Goal: Communication & Community: Answer question/provide support

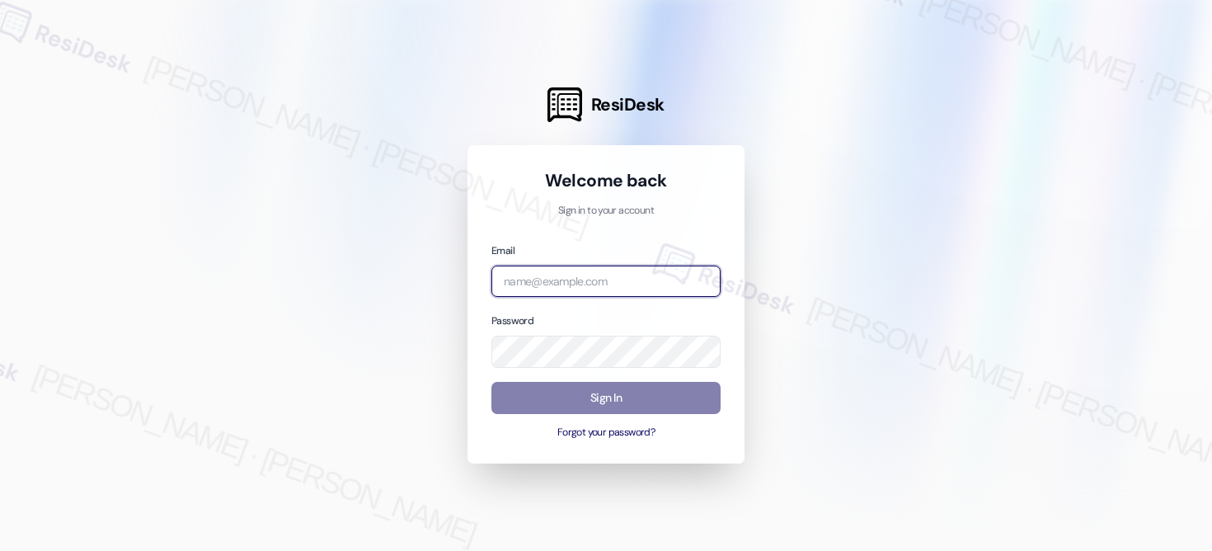
click at [613, 281] on input "email" at bounding box center [605, 282] width 229 height 32
click at [0, 550] on com-1password-button at bounding box center [0, 551] width 0 height 0
type input "[EMAIL_ADDRESS][PERSON_NAME][PERSON_NAME][PERSON_NAME][DOMAIN_NAME]"
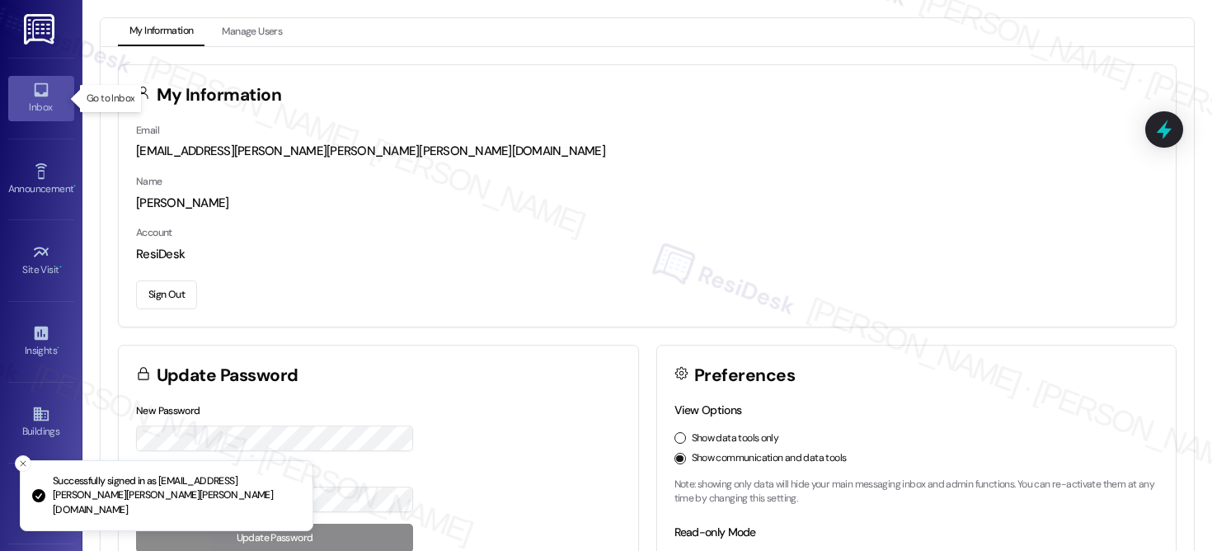
click at [47, 87] on link "Inbox" at bounding box center [41, 98] width 66 height 45
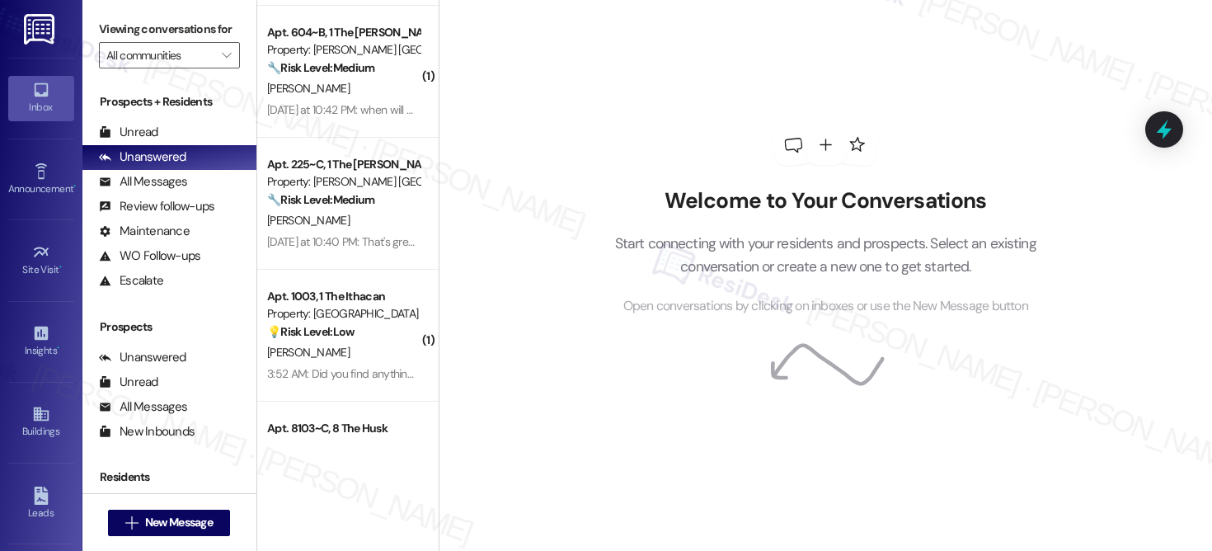
scroll to position [3940, 0]
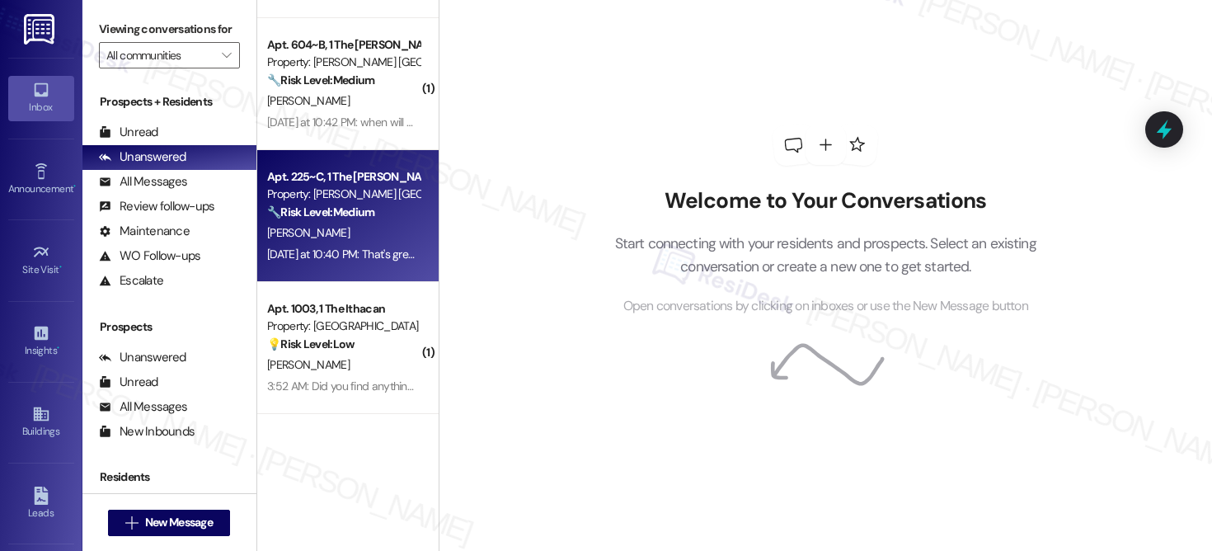
click at [357, 228] on div "S. Turnipseed" at bounding box center [344, 233] width 156 height 21
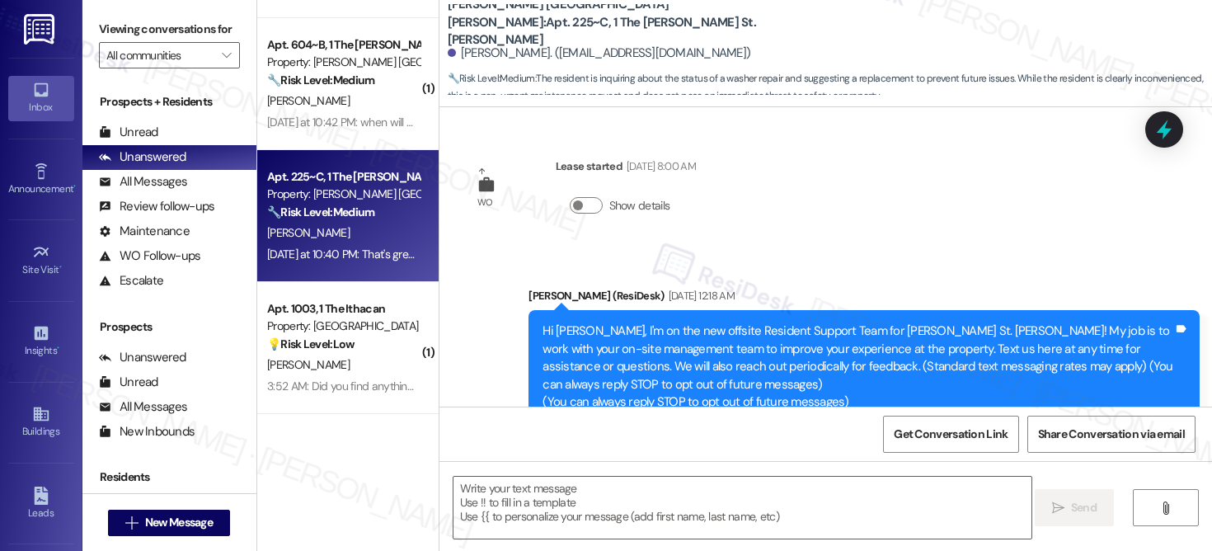
scroll to position [3020, 0]
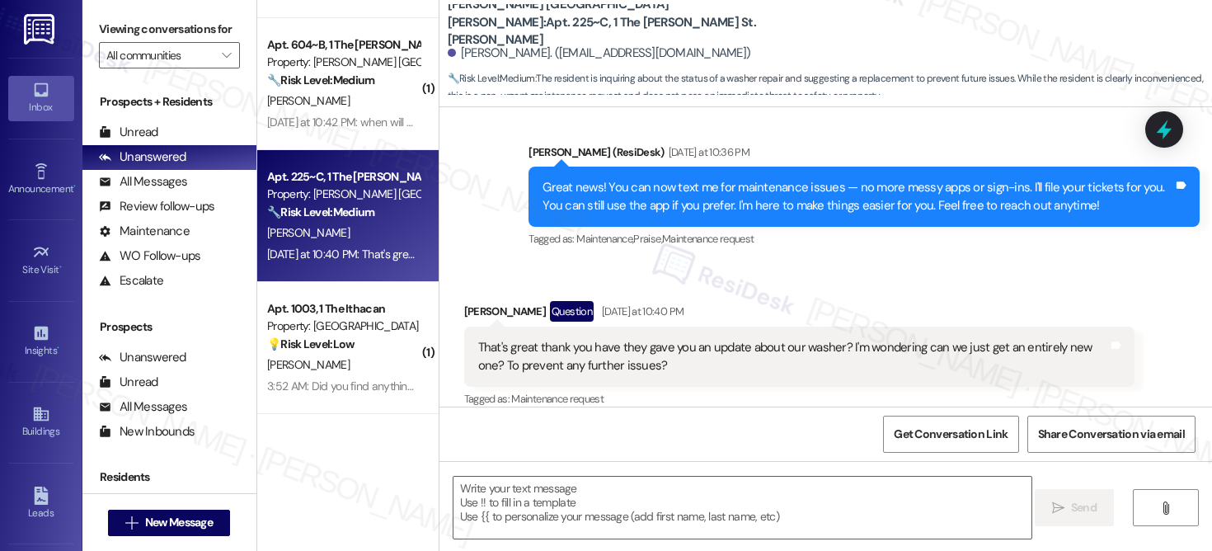
click at [357, 228] on div "S. Turnipseed" at bounding box center [344, 233] width 156 height 21
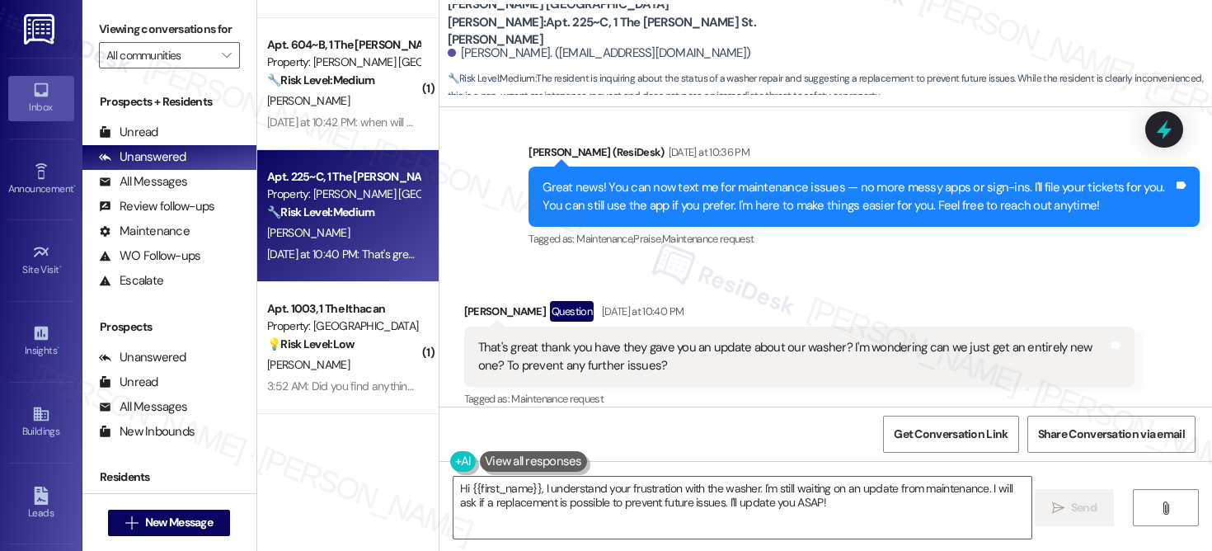
click at [570, 342] on div "That's great thank you have they gave you an update about our washer? I'm wonde…" at bounding box center [793, 356] width 631 height 35
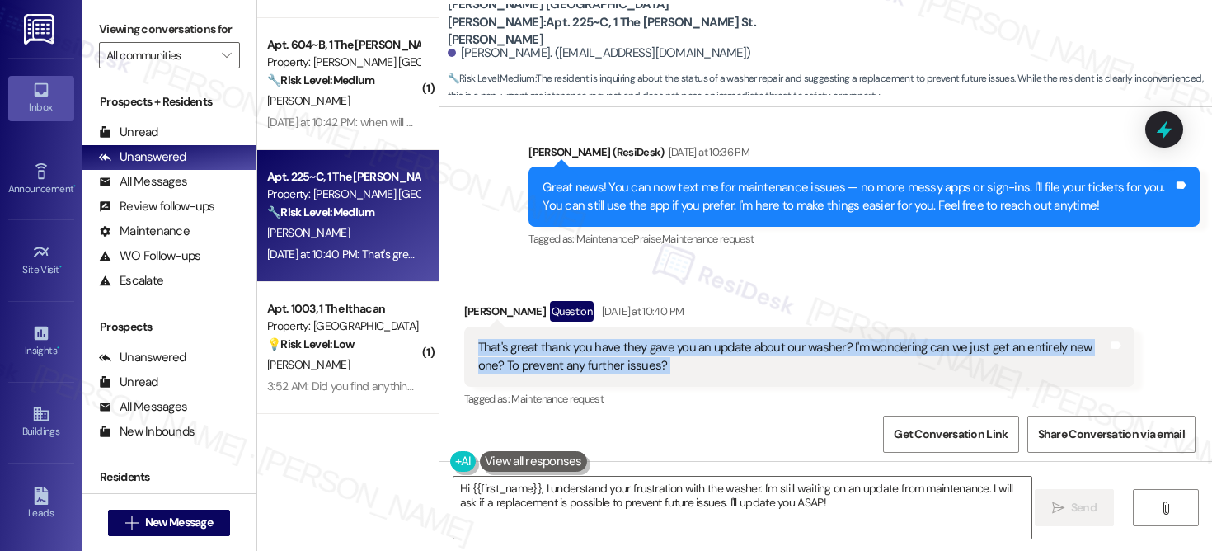
click at [691, 461] on div "Hi {{first_name}}, I understand your frustration with the washer. I'm still wai…" at bounding box center [825, 523] width 773 height 124
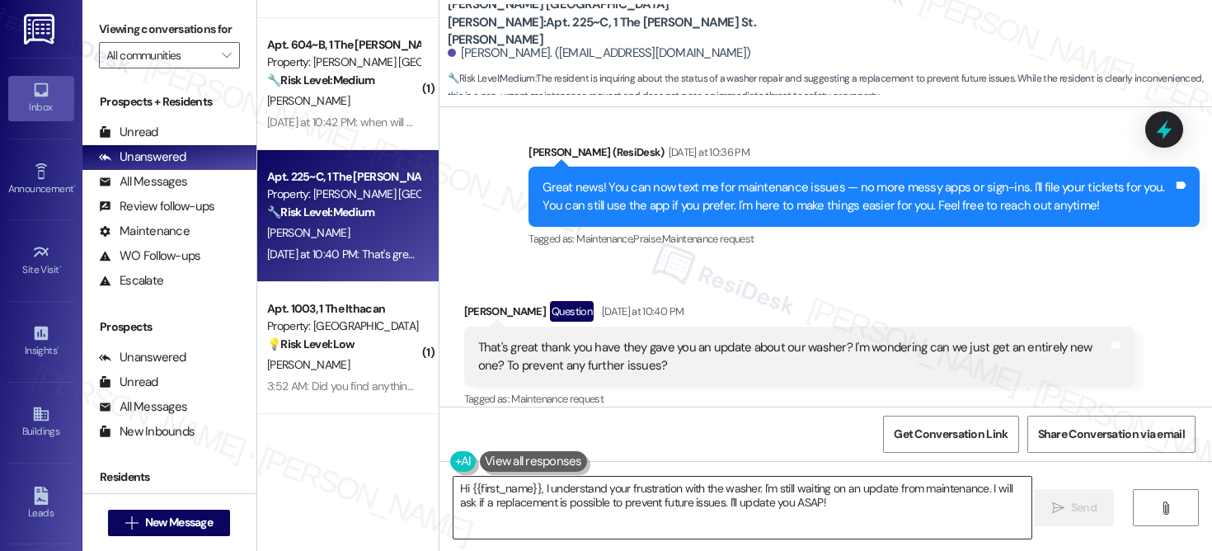
click at [673, 516] on textarea "Hi {{first_name}}, I understand your frustration with the washer. I'm still wai…" at bounding box center [743, 508] width 578 height 62
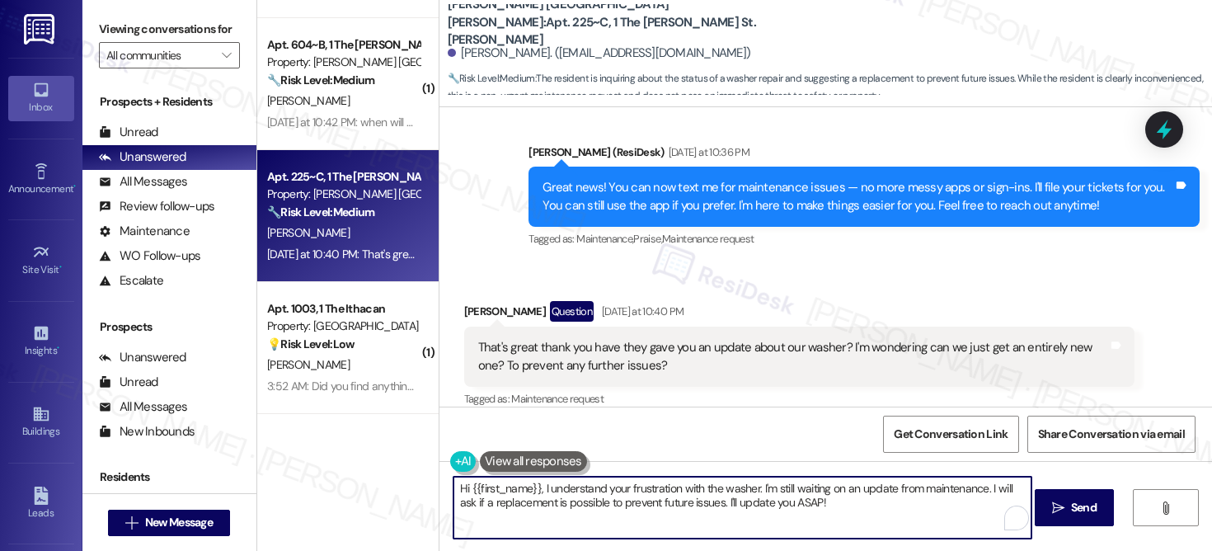
click at [673, 516] on textarea "Hi {{first_name}}, I understand your frustration with the washer. I'm still wai…" at bounding box center [743, 508] width 578 height 62
type textarea "I have not receive a reply yet. But I will let you know as soon as I hear back …"
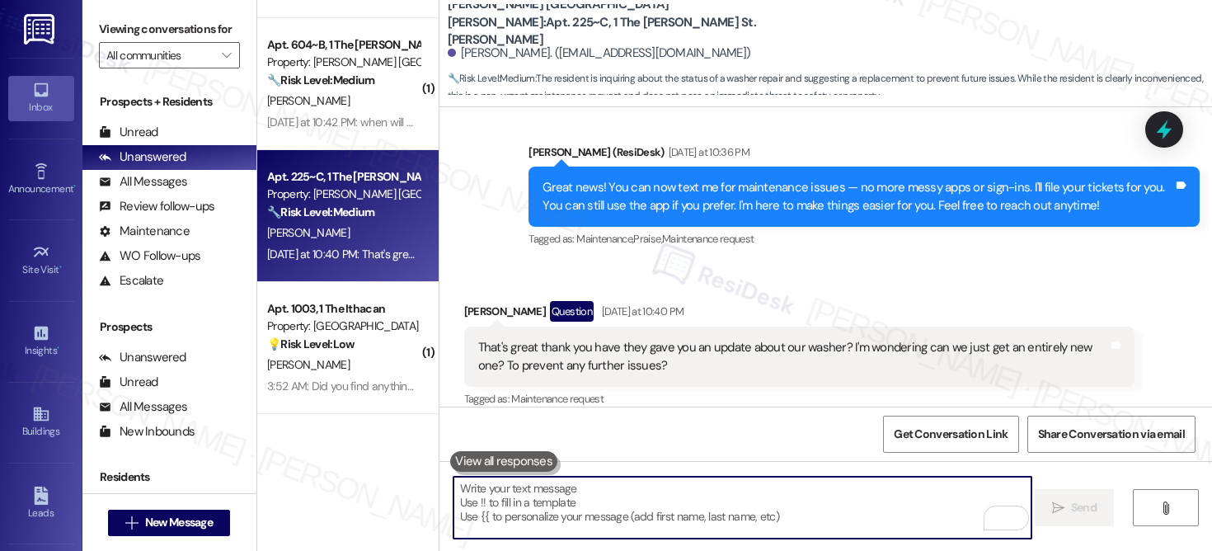
click at [551, 493] on textarea "To enrich screen reader interactions, please activate Accessibility in Grammarl…" at bounding box center [743, 508] width 578 height 62
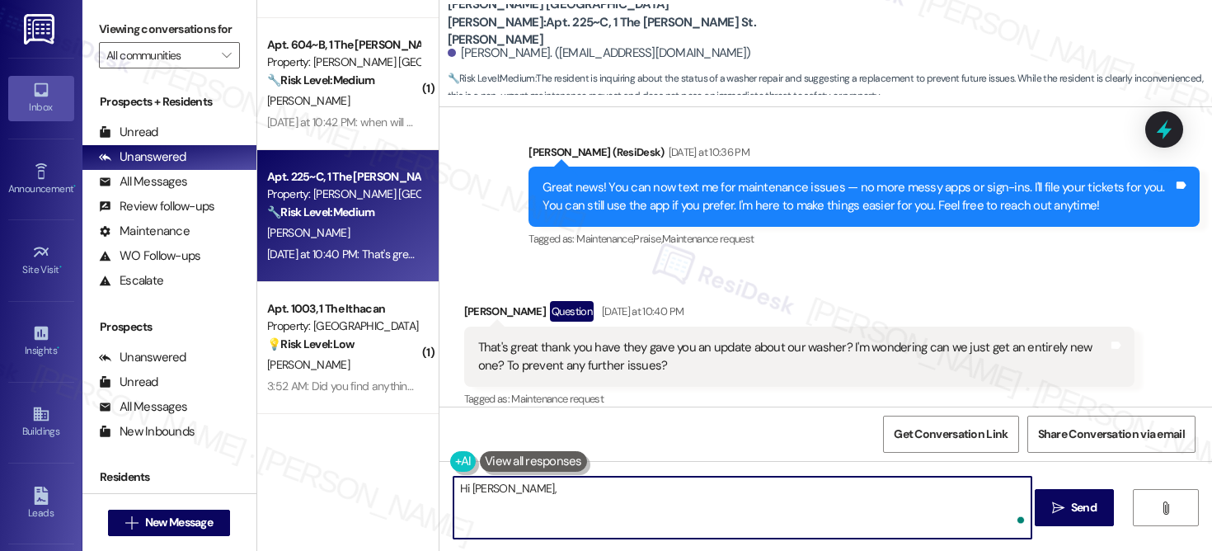
paste textarea "I haven’t received a reply yet, but I’ll let you know as soon as I hear back fr…"
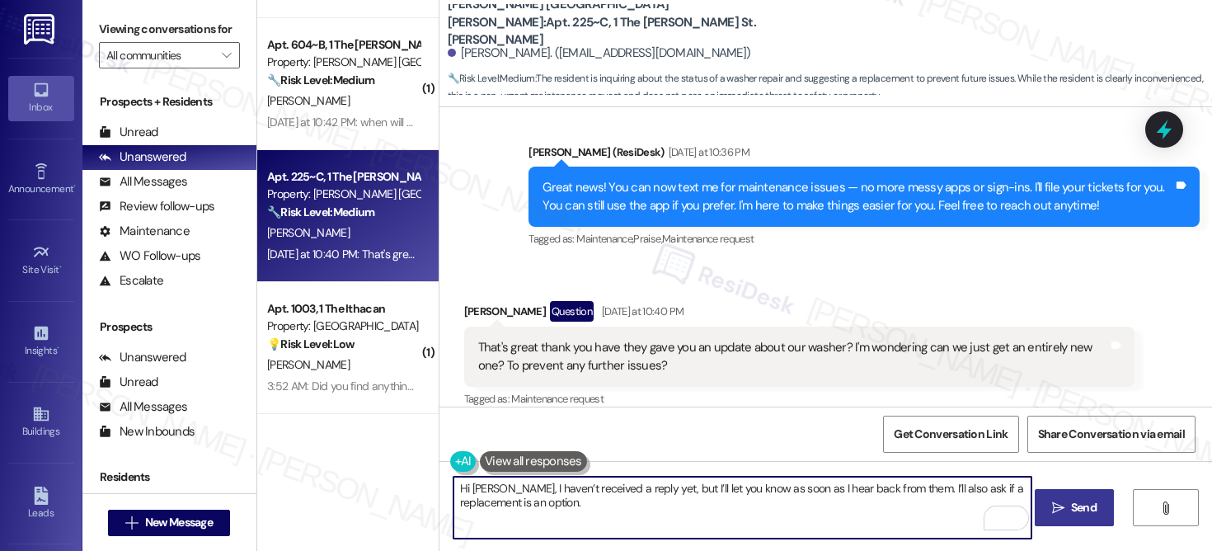
type textarea "Hi Shania, I haven’t received a reply yet, but I’ll let you know as soon as I h…"
click at [1102, 505] on button " Send" at bounding box center [1075, 507] width 80 height 37
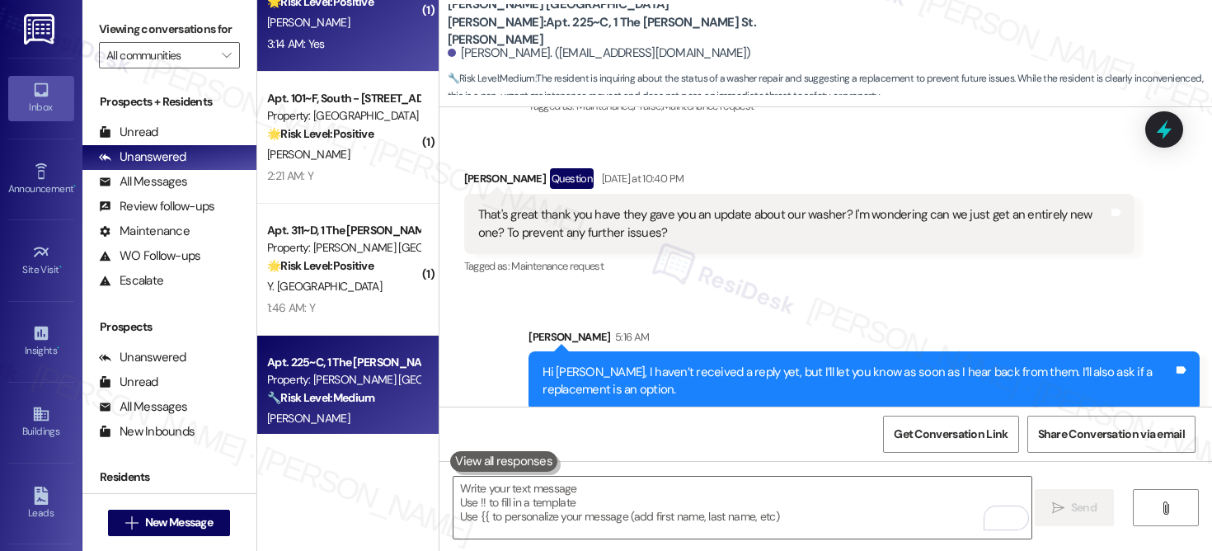
scroll to position [4580, 0]
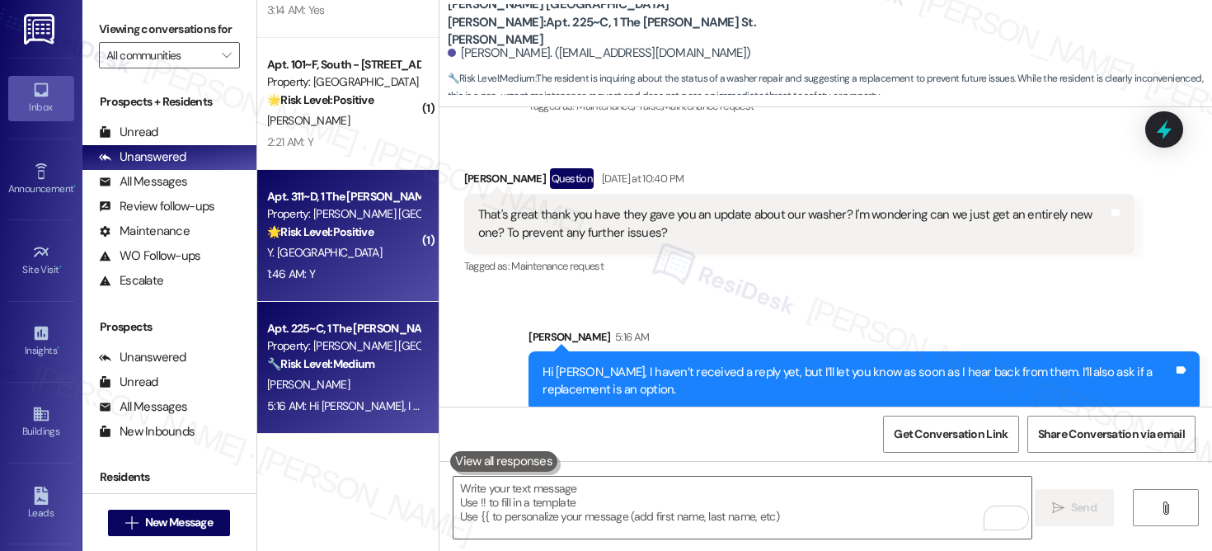
click at [356, 260] on div "Y. Gakebebe" at bounding box center [344, 252] width 156 height 21
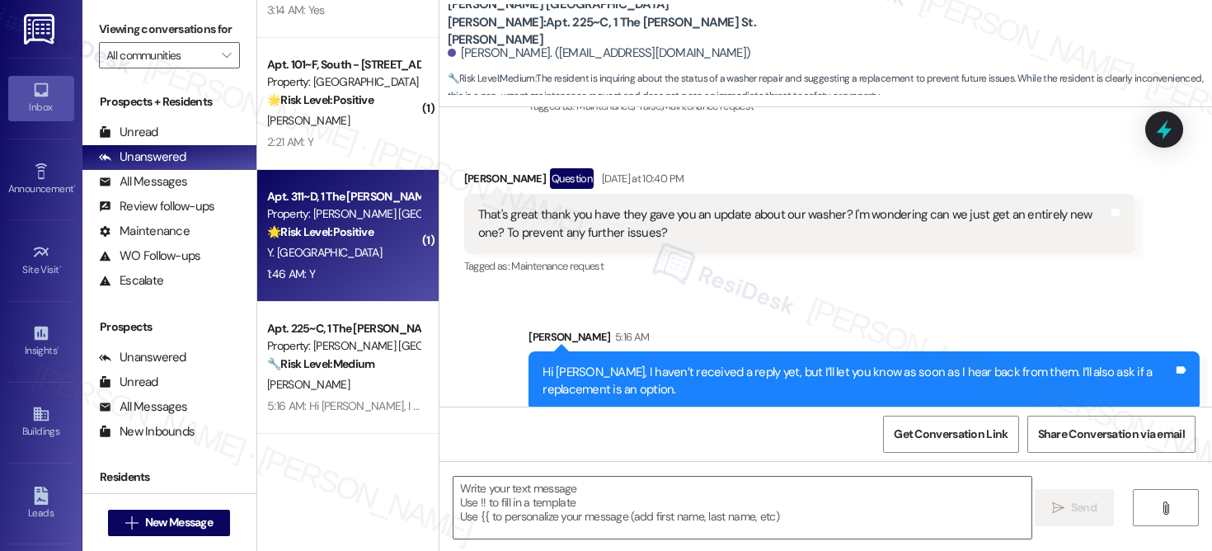
type textarea "Fetching suggested responses. Please feel free to read through the conversation…"
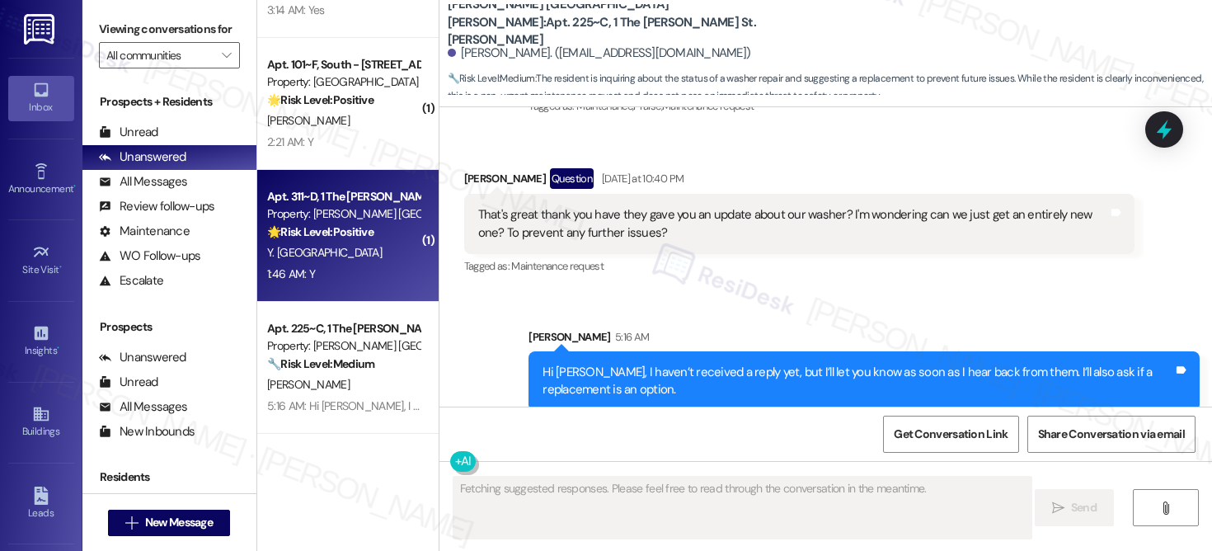
scroll to position [1230, 0]
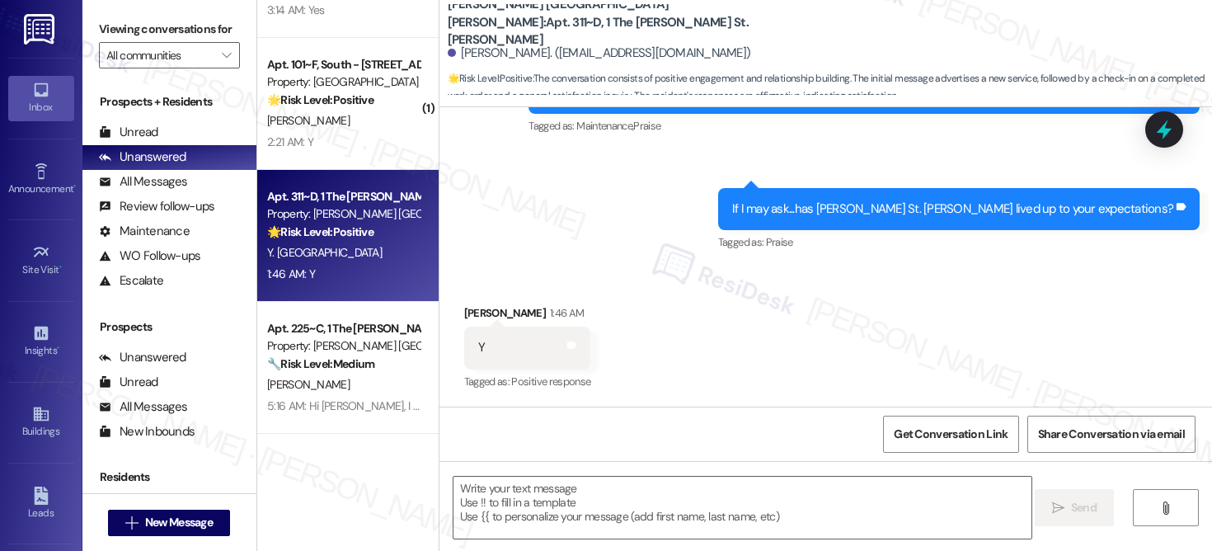
click at [356, 260] on div "Y. Gakebebe" at bounding box center [344, 252] width 156 height 21
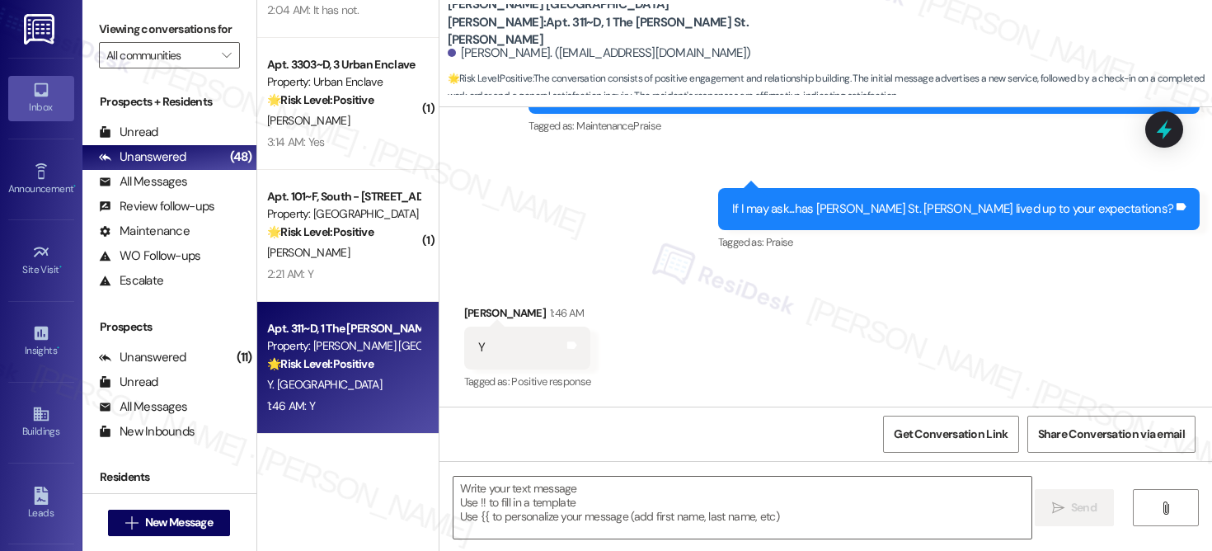
scroll to position [4448, 0]
click at [896, 209] on div "If I may ask...has Marshall St. Louis lived up to your expectations?" at bounding box center [952, 208] width 441 height 17
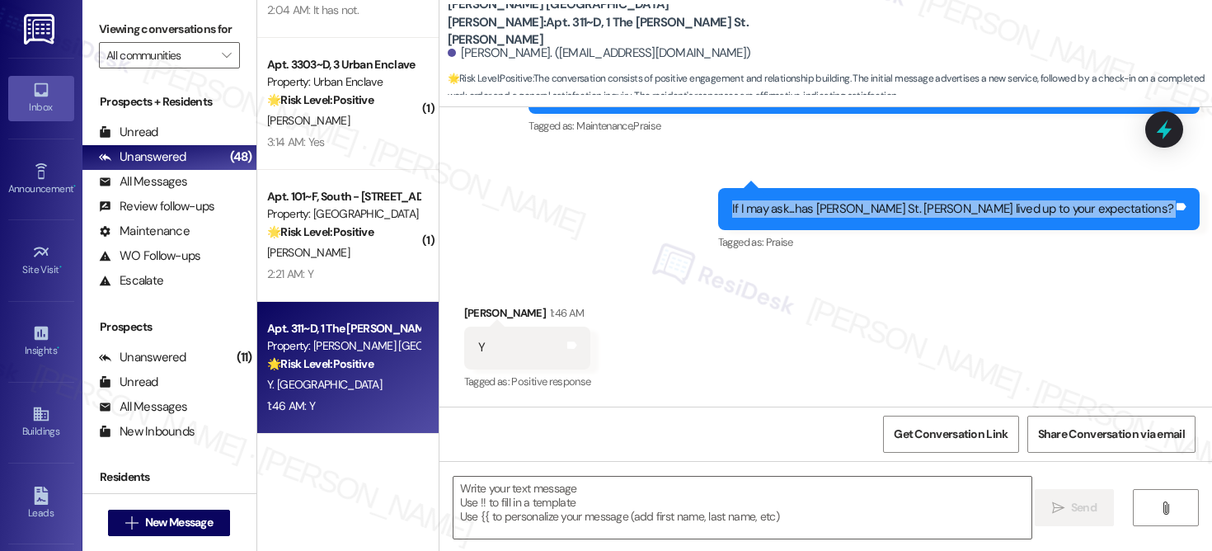
copy div "If I may ask...has Marshall St. Louis lived up to your expectations? Tags and n…"
click at [546, 500] on textarea at bounding box center [743, 508] width 578 height 62
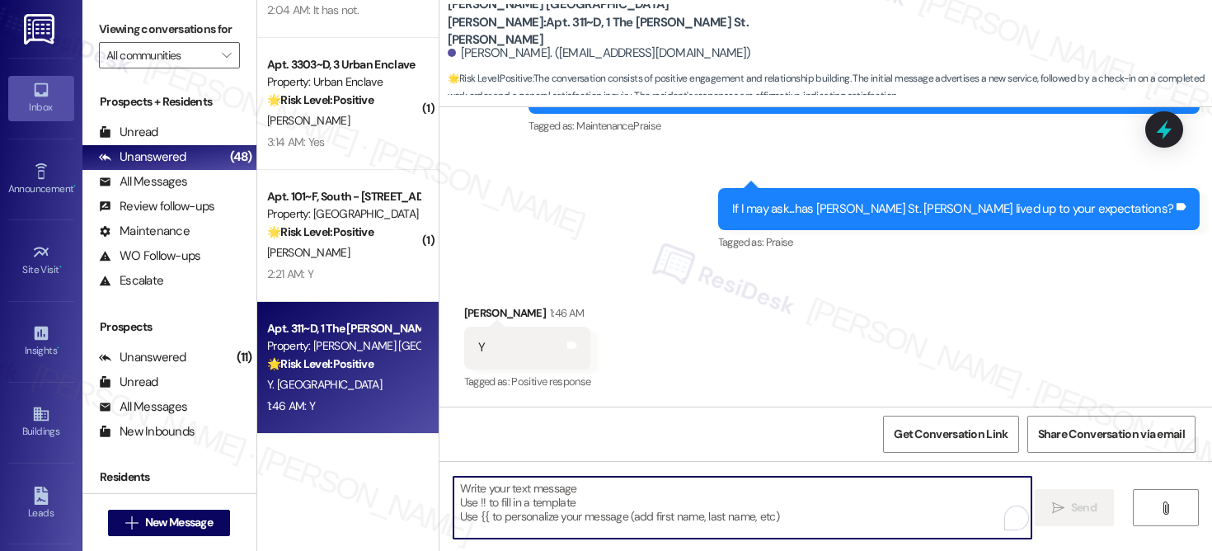
paste textarea "Thank you for letting us know! We’re glad to hear that Marshall St. Louis has m…"
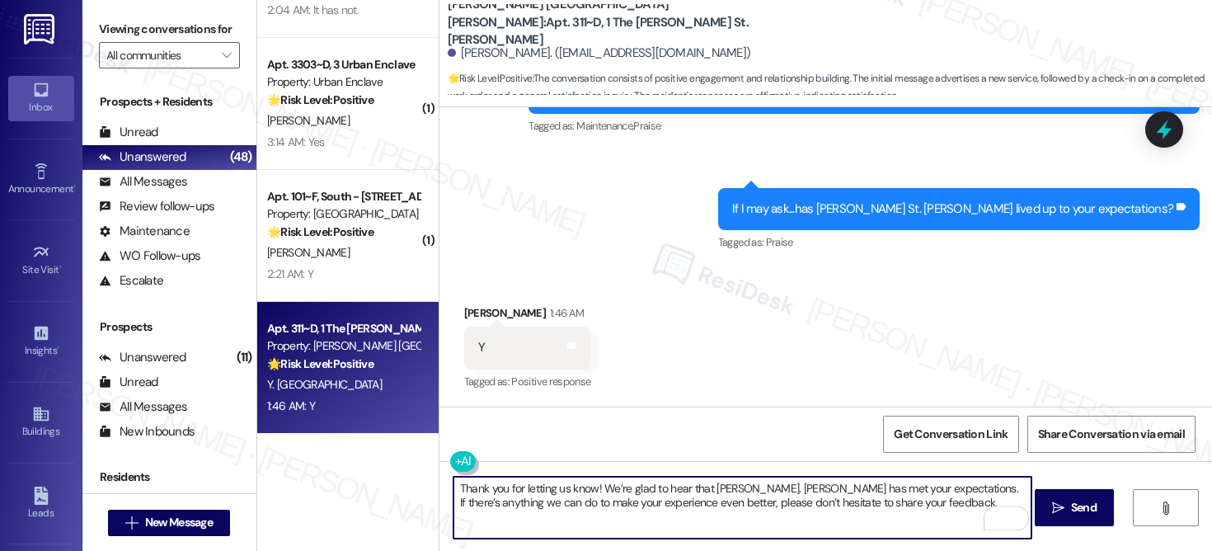
click at [589, 486] on textarea "Thank you for letting us know! We’re glad to hear that Marshall St. Louis has m…" at bounding box center [743, 508] width 578 height 62
click at [820, 499] on textarea "Thank you for letting us know, Yvan! We’re glad to hear that Marshall St. Louis…" at bounding box center [743, 508] width 578 height 62
type textarea "Thank you for letting us know, Yvan! We’re glad to hear that Marshall St. Louis…"
click at [1078, 511] on span "Send" at bounding box center [1084, 507] width 26 height 17
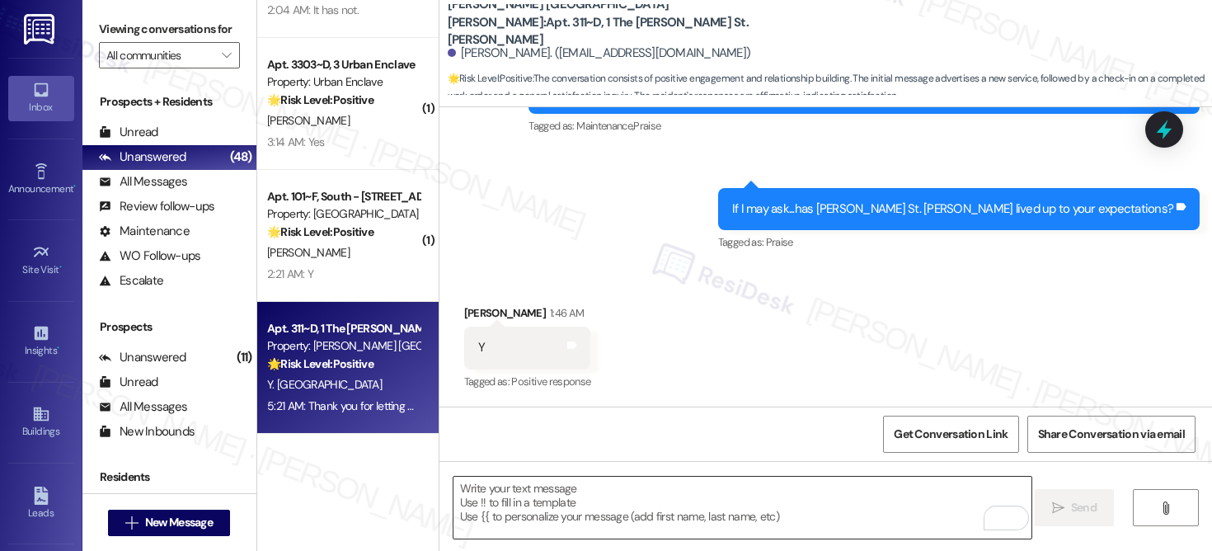
click at [506, 497] on textarea "To enrich screen reader interactions, please activate Accessibility in Grammarl…" at bounding box center [743, 508] width 578 height 62
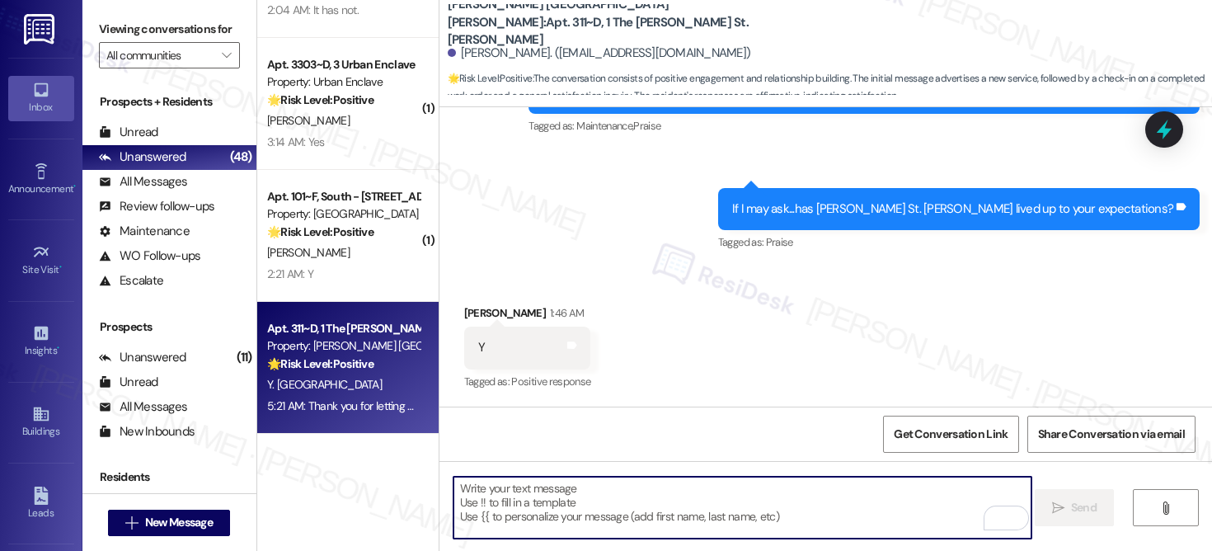
paste textarea "Hi! Can I ask a quick favor? If you have a moment, would you mind leaving us a …"
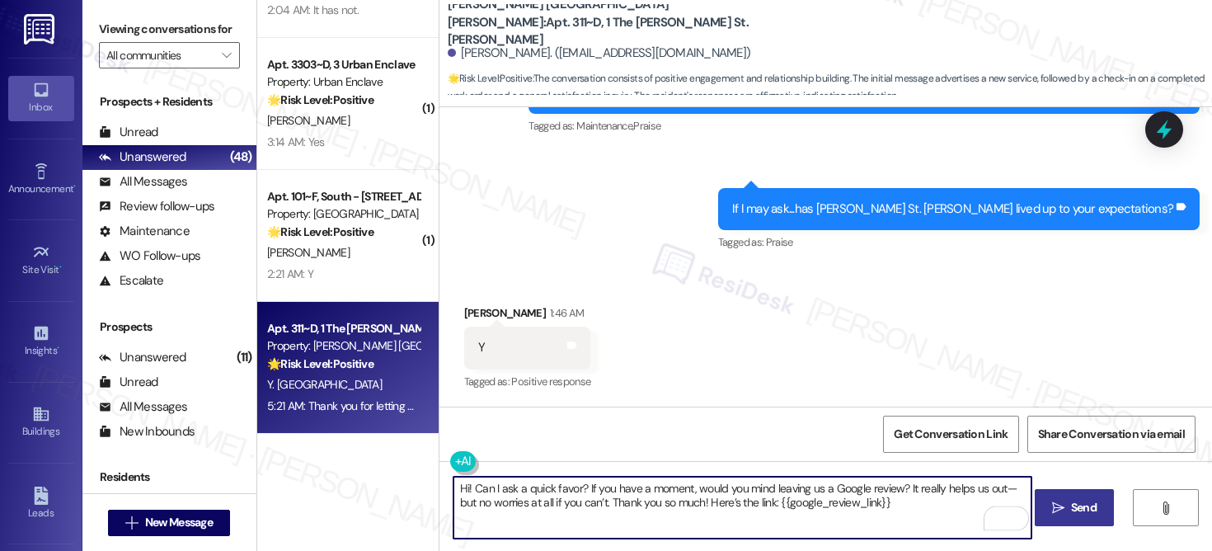
scroll to position [1363, 0]
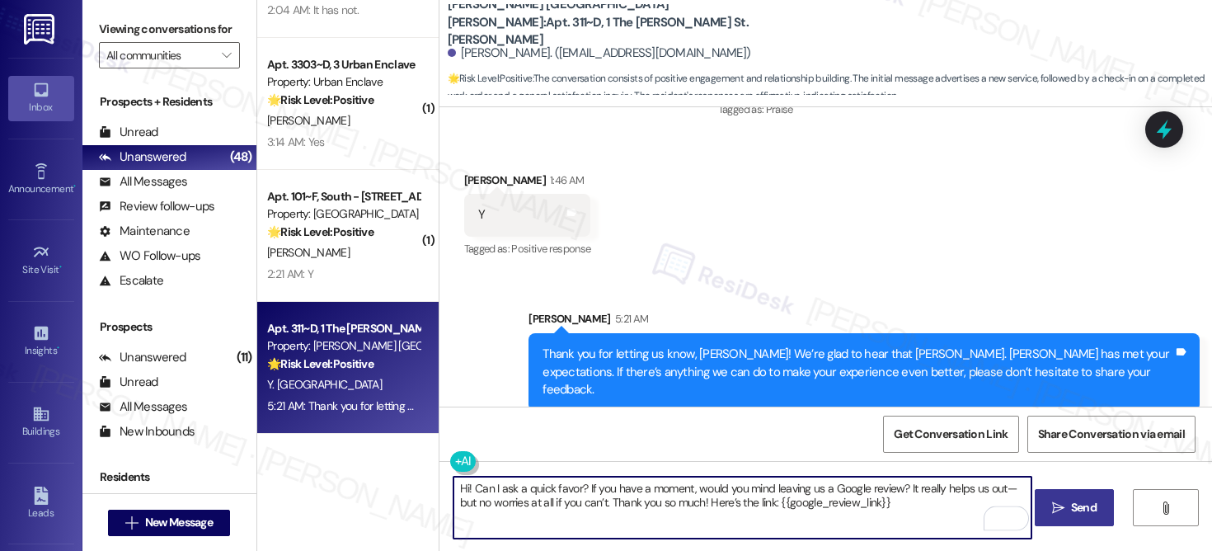
click at [467, 488] on textarea "Hi! Can I ask a quick favor? If you have a moment, would you mind leaving us a …" at bounding box center [743, 508] width 578 height 62
click at [887, 503] on textarea "Can I ask a quick favor? If you have a moment, would you mind leaving us a Goog…" at bounding box center [743, 508] width 578 height 62
type textarea "Can I ask a quick favor? If you have a moment, would you mind leaving us a Goog…"
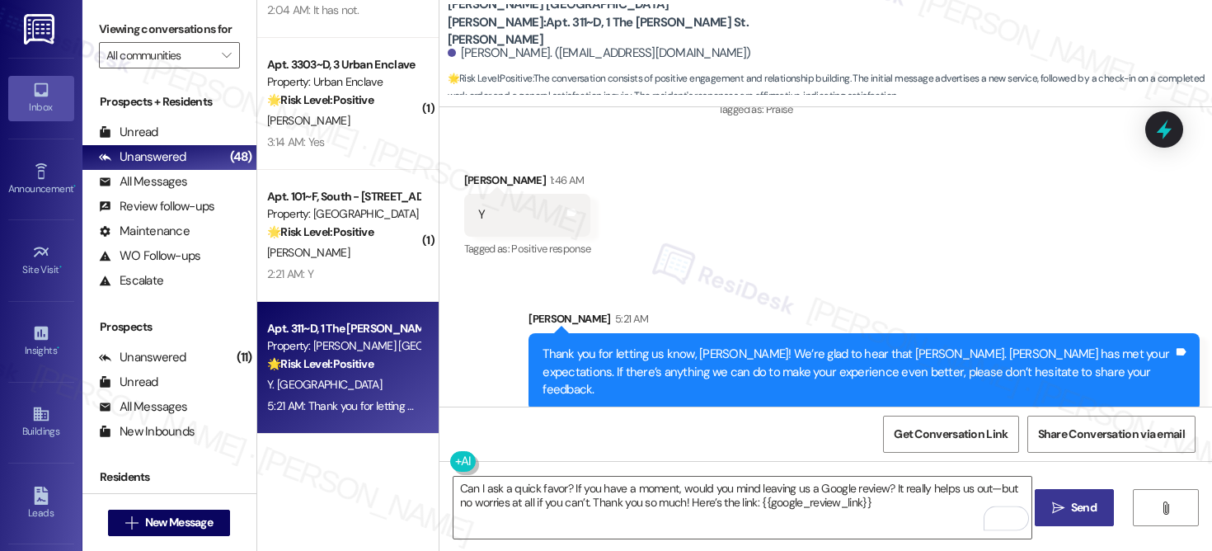
click at [1080, 499] on span "Send" at bounding box center [1084, 507] width 26 height 17
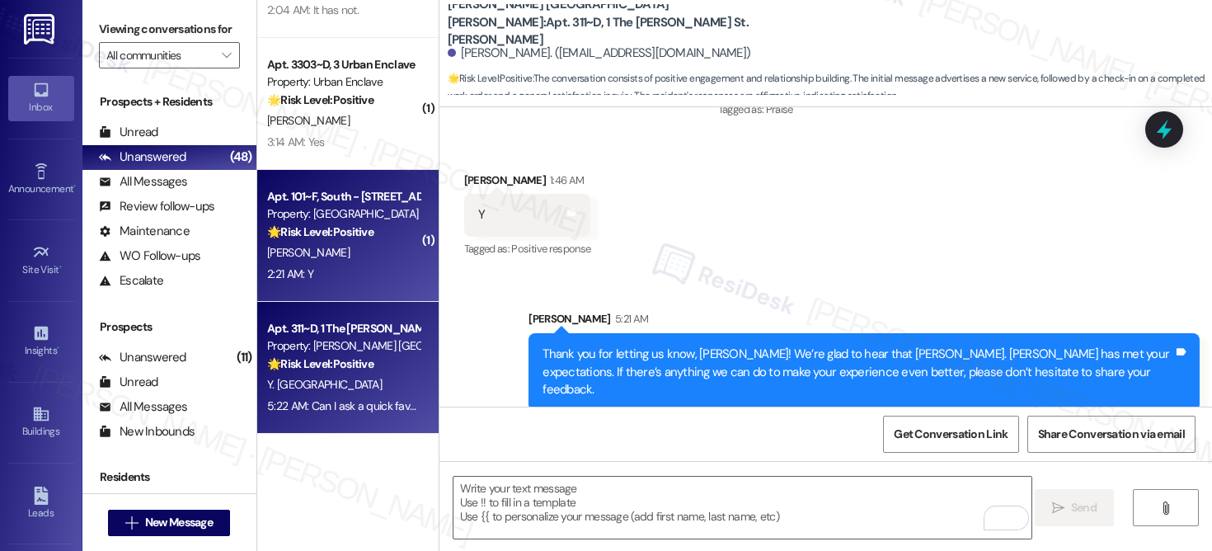
click at [350, 273] on div "2:21 AM: Y 2:21 AM: Y" at bounding box center [344, 274] width 156 height 21
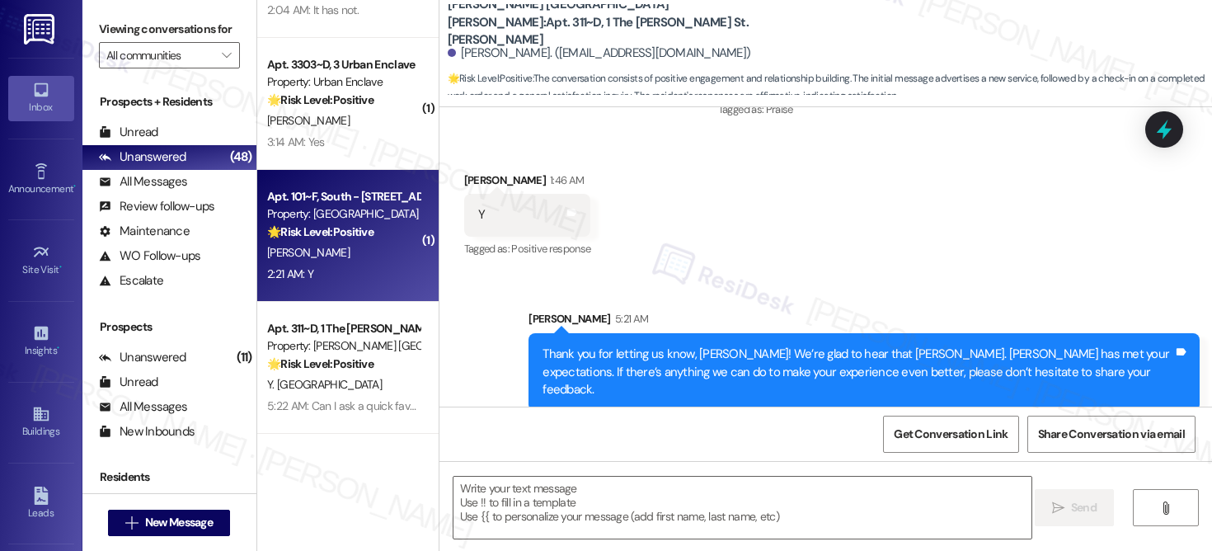
type textarea "Fetching suggested responses. Please feel free to read through the conversation…"
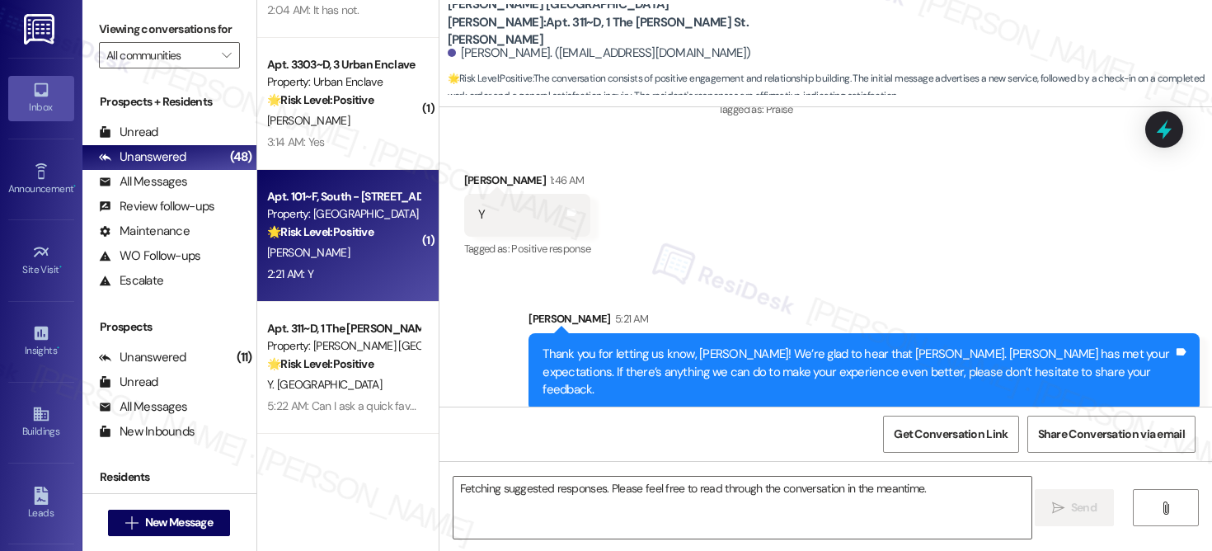
scroll to position [886, 0]
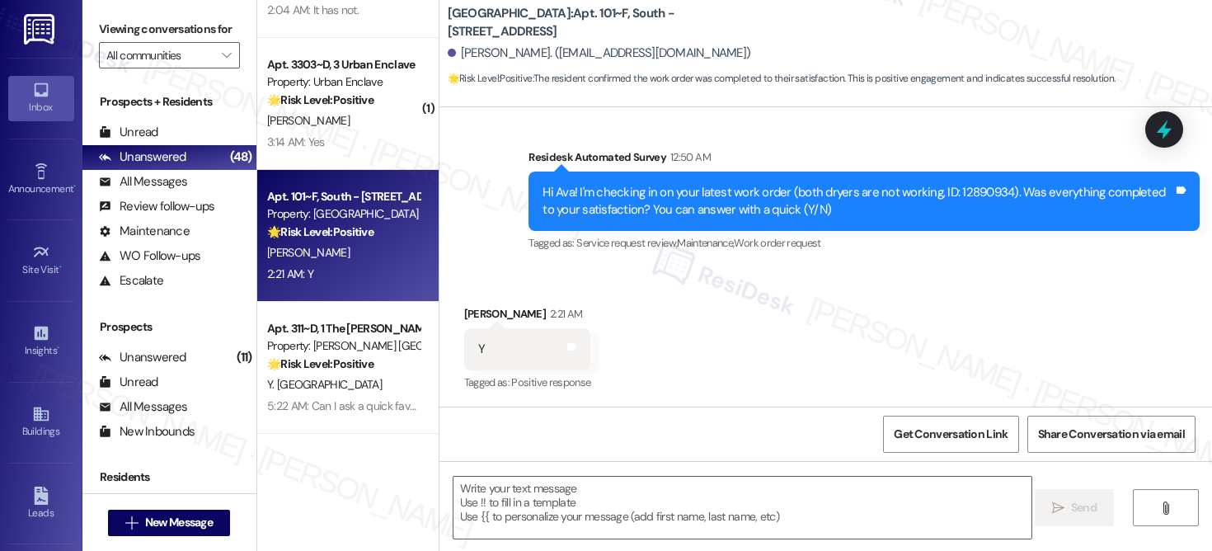
click at [685, 260] on div "Survey, sent via SMS Residesk Automated Survey 12:50 AM Hi Ava! I'm checking in…" at bounding box center [864, 202] width 696 height 132
click at [511, 515] on textarea at bounding box center [743, 508] width 578 height 62
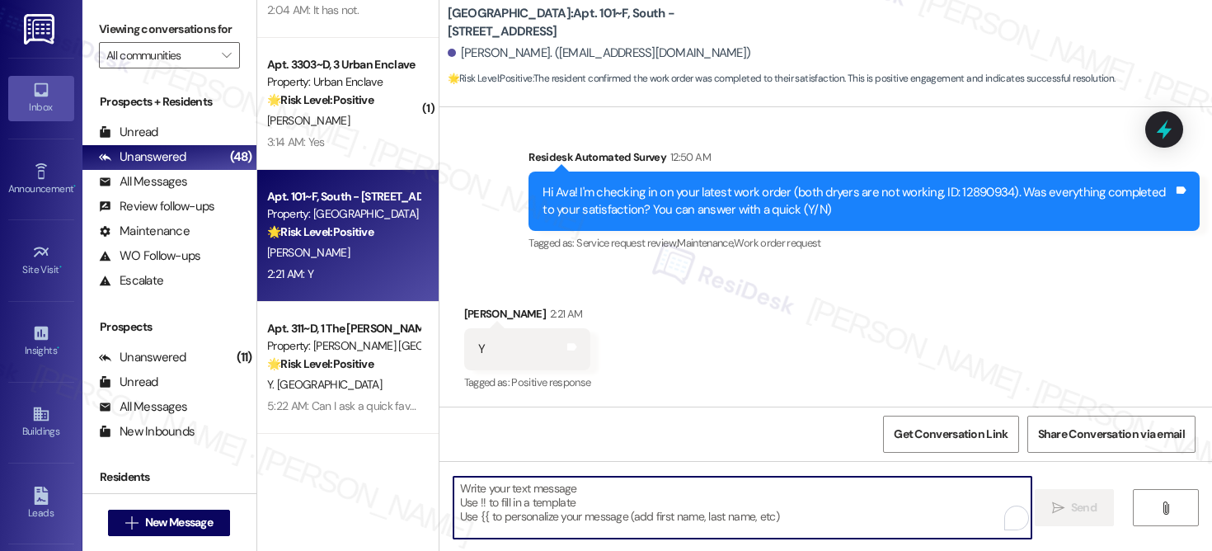
click at [511, 515] on textarea "To enrich screen reader interactions, please activate Accessibility in Grammarl…" at bounding box center [743, 508] width 578 height 62
paste textarea "Hi {{first_name}}, I'm so glad to hear the work order was completed to your sat…"
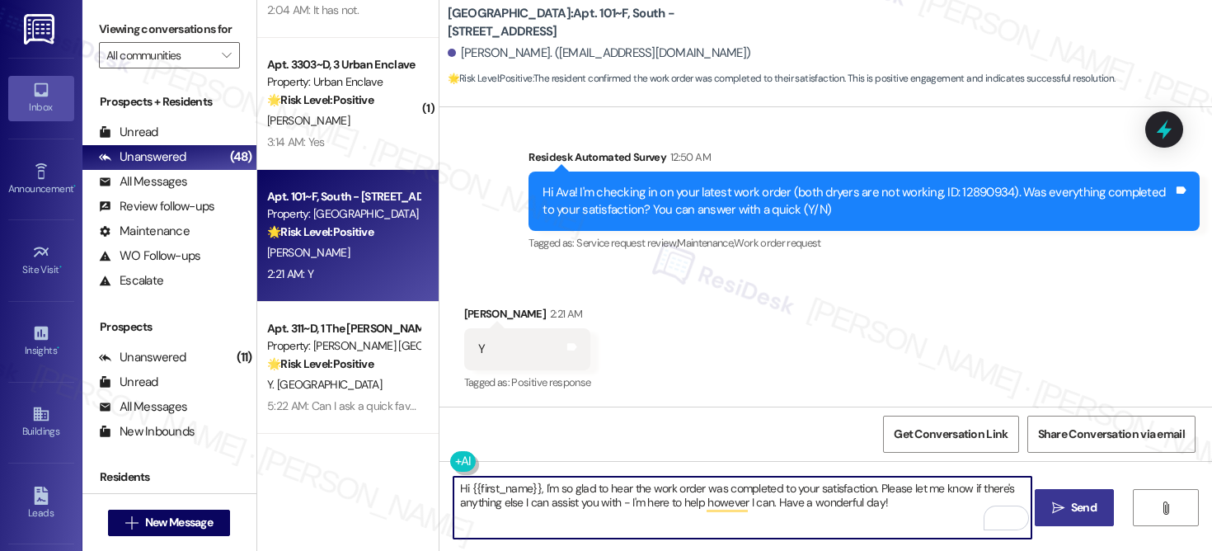
click at [917, 505] on textarea "Hi {{first_name}}, I'm so glad to hear the work order was completed to your sat…" at bounding box center [743, 508] width 578 height 62
type textarea "Hi {{first_name}}, I'm so glad to hear the work order was completed to your sat…"
click at [1064, 510] on span " Send" at bounding box center [1075, 507] width 52 height 17
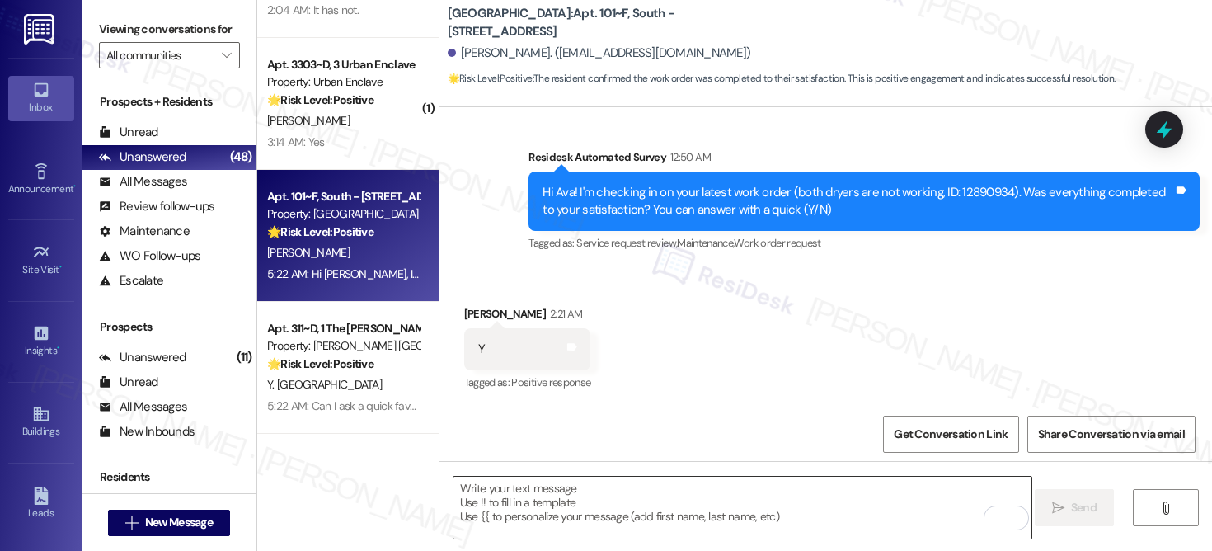
click at [525, 502] on textarea "To enrich screen reader interactions, please activate Accessibility in Grammarl…" at bounding box center [743, 508] width 578 height 62
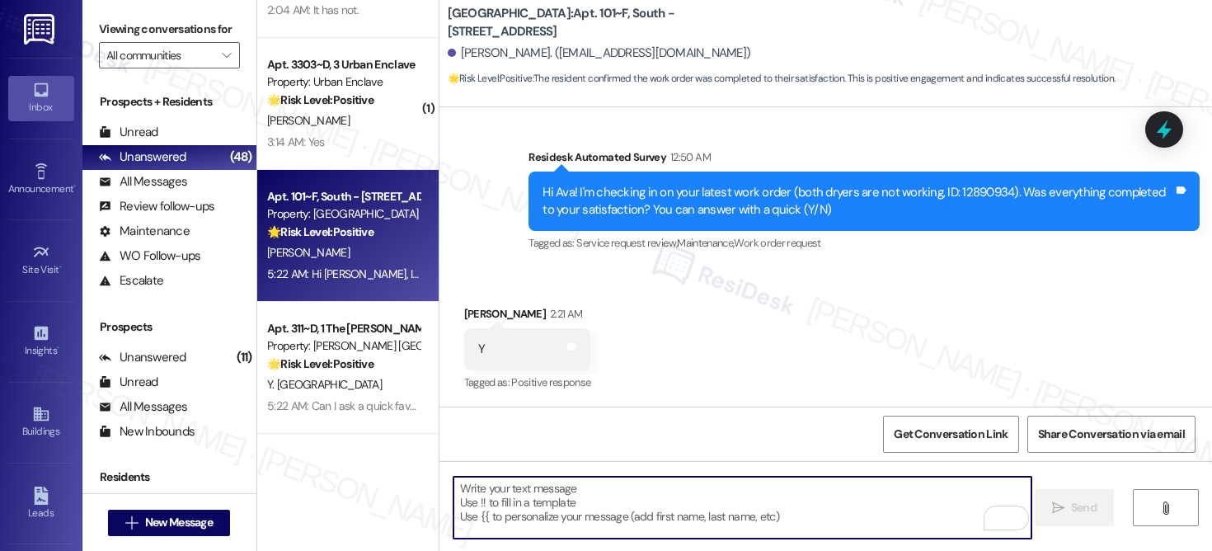
paste textarea "If I may ask...has {{property}} lived up to your expectations?"
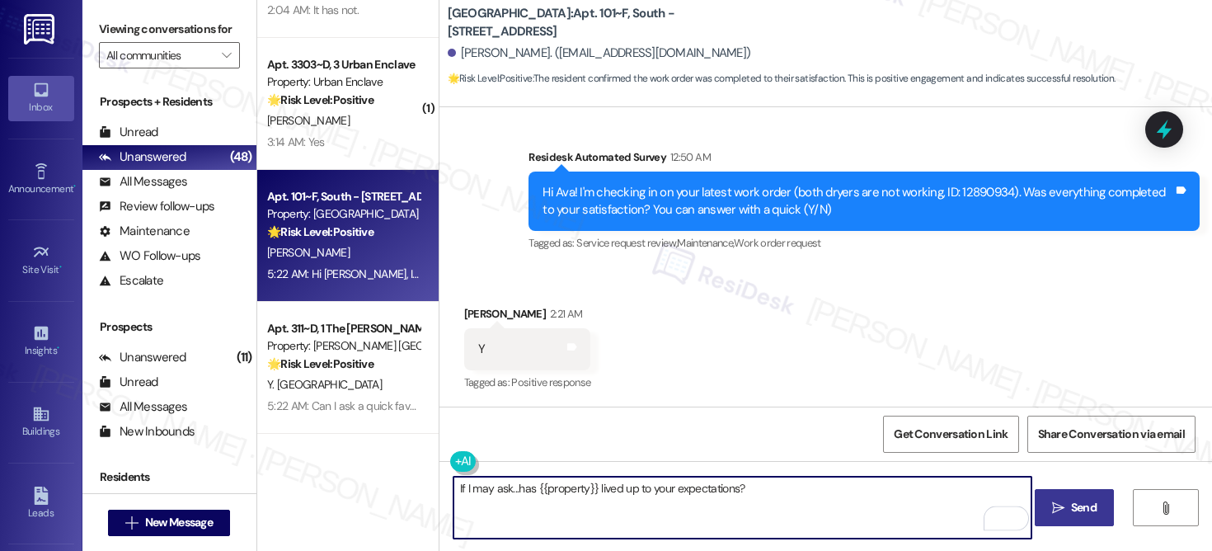
type textarea "If I may ask...has {{property}} lived up to your expectations?"
click at [1068, 515] on span "Send" at bounding box center [1084, 507] width 32 height 17
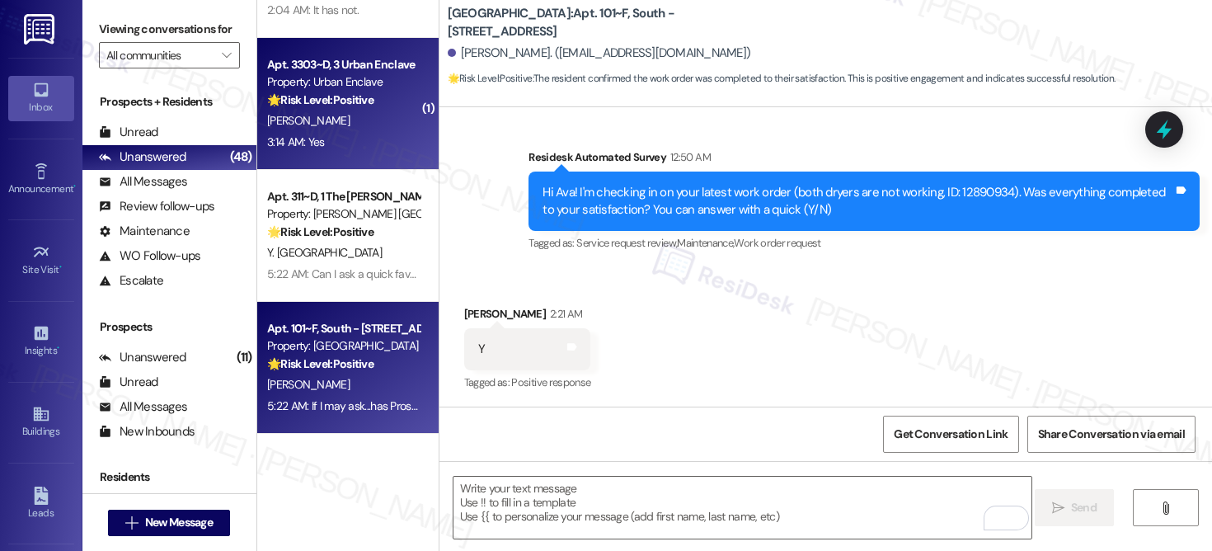
click at [336, 106] on strong "🌟 Risk Level: Positive" at bounding box center [320, 99] width 106 height 15
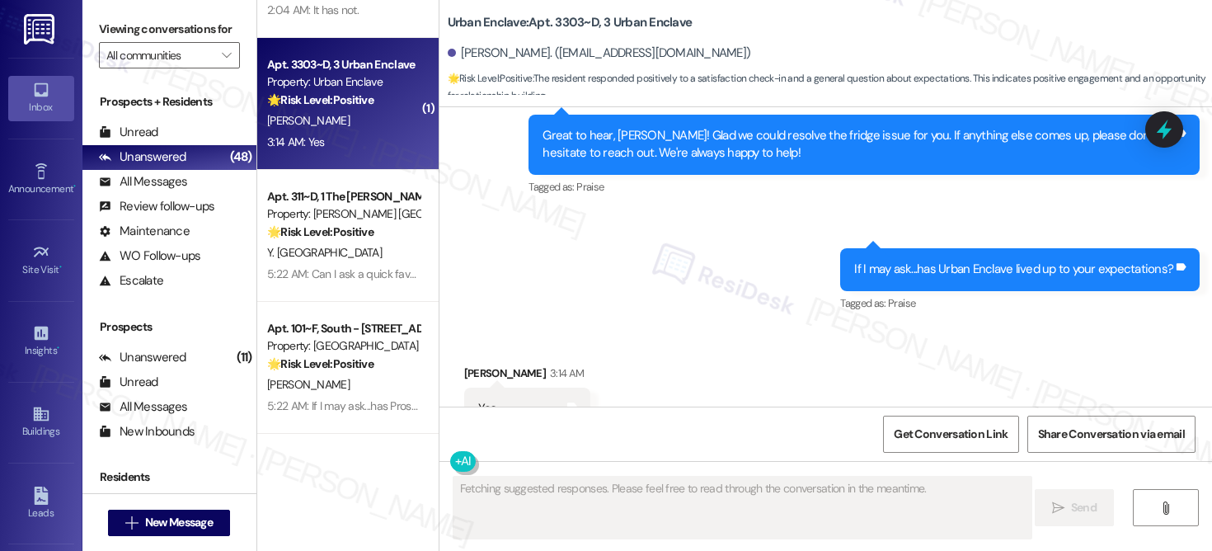
scroll to position [2529, 0]
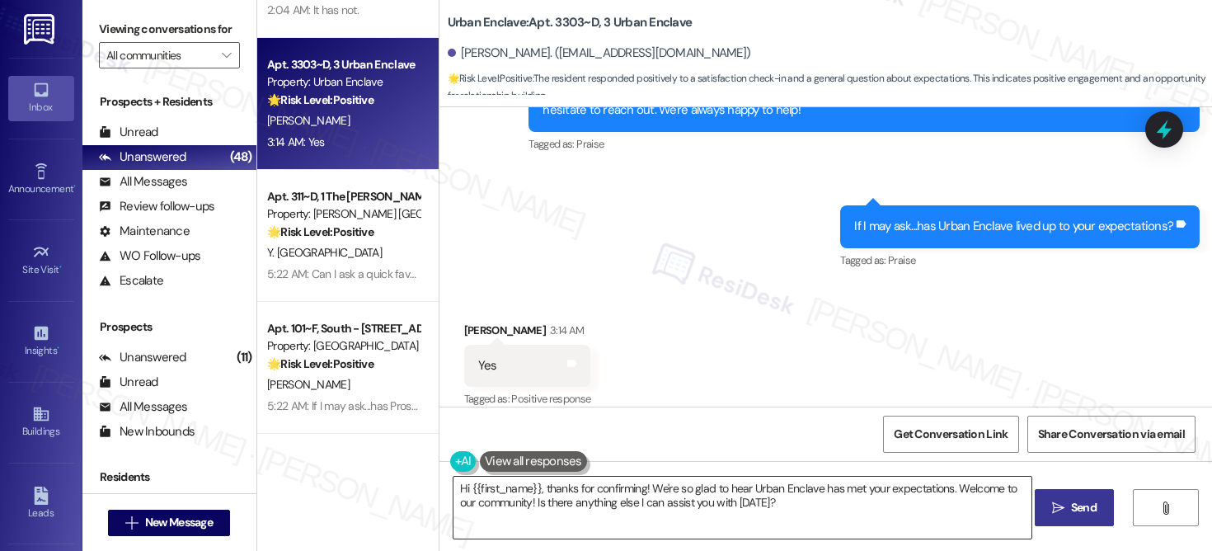
click at [514, 504] on textarea "Hi {{first_name}}, thanks for confirming! We're so glad to hear Urban Enclave h…" at bounding box center [743, 508] width 578 height 62
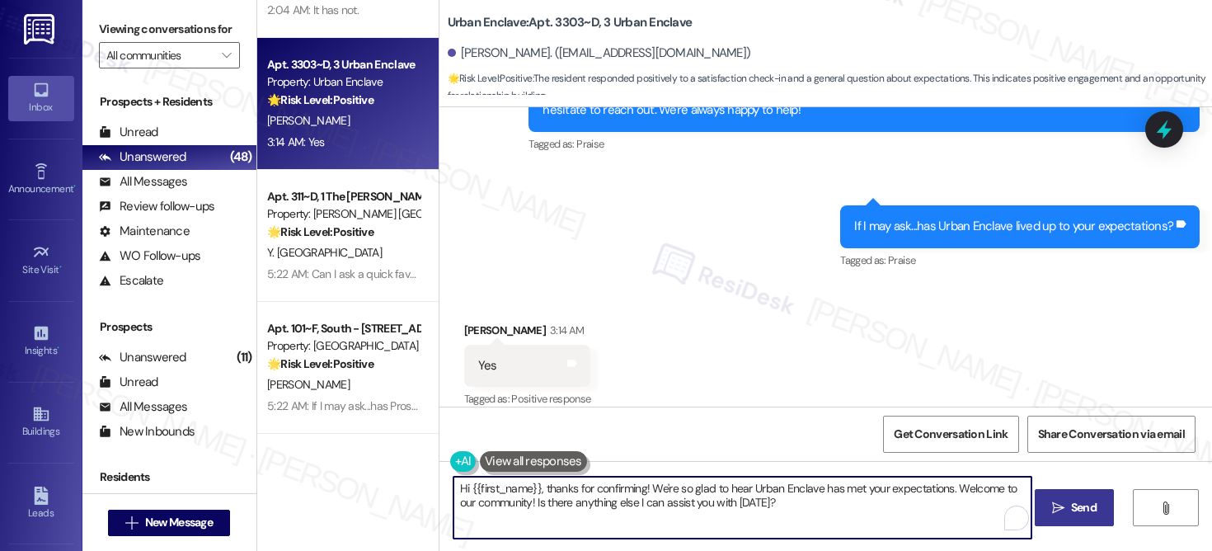
click at [514, 504] on textarea "Hi {{first_name}}, thanks for confirming! We're so glad to hear Urban Enclave h…" at bounding box center [743, 508] width 578 height 62
paste textarea "Thank you for letting us know! We’re glad to hear that Marshall St. Louis has m…"
type textarea "Thank you for letting us know! We’re glad to hear that Marshall St. Louis has m…"
click at [1065, 515] on span " Send" at bounding box center [1075, 507] width 52 height 17
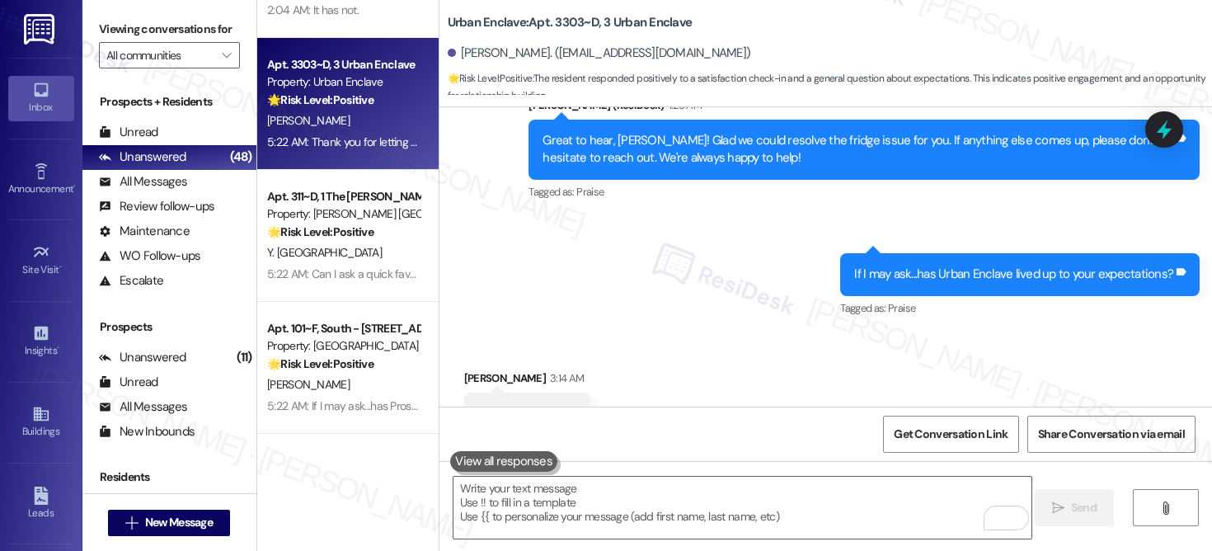
scroll to position [2662, 0]
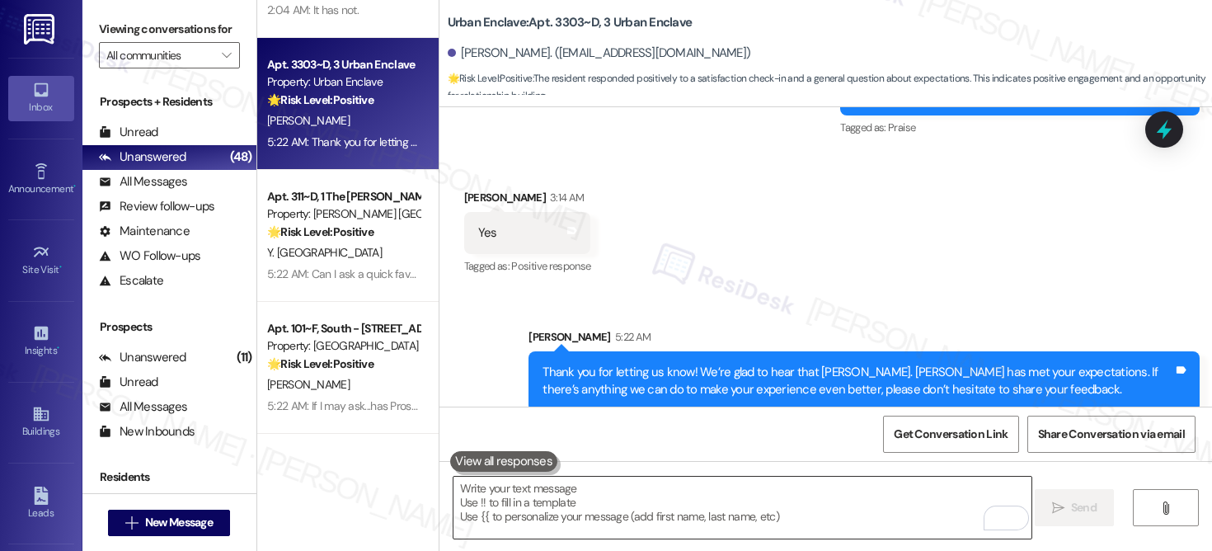
click at [628, 515] on textarea "To enrich screen reader interactions, please activate Accessibility in Grammarl…" at bounding box center [743, 508] width 578 height 62
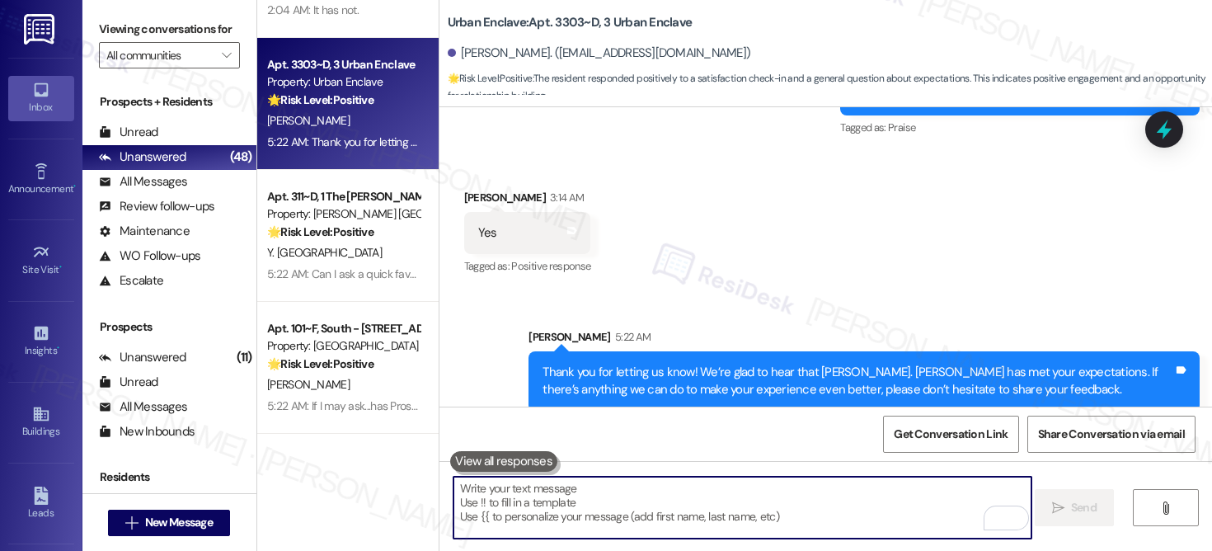
click at [781, 480] on textarea "To enrich screen reader interactions, please activate Accessibility in Grammarl…" at bounding box center [743, 508] width 578 height 62
paste textarea "Thank you for letting us know! We’re glad to hear that Marshall St. Louis has m…"
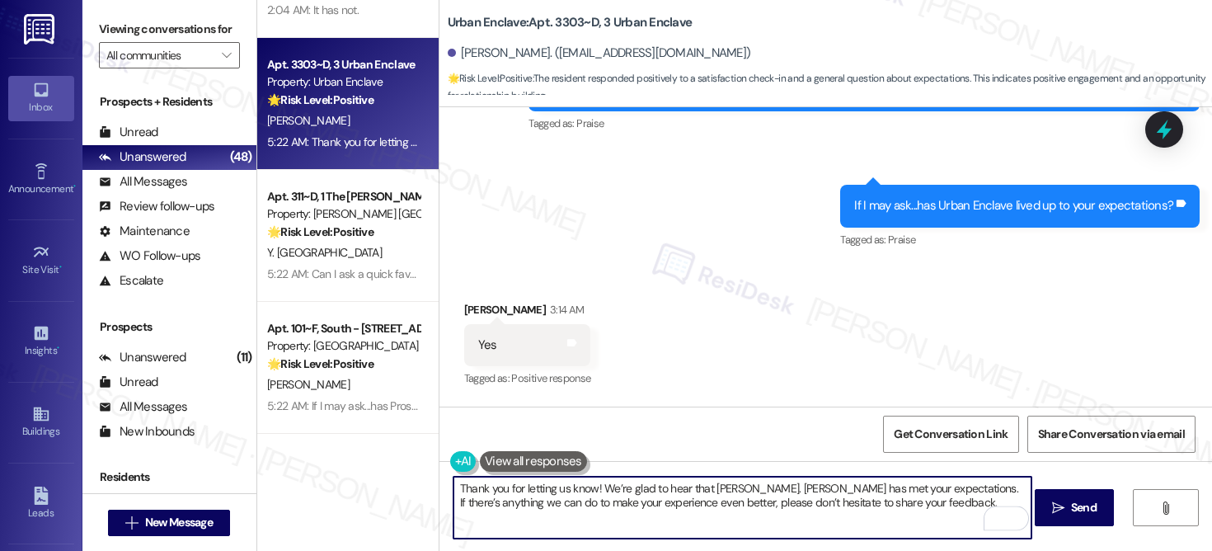
scroll to position [2544, 0]
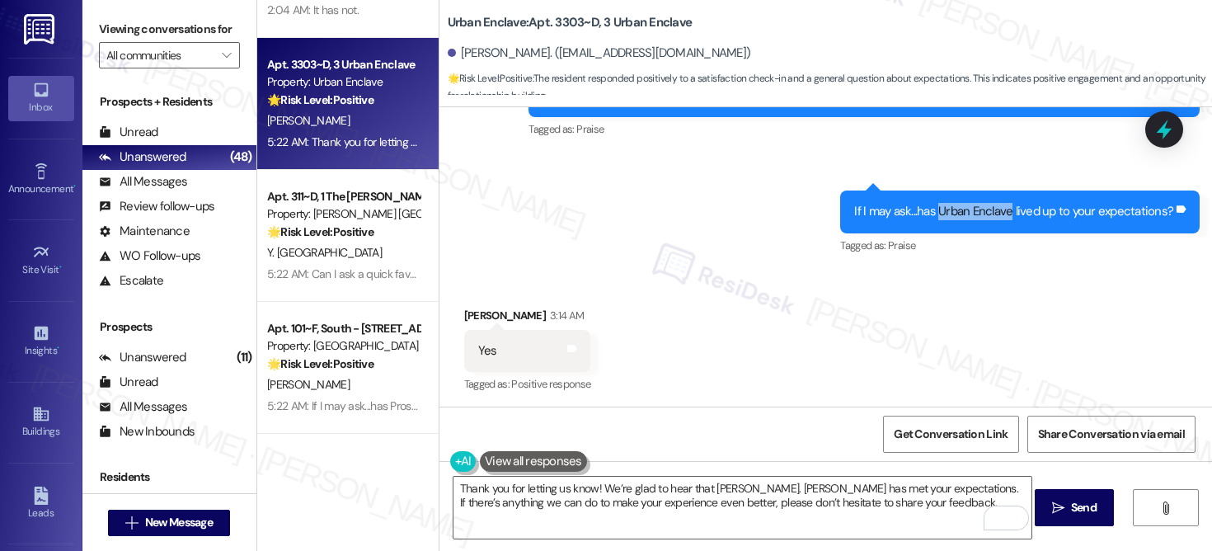
drag, startPoint x: 938, startPoint y: 194, endPoint x: 1008, endPoint y: 192, distance: 70.9
click at [1008, 203] on div "If I may ask...has Urban Enclave lived up to your expectations?" at bounding box center [1013, 211] width 319 height 17
copy div "Urban Enclave"
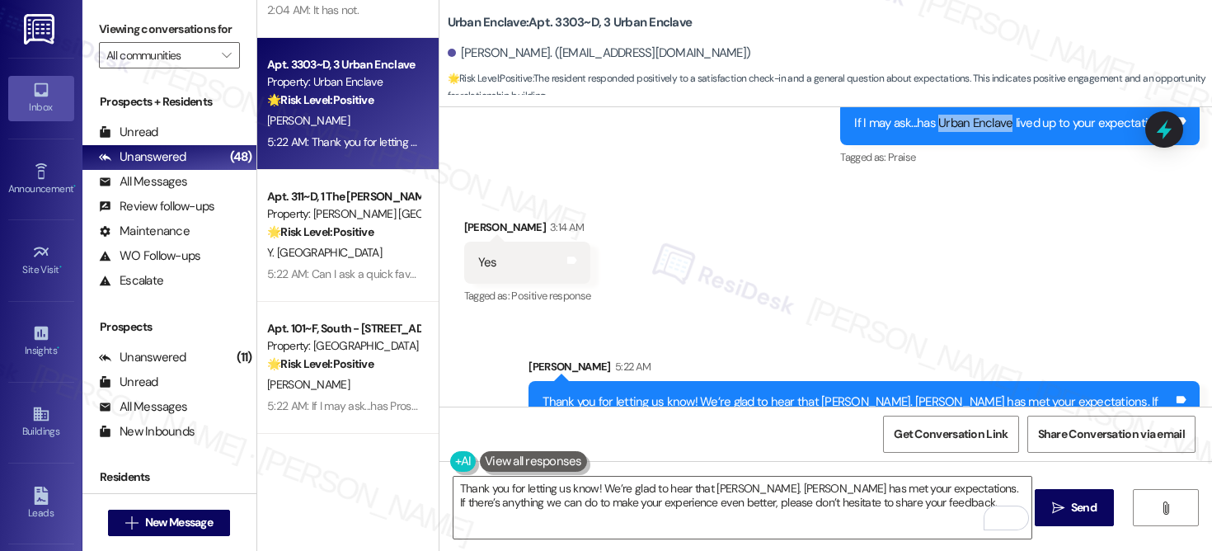
scroll to position [2662, 0]
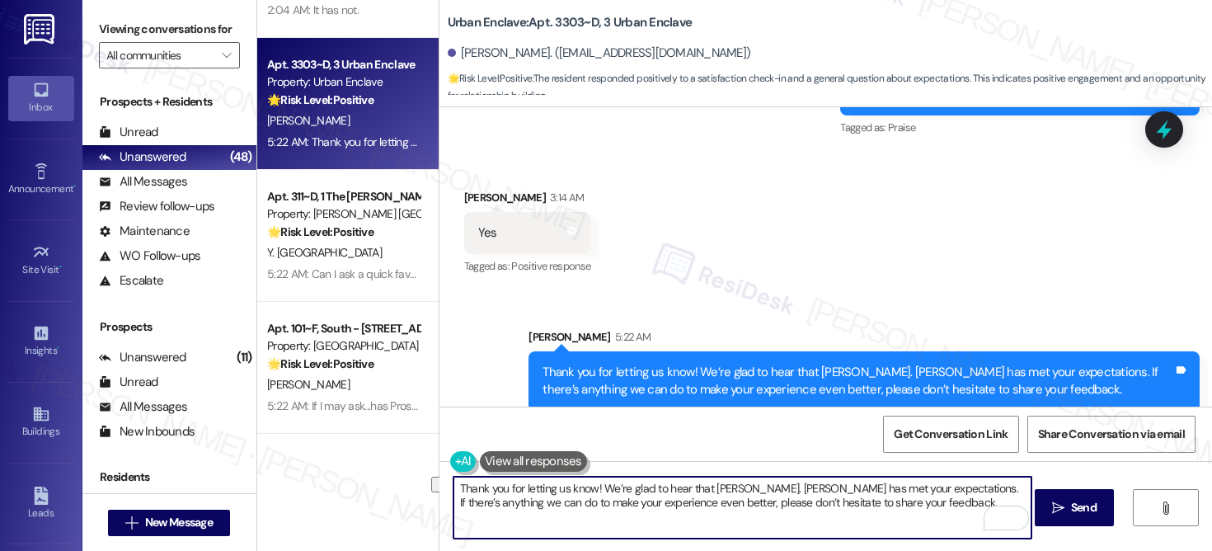
drag, startPoint x: 705, startPoint y: 486, endPoint x: 786, endPoint y: 482, distance: 81.0
click at [786, 482] on textarea "Thank you for letting us know! We’re glad to hear that Marshall St. Louis has m…" at bounding box center [743, 508] width 578 height 62
paste textarea "Urban Enclave"
click at [924, 508] on textarea "Thank you for letting us know! We’re glad to hear that Urban Enclave has met yo…" at bounding box center [743, 508] width 578 height 62
type textarea "Thank you for letting us know! We’re glad to hear that Urban Enclave has met yo…"
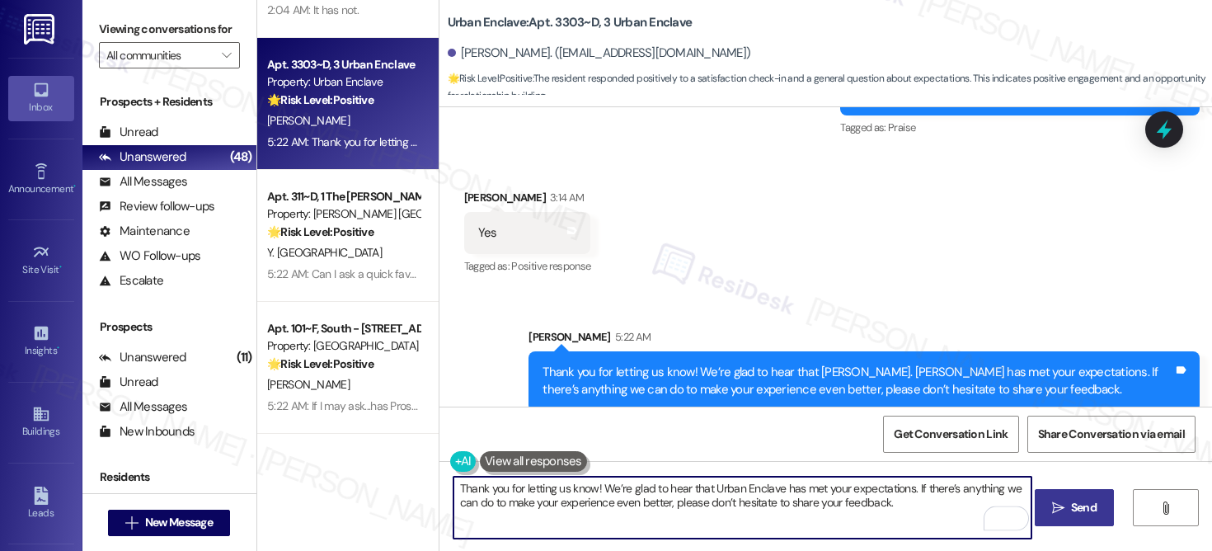
click at [1061, 510] on icon "" at bounding box center [1058, 507] width 12 height 13
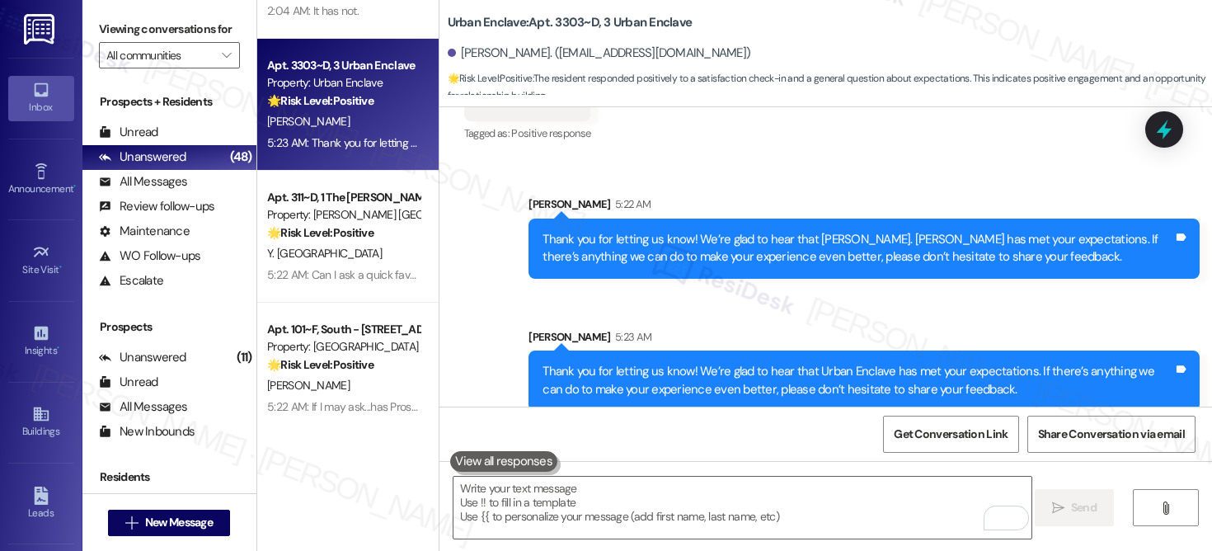
scroll to position [4448, 0]
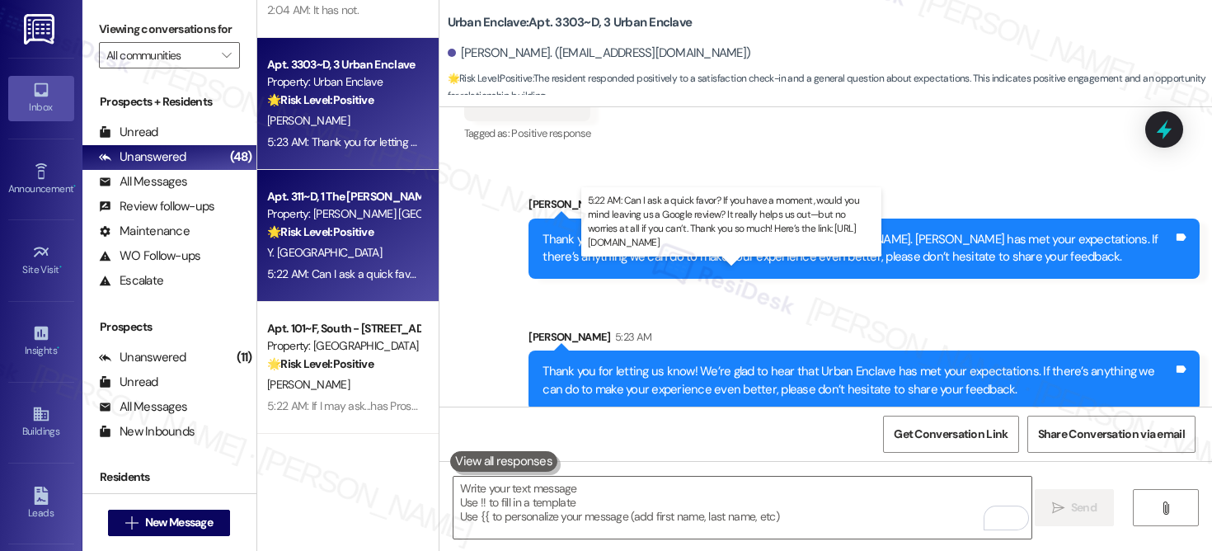
click at [355, 276] on div "5:22 AM: Can I ask a quick favor? If you have a moment, would you mind leaving …" at bounding box center [774, 273] width 1015 height 15
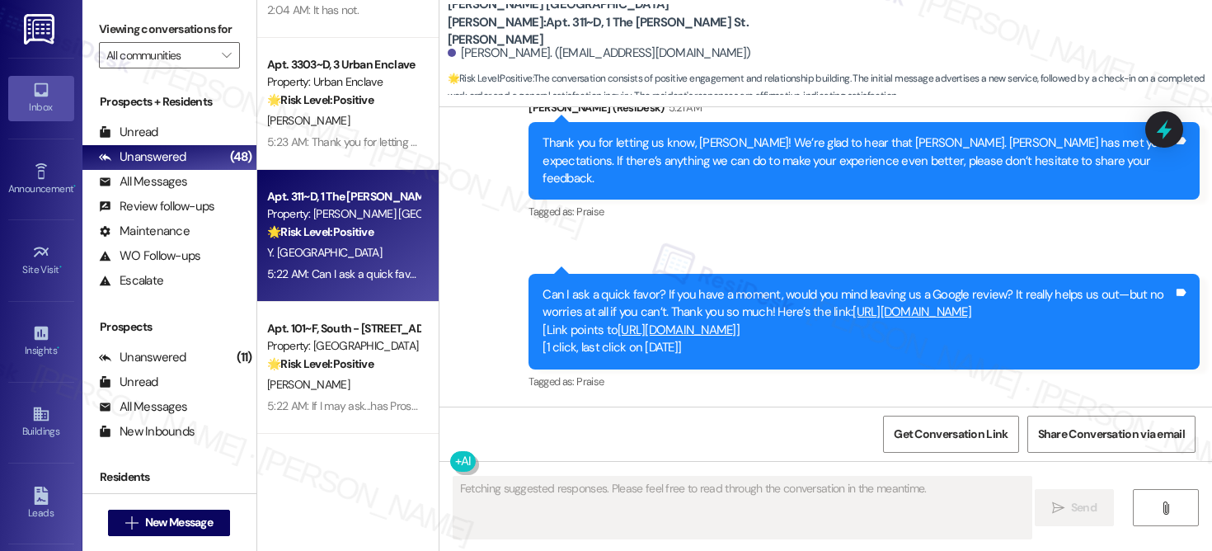
scroll to position [1557, 0]
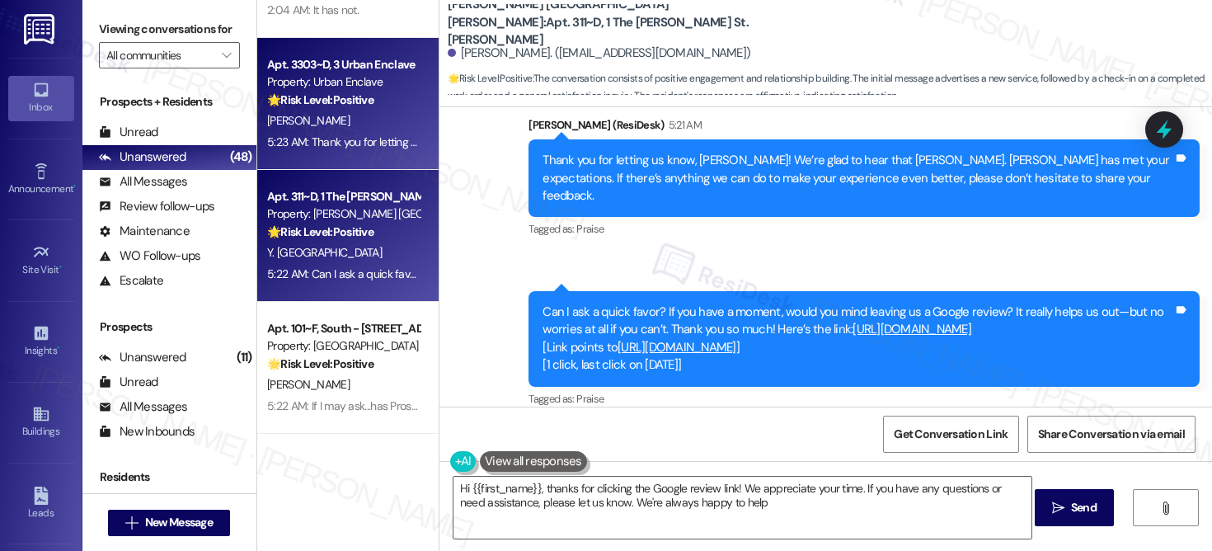
type textarea "Hi {{first_name}}, thanks for clicking the Google review link! We appreciate yo…"
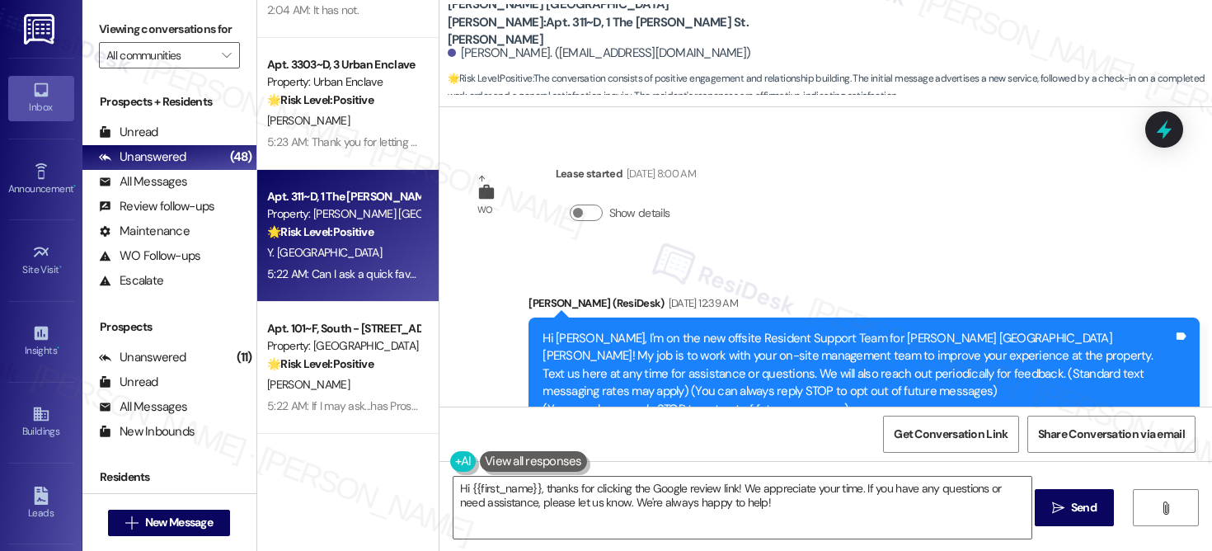
scroll to position [211, 0]
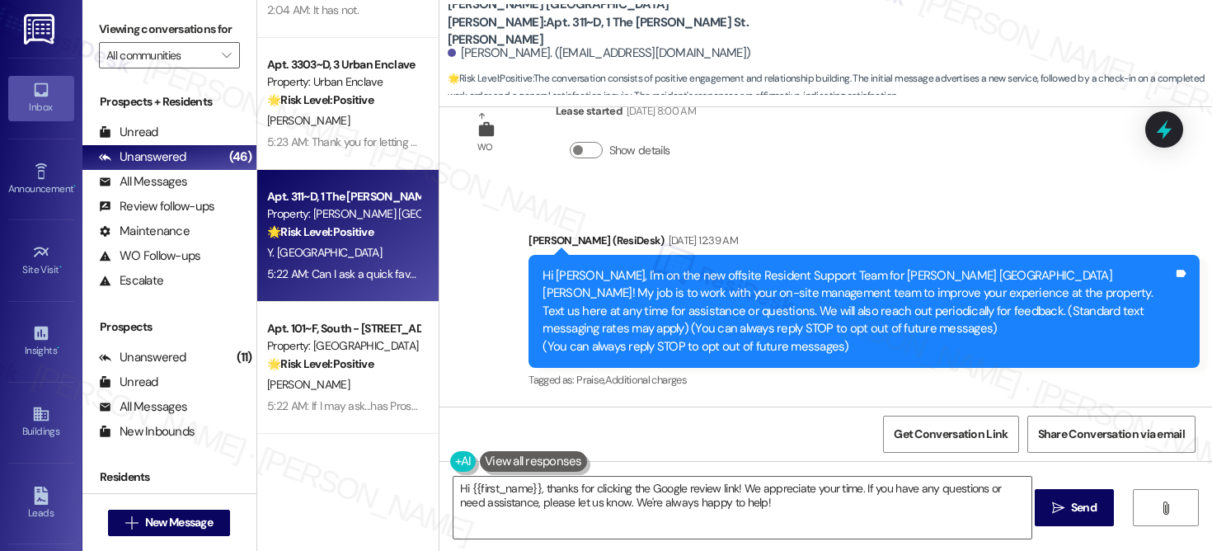
click at [532, 248] on div "Emily (ResiDesk) Sep 13, 2025 at 12:39 AM" at bounding box center [864, 243] width 671 height 23
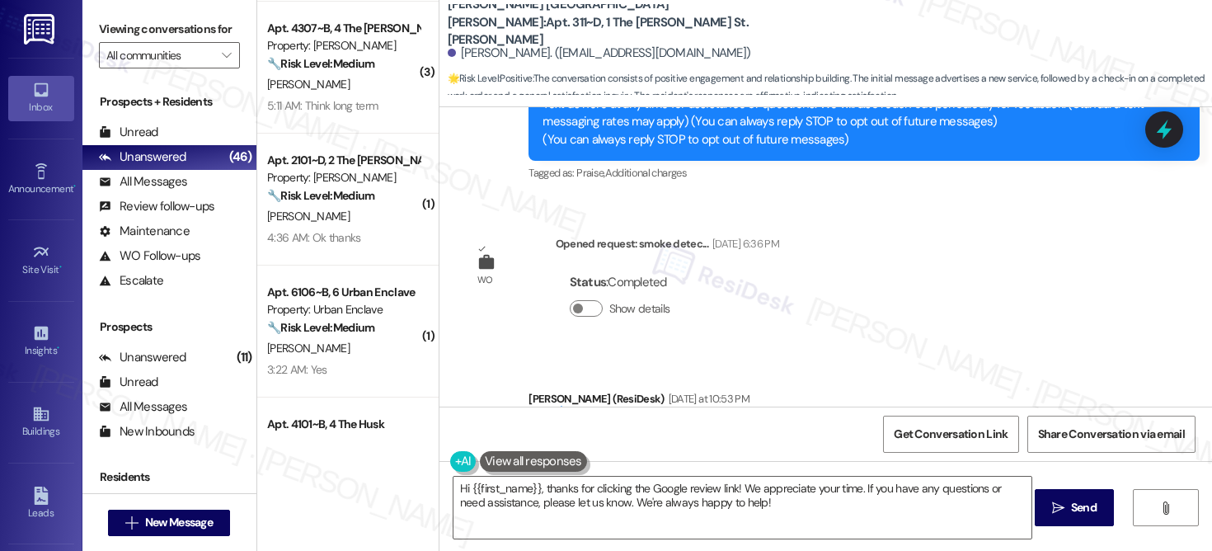
scroll to position [529, 0]
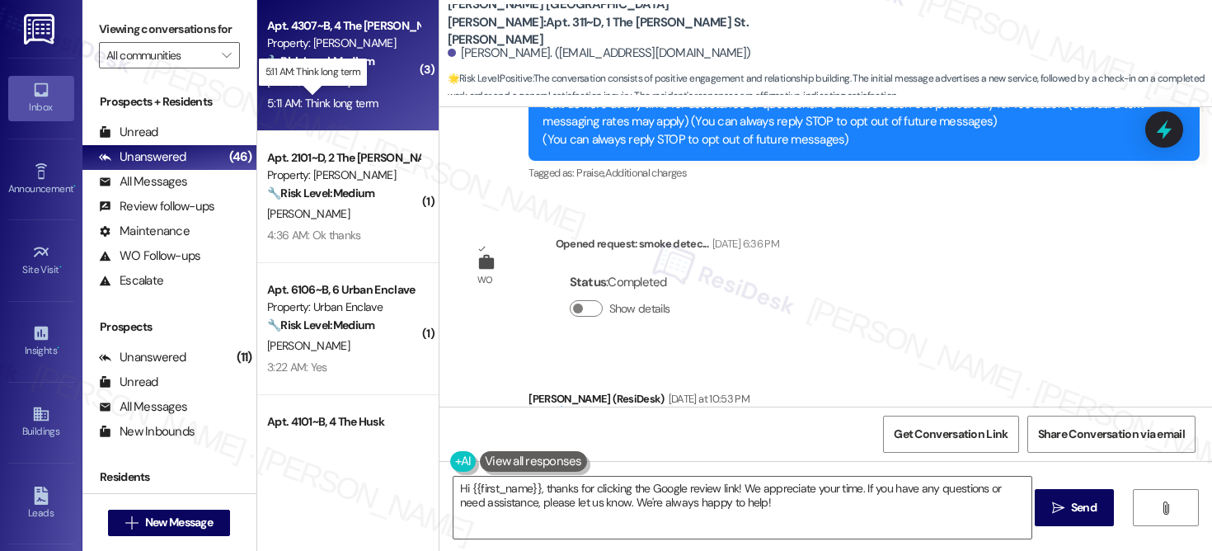
click at [347, 100] on div "5:11 AM: Think long term 5:11 AM: Think long term" at bounding box center [322, 103] width 110 height 15
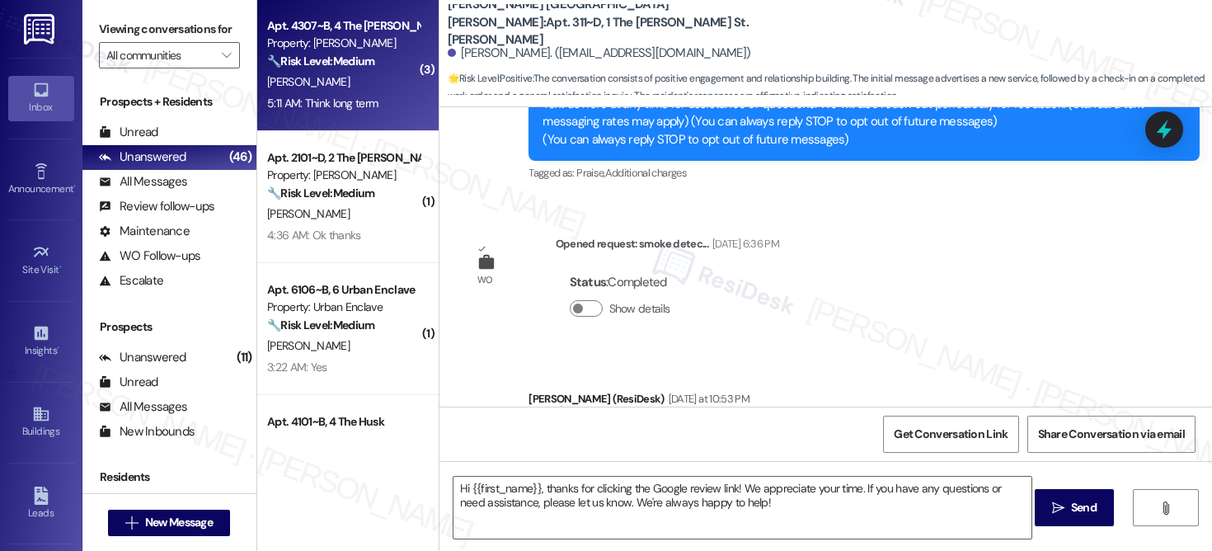
type textarea "Fetching suggested responses. Please feel free to read through the conversation…"
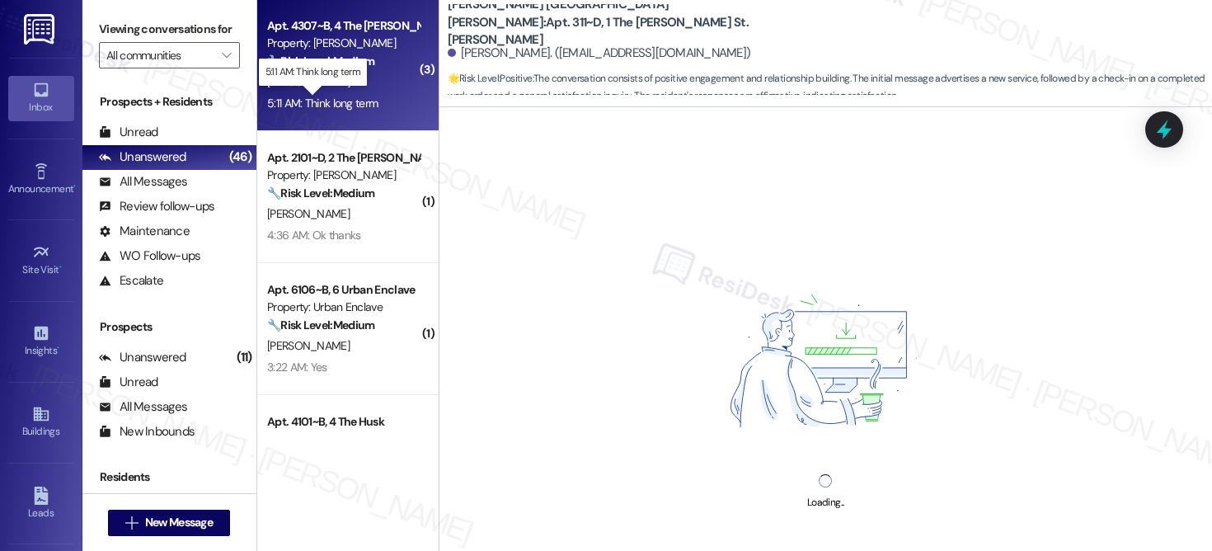
click at [349, 97] on div "5:11 AM: Think long term 5:11 AM: Think long term" at bounding box center [322, 103] width 110 height 15
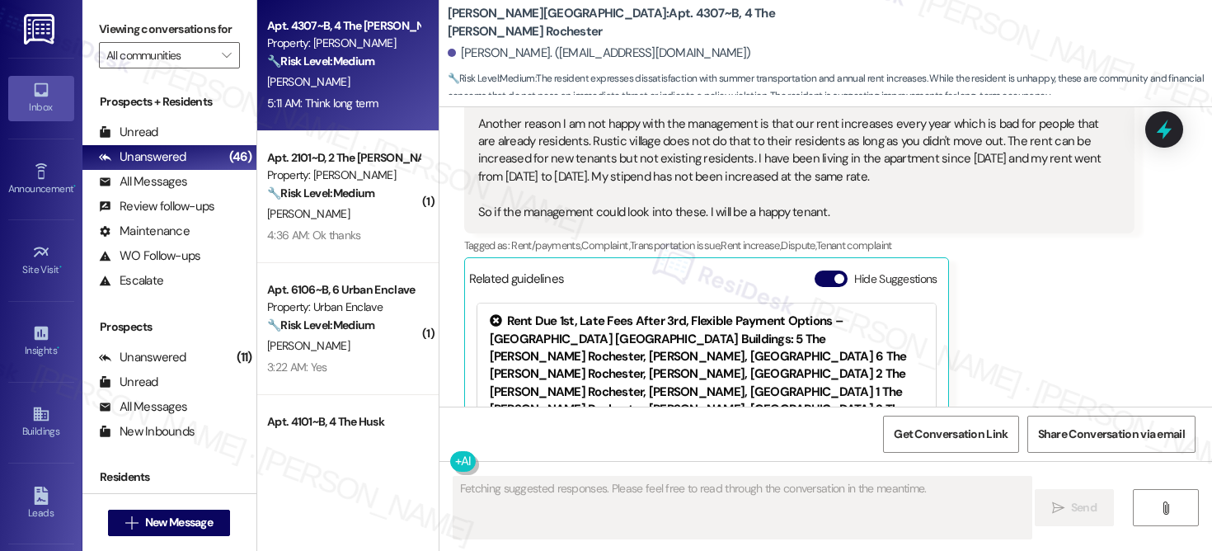
scroll to position [3934, 0]
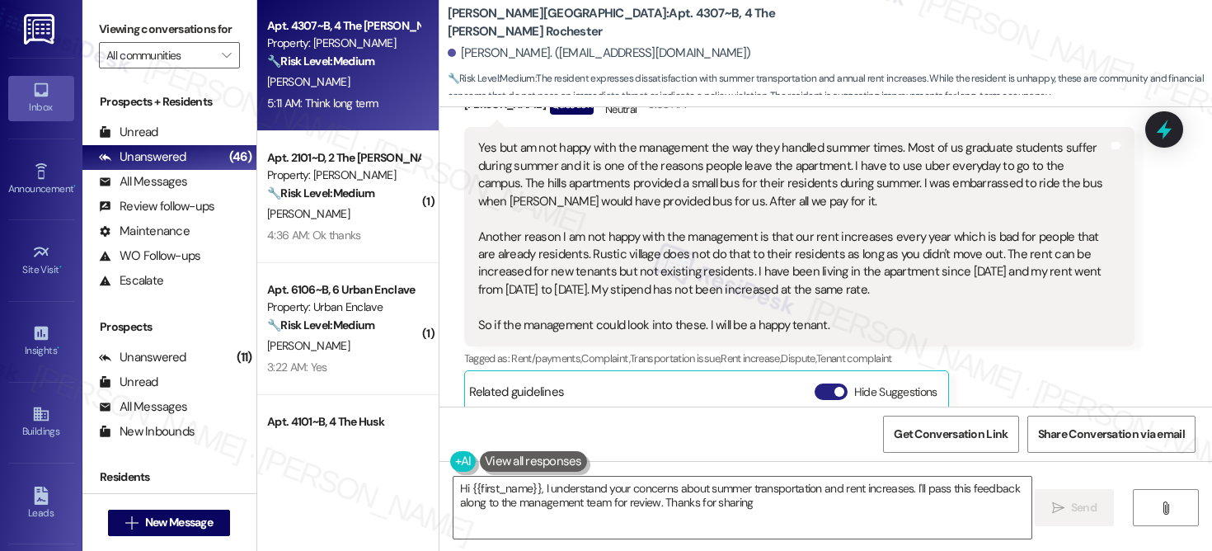
type textarea "Hi {{first_name}}, I understand your concerns about summer transportation and r…"
click at [824, 383] on button "Hide Suggestions" at bounding box center [831, 391] width 33 height 16
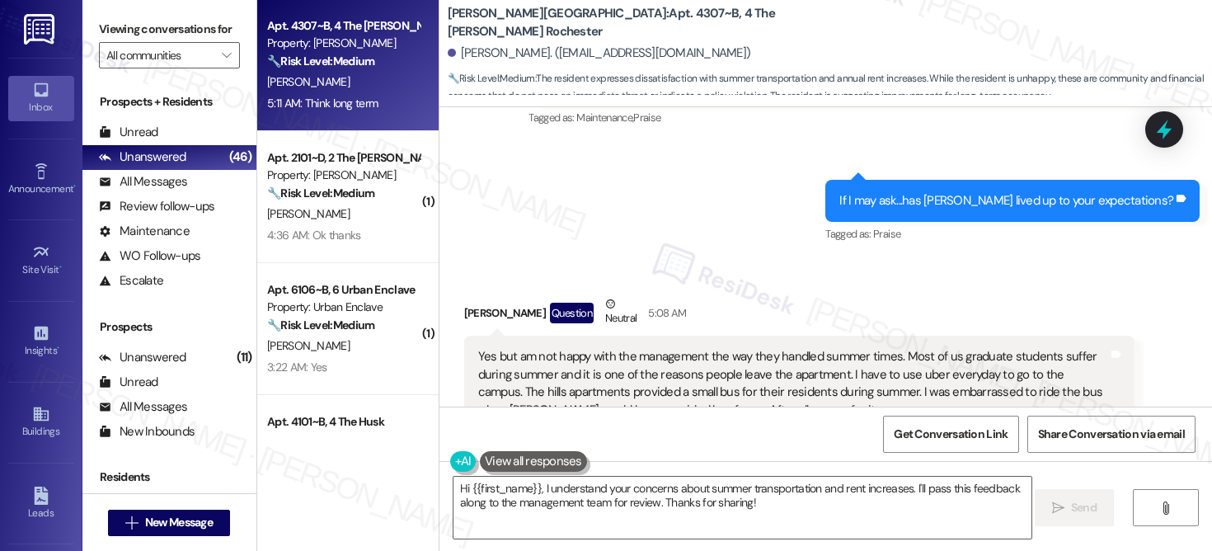
scroll to position [3730, 0]
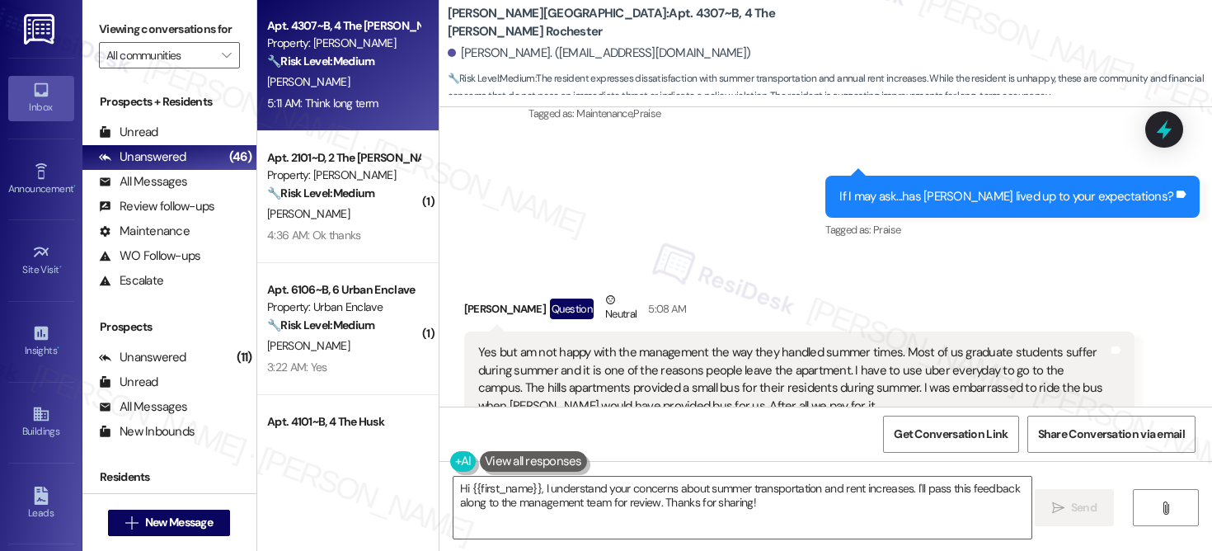
click at [561, 344] on div "Yes but am not happy with the management the way they handled summer times. Mos…" at bounding box center [793, 441] width 631 height 195
click at [634, 344] on div "Yes but am not happy with the management the way they handled summer times. Mos…" at bounding box center [793, 441] width 631 height 195
click at [633, 344] on div "Yes but am not happy with the management the way they handled summer times. Mos…" at bounding box center [793, 441] width 631 height 195
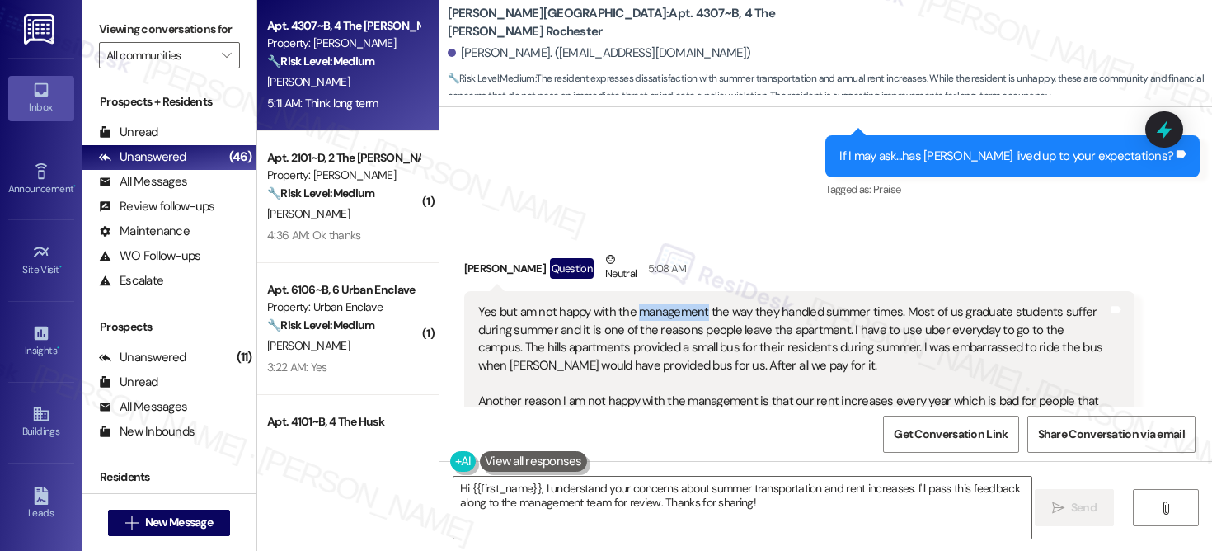
scroll to position [3778, 0]
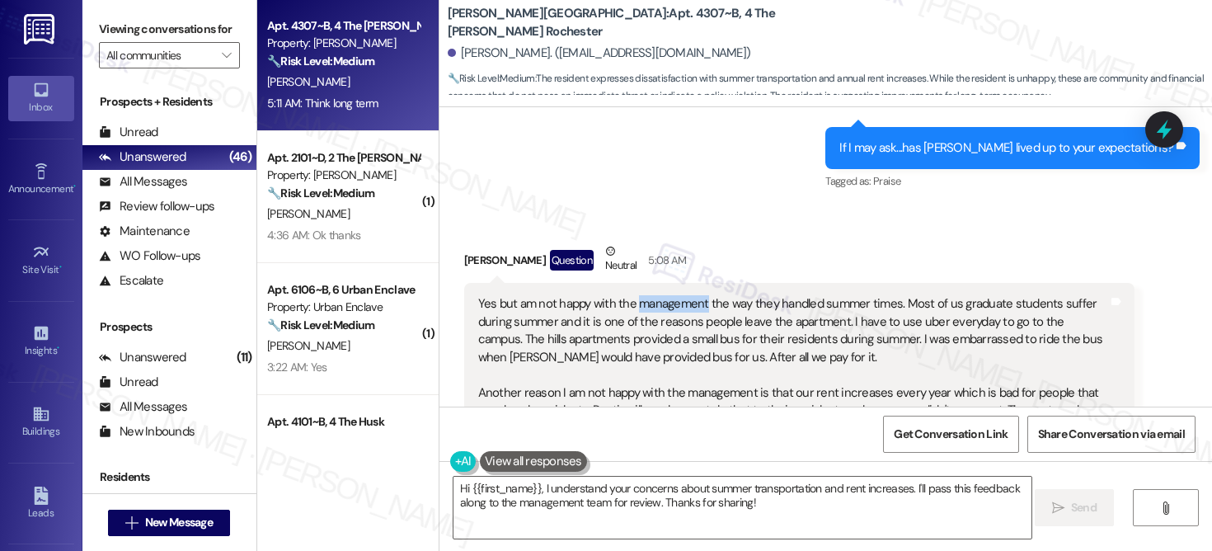
click at [693, 295] on div "Yes but am not happy with the management the way they handled summer times. Mos…" at bounding box center [793, 392] width 631 height 195
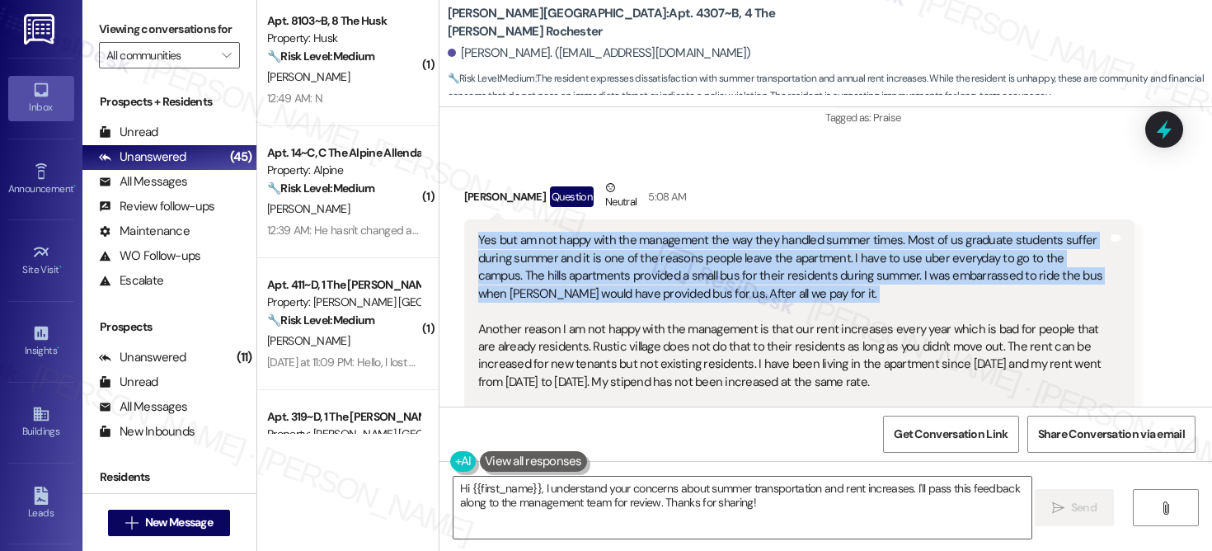
scroll to position [3391, 0]
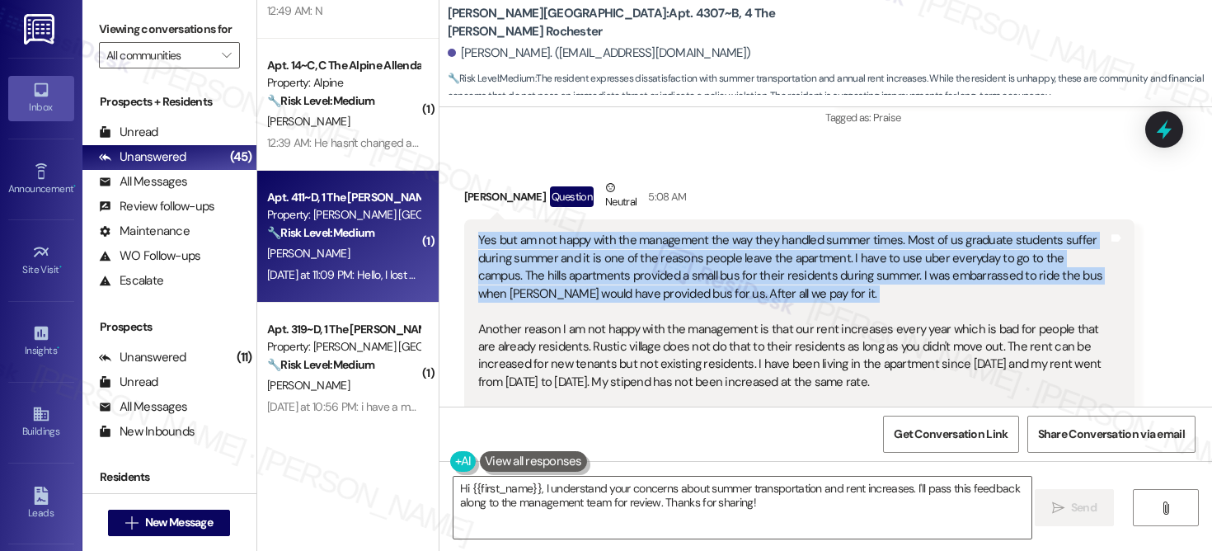
click at [349, 253] on div "[PERSON_NAME]" at bounding box center [344, 253] width 156 height 21
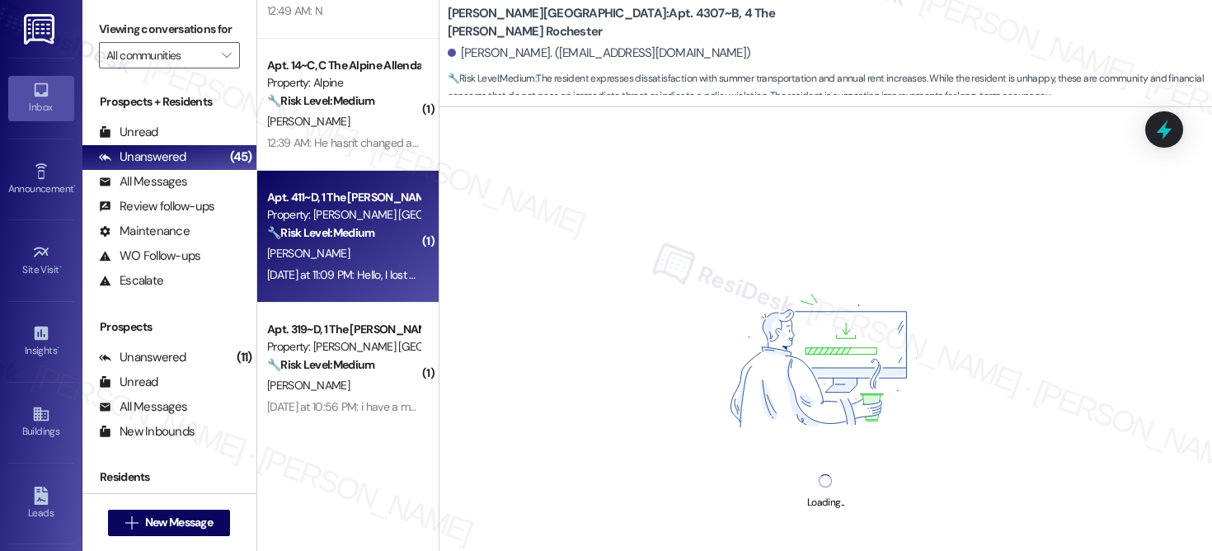
click at [349, 253] on div "[PERSON_NAME]" at bounding box center [344, 253] width 156 height 21
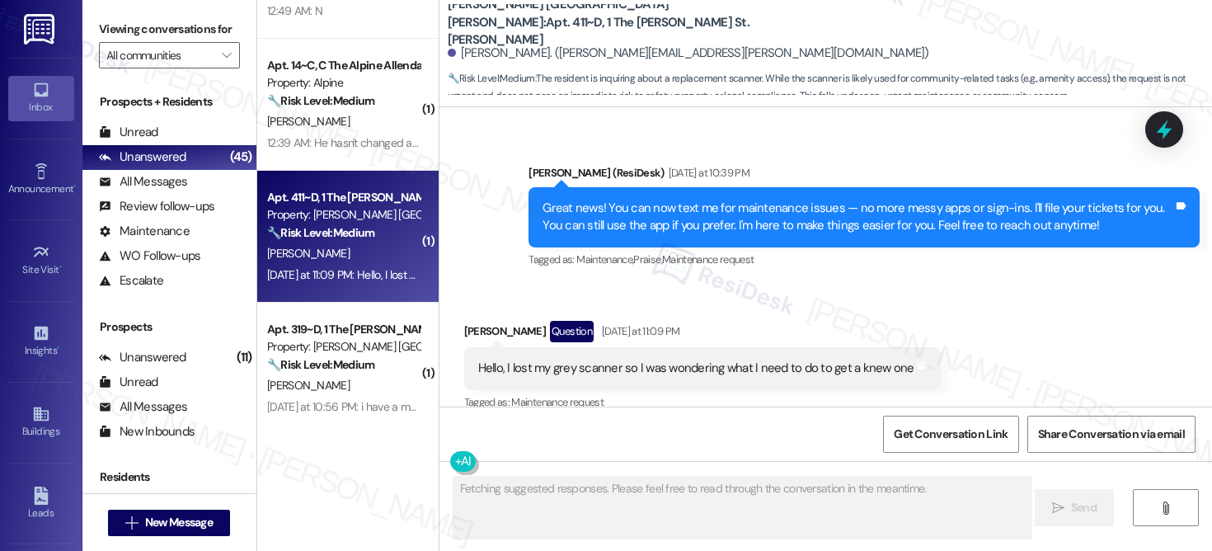
scroll to position [472, 0]
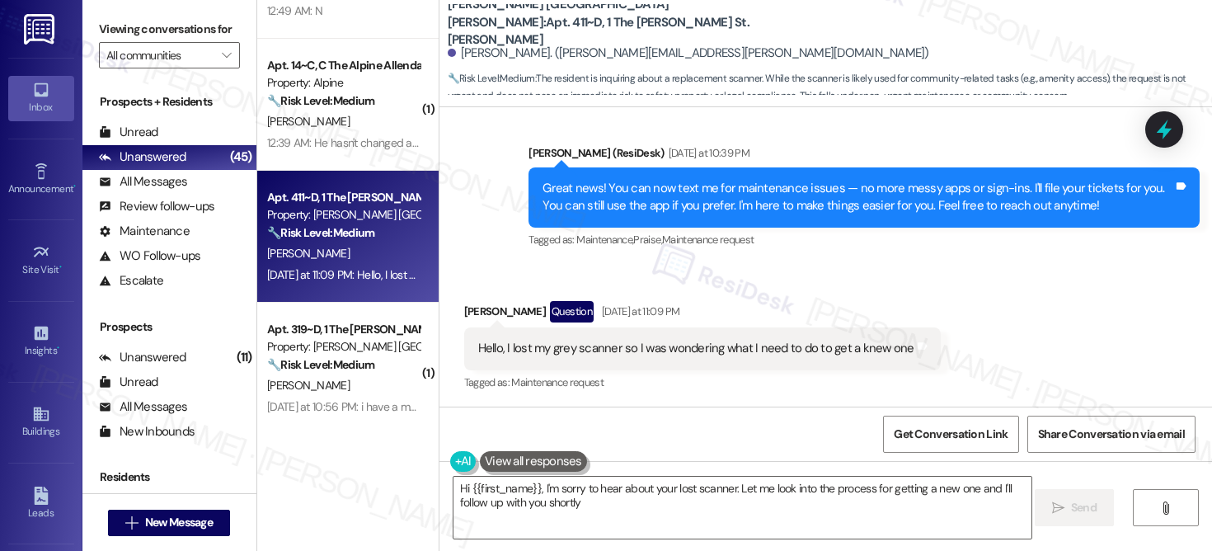
type textarea "Hi {{first_name}}, I'm sorry to hear about your lost scanner. Let me look into …"
click at [469, 313] on div "Connor Riley Question Yesterday at 11:09 PM" at bounding box center [702, 314] width 477 height 26
copy div "Connor"
click at [572, 501] on textarea "Hi {{first_name}}, I'm sorry to hear about your lost scanner. Let me look into …" at bounding box center [743, 508] width 578 height 62
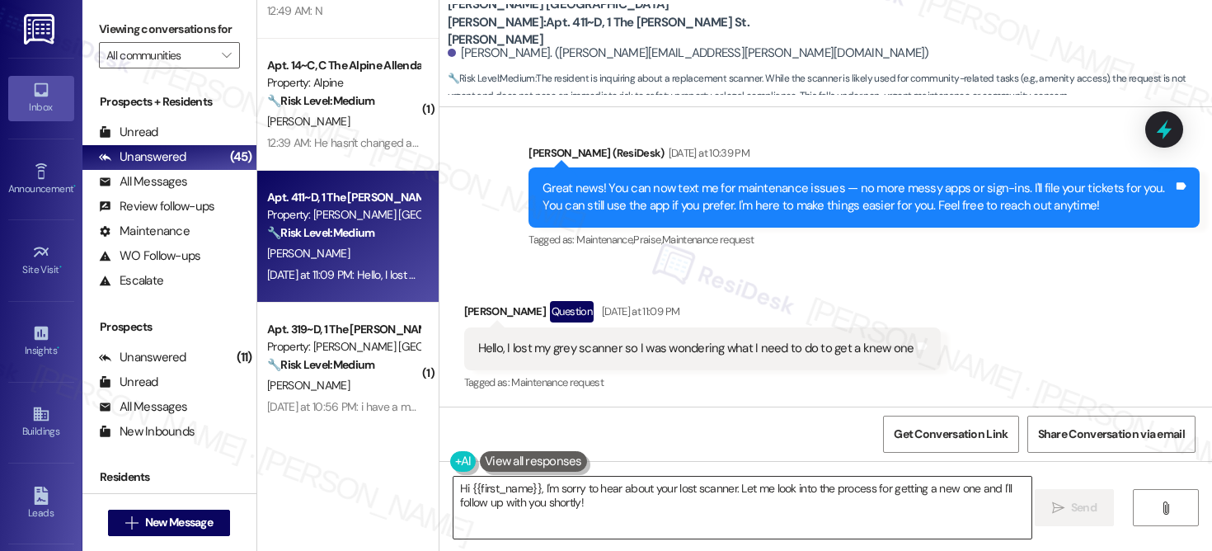
click at [572, 501] on textarea "Hi {{first_name}}, I'm sorry to hear about your lost scanner. Let me look into …" at bounding box center [743, 508] width 578 height 62
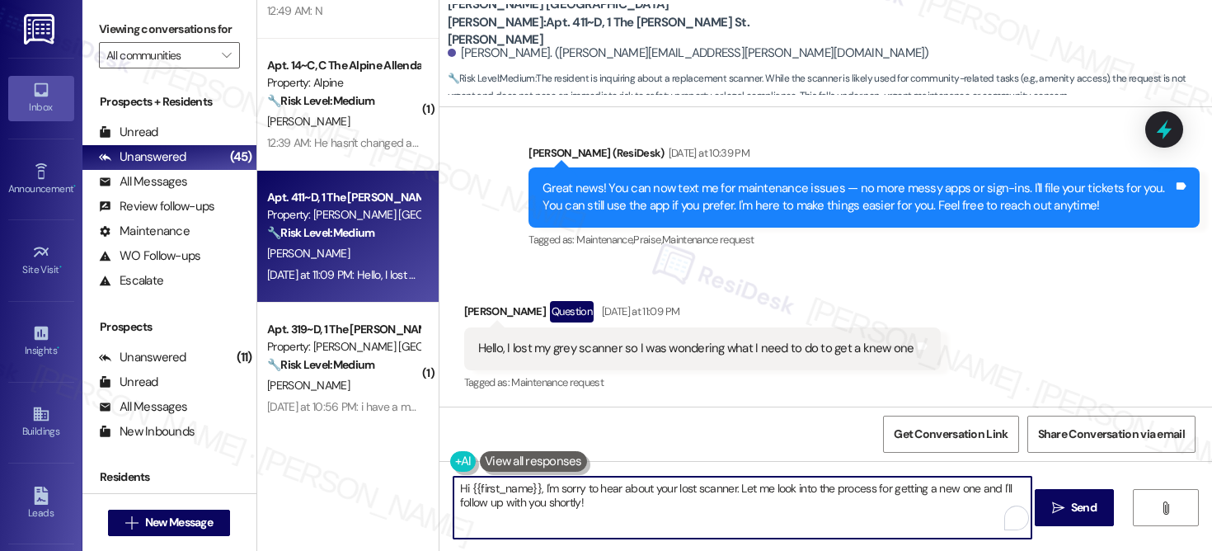
click at [572, 501] on textarea "Hi {{first_name}}, I'm sorry to hear about your lost scanner. Let me look into …" at bounding box center [743, 508] width 578 height 62
click at [616, 506] on textarea "Hi {{first_name}}, I'm sorry to hear about your lost scanner. Let me look into …" at bounding box center [743, 508] width 578 height 62
click at [1087, 503] on span "Send" at bounding box center [1084, 507] width 26 height 17
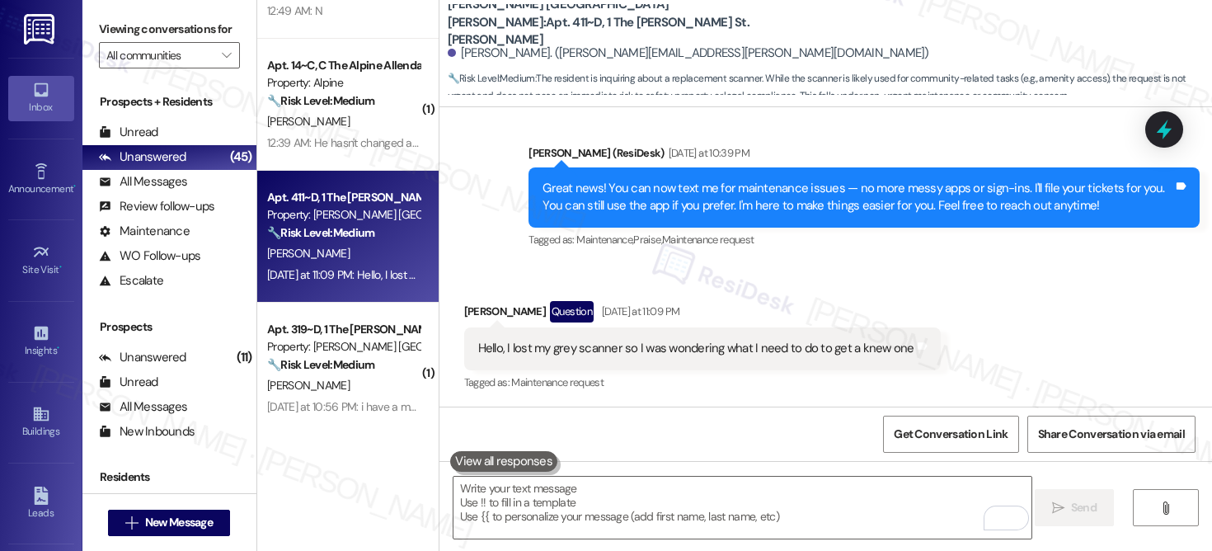
scroll to position [605, 0]
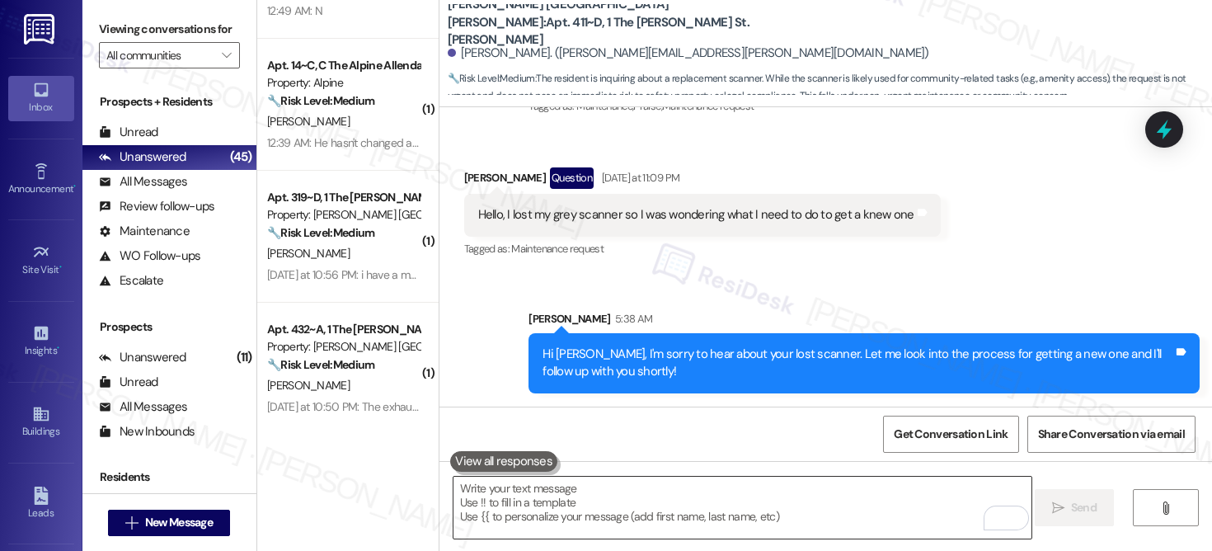
click at [746, 498] on textarea "To enrich screen reader interactions, please activate Accessibility in Grammarl…" at bounding box center [743, 508] width 578 height 62
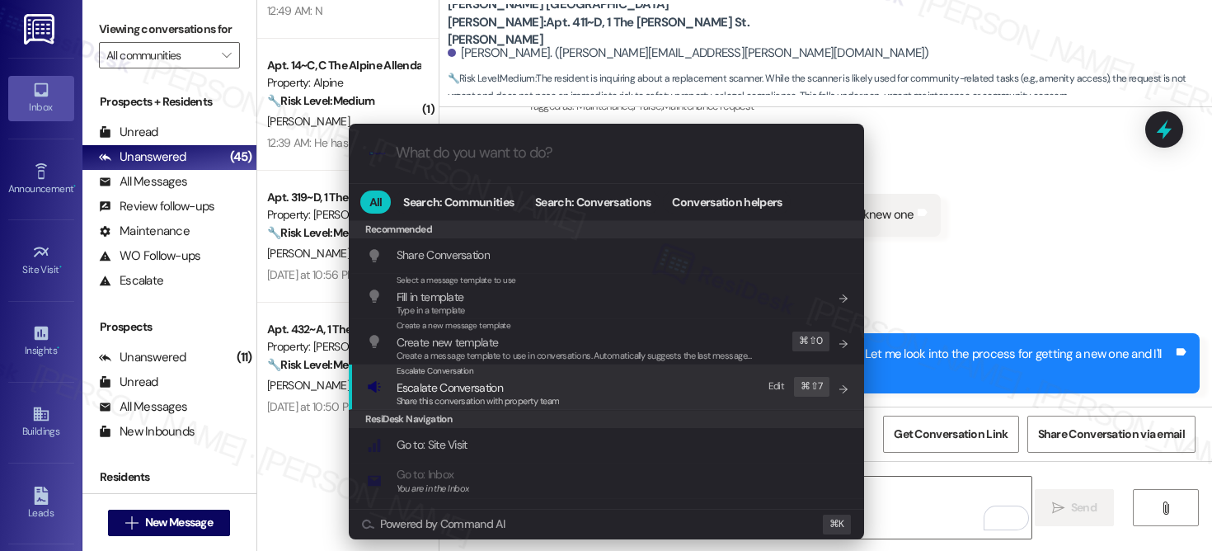
click at [640, 388] on div "Escalate Conversation Escalate Conversation Share this conversation with proper…" at bounding box center [608, 386] width 482 height 45
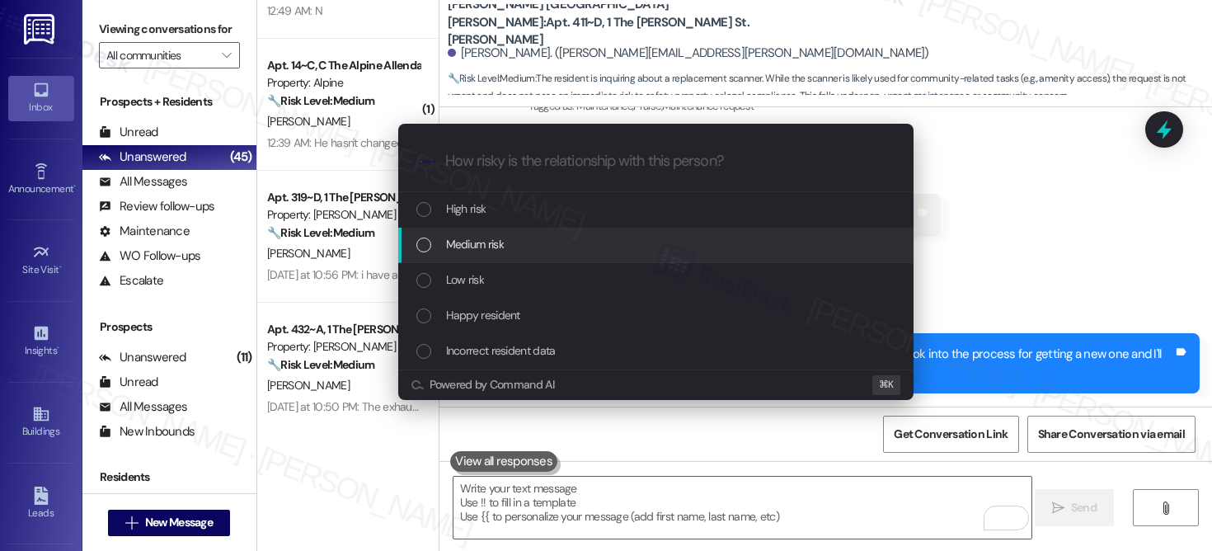
click at [627, 255] on div "Medium risk" at bounding box center [655, 245] width 515 height 35
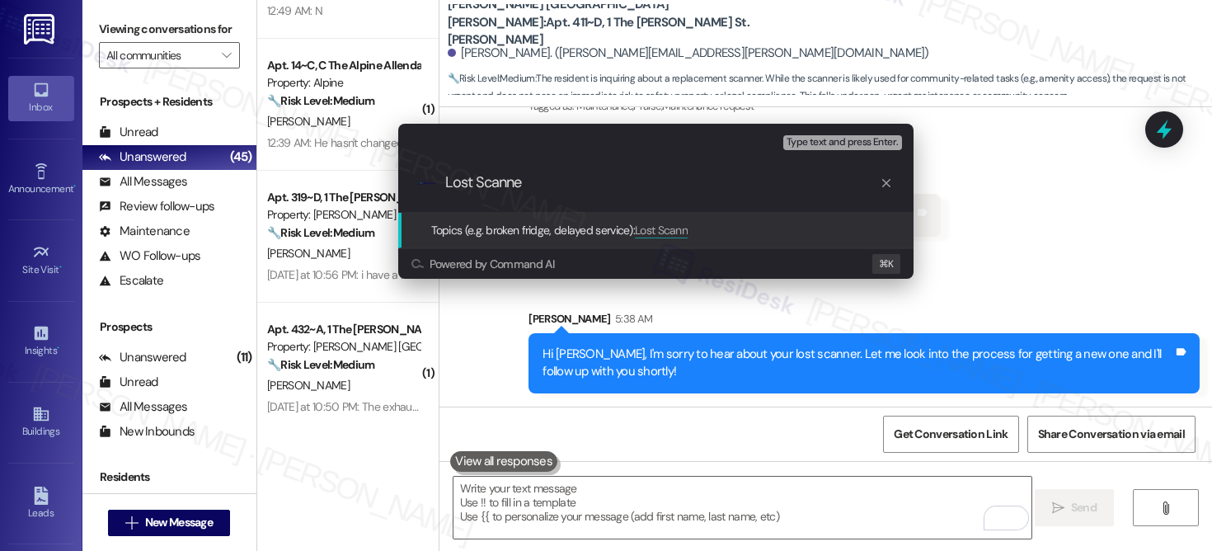
type input "Lost Scanner"
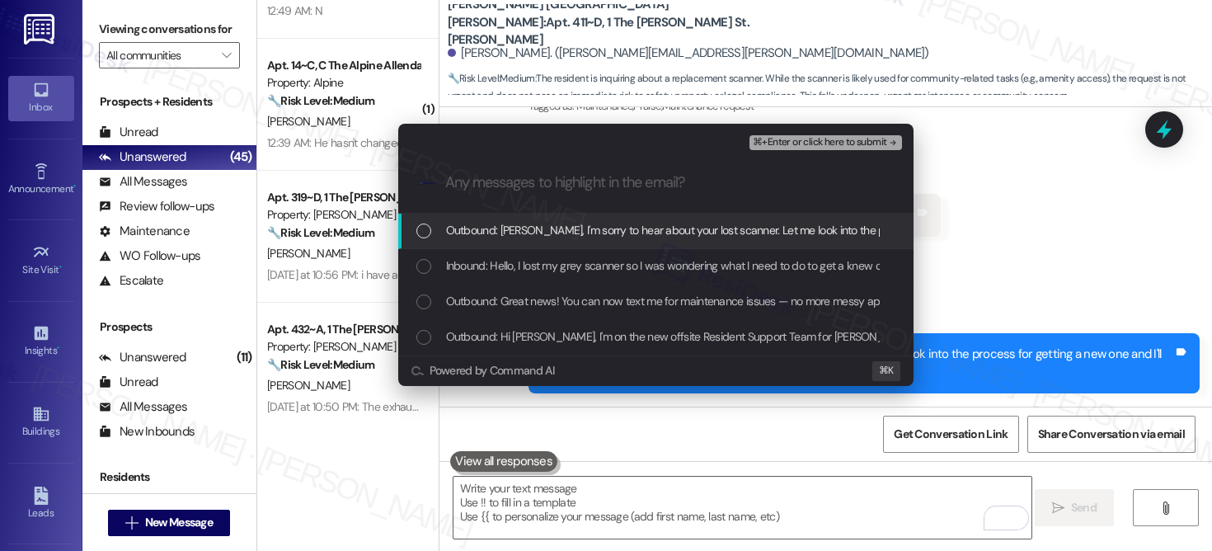
click at [642, 219] on div "Outbound: Hi Connor, I'm sorry to hear about your lost scanner. Let me look int…" at bounding box center [655, 231] width 515 height 35
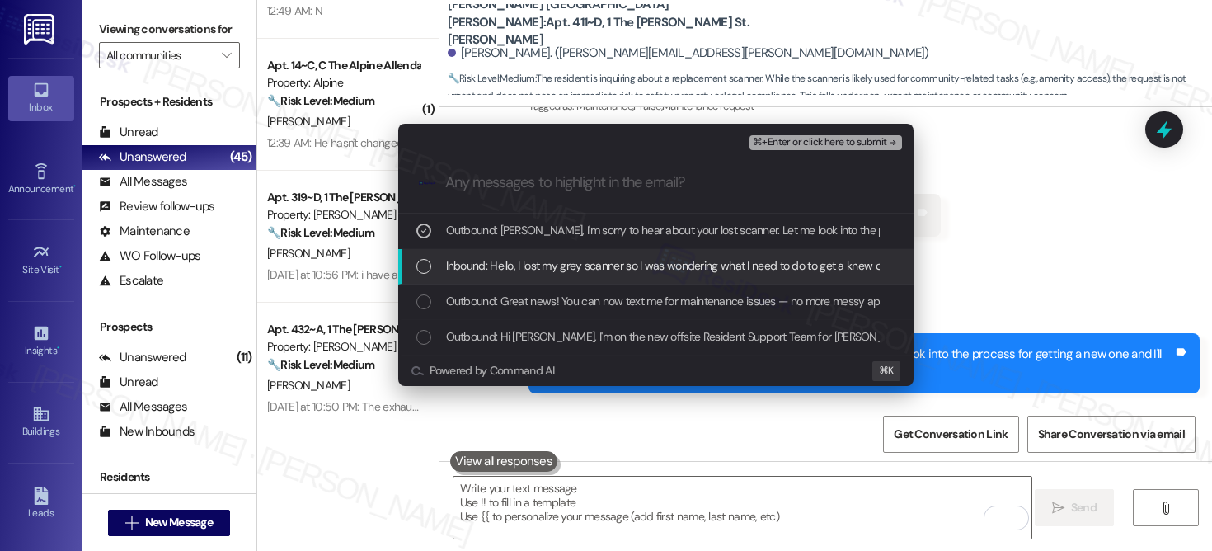
click at [629, 261] on span "Inbound: Hello, I lost my grey scanner so I was wondering what I need to do to …" at bounding box center [670, 265] width 448 height 18
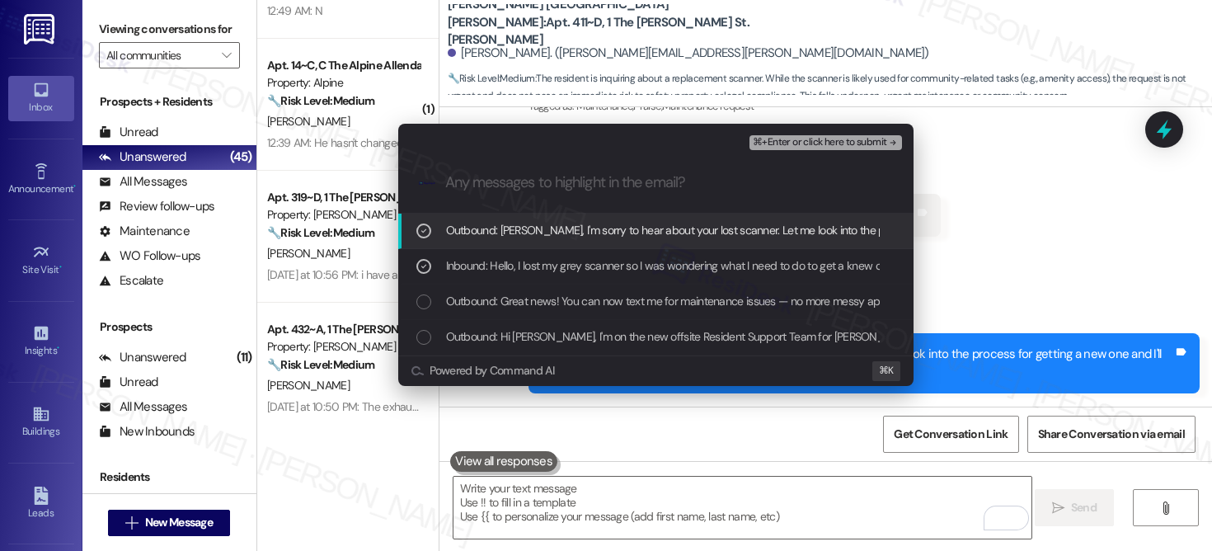
click at [781, 143] on span "⌘+Enter or click here to submit" at bounding box center [820, 143] width 134 height 12
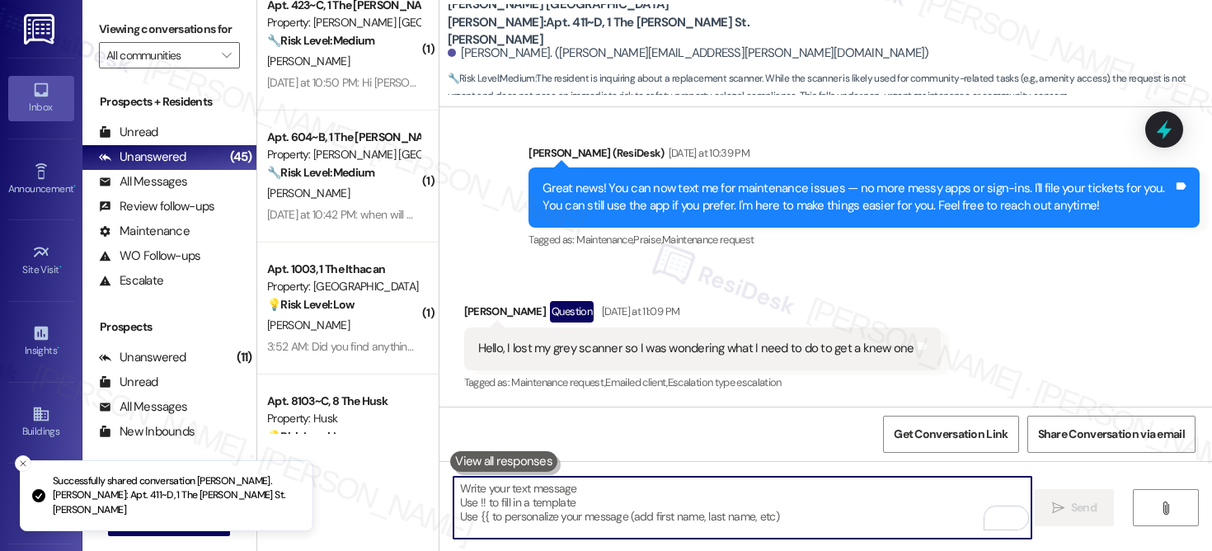
scroll to position [3843, 0]
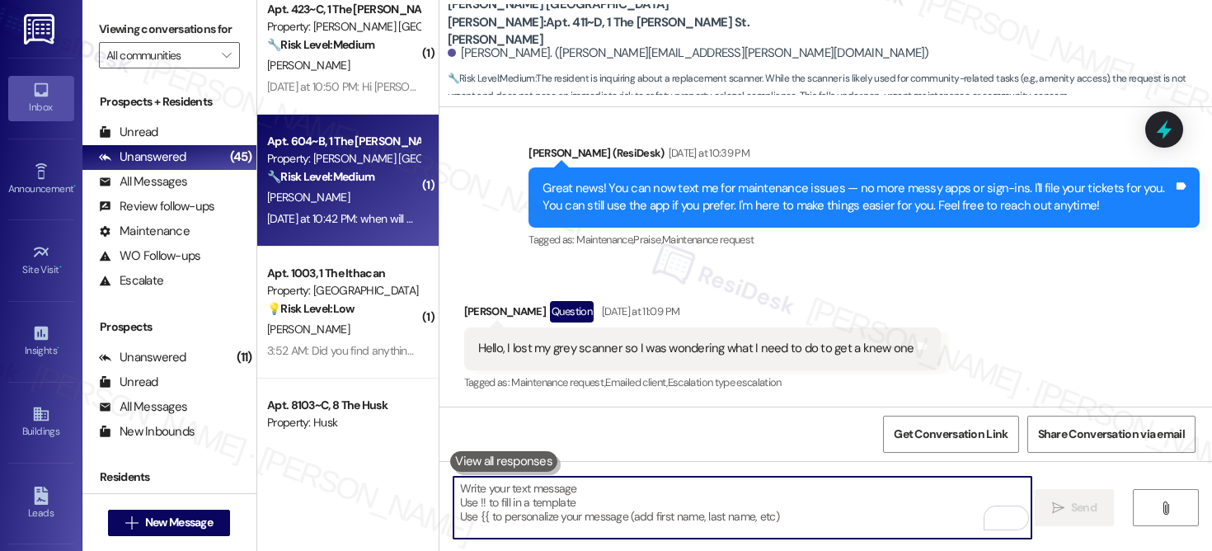
click at [333, 180] on strong "🔧 Risk Level: Medium" at bounding box center [320, 176] width 107 height 15
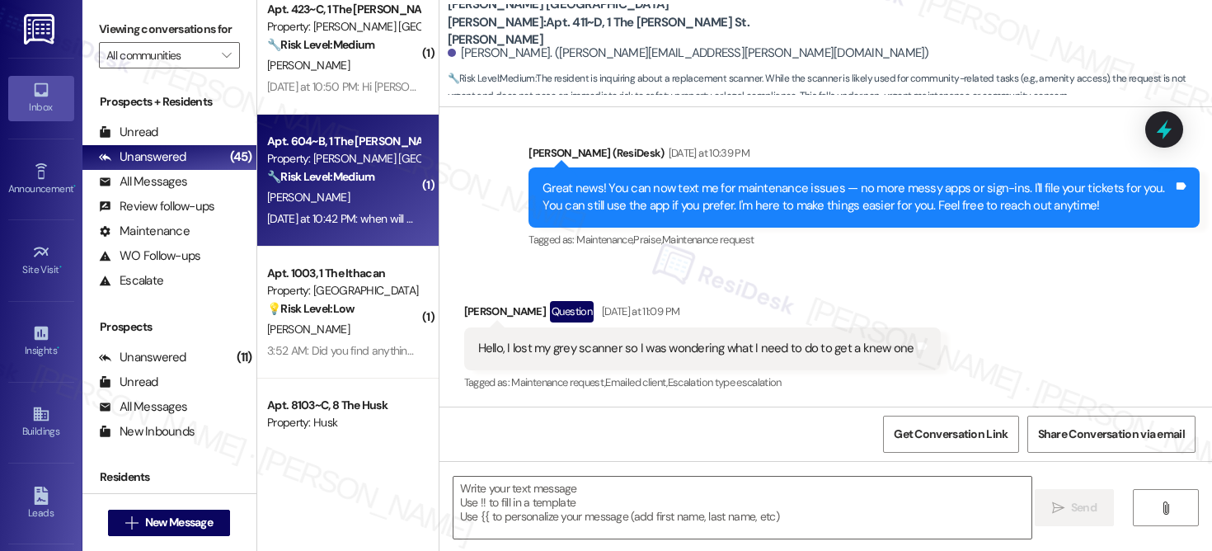
click at [333, 180] on strong "🔧 Risk Level: Medium" at bounding box center [320, 176] width 107 height 15
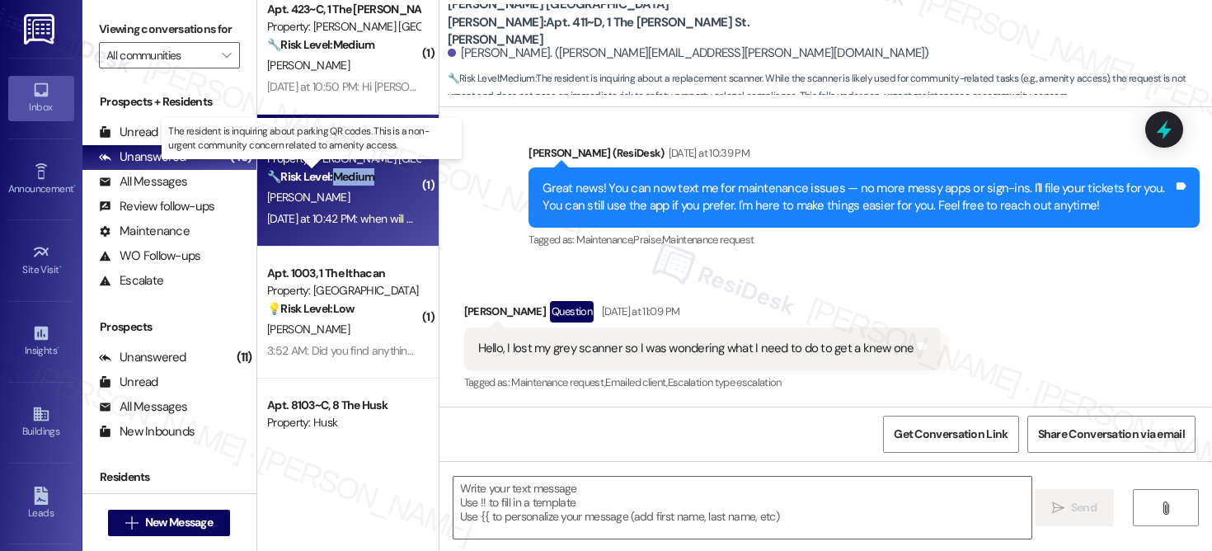
type textarea "Fetching suggested responses. Please feel free to read through the conversation…"
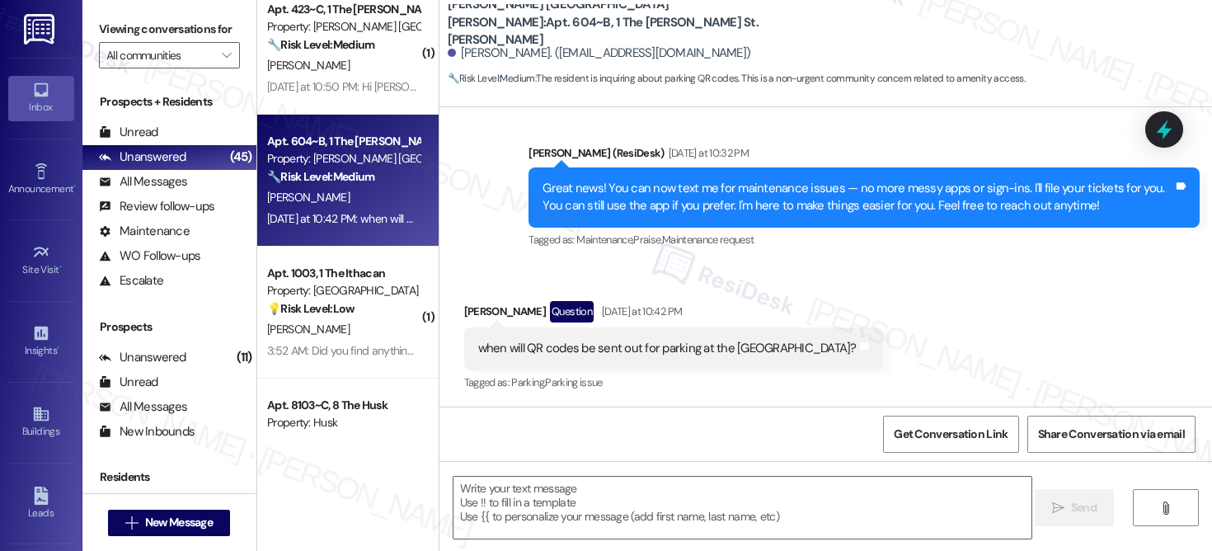
click at [555, 354] on div "when will QR codes be sent out for parking at the Foundry?" at bounding box center [667, 348] width 378 height 17
click at [617, 501] on textarea at bounding box center [743, 508] width 578 height 62
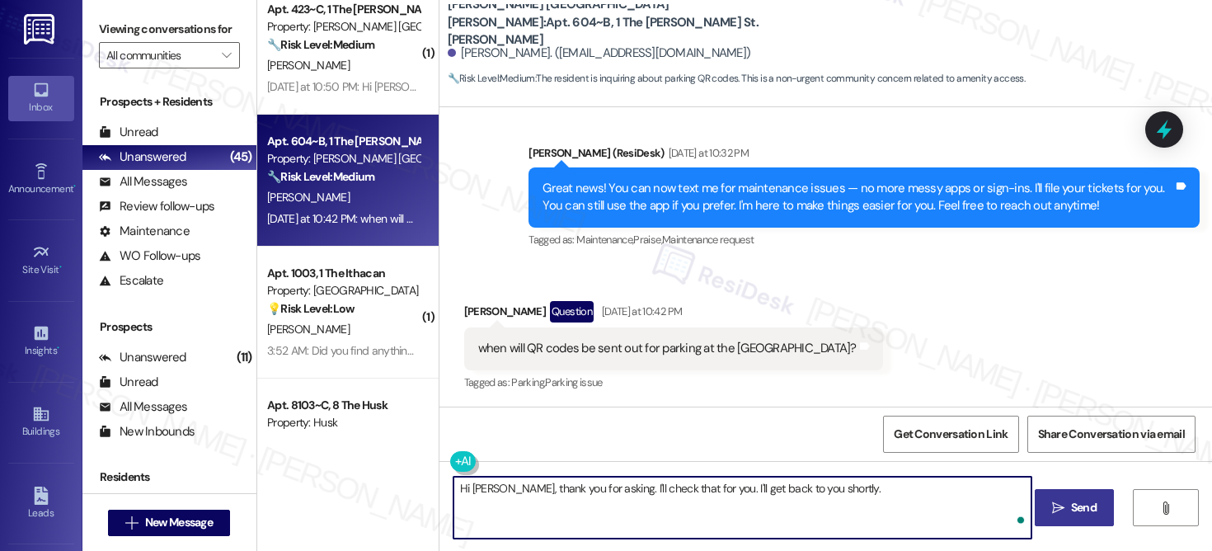
type textarea "Hi Abby, thank you for asking. I'll check that for you. I'll get back to you sh…"
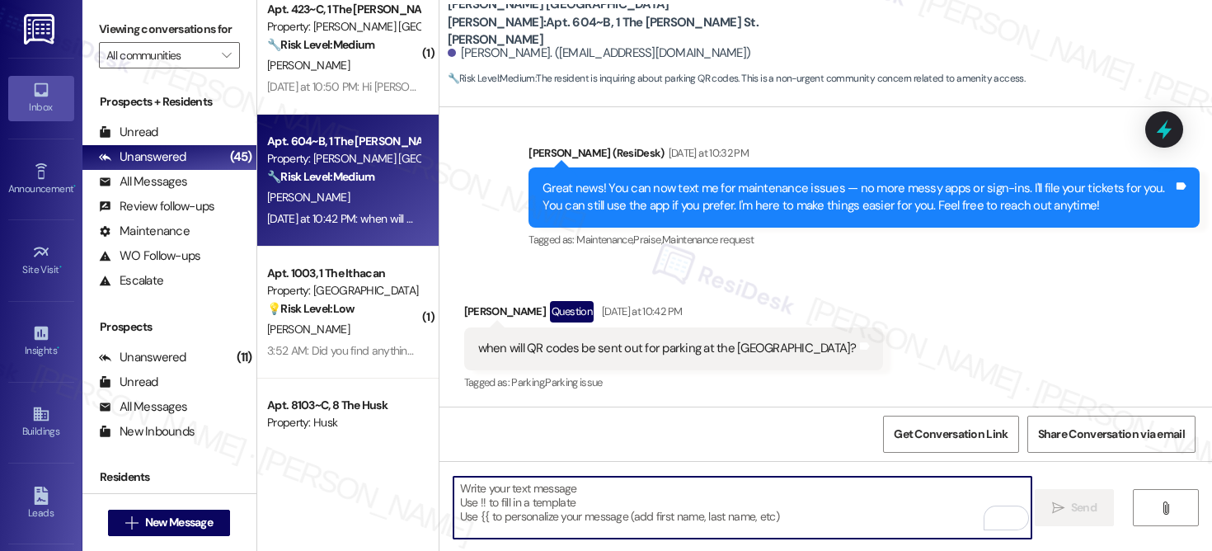
scroll to position [587, 0]
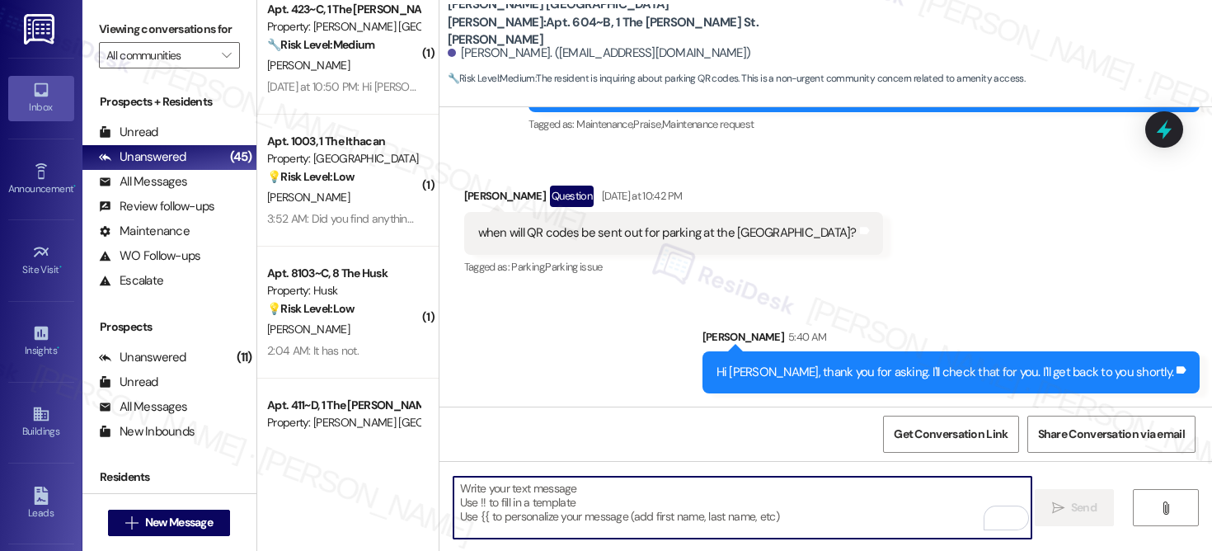
click at [682, 504] on textarea "To enrich screen reader interactions, please activate Accessibility in Grammarl…" at bounding box center [743, 508] width 578 height 62
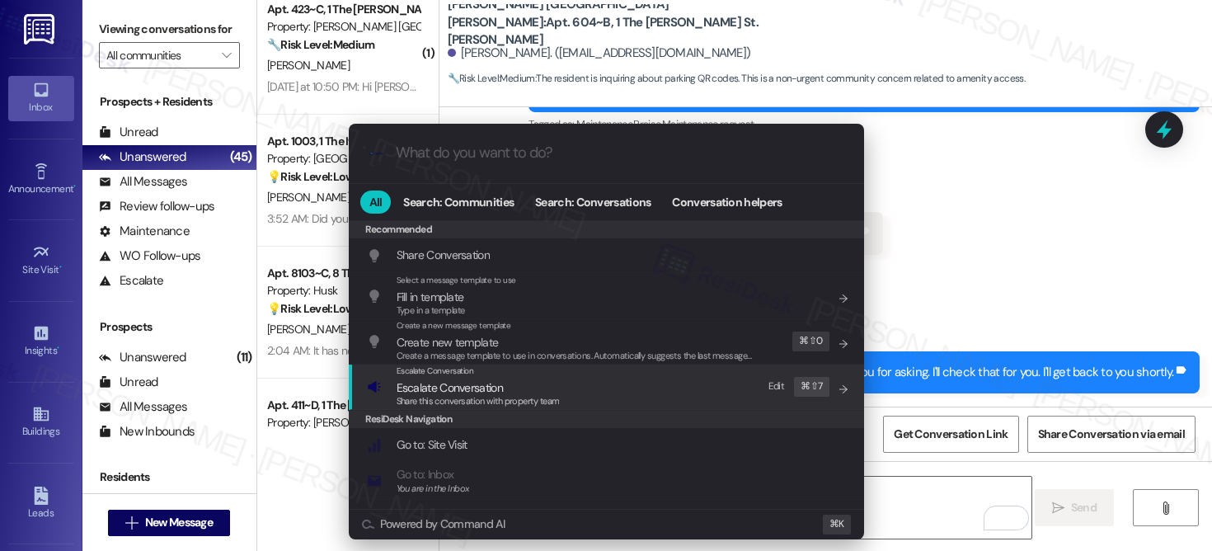
click at [631, 388] on div "Escalate Conversation Escalate Conversation Share this conversation with proper…" at bounding box center [608, 386] width 482 height 45
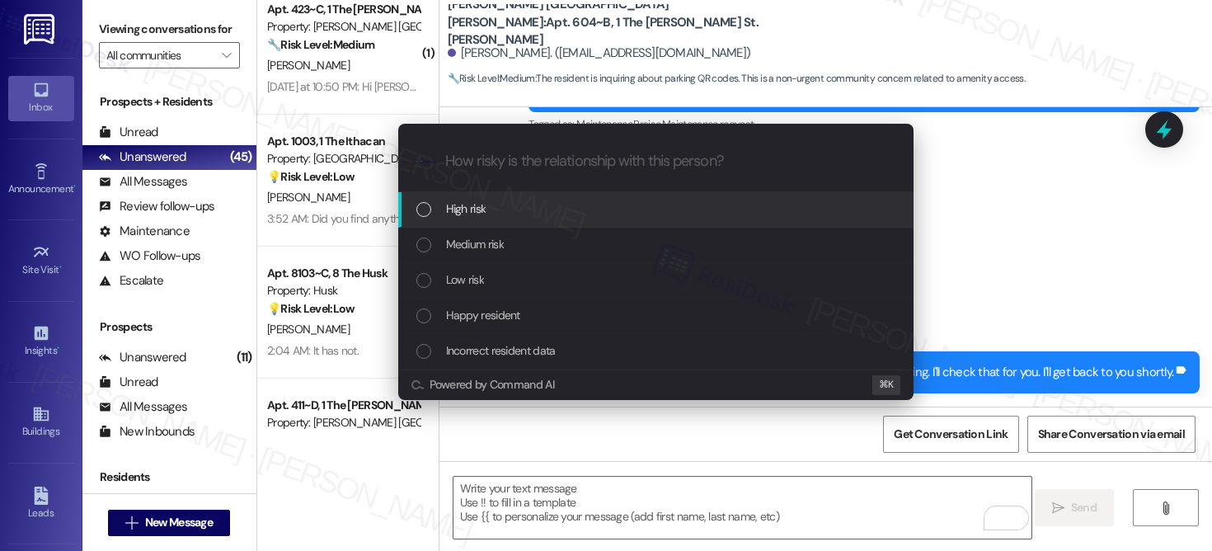
click at [618, 213] on div "High risk" at bounding box center [657, 209] width 482 height 18
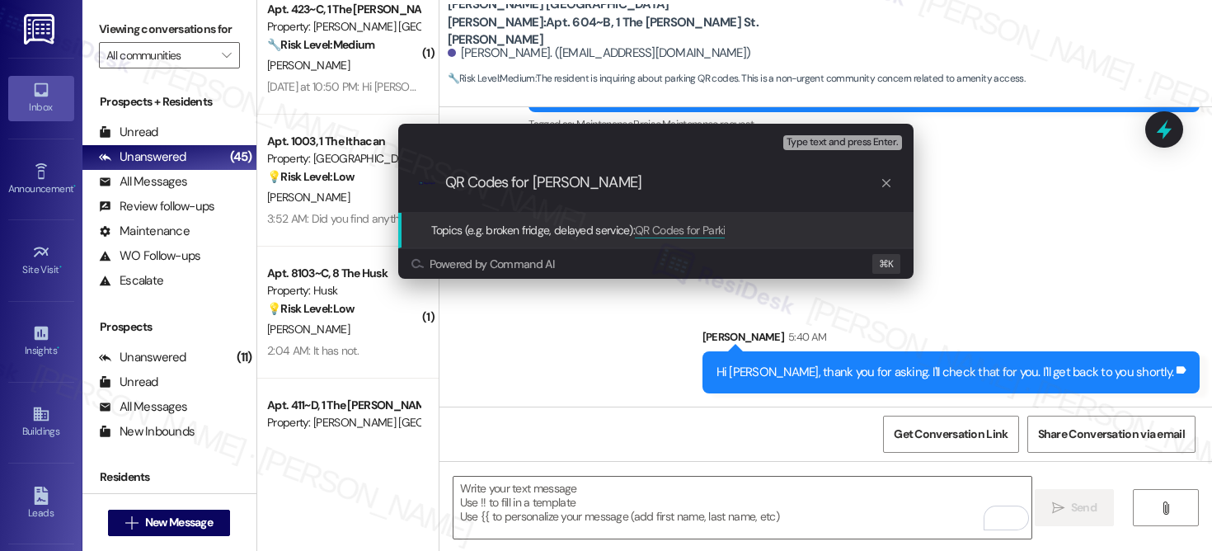
type input "QR Codes for Parking"
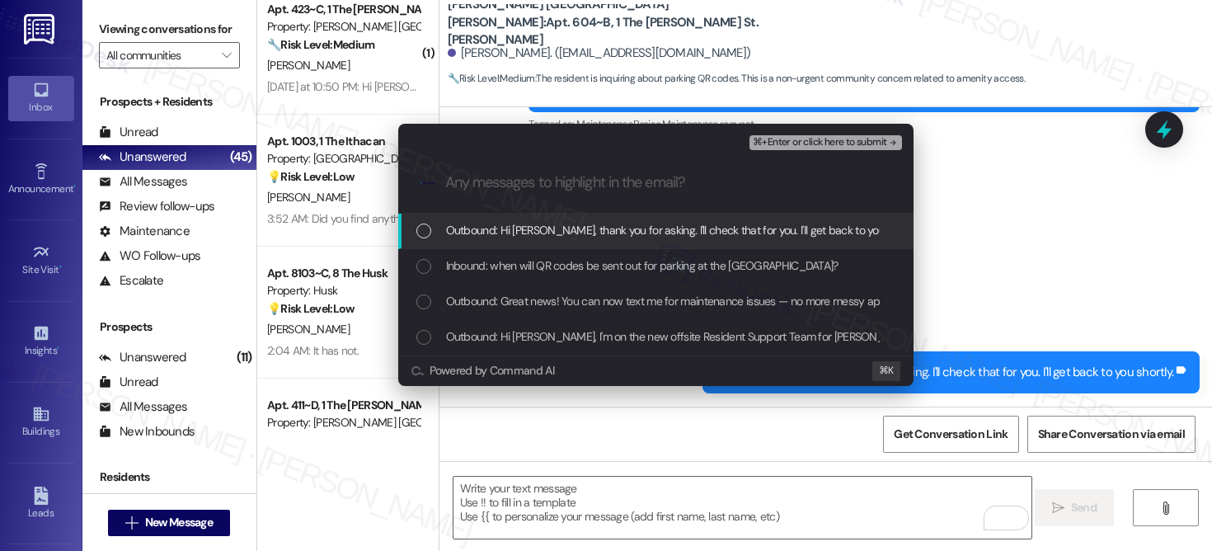
click at [589, 243] on div "Outbound: Hi Abby, thank you for asking. I'll check that for you. I'll get back…" at bounding box center [655, 231] width 515 height 35
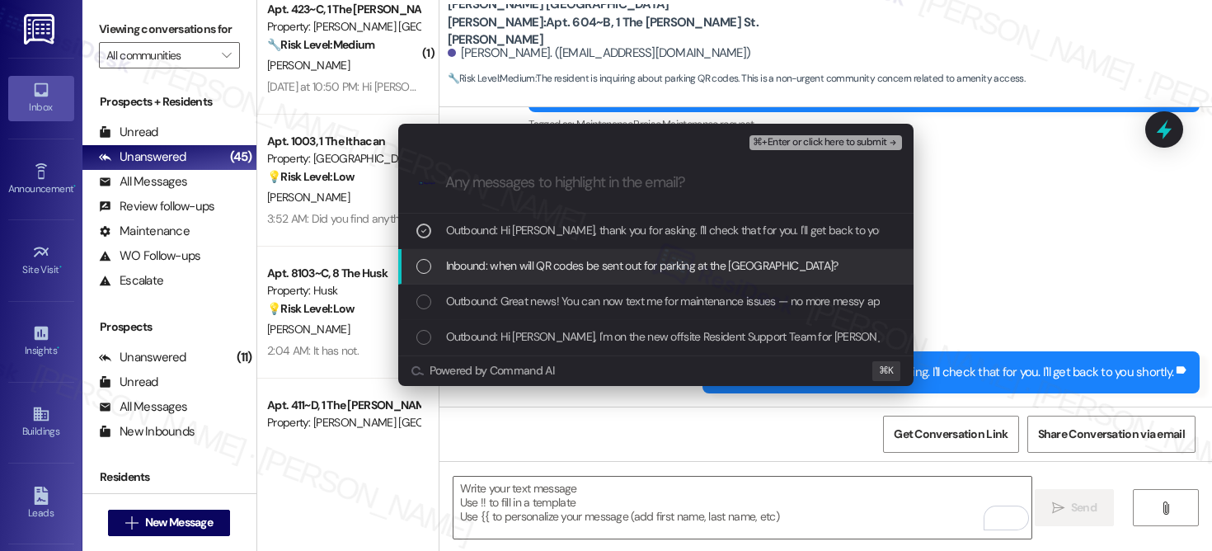
click at [586, 270] on span "Inbound: when will QR codes be sent out for parking at the Foundry?" at bounding box center [642, 265] width 392 height 18
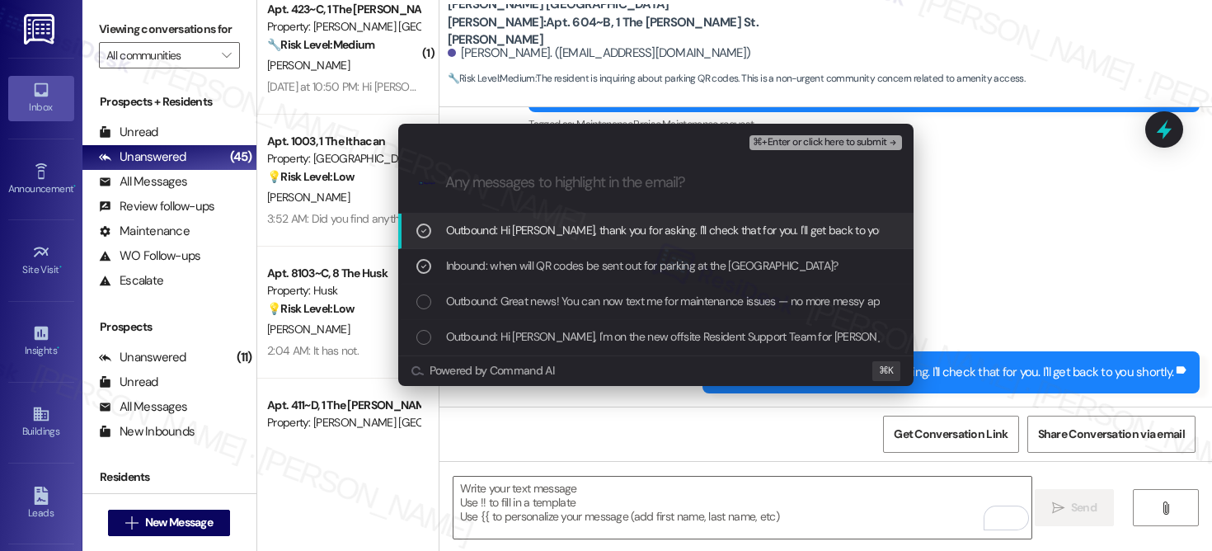
click at [818, 151] on div "⌘+Enter or click here to submit" at bounding box center [827, 142] width 155 height 21
click at [822, 141] on span "⌘+Enter or click here to submit" at bounding box center [820, 143] width 134 height 12
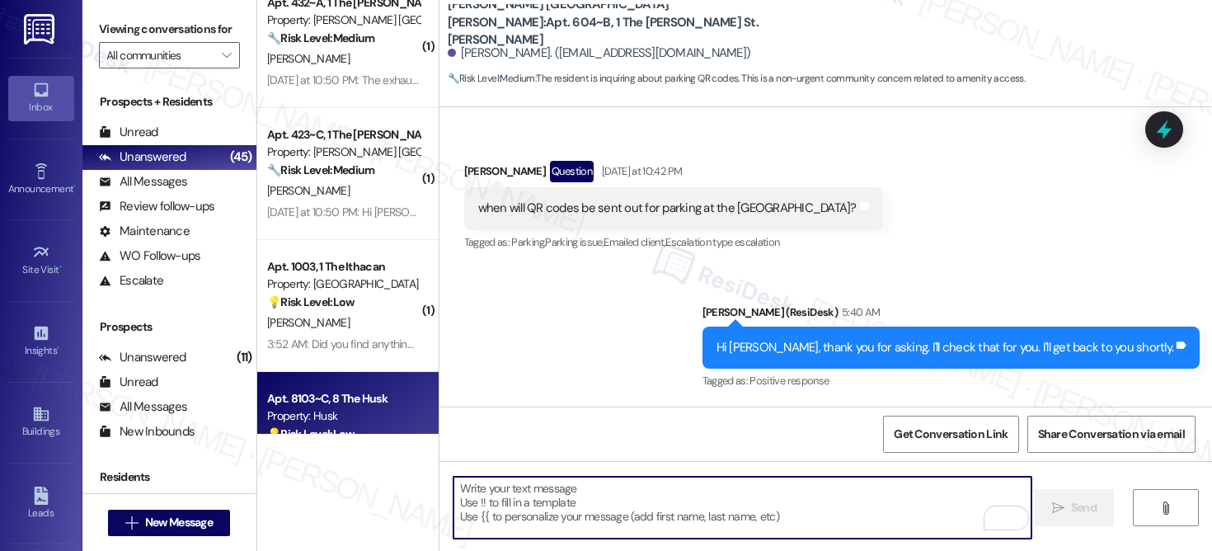
scroll to position [3642, 0]
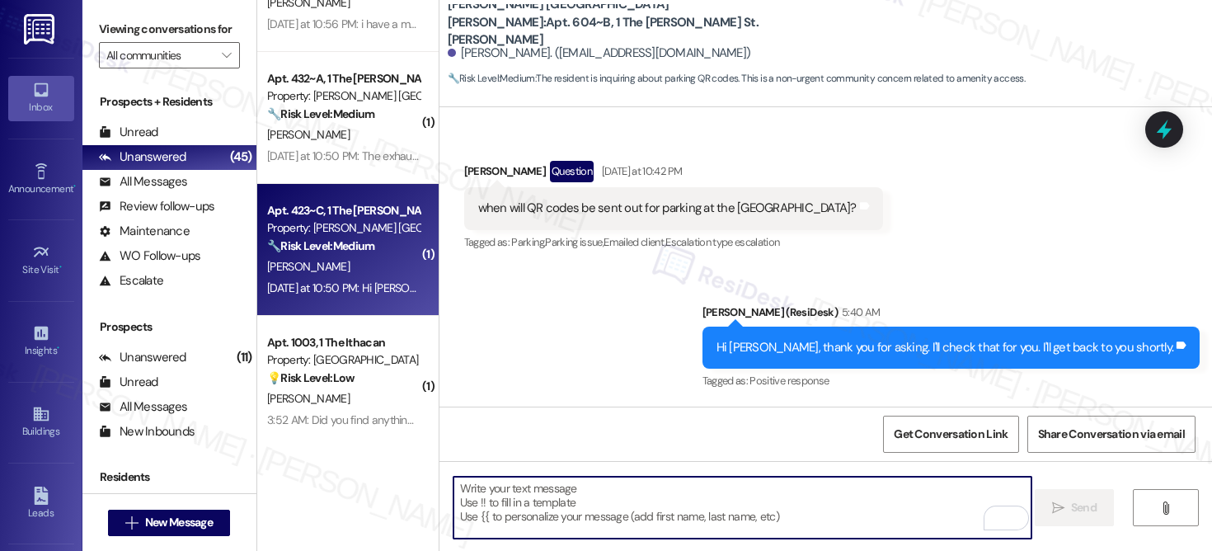
click at [350, 263] on div "N. Serigos" at bounding box center [344, 266] width 156 height 21
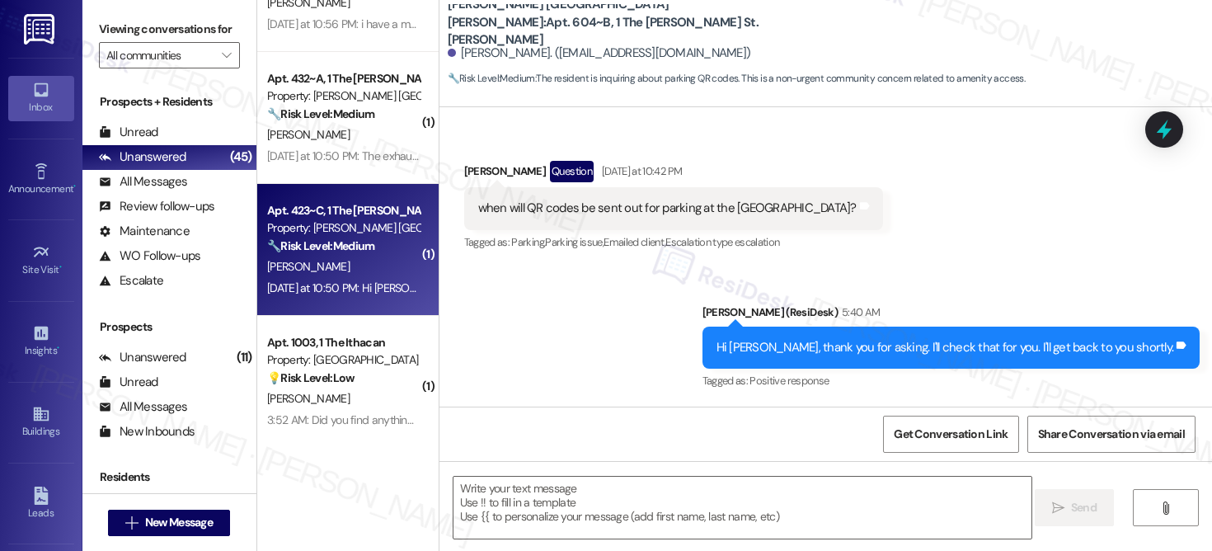
type textarea "Fetching suggested responses. Please feel free to read through the conversation…"
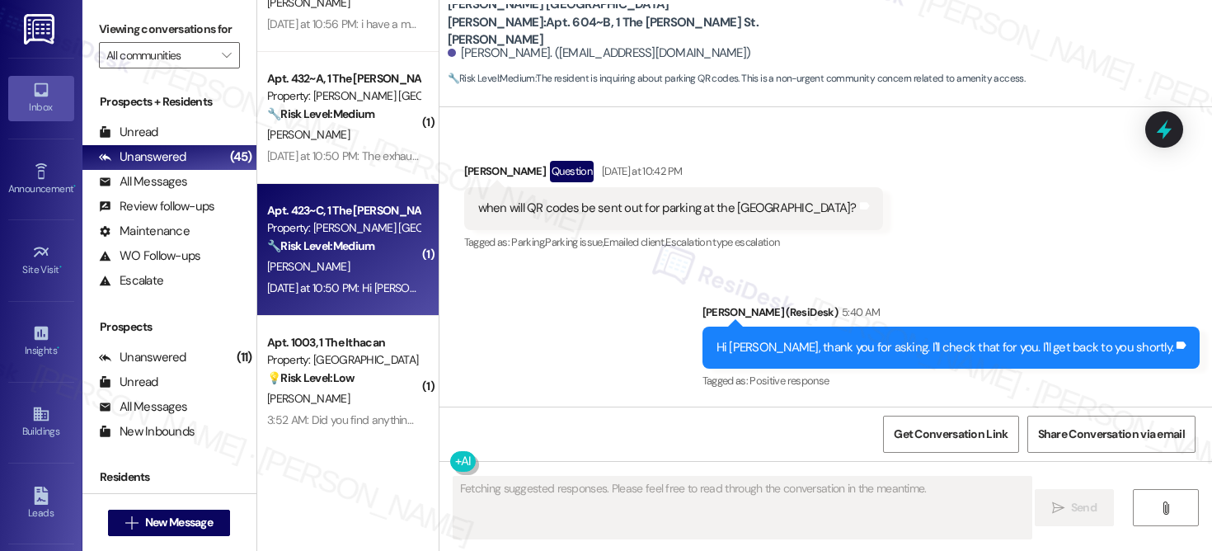
click at [350, 263] on div "N. Serigos" at bounding box center [344, 266] width 156 height 21
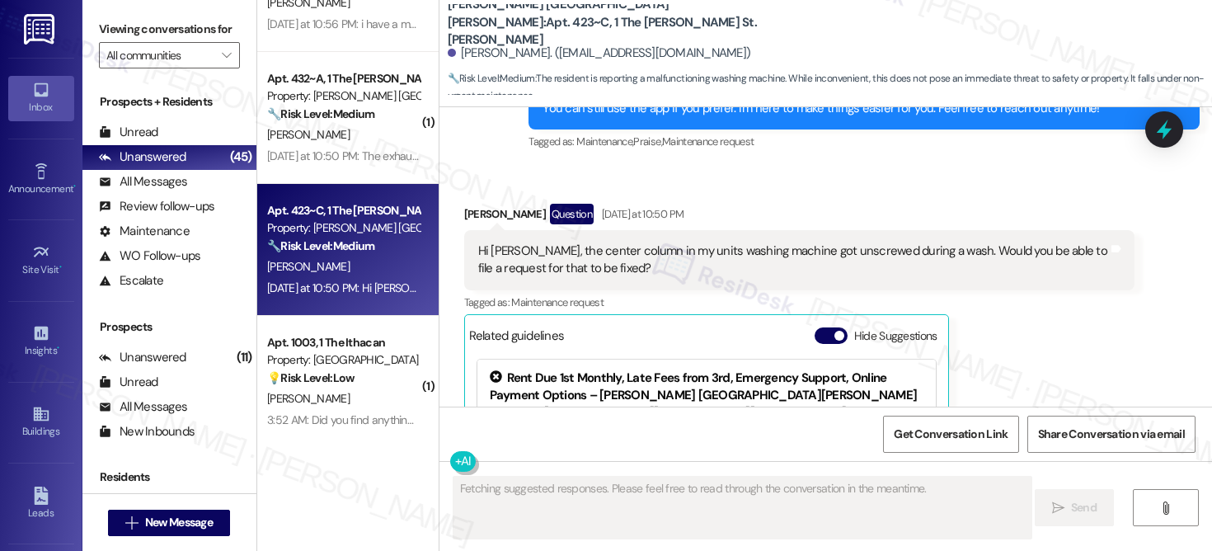
scroll to position [585, 0]
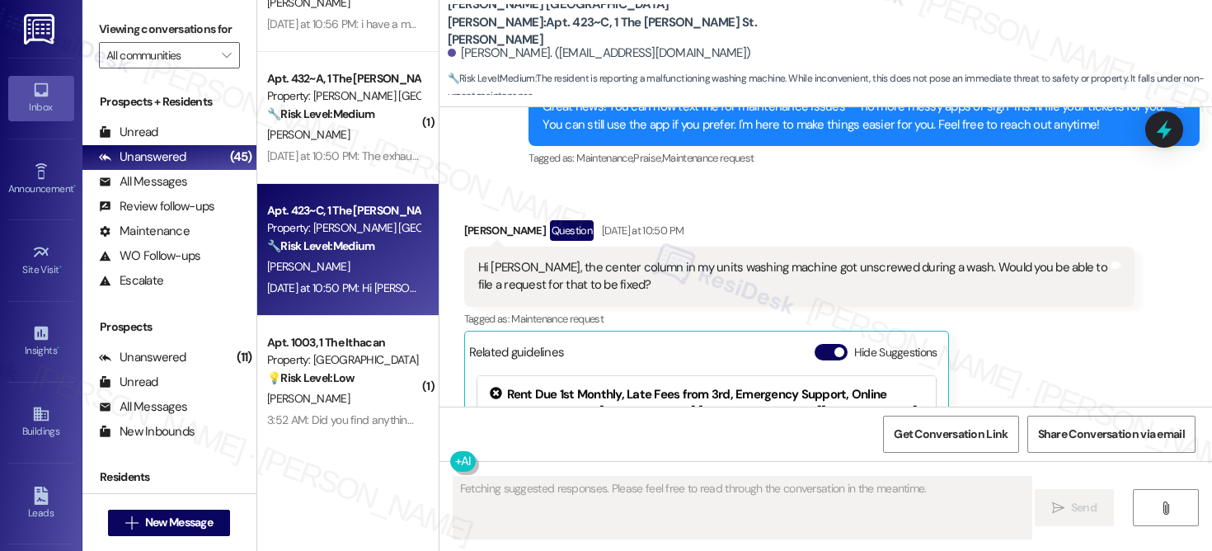
click at [555, 270] on div "Hi Emily, the center column in my units washing machine got unscrewed during a …" at bounding box center [793, 276] width 631 height 35
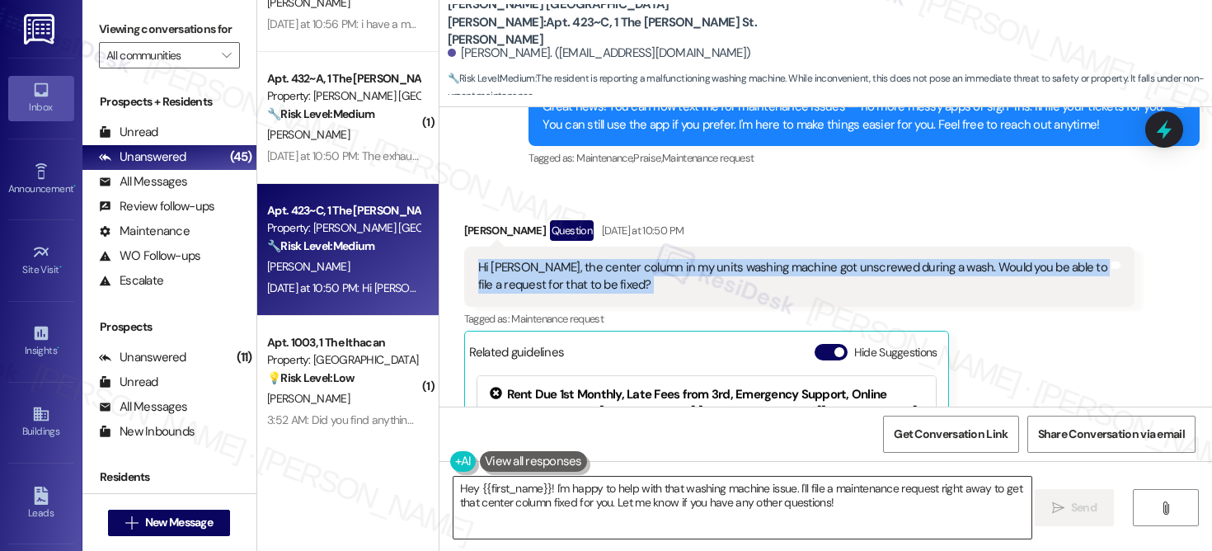
click at [867, 506] on textarea "Hey {{first_name}}! I'm happy to help with that washing machine issue. I'll fil…" at bounding box center [743, 508] width 578 height 62
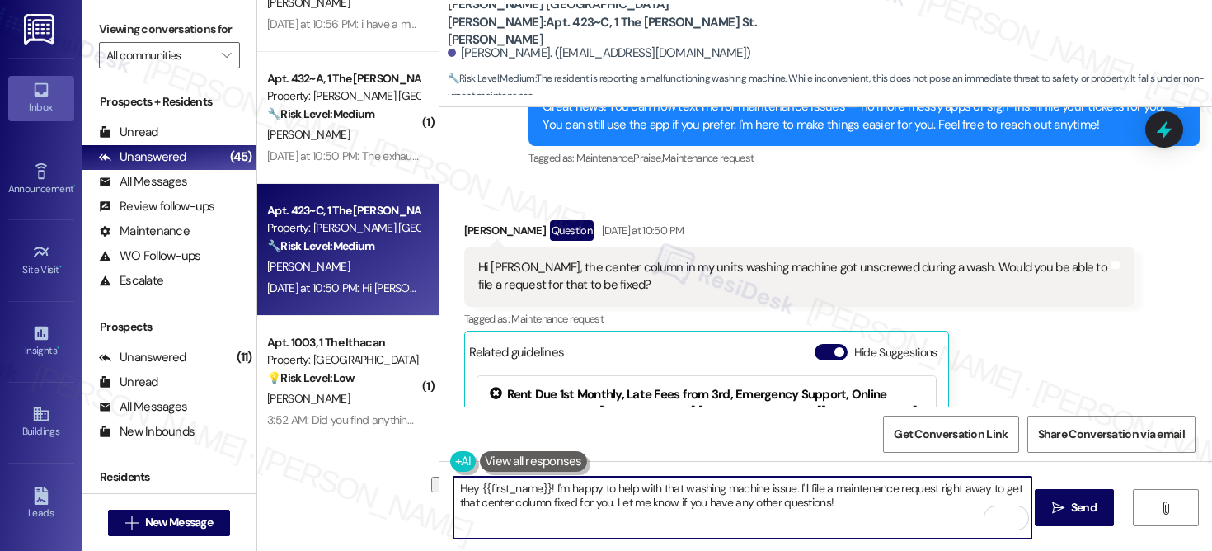
drag, startPoint x: 867, startPoint y: 506, endPoint x: 610, endPoint y: 505, distance: 256.4
click at [610, 505] on textarea "Hey {{first_name}}! I'm happy to help with that washing machine issue. I'll fil…" at bounding box center [743, 508] width 578 height 62
type textarea "Hey {{first_name}}! I'm happy to help with that washing machine issue. I'll fil…"
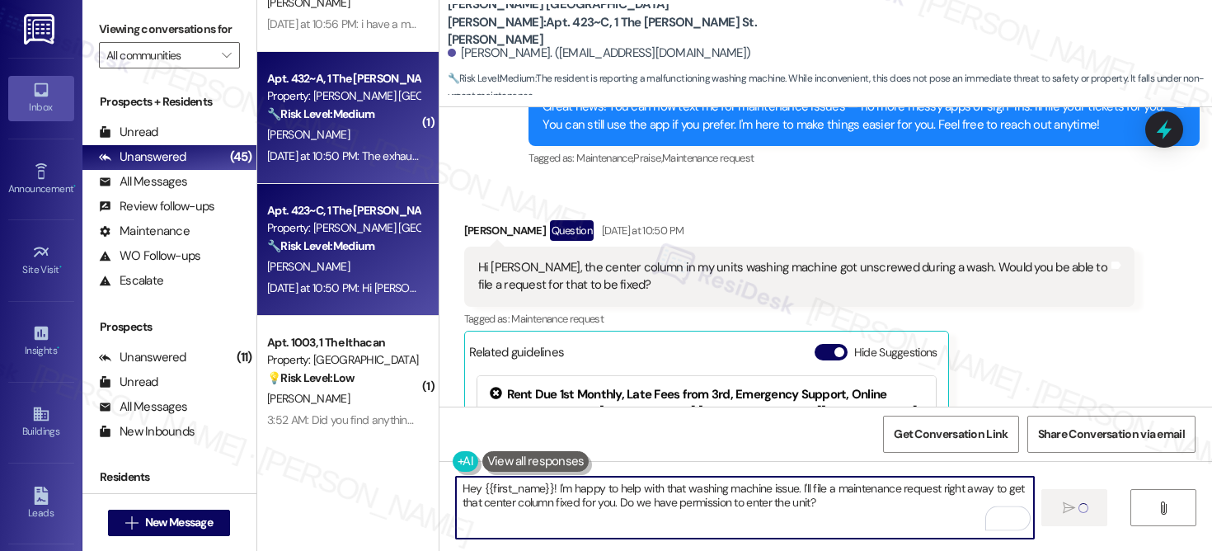
click at [356, 159] on div "Yesterday at 10:50 PM: The exhaust fan above the stove isn't connected to anyth…" at bounding box center [575, 155] width 616 height 15
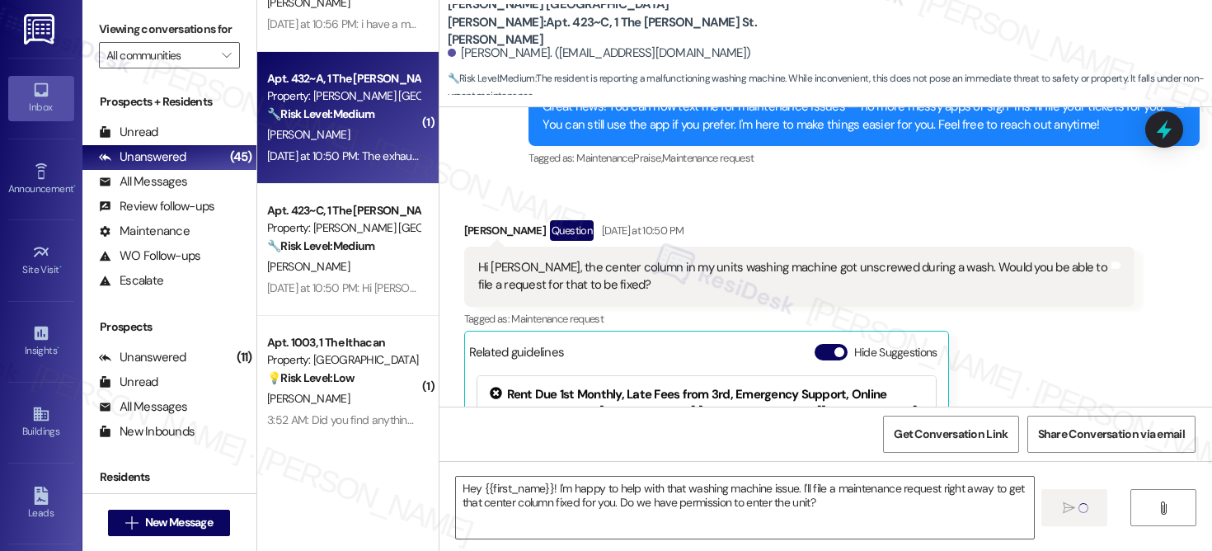
type textarea "Fetching suggested responses. Please feel free to read through the conversation…"
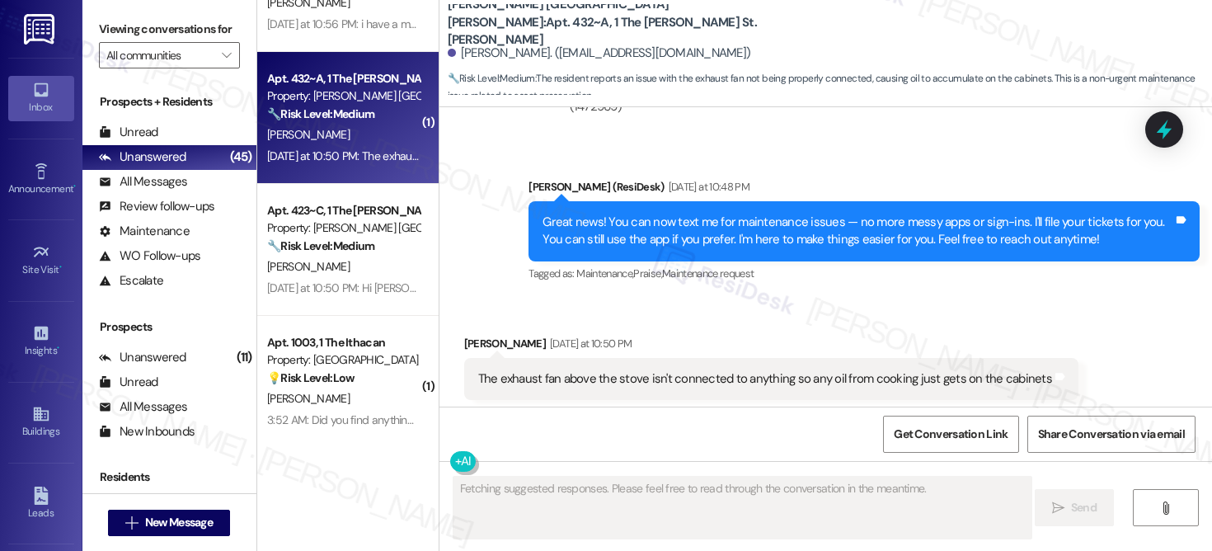
scroll to position [1304, 0]
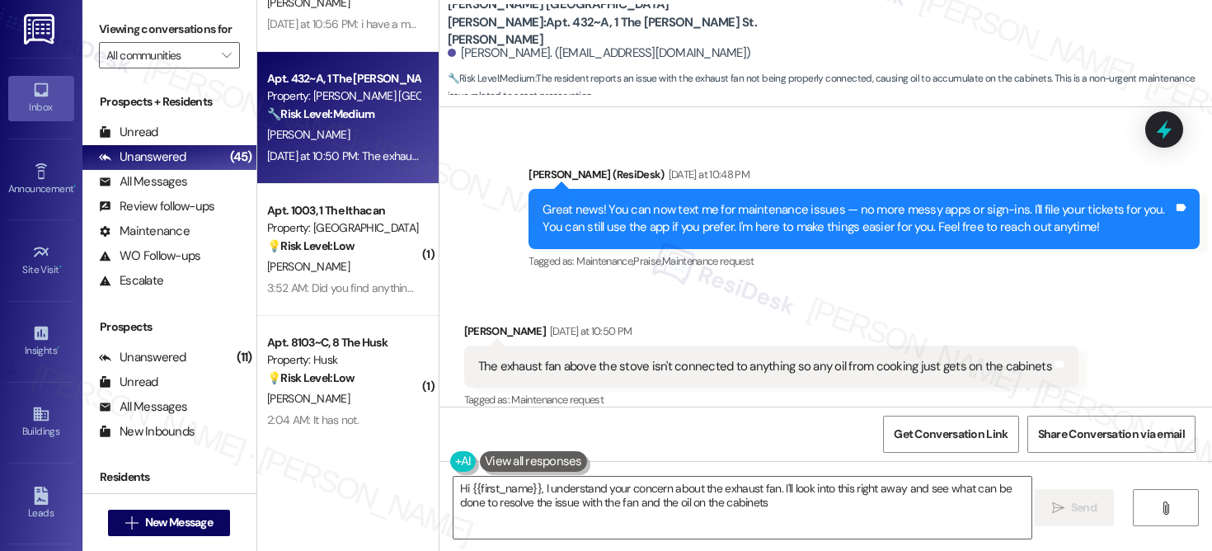
type textarea "Hi {{first_name}}, I understand your concern about the exhaust fan. I'll look i…"
click at [600, 358] on div "The exhaust fan above the stove isn't connected to anything so any oil from coo…" at bounding box center [765, 366] width 574 height 17
click at [599, 358] on div "The exhaust fan above the stove isn't connected to anything so any oil from coo…" at bounding box center [765, 366] width 574 height 17
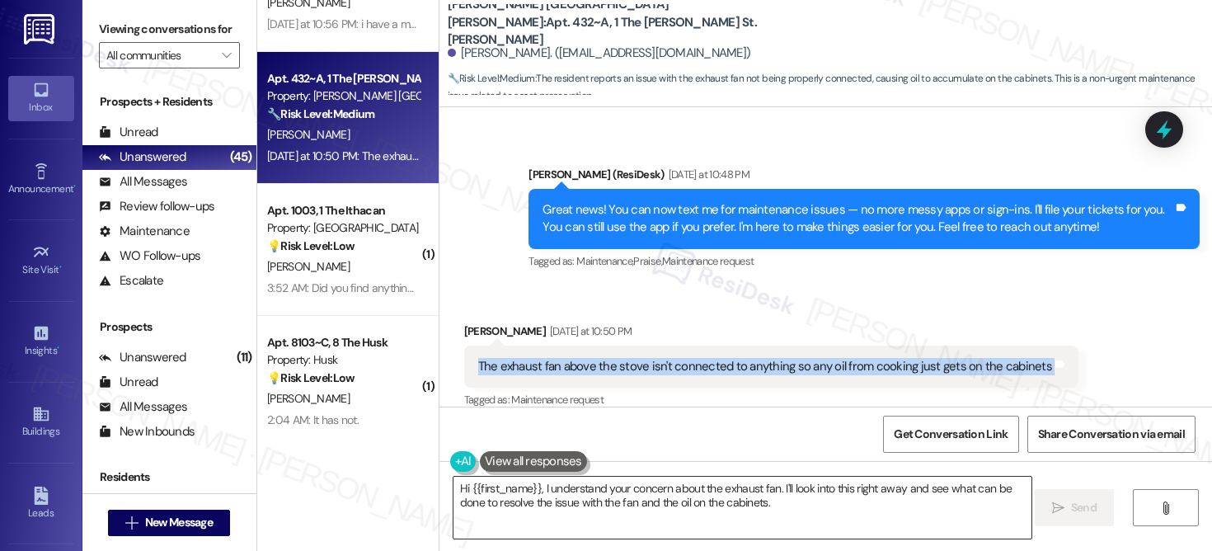
click at [821, 492] on textarea "Hi {{first_name}}, I understand your concern about the exhaust fan. I'll look i…" at bounding box center [743, 508] width 578 height 62
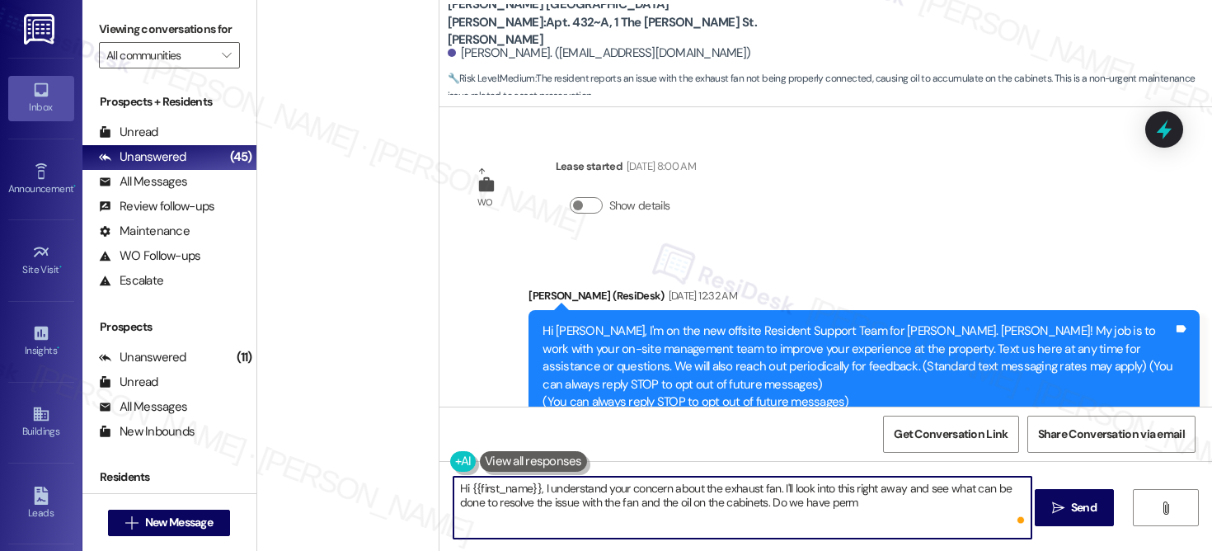
scroll to position [1304, 0]
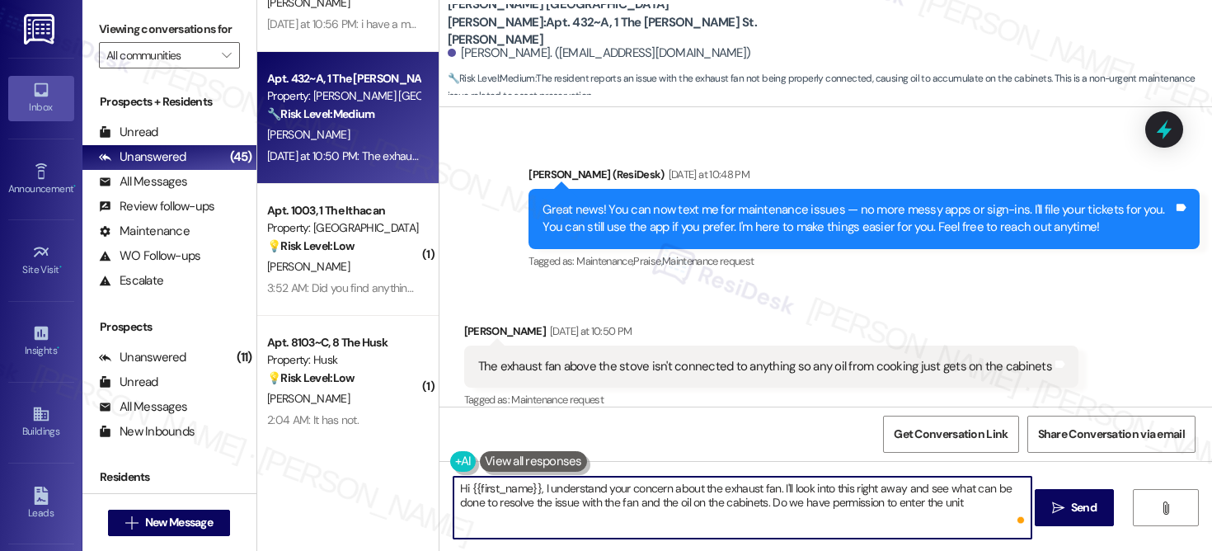
type textarea "Hi {{first_name}}, I understand your concern about the exhaust fan. I'll look i…"
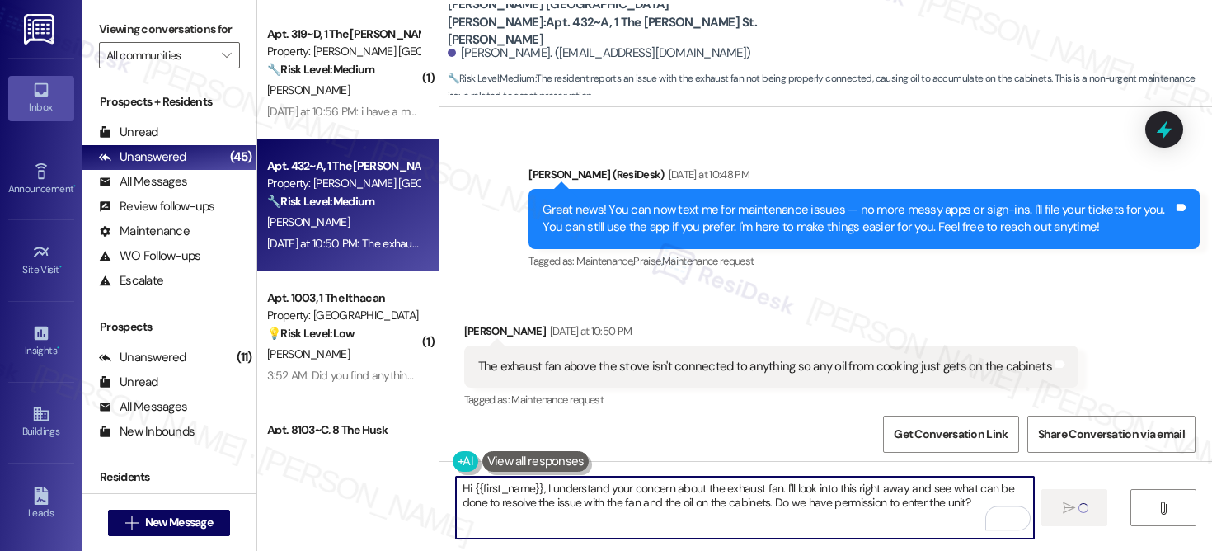
scroll to position [3499, 0]
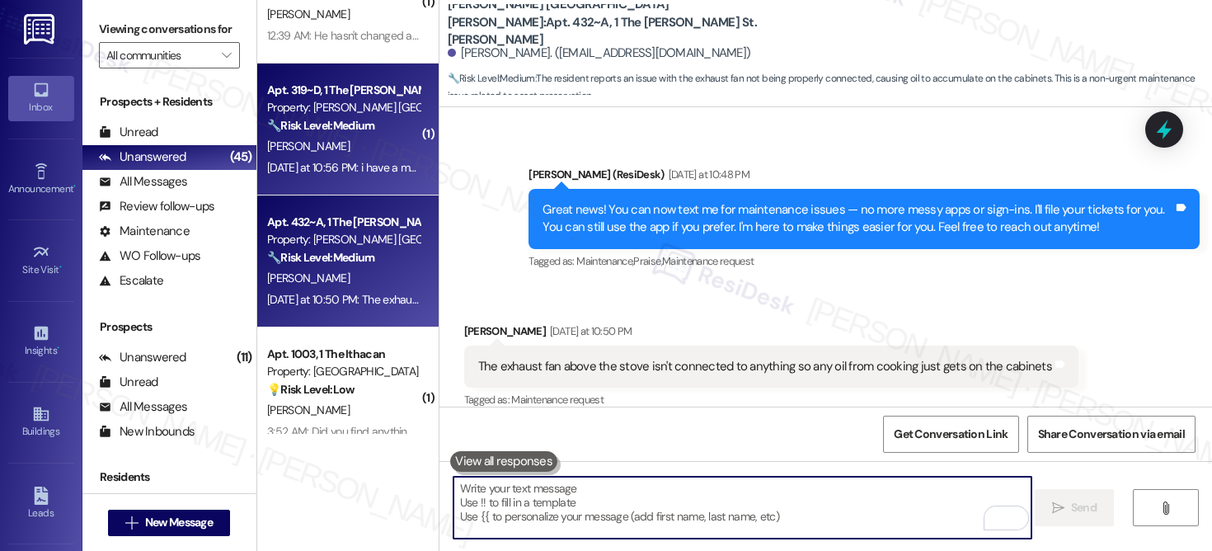
click at [360, 152] on div "[PERSON_NAME]" at bounding box center [344, 146] width 156 height 21
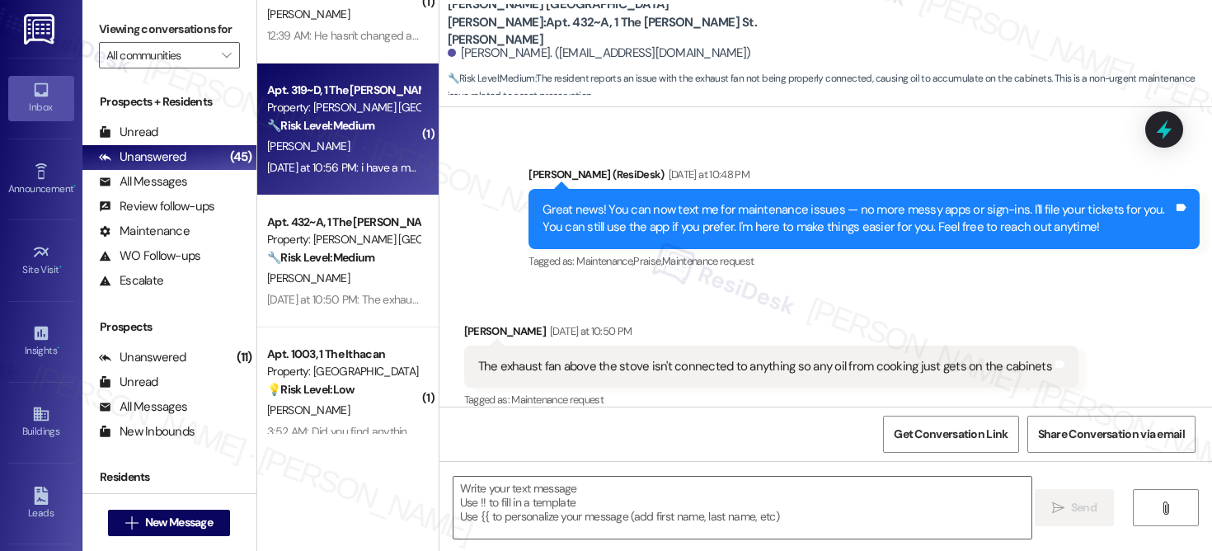
type textarea "Fetching suggested responses. Please feel free to read through the conversation…"
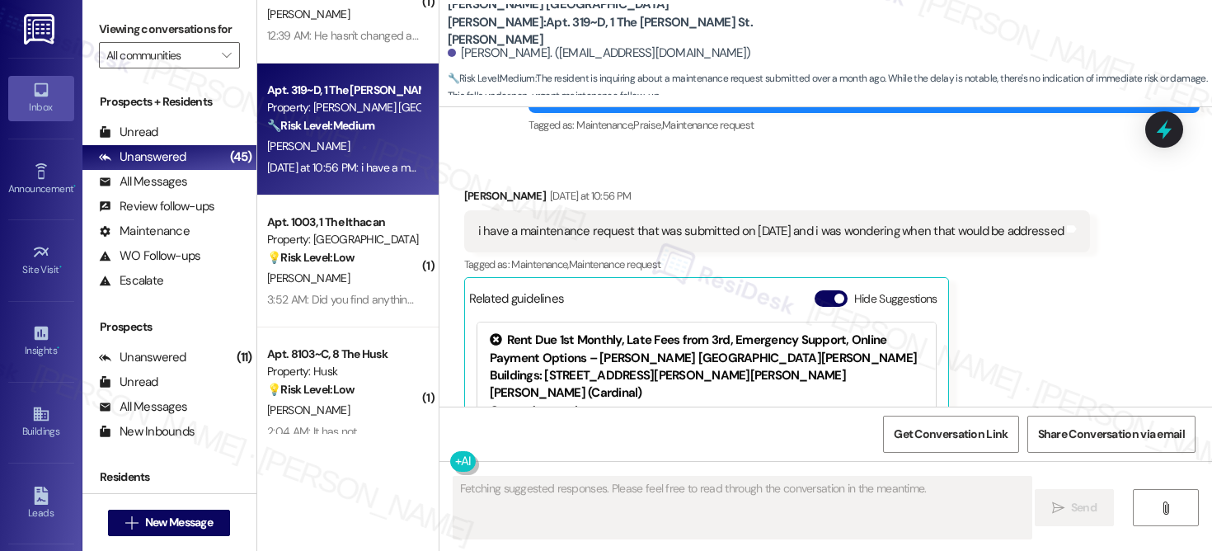
scroll to position [564, 0]
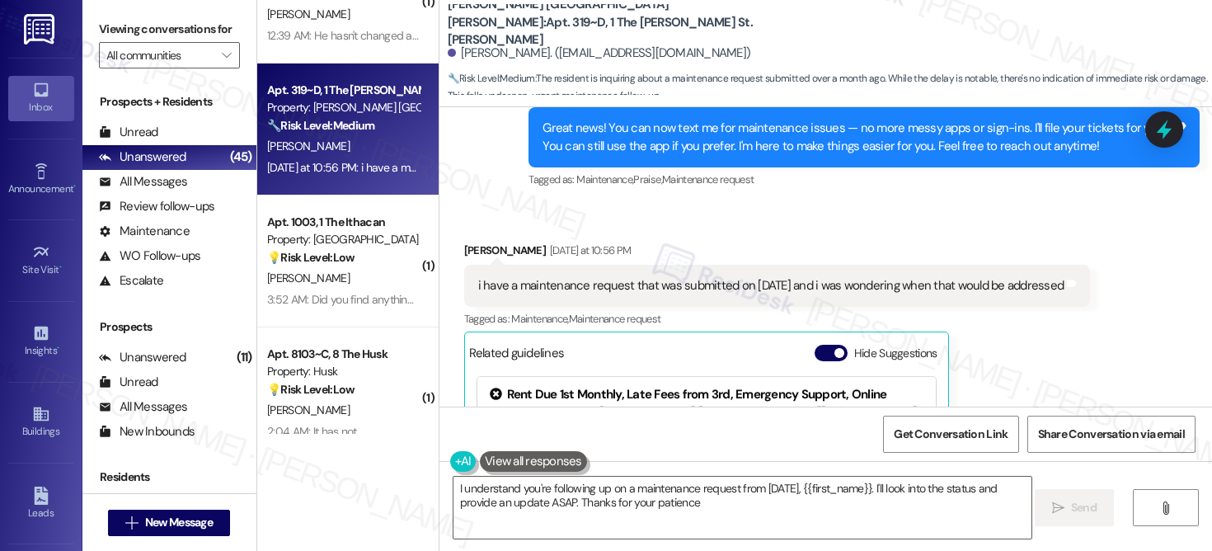
type textarea "I understand you're following up on a maintenance request from August 13th, {{f…"
click at [738, 291] on div "i have a maintenance request that was submitted on august 13th and i was wonder…" at bounding box center [771, 285] width 586 height 17
click at [738, 292] on div "i have a maintenance request that was submitted on august 13th and i was wonder…" at bounding box center [771, 285] width 586 height 17
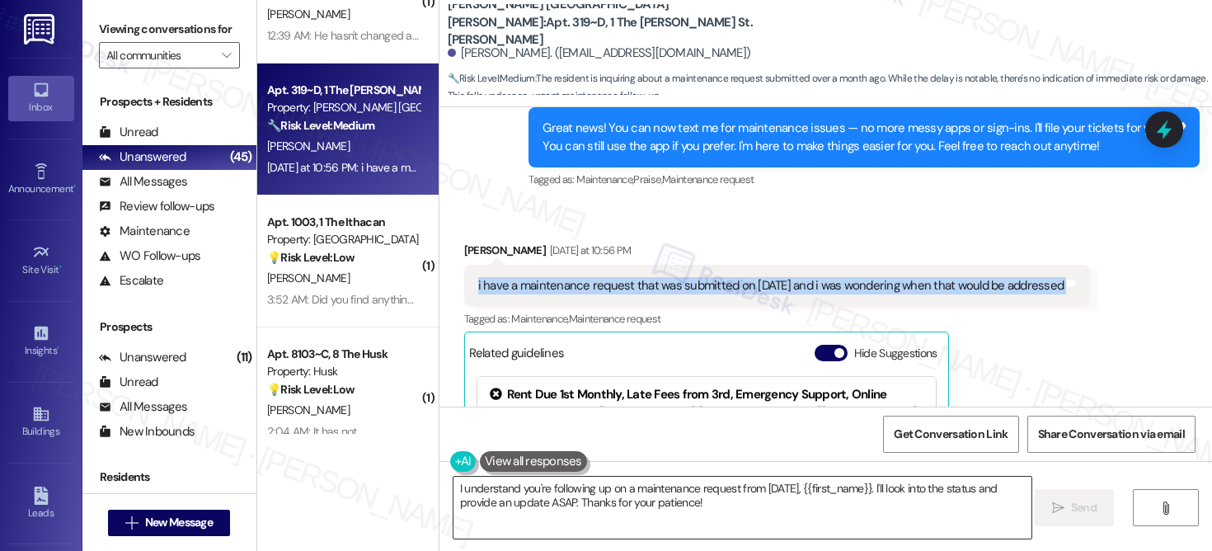
click at [870, 511] on textarea "I understand you're following up on a maintenance request from August 13th, {{f…" at bounding box center [743, 508] width 578 height 62
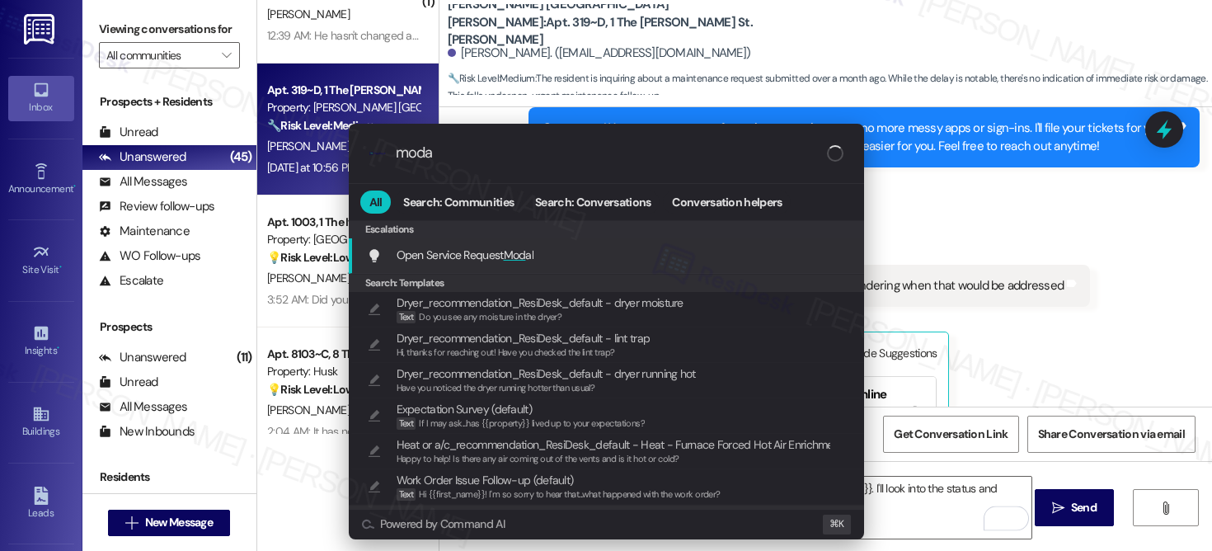
type input "modal"
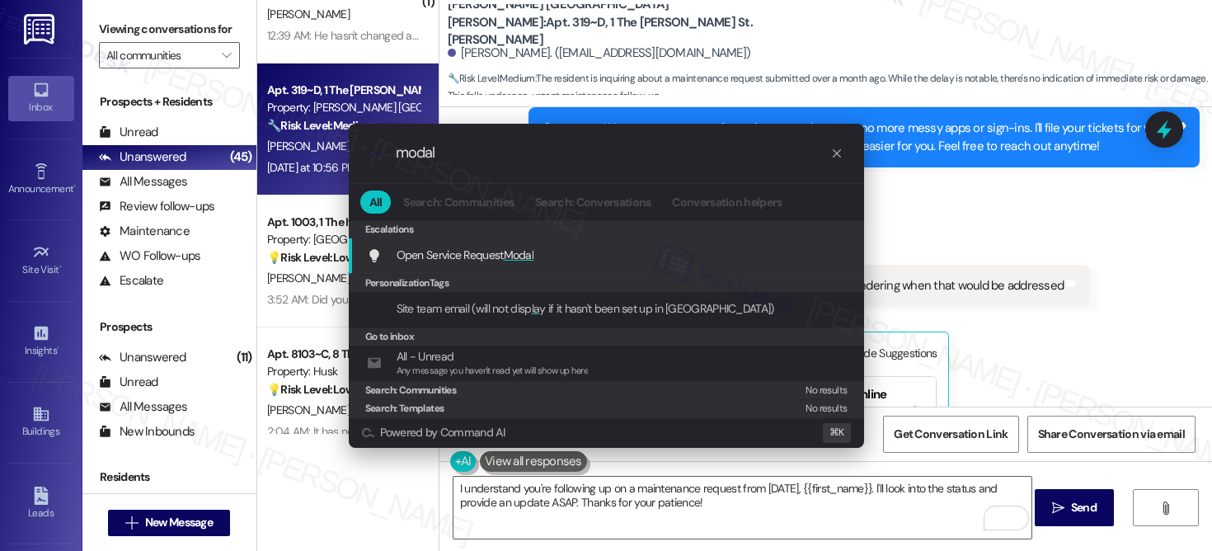
click at [759, 257] on div "Open Service Request Modal Add shortcut" at bounding box center [608, 255] width 482 height 18
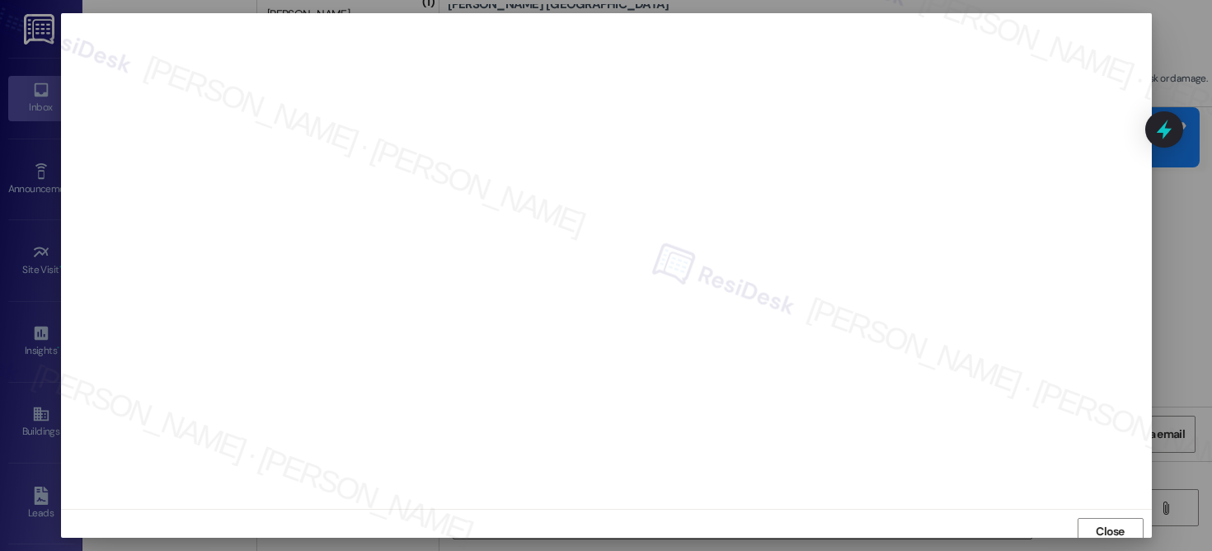
scroll to position [7, 0]
click at [1103, 529] on span "Close" at bounding box center [1110, 524] width 29 height 17
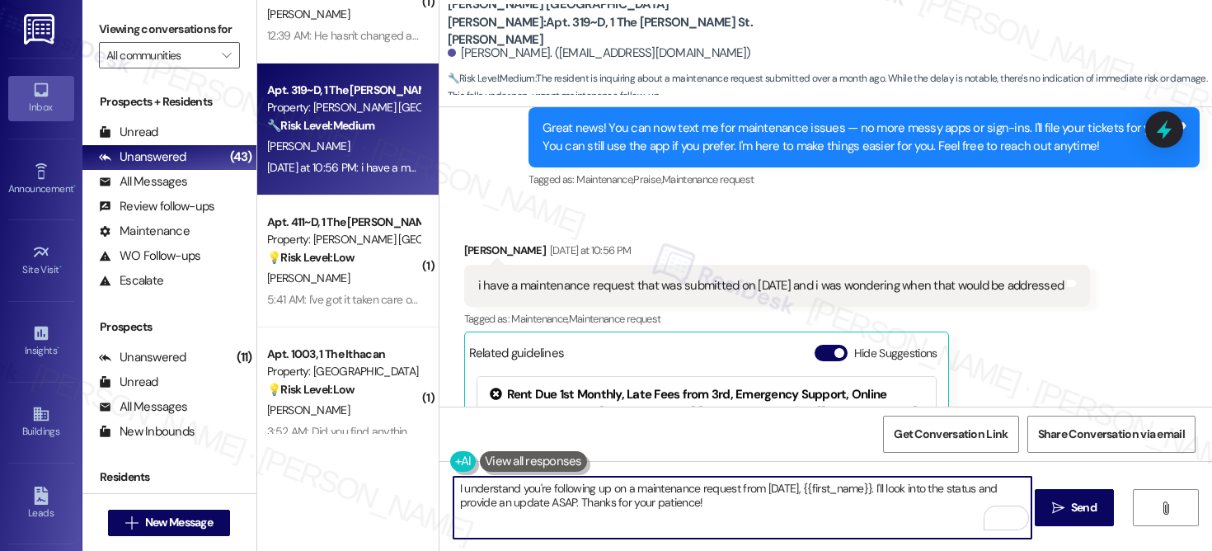
click at [710, 513] on textarea "I understand you're following up on a maintenance request from August 13th, {{f…" at bounding box center [743, 508] width 578 height 62
click at [710, 512] on textarea "I understand you're following up on a maintenance request from August 13th, {{f…" at bounding box center [743, 508] width 578 height 62
click at [710, 513] on textarea "I understand you're following up on a maintenance request from August 13th, {{f…" at bounding box center [743, 508] width 578 height 62
click at [710, 512] on textarea "I understand you're following up on a maintenance request from August 13th, {{f…" at bounding box center [743, 508] width 578 height 62
type textarea "Hi Grace, thank you for reaching out. As per checking, there is a pending work …"
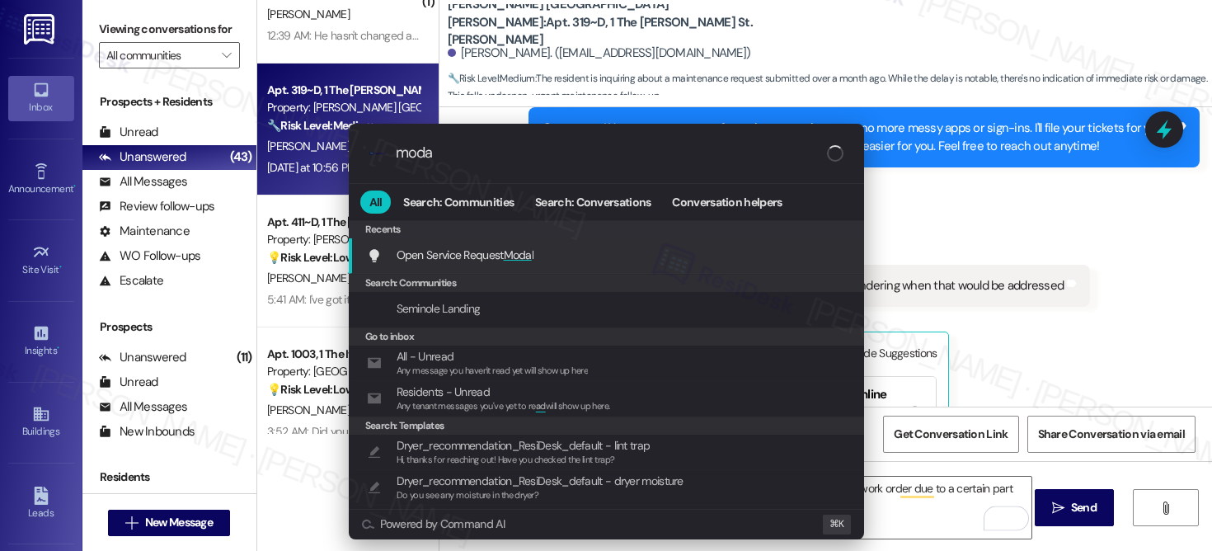
type input "modal"
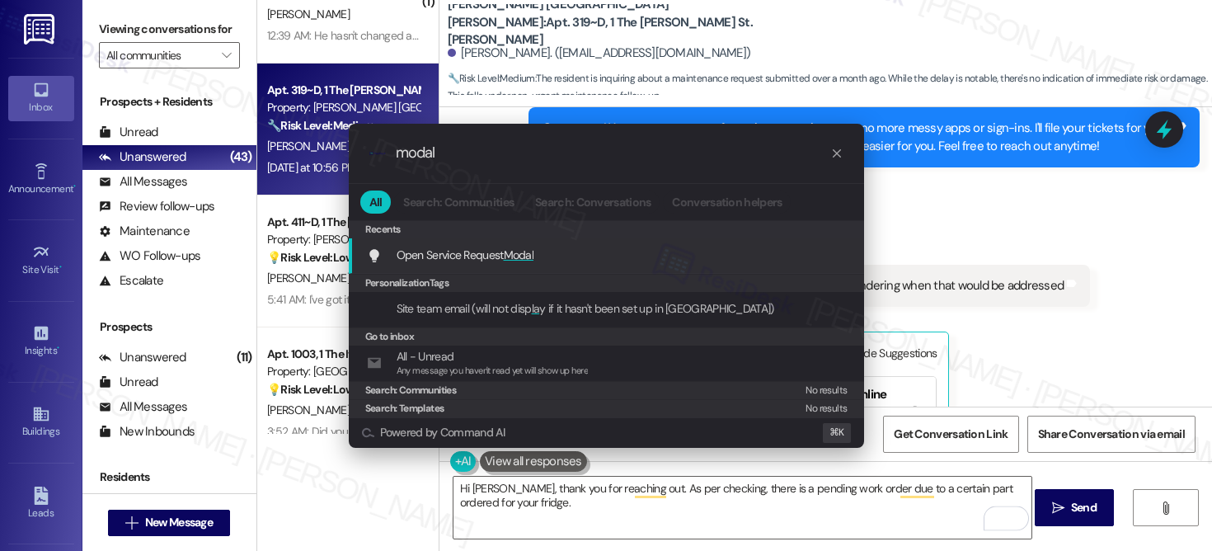
click at [604, 246] on div "Open Service Request Modal Add shortcut" at bounding box center [608, 255] width 482 height 18
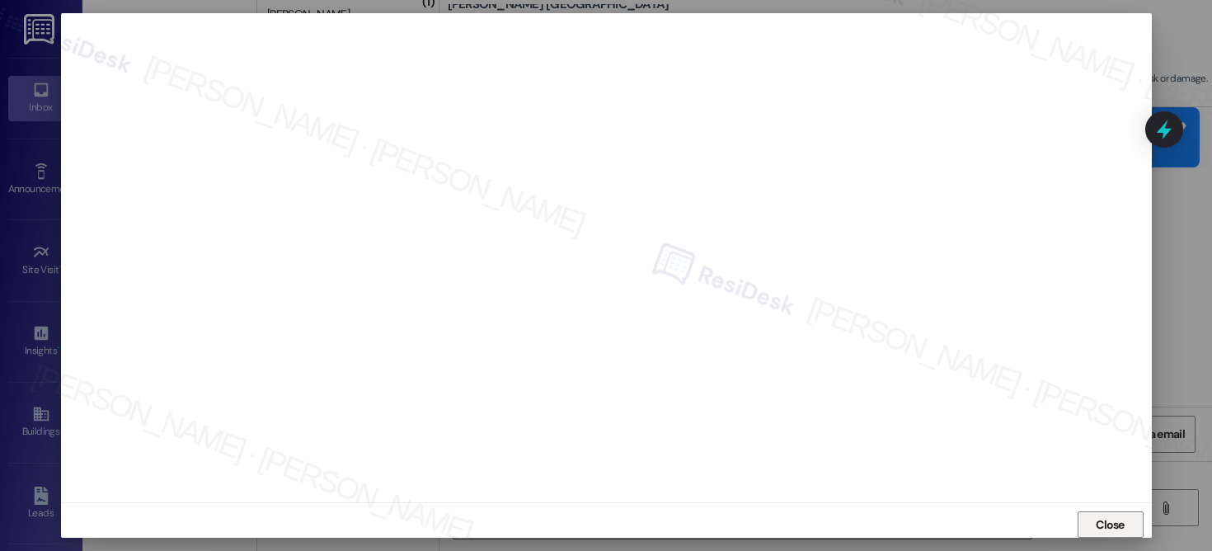
click at [1121, 521] on span "Close" at bounding box center [1110, 524] width 29 height 17
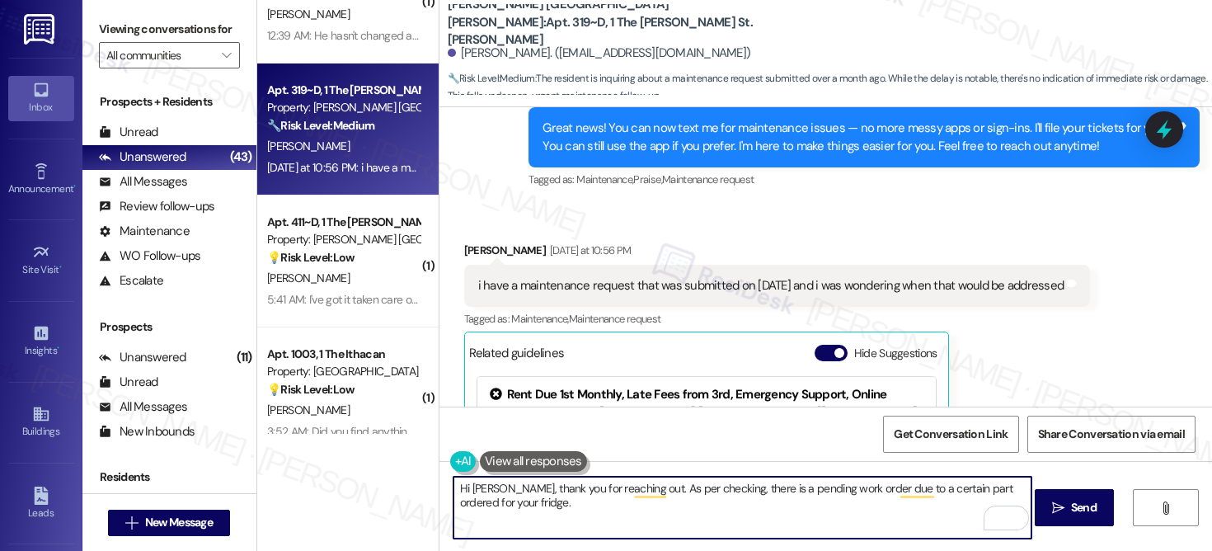
click at [492, 505] on textarea "Hi Grace, thank you for reaching out. As per checking, there is a pending work …" at bounding box center [743, 508] width 578 height 62
click at [491, 505] on textarea "Hi Grace, thank you for reaching out. As per checking, there is a pending work …" at bounding box center [743, 508] width 578 height 62
click at [554, 502] on textarea "Hi Grace, thank you for reaching out. As per checking, there is a pending work …" at bounding box center [743, 508] width 578 height 62
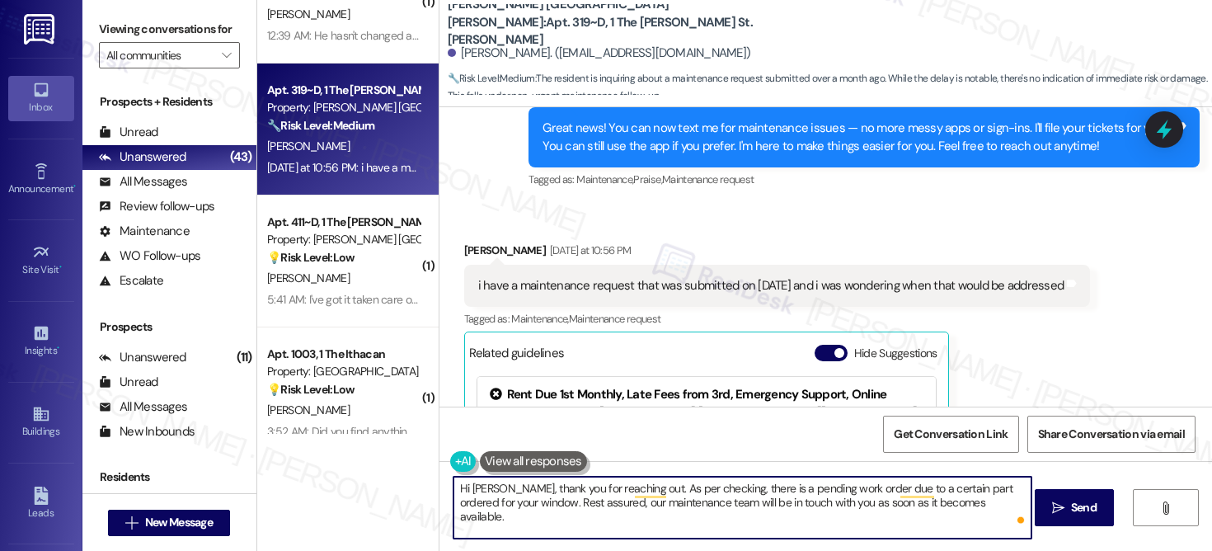
type textarea "Hi Grace, thank you for reaching out. As per checking, there is a pending work …"
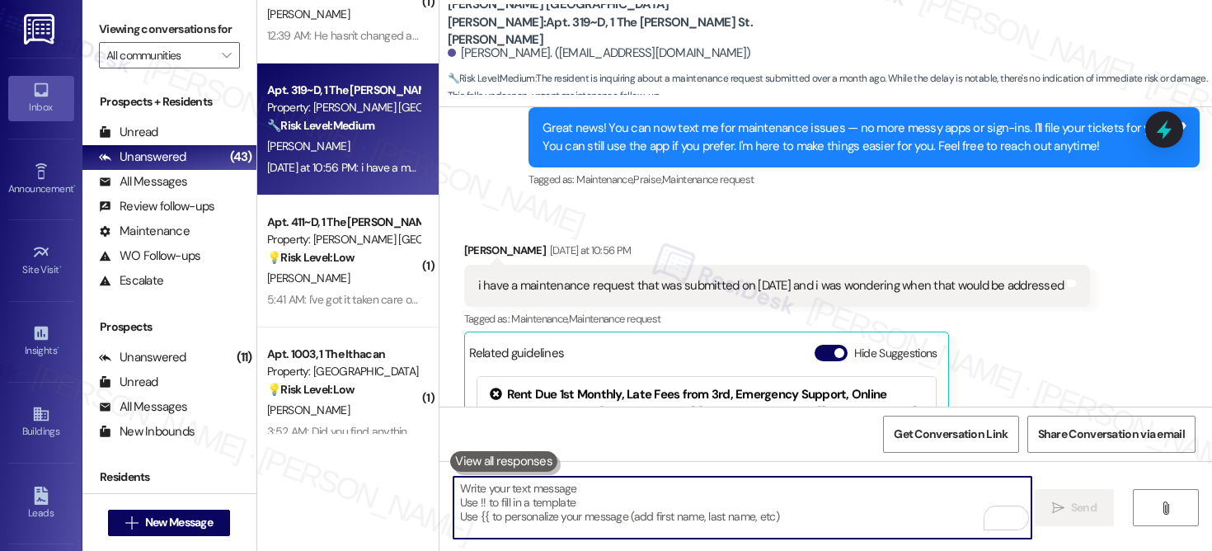
click at [568, 504] on textarea "To enrich screen reader interactions, please activate Accessibility in Grammarl…" at bounding box center [743, 508] width 578 height 62
paste textarea "Hi Grace, thank you for reaching out. Upon checking, I see there’s a pending wo…"
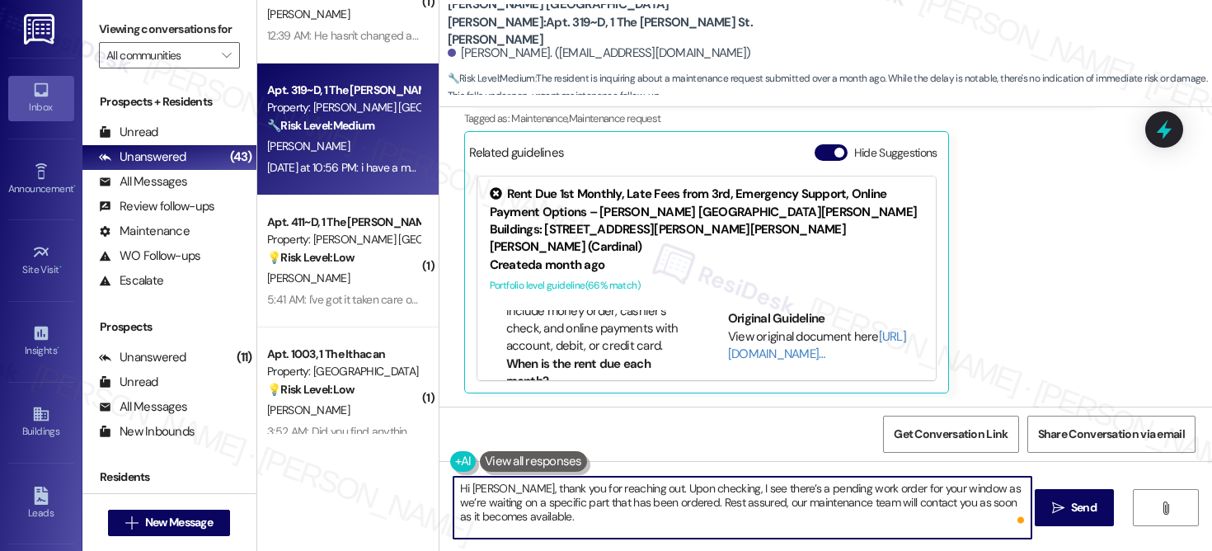
scroll to position [433, 0]
type textarea "Hi Grace, thank you for reaching out. Upon checking, I see there’s a pending wo…"
click at [1086, 506] on span "Send" at bounding box center [1084, 507] width 26 height 17
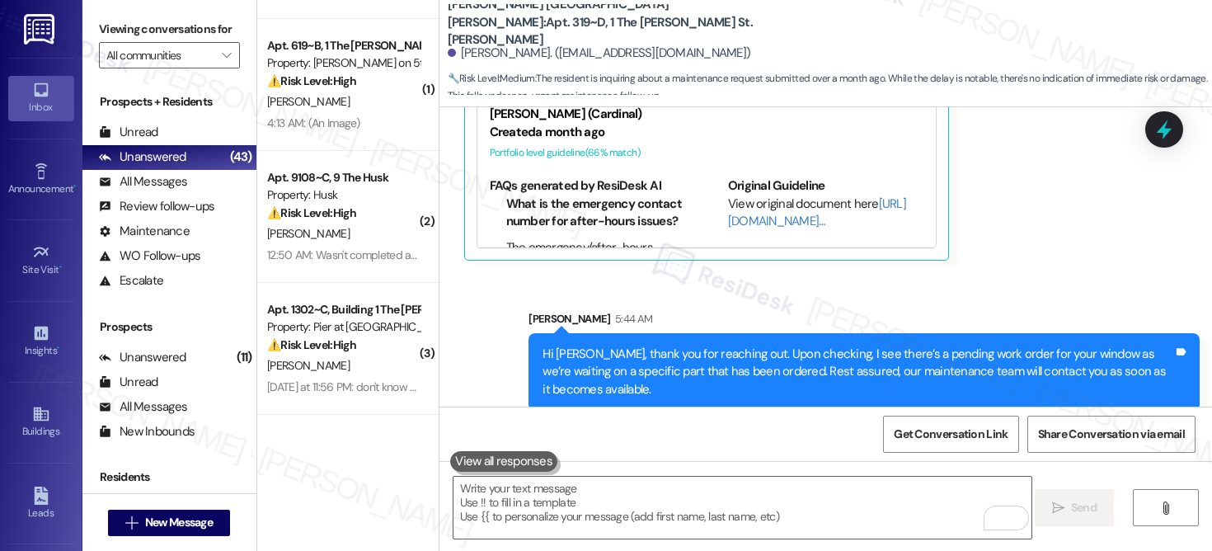
scroll to position [230, 0]
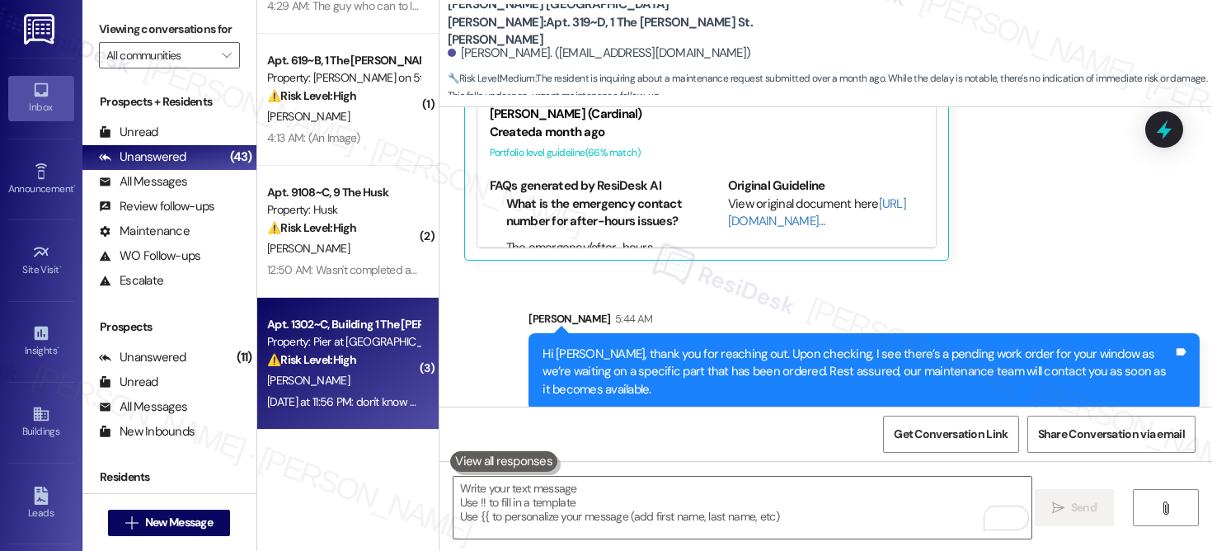
click at [372, 365] on div "⚠️ Risk Level: High The resident reports a shower malfunction where the water s…" at bounding box center [343, 359] width 153 height 17
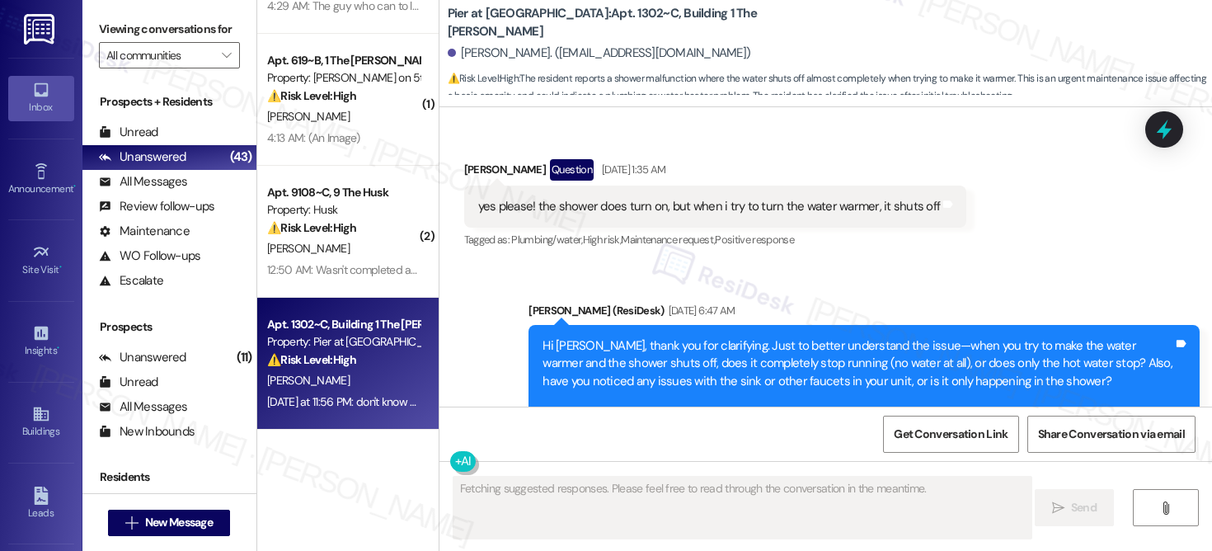
scroll to position [2973, 0]
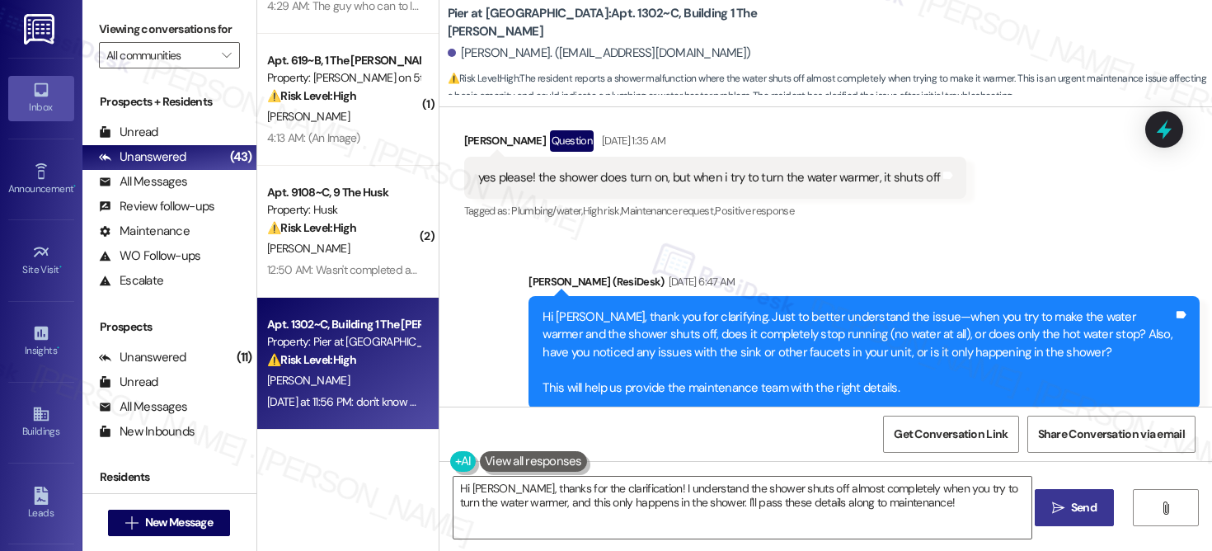
click at [763, 308] on div "Hi Eliza, thank you for clarifying. Just to better understand the issue—when yo…" at bounding box center [858, 352] width 631 height 88
click at [762, 308] on div "Hi Eliza, thank you for clarifying. Just to better understand the issue—when yo…" at bounding box center [858, 352] width 631 height 88
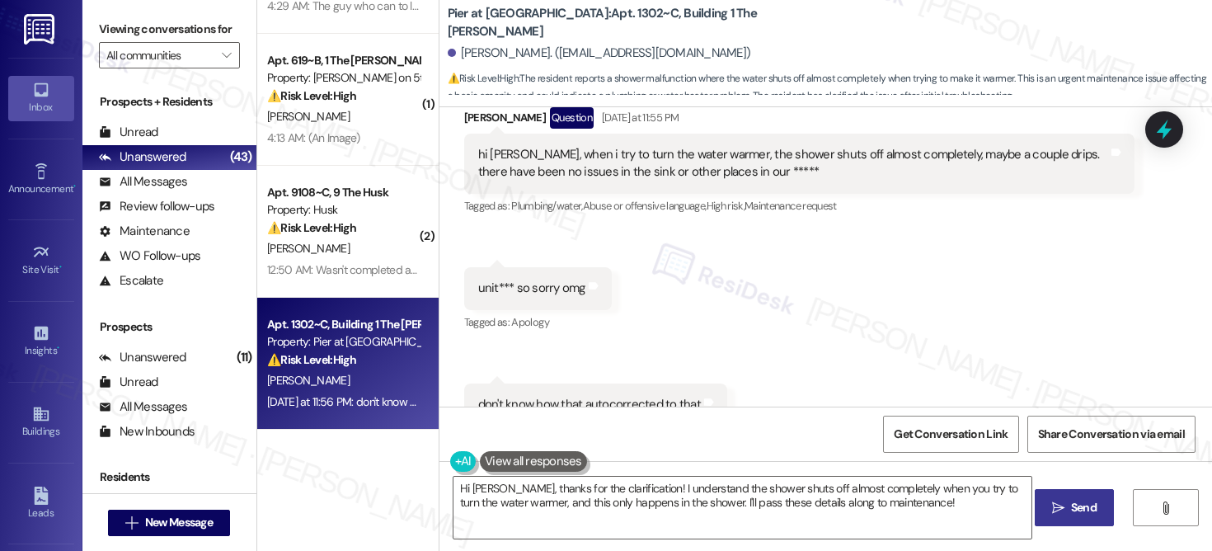
scroll to position [3504, 0]
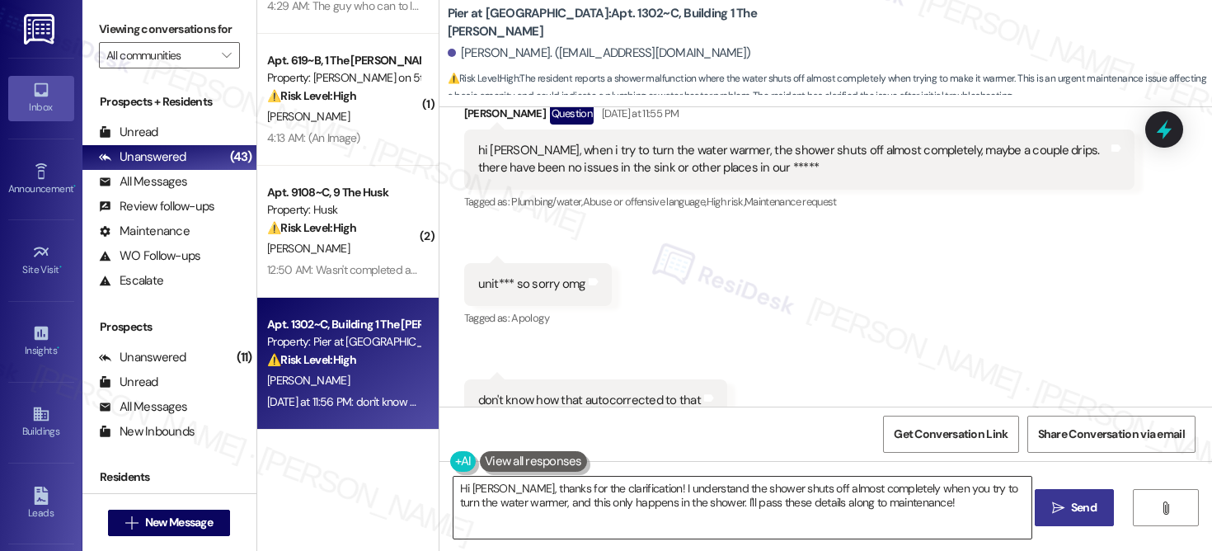
click at [599, 492] on textarea "Hi Eliza, thanks for the clarification! I understand the shower shuts off almos…" at bounding box center [743, 508] width 578 height 62
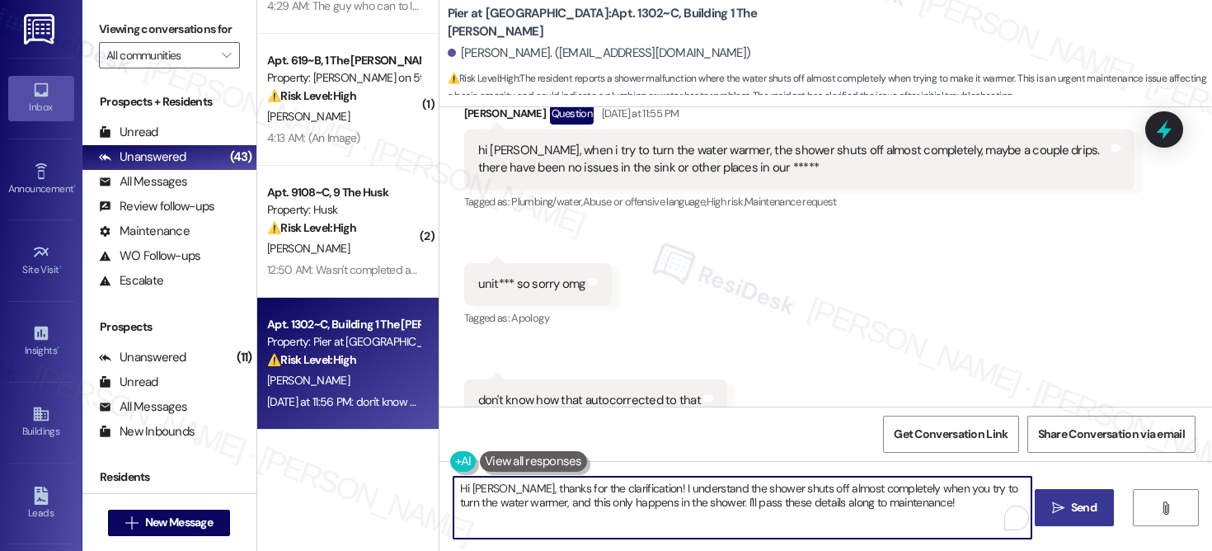
click at [599, 493] on textarea "Hi Eliza, thanks for the clarification! I understand the shower shuts off almos…" at bounding box center [743, 508] width 578 height 62
click at [599, 494] on textarea "Hi Eliza, thanks for the clarification! I understand the shower shuts off almos…" at bounding box center [743, 508] width 578 height 62
click at [599, 493] on textarea "Hi Eliza, thanks for the clarificatiHon! I understand the shower shuts off almo…" at bounding box center [743, 508] width 578 height 62
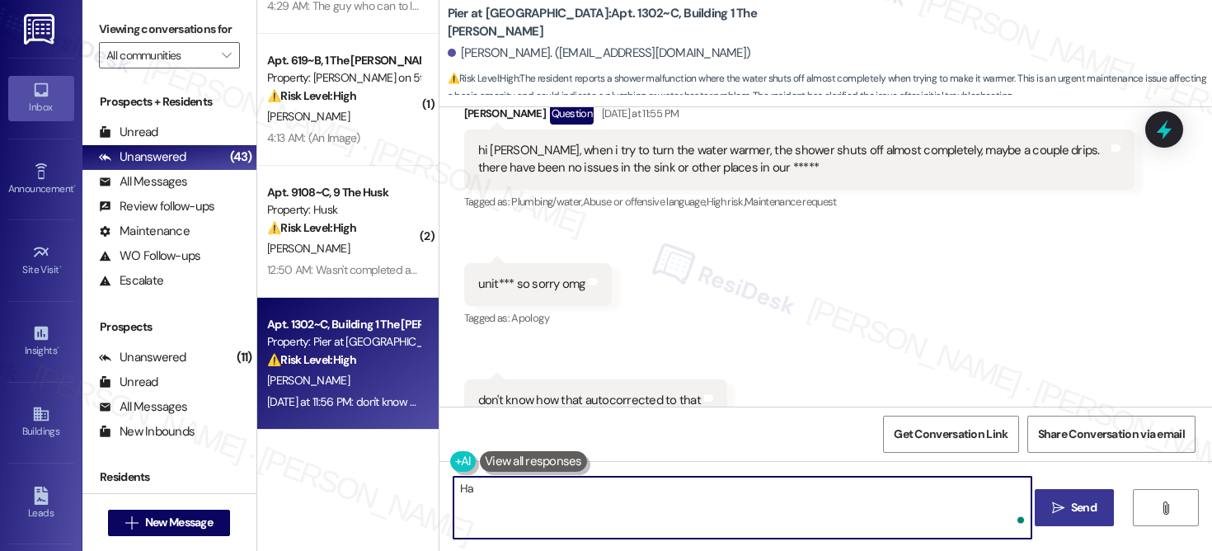
type textarea "H"
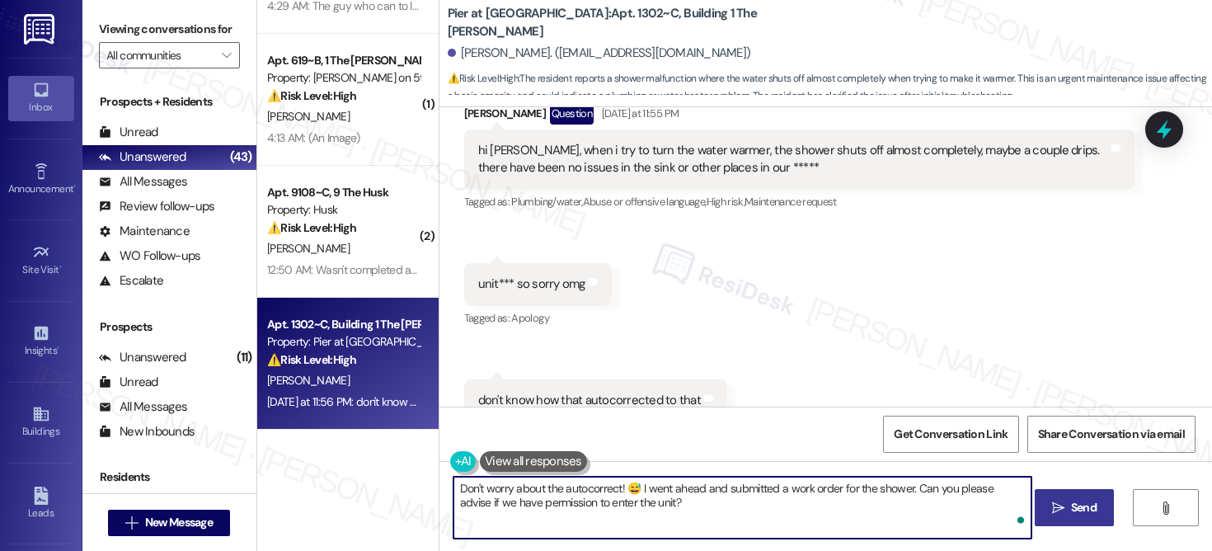
type textarea "Don't worry about the autocorrect! 😅 I went ahead and submitted a work order fo…"
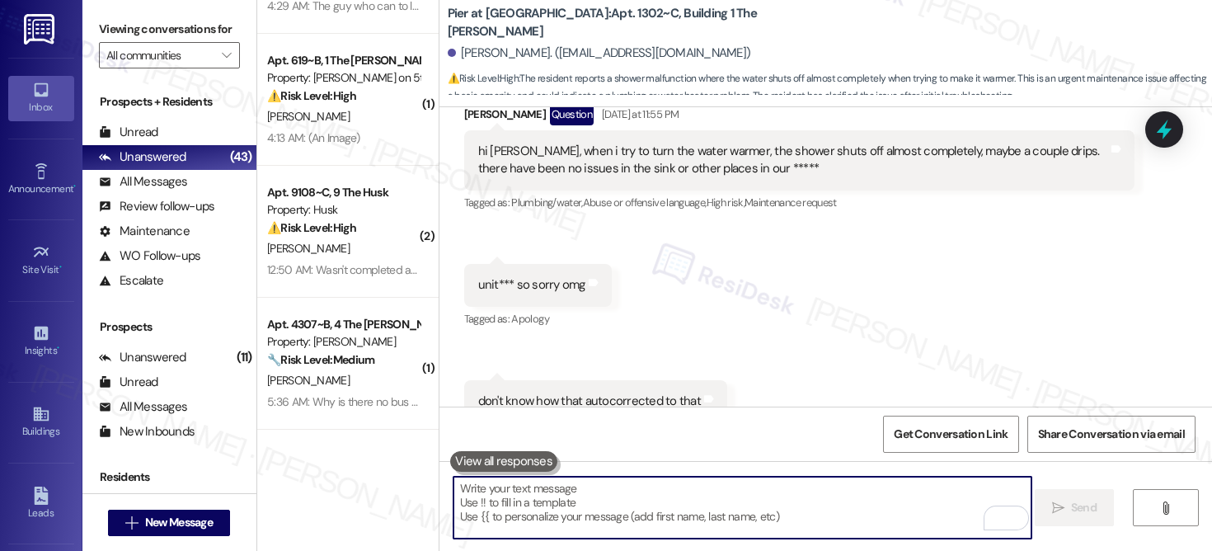
scroll to position [3637, 0]
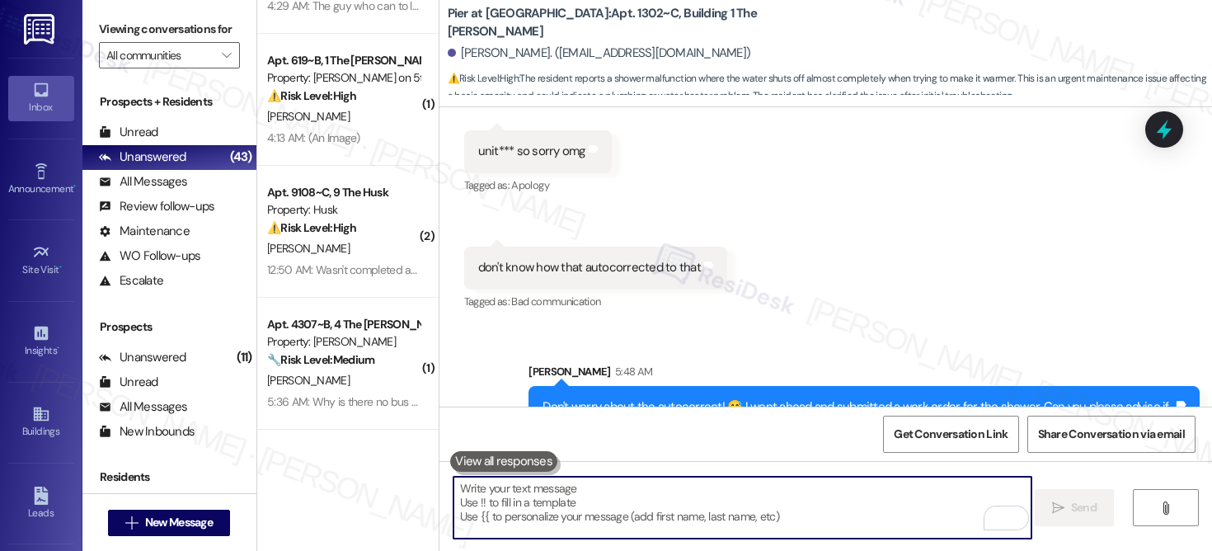
click at [656, 505] on textarea "To enrich screen reader interactions, please activate Accessibility in Grammarl…" at bounding box center [743, 508] width 578 height 62
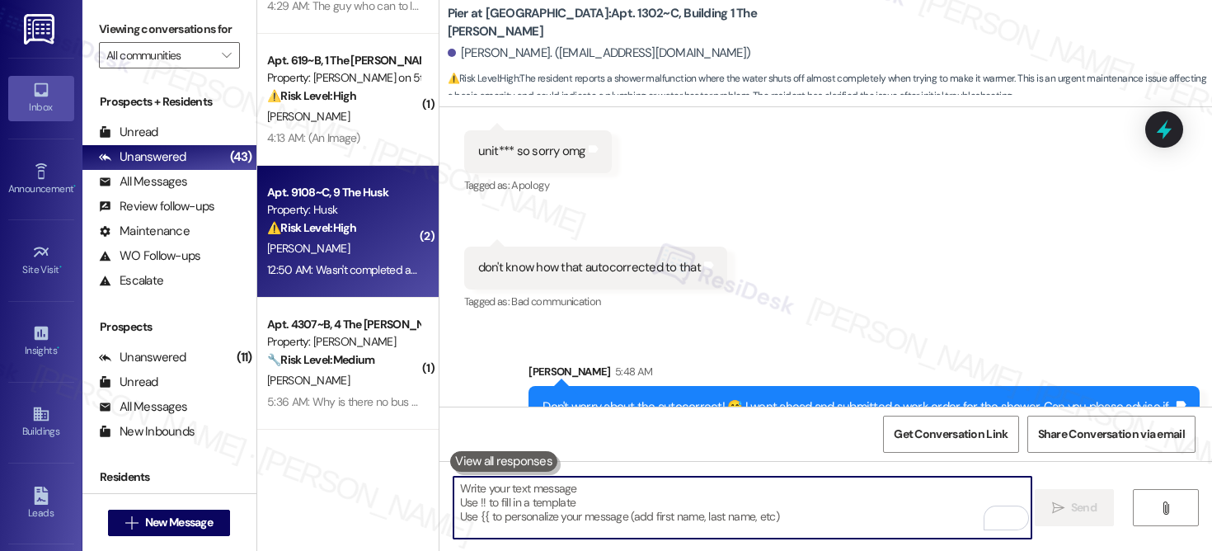
click at [334, 256] on div "K. Grant" at bounding box center [344, 248] width 156 height 21
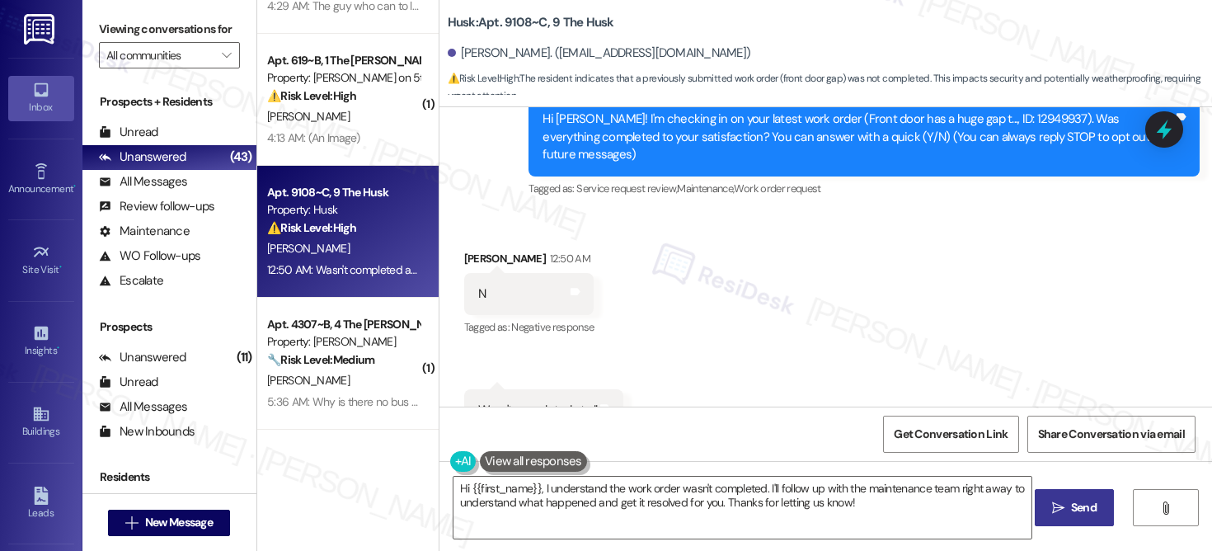
scroll to position [199, 0]
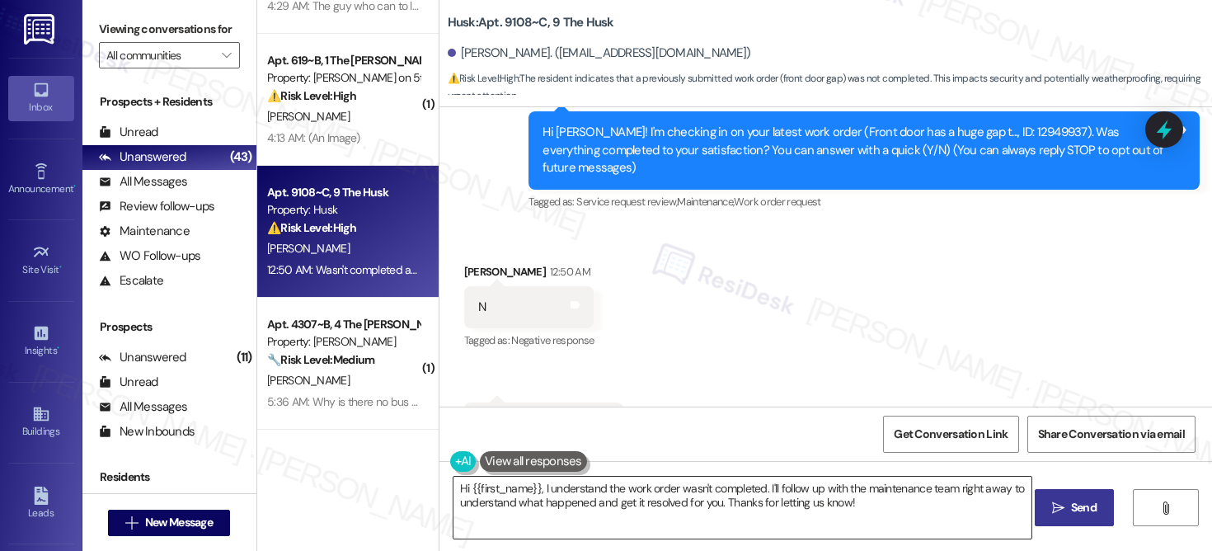
click at [560, 497] on textarea "Hi {{first_name}}, I understand the work order wasn't completed. I'll follow up…" at bounding box center [743, 508] width 578 height 62
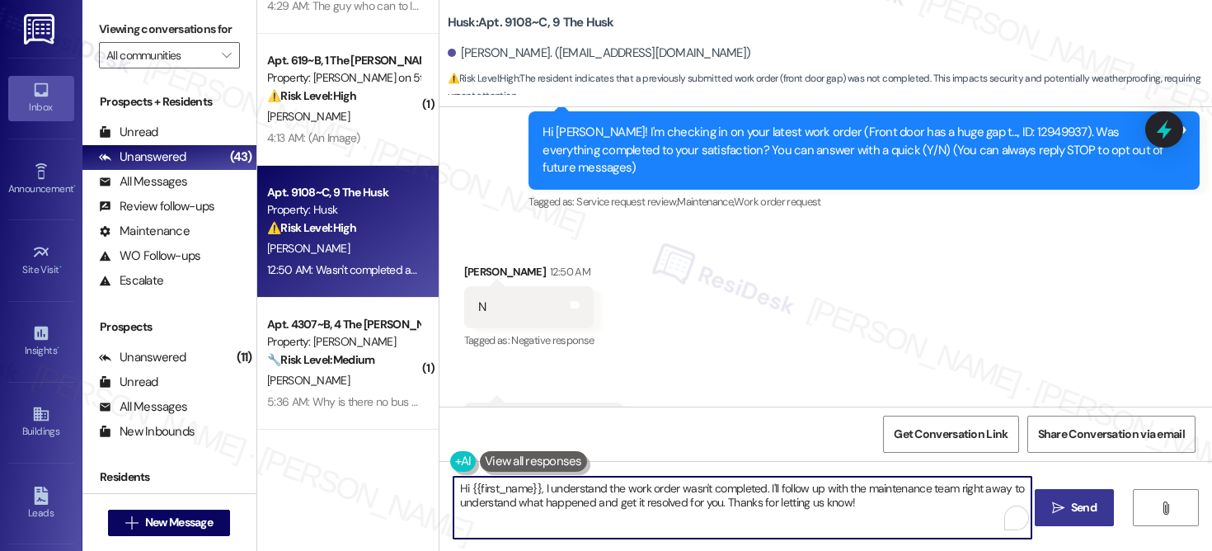
click at [560, 497] on textarea "Hi {{first_name}}, I understand the work order wasn't completed. I'll follow up…" at bounding box center [743, 508] width 578 height 62
click at [560, 496] on textarea "Hi {{first_name}}, I understand the work order wasn't completed. I'll follow up…" at bounding box center [743, 508] width 578 height 62
paste textarea "to your satisfaction. I'm happy to help! Could you please provide more details …"
type textarea "Hi {{first_name}}, I understand the work order wasn't completed to your satisfa…"
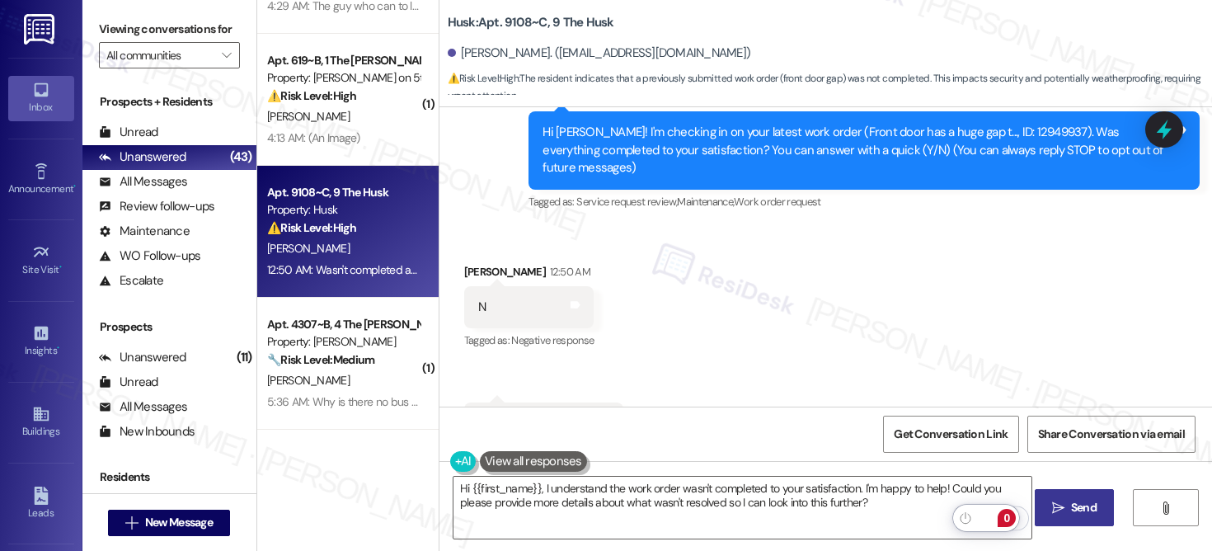
click at [1068, 505] on span "Send" at bounding box center [1084, 507] width 32 height 17
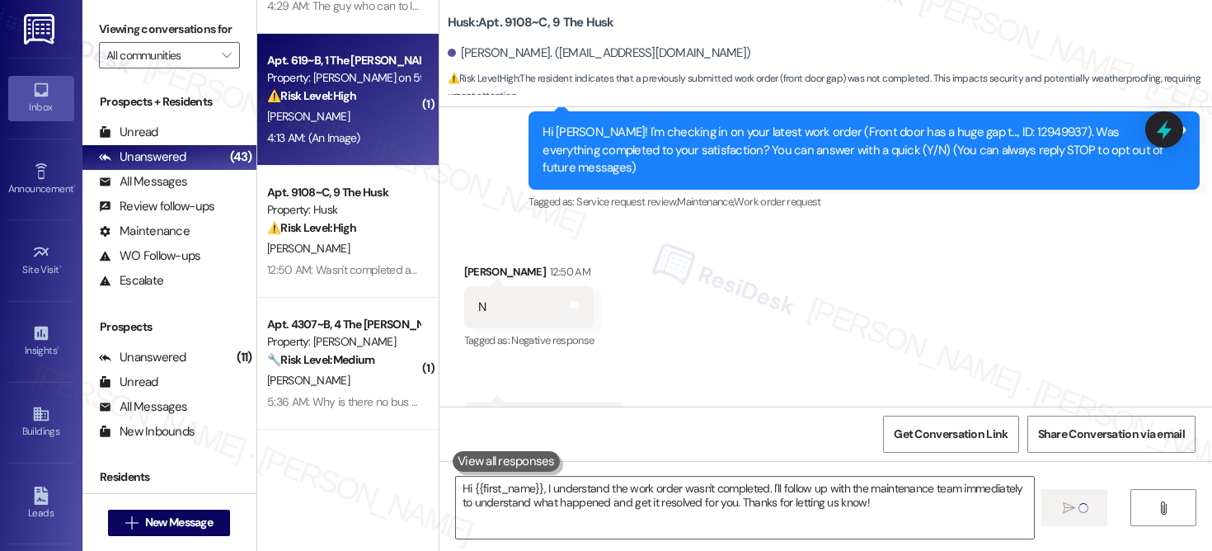
type textarea "Fetching suggested responses. Please feel free to read through the conversation…"
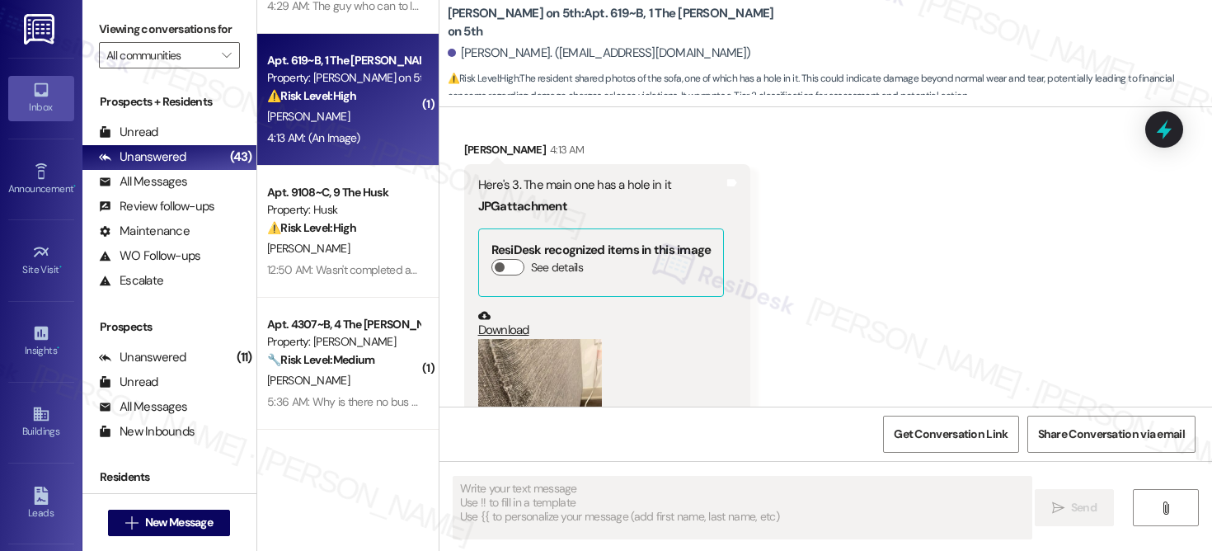
scroll to position [2997, 0]
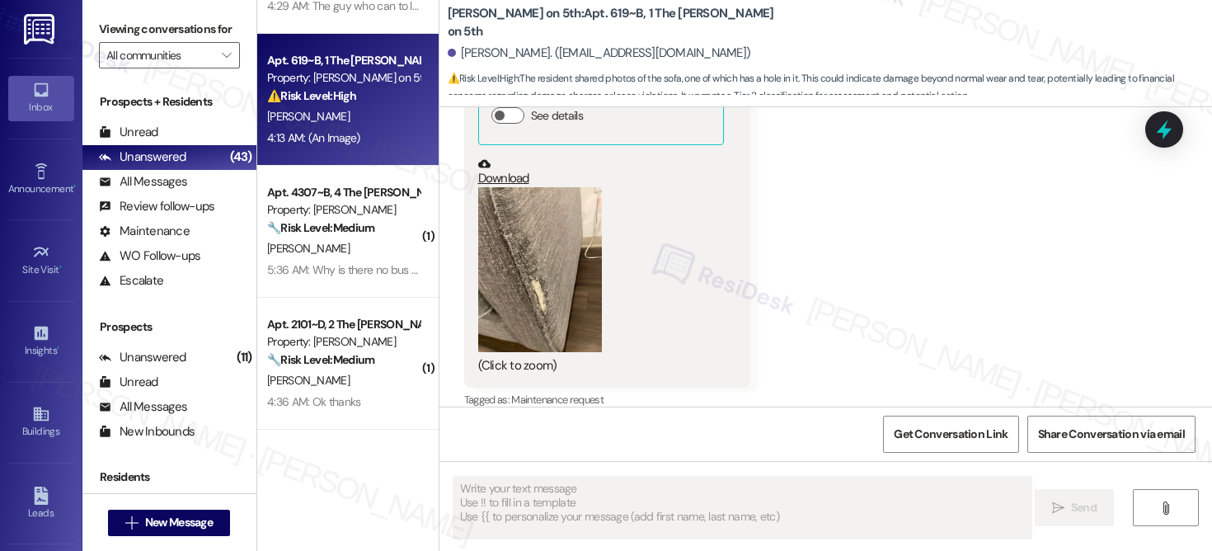
click at [488, 217] on button "Zoom image" at bounding box center [540, 269] width 124 height 165
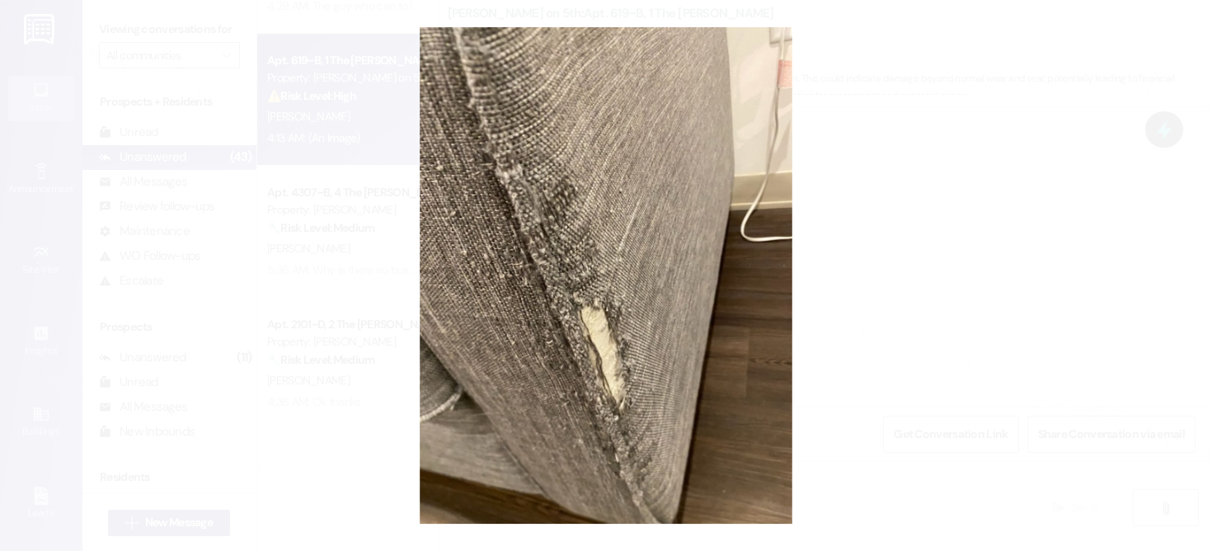
click at [922, 284] on button "Unzoom image" at bounding box center [606, 275] width 1212 height 551
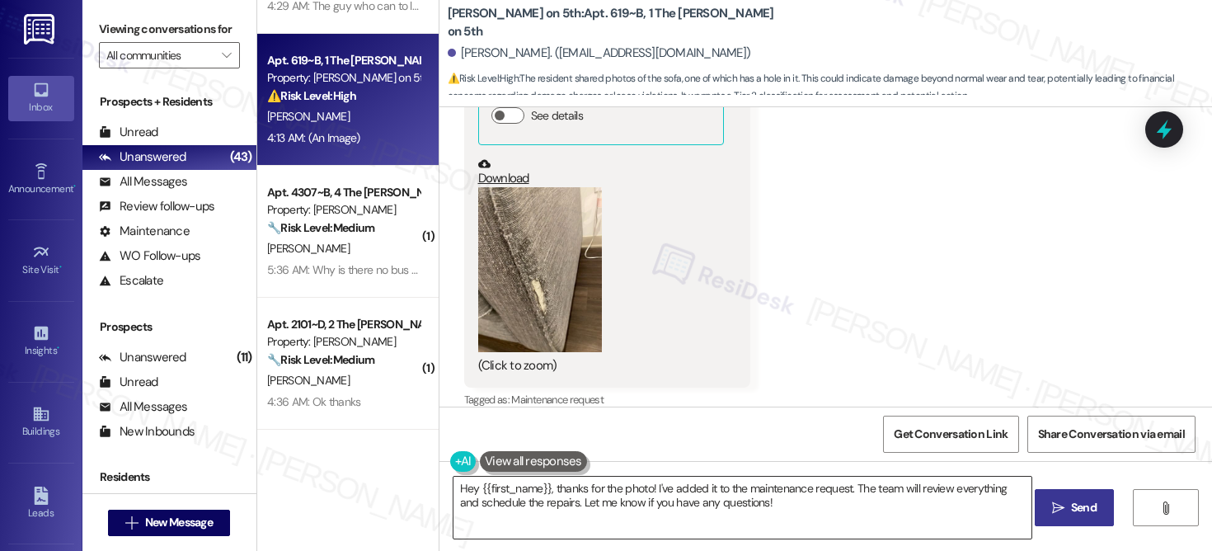
click at [827, 502] on textarea "Hey {{first_name}}, thanks for the photo! I've added it to the maintenance requ…" at bounding box center [743, 508] width 578 height 62
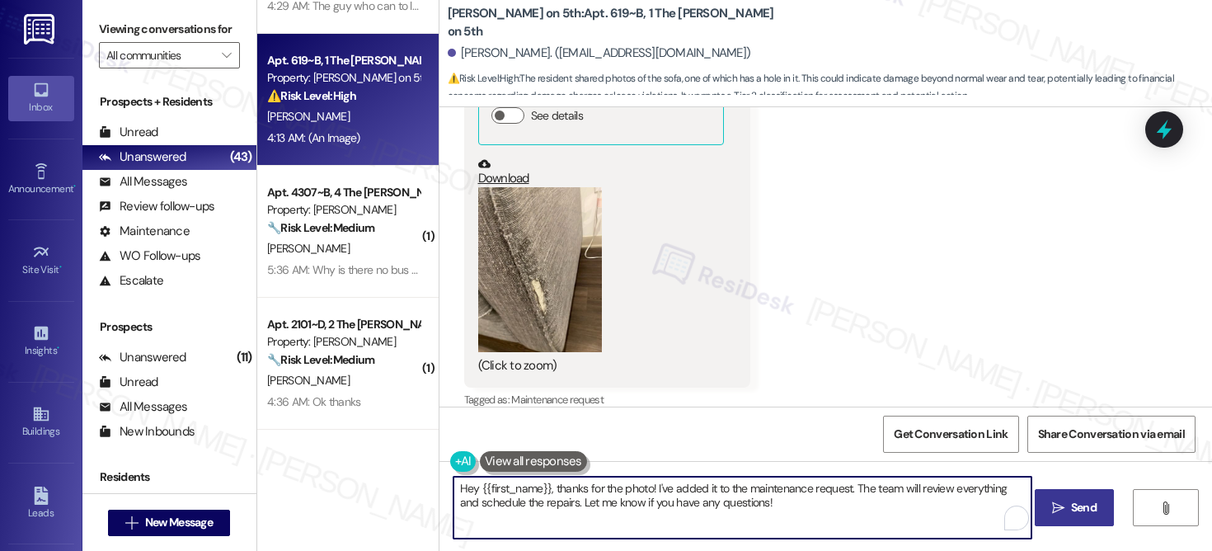
click at [827, 502] on textarea "Hey {{first_name}}, thanks for the photo! I've added it to the maintenance requ…" at bounding box center [743, 508] width 578 height 62
click at [827, 501] on textarea "Hey {{first_name}}, thanks for the photo! I've added it to the maintenance requ…" at bounding box center [743, 508] width 578 height 62
drag, startPoint x: 798, startPoint y: 510, endPoint x: 452, endPoint y: 505, distance: 346.4
click at [454, 505] on textarea "Hey {{first_name}}, thanks for the photo! I've added it to the maintenance requ…" at bounding box center [743, 508] width 578 height 62
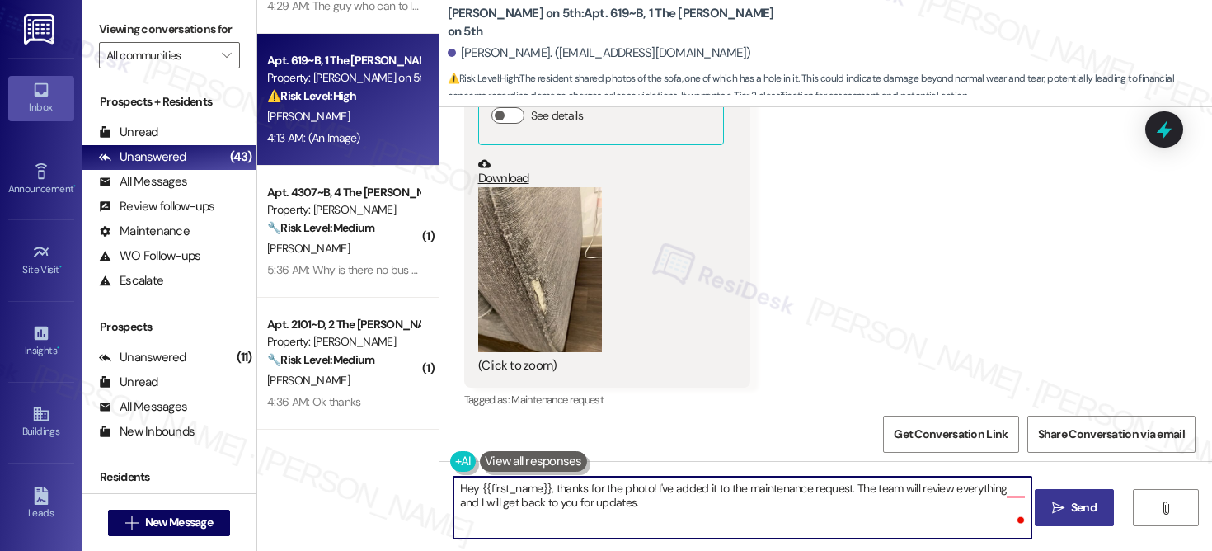
type textarea "Hey {{first_name}}, thanks for the photo! I've added it to the maintenance requ…"
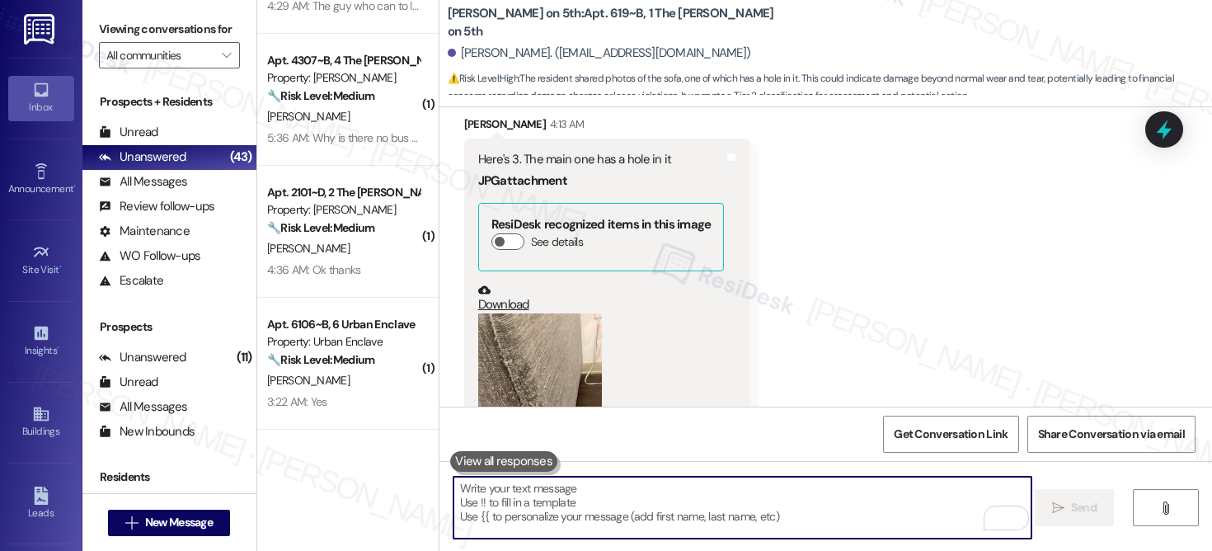
scroll to position [3130, 0]
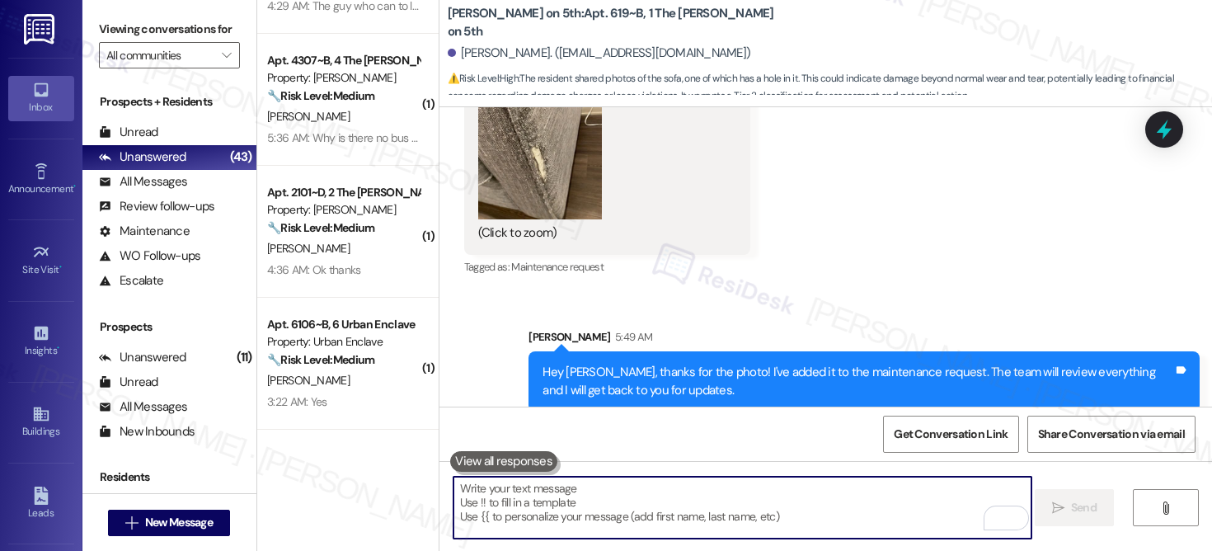
click at [702, 519] on textarea "To enrich screen reader interactions, please activate Accessibility in Grammarl…" at bounding box center [743, 508] width 578 height 62
click at [703, 519] on textarea "To enrich screen reader interactions, please activate Accessibility in Grammarl…" at bounding box center [743, 508] width 578 height 62
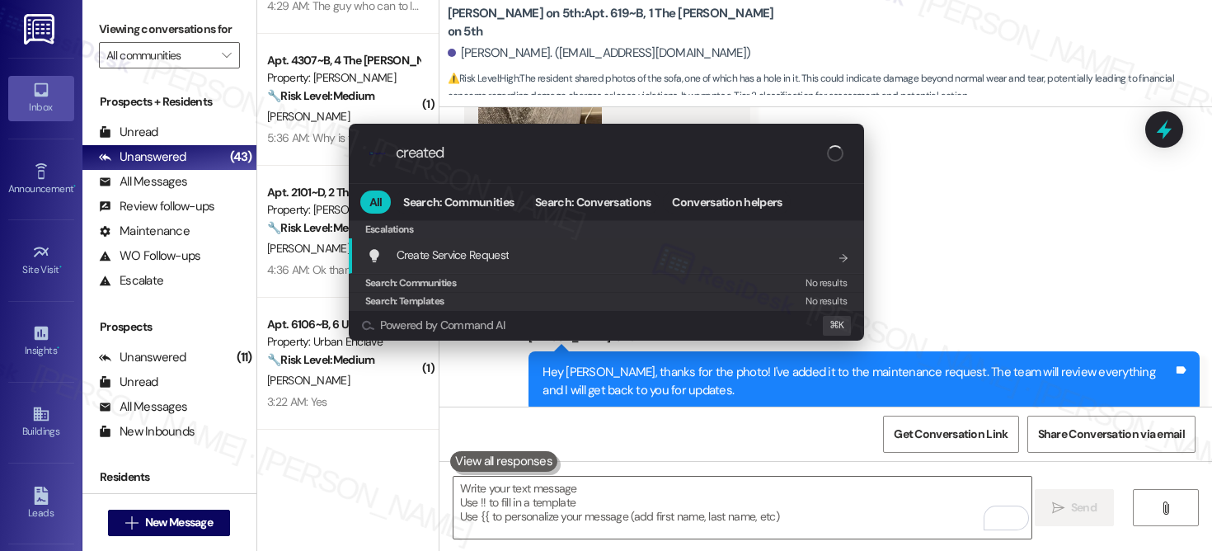
type input "created"
click at [655, 254] on div "Create Service Request Add shortcut" at bounding box center [608, 255] width 482 height 18
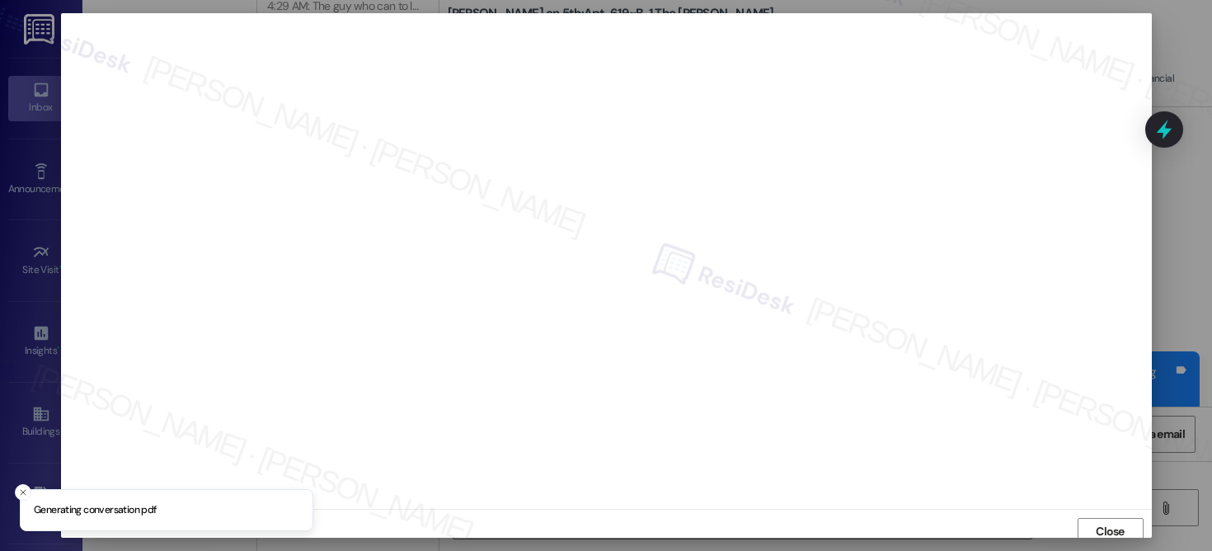
scroll to position [7, 0]
click at [1111, 529] on span "Close" at bounding box center [1110, 524] width 29 height 17
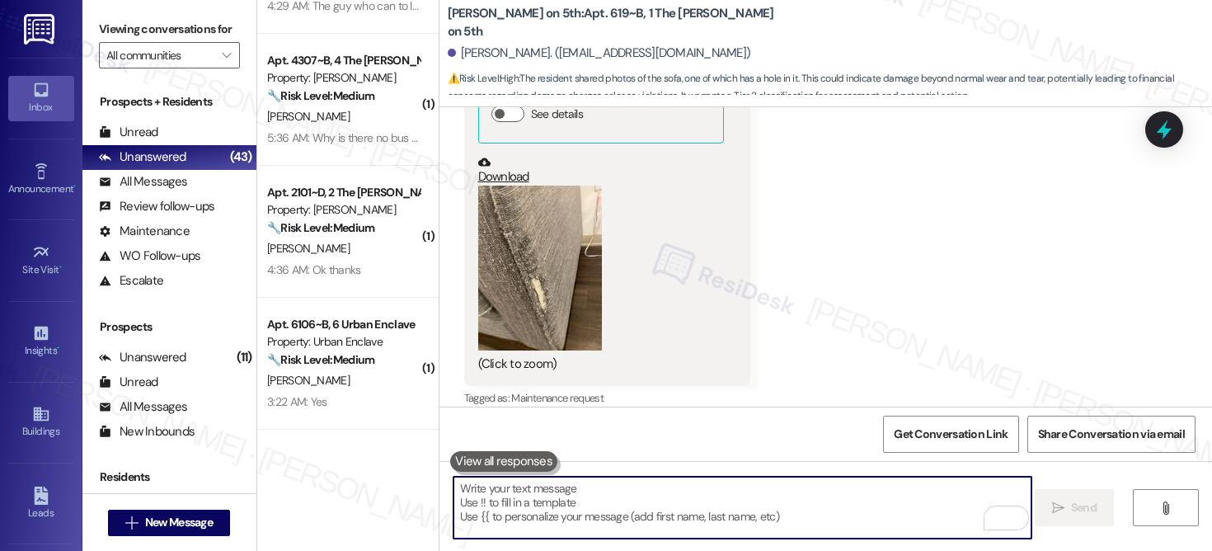
scroll to position [3130, 0]
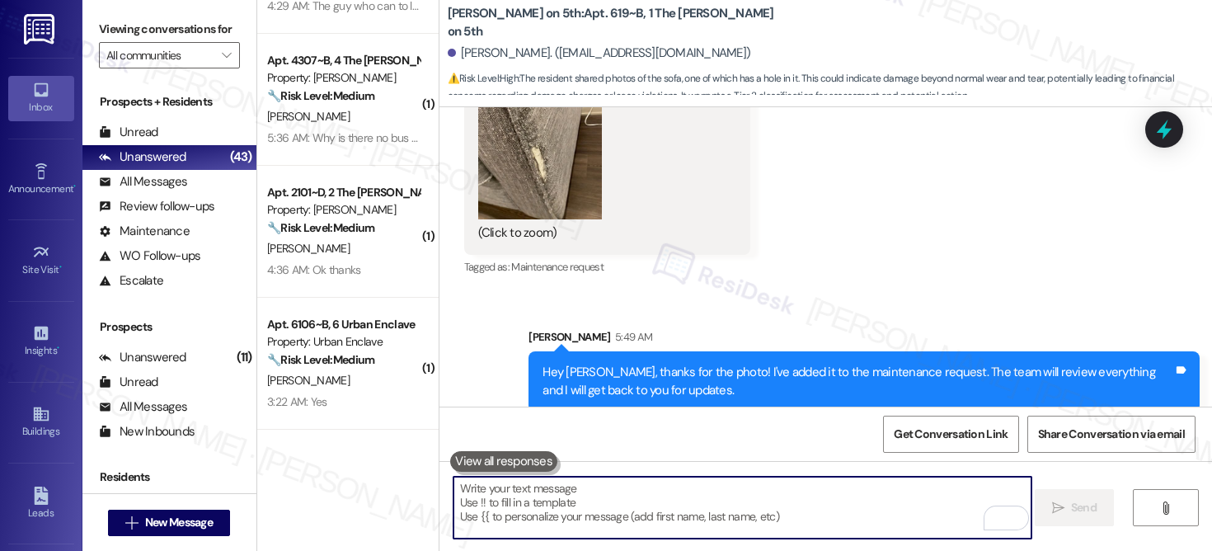
click at [730, 505] on textarea "To enrich screen reader interactions, please activate Accessibility in Grammarl…" at bounding box center [743, 508] width 578 height 62
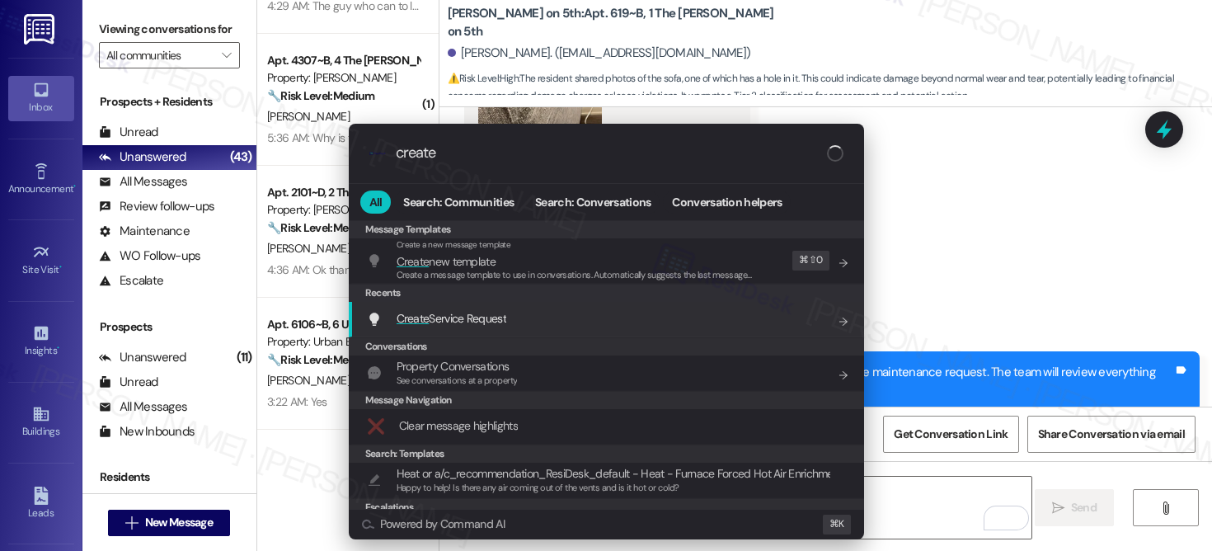
type input "create"
click at [568, 309] on div "Create Service Request Add shortcut" at bounding box center [608, 318] width 482 height 18
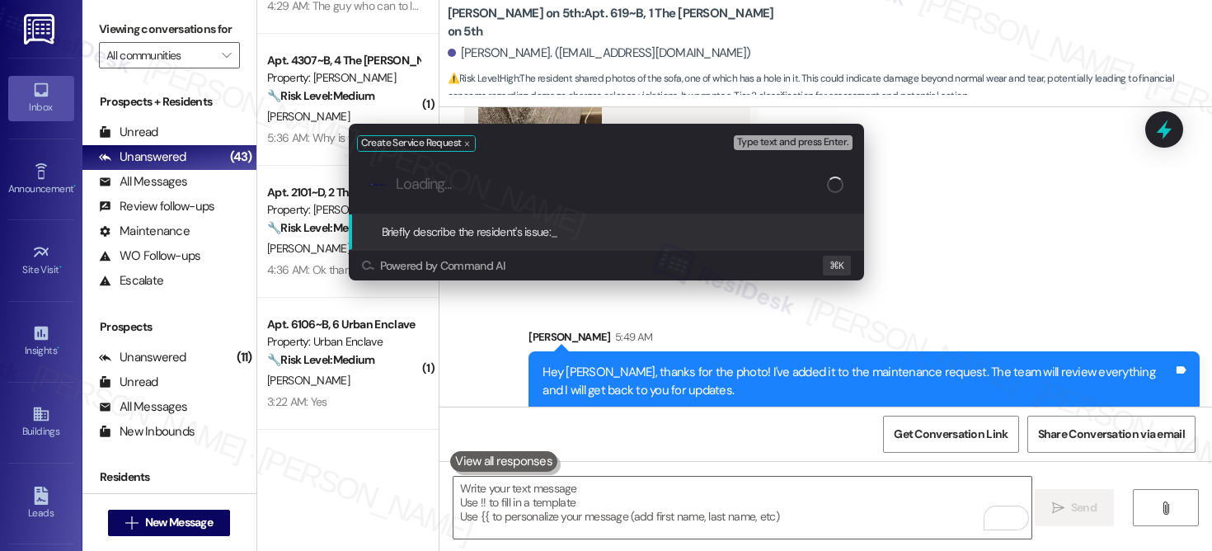
paste input "Chipped Paint - Door Frame"
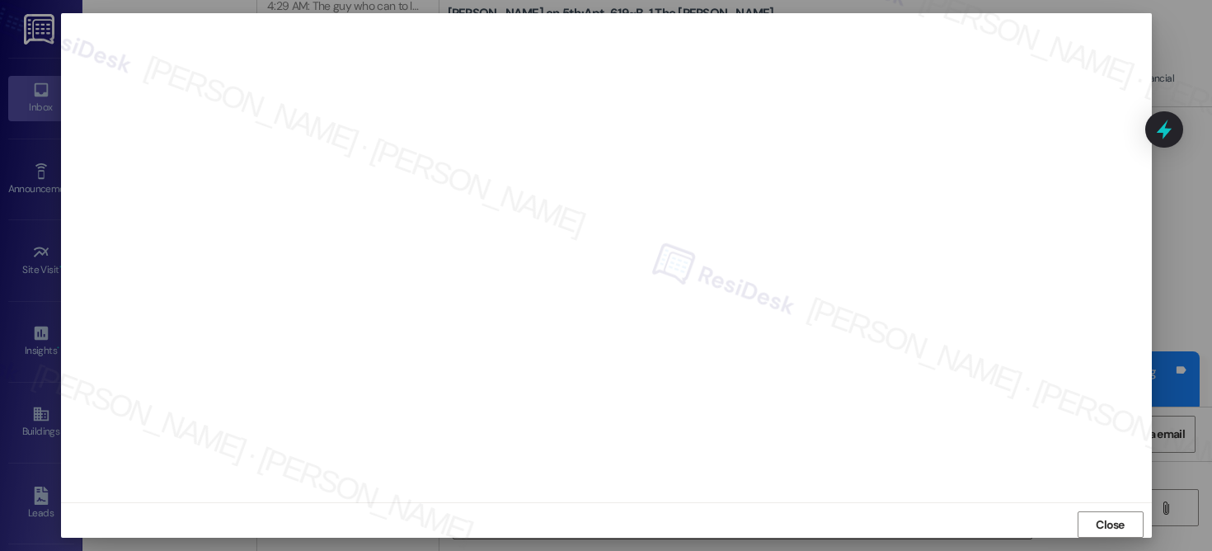
scroll to position [0, 0]
click at [1102, 526] on span "Close" at bounding box center [1110, 531] width 29 height 17
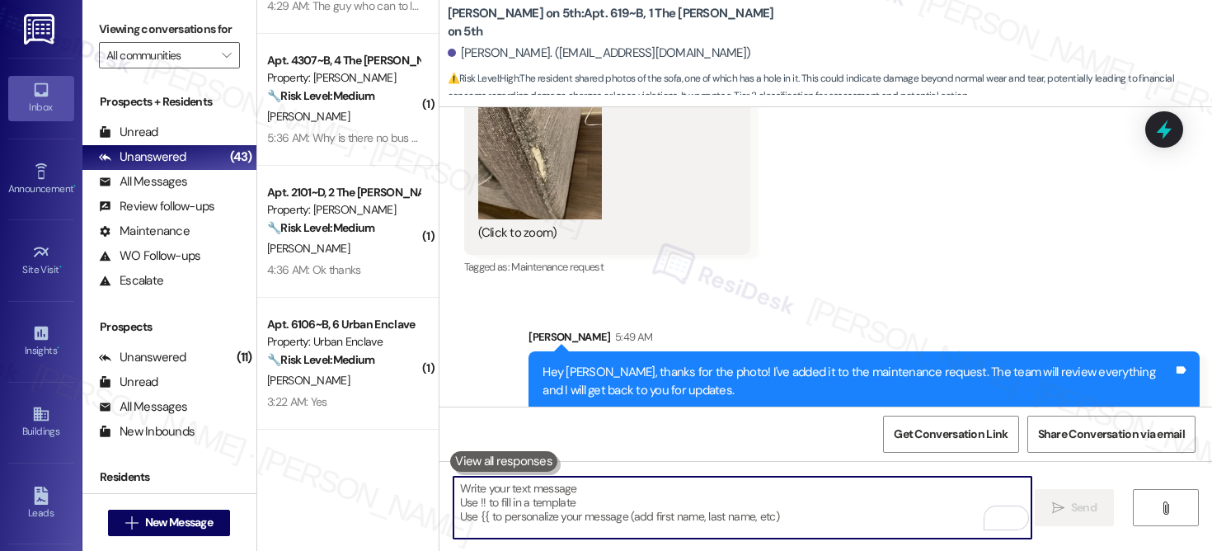
click at [788, 523] on textarea "To enrich screen reader interactions, please activate Accessibility in Grammarl…" at bounding box center [743, 508] width 578 height 62
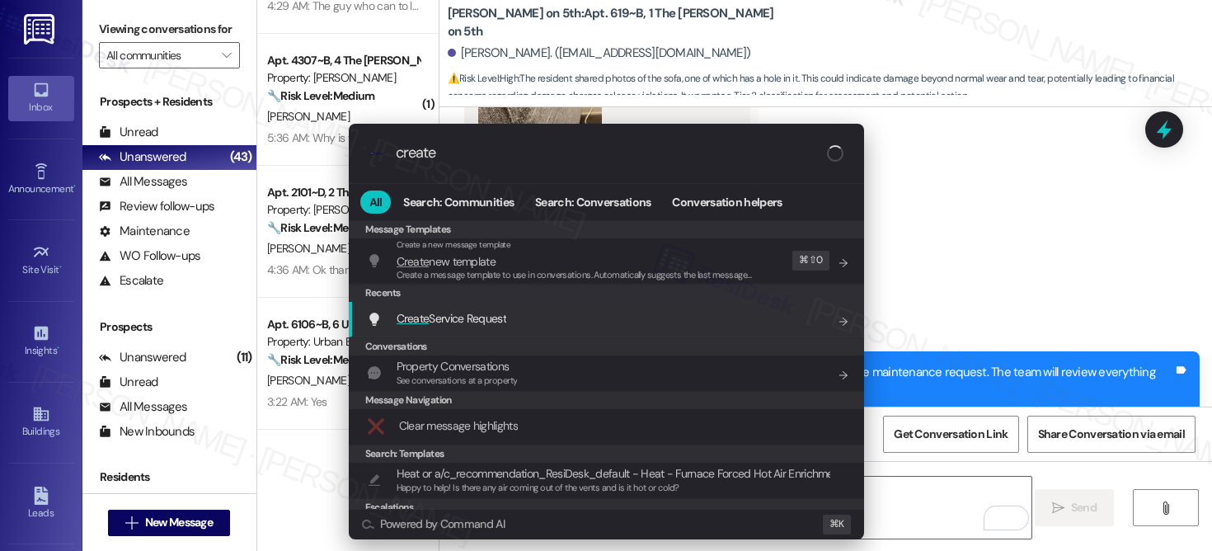
type input "create"
click at [668, 321] on div "Create Service Request Add shortcut" at bounding box center [608, 318] width 482 height 18
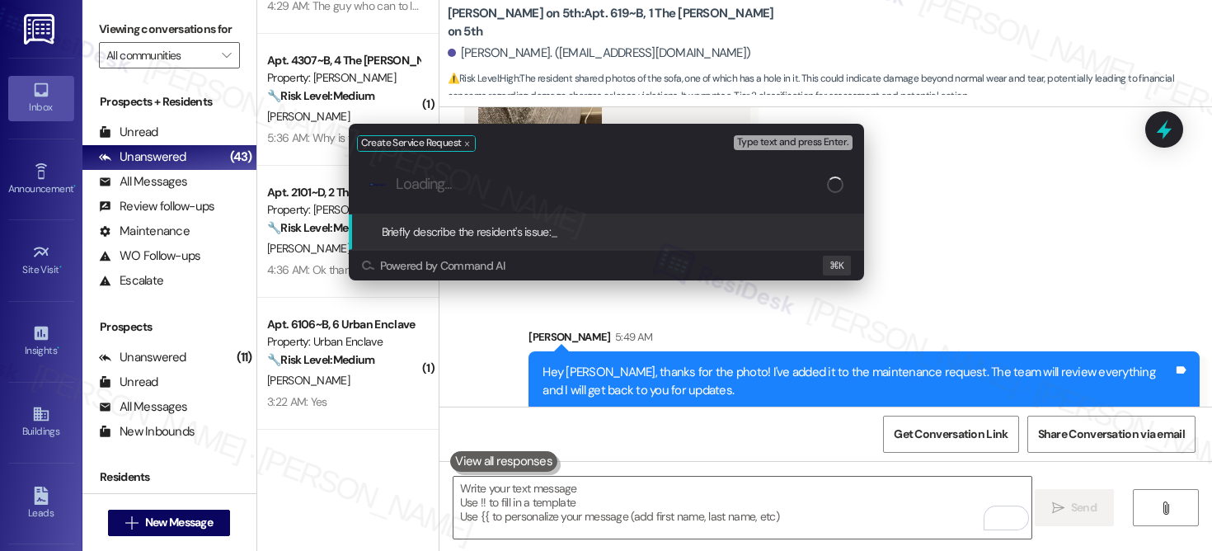
click at [580, 178] on input "Loading..." at bounding box center [611, 184] width 431 height 17
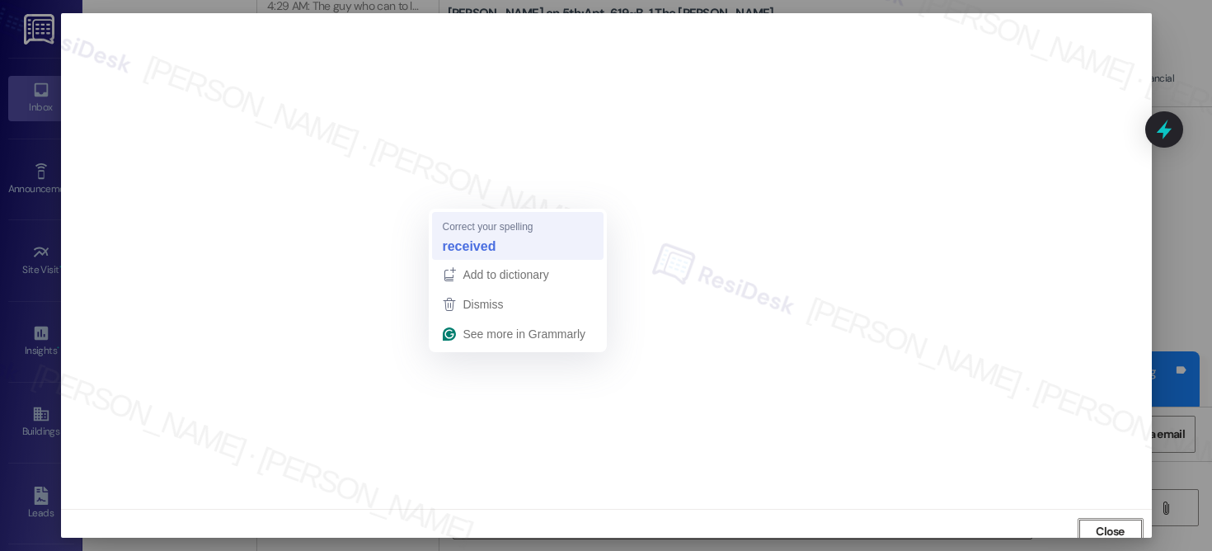
click at [466, 242] on strong "received" at bounding box center [469, 246] width 54 height 18
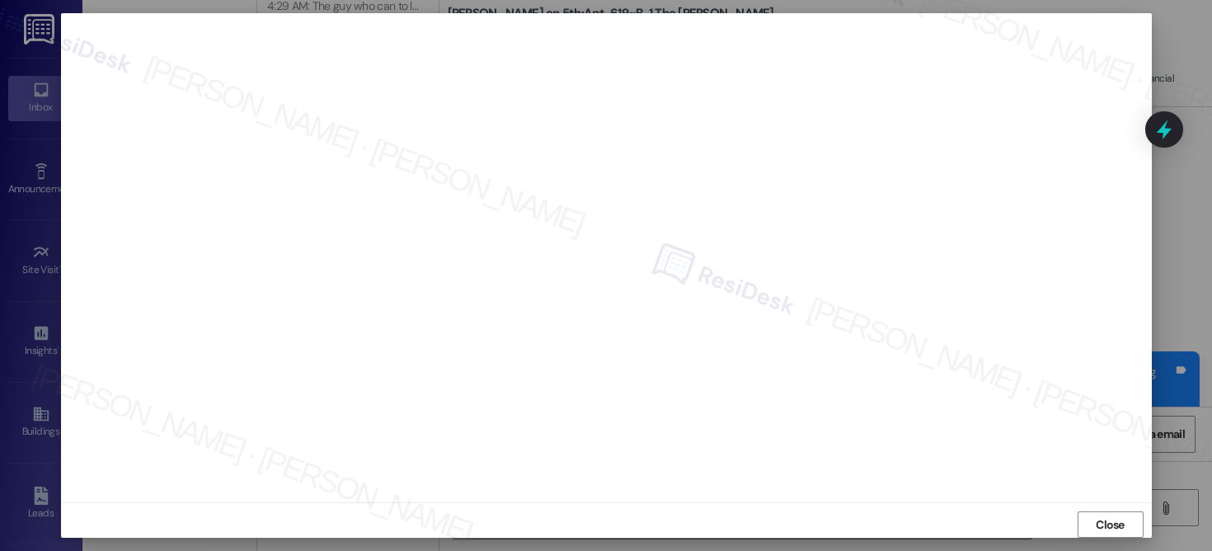
scroll to position [15, 0]
click at [1096, 508] on span "Close" at bounding box center [1110, 516] width 29 height 17
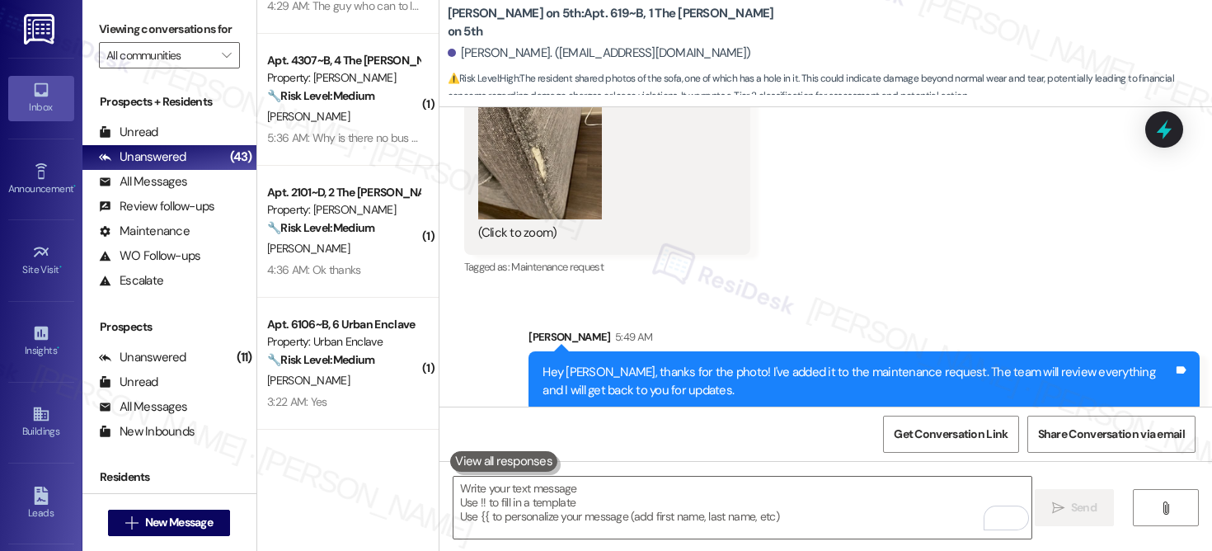
scroll to position [8, 0]
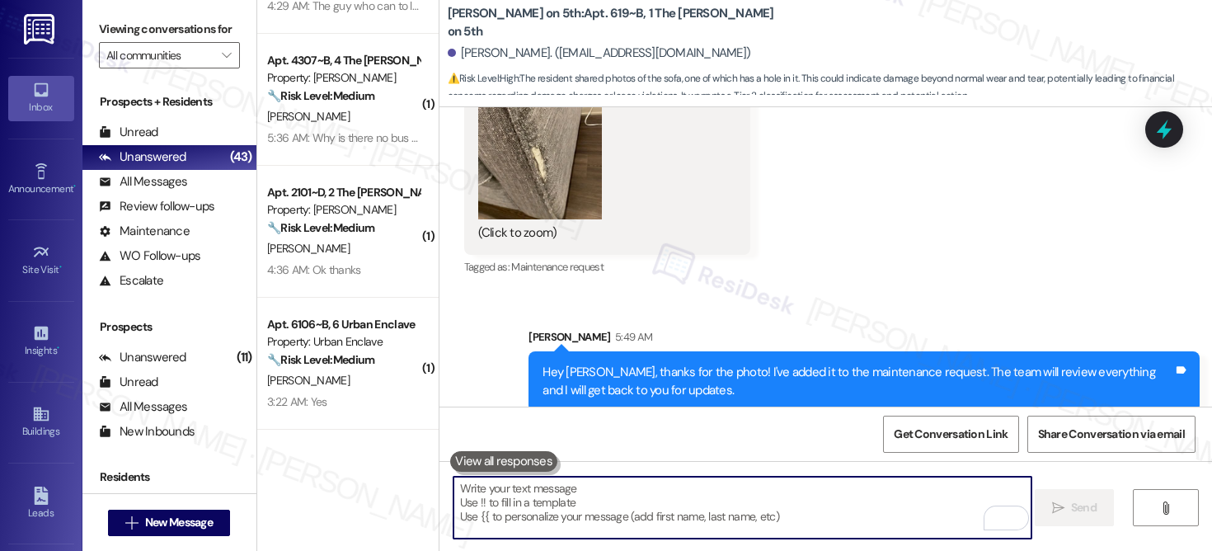
click at [730, 501] on textarea "To enrich screen reader interactions, please activate Accessibility in Grammarl…" at bounding box center [743, 508] width 578 height 62
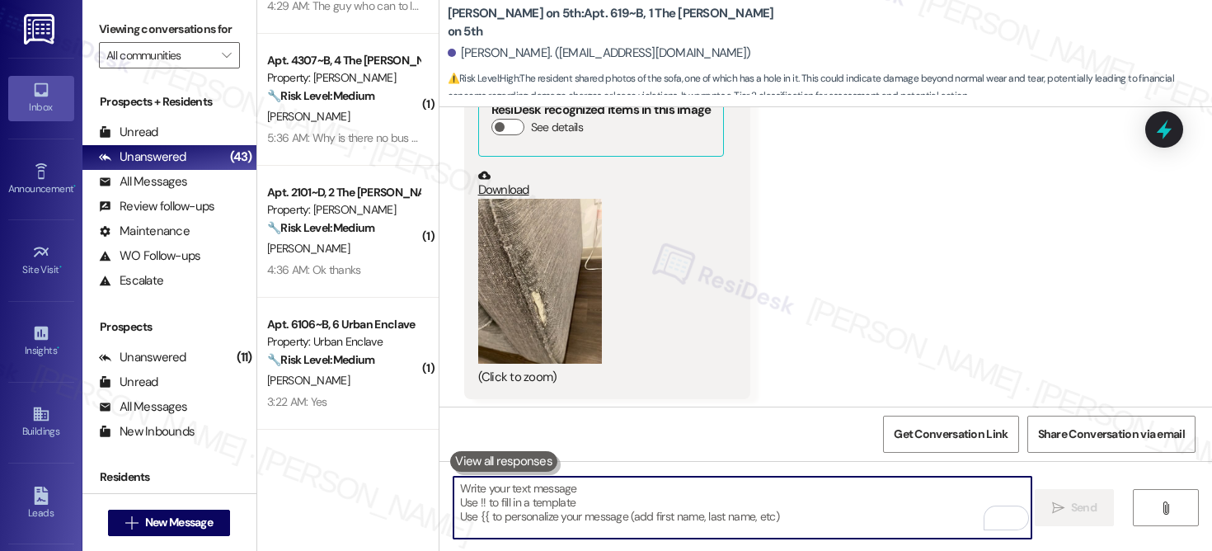
scroll to position [3130, 0]
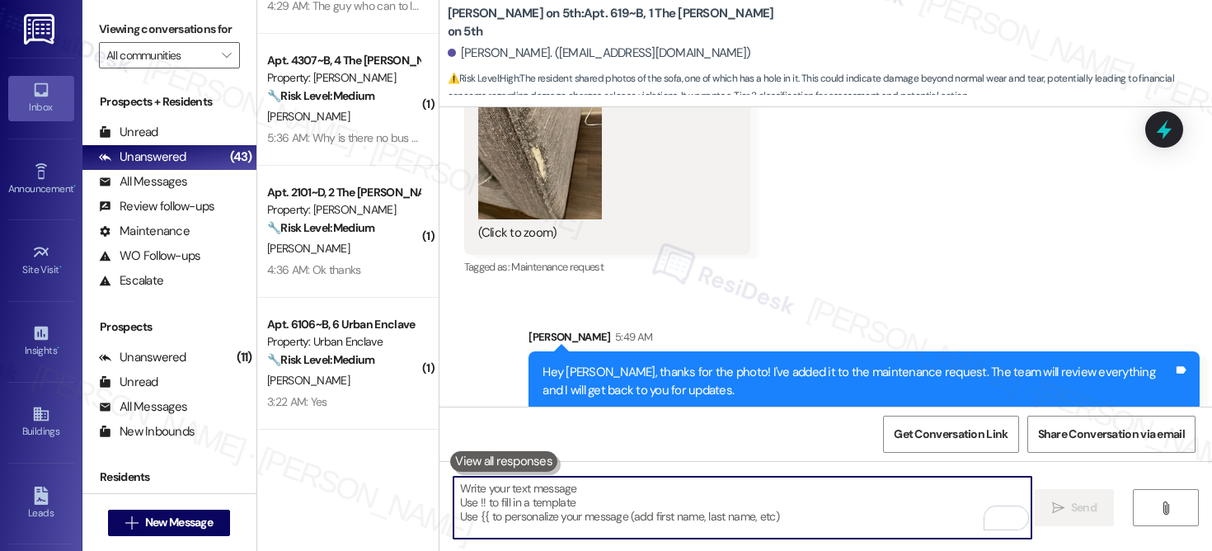
click at [682, 514] on textarea "To enrich screen reader interactions, please activate Accessibility in Grammarl…" at bounding box center [743, 508] width 578 height 62
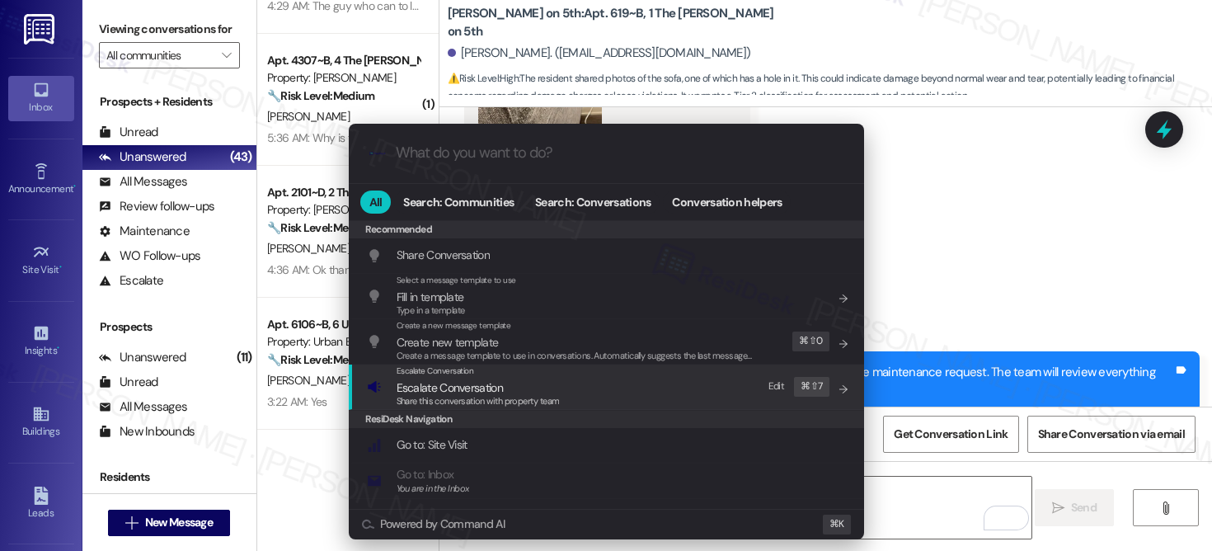
click at [557, 383] on div "Escalate Conversation Escalate Conversation Share this conversation with proper…" at bounding box center [608, 386] width 482 height 45
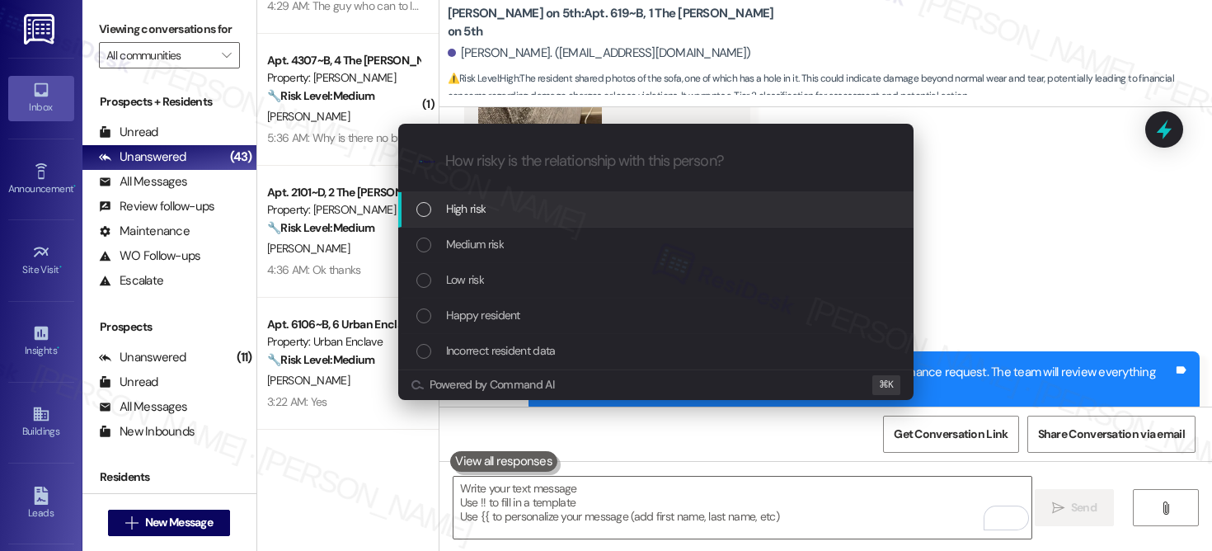
click at [559, 203] on div "High risk" at bounding box center [657, 209] width 482 height 18
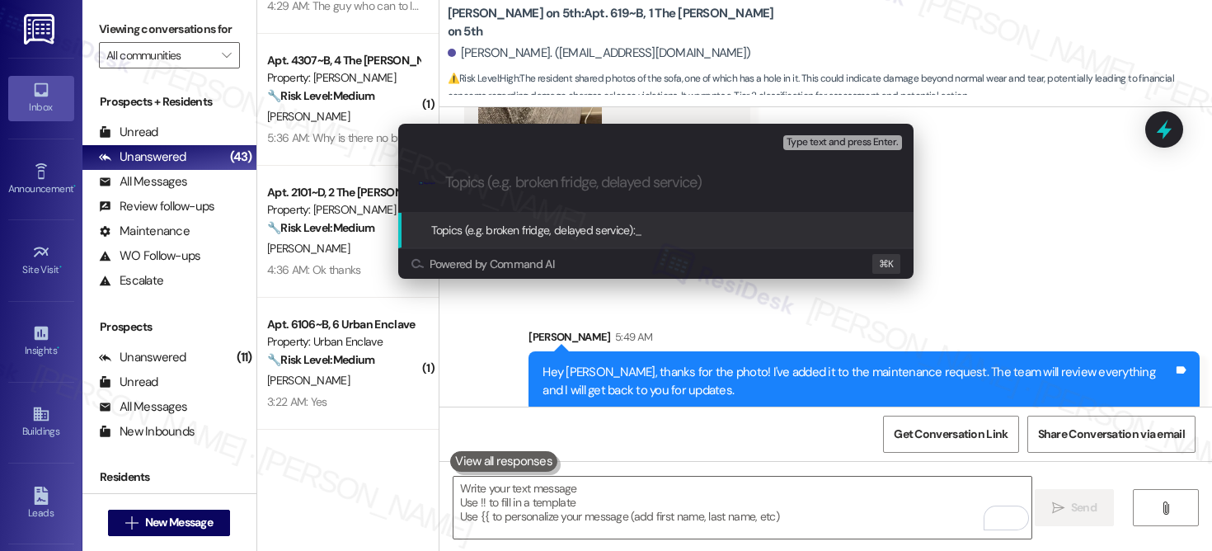
click at [569, 171] on div ".cls-1{fill:#0a055f;}.cls-2{fill:#0cc4c4;} resideskLogoBlueOrange" at bounding box center [655, 182] width 515 height 59
click at [523, 182] on input "Topics (e.g. broken fridge, delayed service)" at bounding box center [669, 182] width 448 height 17
paste input "Work order submitted by Residesk | Work order #"
paste input "12955003"
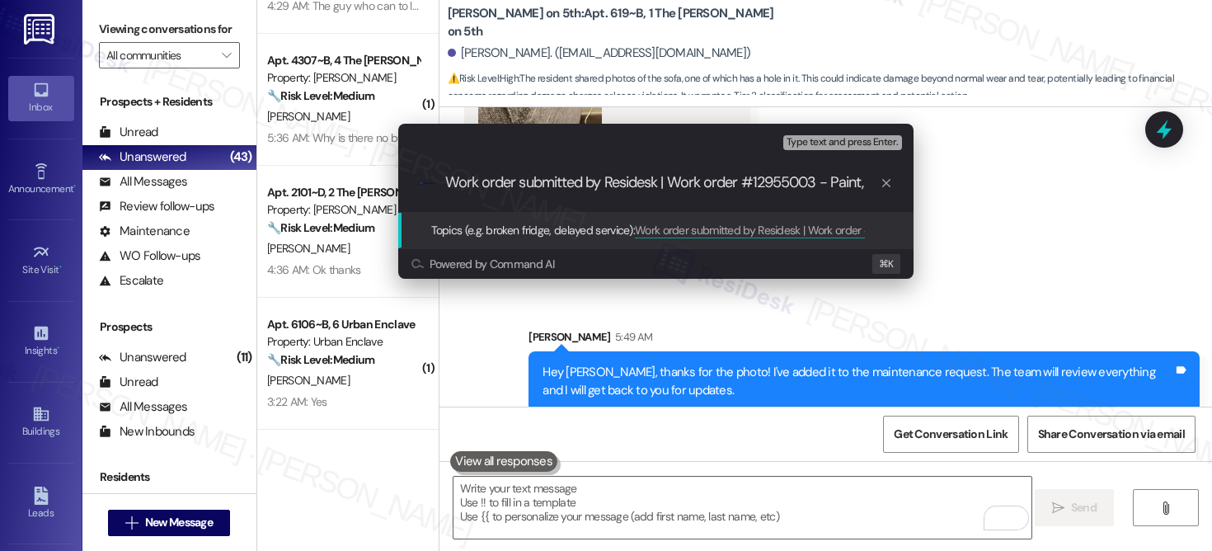
paste input "12955005"
type input "Work order submitted by Residesk | Work order #12955003 - Paint, 12955005 - Hol…"
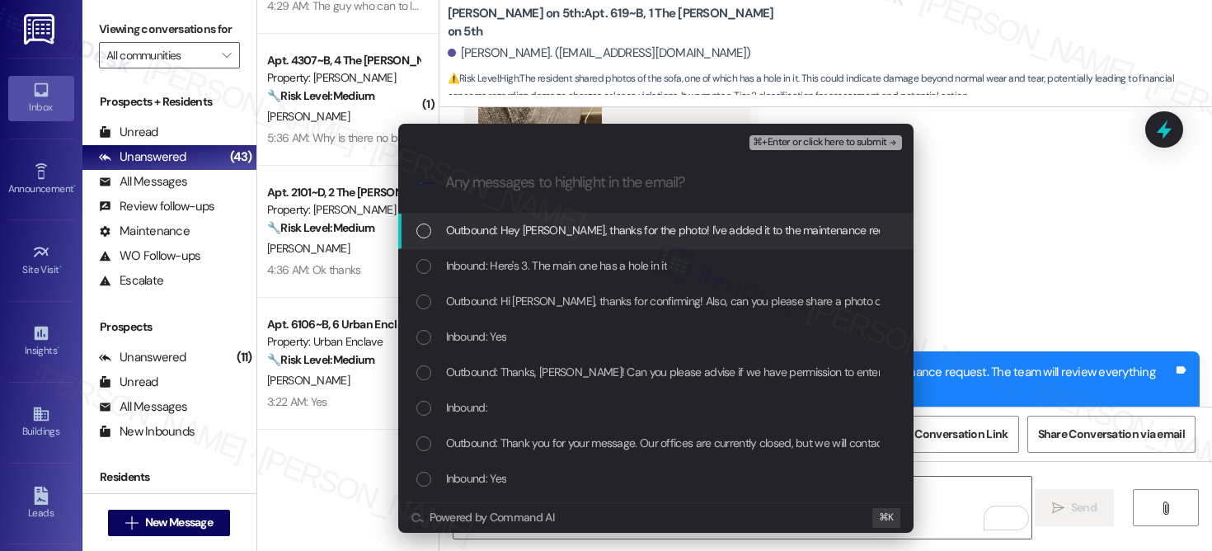
scroll to position [0, 0]
click at [787, 238] on span "Outbound: Hey Mandy, thanks for the photo! I've added it to the maintenance req…" at bounding box center [844, 230] width 796 height 18
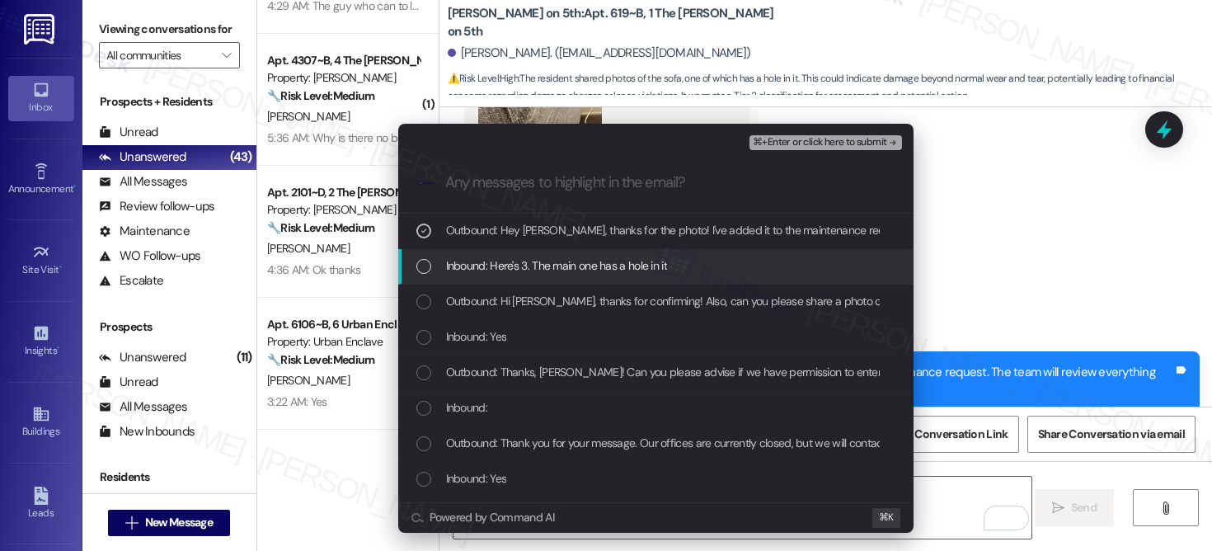
click at [728, 277] on div "Inbound: Here's 3. The main one has a hole in it" at bounding box center [655, 266] width 515 height 35
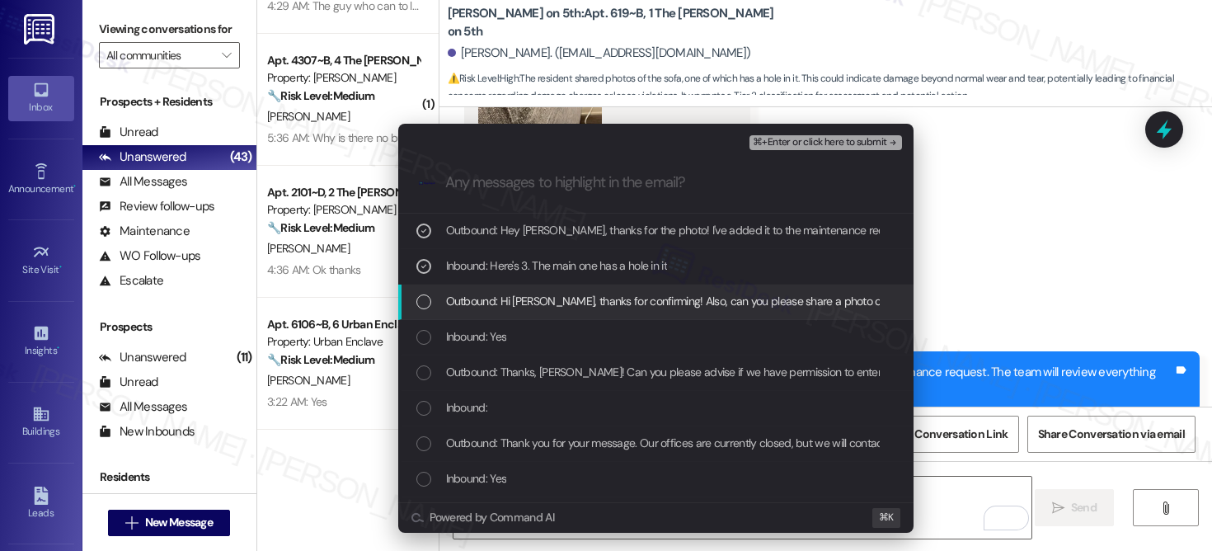
click at [703, 314] on div "Outbound: Hi Mandy, thanks for confirming! Also, can you please share a photo o…" at bounding box center [655, 301] width 515 height 35
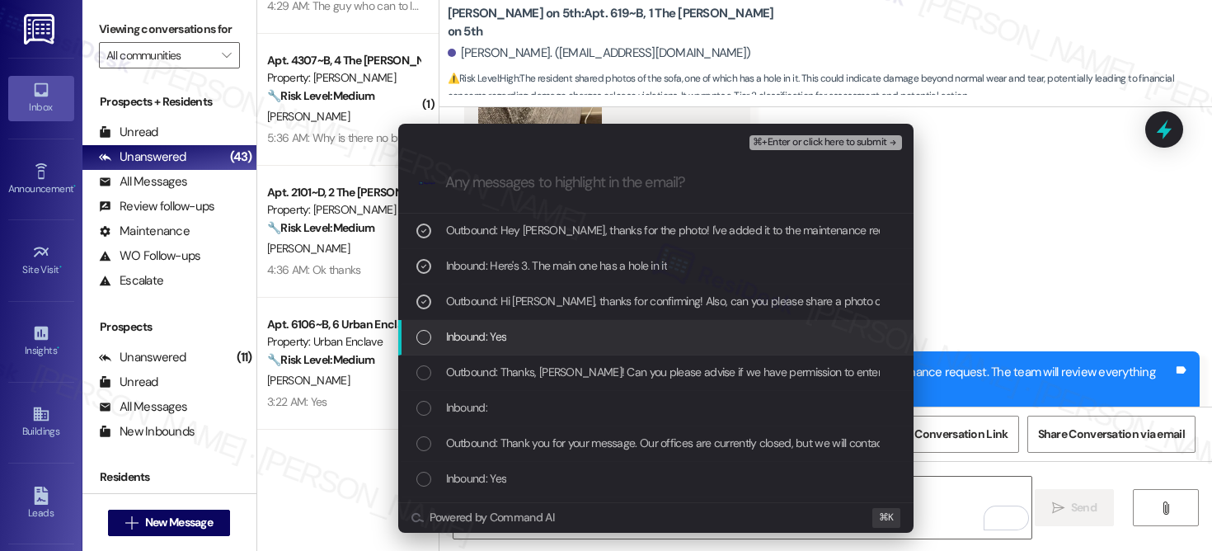
click at [678, 351] on div "Inbound: Yes" at bounding box center [655, 337] width 515 height 35
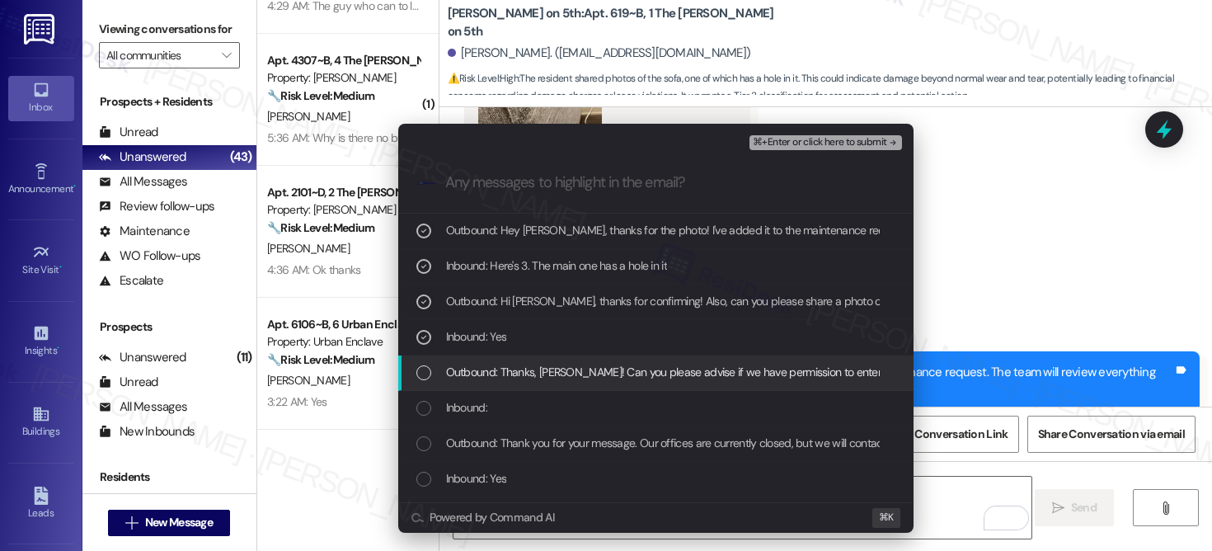
click at [660, 382] on div "Outbound: Thanks, Mandy! Can you please advise if we have permission to enter t…" at bounding box center [655, 372] width 515 height 35
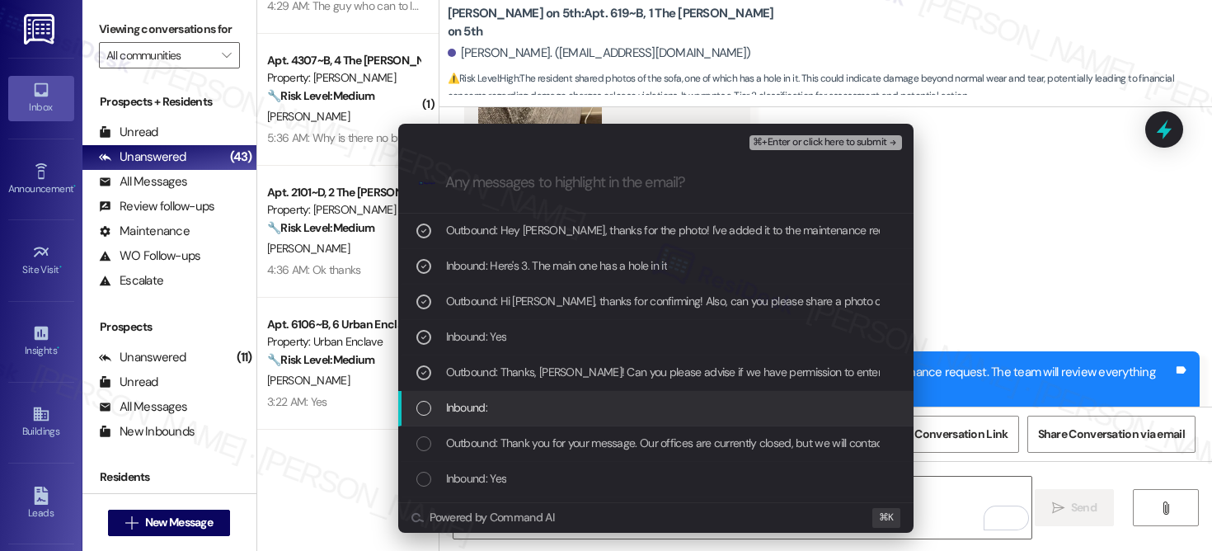
click at [643, 411] on div "Inbound:" at bounding box center [657, 407] width 482 height 18
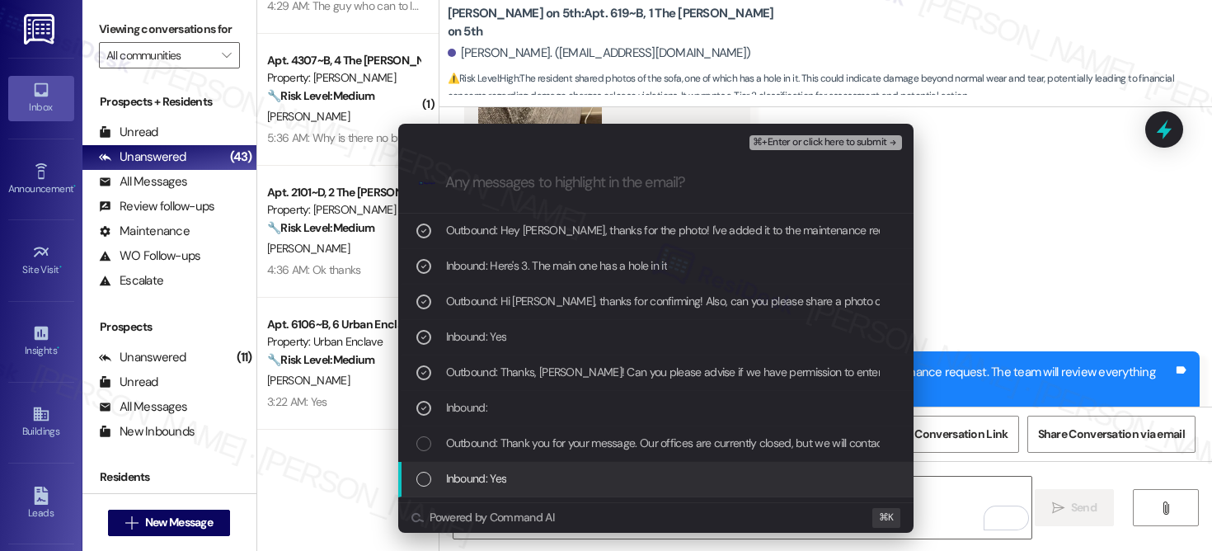
click at [618, 469] on div "Inbound: Yes" at bounding box center [657, 478] width 482 height 18
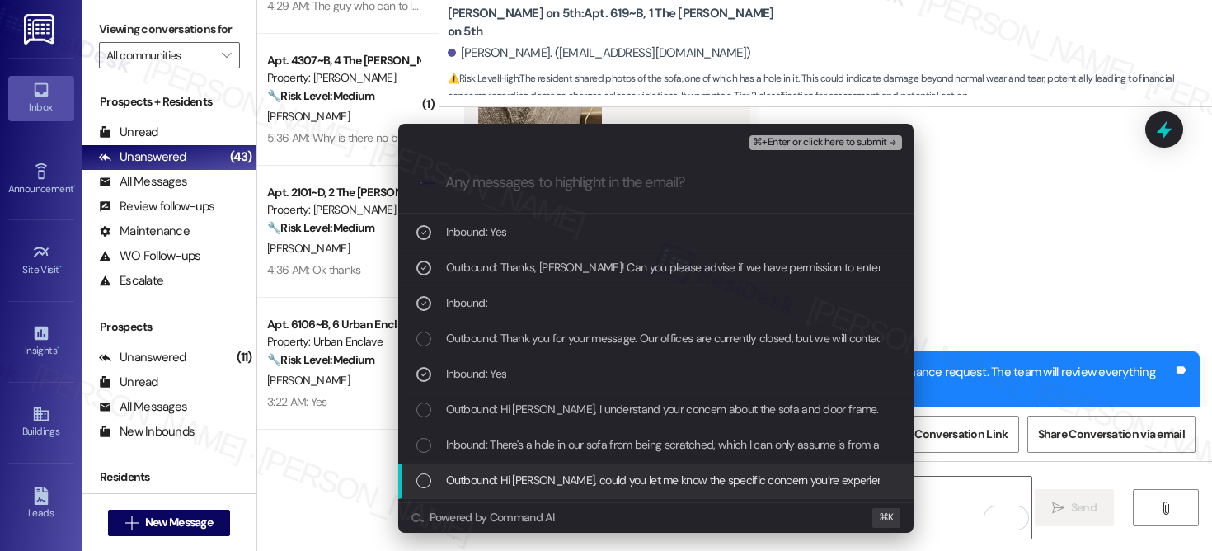
scroll to position [134, 0]
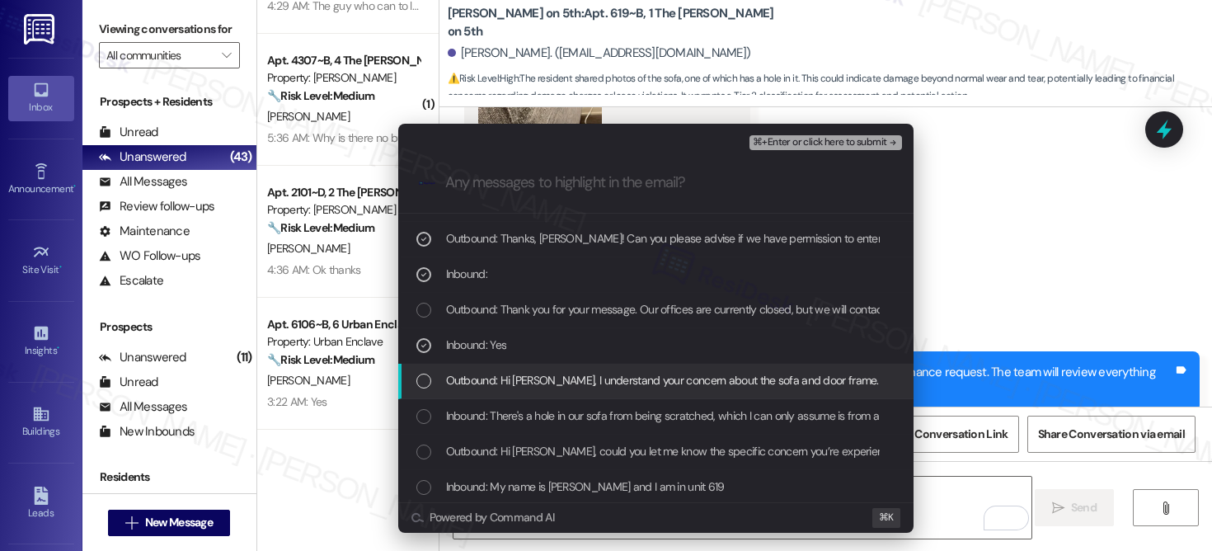
click at [645, 379] on span "Outbound: Hi Mandy, I understand your concern about the sofa and door frame. I'…" at bounding box center [1089, 380] width 1286 height 18
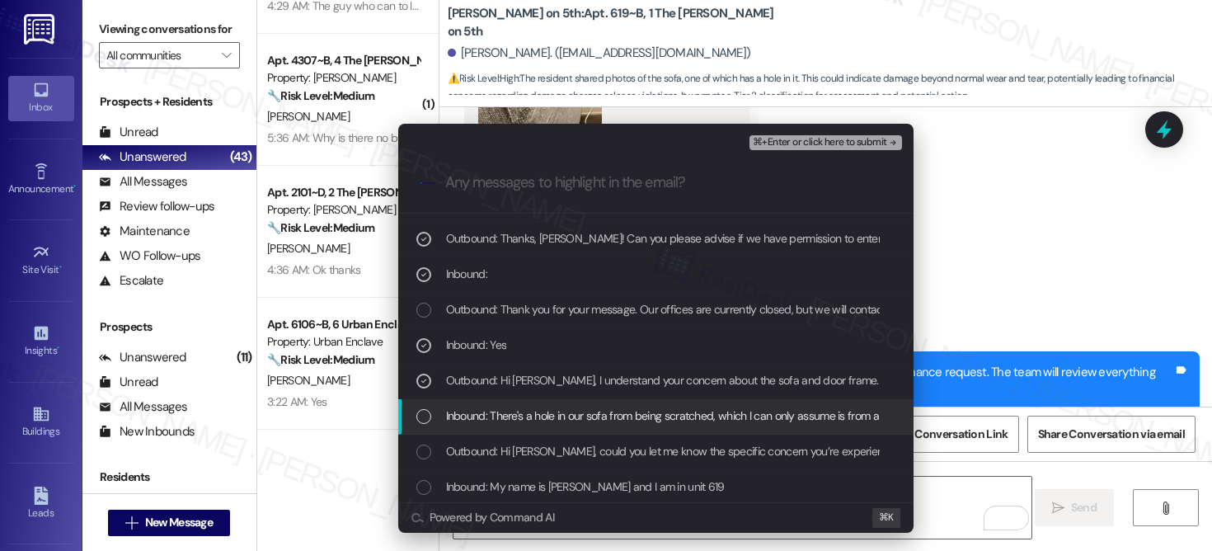
click at [632, 413] on span "Inbound: There's a hole in our sofa from being scratched, which I can only assu…" at bounding box center [929, 416] width 966 height 18
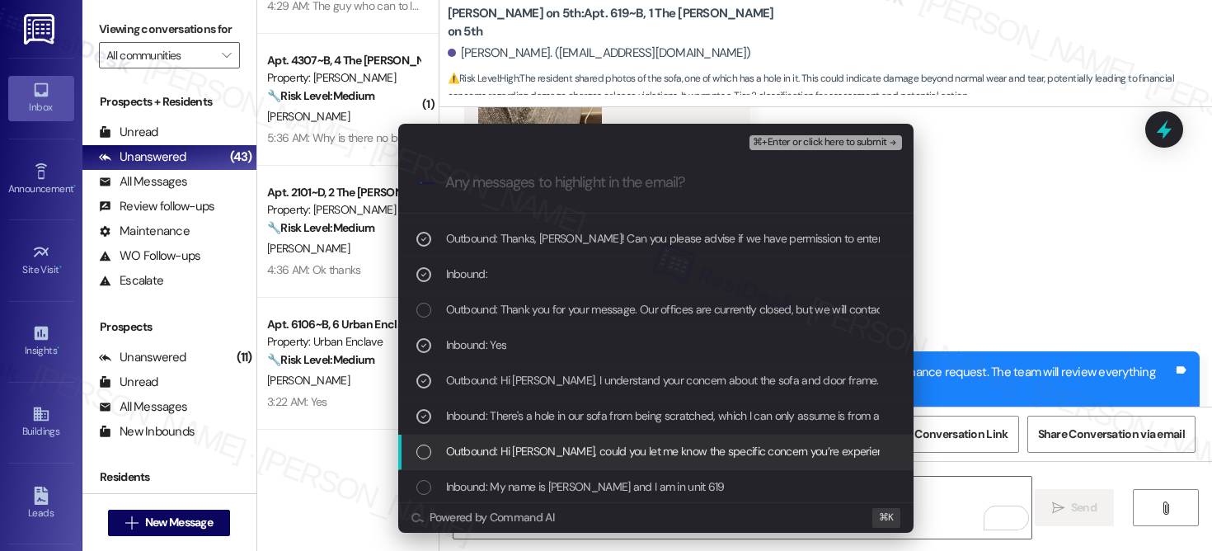
click at [631, 449] on span "Outbound: Hi Mandy, could you let me know the specific concern you’re experienc…" at bounding box center [876, 451] width 861 height 18
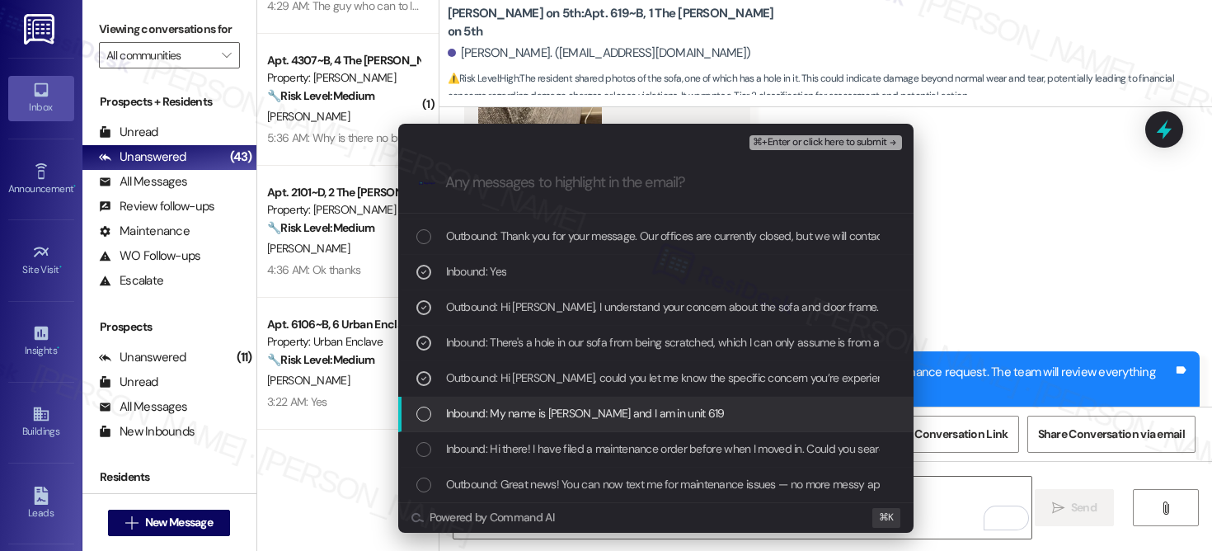
scroll to position [209, 0]
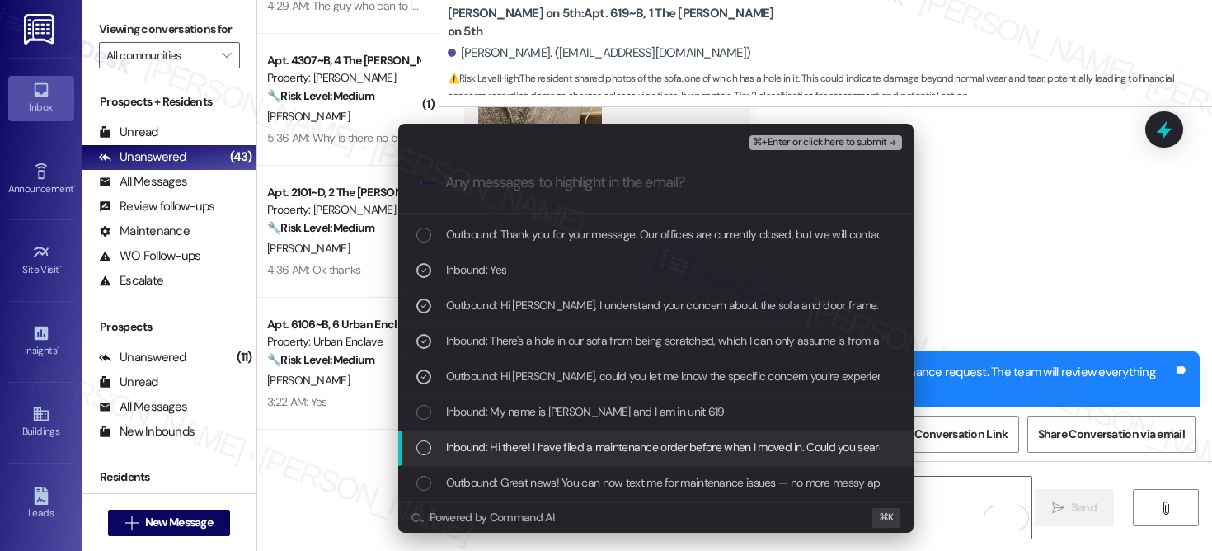
click at [702, 451] on span "Inbound: Hi there! I have filed a maintenance order before when I moved in. Cou…" at bounding box center [719, 447] width 547 height 18
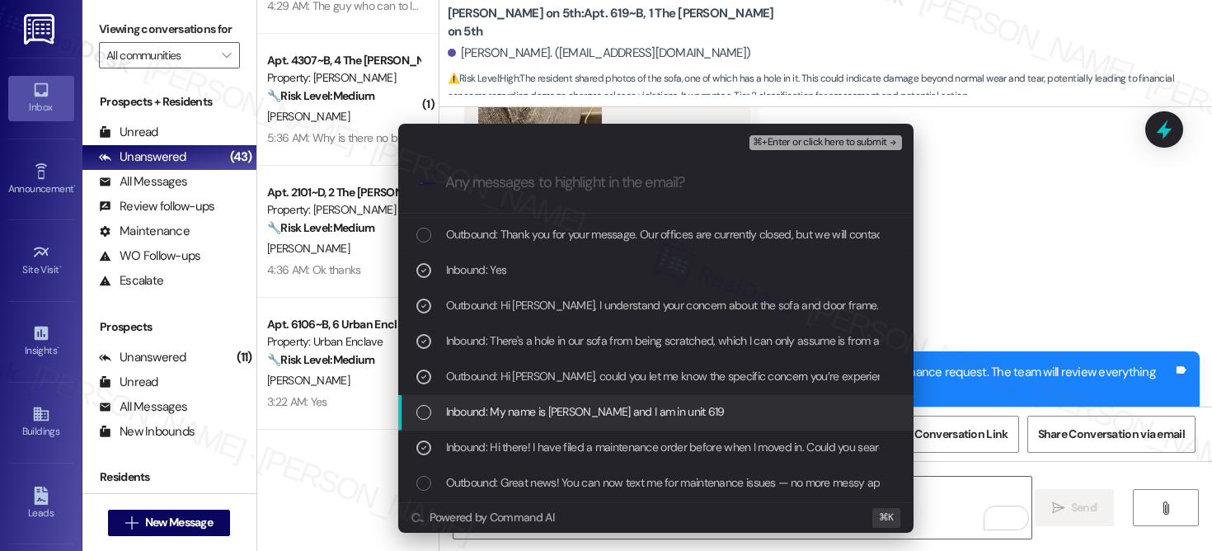
click at [685, 413] on span "Inbound: My name is Mandy Chen and I am in unit 619" at bounding box center [585, 411] width 279 height 18
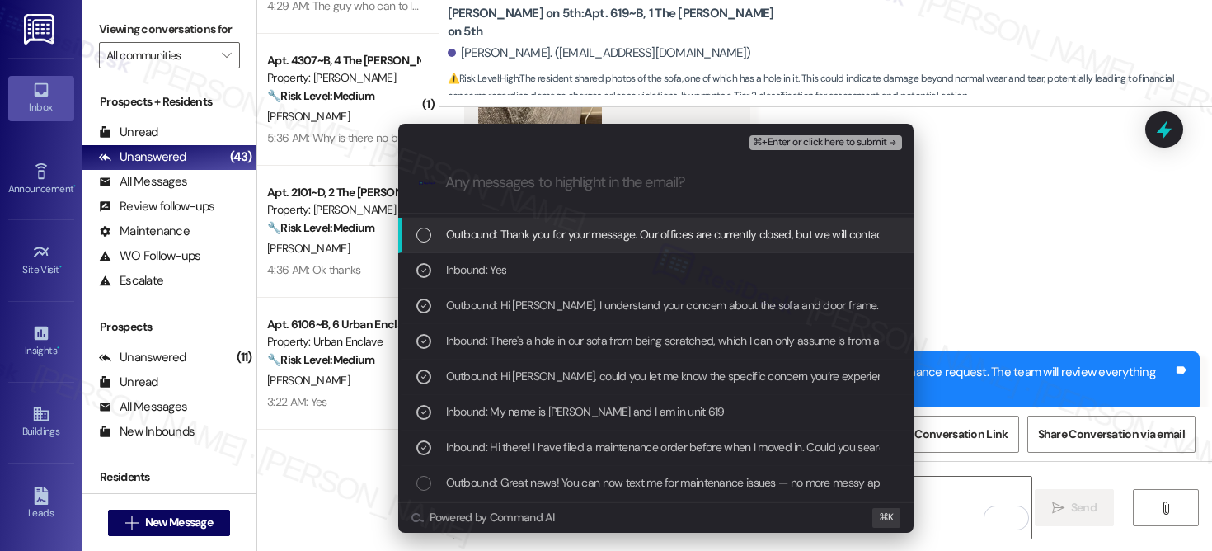
click at [846, 146] on span "⌘+Enter or click here to submit" at bounding box center [820, 143] width 134 height 12
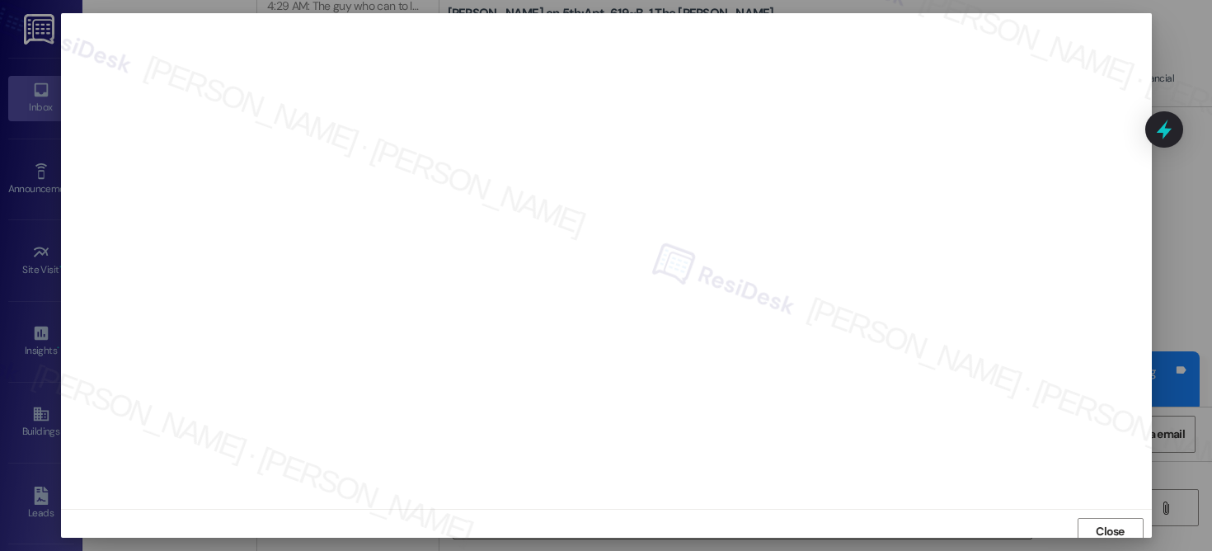
scroll to position [7, 0]
click at [1096, 524] on span "Close" at bounding box center [1110, 524] width 29 height 17
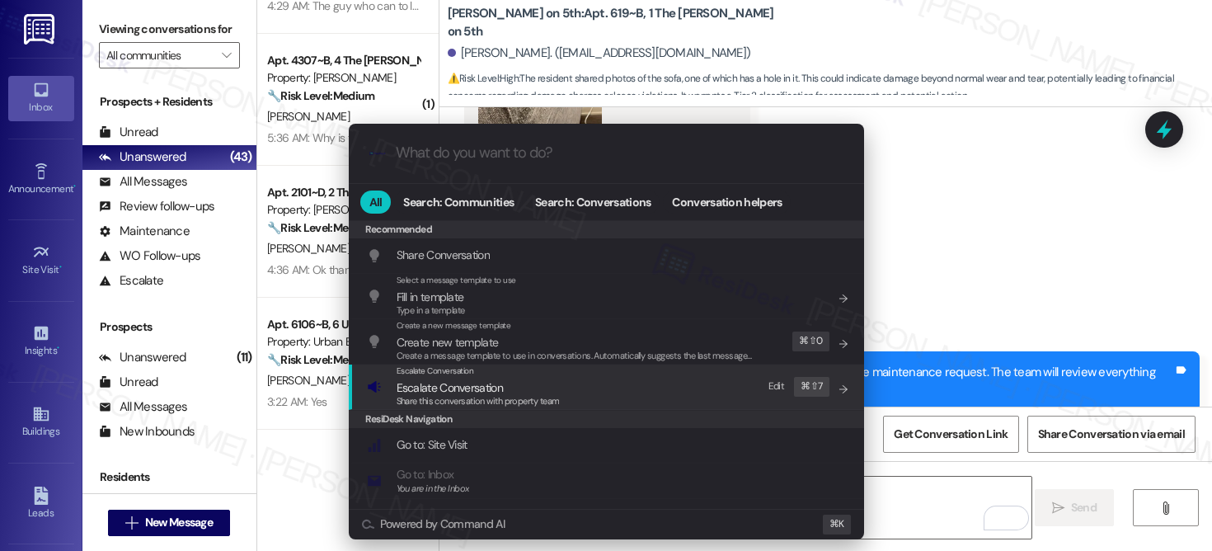
click at [642, 377] on div "Escalate Conversation Escalate Conversation Share this conversation with proper…" at bounding box center [608, 386] width 482 height 45
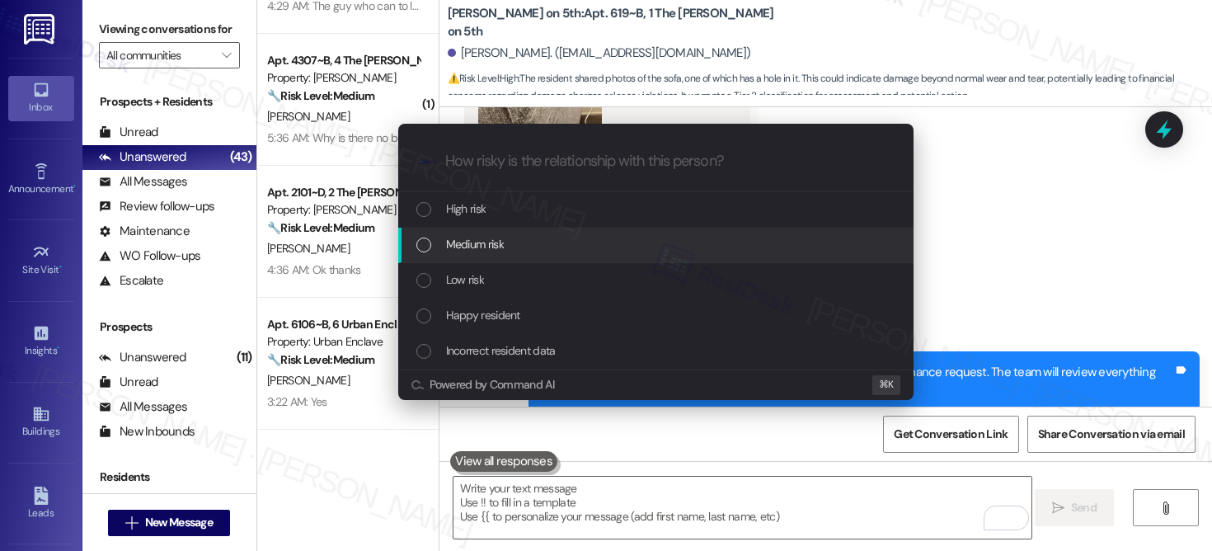
click at [636, 234] on div "Medium risk" at bounding box center [655, 245] width 515 height 35
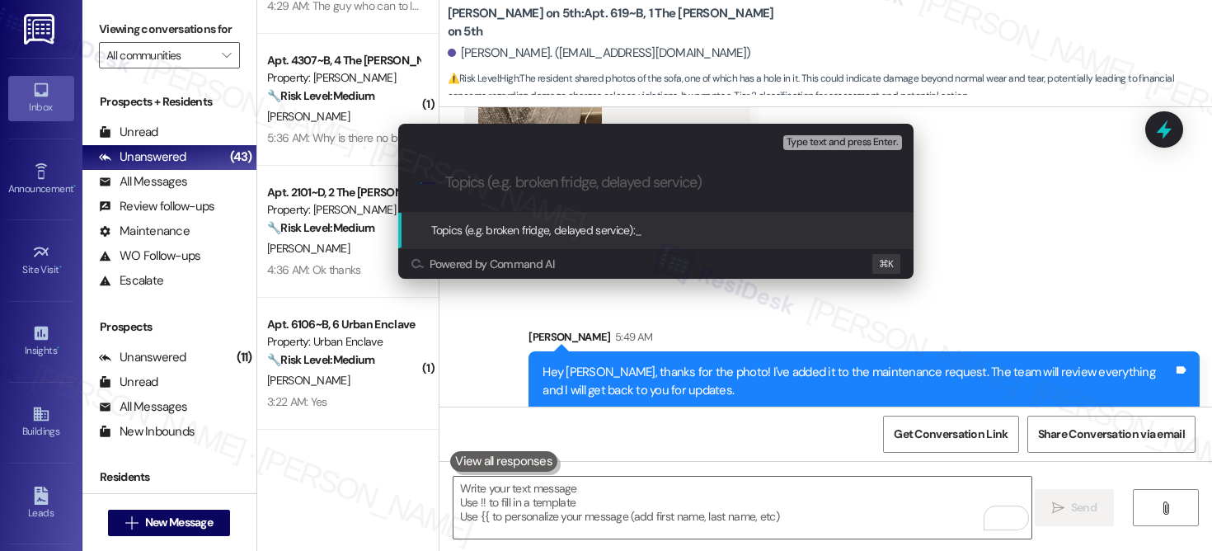
paste input "Work order submitted by Residesk | Work order #12955003 - Paint, 12955005 - Hol…"
type input "Work order submitted by Residesk | Work order #12955003 - Paint, 12955005 - Hol…"
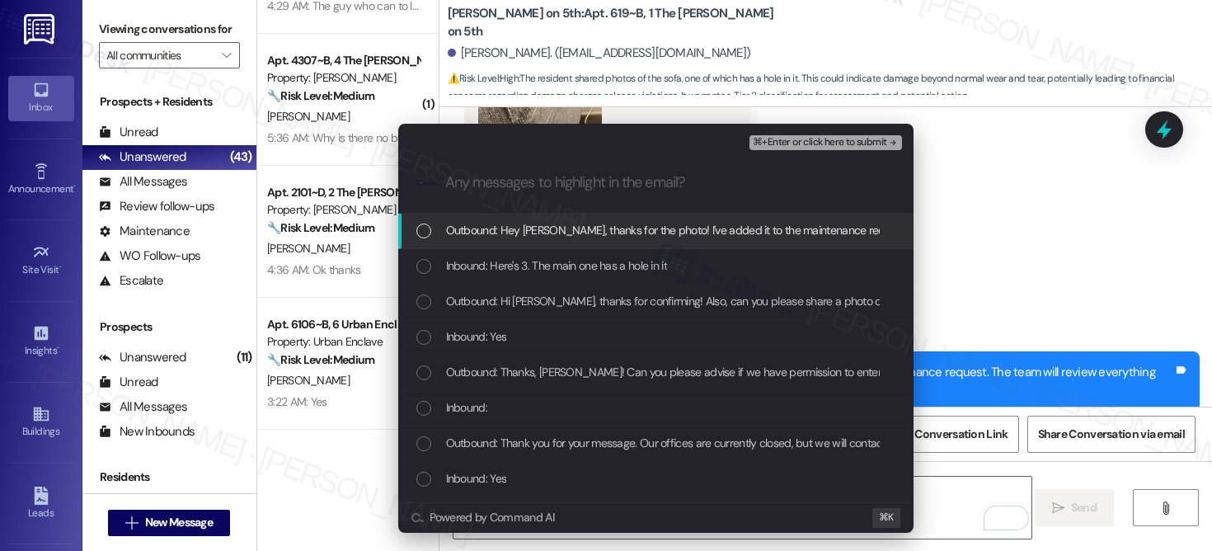
scroll to position [0, 0]
click at [636, 235] on span "Outbound: Hey Mandy, thanks for the photo! I've added it to the maintenance req…" at bounding box center [844, 230] width 796 height 18
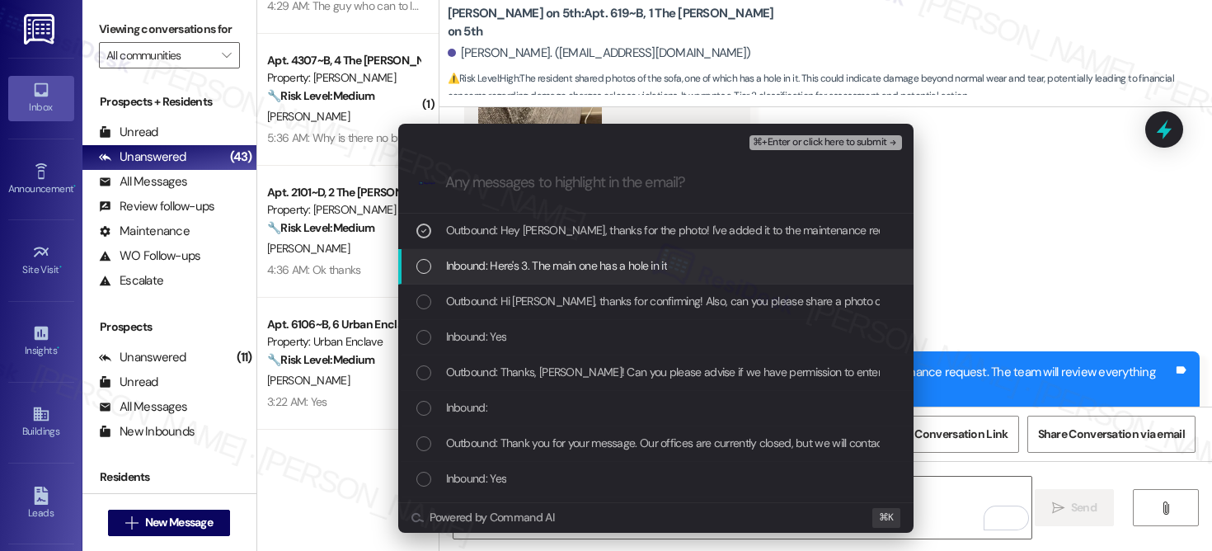
click at [623, 266] on span "Inbound: Here's 3. The main one has a hole in it" at bounding box center [556, 265] width 221 height 18
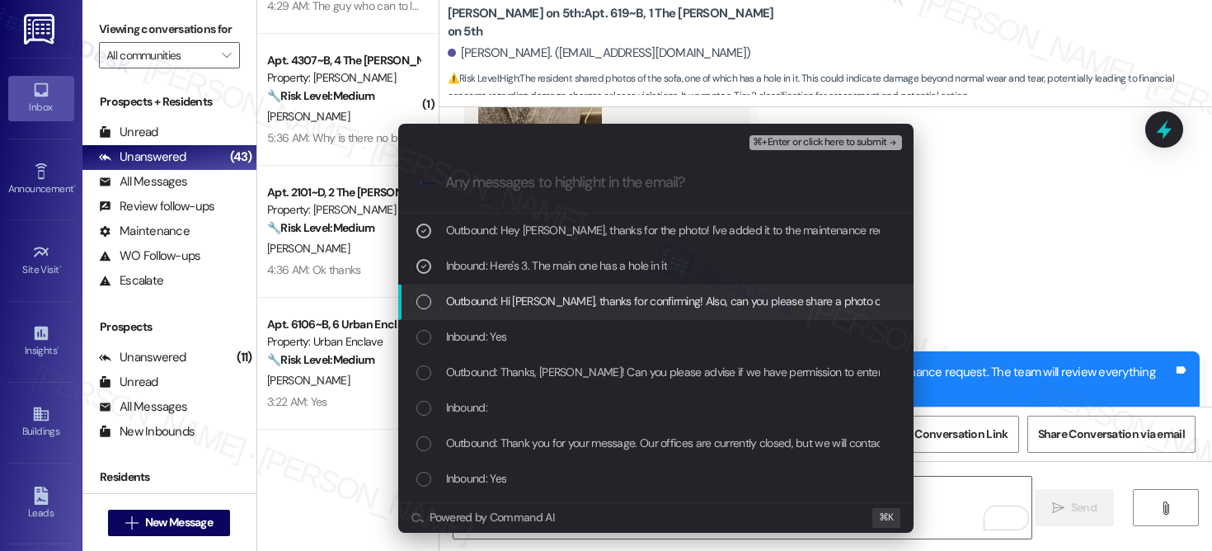
click at [609, 305] on span "Outbound: Hi Mandy, thanks for confirming! Also, can you please share a photo o…" at bounding box center [689, 301] width 486 height 18
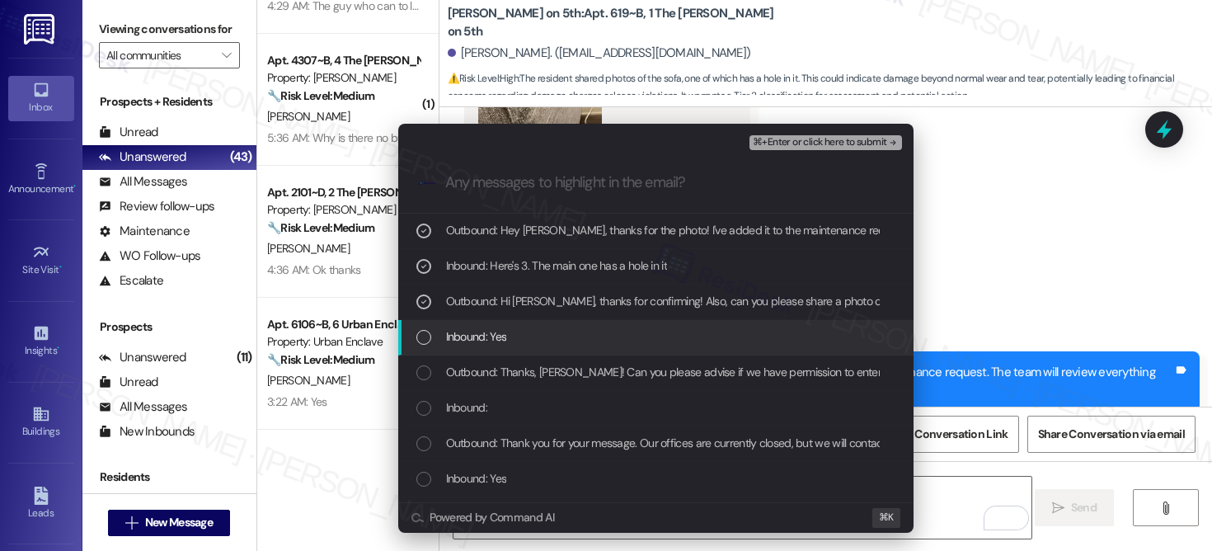
click at [599, 338] on div "Inbound: Yes" at bounding box center [657, 336] width 482 height 18
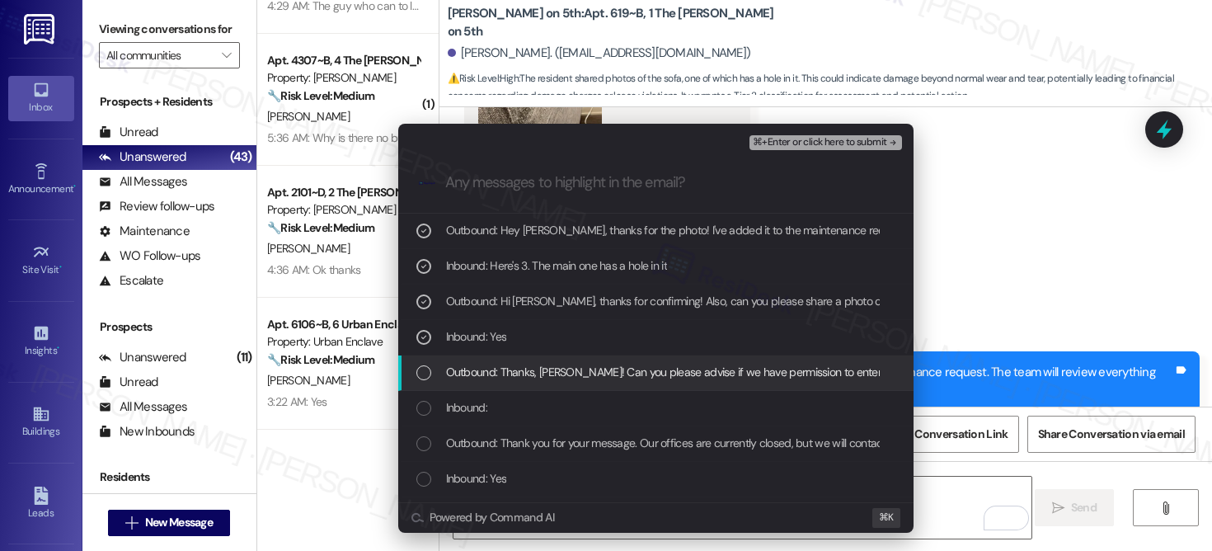
click at [586, 385] on div "Outbound: Thanks, Mandy! Can you please advise if we have permission to enter t…" at bounding box center [655, 372] width 515 height 35
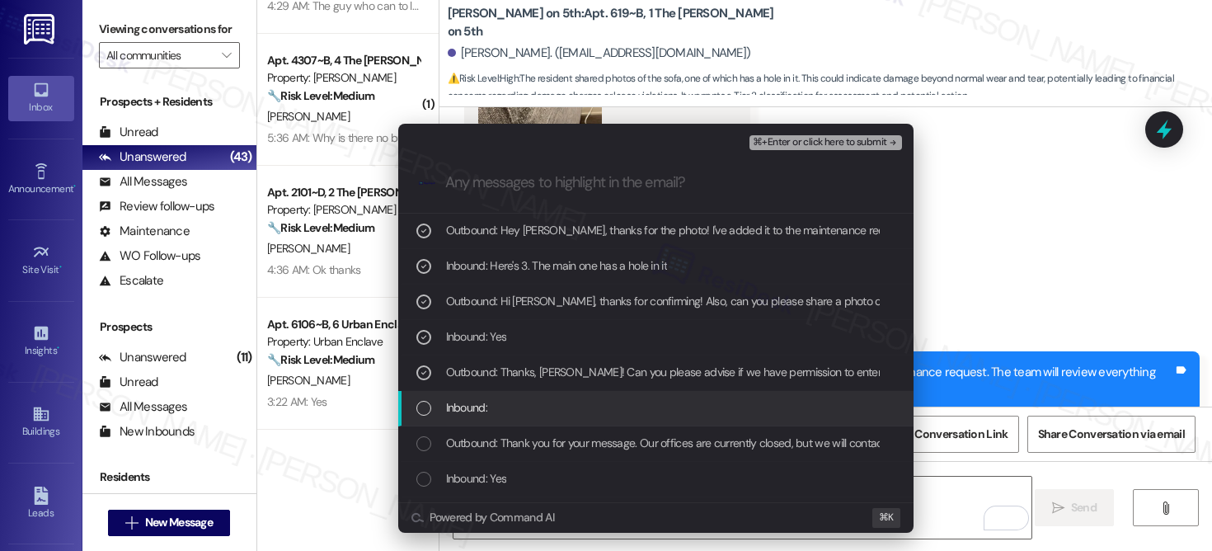
click at [577, 416] on div "Inbound:" at bounding box center [657, 407] width 482 height 18
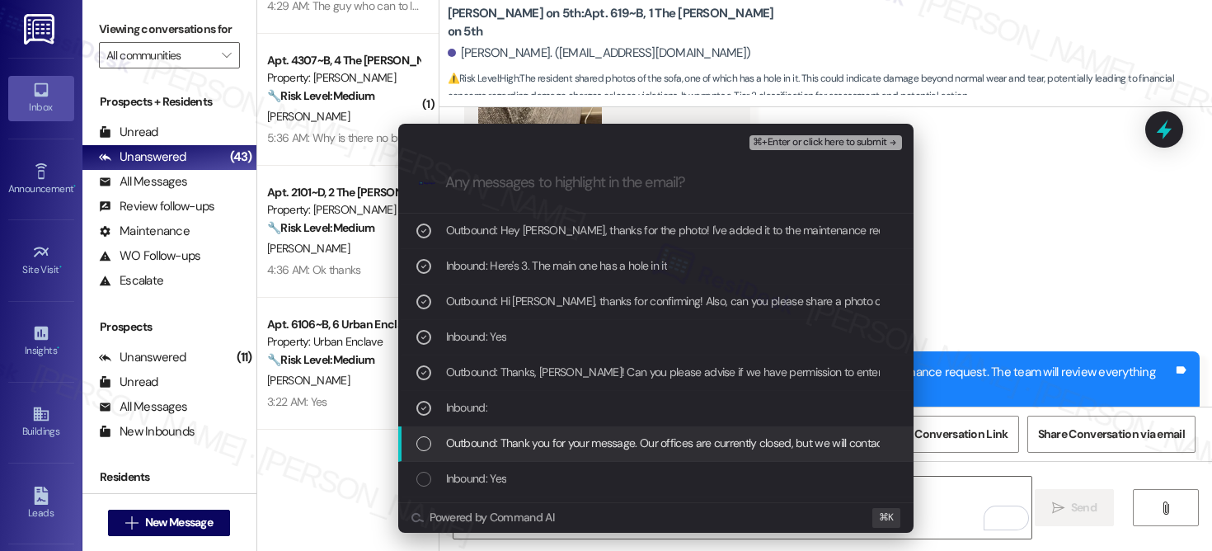
click at [571, 453] on div "Outbound: Thank you for your message. Our offices are currently closed, but we …" at bounding box center [655, 443] width 515 height 35
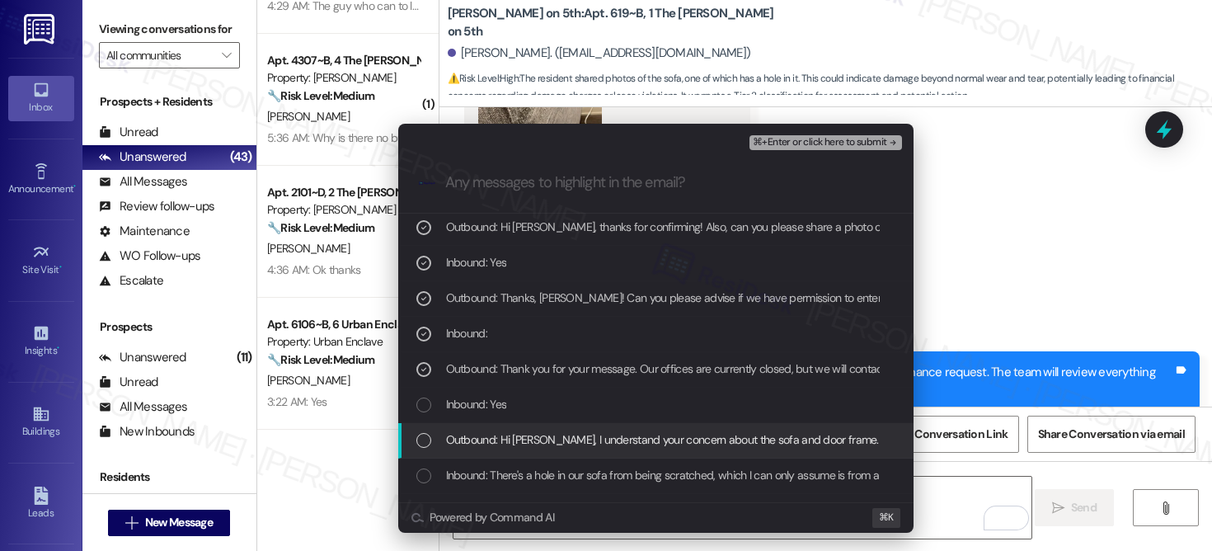
scroll to position [80, 0]
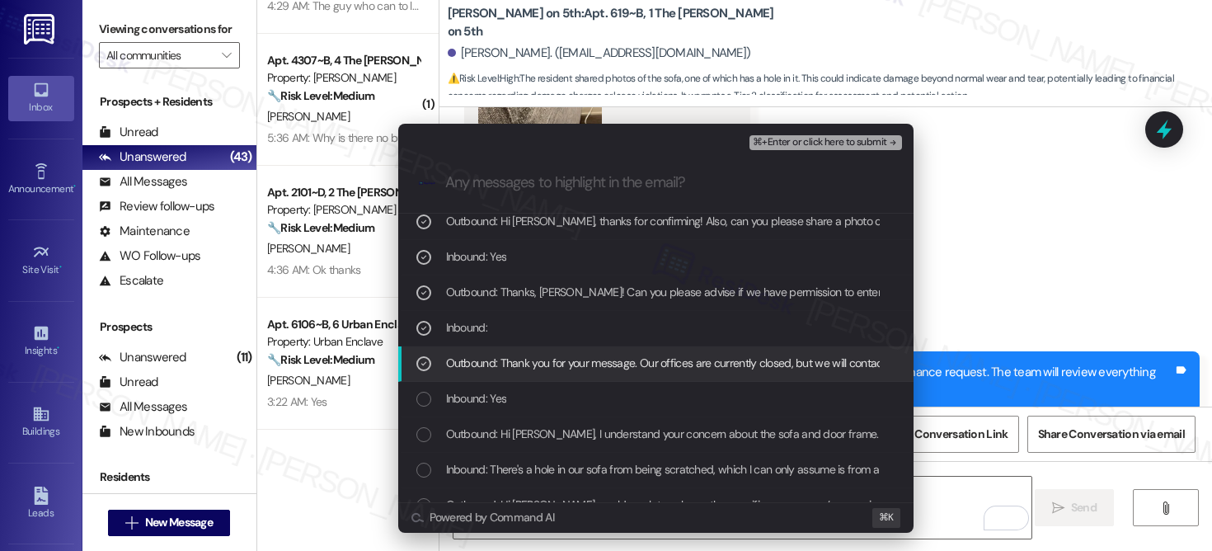
click at [583, 360] on span "Outbound: Thank you for your message. Our offices are currently closed, but we …" at bounding box center [934, 363] width 977 height 18
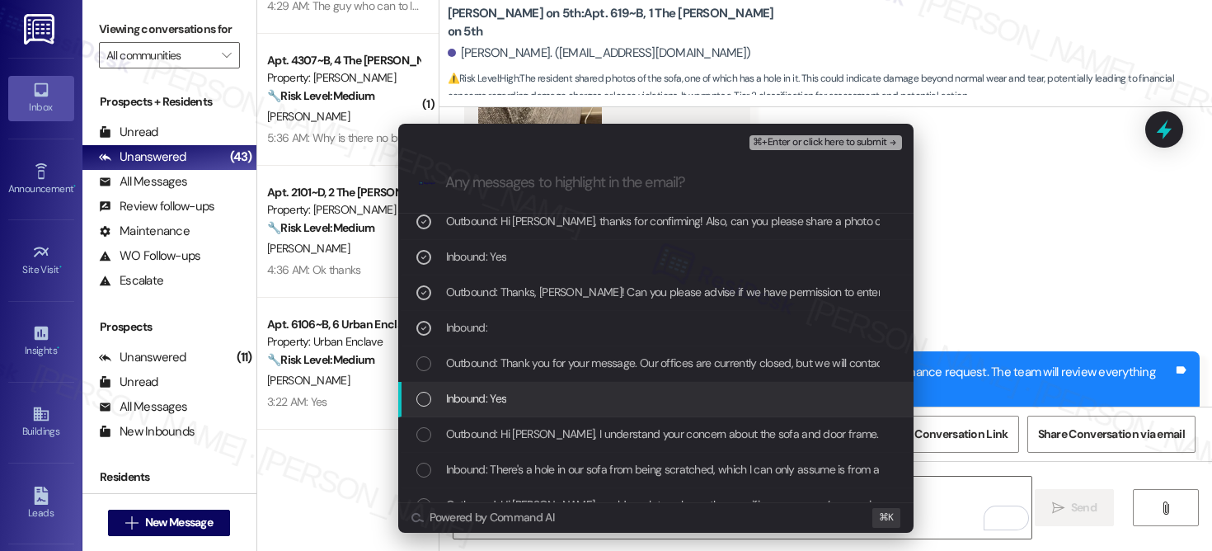
click at [575, 392] on div "Inbound: Yes" at bounding box center [657, 398] width 482 height 18
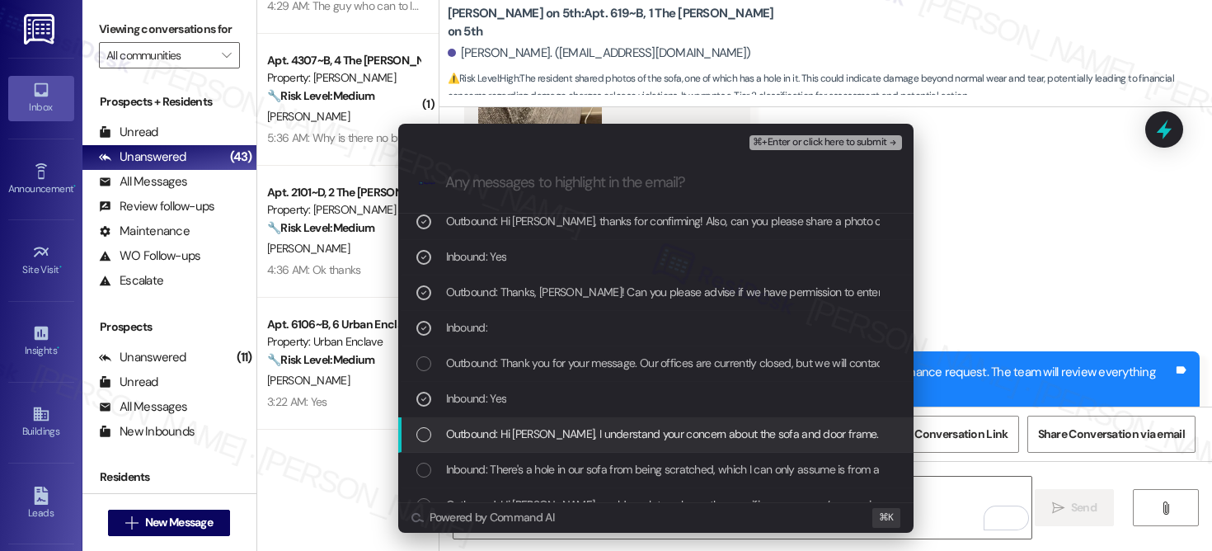
click at [568, 435] on span "Outbound: Hi Mandy, I understand your concern about the sofa and door frame. I'…" at bounding box center [1089, 434] width 1286 height 18
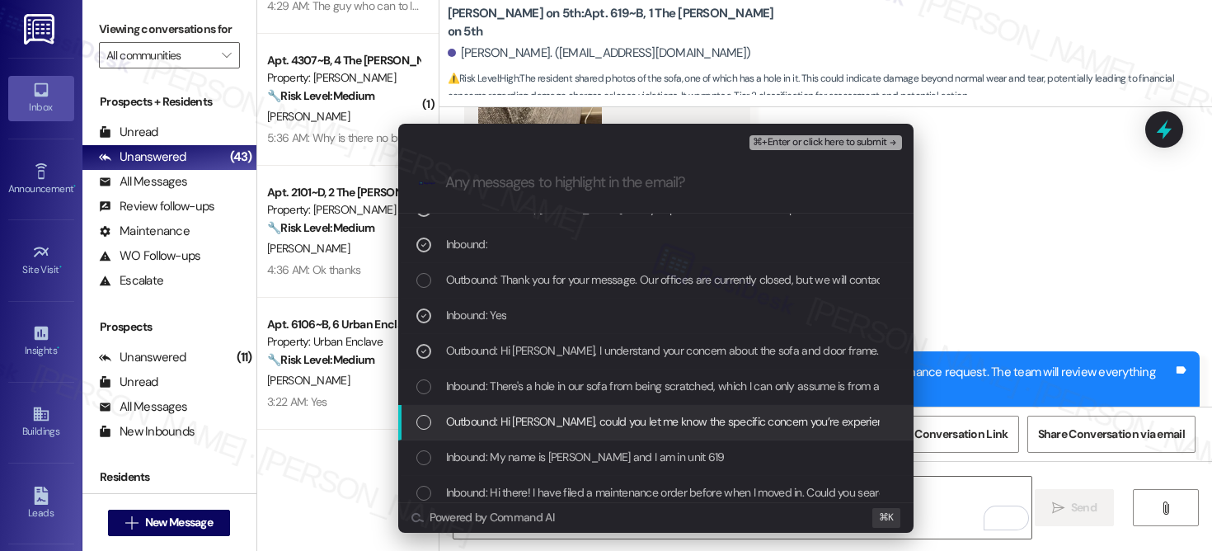
scroll to position [168, 0]
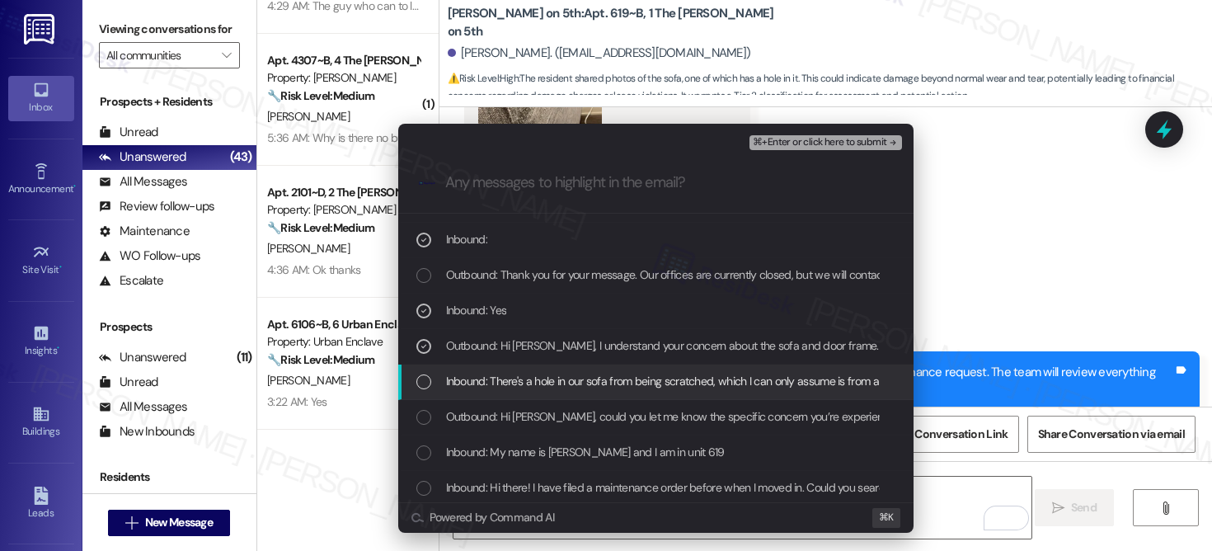
click at [587, 377] on span "Inbound: There's a hole in our sofa from being scratched, which I can only assu…" at bounding box center [929, 381] width 966 height 18
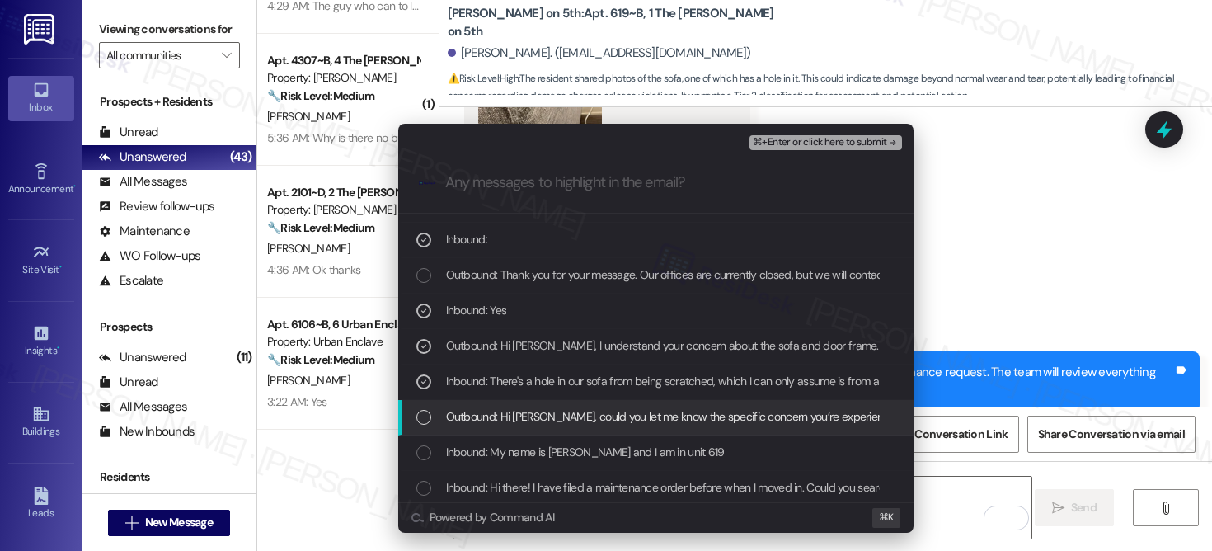
click at [593, 416] on span "Outbound: Hi Mandy, could you let me know the specific concern you’re experienc…" at bounding box center [876, 416] width 861 height 18
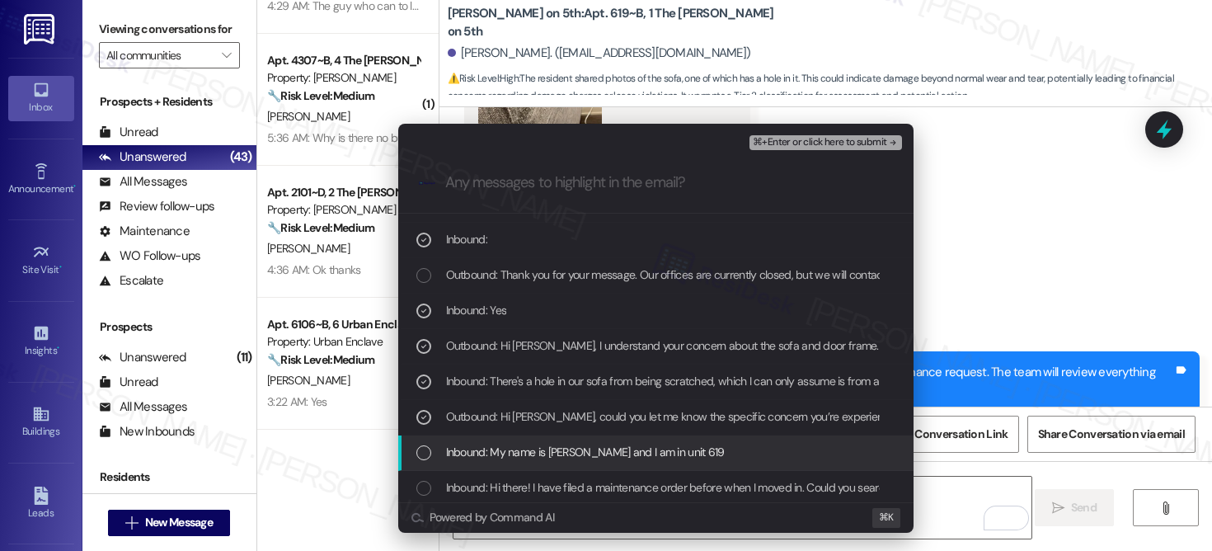
click at [596, 449] on span "Inbound: My name is Mandy Chen and I am in unit 619" at bounding box center [585, 452] width 279 height 18
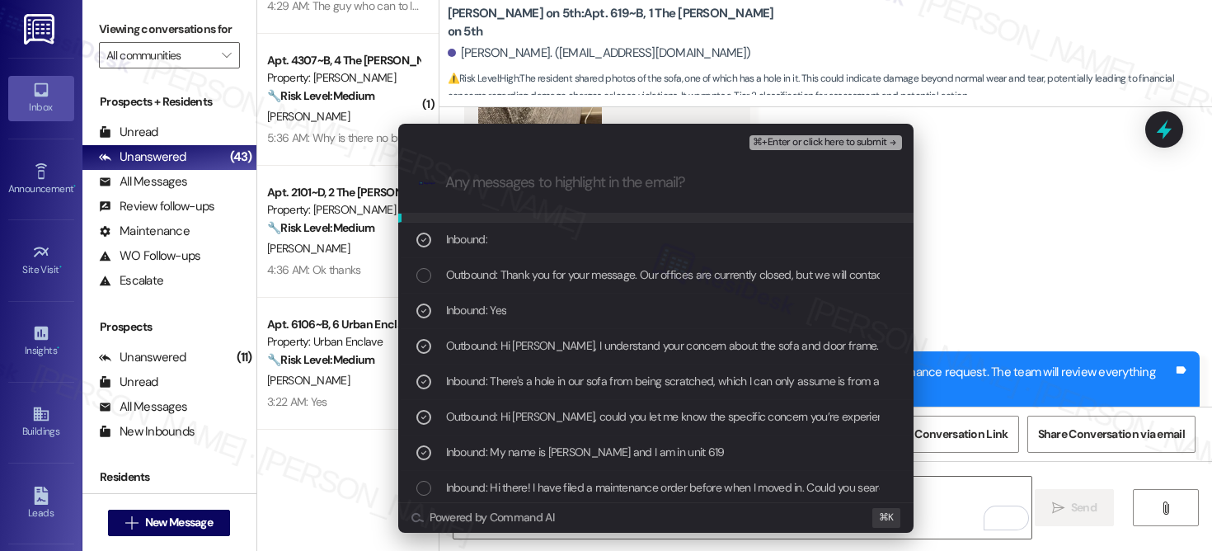
click at [801, 143] on span "⌘+Enter or click here to submit" at bounding box center [820, 143] width 134 height 12
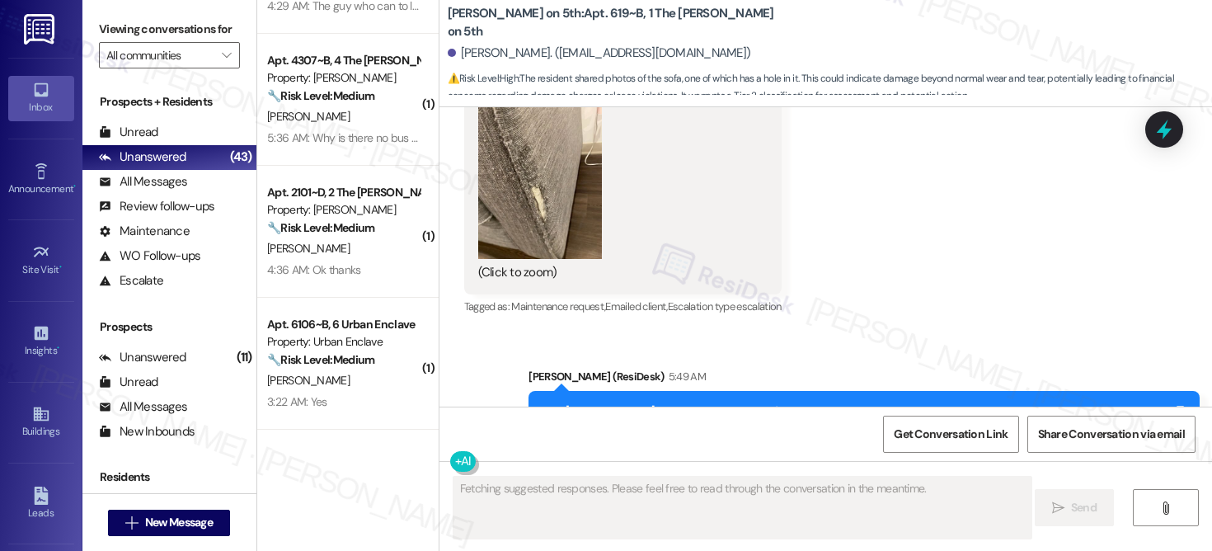
scroll to position [3154, 0]
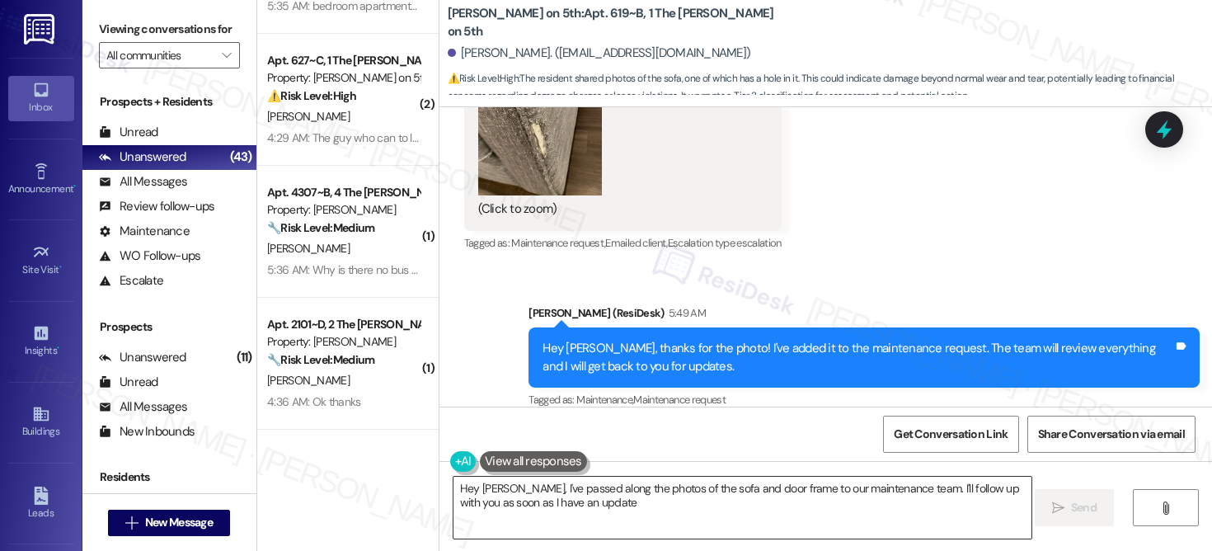
type textarea "Hey Mandy, I've passed along the photos of the sofa and door frame to our maint…"
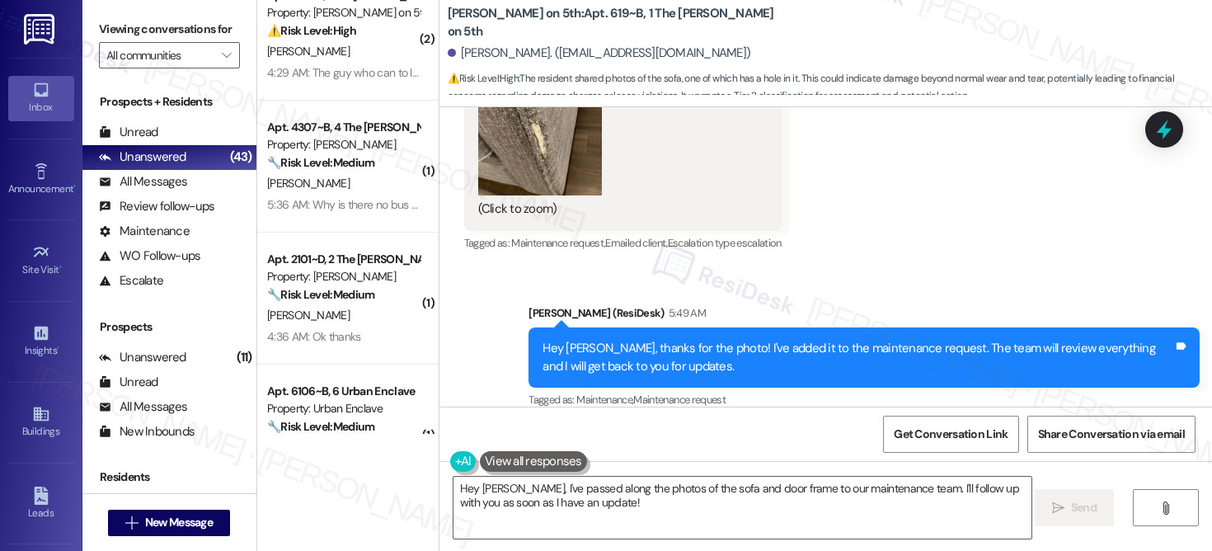
scroll to position [348, 0]
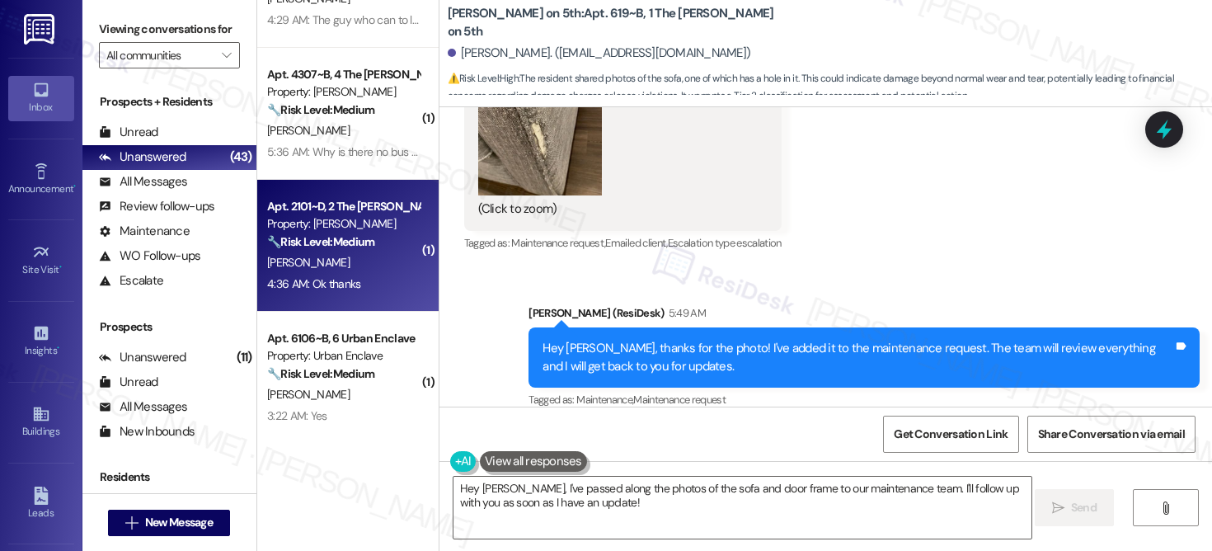
click at [359, 266] on div "M. Asiamah" at bounding box center [344, 262] width 156 height 21
type textarea "Fetching suggested responses. Please feel free to read through the conversation…"
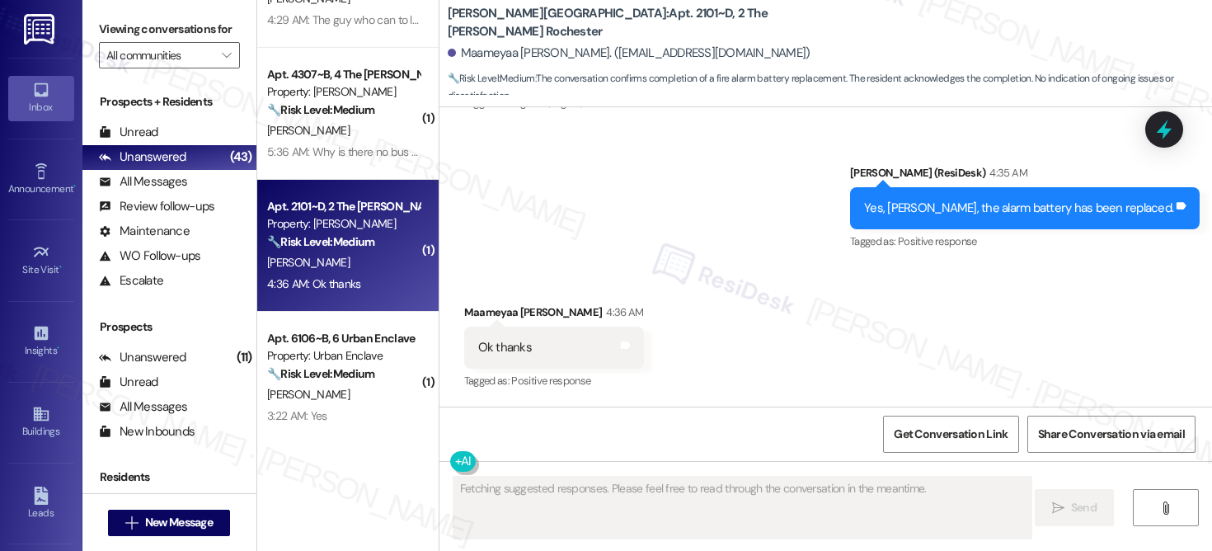
scroll to position [784, 0]
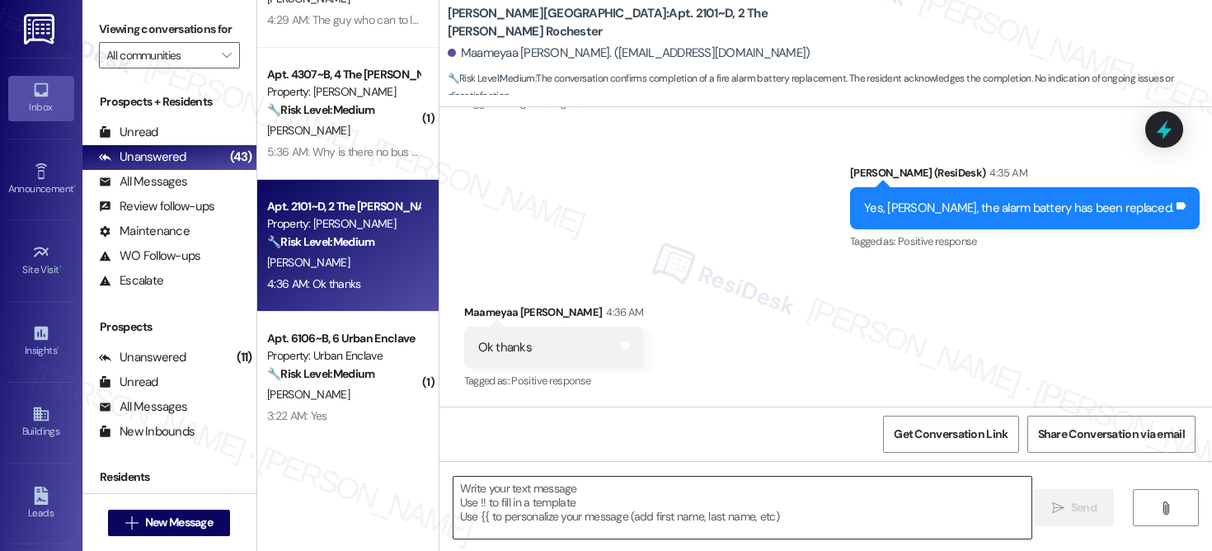
click at [649, 515] on textarea at bounding box center [743, 508] width 578 height 62
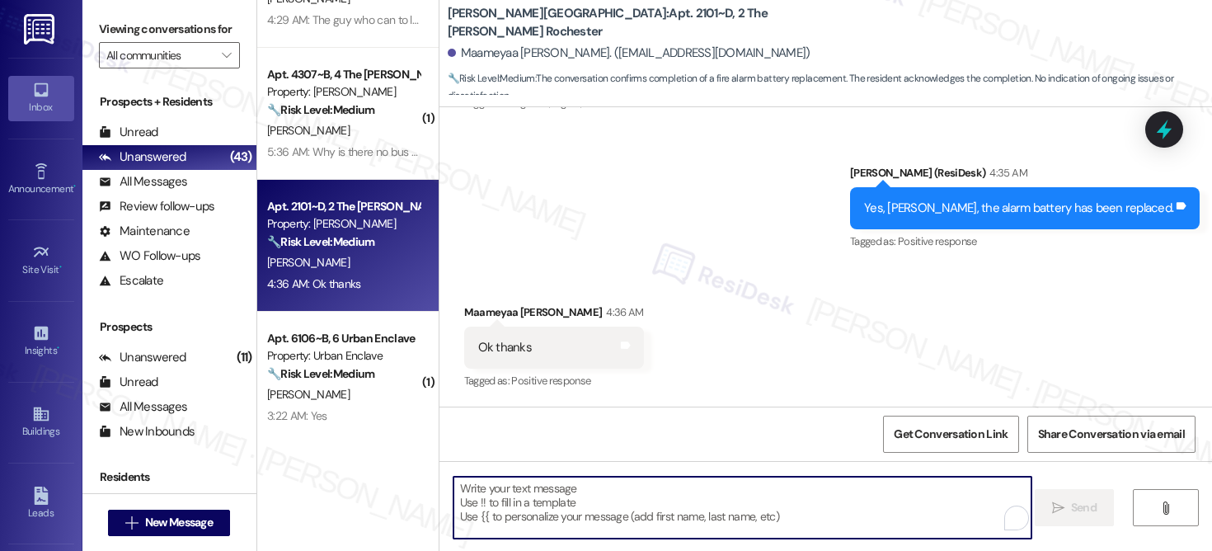
click at [649, 515] on textarea "To enrich screen reader interactions, please activate Accessibility in Grammarl…" at bounding box center [743, 508] width 578 height 62
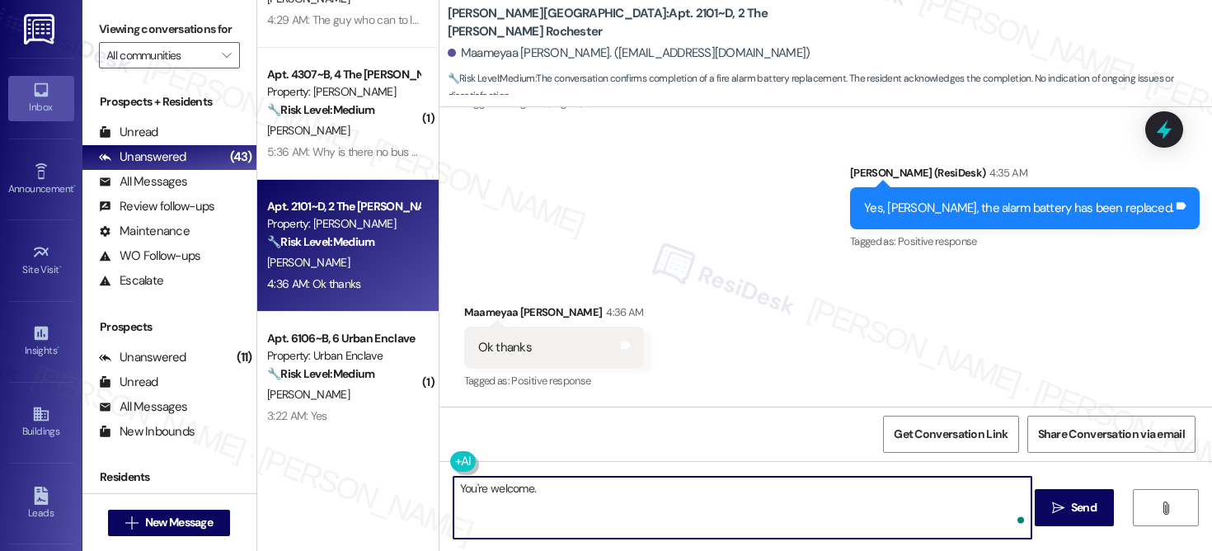
type textarea "You're welcome."
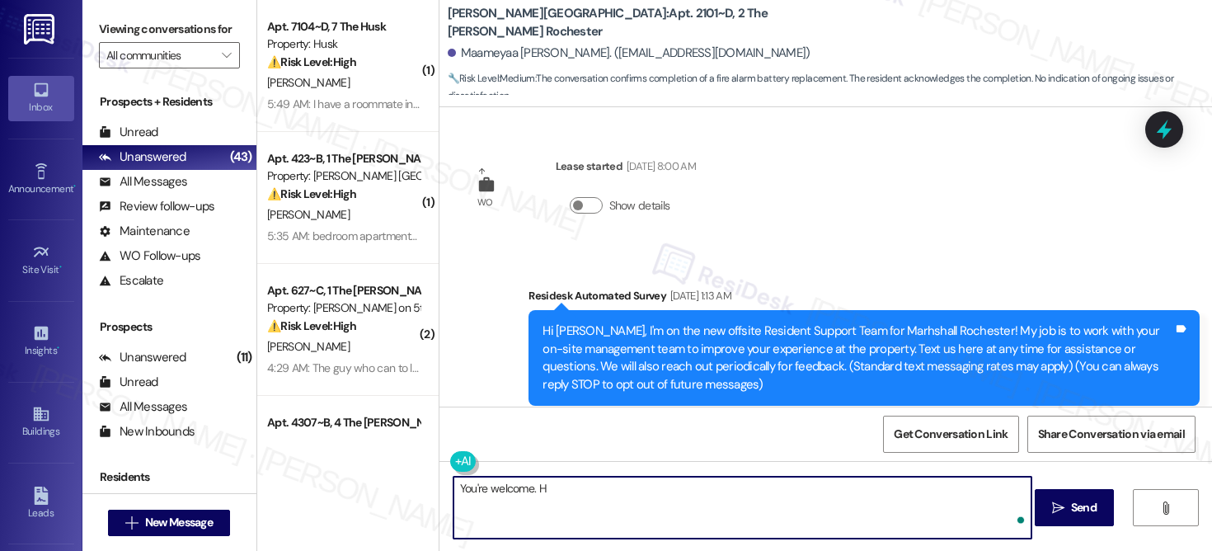
scroll to position [784, 0]
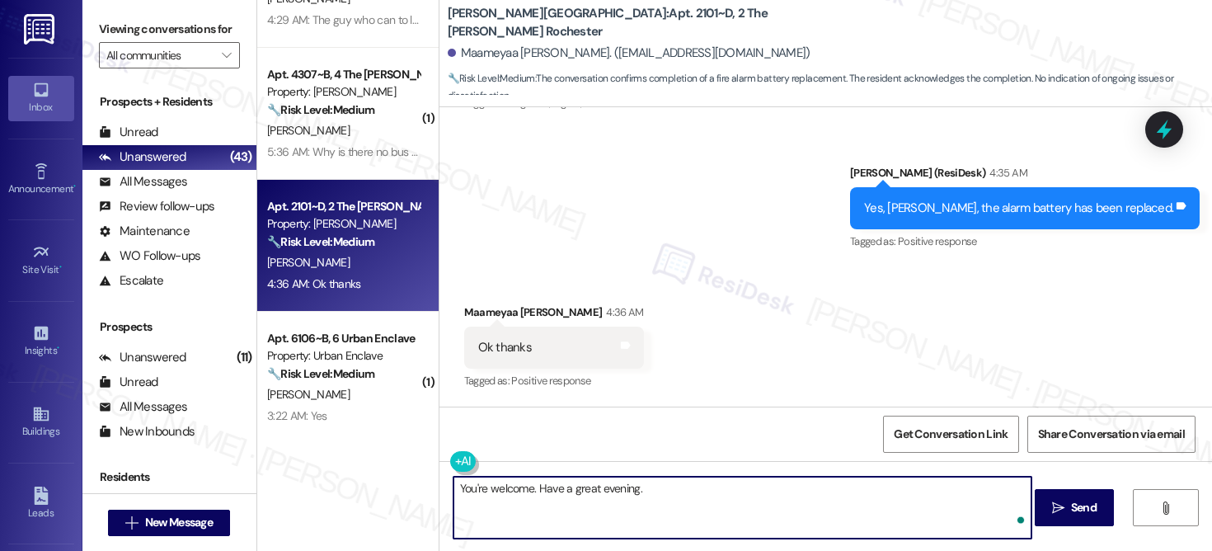
type textarea "You're welcome. Have a great evening."
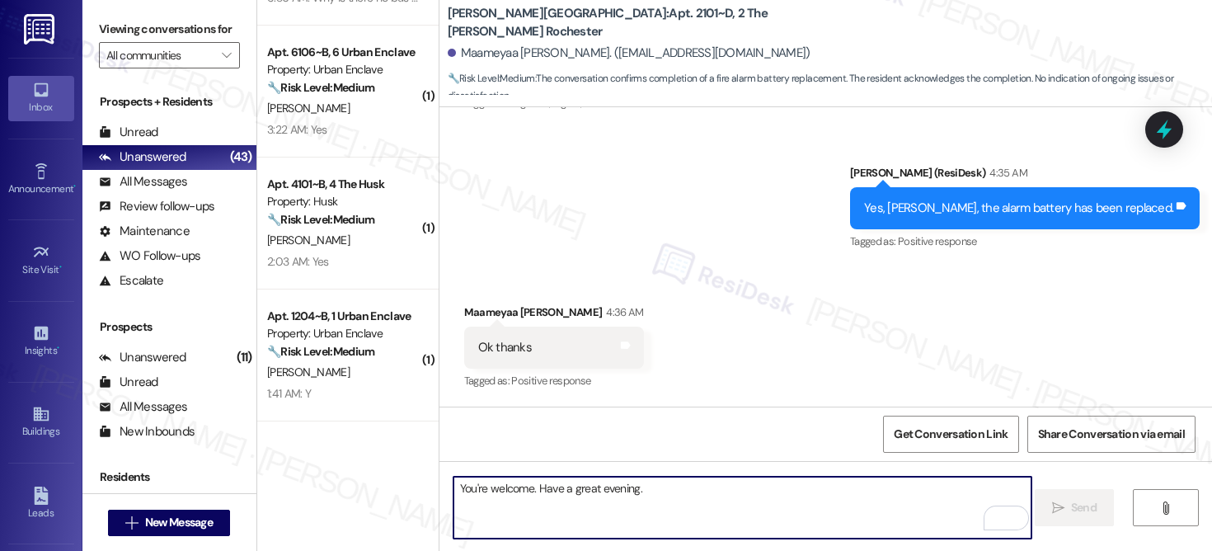
scroll to position [512, 0]
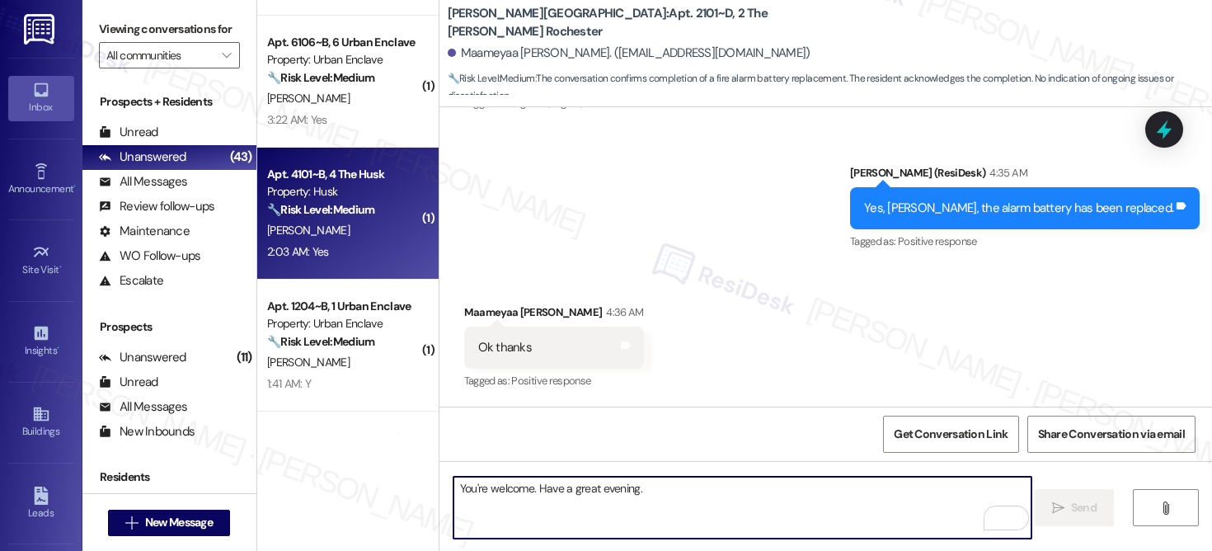
click at [350, 245] on div "2:03 AM: Yes 2:03 AM: Yes" at bounding box center [344, 252] width 156 height 21
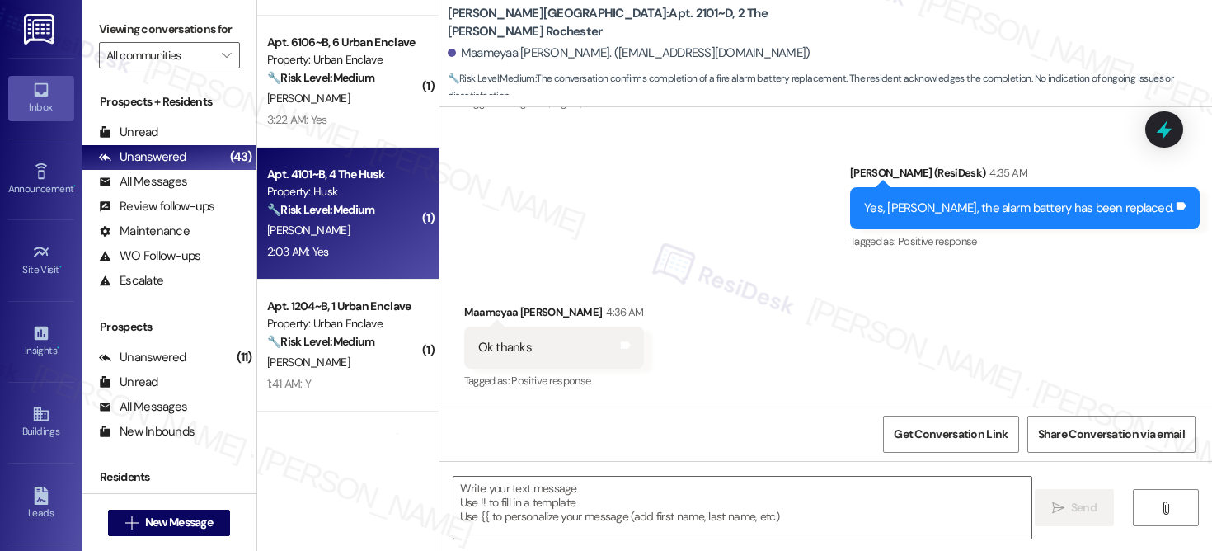
type textarea "Fetching suggested responses. Please feel free to read through the conversation…"
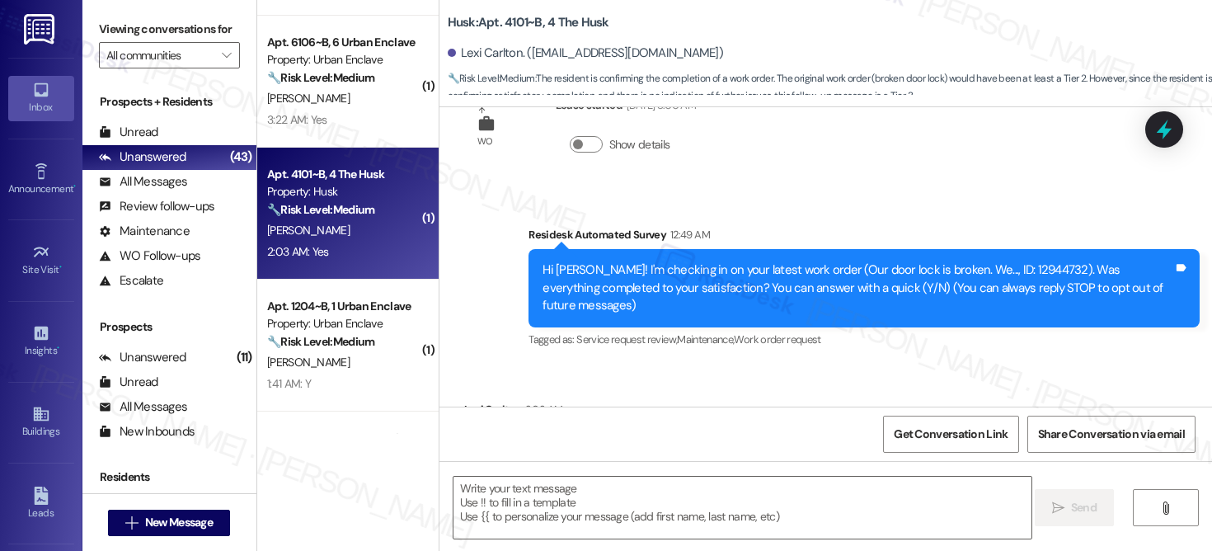
click at [348, 247] on div "2:03 AM: Yes 2:03 AM: Yes" at bounding box center [344, 252] width 156 height 21
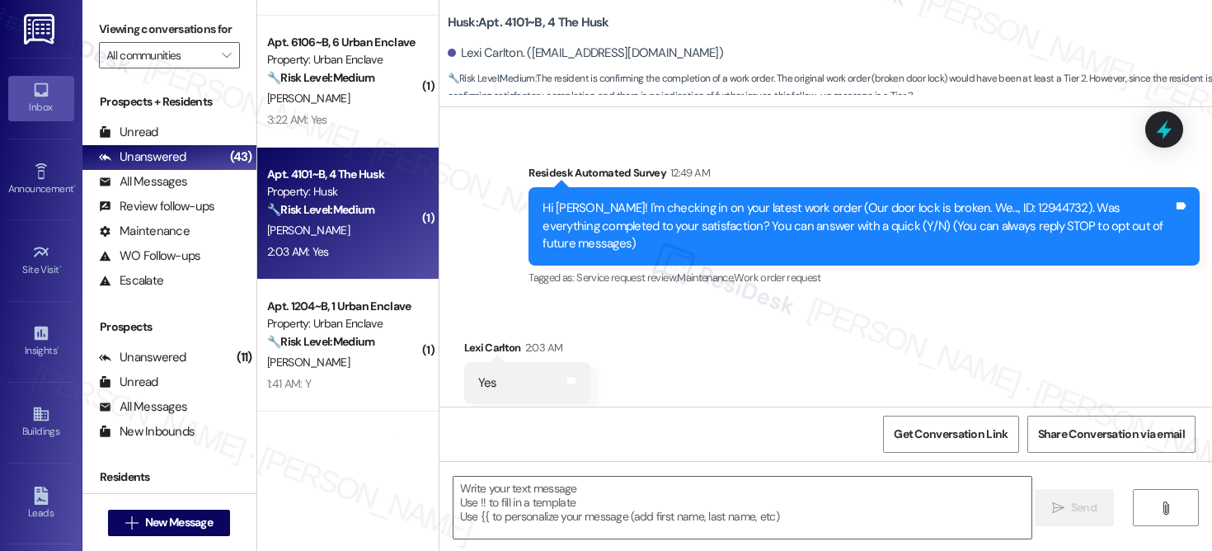
scroll to position [139, 0]
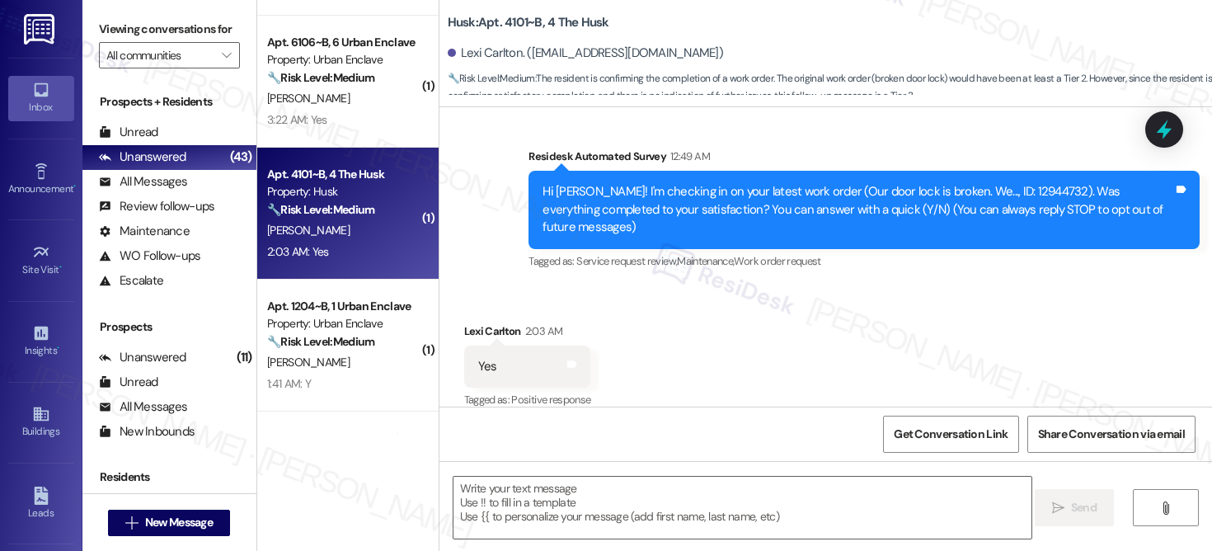
type textarea "Fetching suggested responses. Please feel free to read through the conversation…"
click at [519, 499] on textarea at bounding box center [743, 508] width 578 height 62
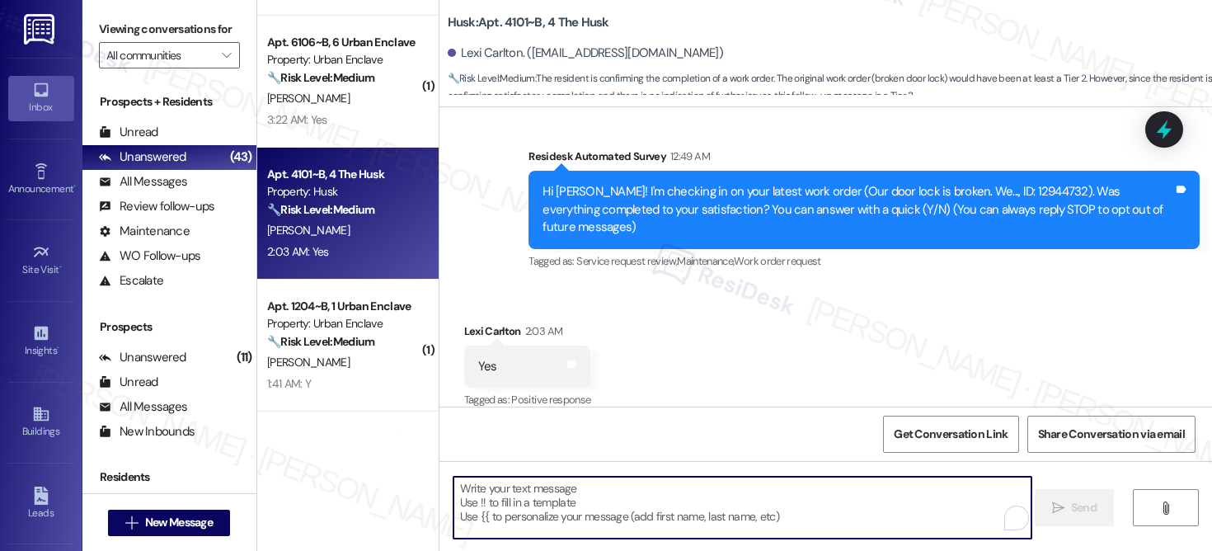
paste textarea "Hi {{first_name}}, I'm so glad to hear the work order was completed to your sat…"
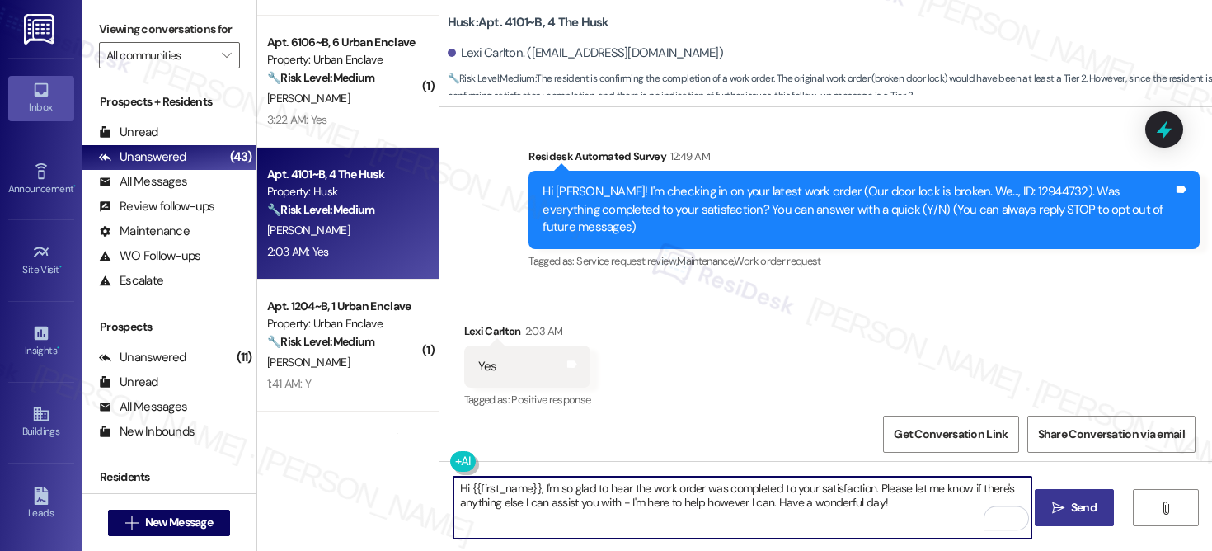
type textarea "Hi {{first_name}}, I'm so glad to hear the work order was completed to your sat…"
click at [1060, 508] on icon "" at bounding box center [1058, 507] width 12 height 13
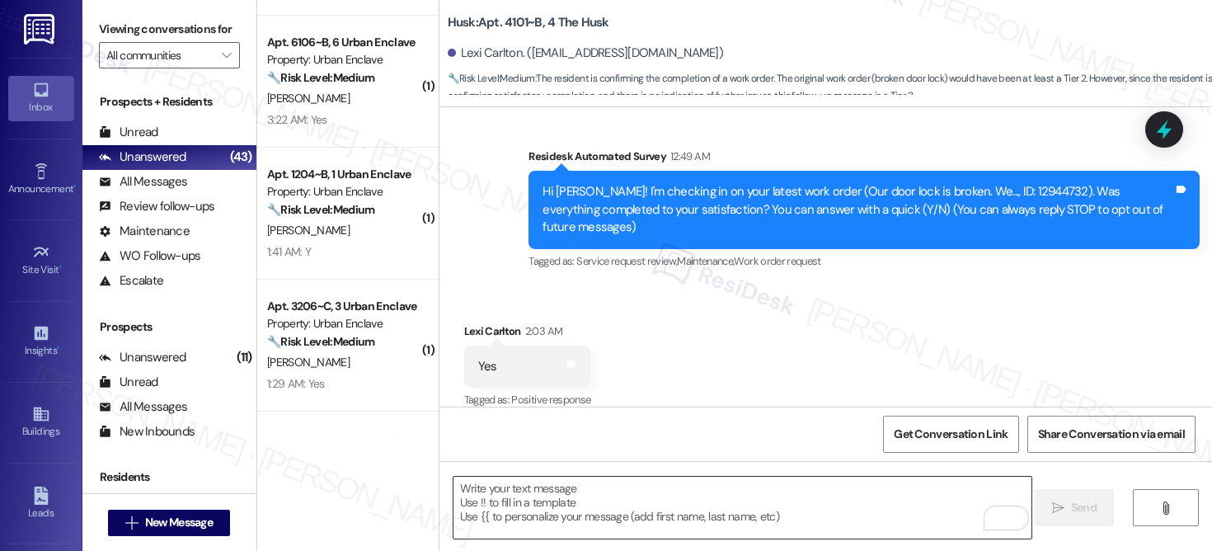
click at [523, 511] on textarea "To enrich screen reader interactions, please activate Accessibility in Grammarl…" at bounding box center [743, 508] width 578 height 62
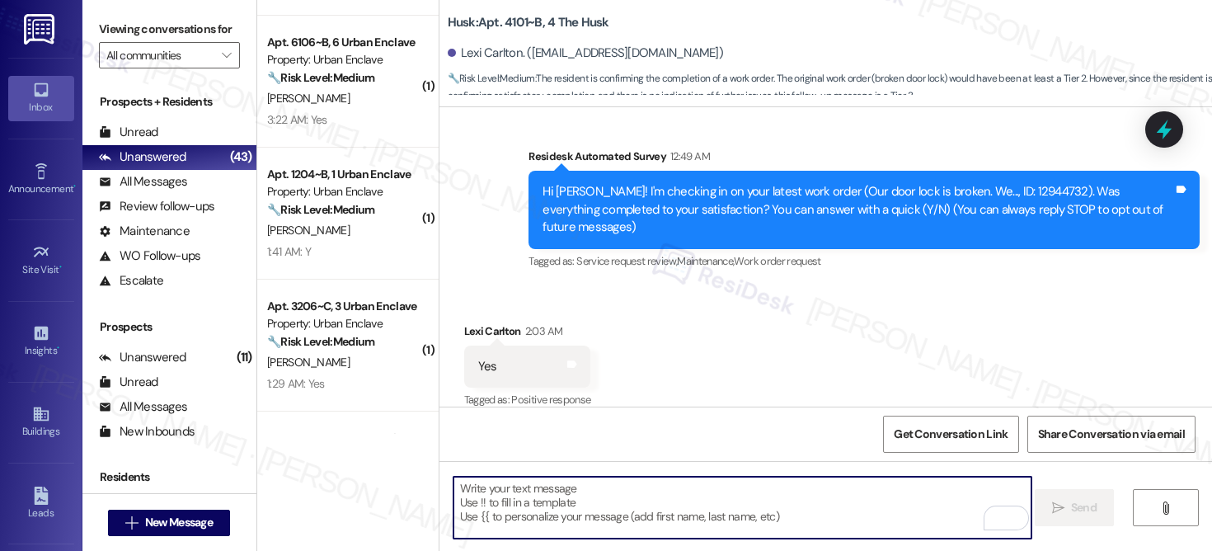
paste textarea "If I may ask...has {{property}} lived up to your expectations?"
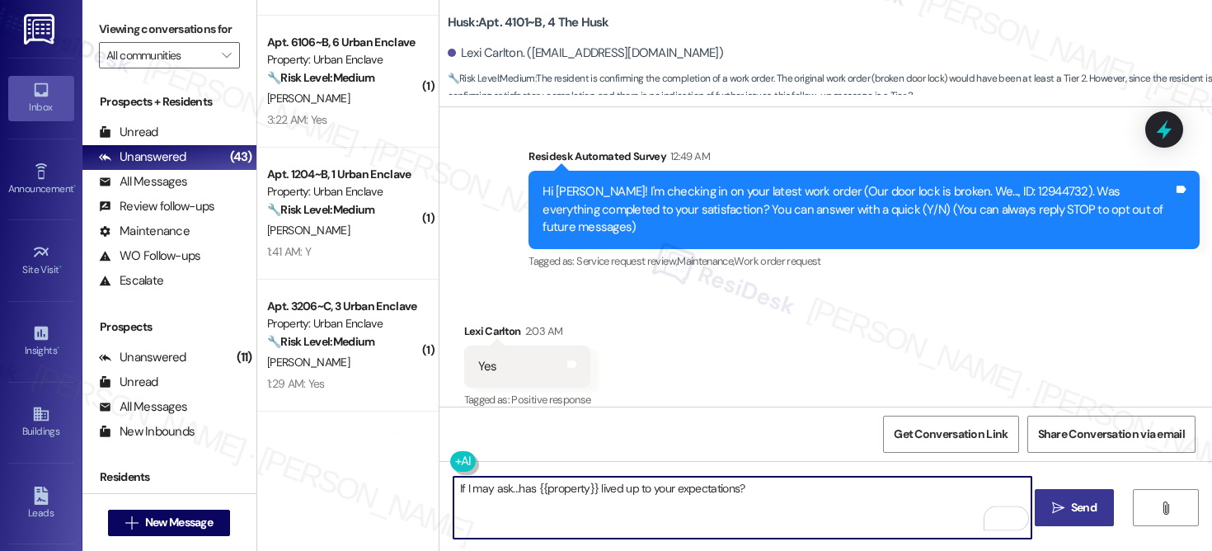
type textarea "If I may ask...has {{property}} lived up to your expectations?"
click at [1056, 513] on icon "" at bounding box center [1058, 507] width 12 height 13
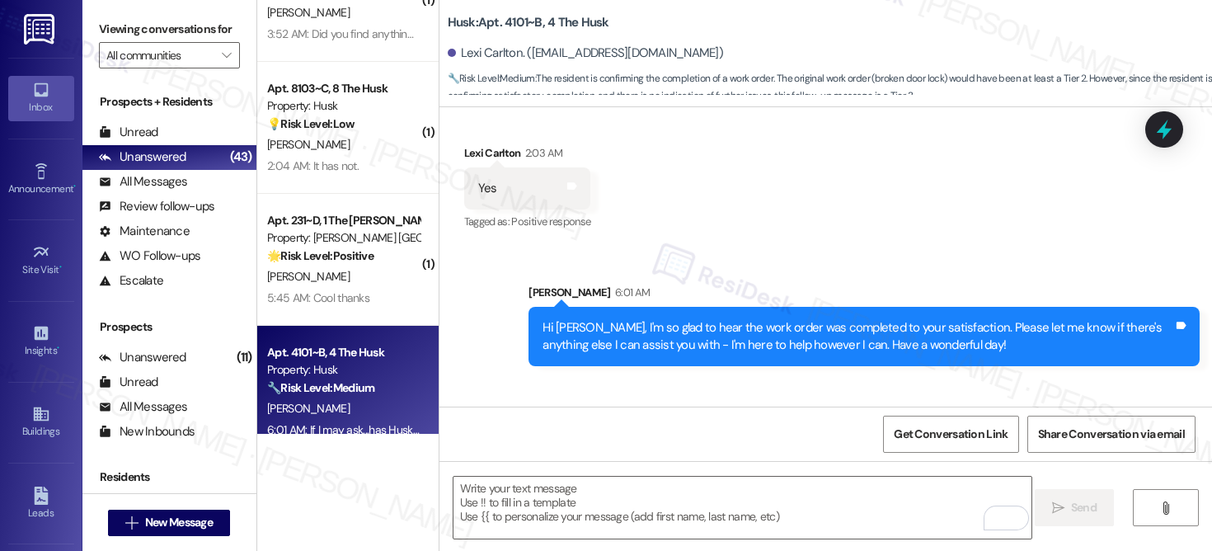
scroll to position [3524, 0]
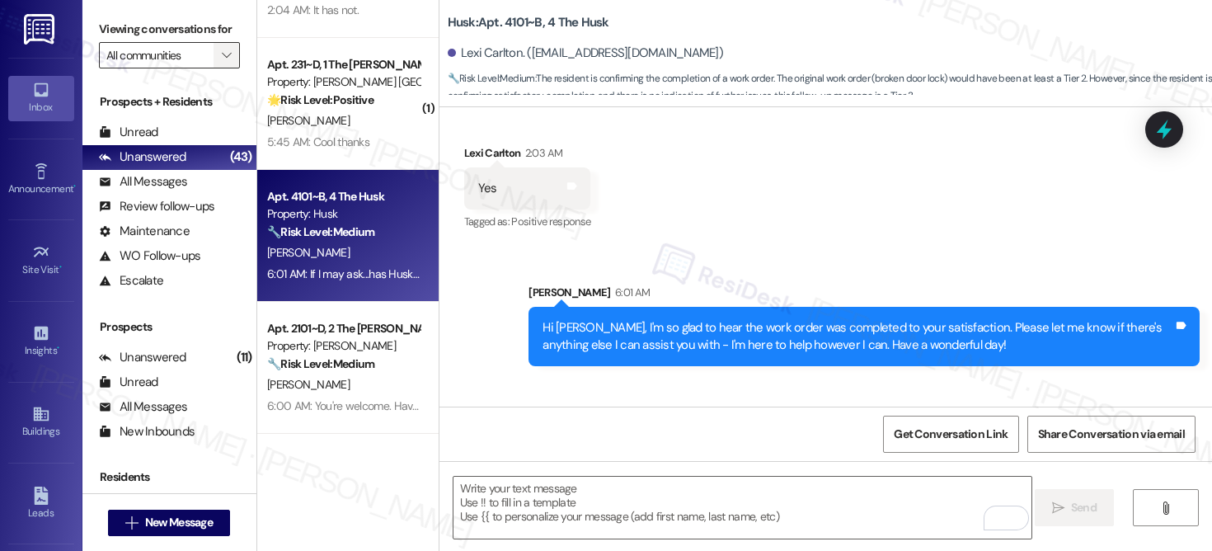
click at [222, 62] on icon "" at bounding box center [226, 55] width 9 height 13
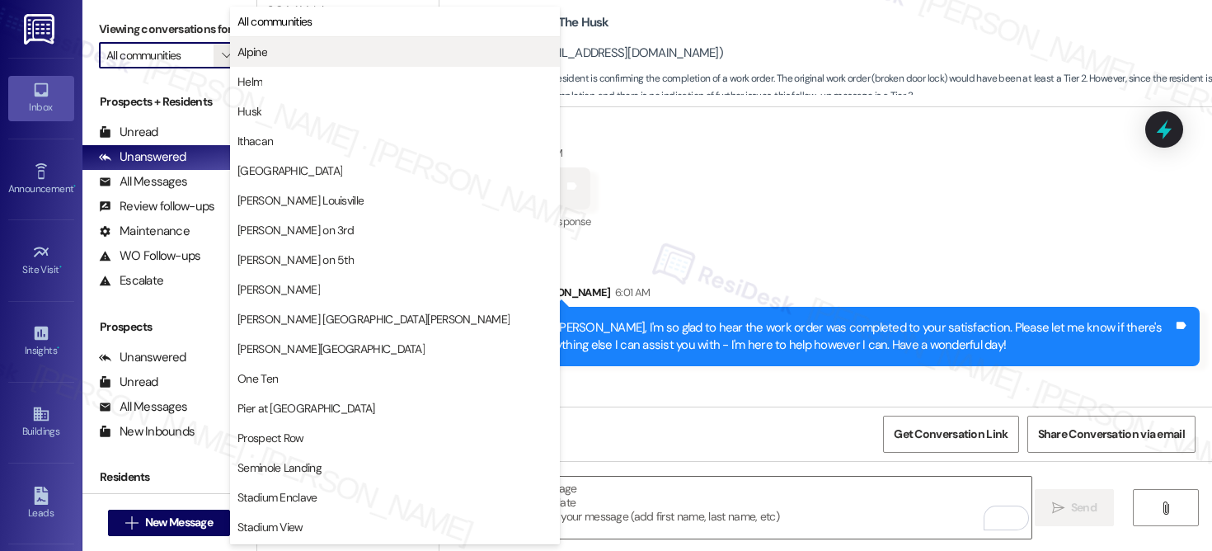
click at [252, 54] on span "Alpine" at bounding box center [252, 52] width 30 height 16
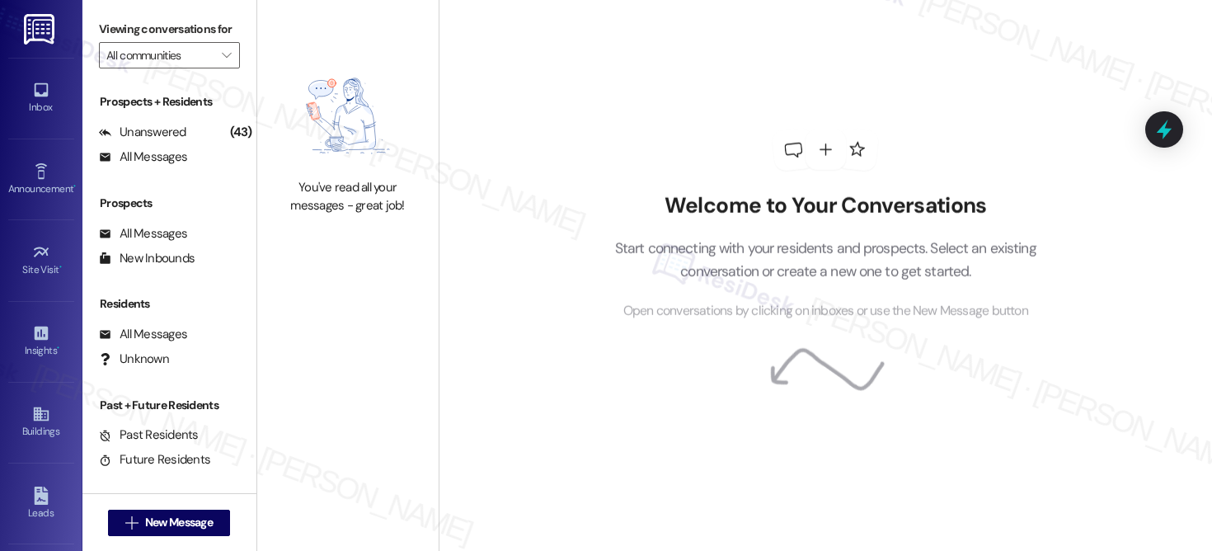
type input "Alpine"
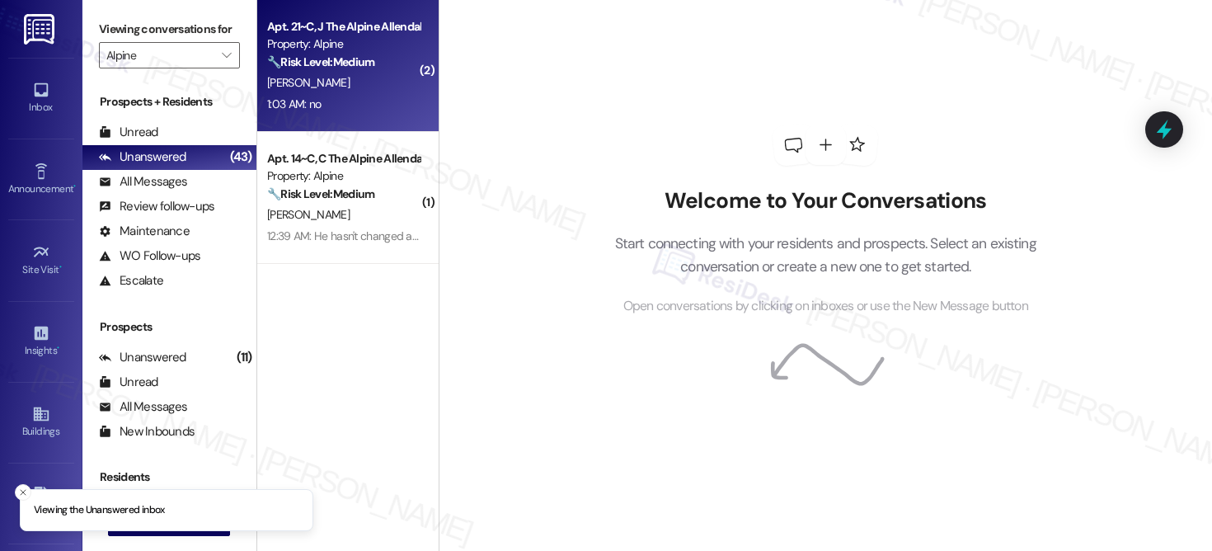
click at [394, 92] on div "A. Birner" at bounding box center [344, 83] width 156 height 21
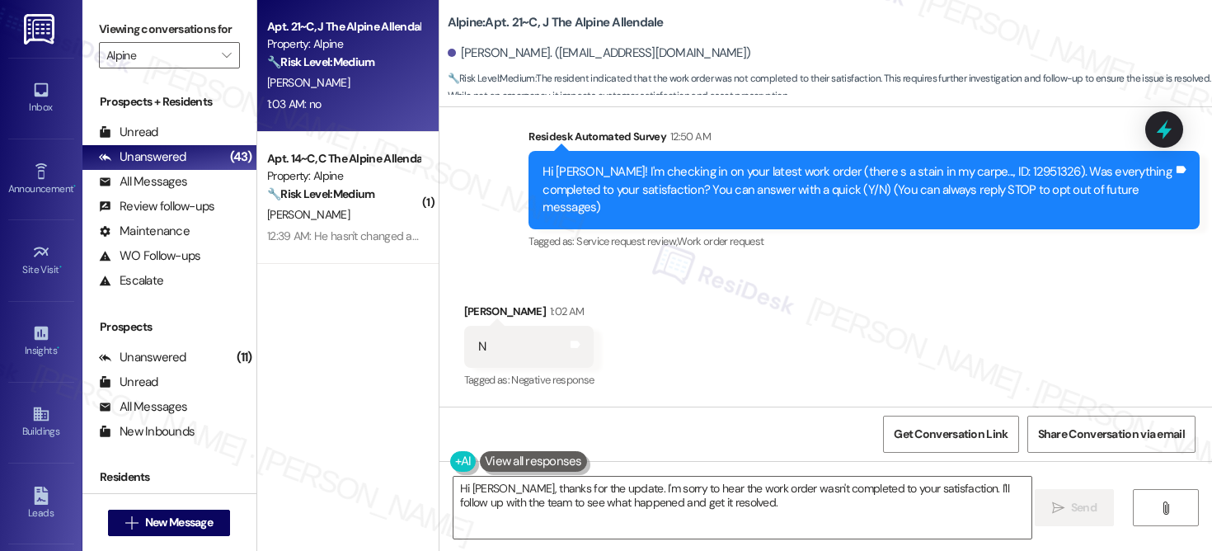
scroll to position [256, 0]
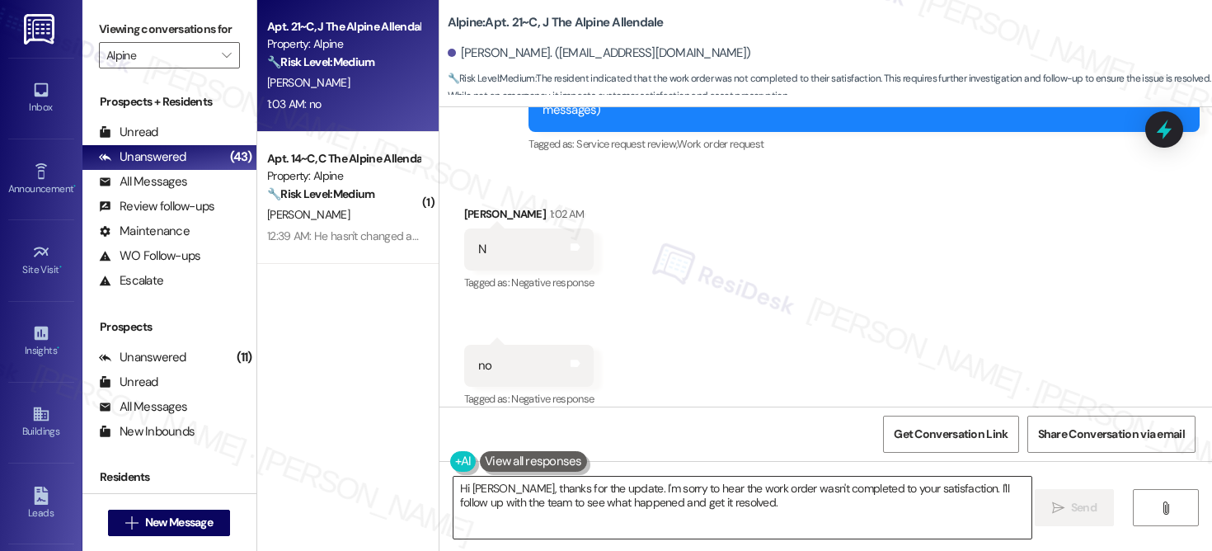
click at [709, 506] on textarea "Hi Alyssa, thanks for the update. I'm sorry to hear the work order wasn't compl…" at bounding box center [743, 508] width 578 height 62
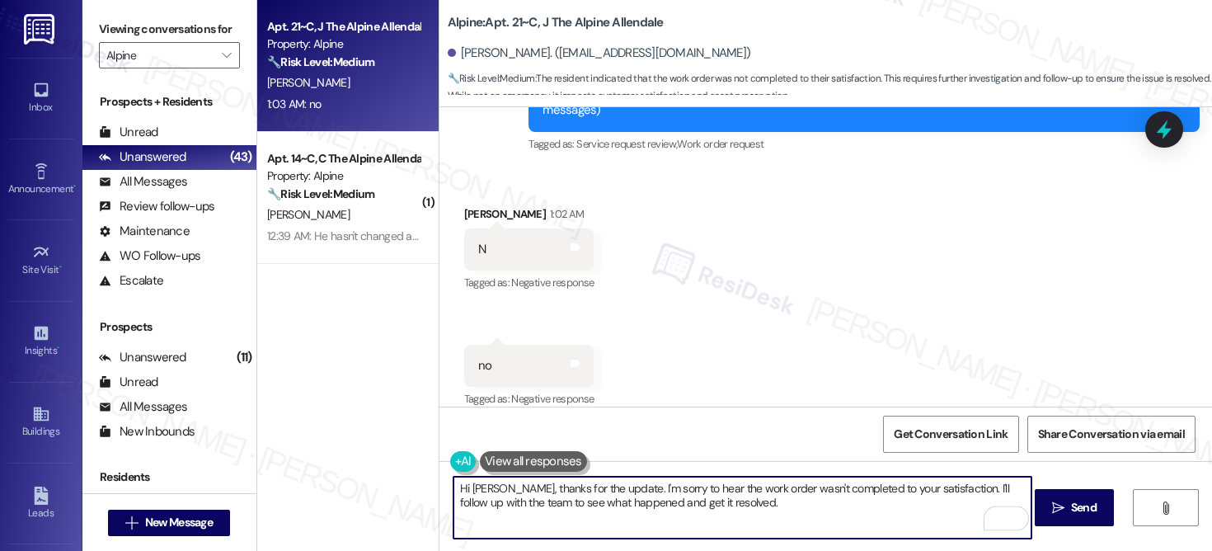
click at [770, 511] on textarea "Hi Alyssa, thanks for the update. I'm sorry to hear the work order wasn't compl…" at bounding box center [743, 508] width 578 height 62
paste textarea "{{first_name}}, I understand the work order wasn't completed to your satisfacti…"
click at [774, 510] on textarea "Hi {{first_name}}, I understand the work order wasn't completed to your satisfa…" at bounding box center [743, 508] width 578 height 62
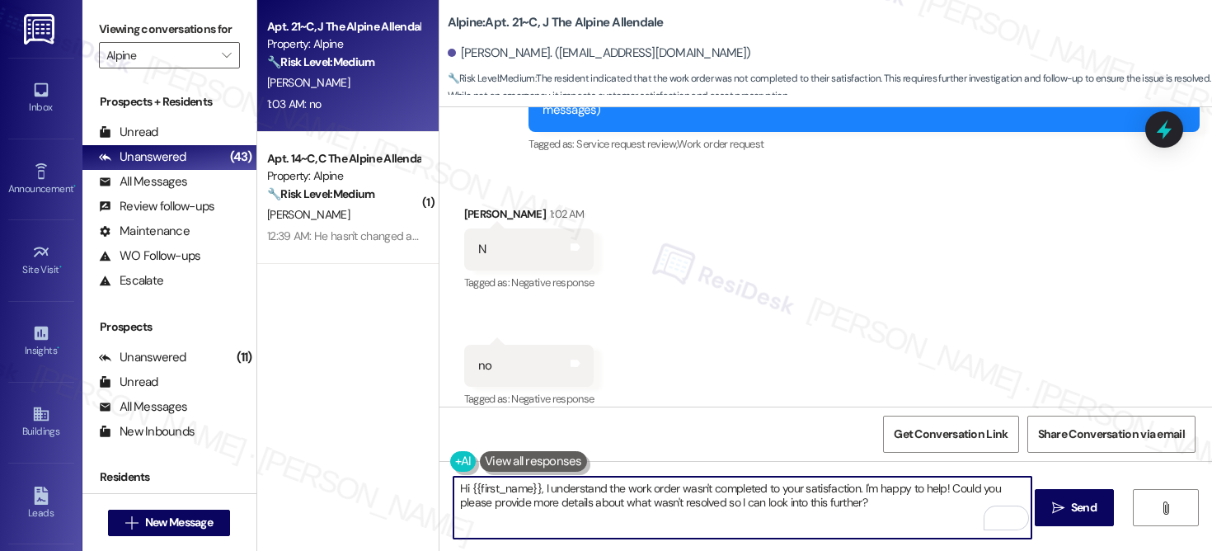
click at [774, 510] on textarea "Hi {{first_name}}, I understand the work order wasn't completed to your satisfa…" at bounding box center [743, 508] width 578 height 62
click at [774, 509] on textarea "Hi {{first_name}}, I understand the work order wasn't completed to your satisfa…" at bounding box center [743, 508] width 578 height 62
paste textarea "To enrich screen reader interactions, please activate Accessibility in Grammarl…"
type textarea "Hi {{first_name}}, I understand the work order wasn't completed to your satisfa…"
click at [1077, 515] on span "Send" at bounding box center [1084, 507] width 26 height 17
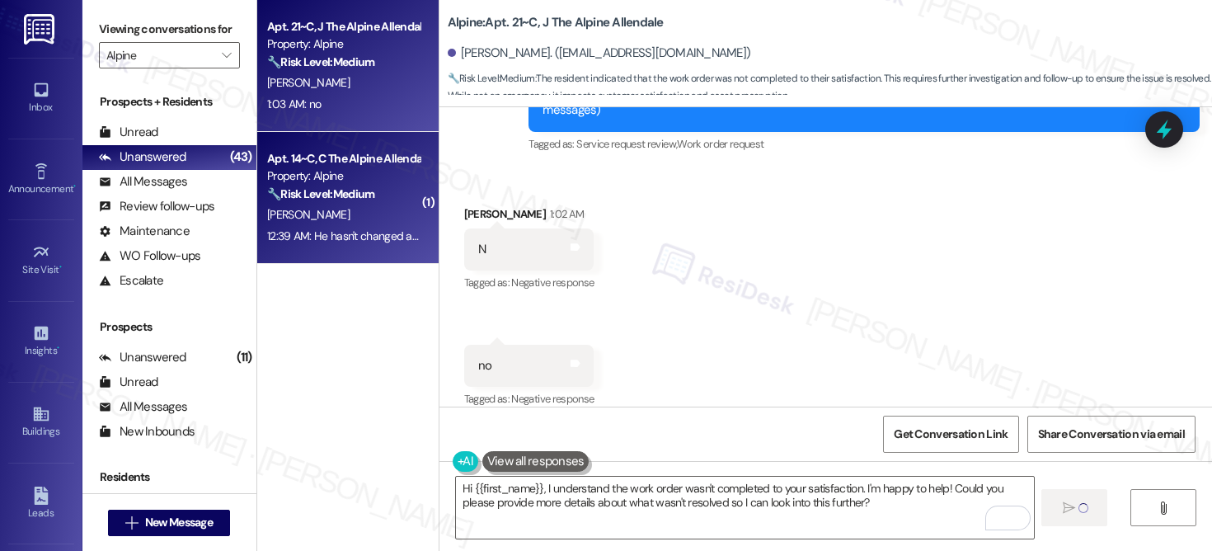
click at [362, 192] on strong "🔧 Risk Level: Medium" at bounding box center [320, 193] width 107 height 15
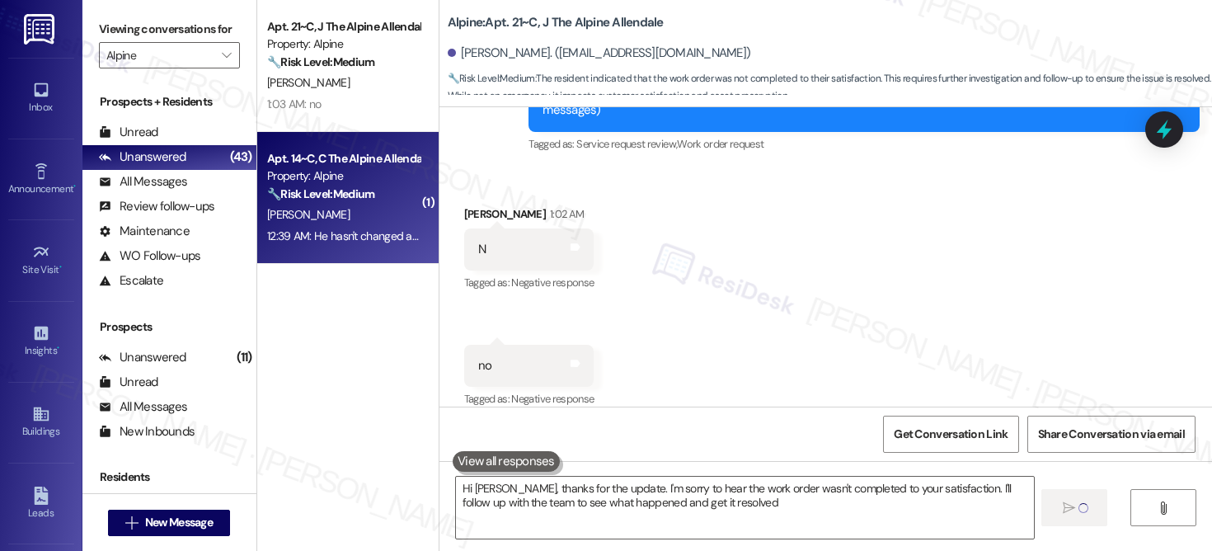
type textarea "Hi Alyssa, thanks for the update. I'm sorry to hear the work order wasn't compl…"
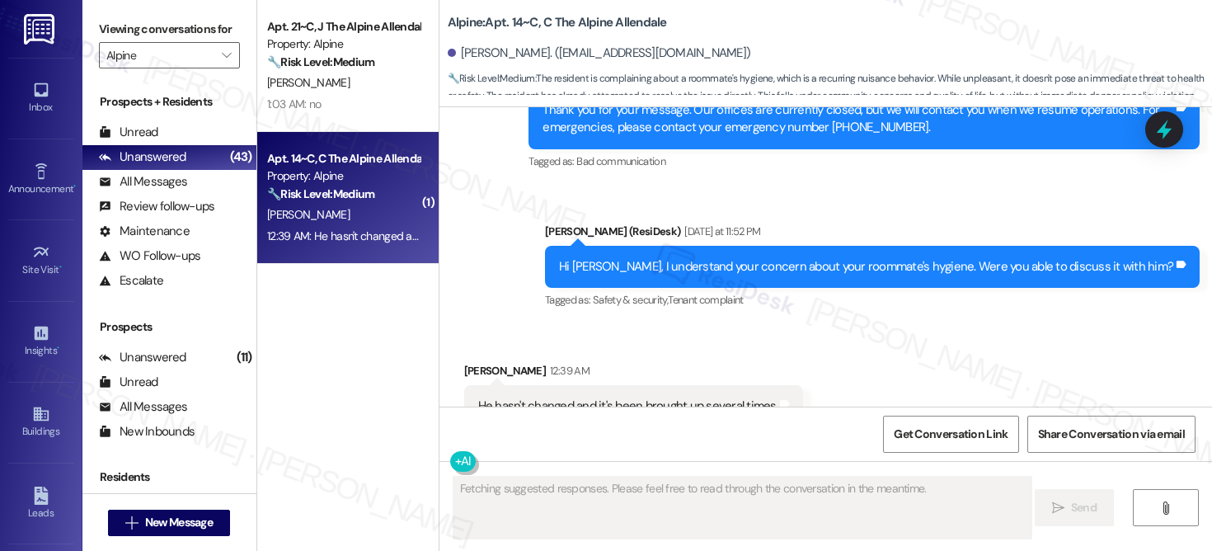
scroll to position [4042, 0]
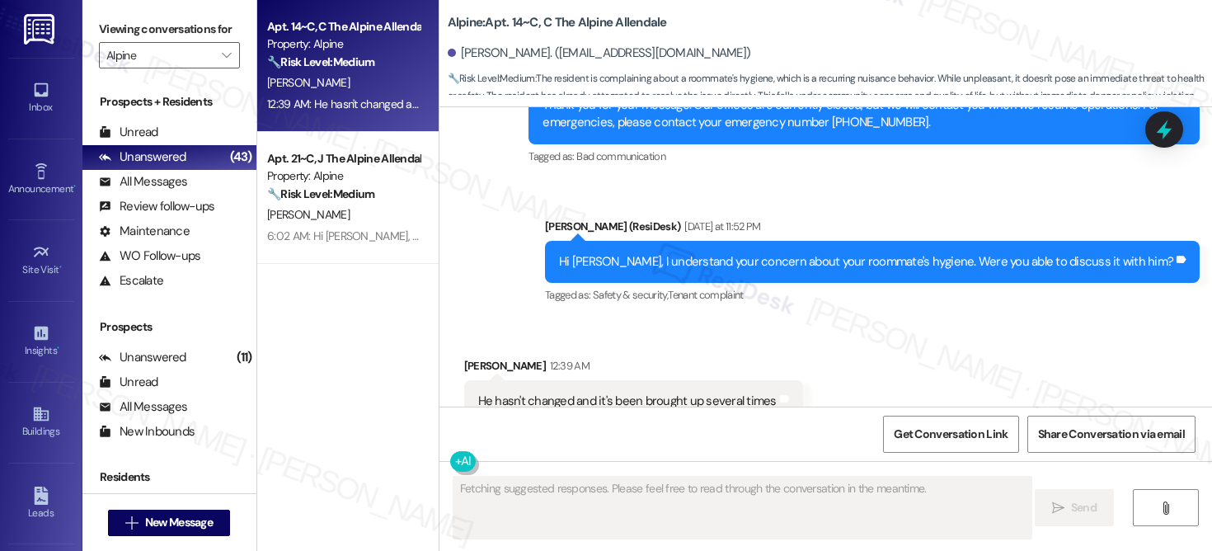
click at [631, 392] on div "He hasn't changed and it's been brought up several times" at bounding box center [627, 400] width 298 height 17
click at [630, 392] on div "He hasn't changed and it's been brought up several times" at bounding box center [627, 400] width 298 height 17
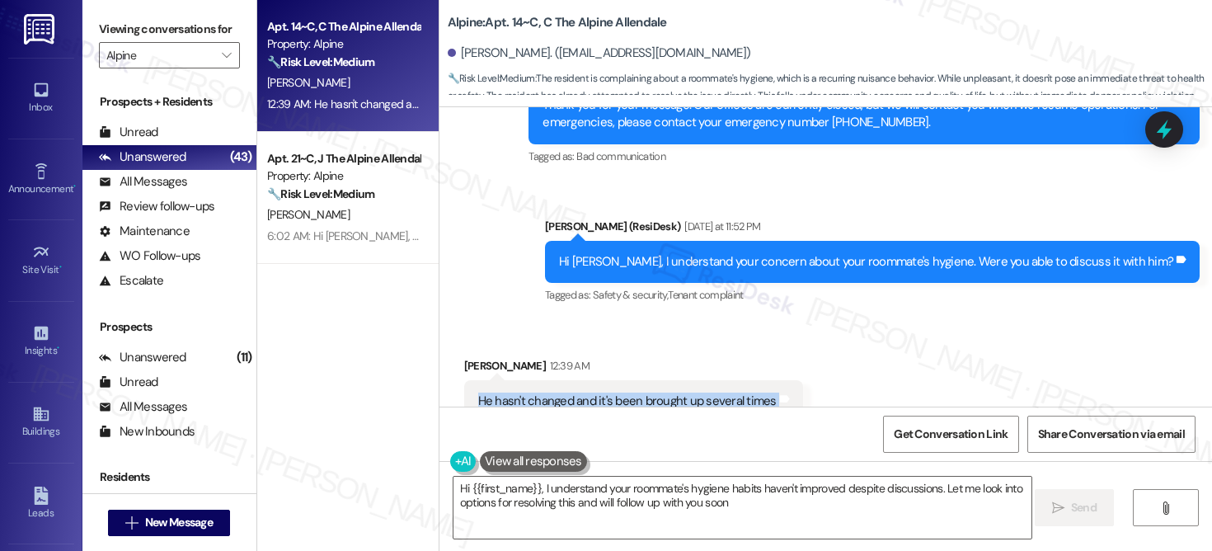
type textarea "Hi {{first_name}}, I understand your roommate's hygiene habits haven't improved…"
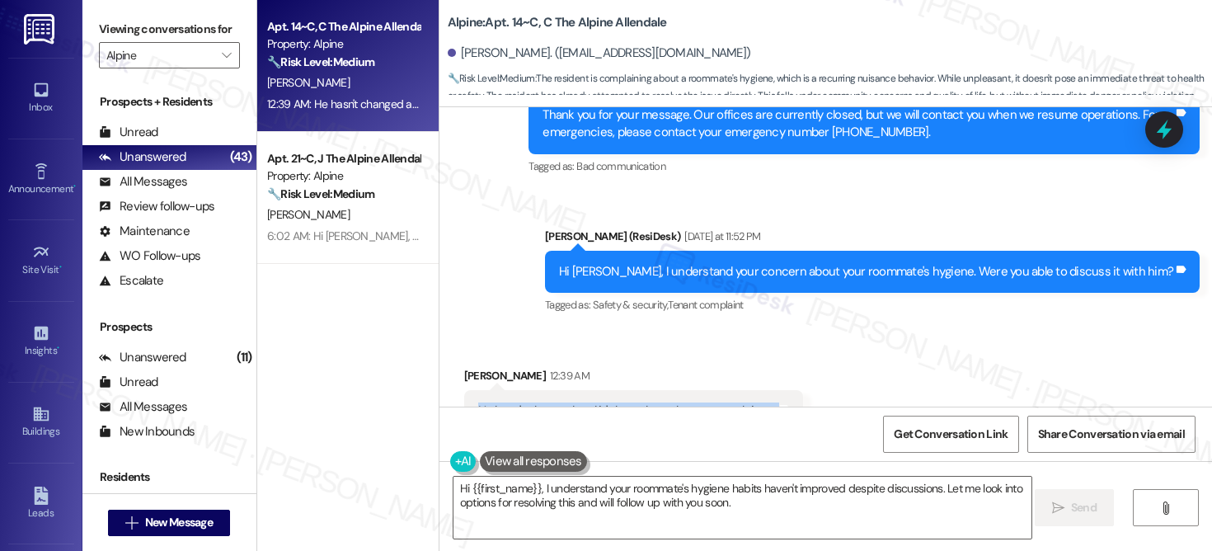
scroll to position [4043, 0]
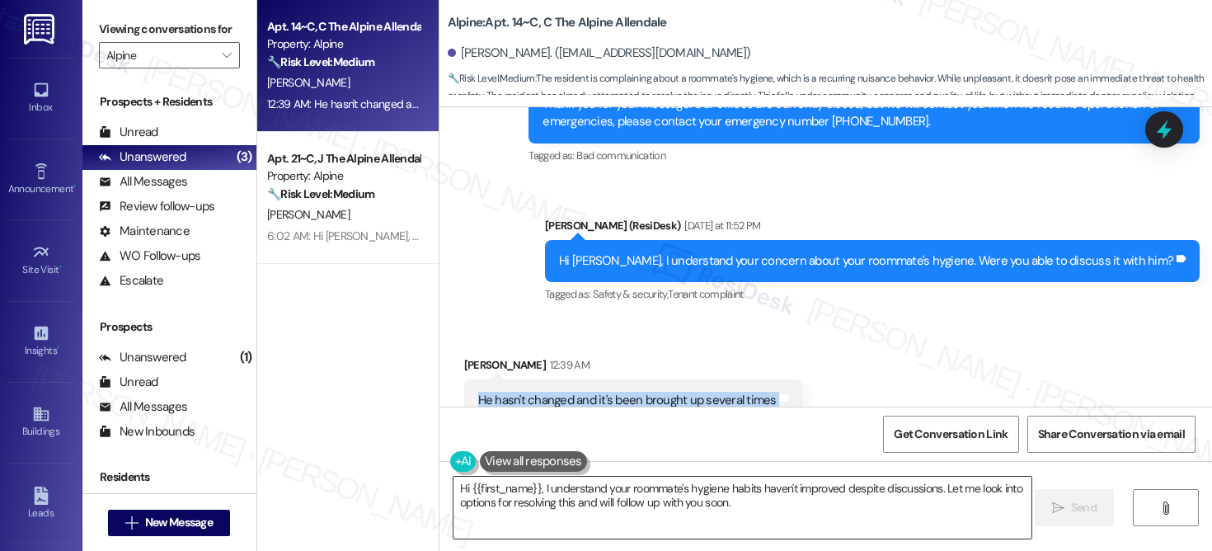
click at [750, 507] on textarea "Hi {{first_name}}, I understand your roommate's hygiene habits haven't improved…" at bounding box center [743, 508] width 578 height 62
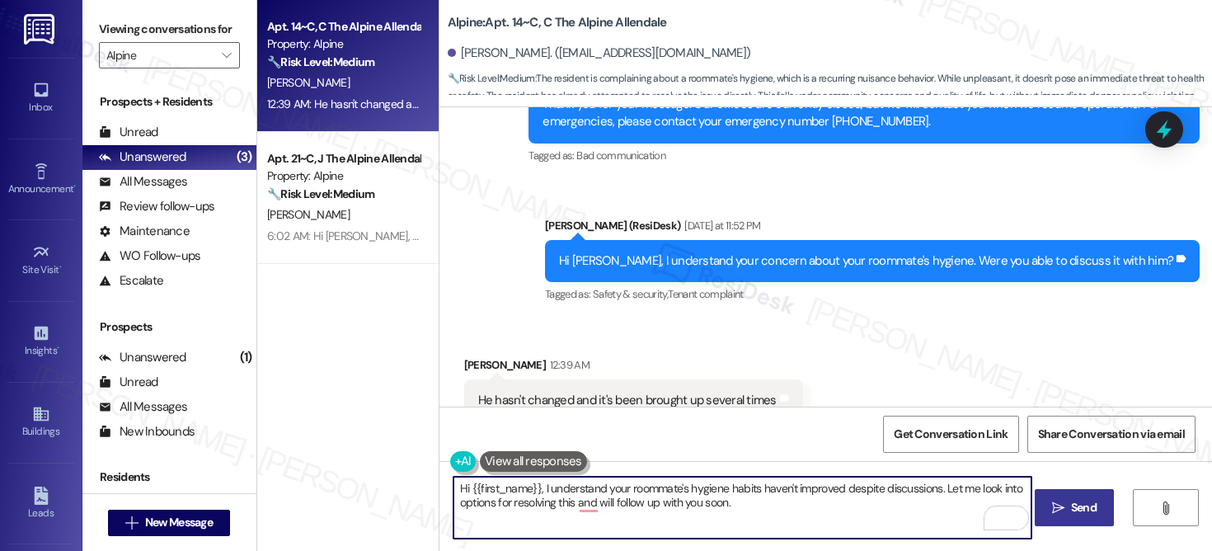
click at [1068, 511] on span "Send" at bounding box center [1084, 507] width 32 height 17
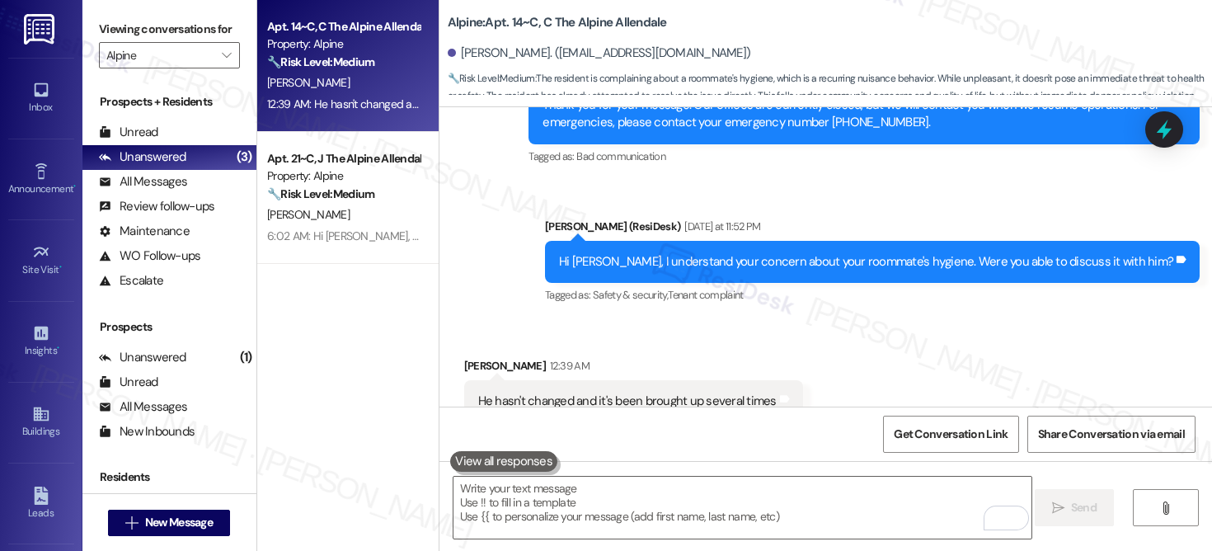
scroll to position [4176, 0]
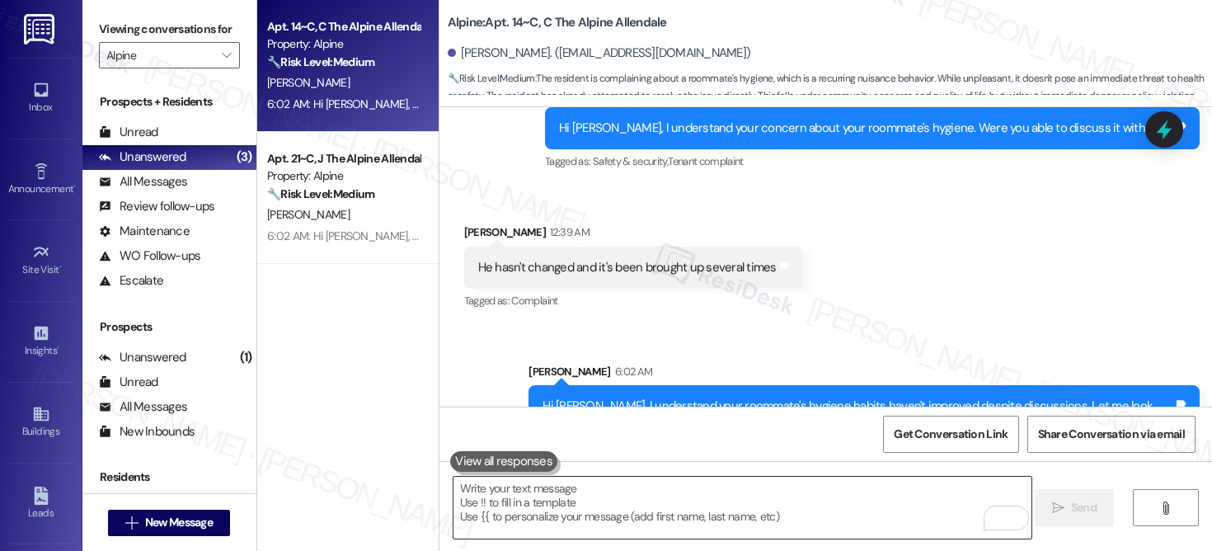
click at [811, 524] on textarea "To enrich screen reader interactions, please activate Accessibility in Grammarl…" at bounding box center [743, 508] width 578 height 62
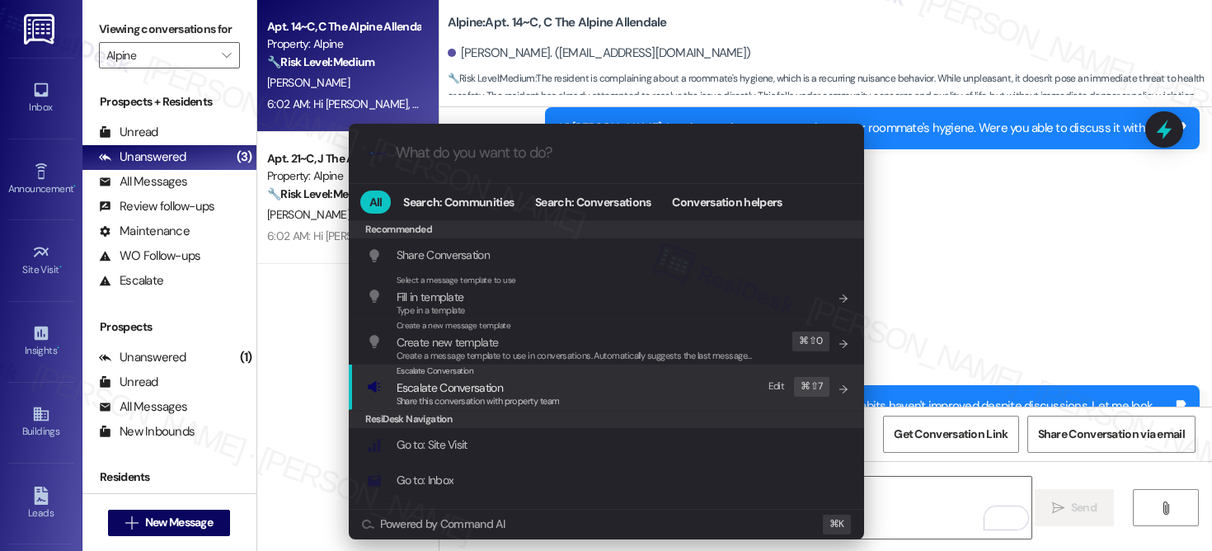
click at [606, 397] on div "Escalate Conversation Escalate Conversation Share this conversation with proper…" at bounding box center [608, 386] width 482 height 45
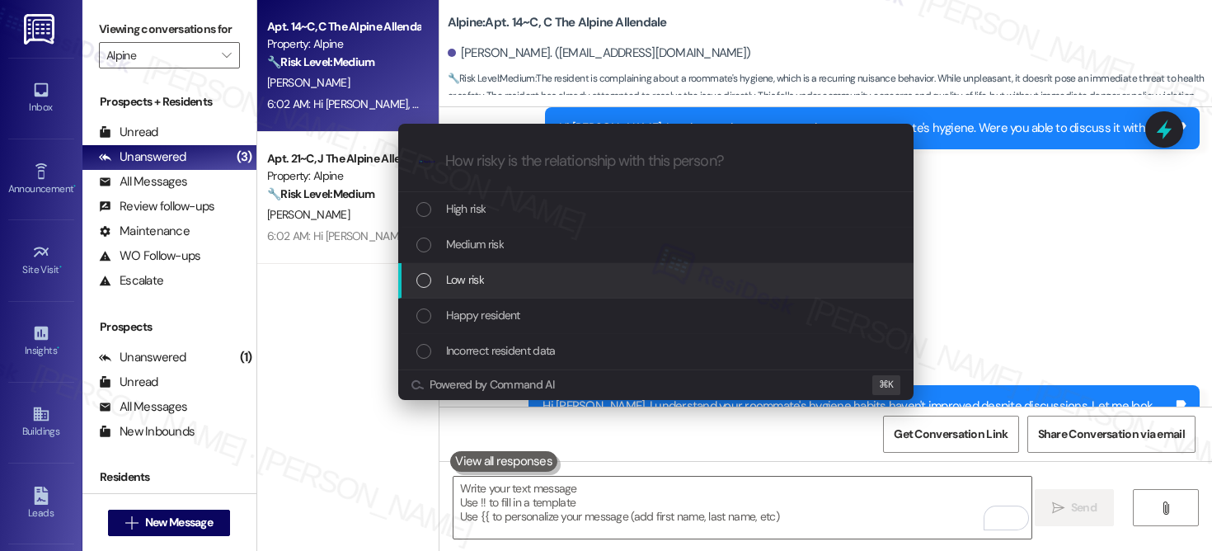
click at [595, 274] on div "Low risk" at bounding box center [657, 279] width 482 height 18
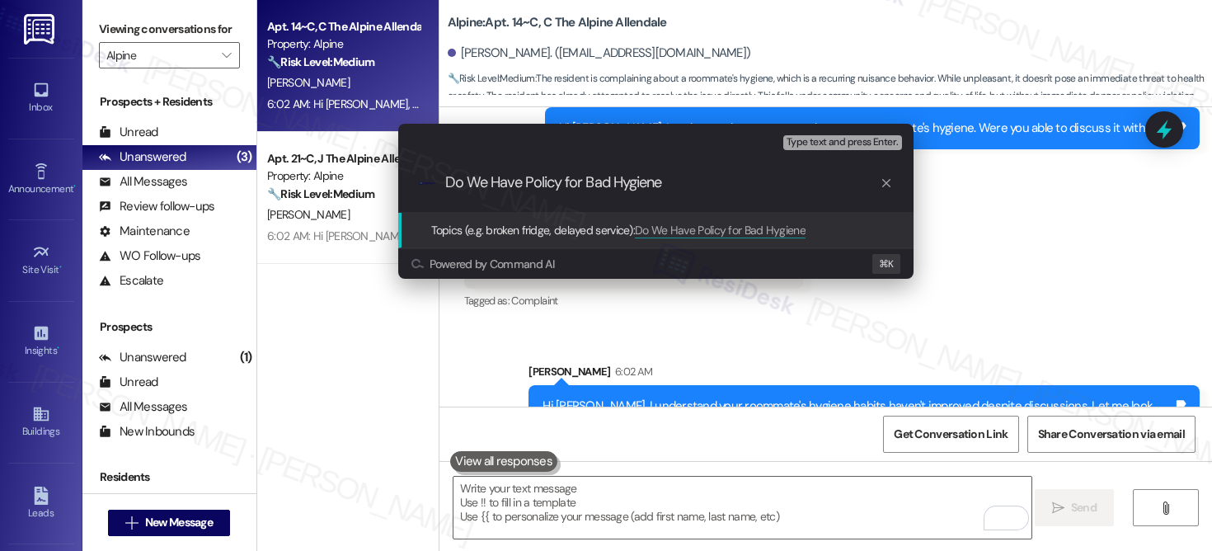
click at [584, 178] on input "Do We Have Policy for Bad Hygiene" at bounding box center [662, 182] width 435 height 17
type input "Do We Have Policy for Resident's Bad Hygiene"
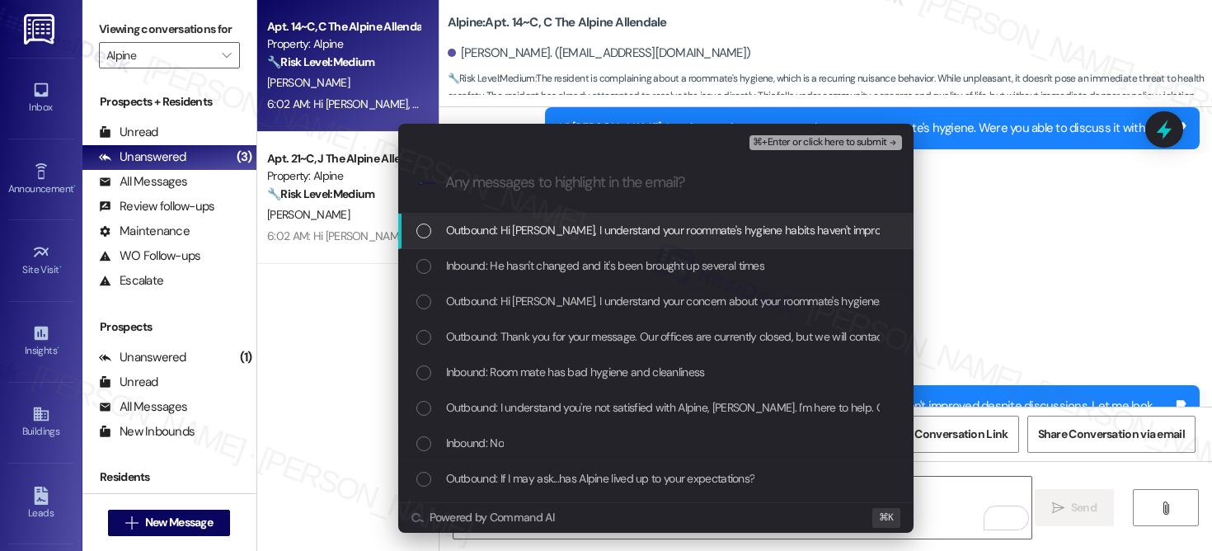
click at [602, 233] on span "Outbound: Hi Riley, I understand your roommate's hygiene habits haven't improve…" at bounding box center [897, 230] width 903 height 18
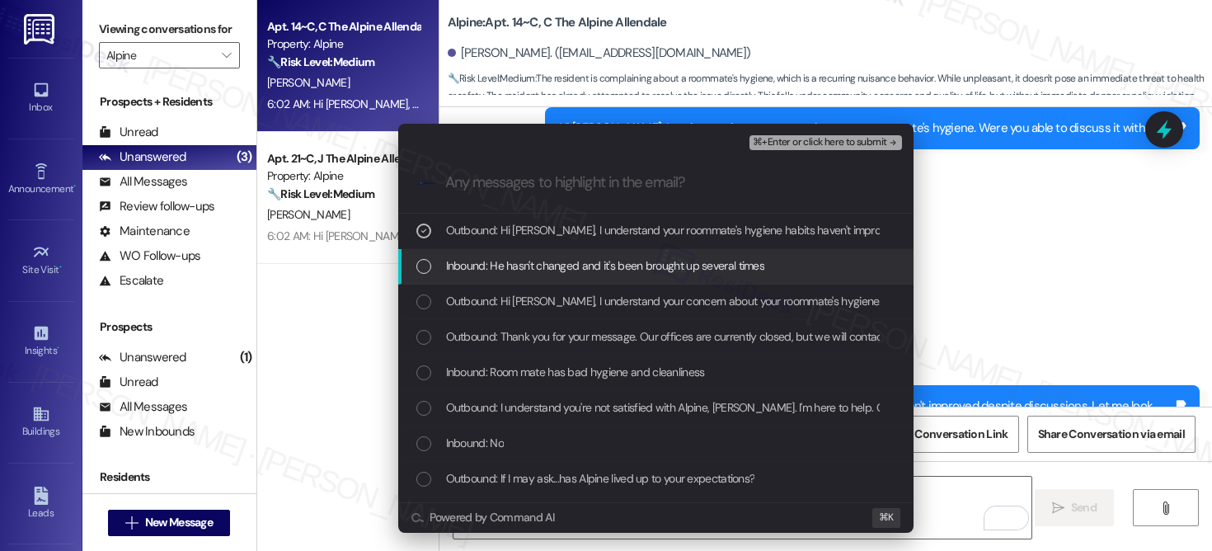
click at [584, 277] on div "Inbound: He hasn't changed and it's been brought up several times" at bounding box center [655, 266] width 515 height 35
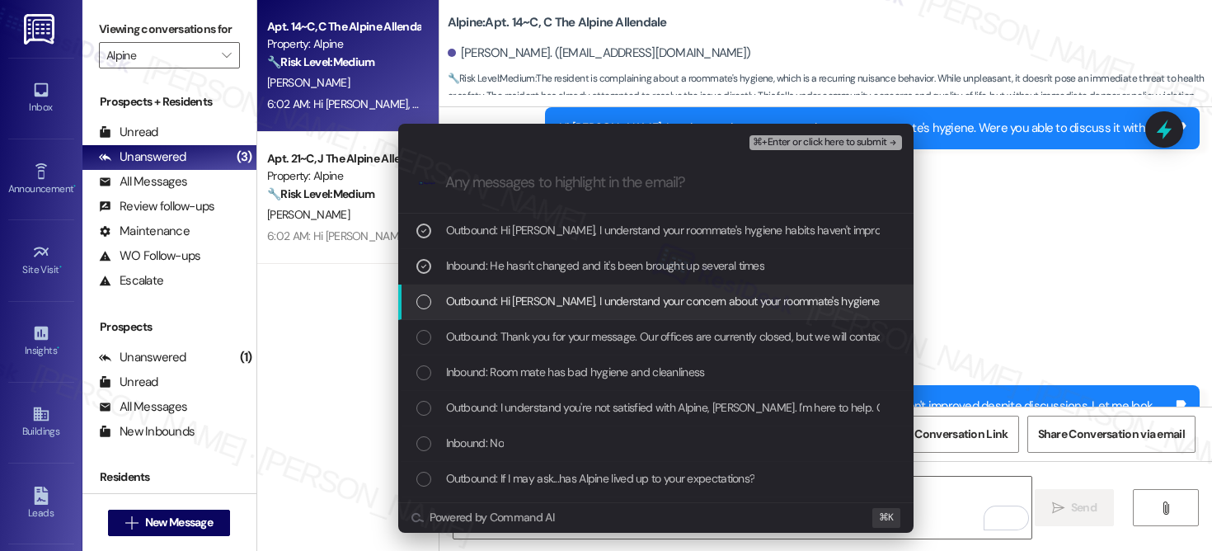
click at [574, 308] on span "Outbound: Hi Riley, I understand your concern about your roommate's hygiene. We…" at bounding box center [753, 301] width 615 height 18
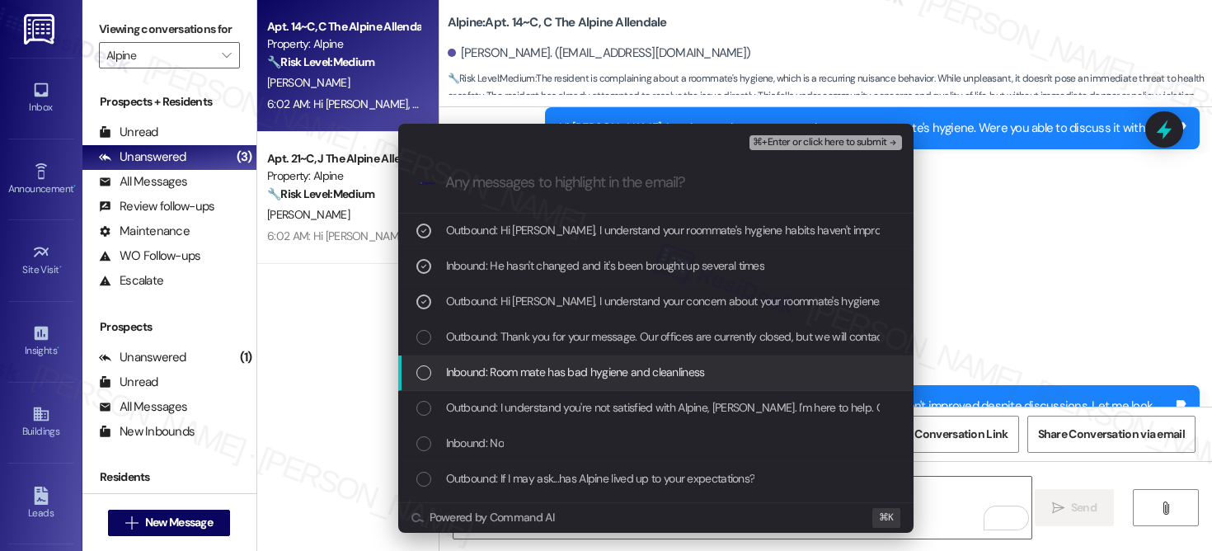
click at [586, 382] on div "Inbound: Room mate has bad hygiene and cleanliness" at bounding box center [655, 372] width 515 height 35
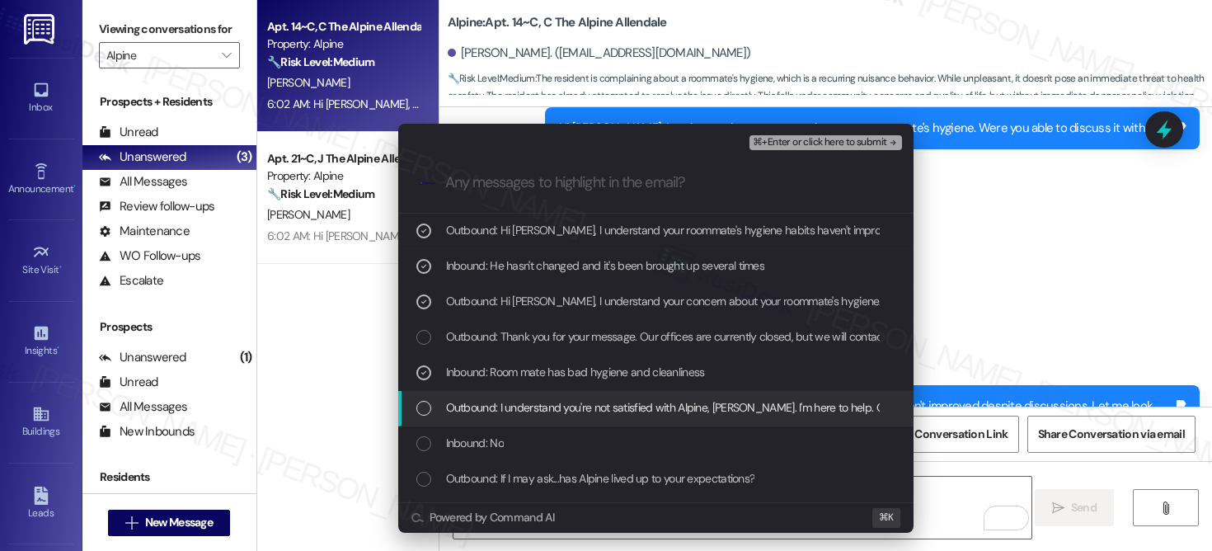
click at [635, 412] on span "Outbound: I understand you're not satisfied with Alpine, Riley. I'm here to hel…" at bounding box center [973, 407] width 1055 height 18
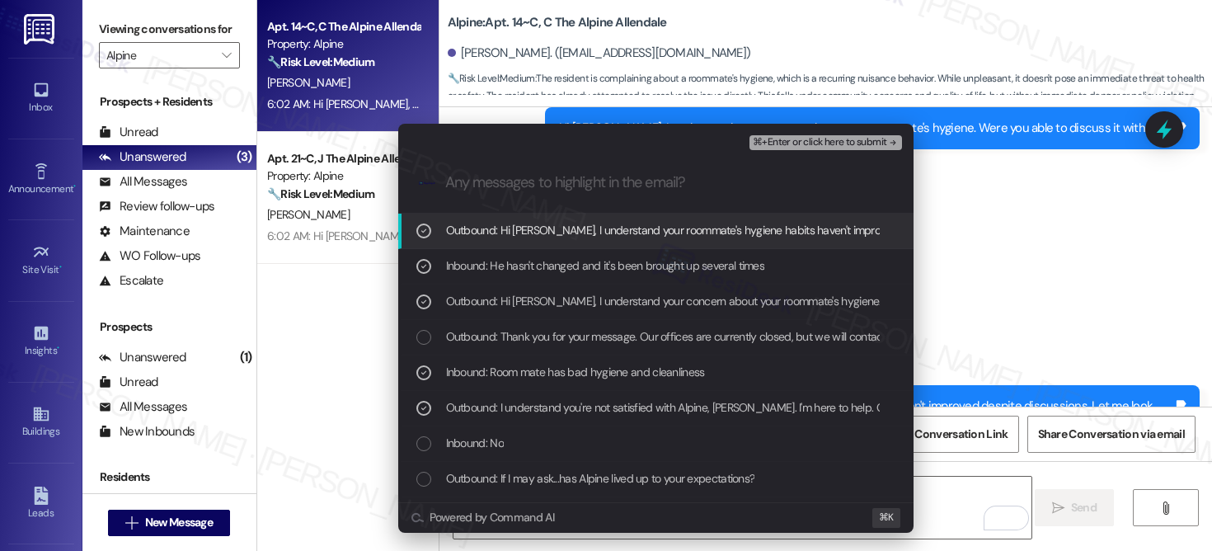
click at [832, 143] on span "⌘+Enter or click here to submit" at bounding box center [820, 143] width 134 height 12
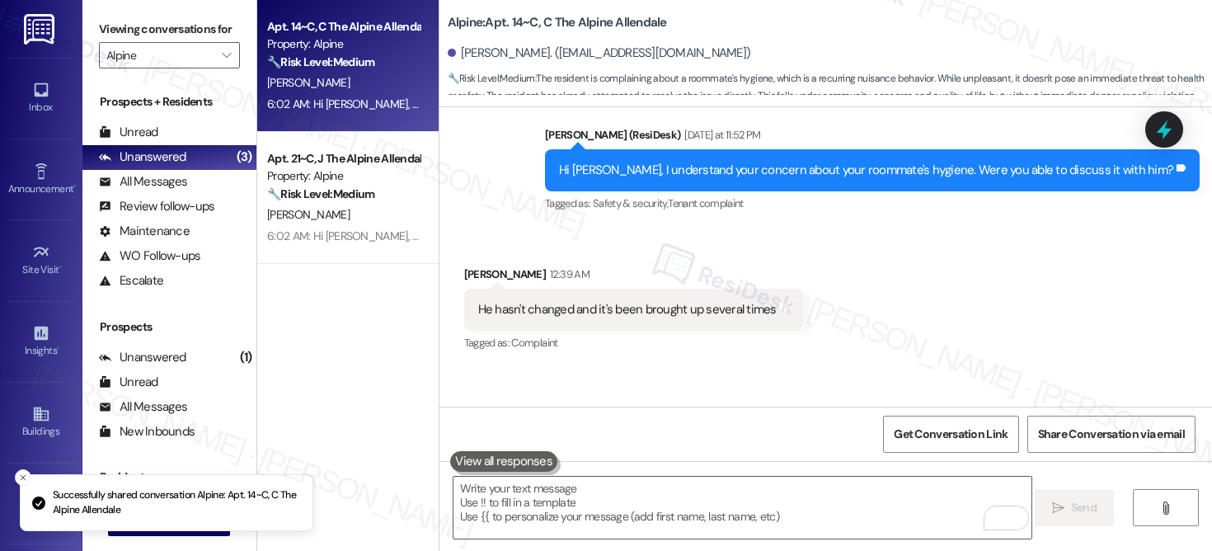
scroll to position [4042, 0]
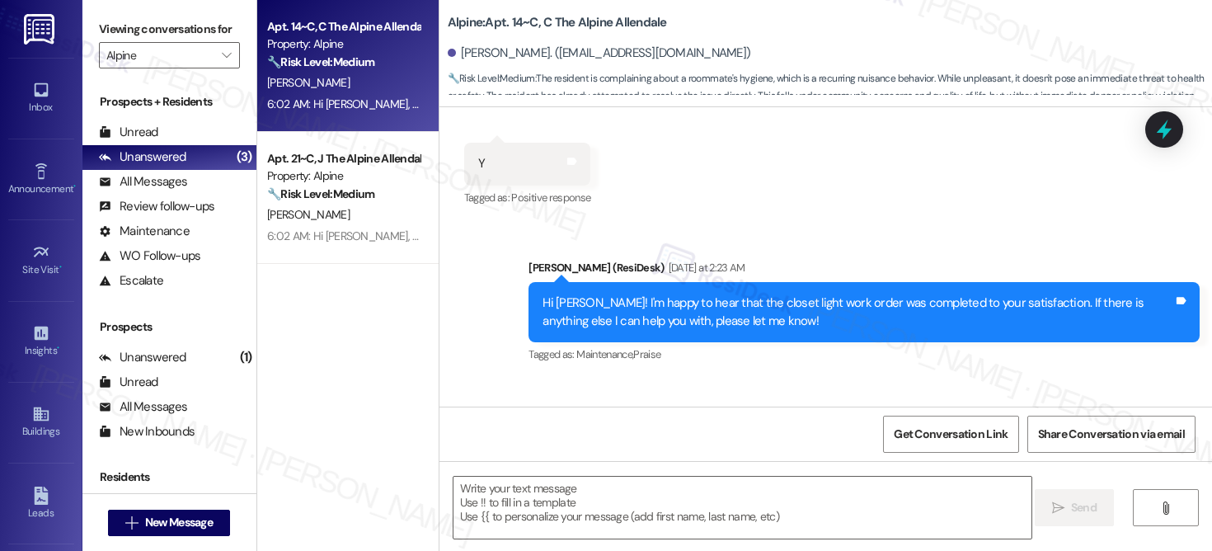
type textarea "Fetching suggested responses. Please feel free to read through the conversation…"
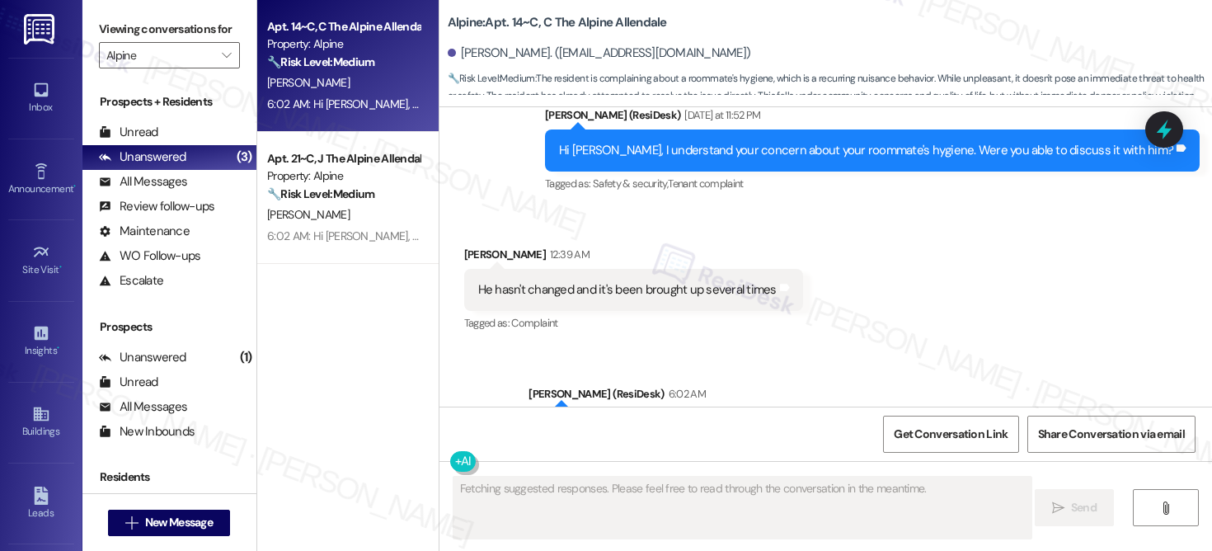
scroll to position [4200, 0]
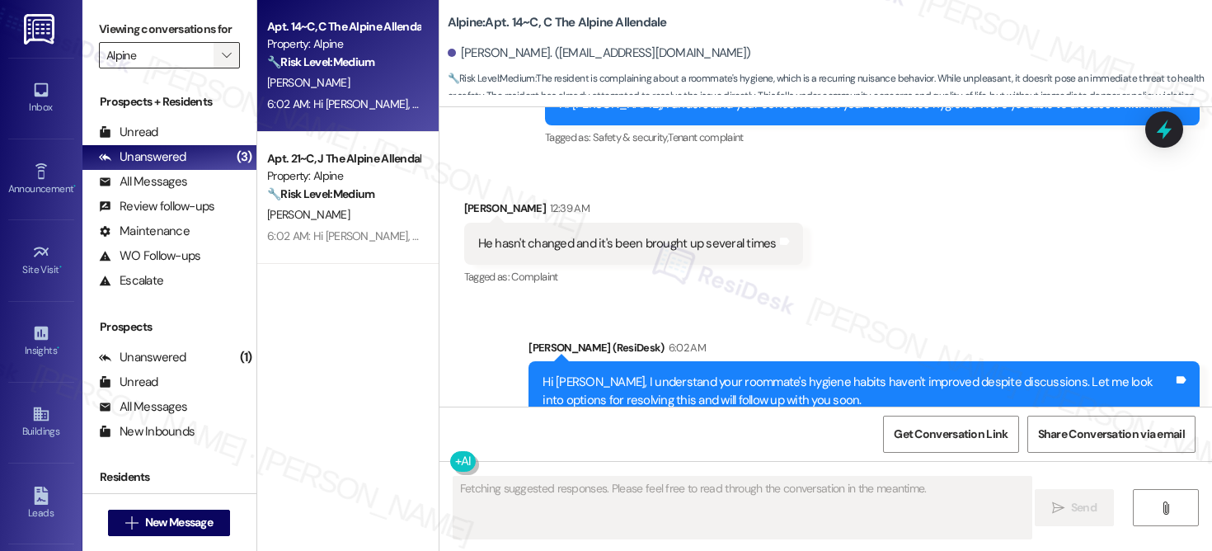
click at [222, 68] on span "" at bounding box center [227, 55] width 16 height 26
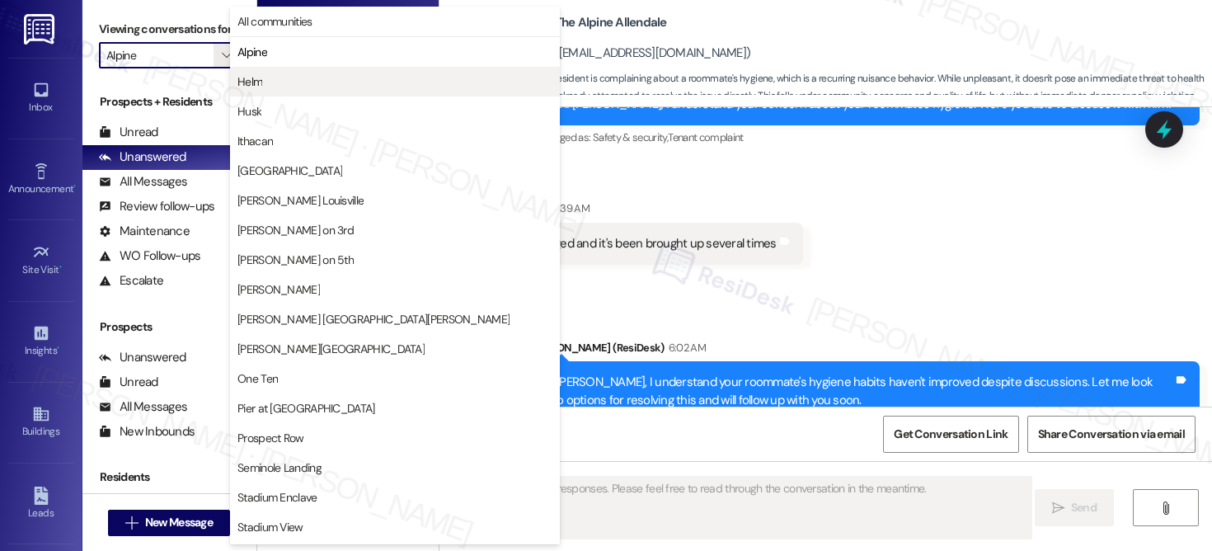
click at [256, 78] on span "Helm" at bounding box center [249, 81] width 25 height 16
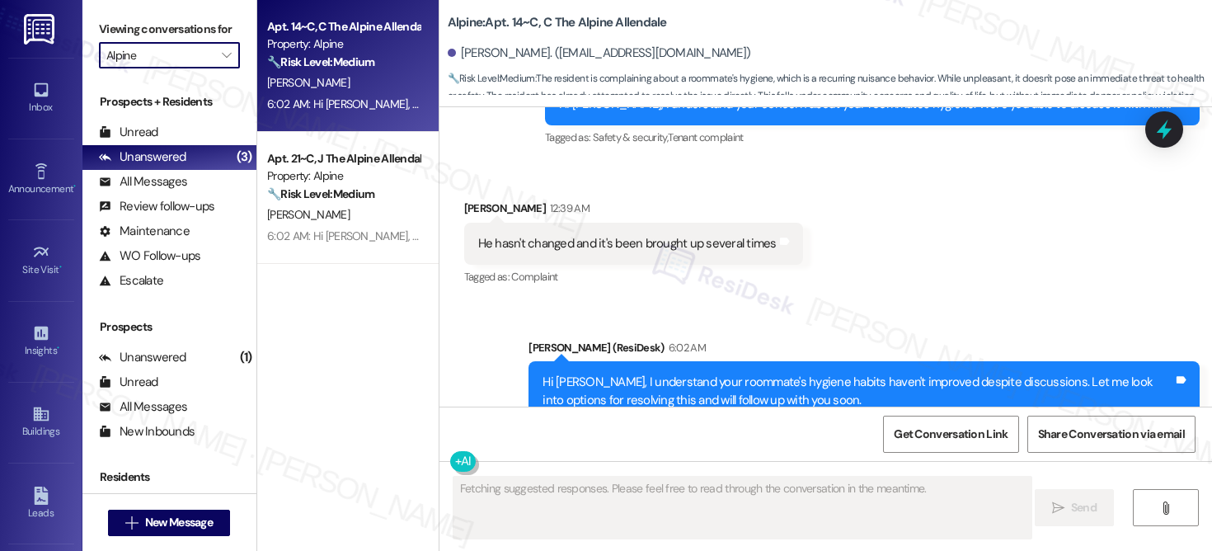
type input "Helm"
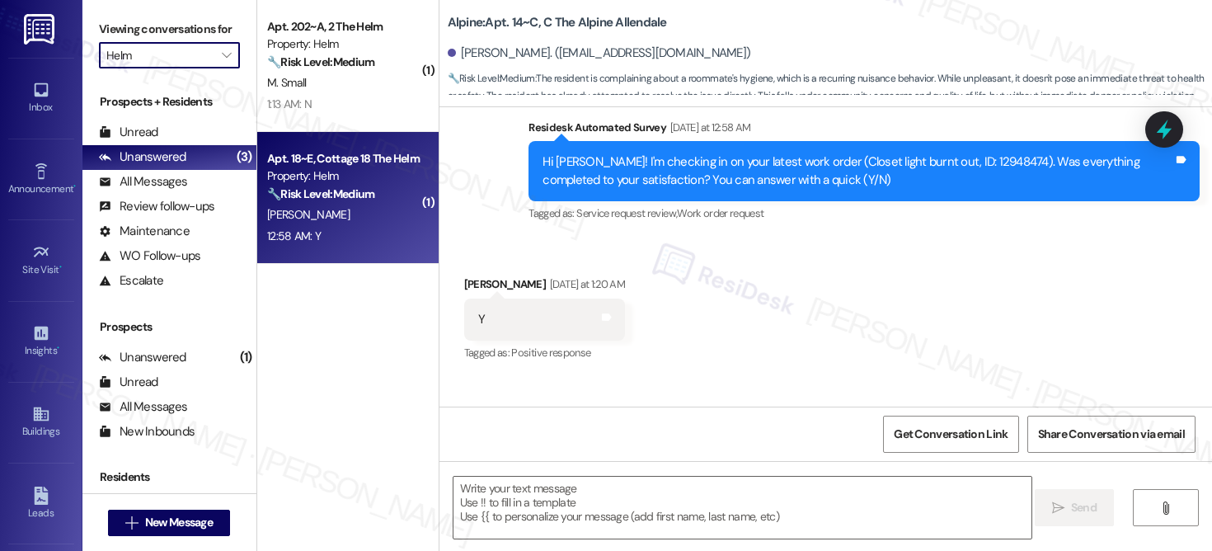
type textarea "Fetching suggested responses. Please feel free to read through the conversation…"
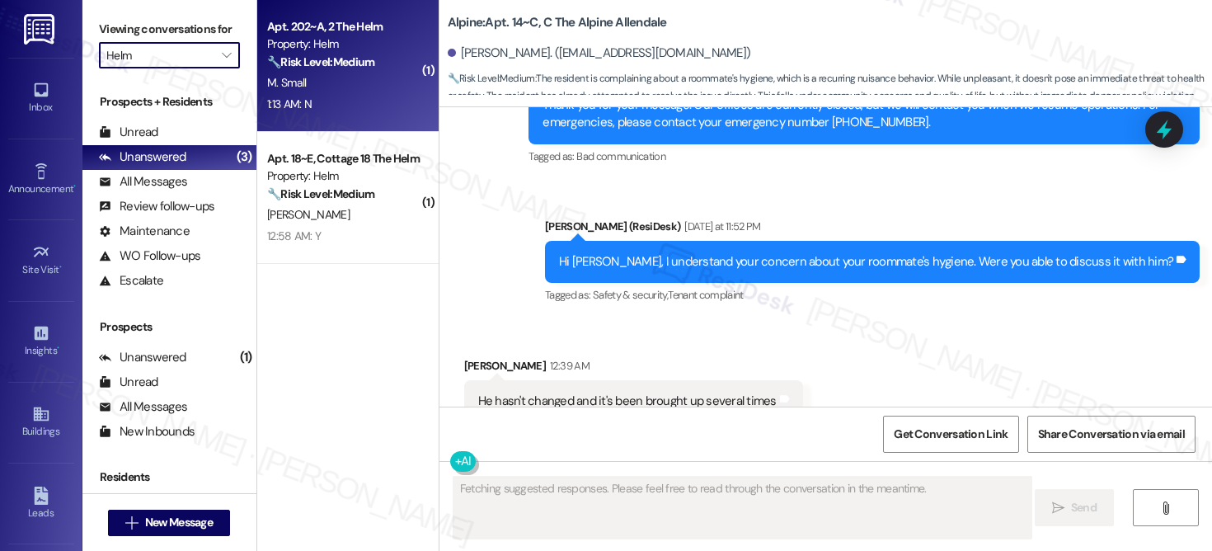
click at [355, 105] on div "1:13 AM: N 1:13 AM: N" at bounding box center [344, 104] width 156 height 21
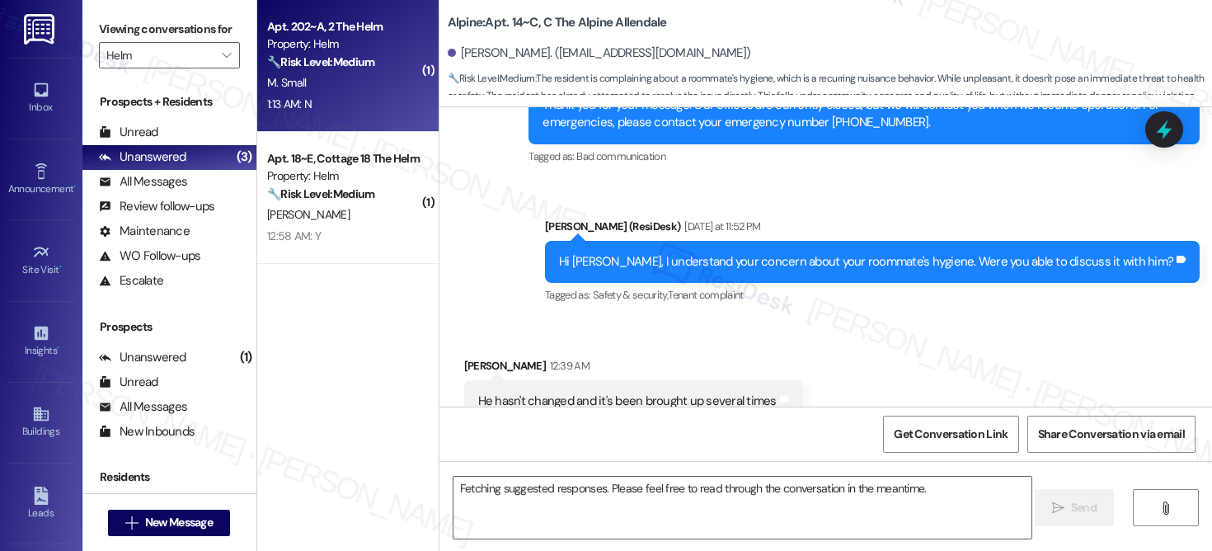
click at [355, 105] on div "1:13 AM: N 1:13 AM: N" at bounding box center [344, 104] width 156 height 21
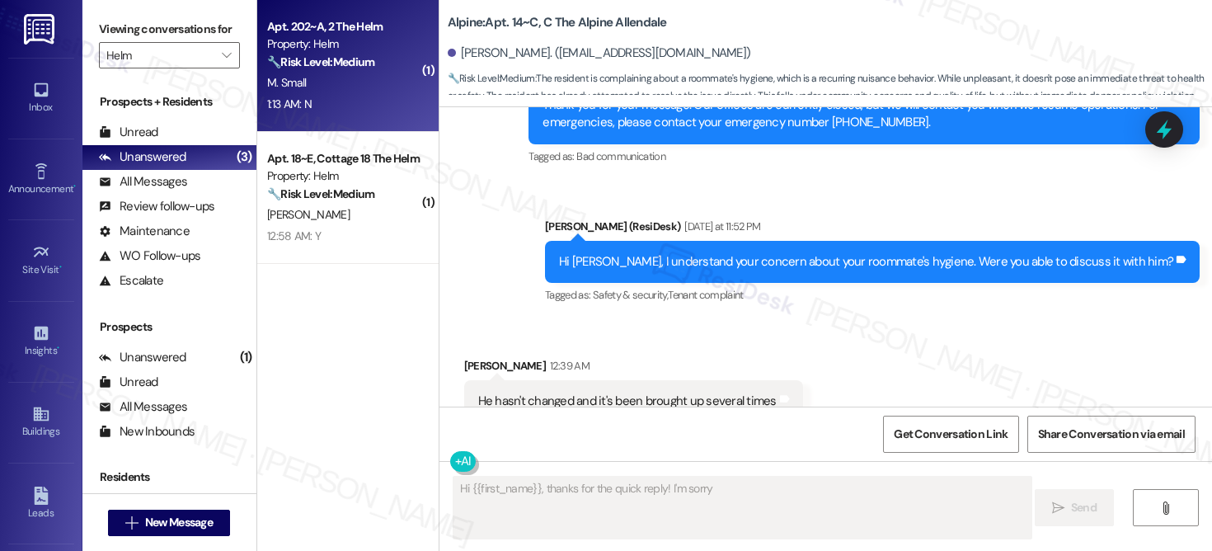
scroll to position [453, 0]
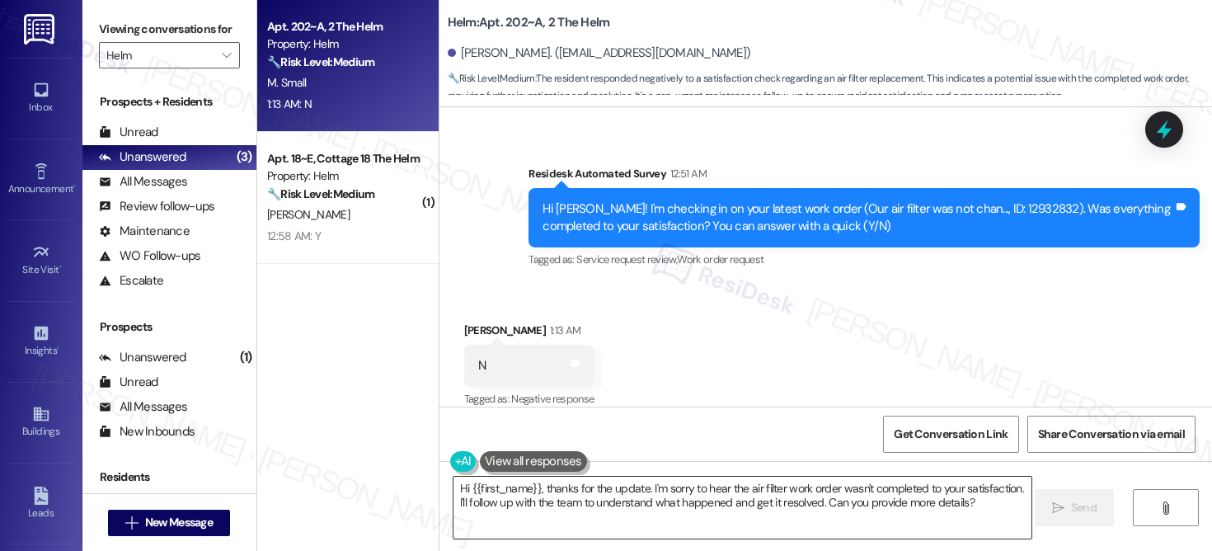
click at [531, 497] on textarea "Hi {{first_name}}, thanks for the update. I'm sorry to hear the air filter work…" at bounding box center [743, 508] width 578 height 62
click at [531, 498] on textarea "Hi {{first_name}}, thanks for the update. I'm sorry to hear the air filter work…" at bounding box center [743, 508] width 578 height 62
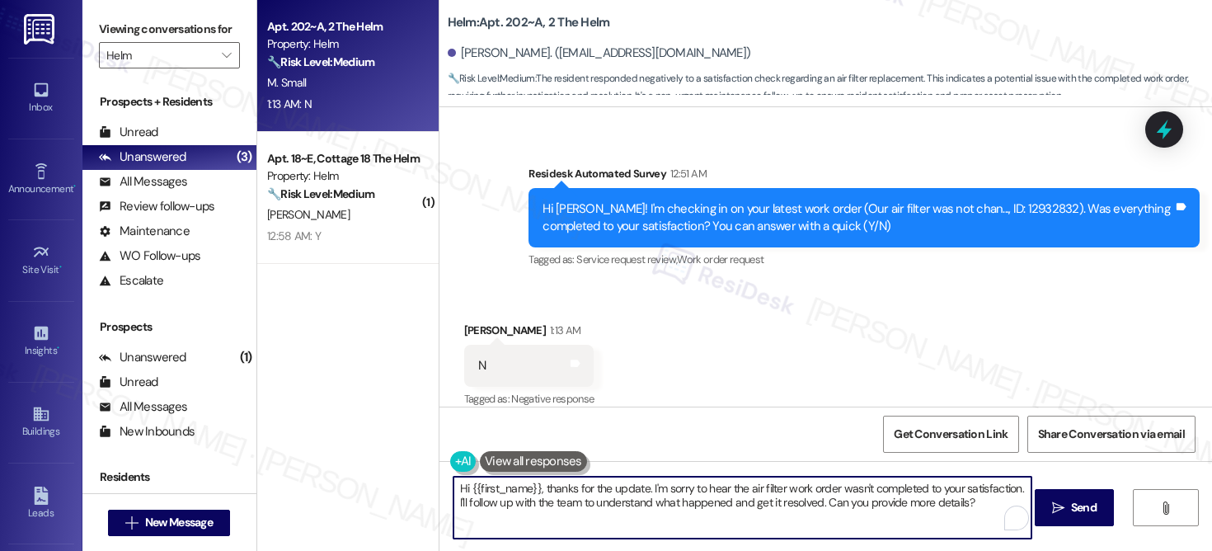
click at [531, 498] on textarea "Hi {{first_name}}, thanks for the update. I'm sorry to hear the air filter work…" at bounding box center [743, 508] width 578 height 62
paste textarea "! I'm sorry to hear that the request hasn't been resolved yet. Has the maintena…"
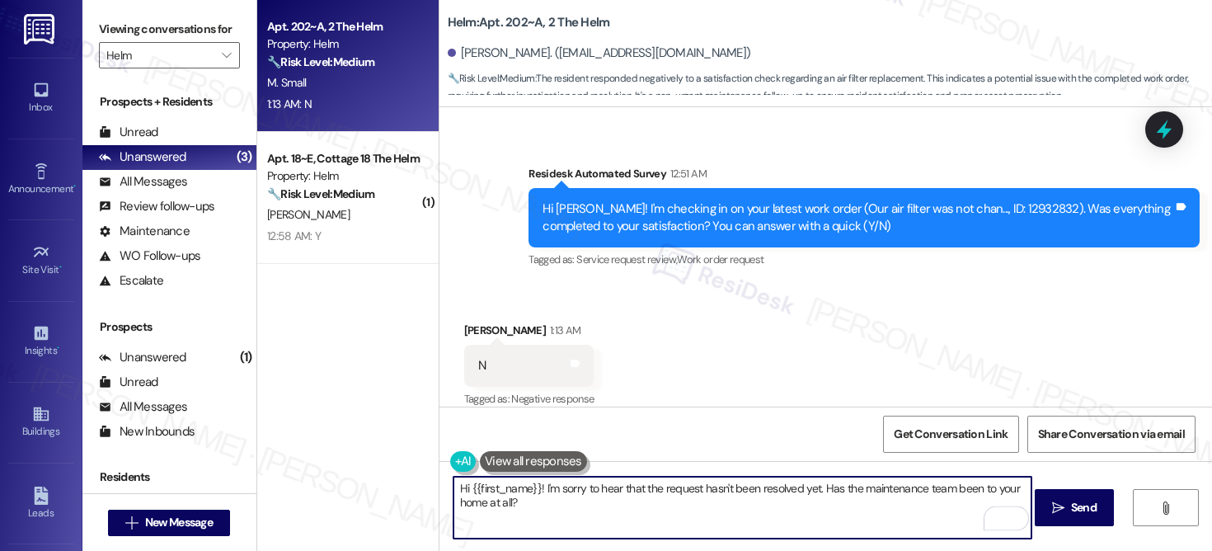
click at [726, 505] on textarea "Hi {{first_name}}! I'm sorry to hear that the request hasn't been resolved yet.…" at bounding box center [743, 508] width 578 height 62
type textarea "Hi {{first_name}}! I'm sorry to hear that the request hasn't been resolved yet.…"
click at [1092, 506] on span "Send" at bounding box center [1084, 507] width 26 height 17
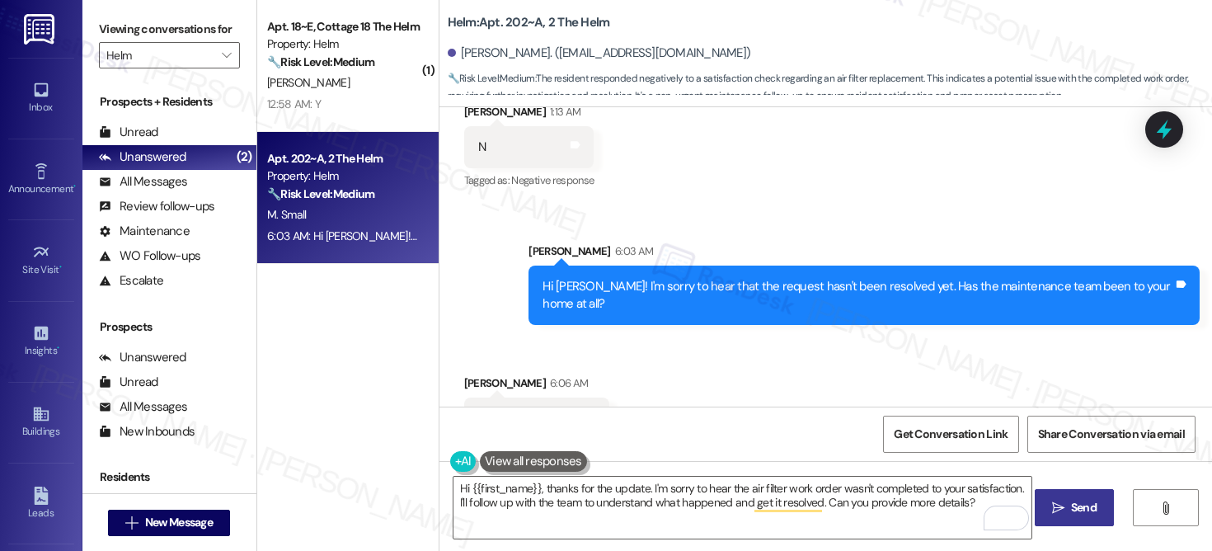
scroll to position [682, 0]
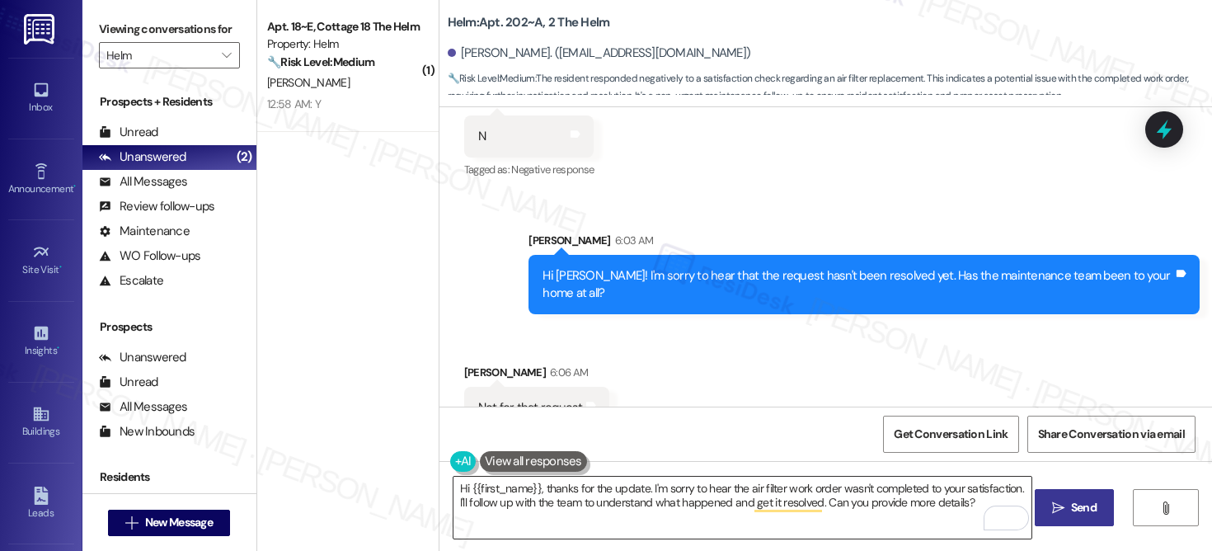
click at [604, 508] on textarea "Hi {{first_name}}, thanks for the update. I'm sorry to hear the air filter work…" at bounding box center [743, 508] width 578 height 62
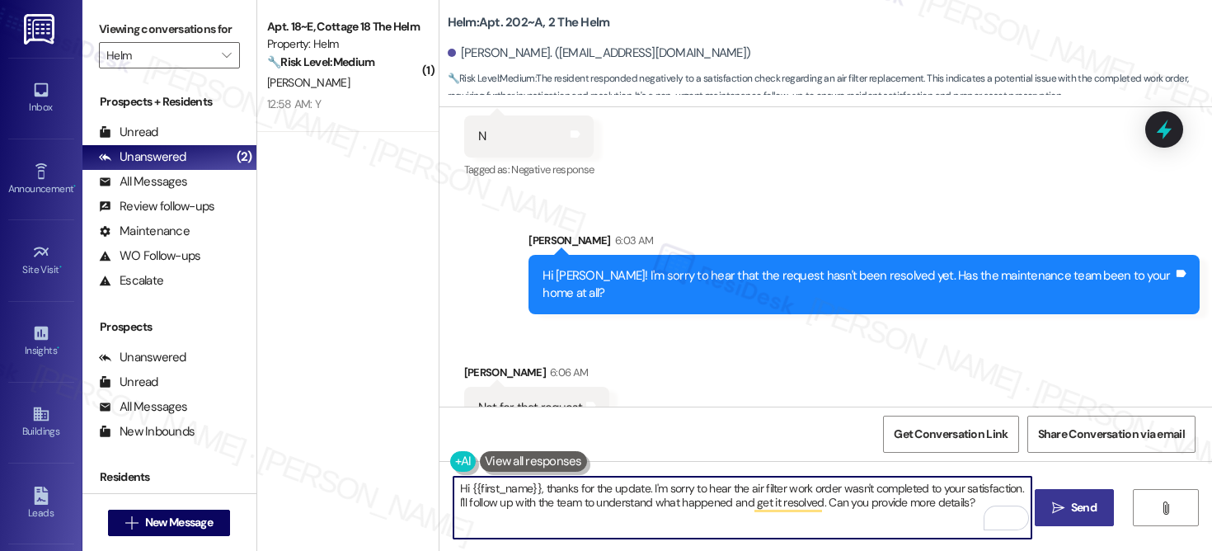
click at [604, 508] on textarea "Hi {{first_name}}, thanks for the update. I'm sorry to hear the air filter work…" at bounding box center [743, 508] width 578 height 62
click at [603, 508] on textarea "Hi {{first_name}}, thanks for the update. I'm sorry to hear the air filter work…" at bounding box center [743, 508] width 578 height 62
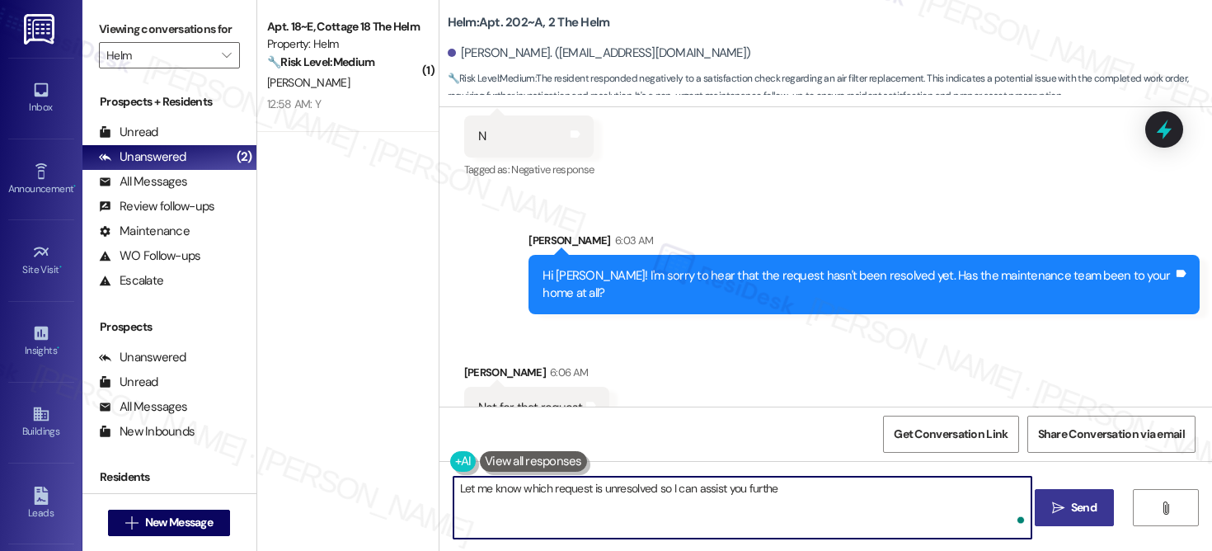
type textarea "Let me know which request is unresolved so I can assist you further"
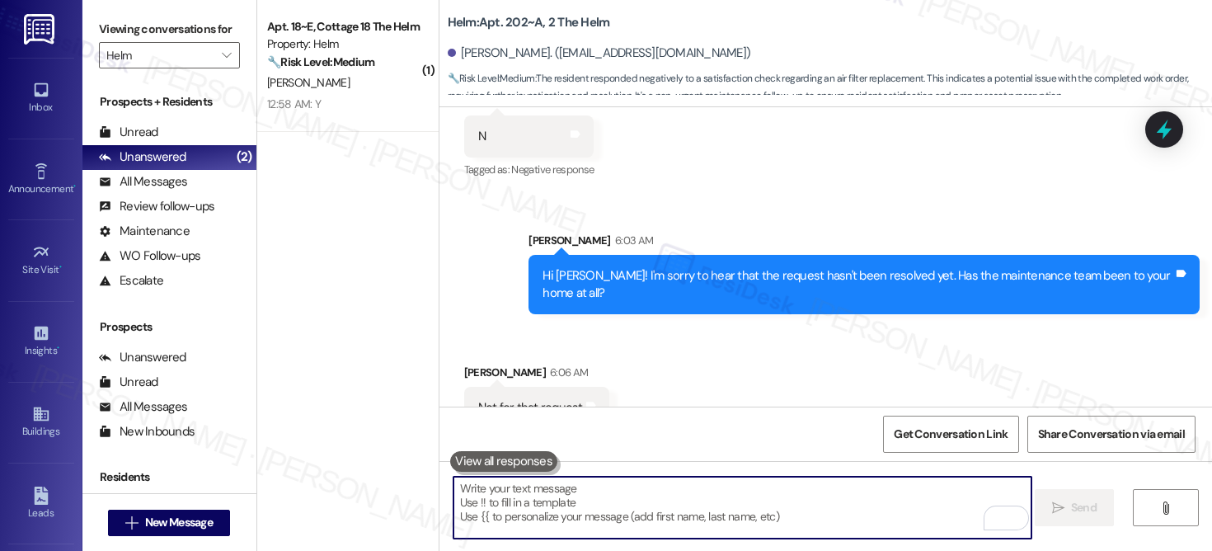
click at [500, 498] on textarea "To enrich screen reader interactions, please activate Accessibility in Grammarl…" at bounding box center [743, 508] width 578 height 62
paste textarea "Please let me know which request is still unresolved so I can assist you furthe…"
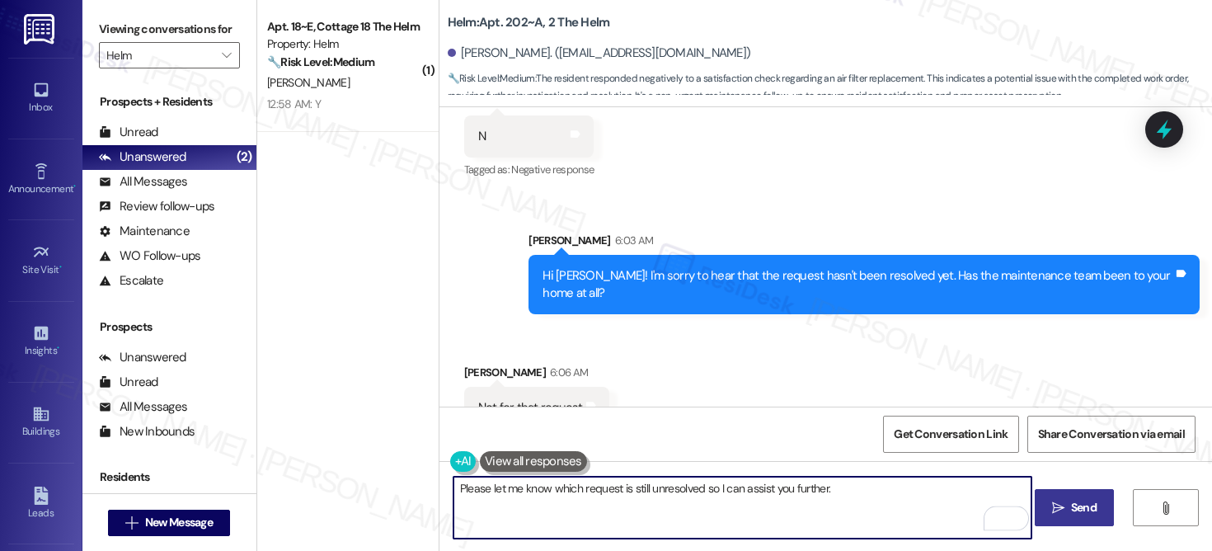
type textarea "Please let me know which request is still unresolved so I can assist you furthe…"
click at [1079, 506] on span "Send" at bounding box center [1084, 507] width 26 height 17
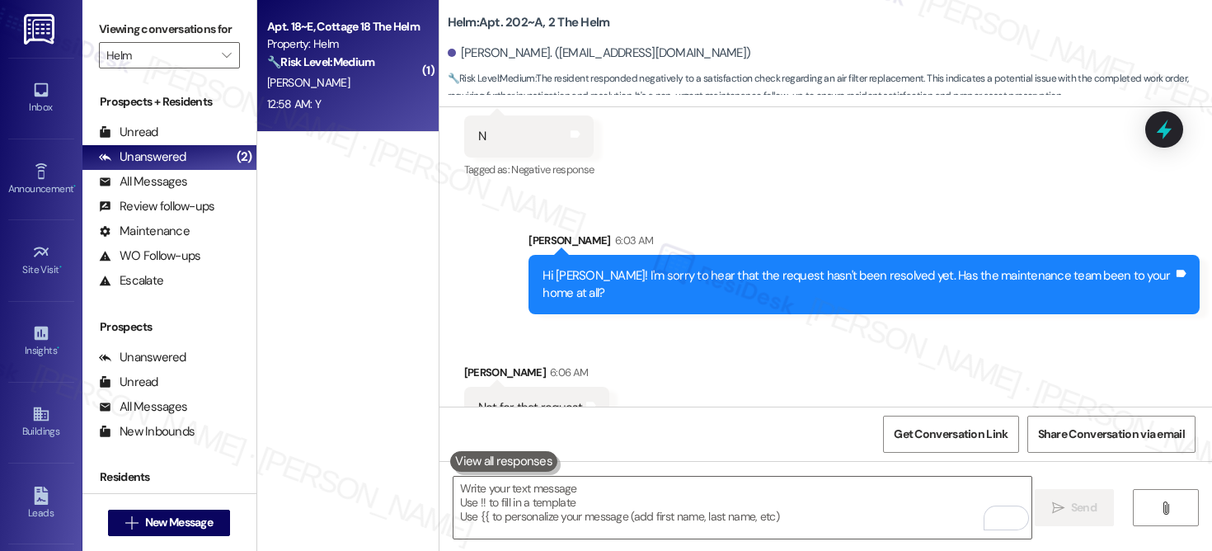
click at [331, 68] on strong "🔧 Risk Level: Medium" at bounding box center [320, 61] width 107 height 15
type textarea "Fetching suggested responses. Please feel free to read through the conversation…"
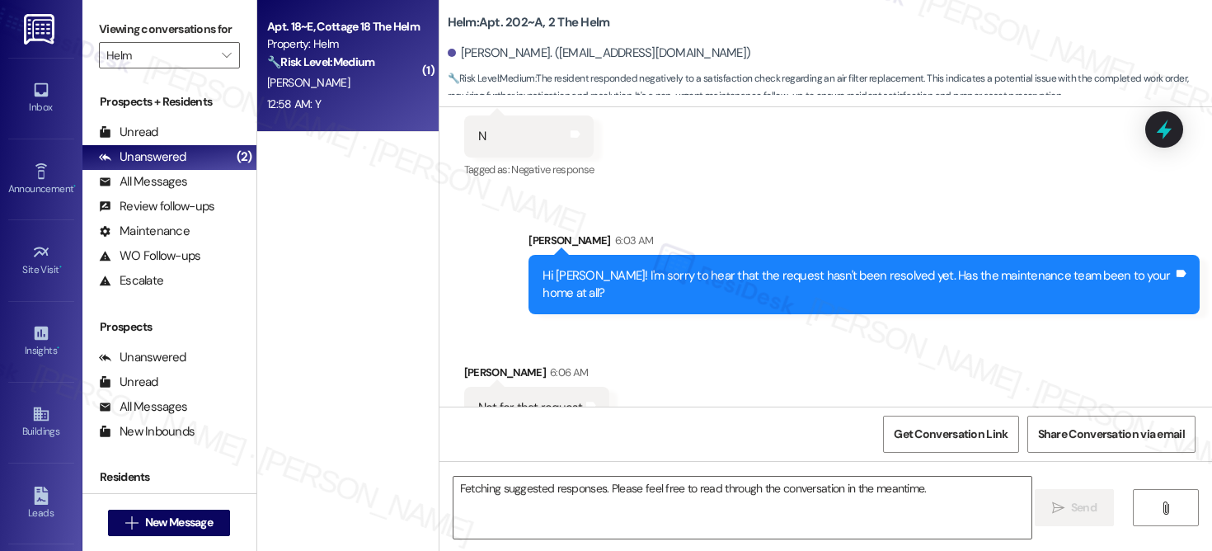
click at [330, 67] on strong "🔧 Risk Level: Medium" at bounding box center [320, 61] width 107 height 15
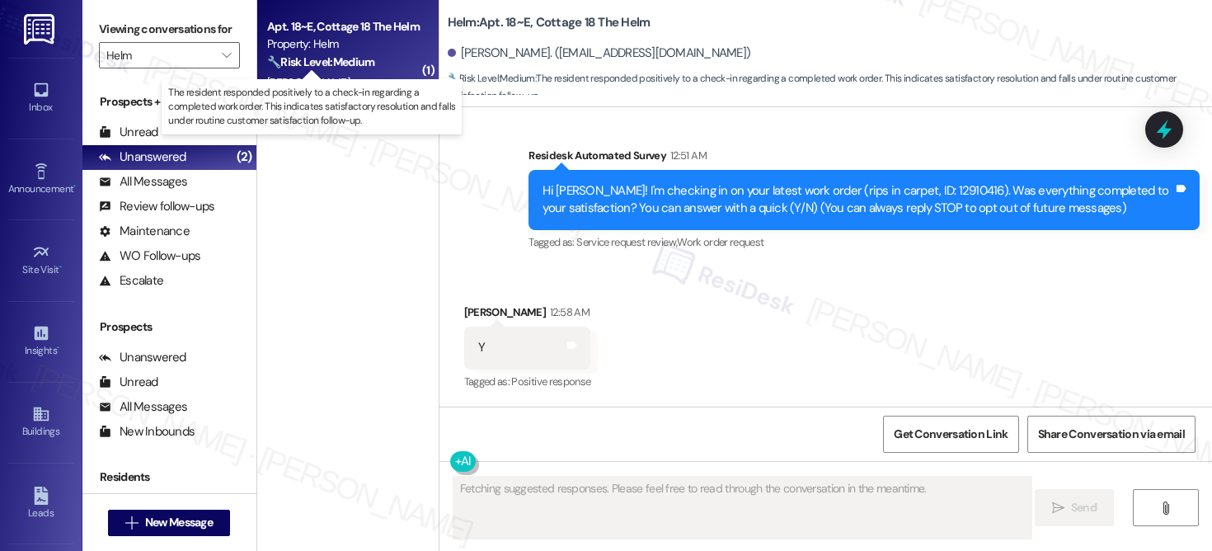
scroll to position [296, 0]
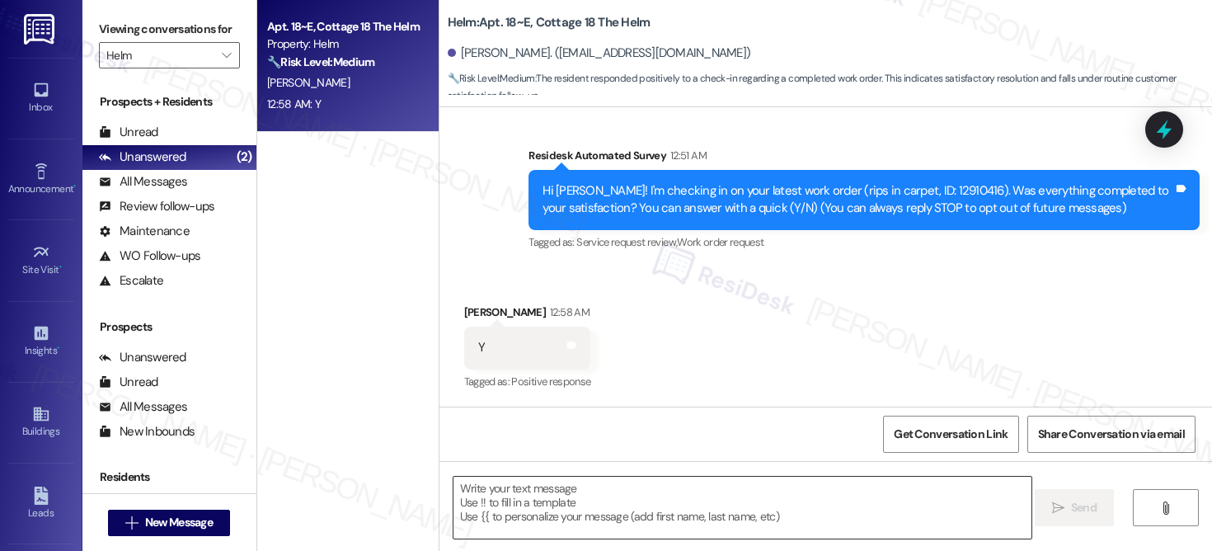
click at [604, 510] on textarea at bounding box center [743, 508] width 578 height 62
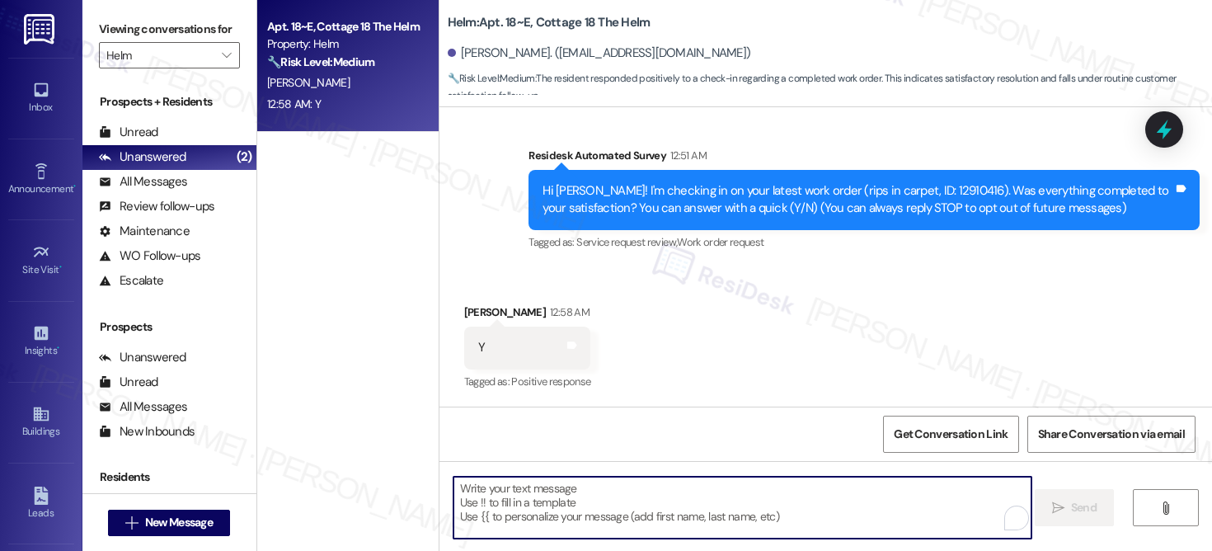
paste textarea "Hi {{first_name}}, I'm so glad to hear the work order was completed to your sat…"
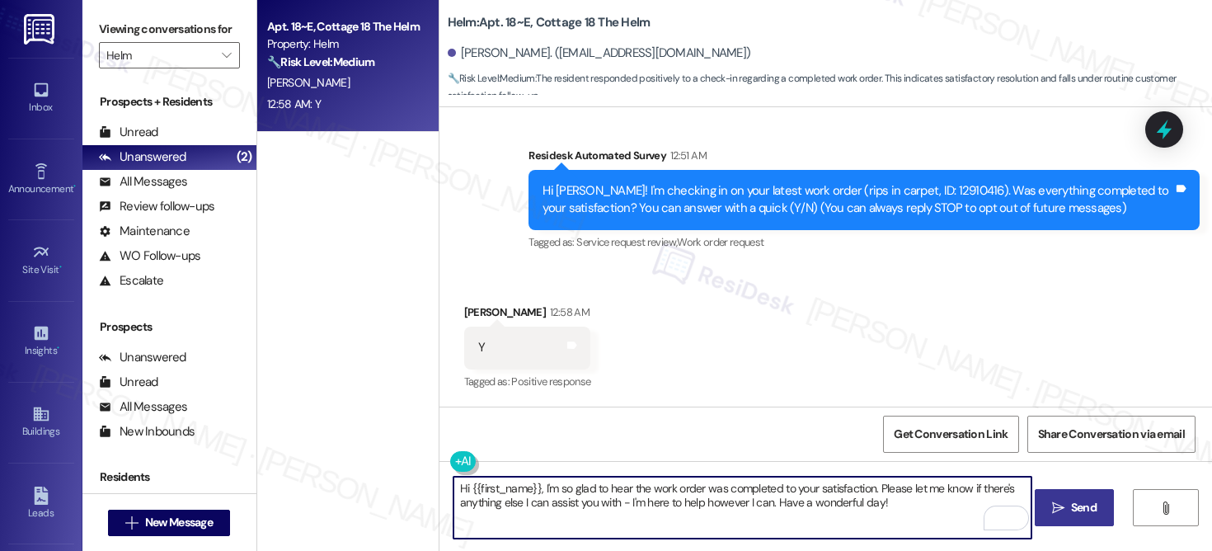
type textarea "Hi {{first_name}}, I'm so glad to hear the work order was completed to your sat…"
click at [1087, 505] on span "Send" at bounding box center [1084, 507] width 26 height 17
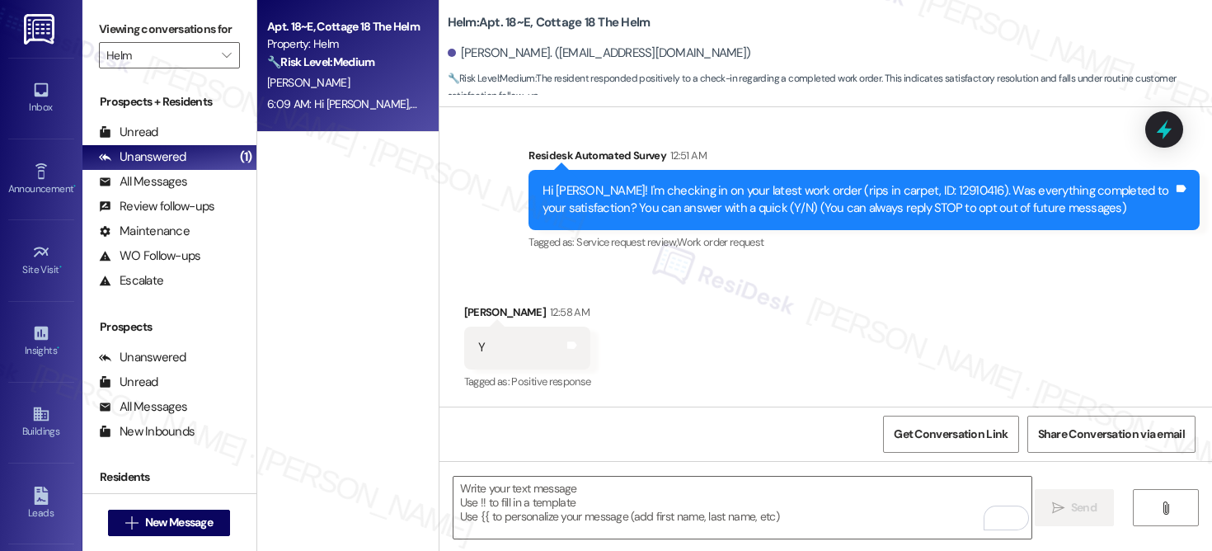
scroll to position [429, 0]
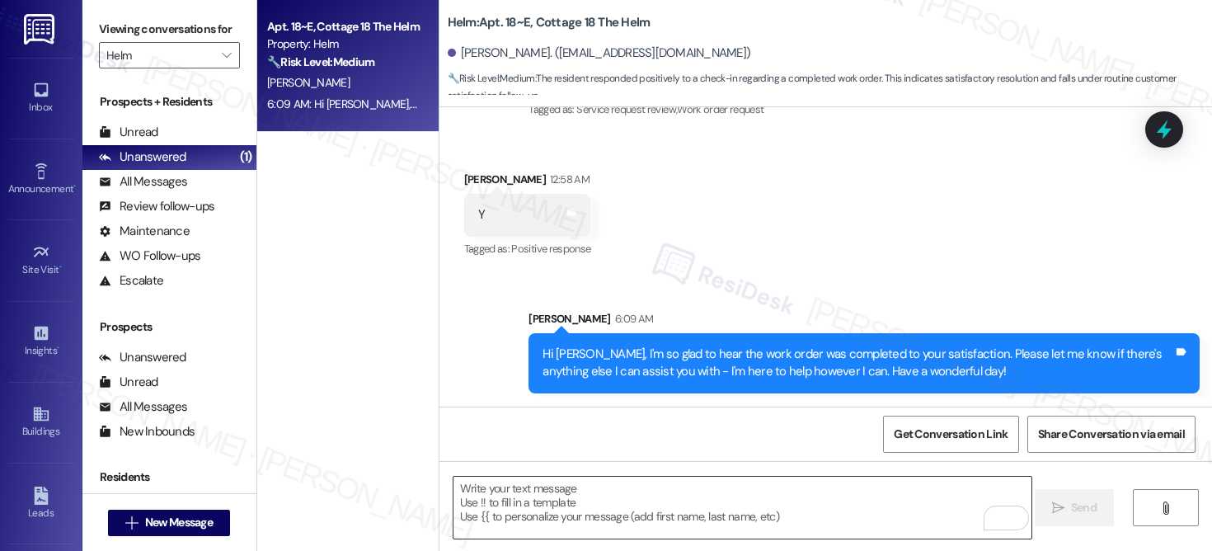
click at [549, 492] on textarea "To enrich screen reader interactions, please activate Accessibility in Grammarl…" at bounding box center [743, 508] width 578 height 62
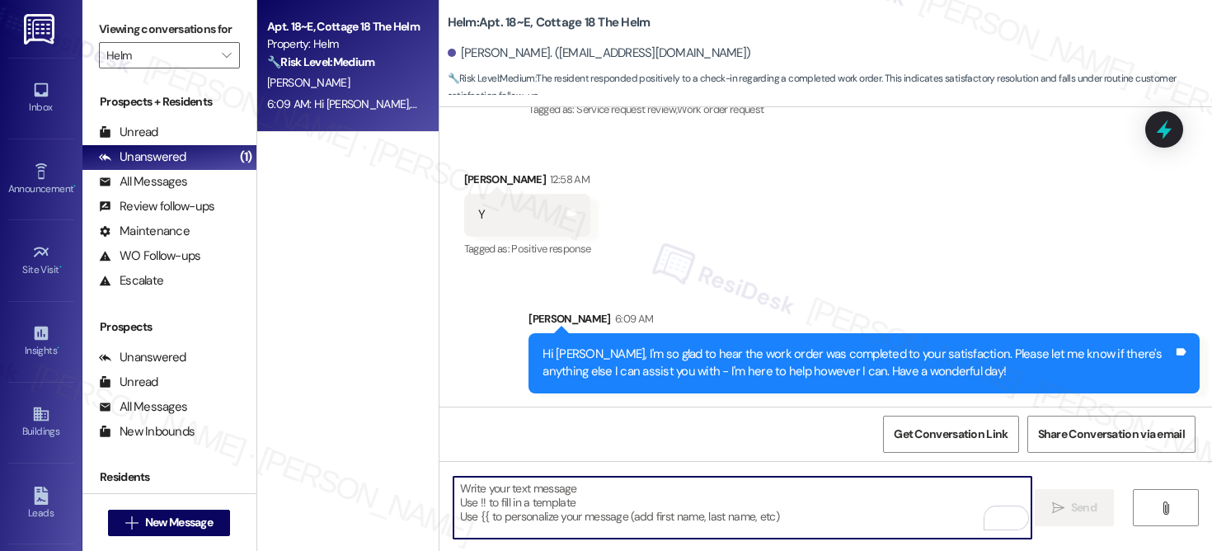
paste textarea "If I may ask...has {{property}} lived up to your expectations?"
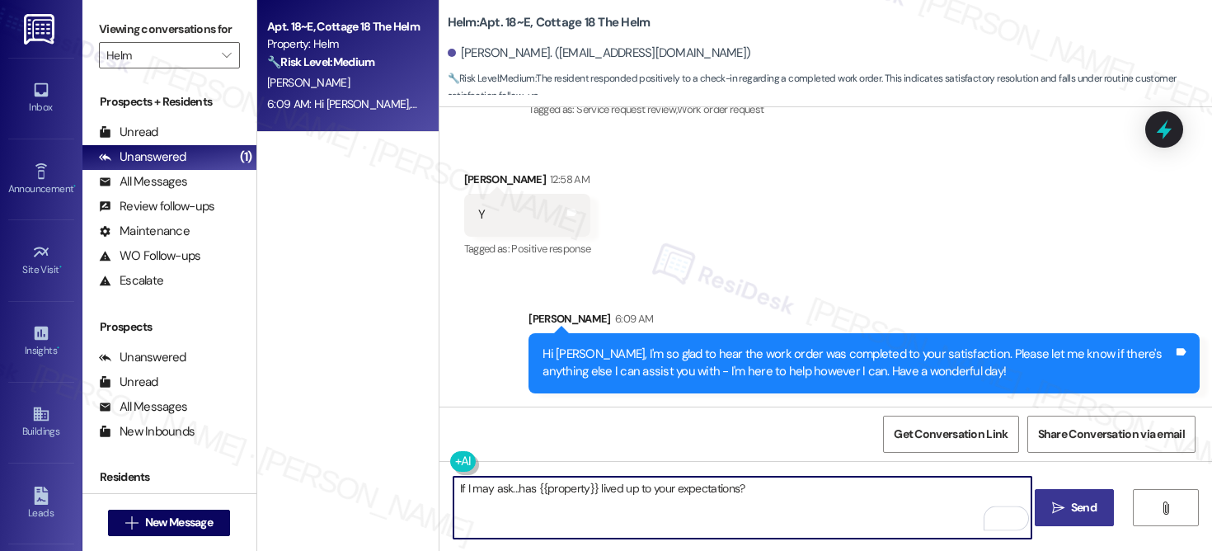
type textarea "If I may ask...has {{property}} lived up to your expectations?"
click at [1068, 505] on span "Send" at bounding box center [1084, 507] width 32 height 17
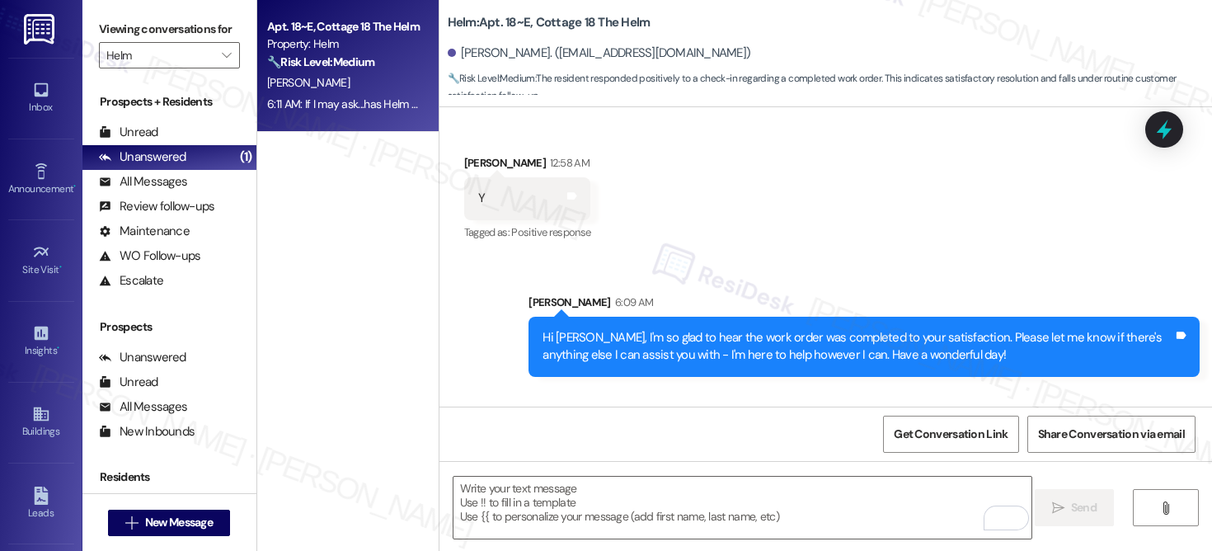
scroll to position [543, 0]
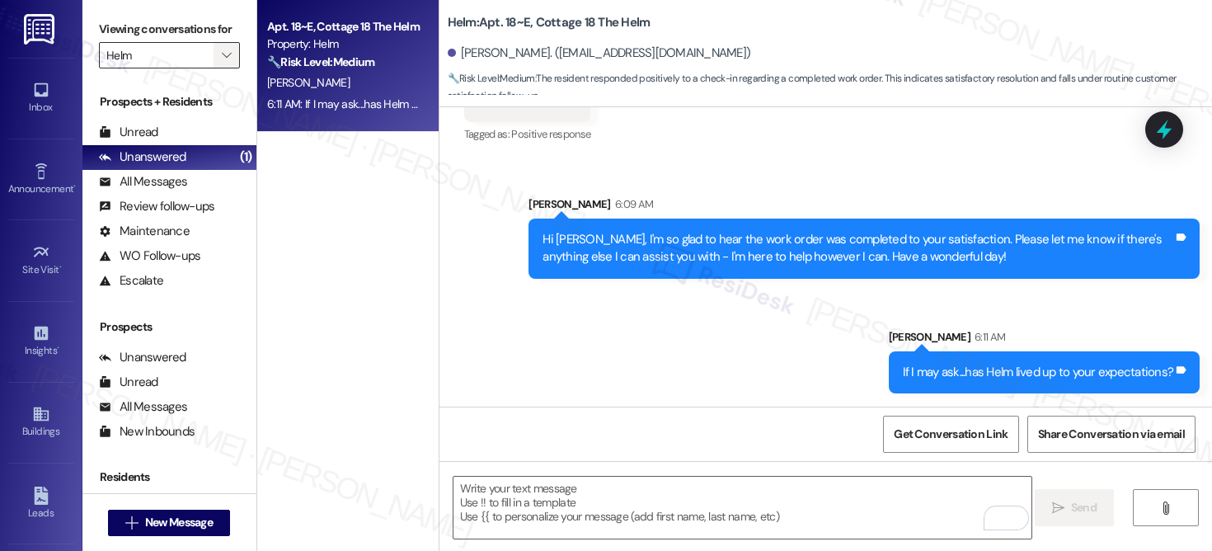
click at [222, 62] on icon "" at bounding box center [226, 55] width 9 height 13
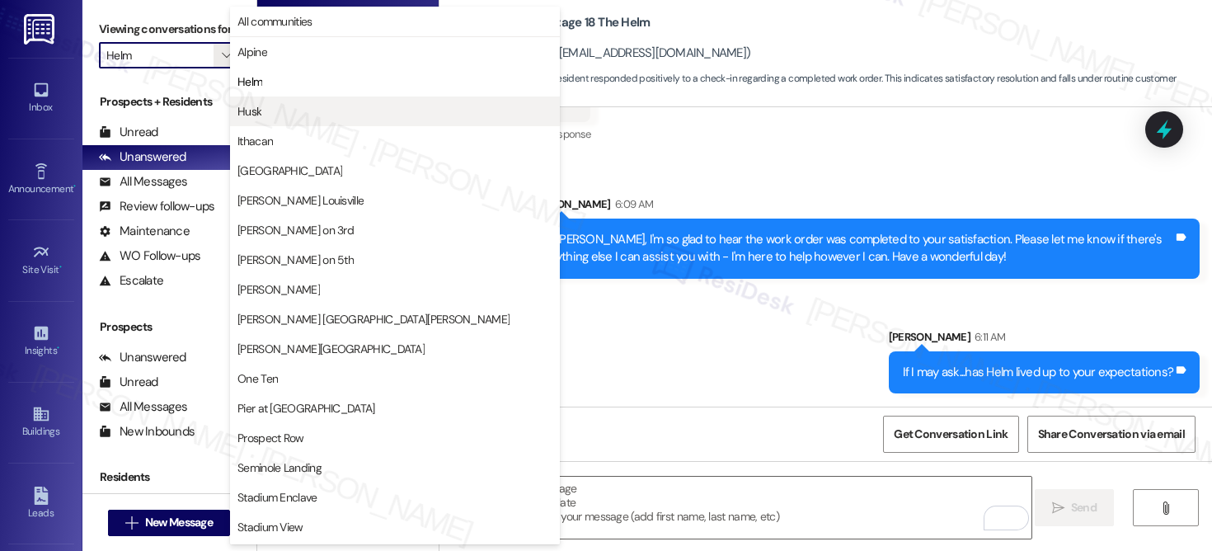
click at [262, 112] on span "Husk" at bounding box center [394, 111] width 315 height 16
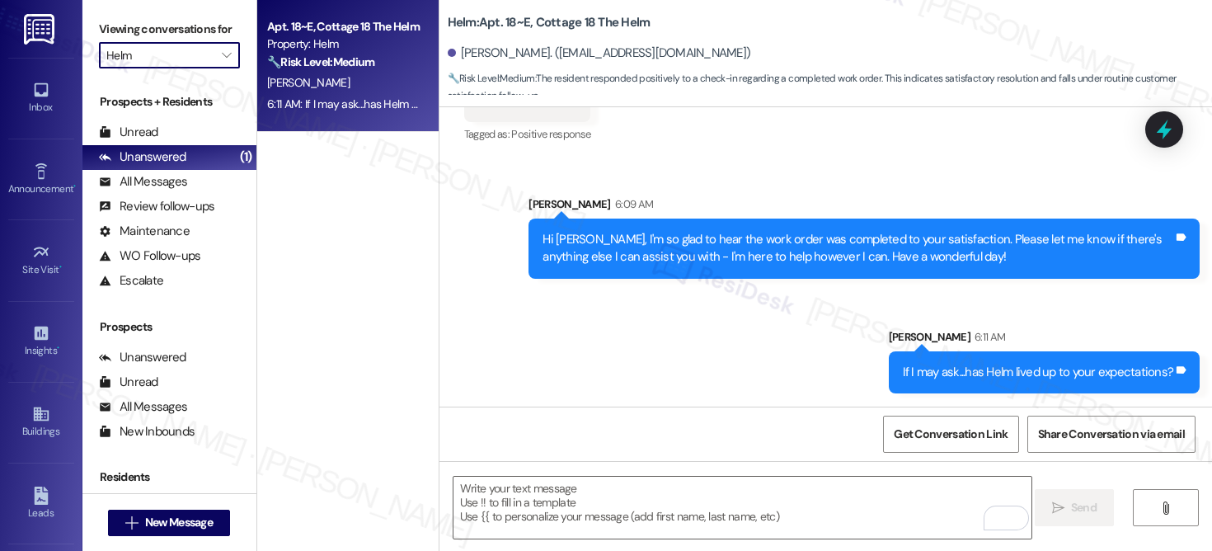
type input "Husk"
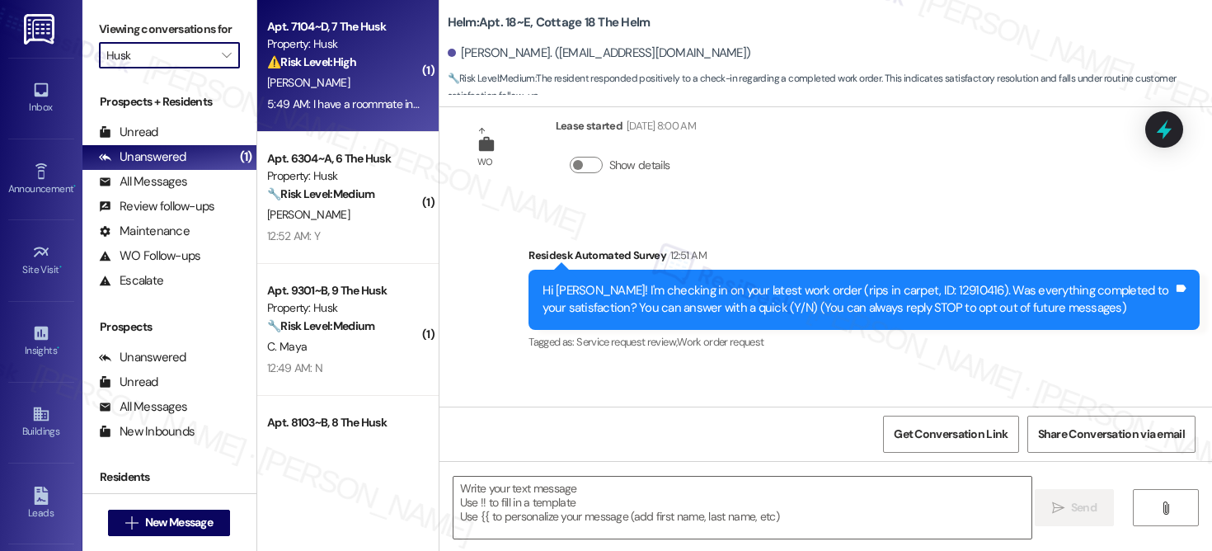
type textarea "Fetching suggested responses. Please feel free to read through the conversation…"
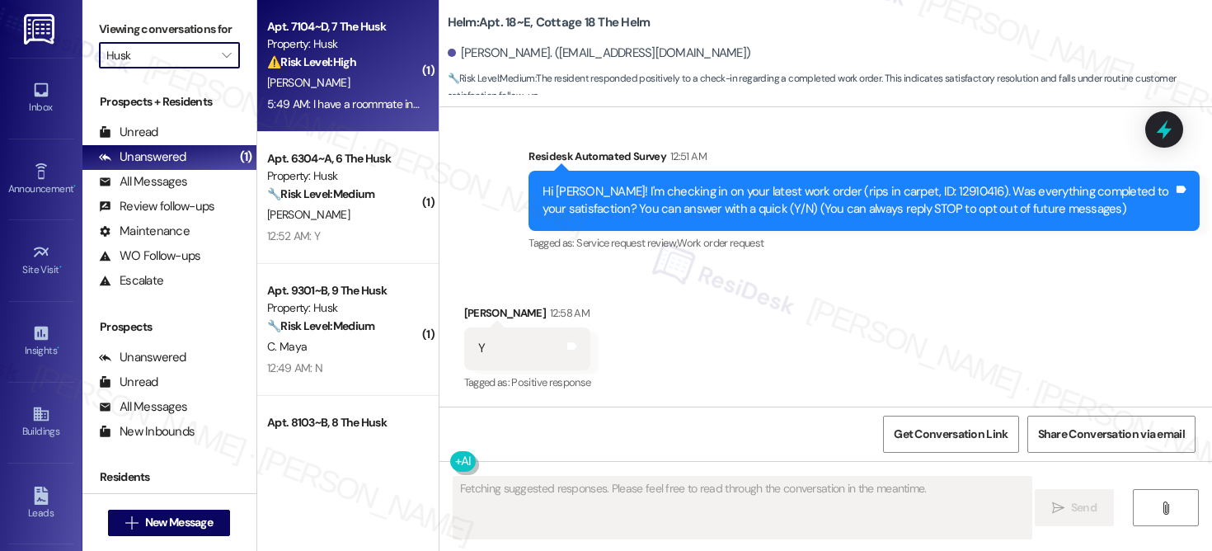
click at [333, 54] on div "⚠️ Risk Level: High The resident reports a water leak from a shower light, whic…" at bounding box center [343, 62] width 153 height 17
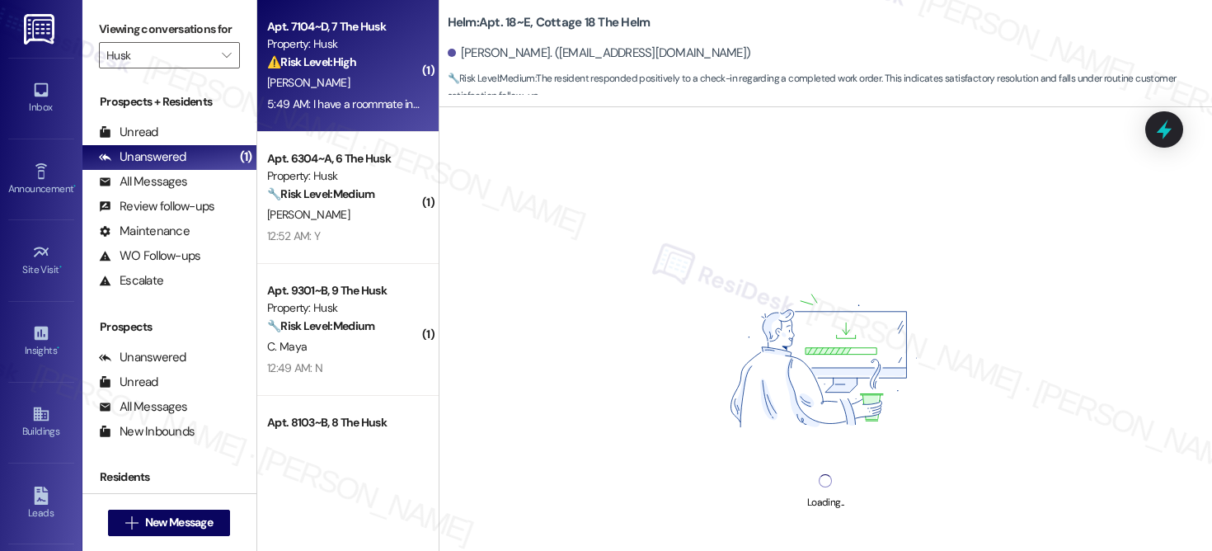
click at [333, 51] on div "Property: Husk" at bounding box center [343, 43] width 153 height 17
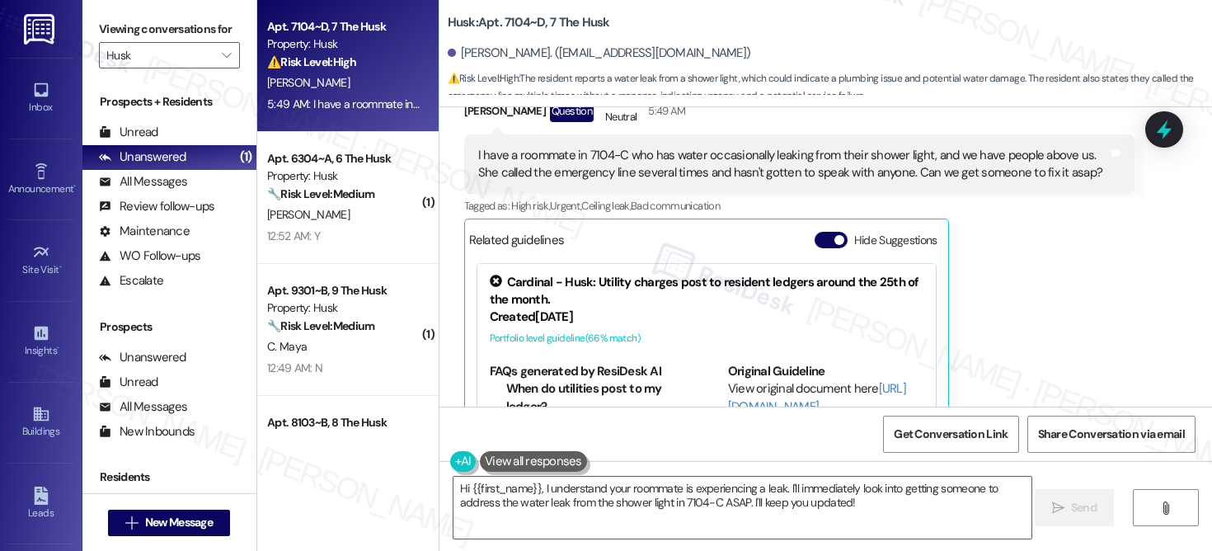
scroll to position [23, 0]
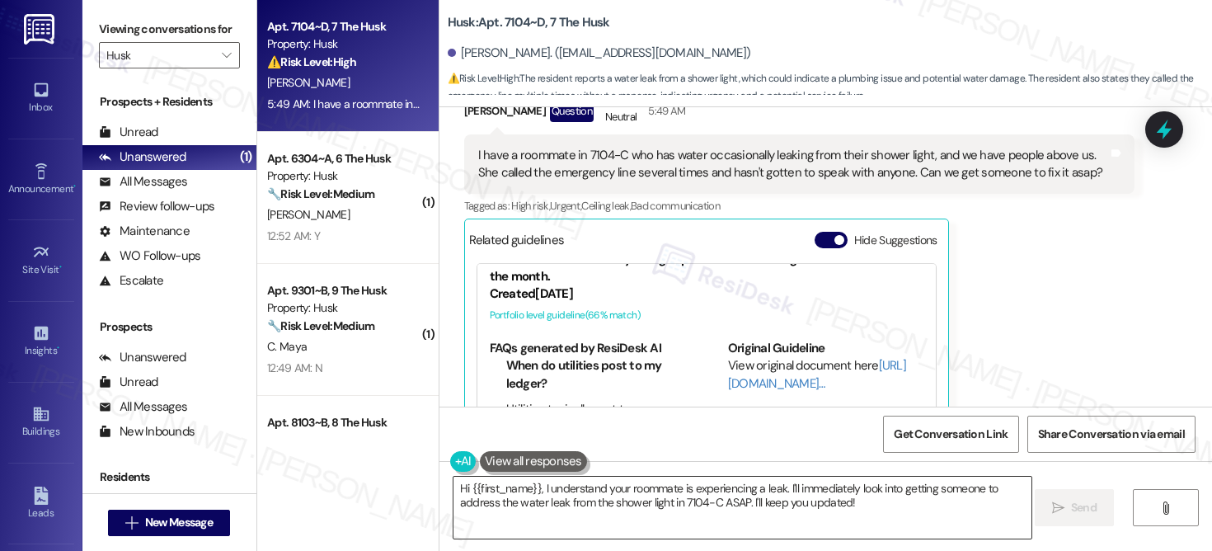
click at [713, 502] on textarea "Hi {{first_name}}, I understand your roommate is experiencing a leak. I'll imme…" at bounding box center [743, 508] width 578 height 62
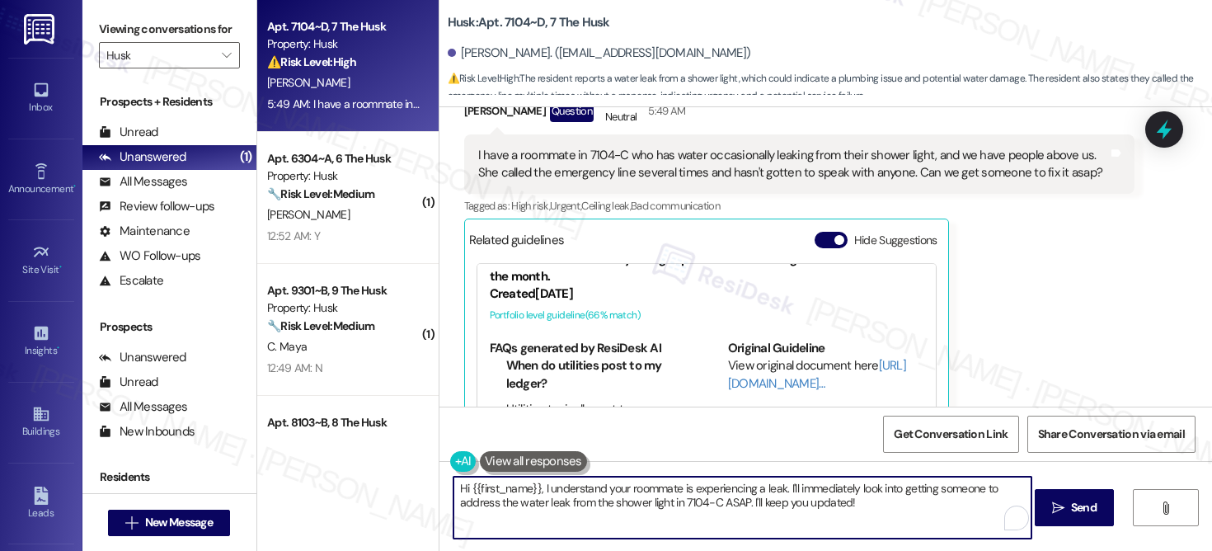
click at [713, 502] on textarea "Hi {{first_name}}, I understand your roommate is experiencing a leak. I'll imme…" at bounding box center [743, 508] width 578 height 62
click at [714, 502] on textarea "Hi {{first_name}}, I understand your roommate is experiencing a leak. I'll imme…" at bounding box center [743, 508] width 578 height 62
click at [881, 505] on textarea "Hi {{first_name}}, I understand your roommate is experiencing a leak. I'll imme…" at bounding box center [743, 508] width 578 height 62
drag, startPoint x: 881, startPoint y: 501, endPoint x: 745, endPoint y: 496, distance: 136.1
click at [745, 496] on textarea "Hi {{first_name}}, I understand your roommate is experiencing a leak. I'll imme…" at bounding box center [743, 508] width 578 height 62
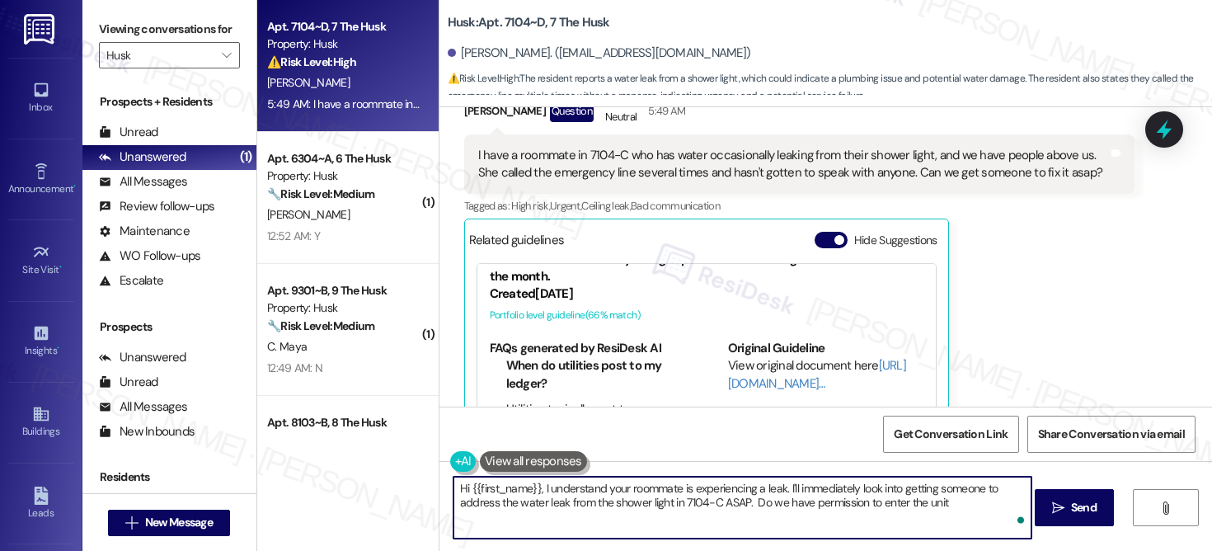
type textarea "Hi {{first_name}}, I understand your roommate is experiencing a leak. I'll imme…"
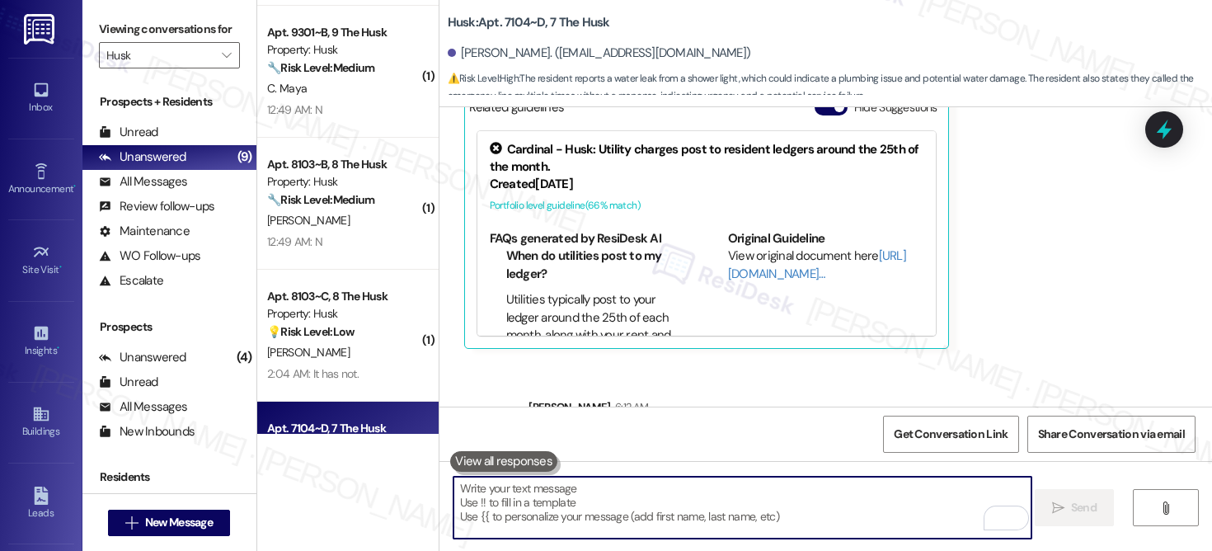
scroll to position [147, 0]
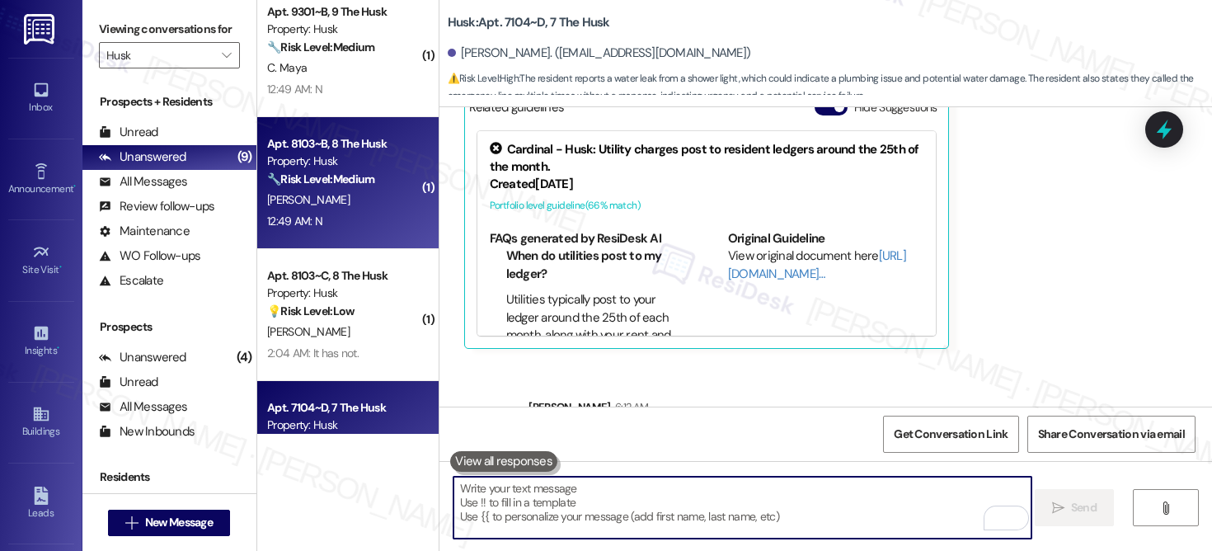
click at [341, 194] on div "[PERSON_NAME]" at bounding box center [344, 200] width 156 height 21
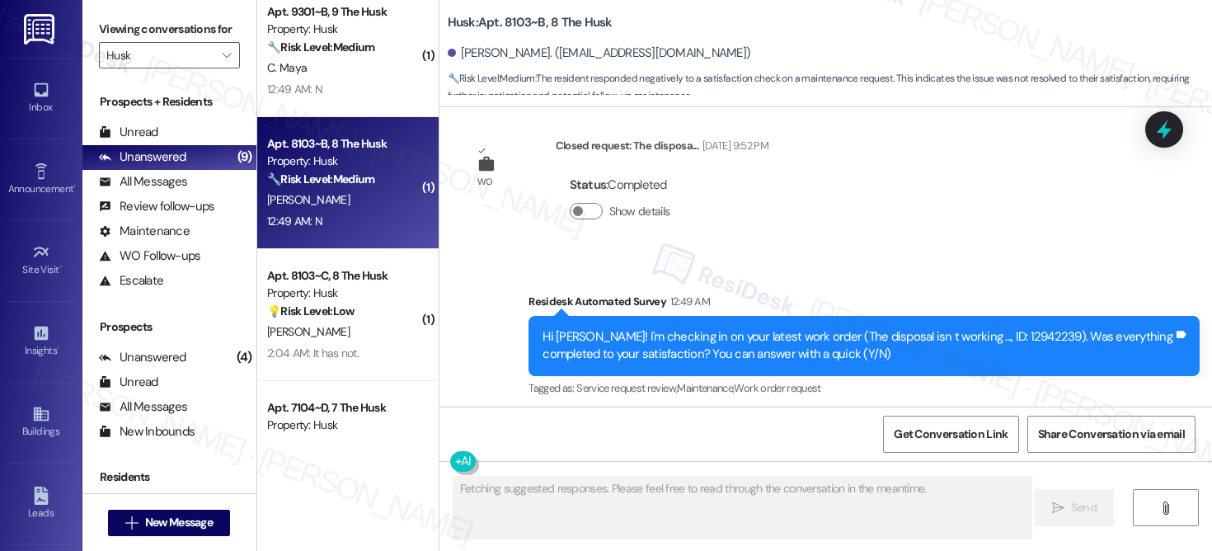
scroll to position [7969, 0]
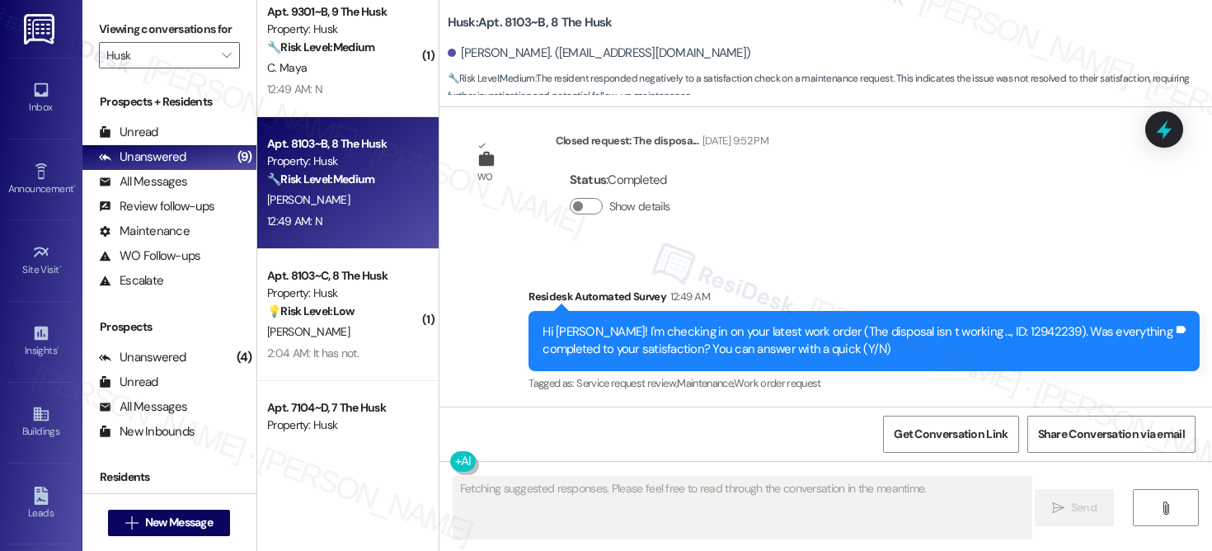
click at [615, 407] on div "Received via SMS Leo Padgett 12:49 AM N Tags and notes Tagged as: Negative resp…" at bounding box center [825, 476] width 773 height 139
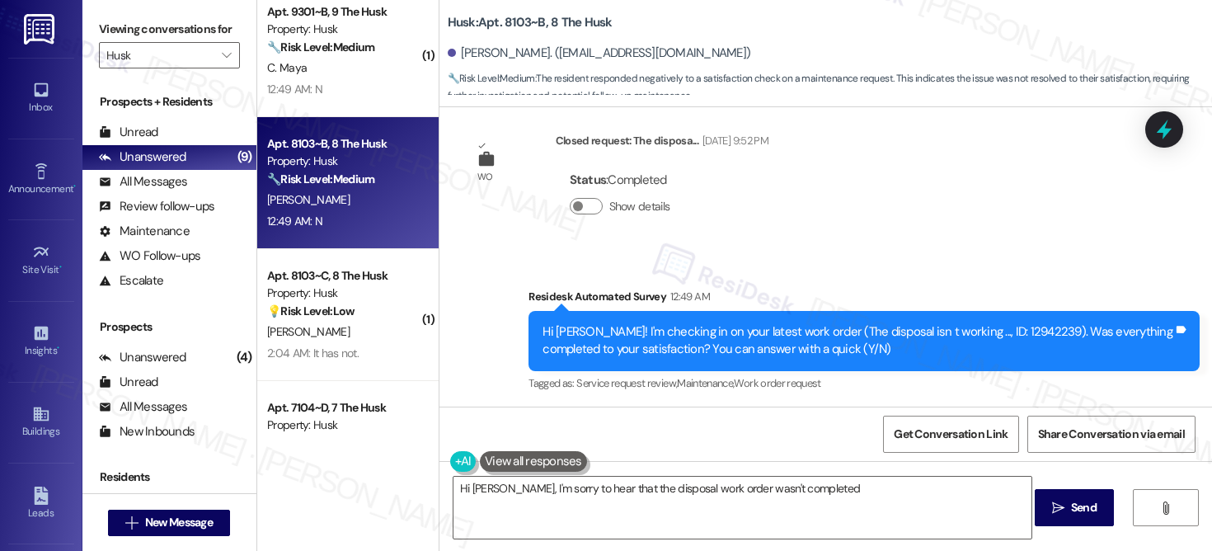
type textarea "Hi Leo, I'm sorry to hear that the disposal work order wasn't completed"
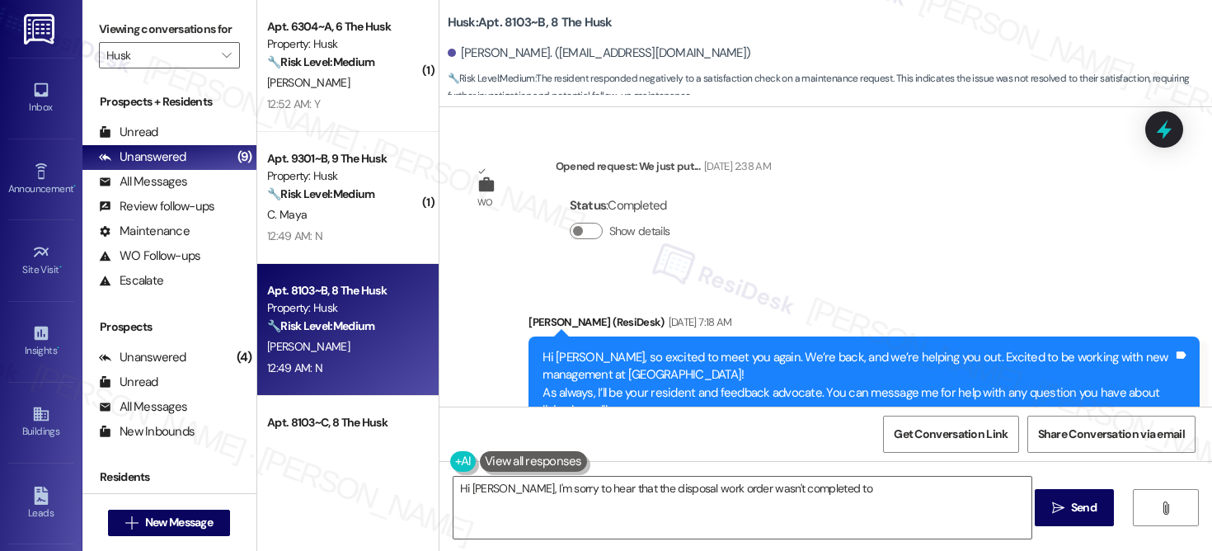
scroll to position [7969, 0]
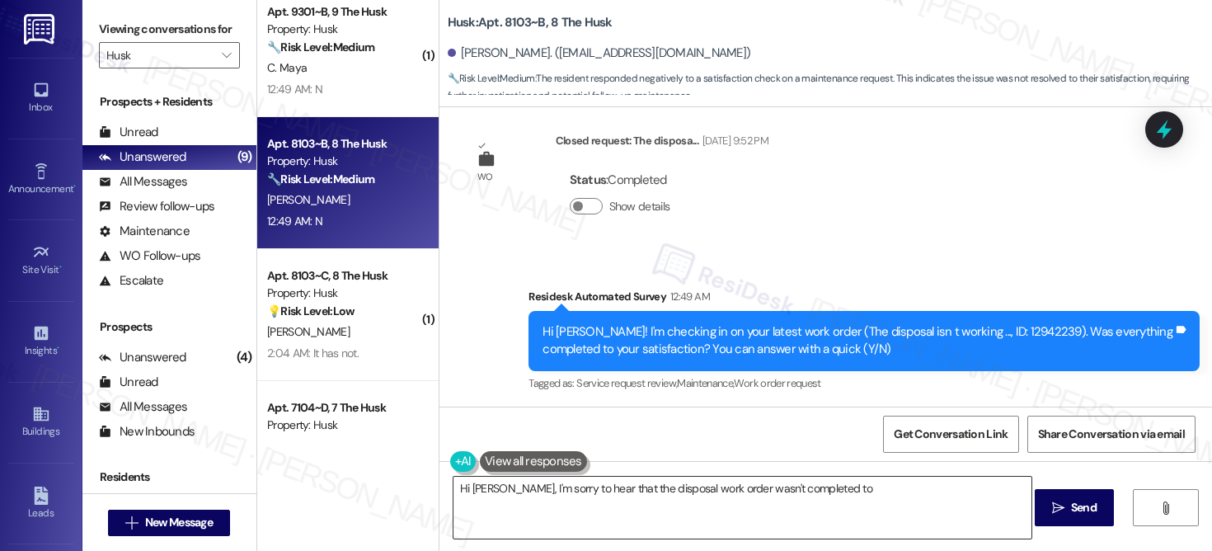
click at [562, 511] on textarea "Hi [PERSON_NAME], I'm sorry to hear that the disposal work order wasn't complet…" at bounding box center [743, 508] width 578 height 62
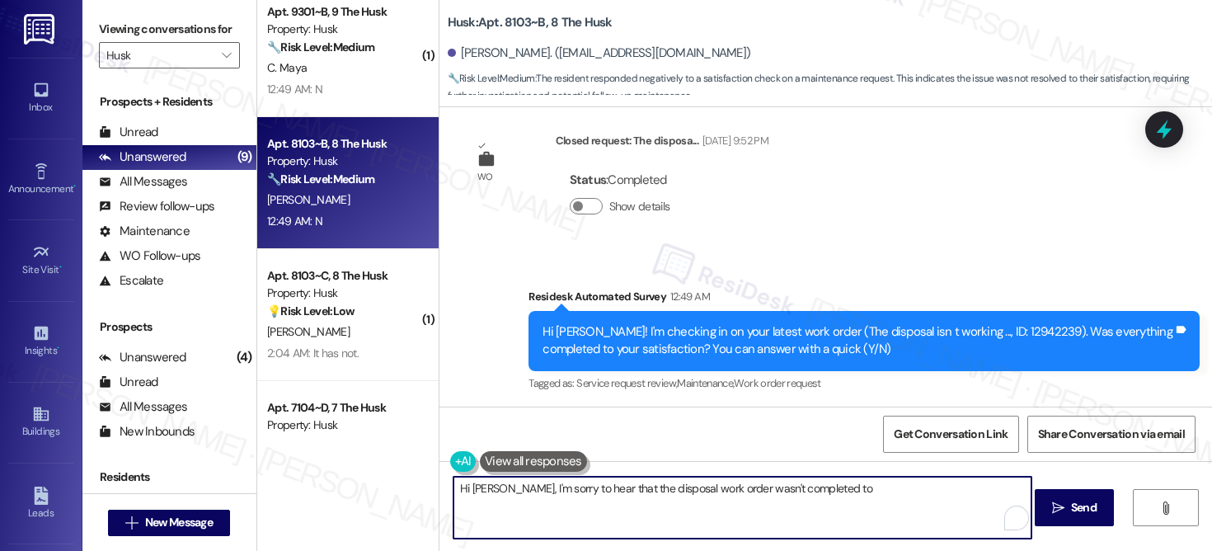
click at [562, 511] on textarea "Hi [PERSON_NAME], I'm sorry to hear that the disposal work order wasn't complet…" at bounding box center [743, 508] width 578 height 62
click at [562, 510] on textarea "Hi [PERSON_NAME], I'm sorry to hear that the disposal work order wasn't complet…" at bounding box center [743, 508] width 578 height 62
click at [561, 510] on textarea "Hi [PERSON_NAME], I'm sorry to hear that the disposal work order wasn't complet…" at bounding box center [743, 508] width 578 height 62
click at [560, 510] on textarea "Hi [PERSON_NAME], I'm sorry to hear that the disposal work order wasn't complet…" at bounding box center [743, 508] width 578 height 62
click at [560, 510] on textarea "Hi Leo, I'm sorry to hear that the disposal work order wasn't completed to your…" at bounding box center [743, 508] width 578 height 62
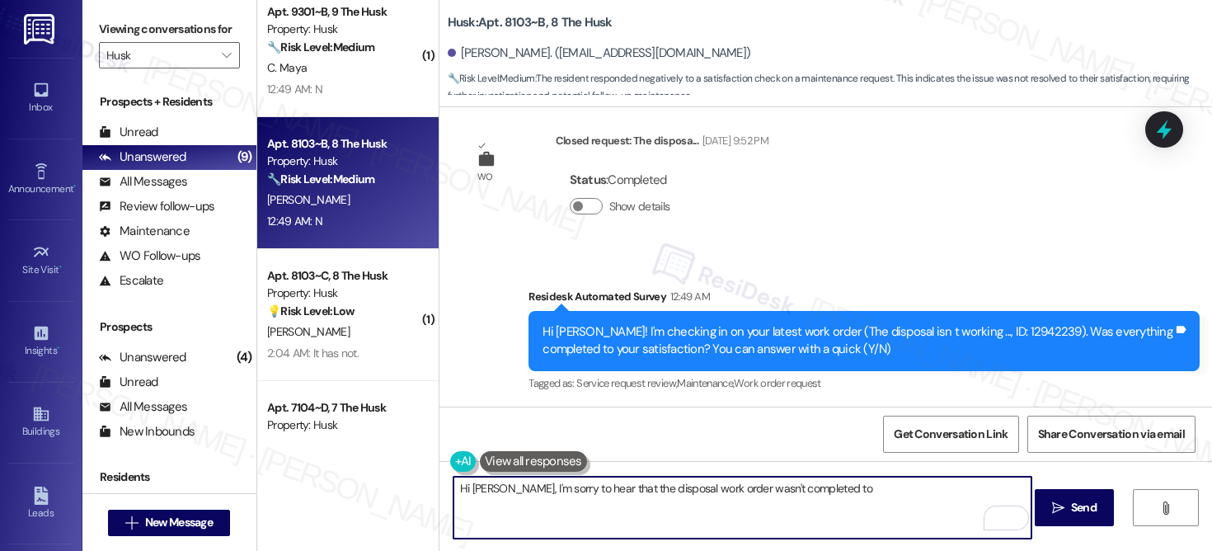
click at [560, 511] on textarea "Hi Leo, I'm sorry to hear that the disposal work order wasn't completed to your…" at bounding box center [743, 508] width 578 height 62
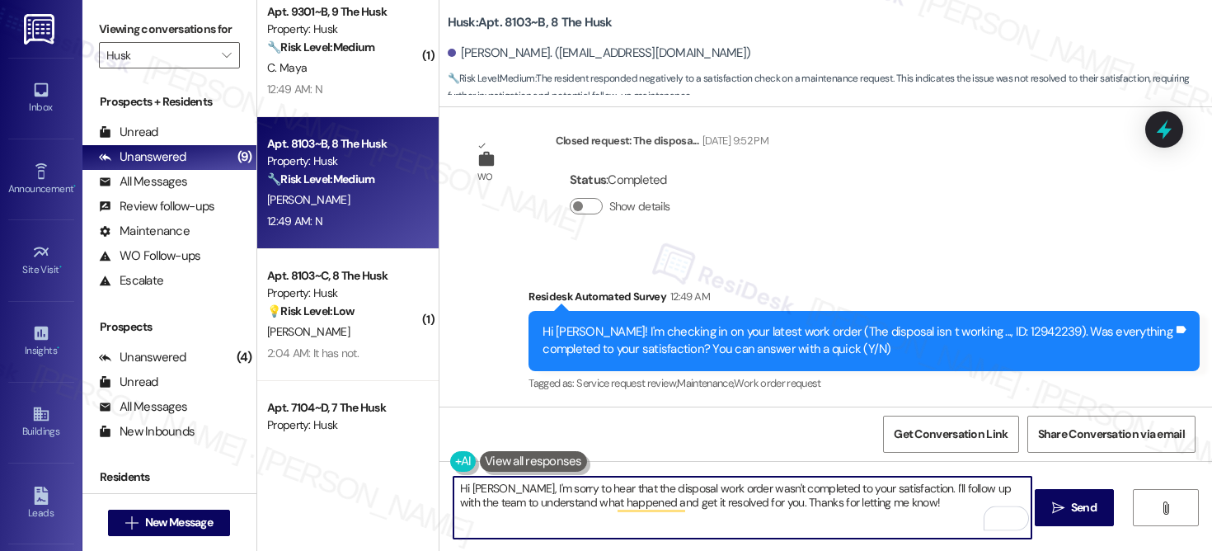
paste textarea "{{first_name}}! I'm sorry to hear that the request hasn't been resolved yet. Ha…"
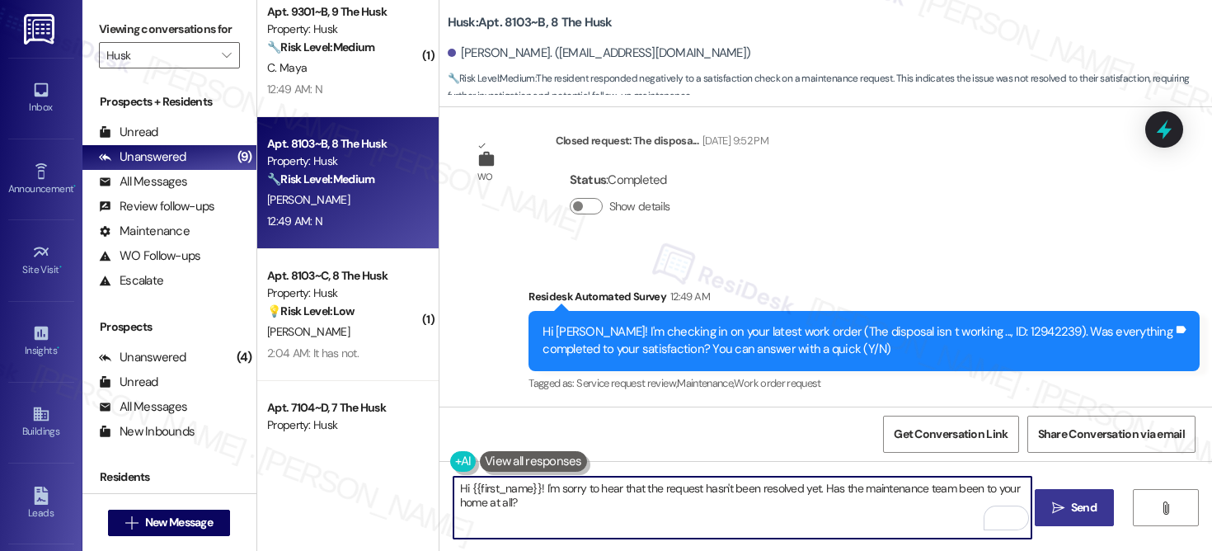
type textarea "Hi {{first_name}}! I'm sorry to hear that the request hasn't been resolved yet.…"
click at [1086, 509] on span "Send" at bounding box center [1084, 507] width 26 height 17
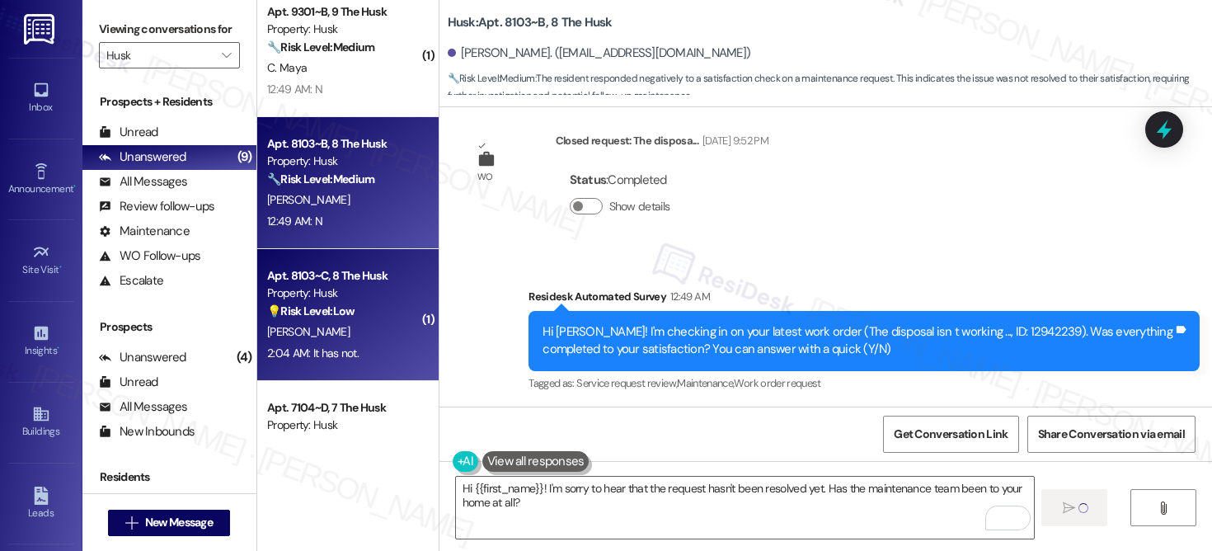
click at [331, 326] on div "A. Evans" at bounding box center [344, 332] width 156 height 21
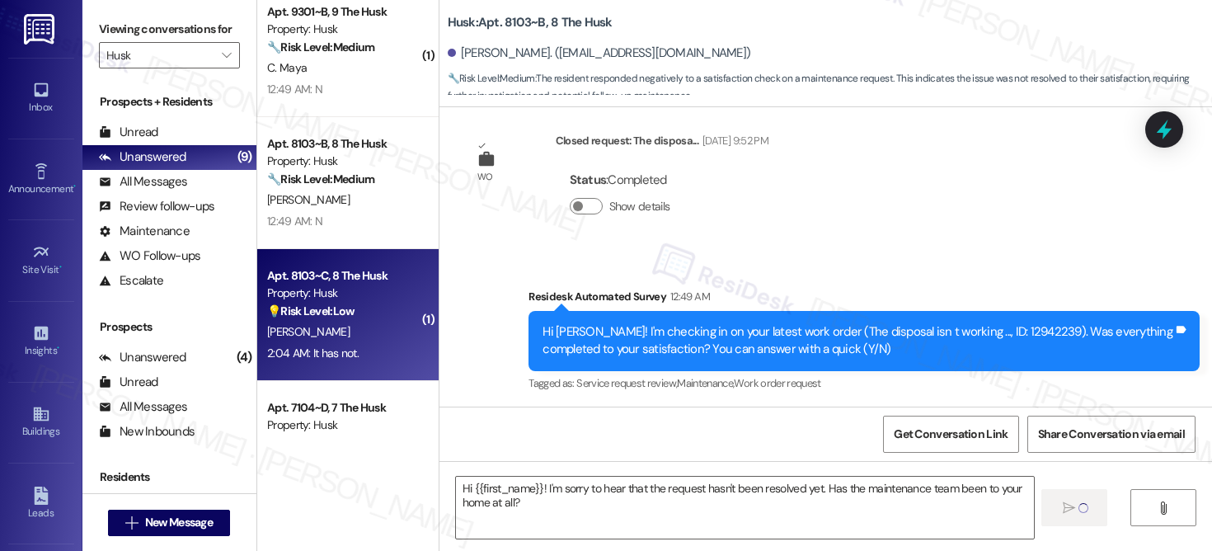
type textarea "Fetching suggested responses. Please feel free to read through the conversation…"
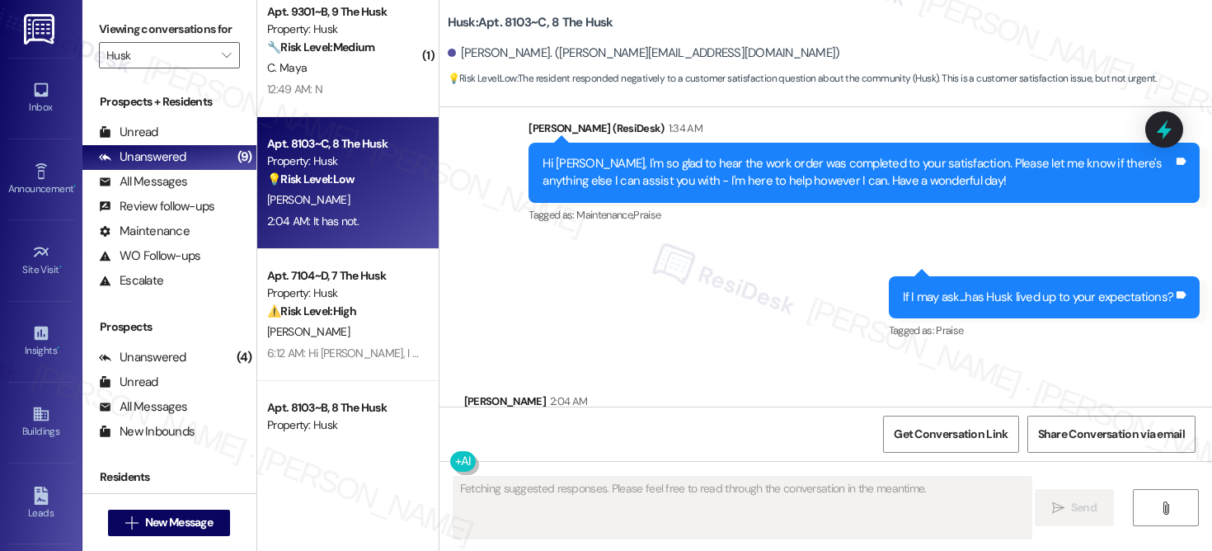
scroll to position [2921, 0]
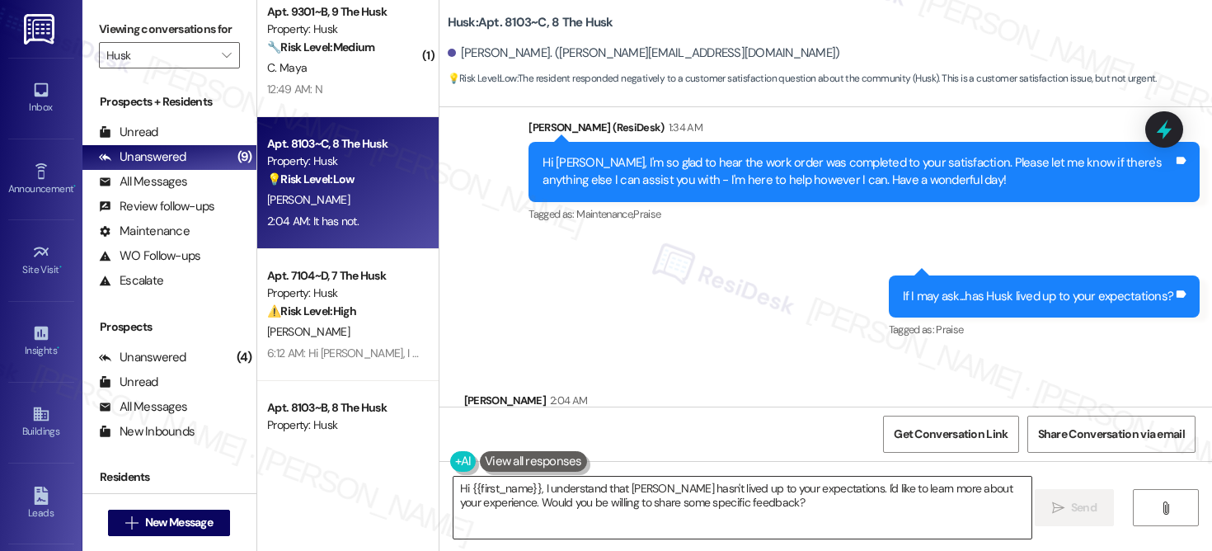
click at [811, 512] on textarea "Hi {{first_name}}, I understand that Husk hasn't lived up to your expectations.…" at bounding box center [743, 508] width 578 height 62
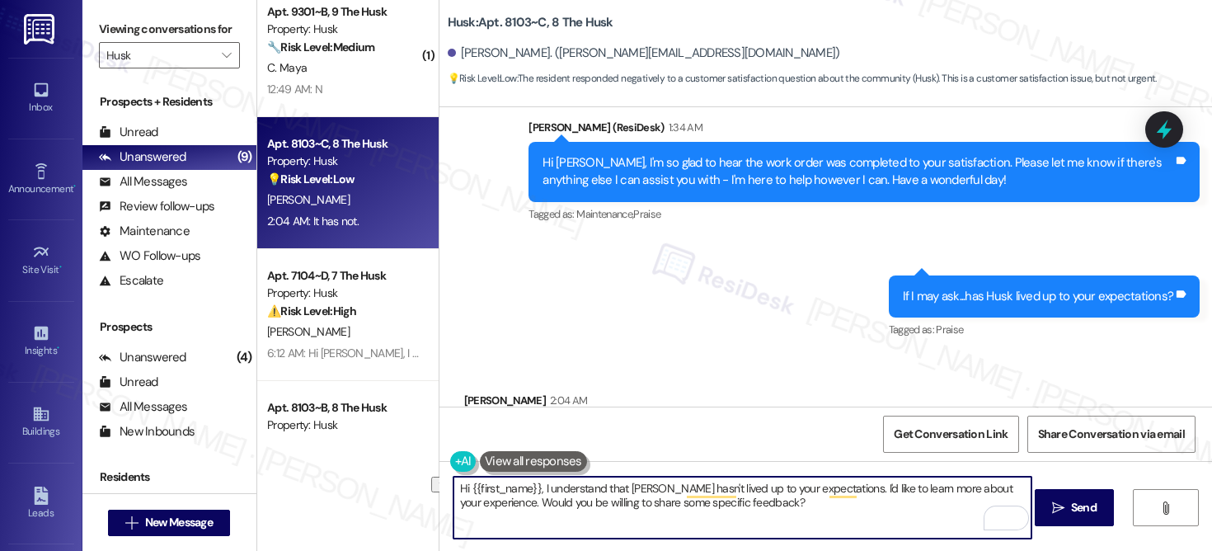
drag, startPoint x: 812, startPoint y: 512, endPoint x: 509, endPoint y: 503, distance: 303.6
click at [509, 503] on textarea "Hi {{first_name}}, I understand that Husk hasn't lived up to your expectations.…" at bounding box center [743, 508] width 578 height 62
type textarea "Hi {{first_name}}, I understand that Husk hasn't lived up to your expectations.…"
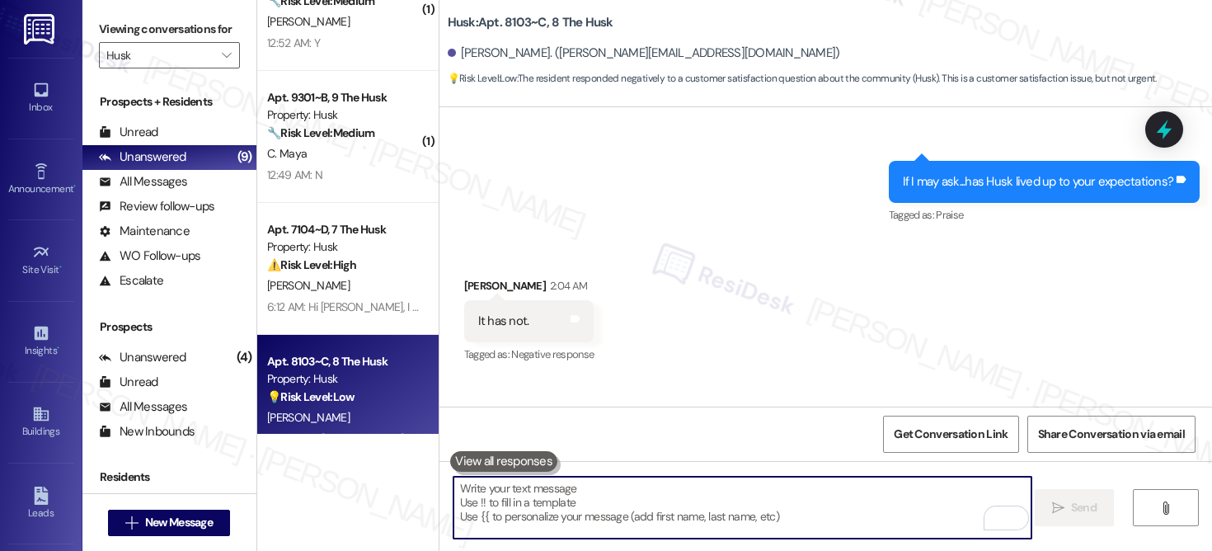
scroll to position [0, 0]
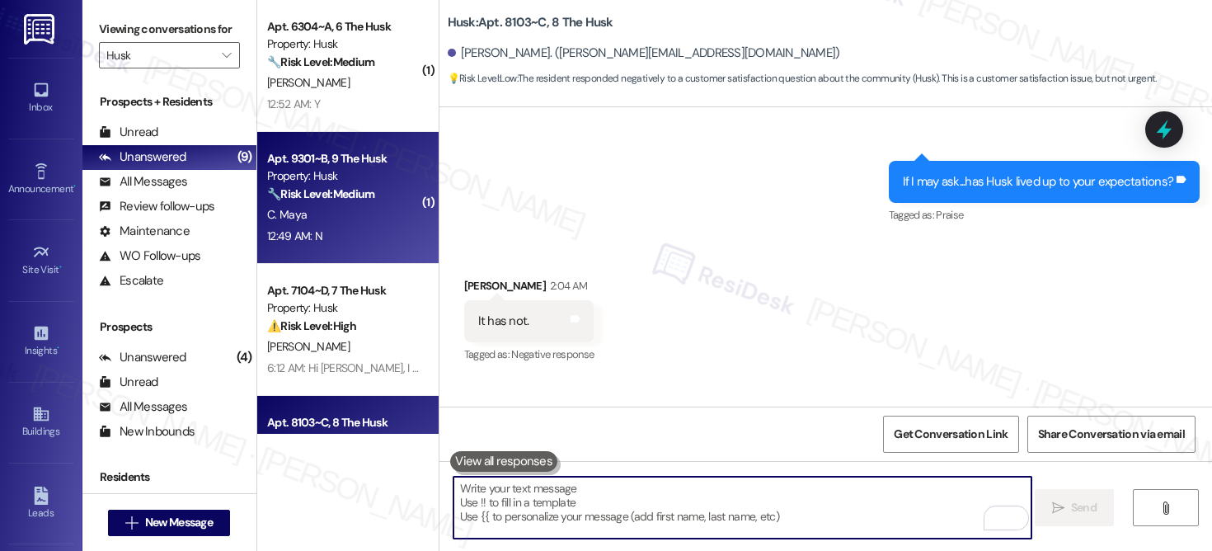
click at [348, 233] on div "12:49 AM: N 12:49 AM: N" at bounding box center [344, 236] width 156 height 21
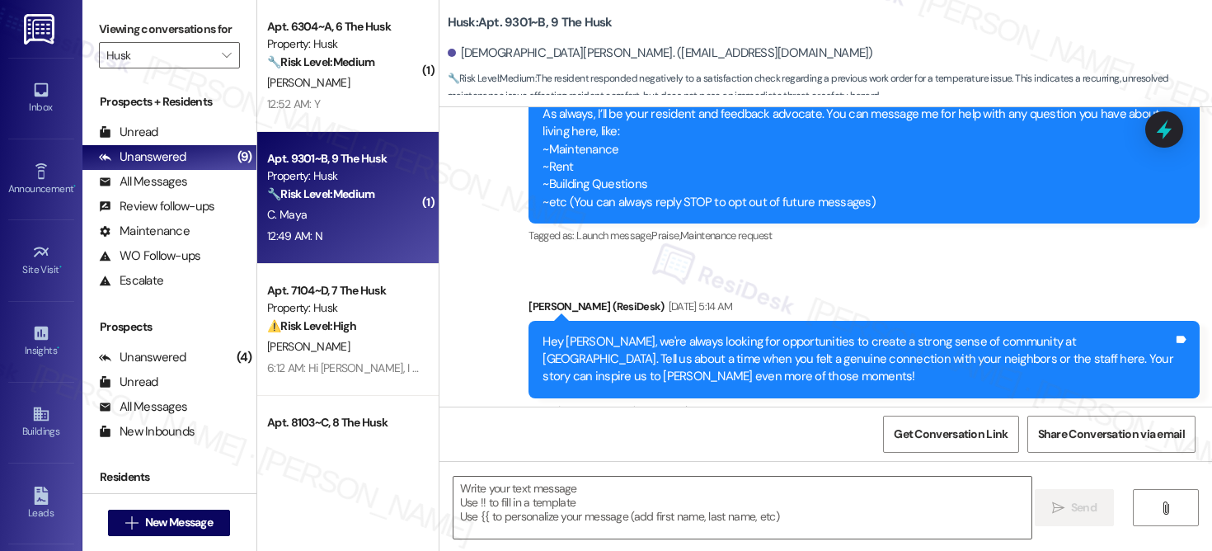
click at [346, 233] on div "12:49 AM: N 12:49 AM: N" at bounding box center [344, 236] width 156 height 21
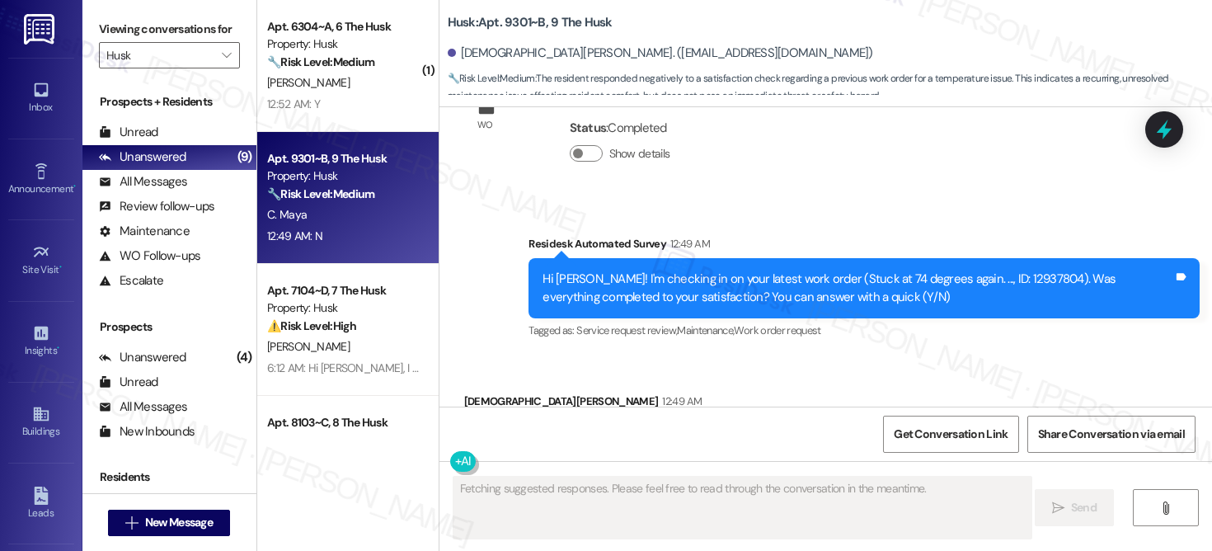
scroll to position [2195, 0]
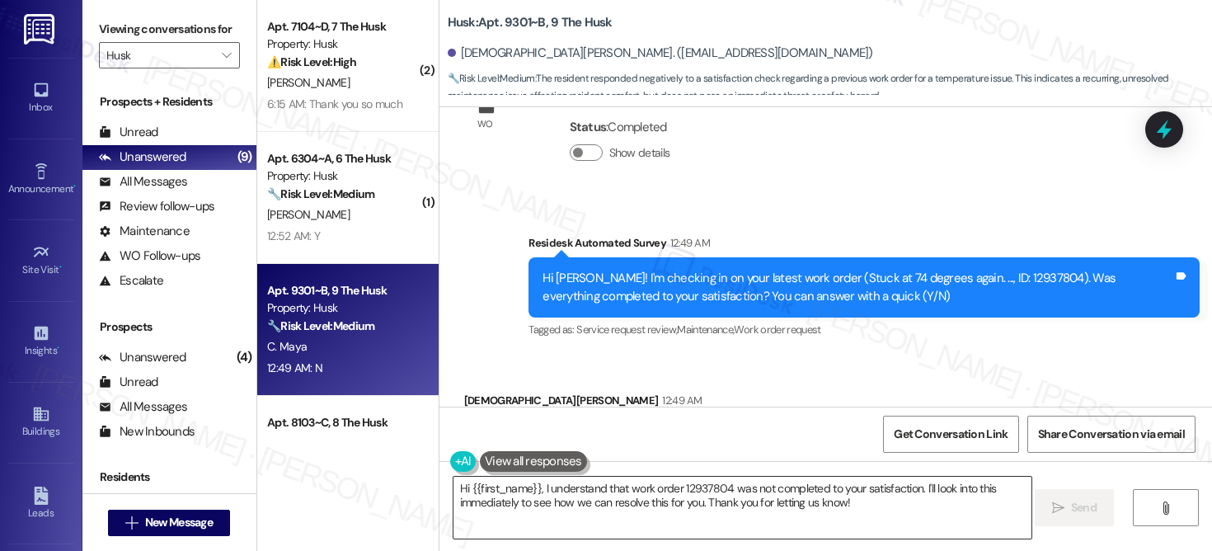
click at [686, 517] on textarea "Hi {{first_name}}, I understand that work order 12937804 was not completed to y…" at bounding box center [743, 508] width 578 height 62
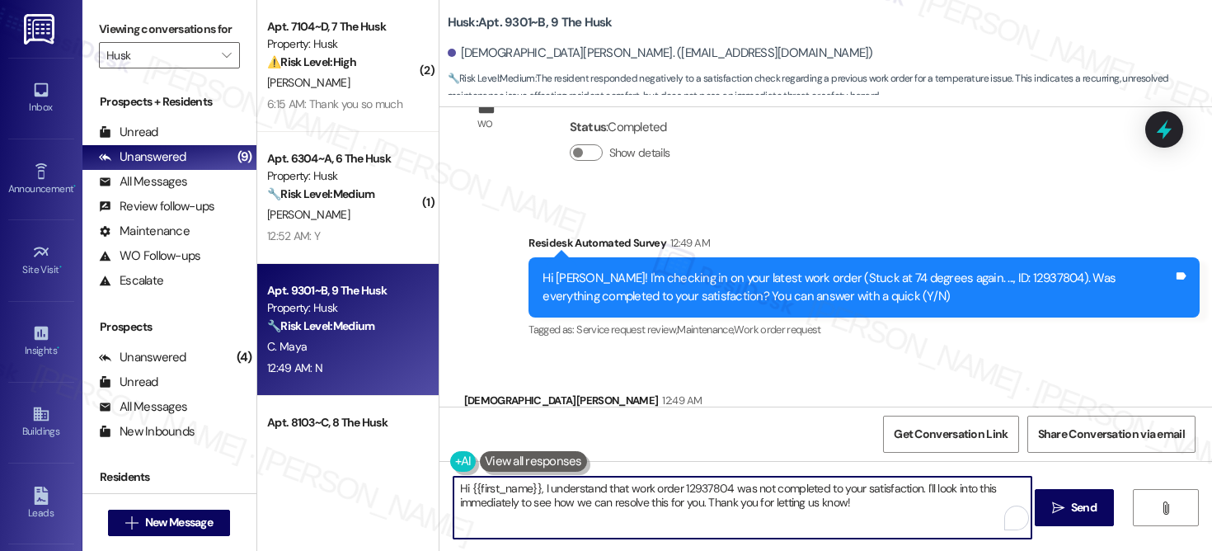
click at [687, 518] on textarea "Hi {{first_name}}, I understand that work order 12937804 was not completed to y…" at bounding box center [743, 508] width 578 height 62
click at [687, 519] on textarea "Hi {{first_name}}, I understand that work order 12937804 was not completed to y…" at bounding box center [743, 508] width 578 height 62
paste textarea "! I'm sorry to hear that the request hasn't been resolved yet. Has the maintena…"
type textarea "Hi {{first_name}}! I'm sorry to hear that the request hasn't been resolved yet.…"
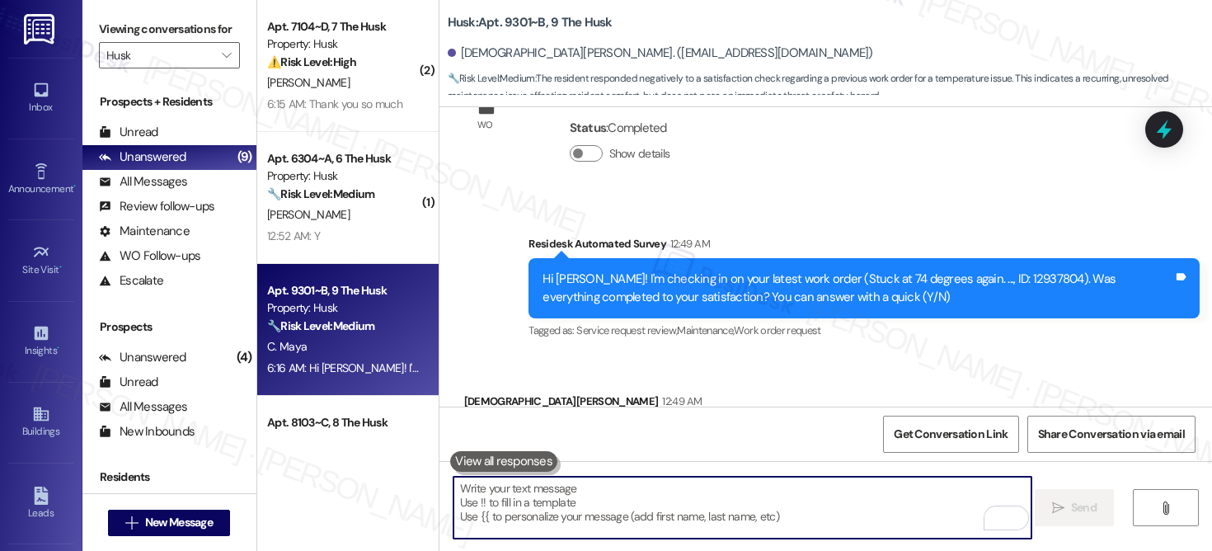
scroll to position [2327, 0]
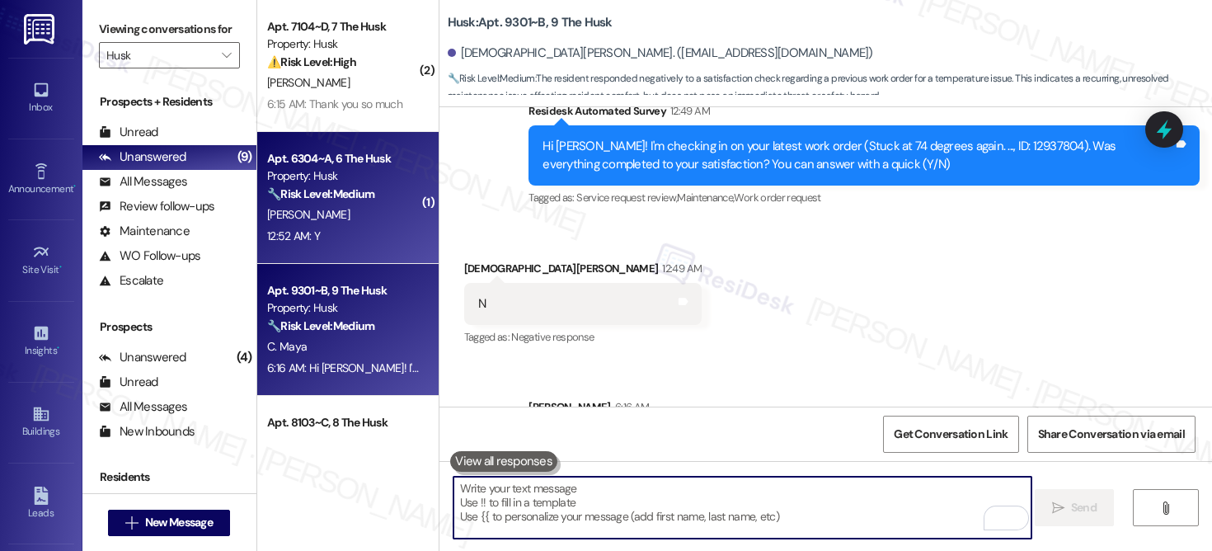
click at [333, 209] on div "A. Waddell" at bounding box center [344, 214] width 156 height 21
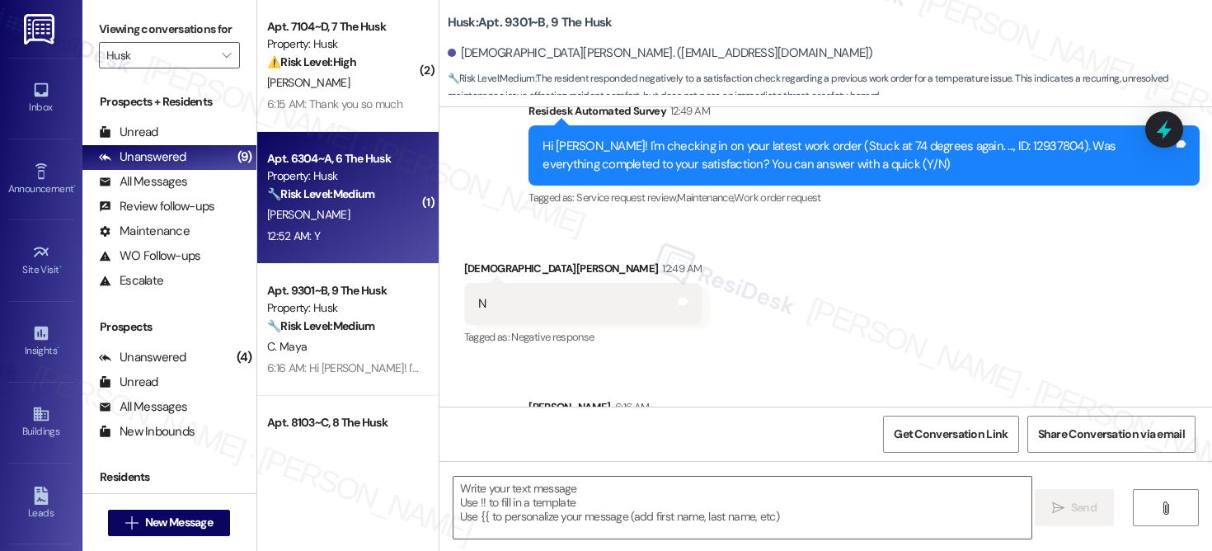
type textarea "Fetching suggested responses. Please feel free to read through the conversation…"
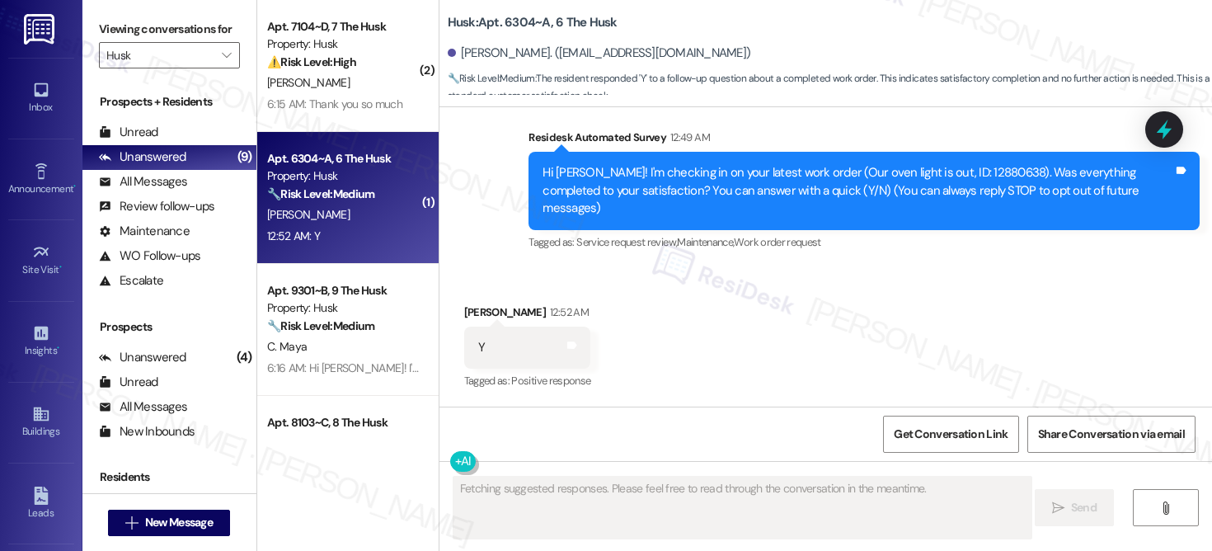
scroll to position [140, 0]
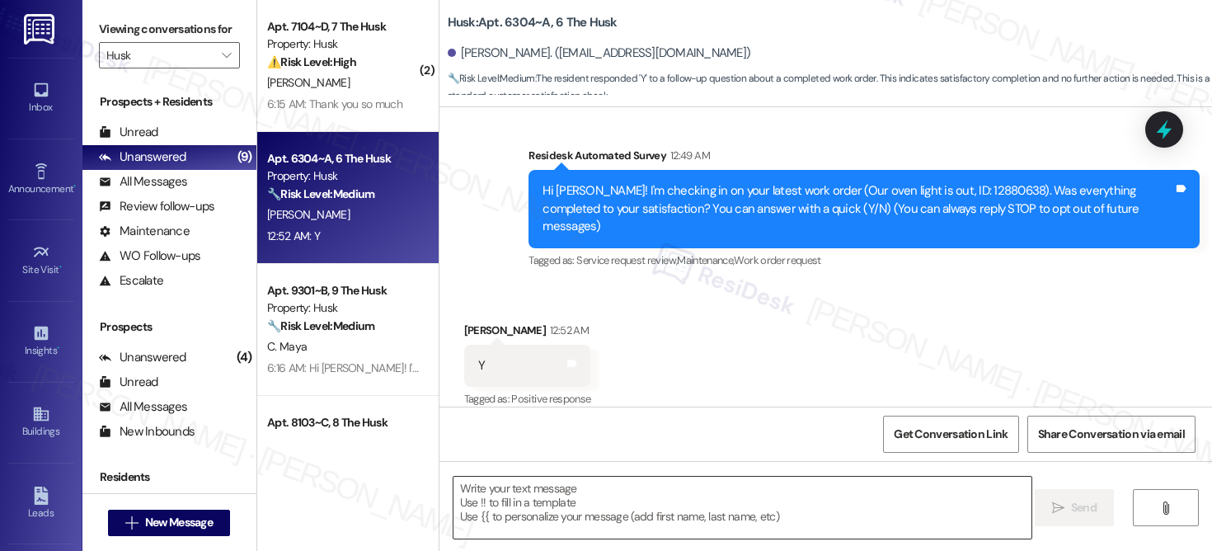
click at [568, 518] on textarea at bounding box center [743, 508] width 578 height 62
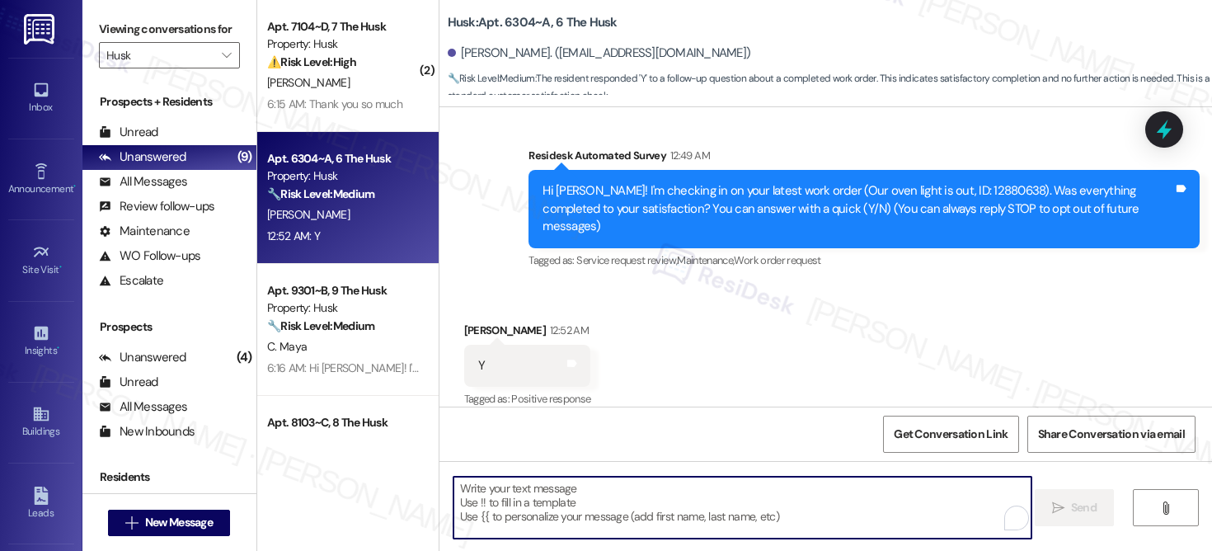
click at [567, 518] on textarea "To enrich screen reader interactions, please activate Accessibility in Grammarl…" at bounding box center [743, 508] width 578 height 62
paste textarea "Hi {{first_name}}, I'm so glad to hear the work order was completed to your sat…"
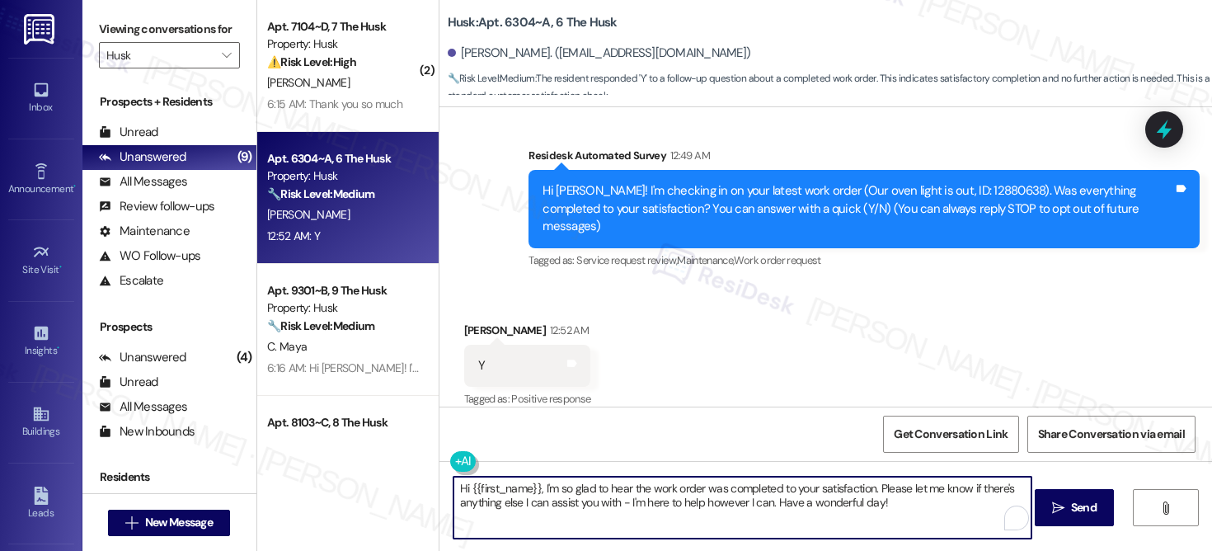
scroll to position [0, 0]
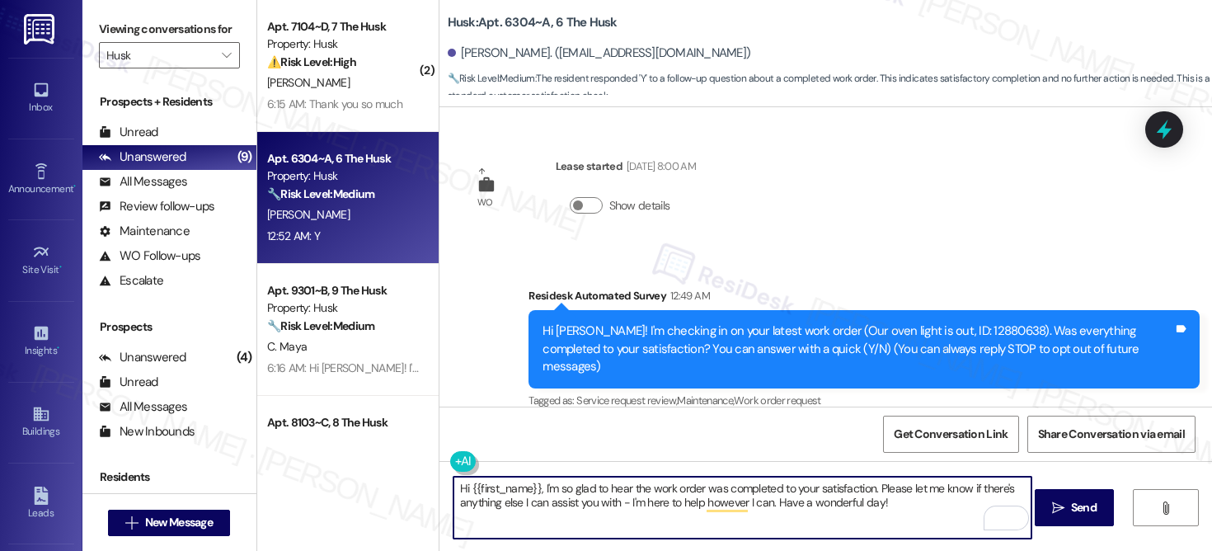
click at [863, 505] on textarea "Hi {{first_name}}, I'm so glad to hear the work order was completed to your sat…" at bounding box center [743, 508] width 578 height 62
click at [863, 504] on textarea "Hi {{first_name}}, I'm so glad to hear the work order was completed to your sat…" at bounding box center [743, 508] width 578 height 62
click at [924, 514] on textarea "Hi {{first_name}}, I'm so glad to hear the work order was completed to your sat…" at bounding box center [743, 508] width 578 height 62
type textarea "Hi {{first_name}}, I'm so glad to hear the work order was completed to your sat…"
click at [1054, 517] on button " Send" at bounding box center [1075, 507] width 80 height 37
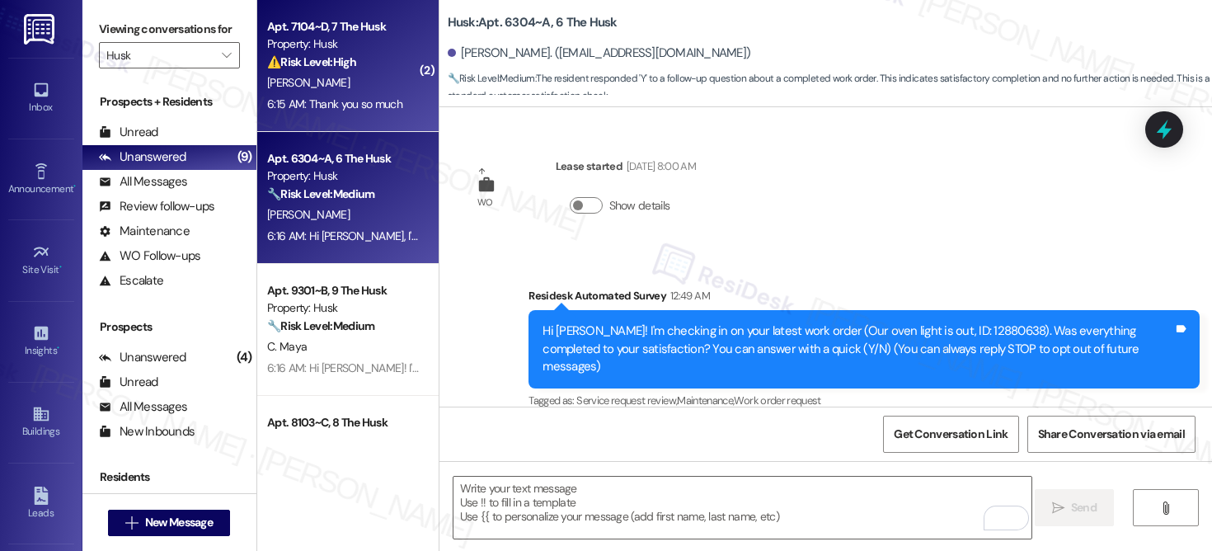
click at [332, 92] on div "C. Thomas" at bounding box center [344, 83] width 156 height 21
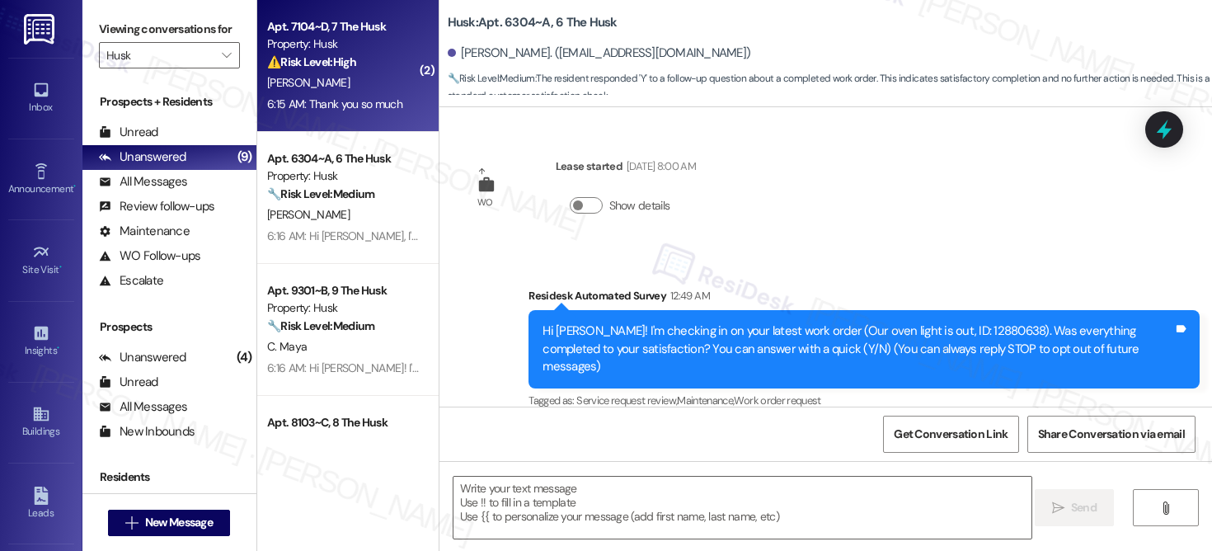
type textarea "Fetching suggested responses. Please feel free to read through the conversation…"
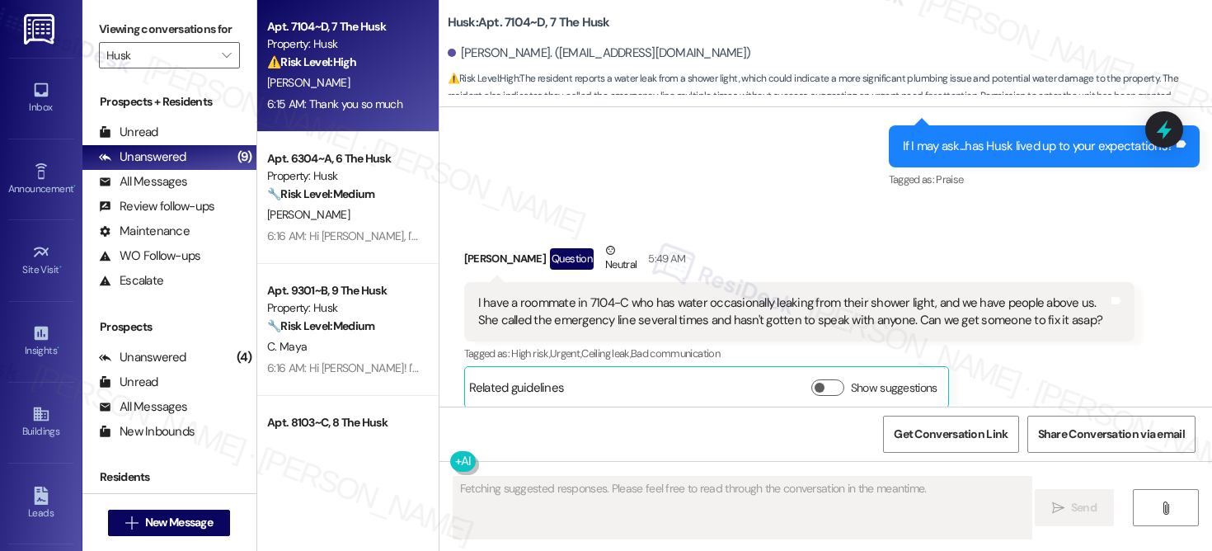
scroll to position [2908, 0]
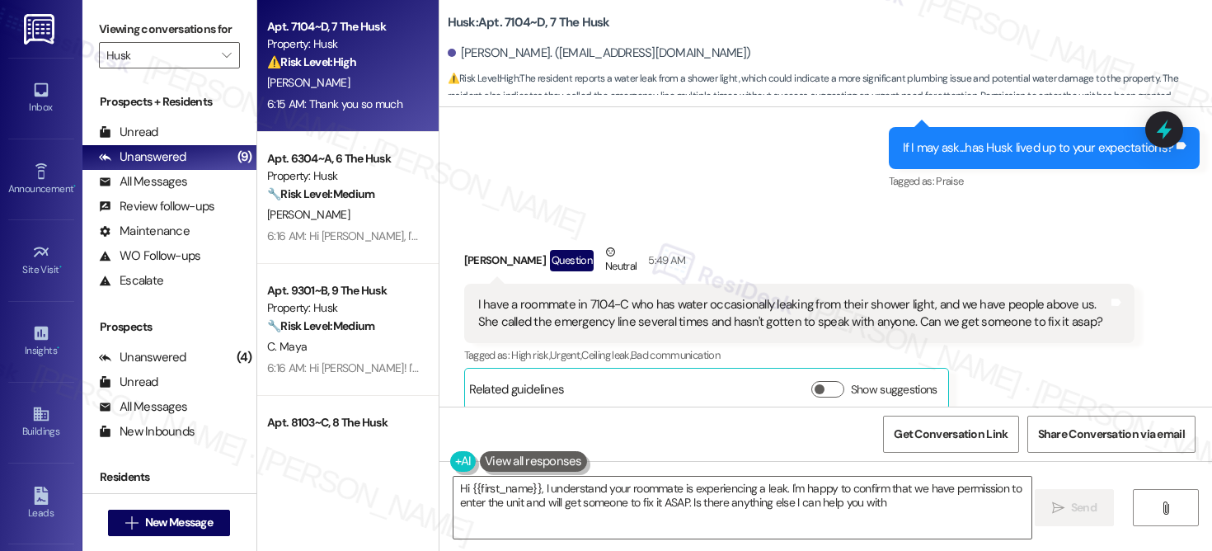
type textarea "Hi {{first_name}}, I understand your roommate is experiencing a leak. I'm happy…"
click at [684, 296] on div "I have a roommate in 7104-C who has water occasionally leaking from their showe…" at bounding box center [793, 313] width 631 height 35
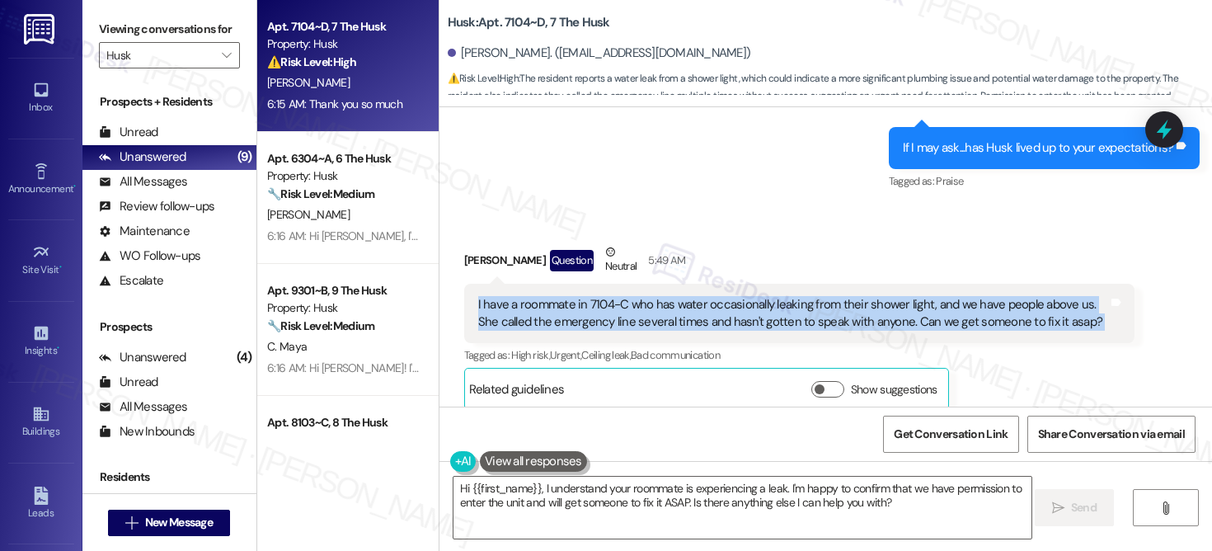
copy div "I have a roommate in 7104-C who has water occasionally leaking from their showe…"
click at [536, 509] on textarea "Hi {{first_name}}, I understand your roommate is experiencing a leak. I'm happy…" at bounding box center [743, 508] width 578 height 62
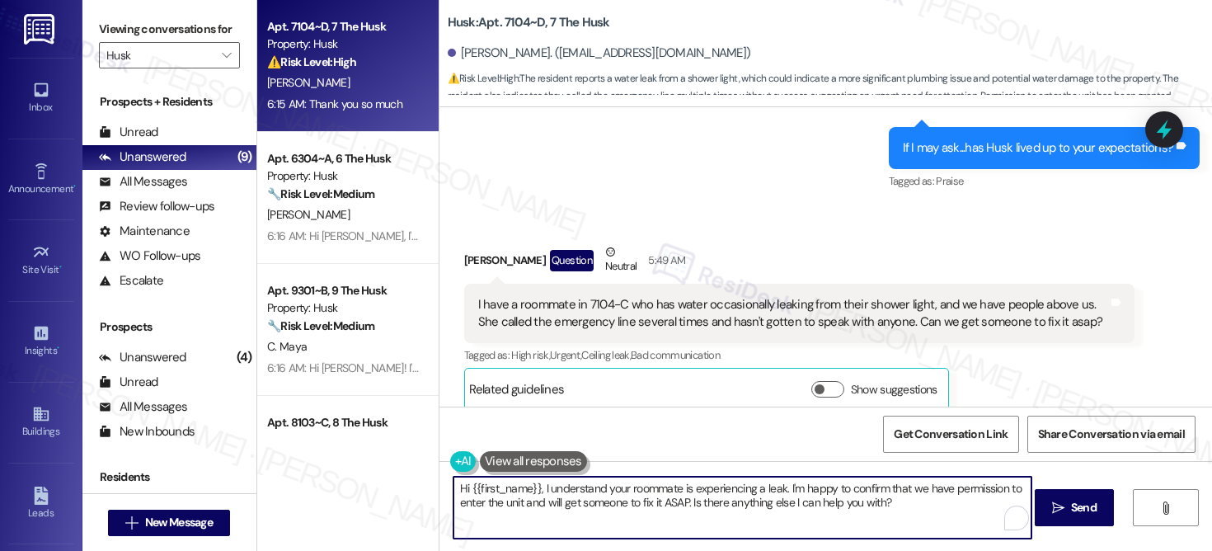
click at [537, 510] on textarea "Hi {{first_name}}, I understand your roommate is experiencing a leak. I'm happy…" at bounding box center [743, 508] width 578 height 62
click at [538, 510] on textarea "Hi {{first_name}}, I understand your roommate is experiencing a leak. I'm happy…" at bounding box center [743, 508] width 578 height 62
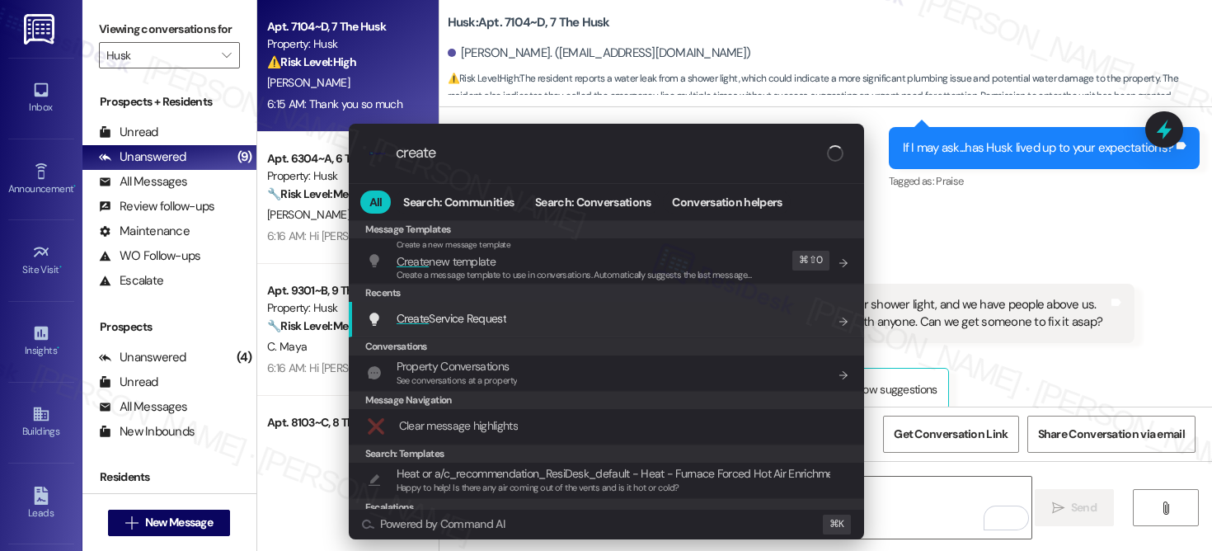
type input "create"
click at [499, 326] on span "Create Service Request" at bounding box center [452, 318] width 110 height 15
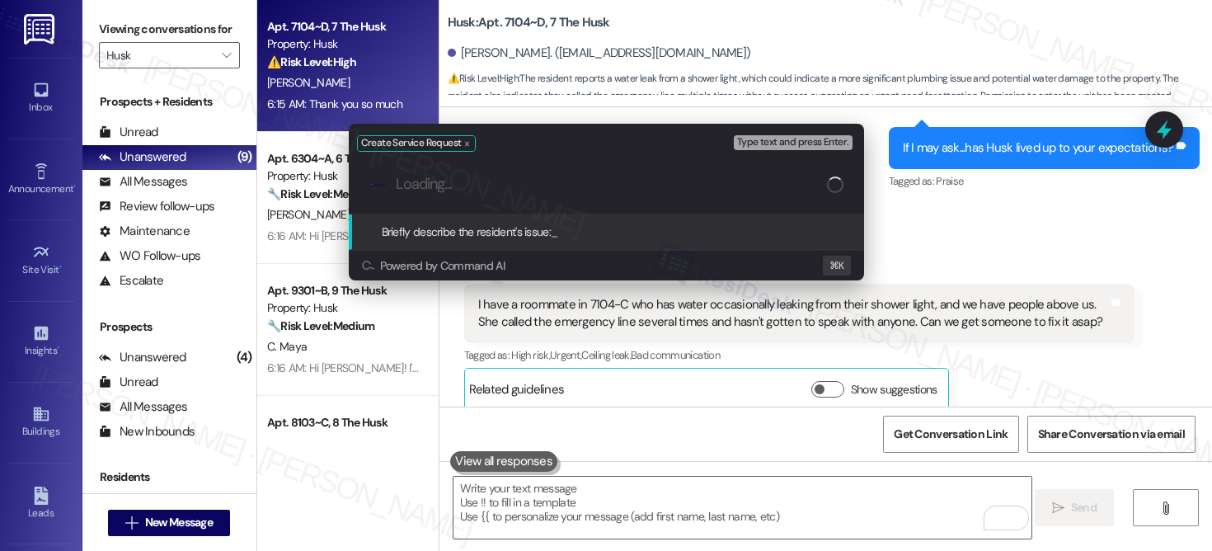
paste input "Plumbing / Electrical – Water Leak"
type input "Plumbing / Electrical – Water Leak"
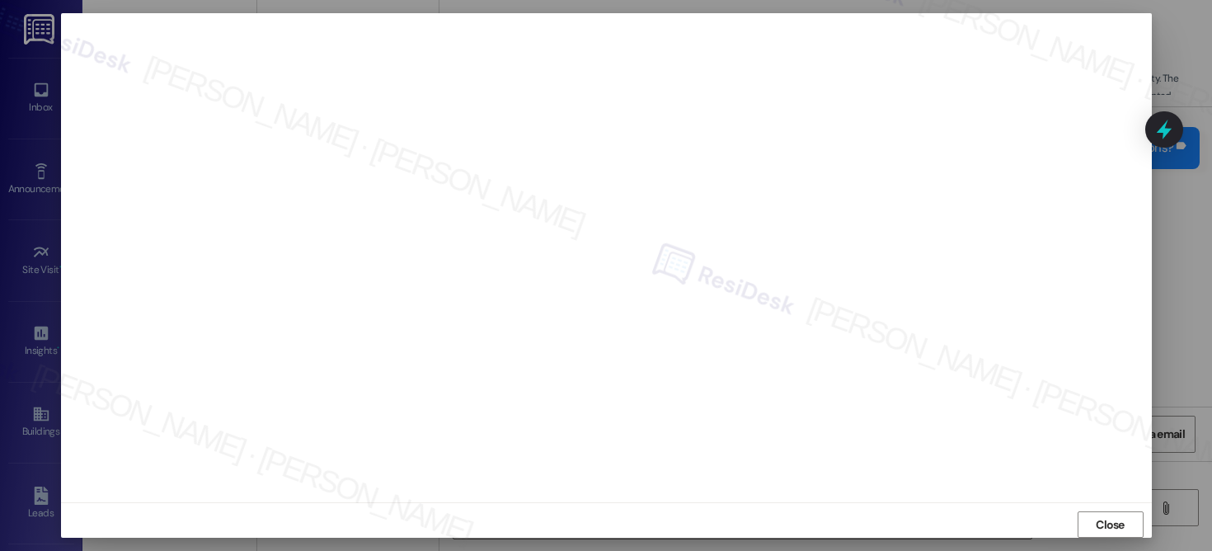
scroll to position [15, 0]
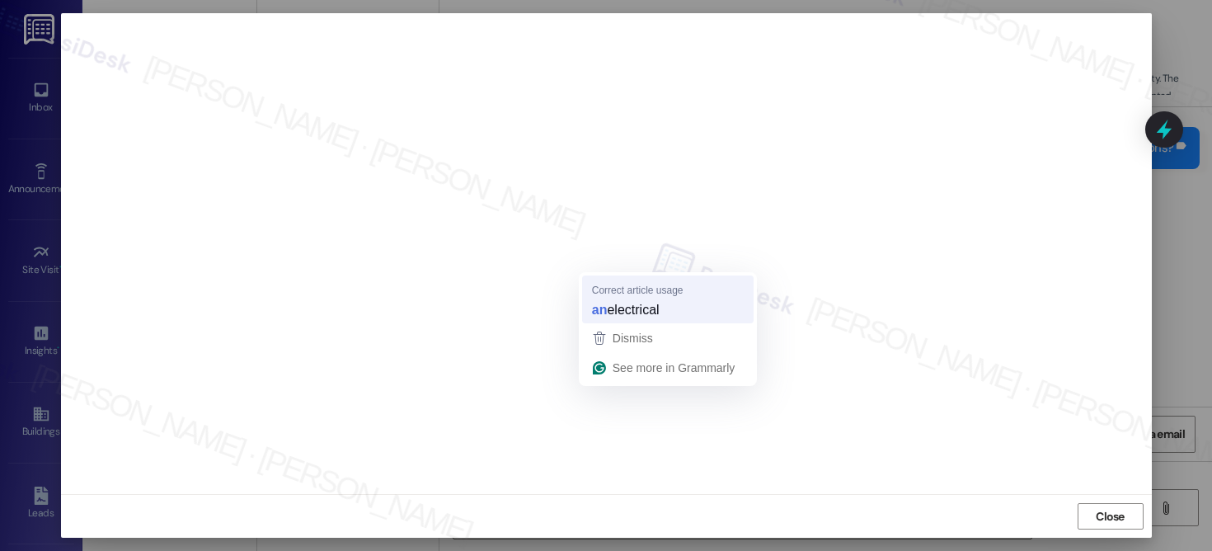
click at [613, 306] on span "electrical" at bounding box center [633, 309] width 52 height 18
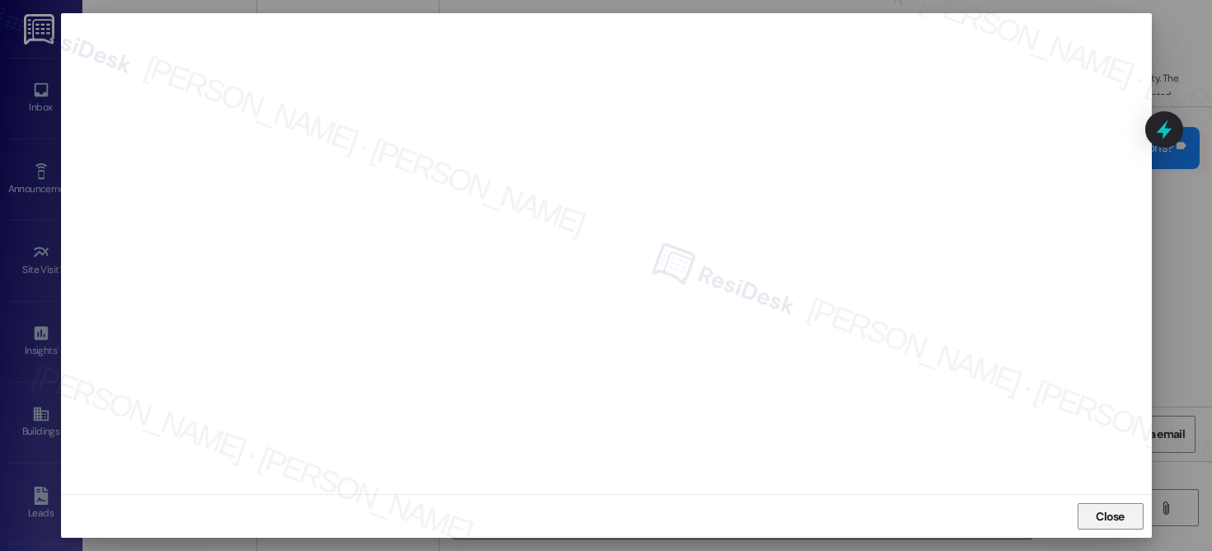
click at [1108, 508] on span "Close" at bounding box center [1110, 516] width 29 height 17
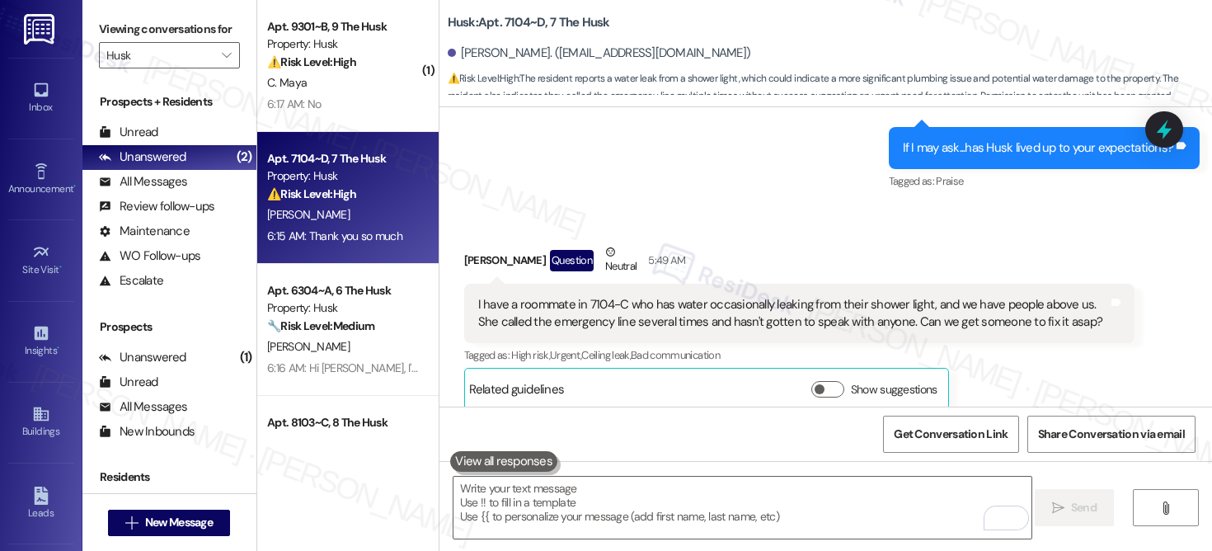
scroll to position [0, 0]
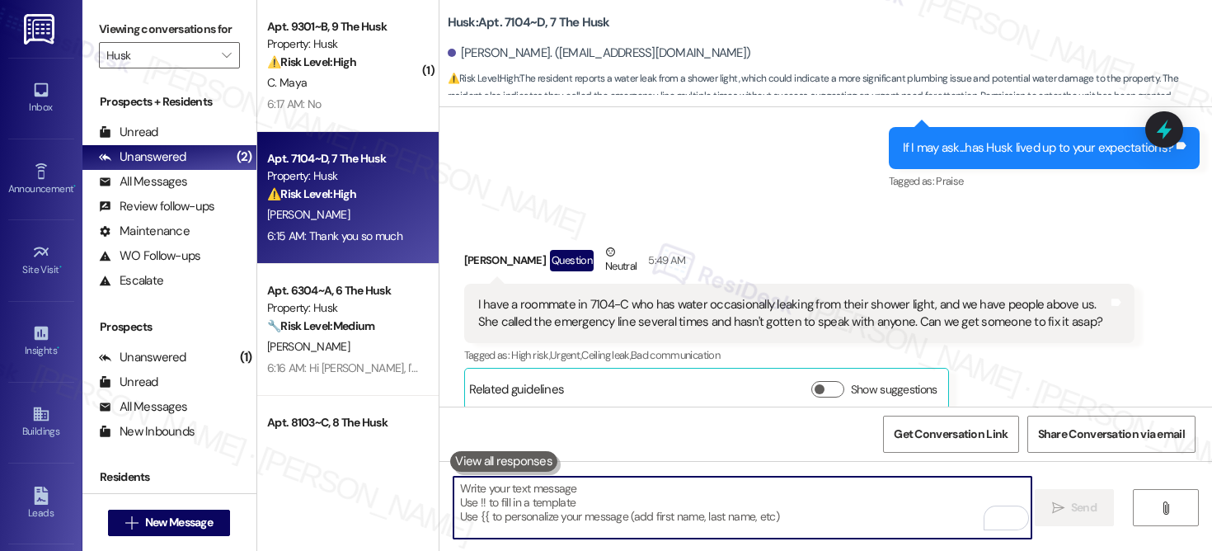
click at [707, 525] on textarea "To enrich screen reader interactions, please activate Accessibility in Grammarl…" at bounding box center [743, 508] width 578 height 62
paste textarea "Thank you, {{first_name}}. The request has been submitted, work order# 12955042…"
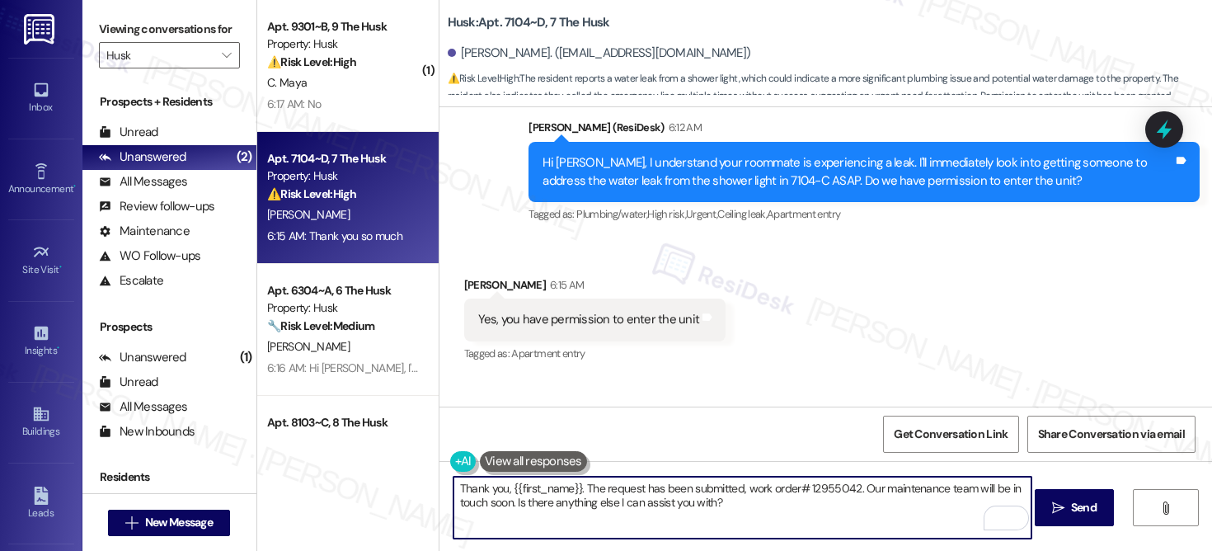
scroll to position [3190, 0]
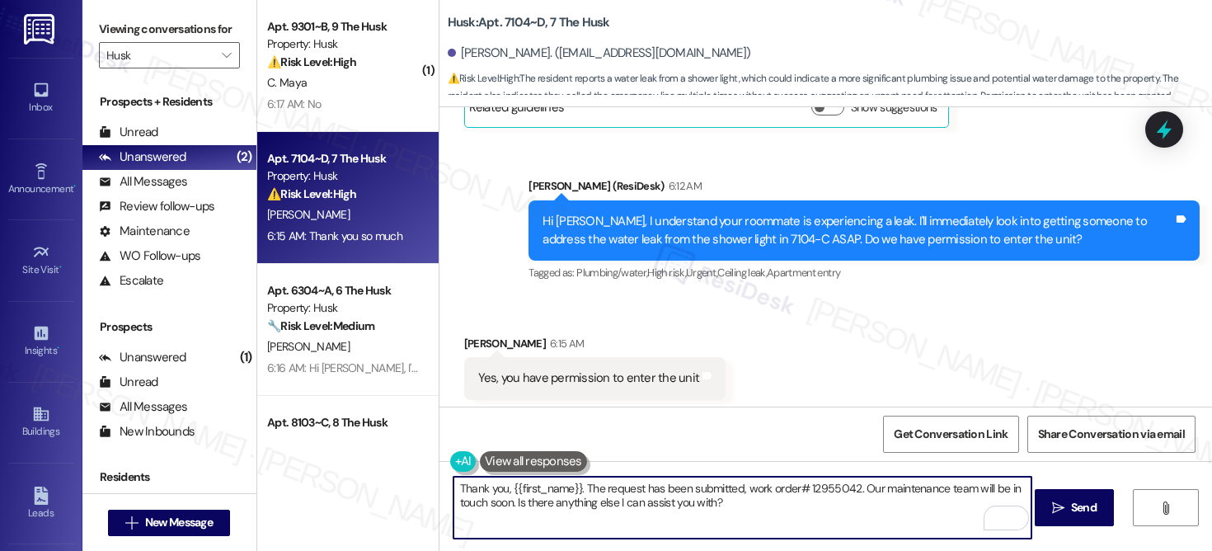
drag, startPoint x: 574, startPoint y: 491, endPoint x: 505, endPoint y: 491, distance: 69.3
click at [505, 491] on textarea "Thank you, {{first_name}}. The request has been submitted, work order# 12955042…" at bounding box center [743, 508] width 578 height 62
click at [684, 512] on textarea "Thank you. The request has been submitted, work order# 12955042. Our maintenanc…" at bounding box center [743, 508] width 578 height 62
type textarea "Thank you. The request has been submitted, work order# 12955042. Our maintenanc…"
click at [1080, 504] on span "Send" at bounding box center [1084, 507] width 26 height 17
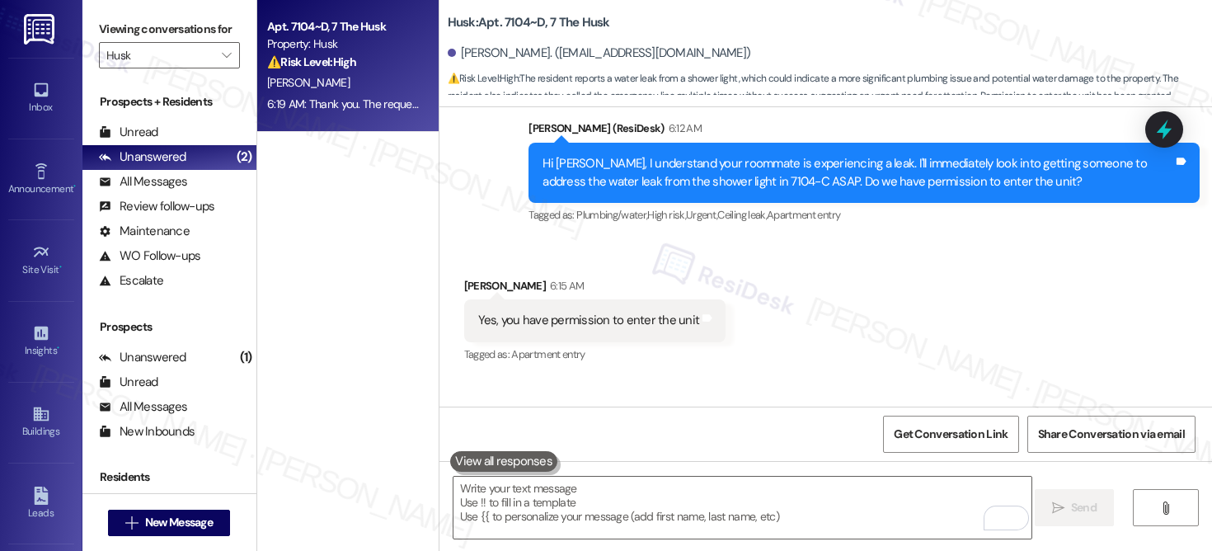
scroll to position [3382, 0]
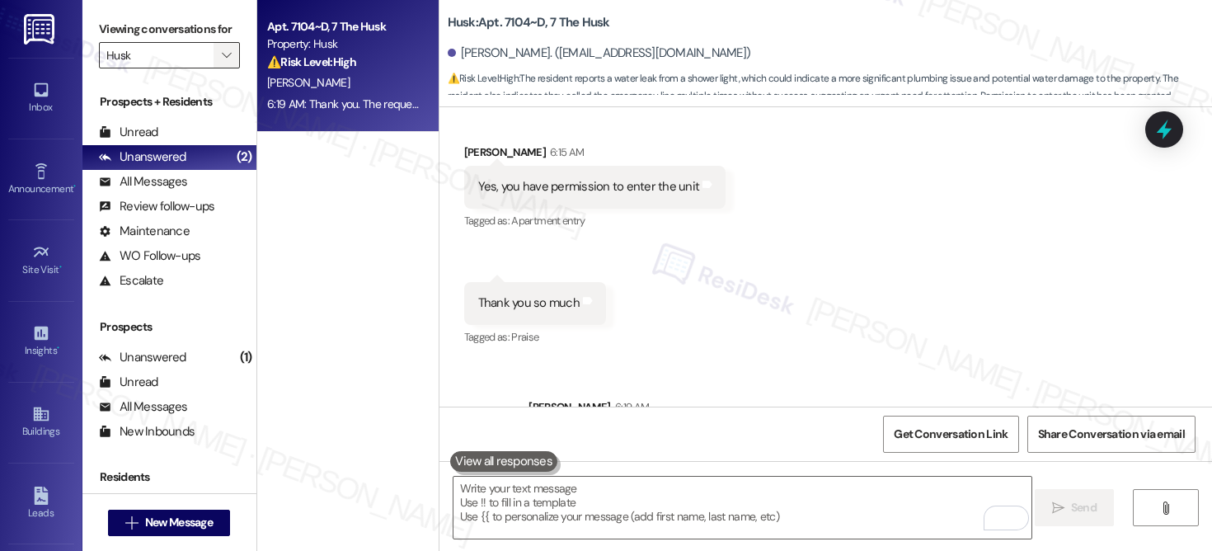
click at [222, 62] on icon "" at bounding box center [226, 55] width 9 height 13
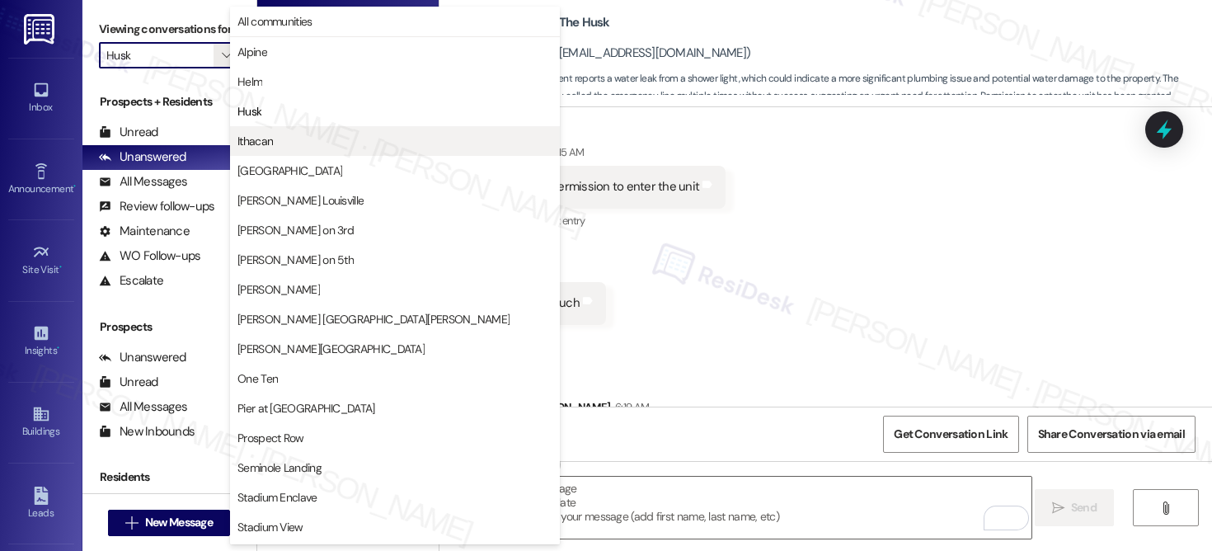
click at [266, 148] on span "Ithacan" at bounding box center [254, 141] width 35 height 16
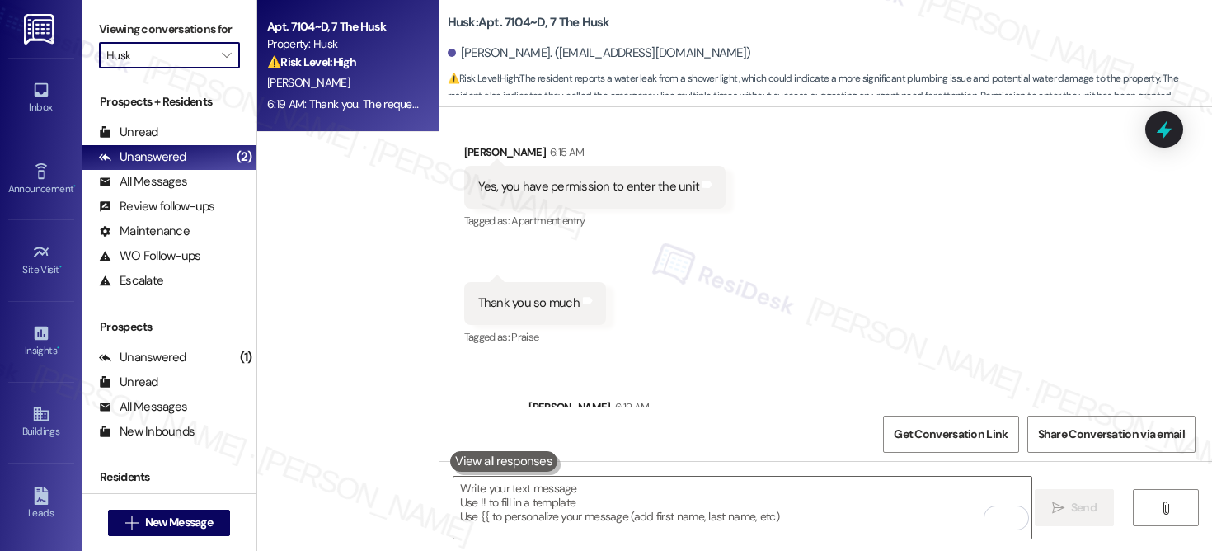
type input "Ithacan"
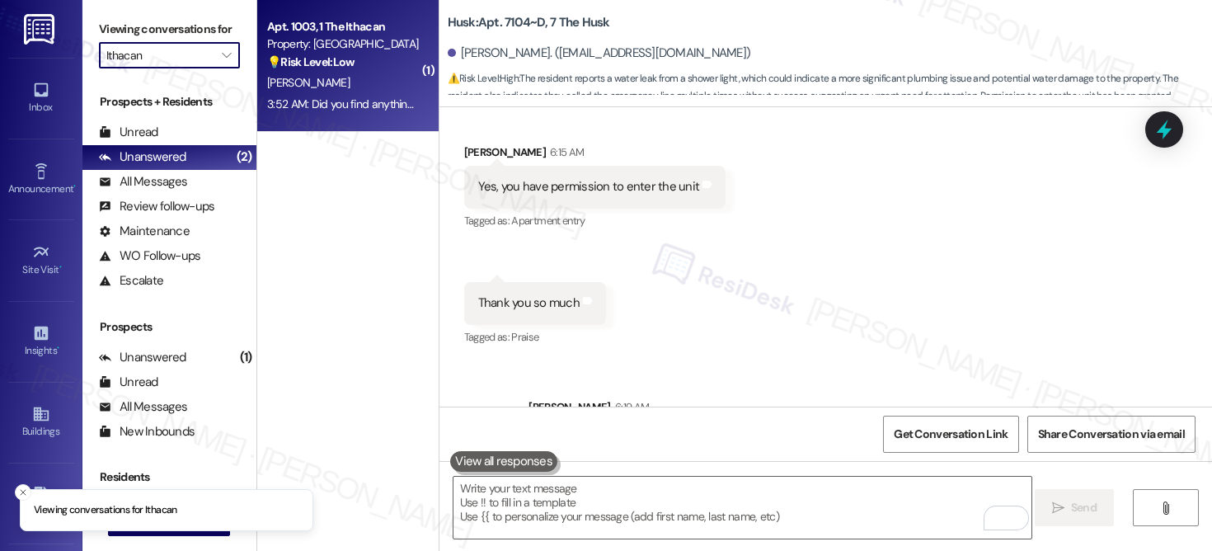
click at [319, 74] on div "Q. Zhang" at bounding box center [344, 83] width 156 height 21
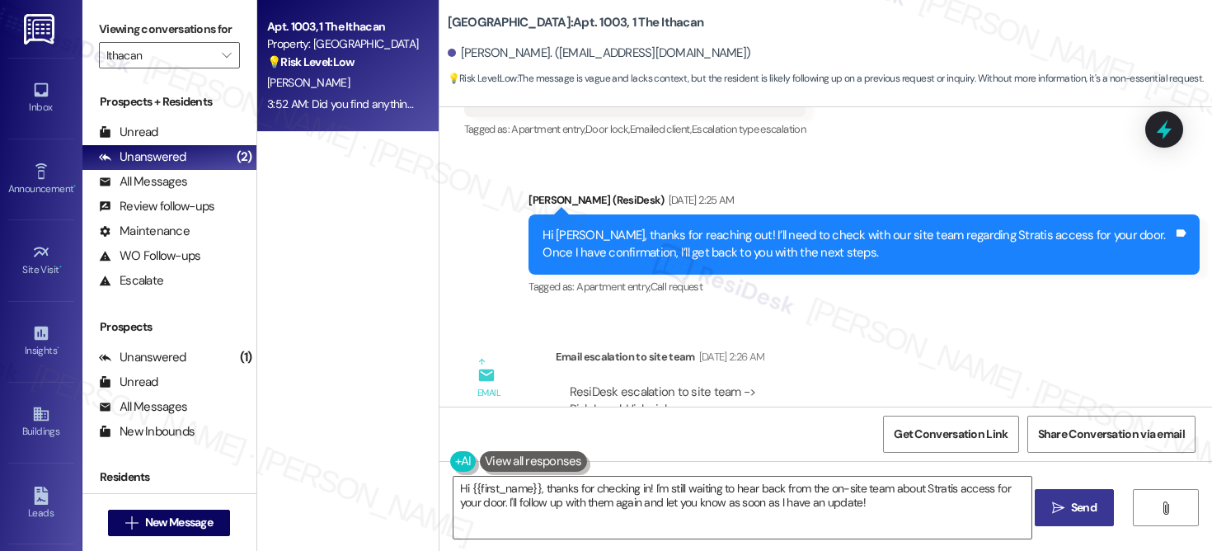
scroll to position [3410, 0]
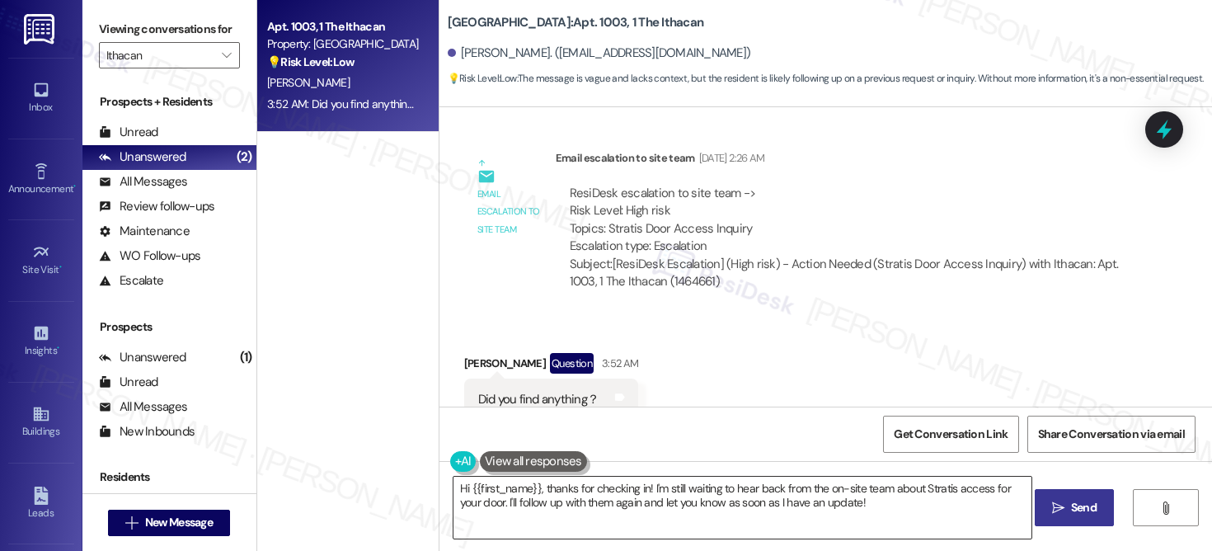
click at [576, 489] on textarea "Hi {{first_name}}, thanks for checking in! I'm still waiting to hear back from …" at bounding box center [743, 508] width 578 height 62
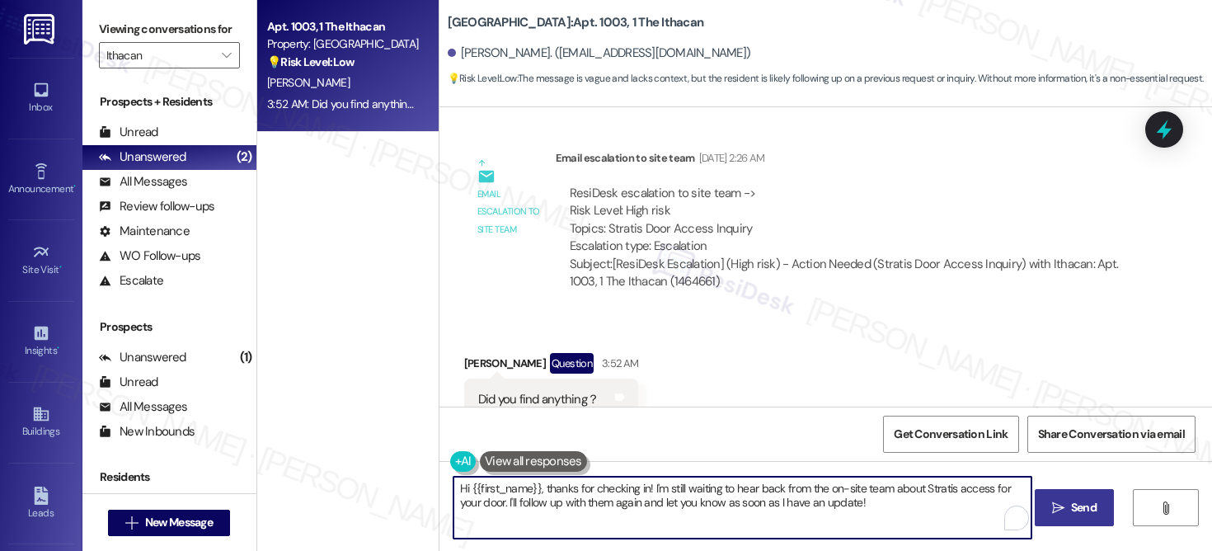
click at [576, 489] on textarea "Hi {{first_name}}, thanks for checking in! I'm still waiting to hear back from …" at bounding box center [743, 508] width 578 height 62
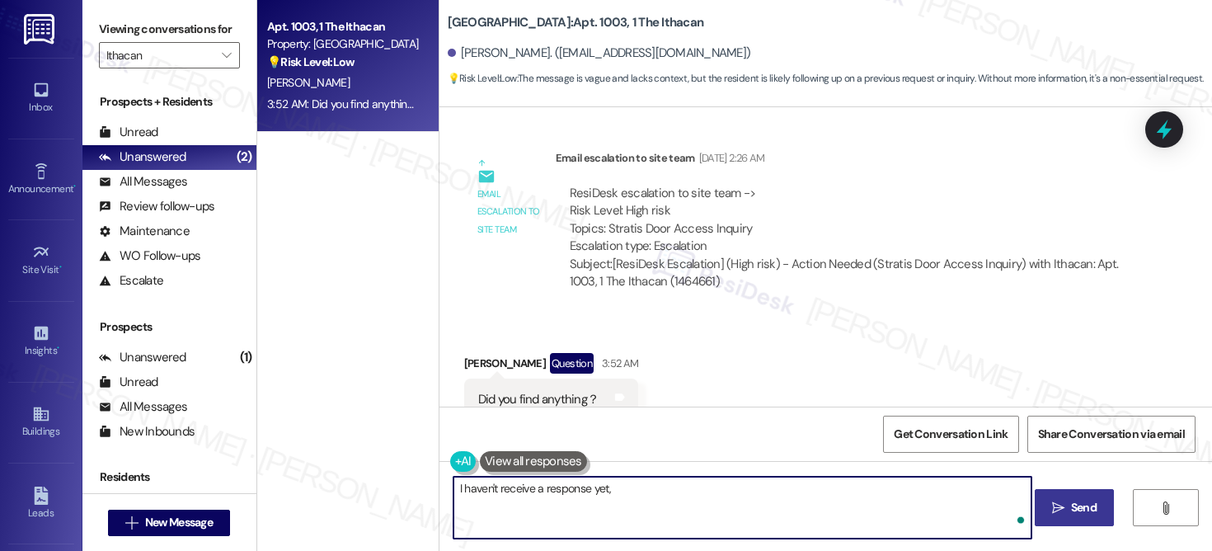
click at [464, 353] on div "Quanqi Zhang Question 3:52 AM" at bounding box center [551, 366] width 175 height 26
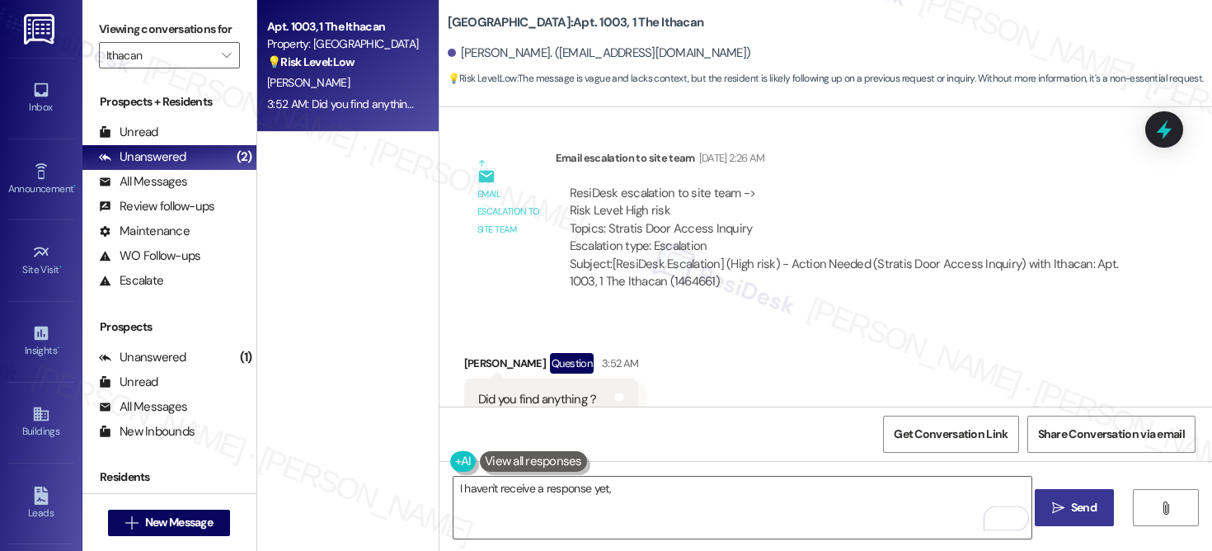
click at [464, 353] on div "Quanqi Zhang Question 3:52 AM" at bounding box center [551, 366] width 175 height 26
copy div "Quanqi"
click at [638, 493] on textarea "I haven't receive a response yet," at bounding box center [743, 508] width 578 height 62
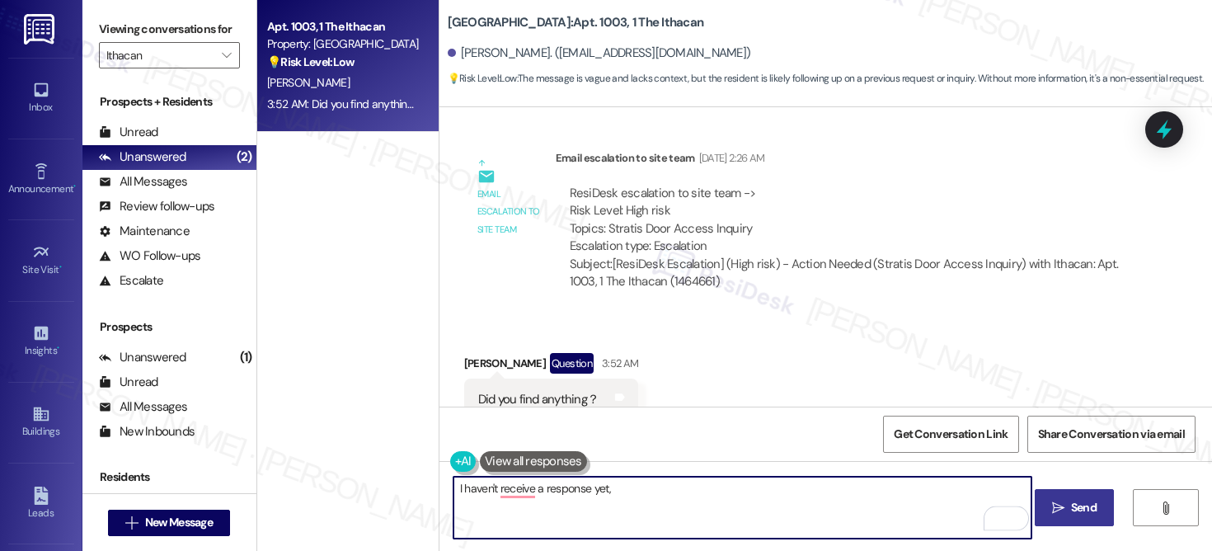
paste textarea "Quanqi"
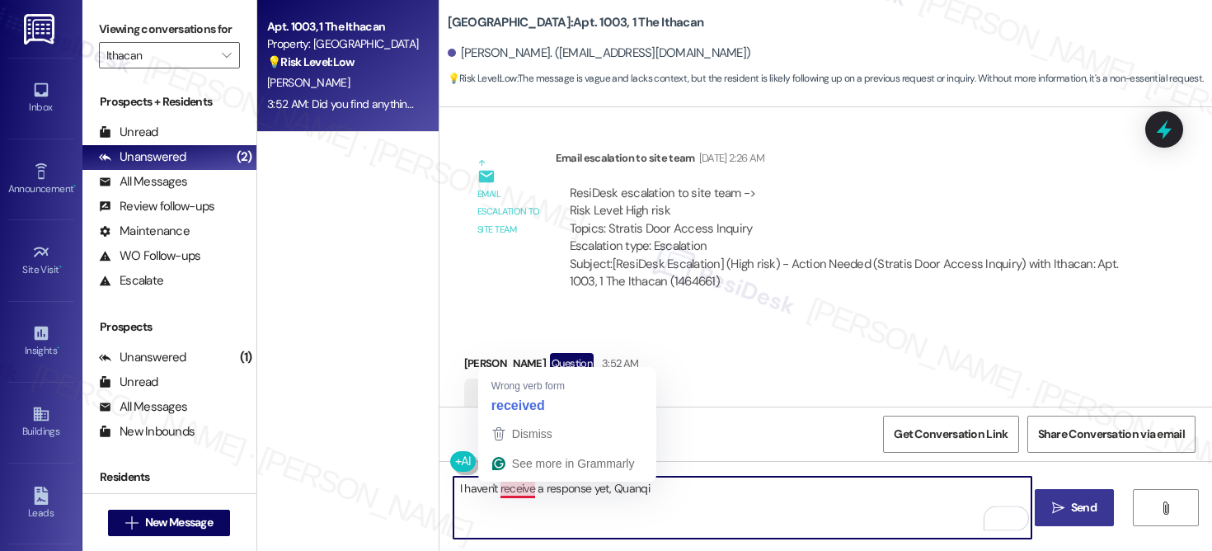
click at [506, 490] on textarea "I haven't receive a response yet, Quanqi" at bounding box center [743, 508] width 578 height 62
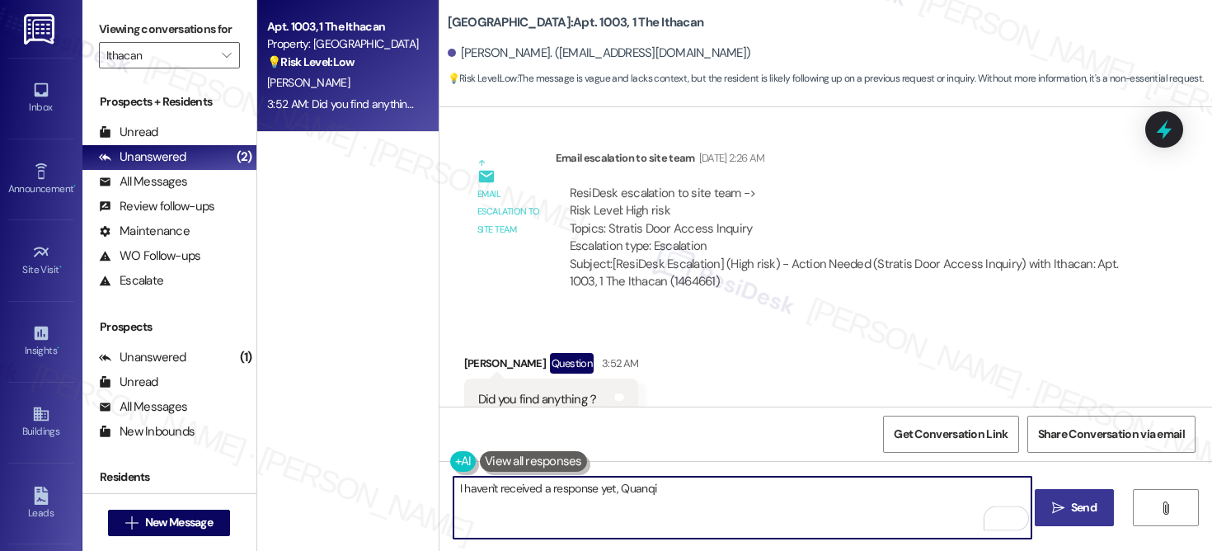
click at [698, 484] on textarea "I haven't received a response yet, Quanqi" at bounding box center [743, 508] width 578 height 62
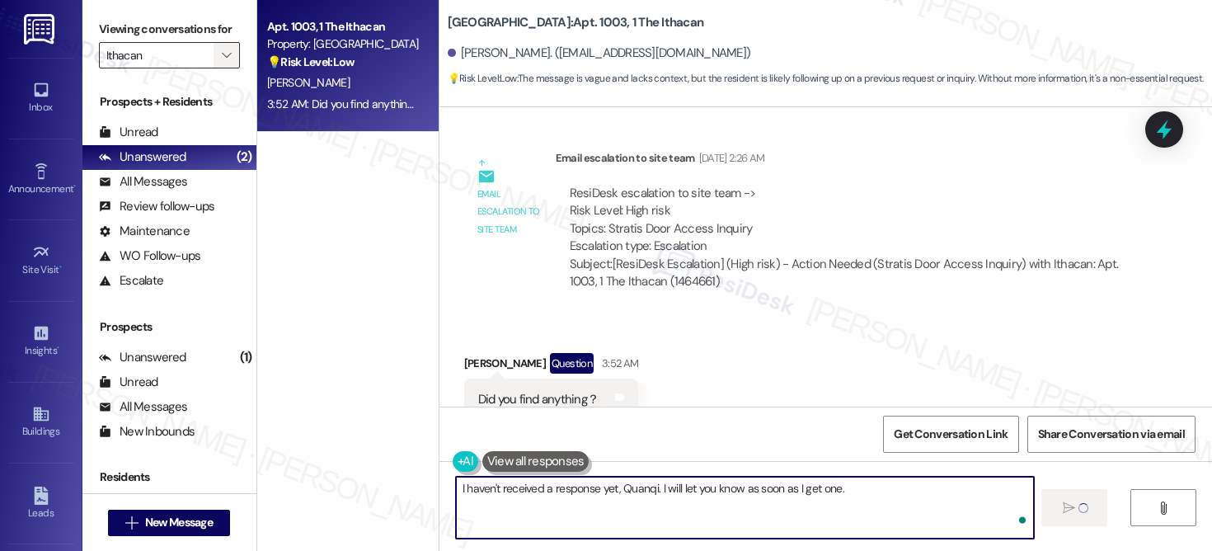
type textarea "I haven't received a response yet, Quanqi. I will let you know as soon as I get…"
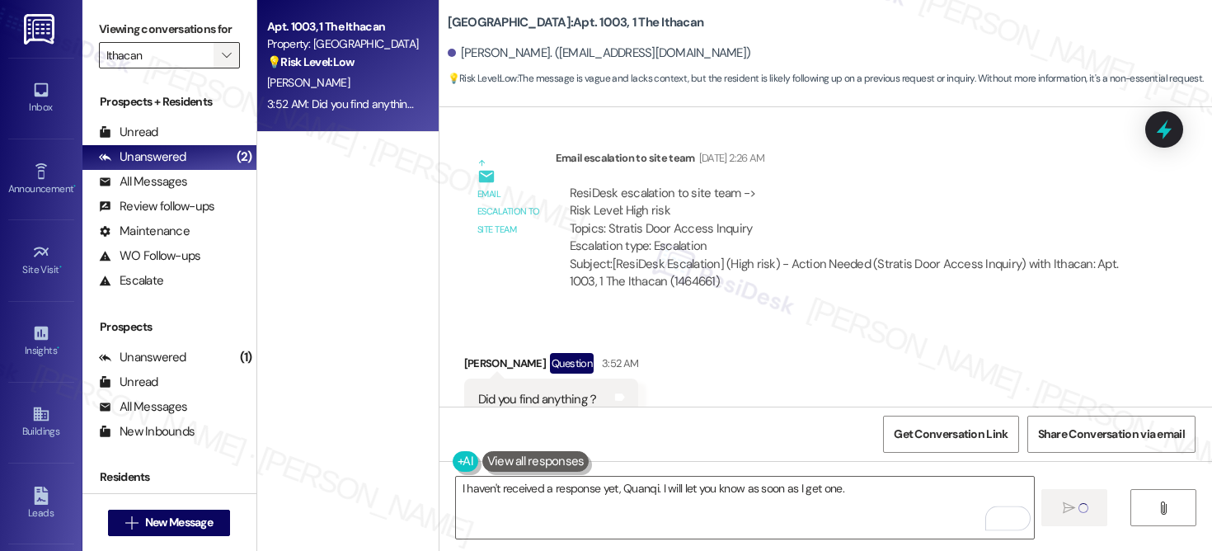
click at [222, 62] on icon "" at bounding box center [226, 55] width 9 height 13
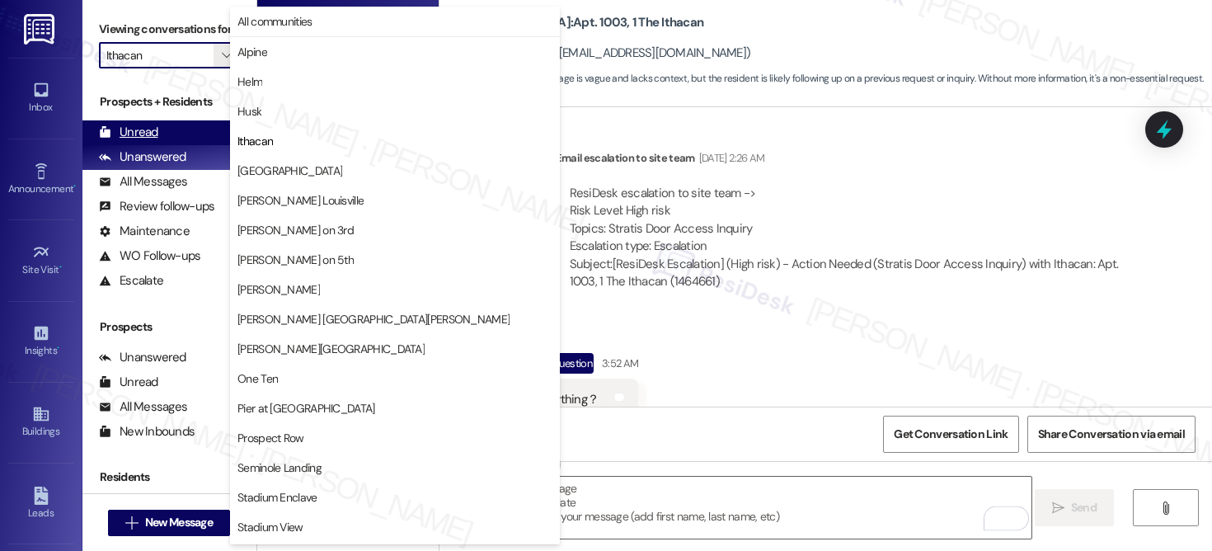
scroll to position [3410, 0]
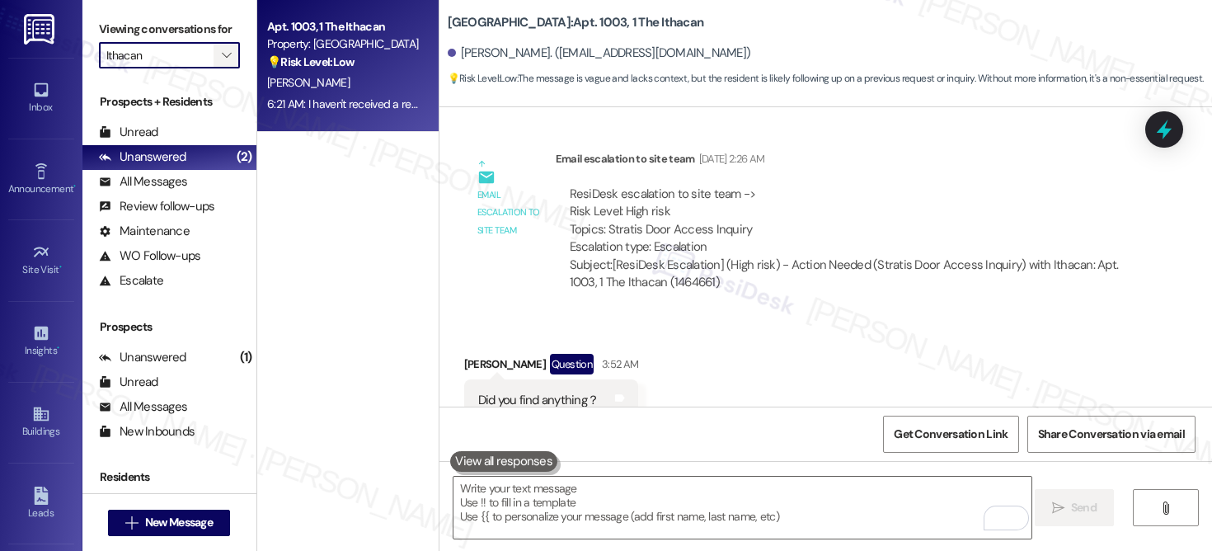
click at [226, 68] on button "" at bounding box center [227, 55] width 26 height 26
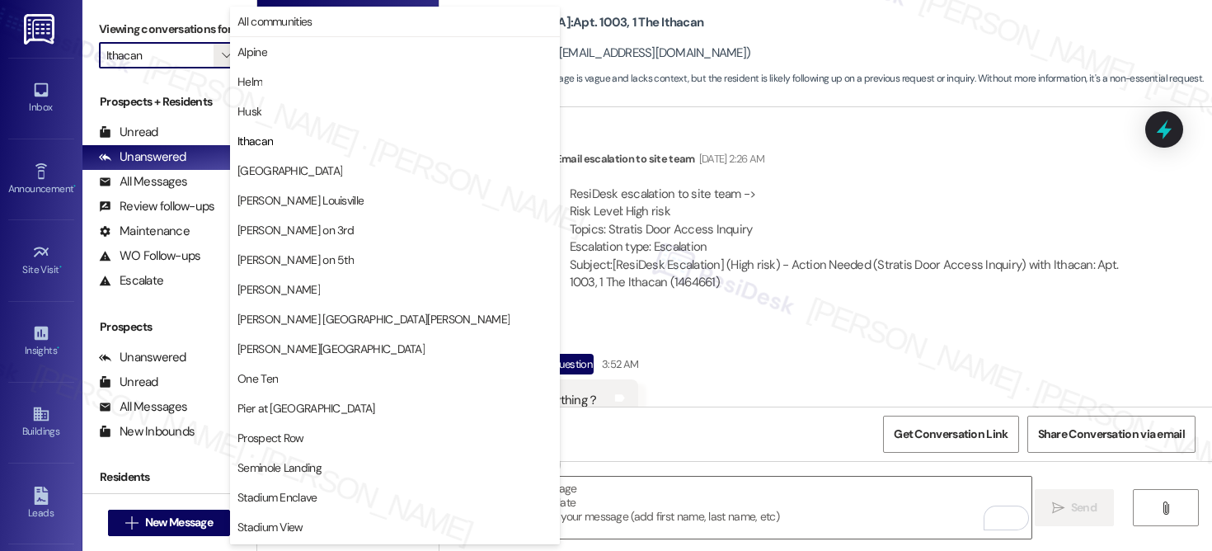
click at [288, 163] on span "[GEOGRAPHIC_DATA]" at bounding box center [289, 170] width 105 height 16
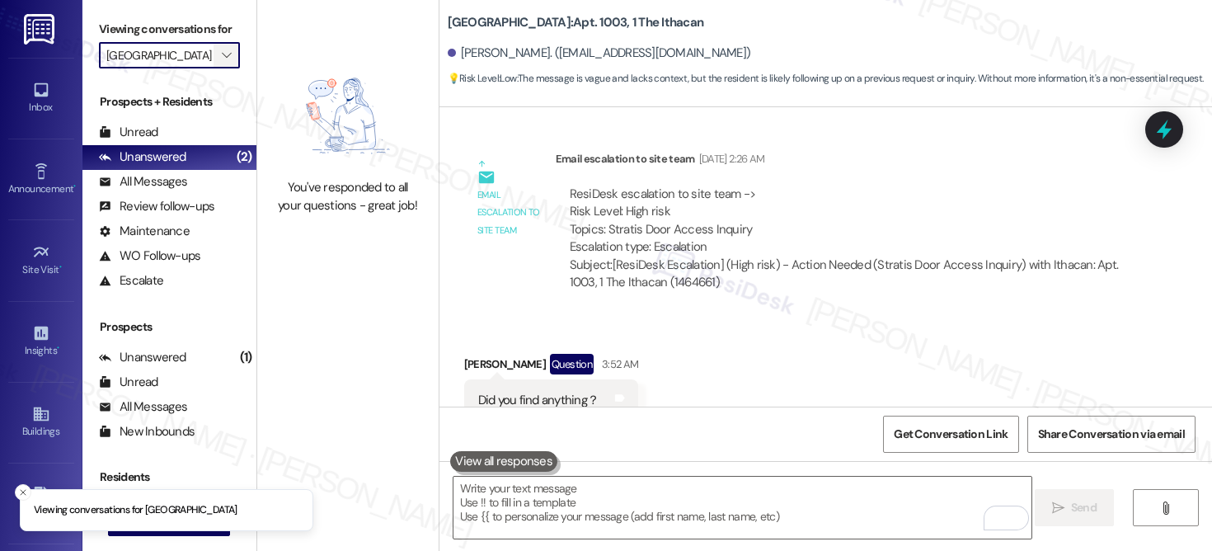
click at [222, 62] on icon "" at bounding box center [226, 55] width 9 height 13
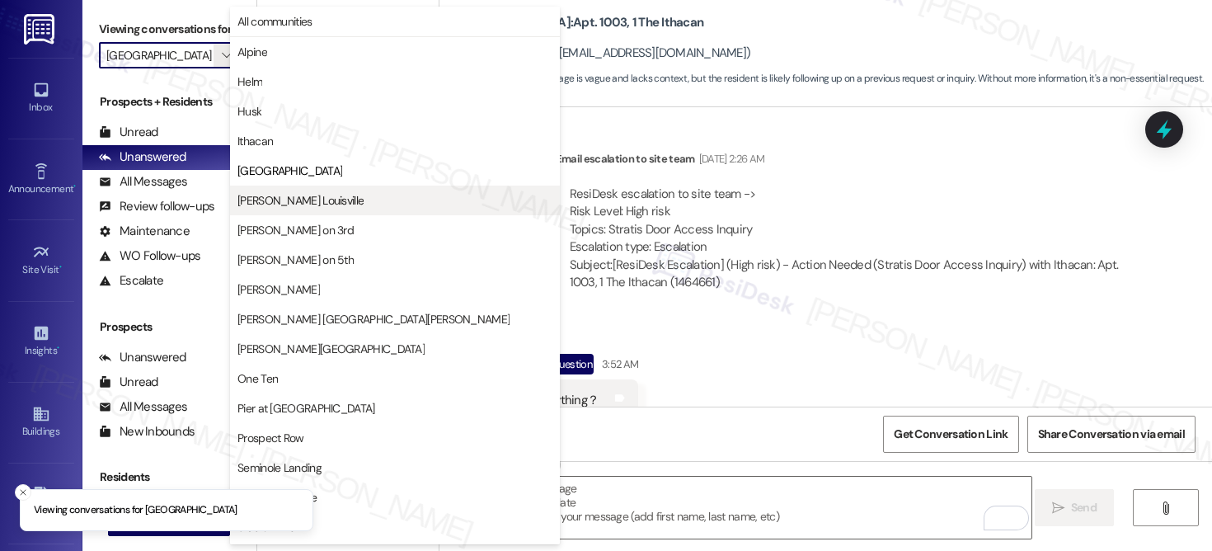
click at [269, 195] on span "[PERSON_NAME] Louisville" at bounding box center [300, 200] width 126 height 16
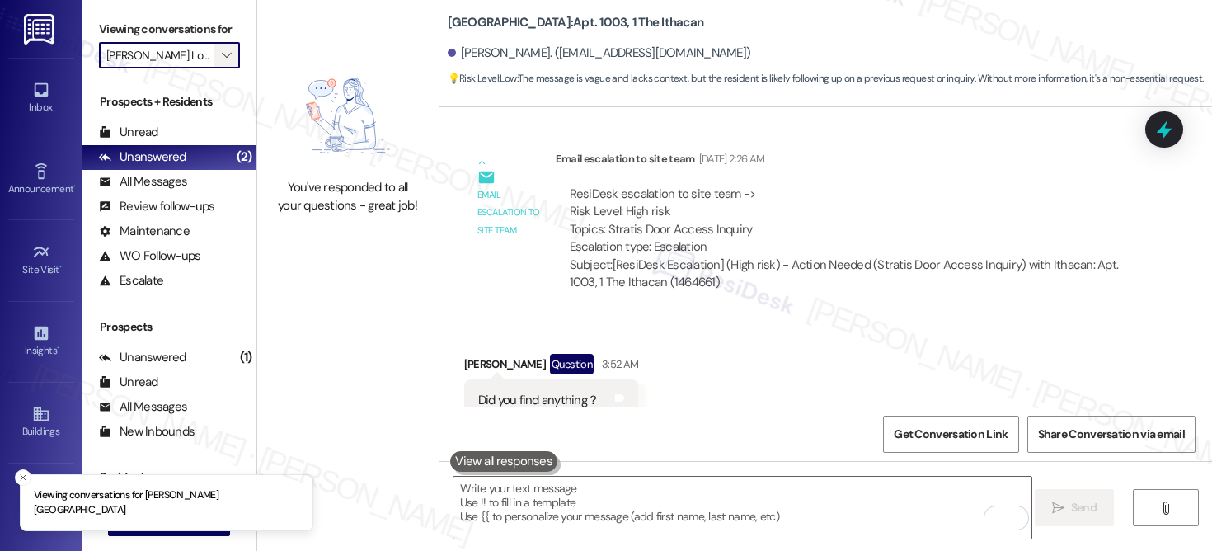
click at [222, 62] on icon "" at bounding box center [226, 55] width 9 height 13
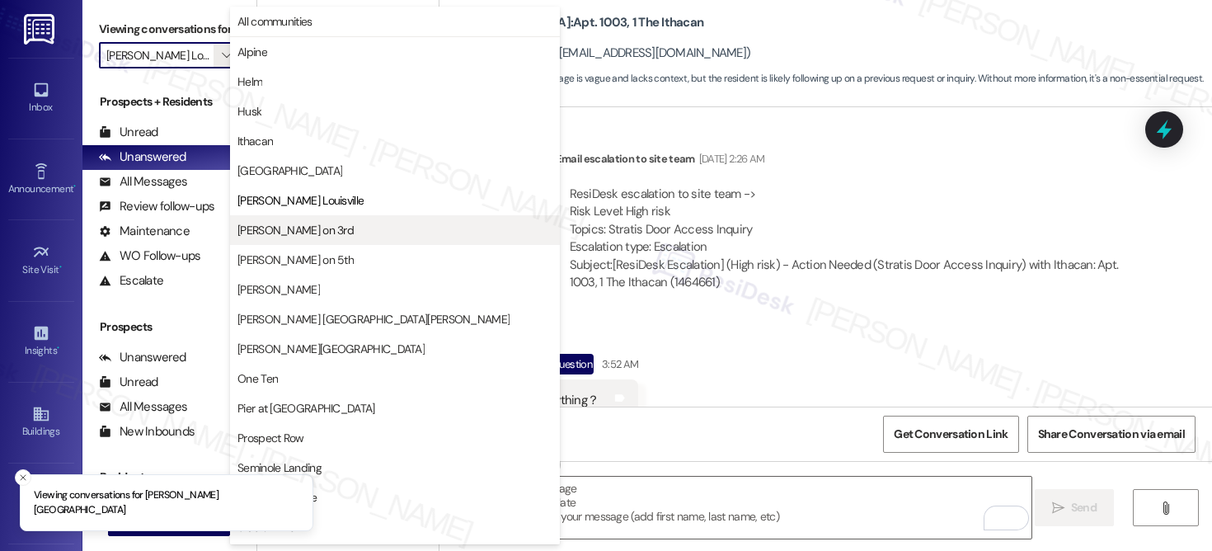
click at [289, 230] on span "[PERSON_NAME] on 3rd" at bounding box center [295, 230] width 116 height 16
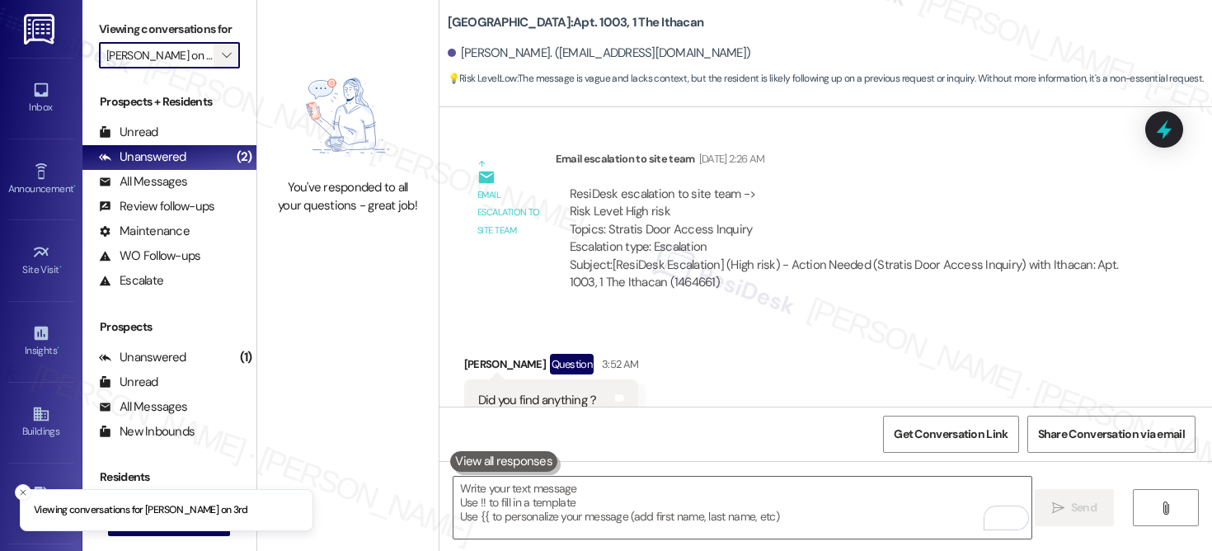
click at [219, 65] on span "" at bounding box center [227, 55] width 16 height 26
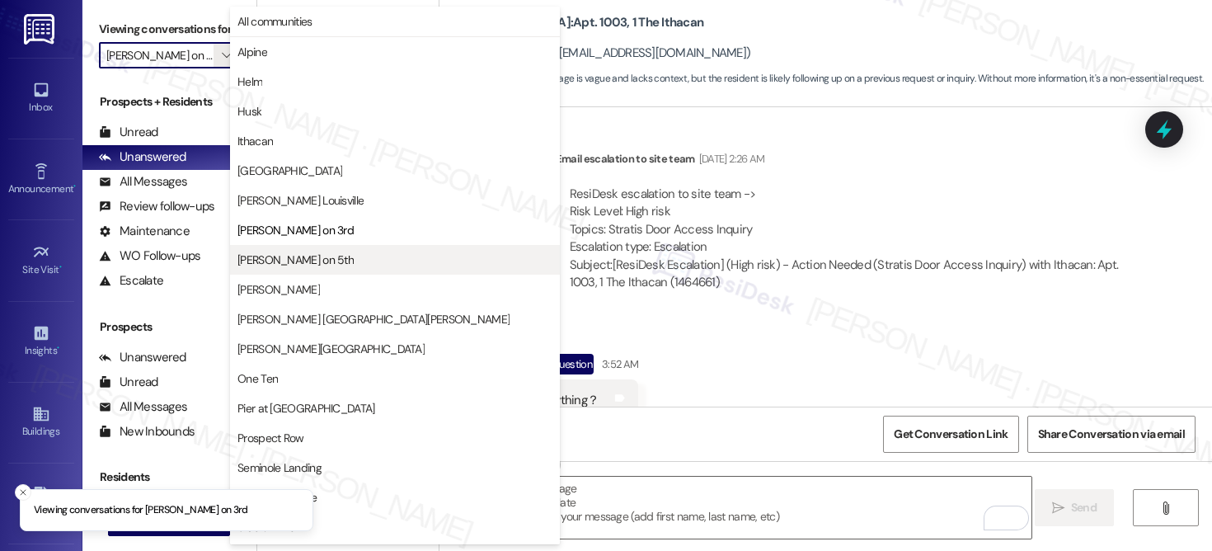
click at [306, 251] on span "[PERSON_NAME] on 5th" at bounding box center [295, 259] width 116 height 16
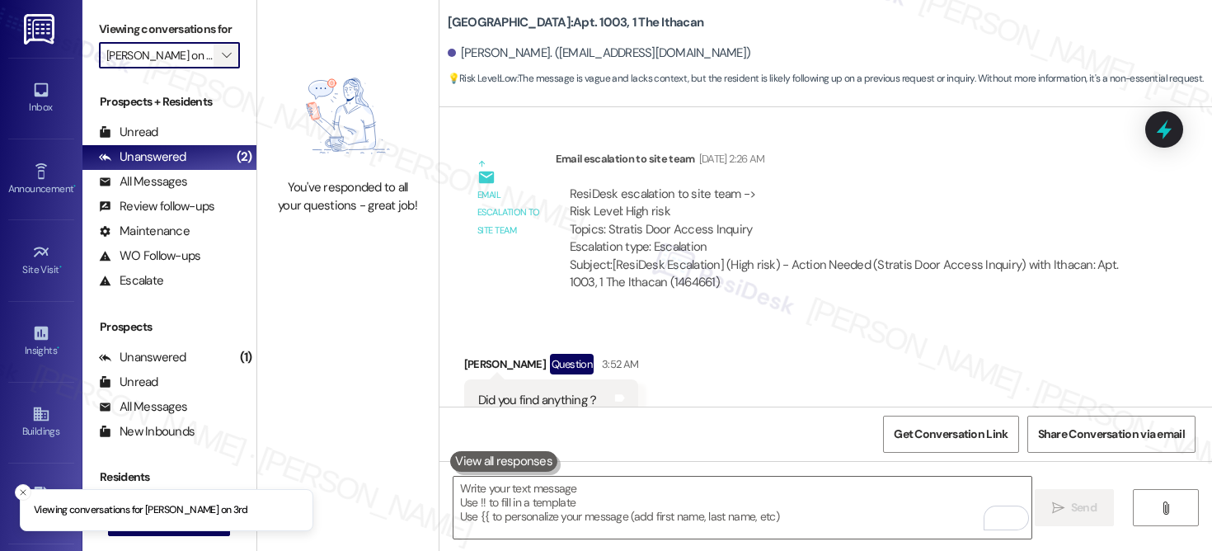
type input "[PERSON_NAME] on 5th"
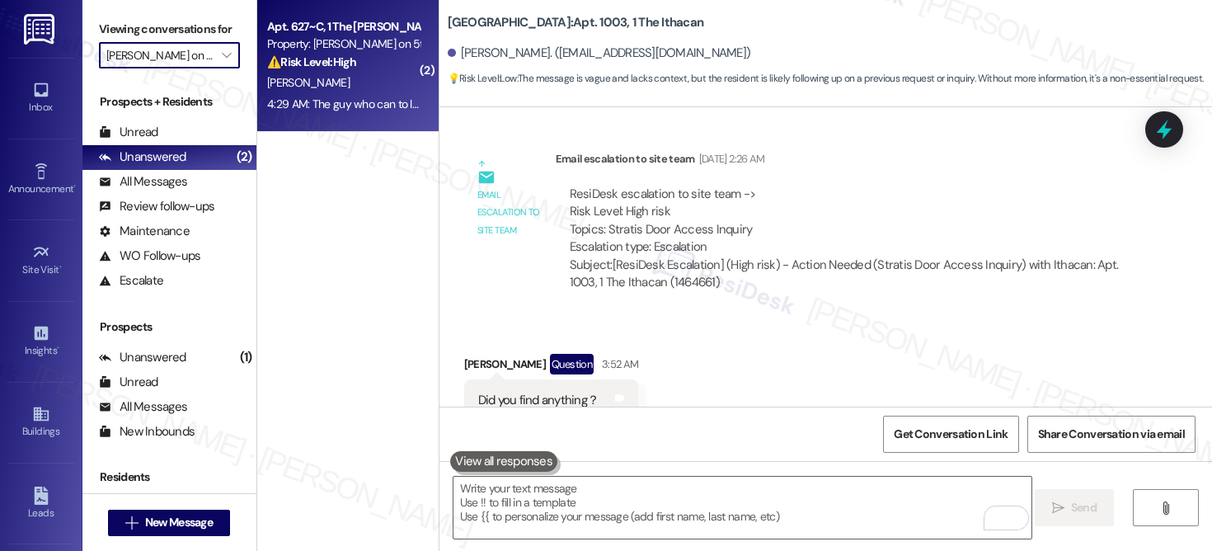
click at [317, 74] on div "T. Chandra" at bounding box center [344, 83] width 156 height 21
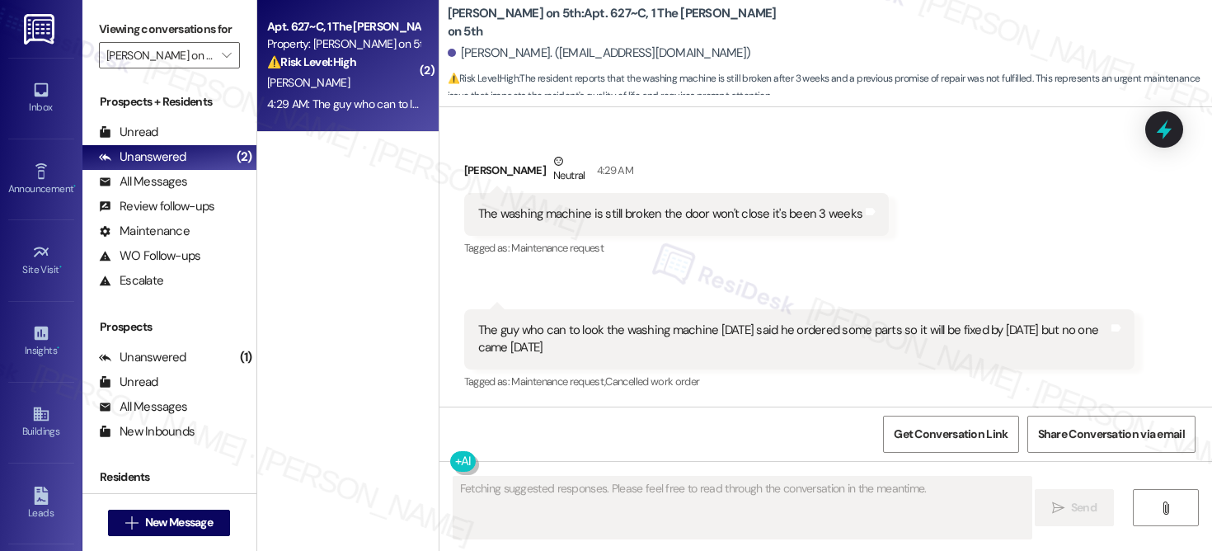
scroll to position [1243, 0]
click at [376, 49] on div "Property: [PERSON_NAME] on 5th" at bounding box center [343, 43] width 153 height 17
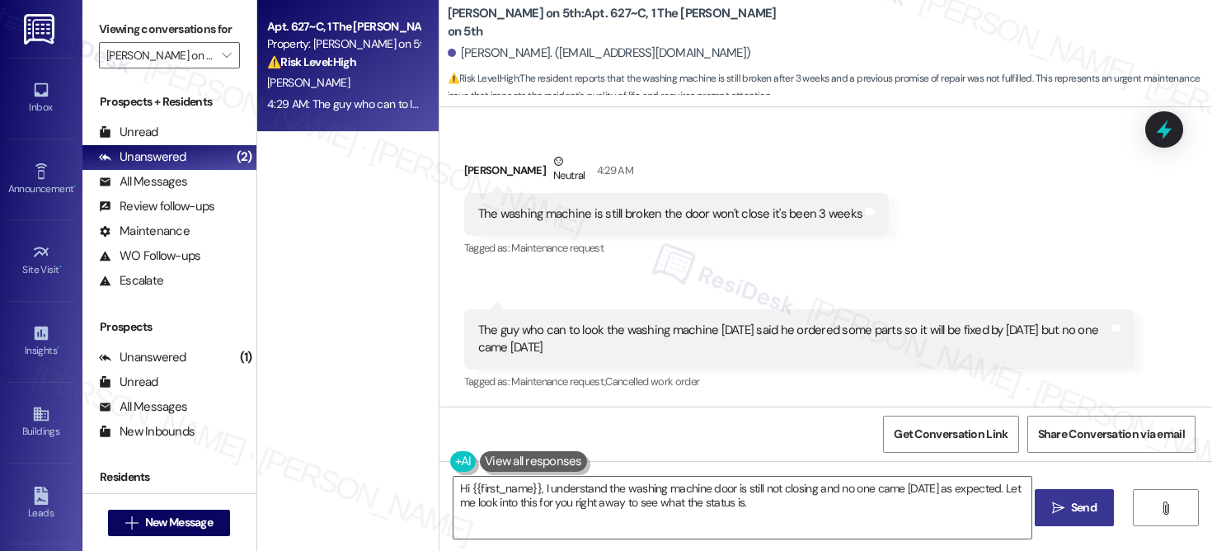
click at [729, 336] on div "The guy who can to look the washing machine on Monday said he ordered some part…" at bounding box center [793, 339] width 631 height 35
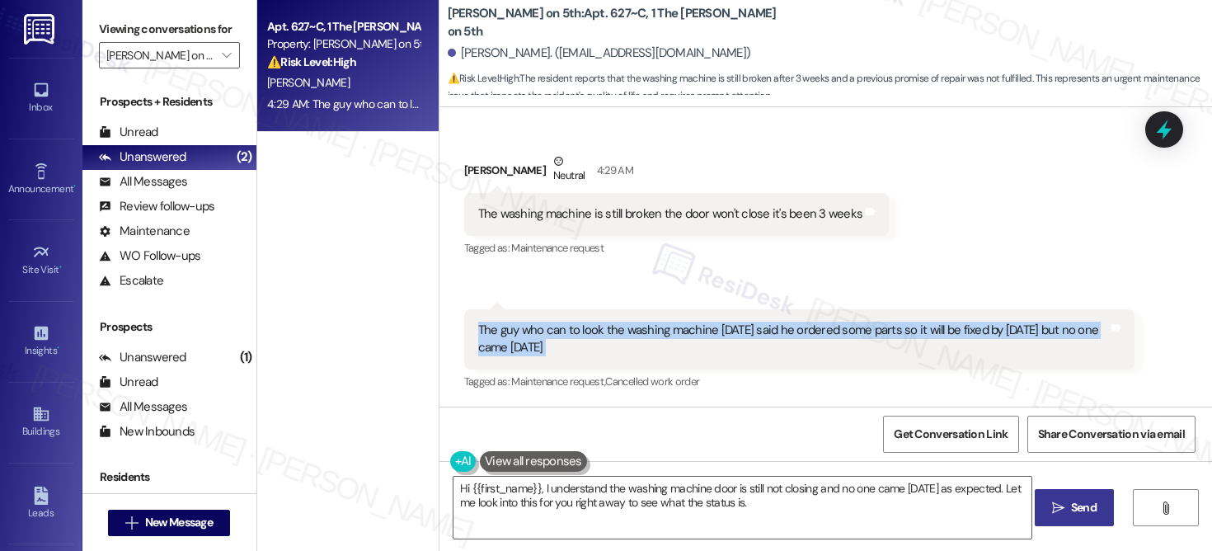
click at [729, 335] on div "The guy who can to look the washing machine on Monday said he ordered some part…" at bounding box center [793, 339] width 631 height 35
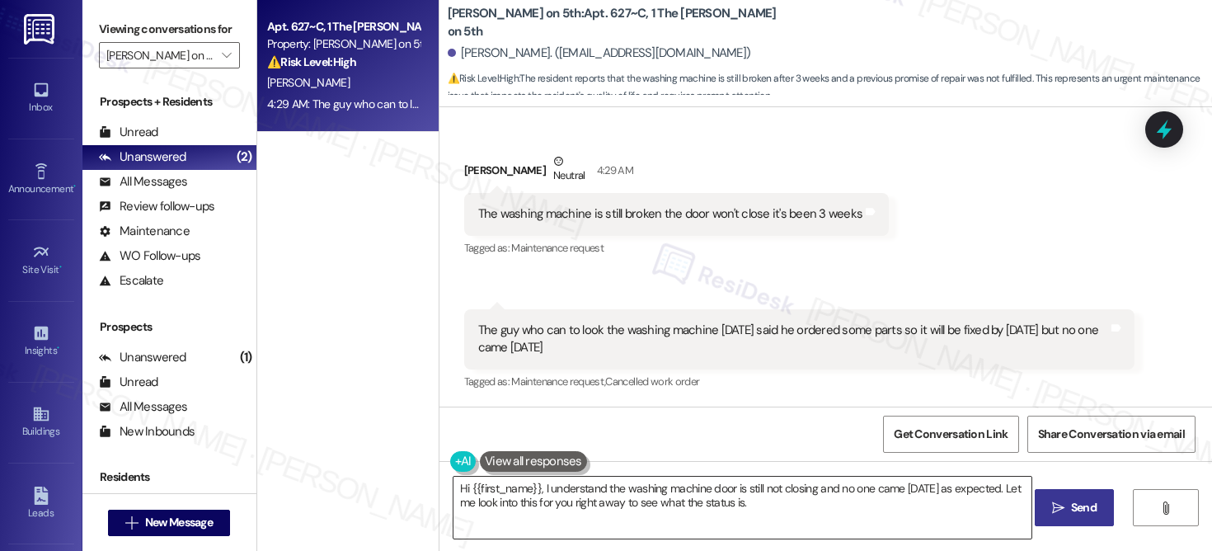
click at [726, 537] on textarea "Hi {{first_name}}, I understand the washing machine door is still not closing a…" at bounding box center [743, 508] width 578 height 62
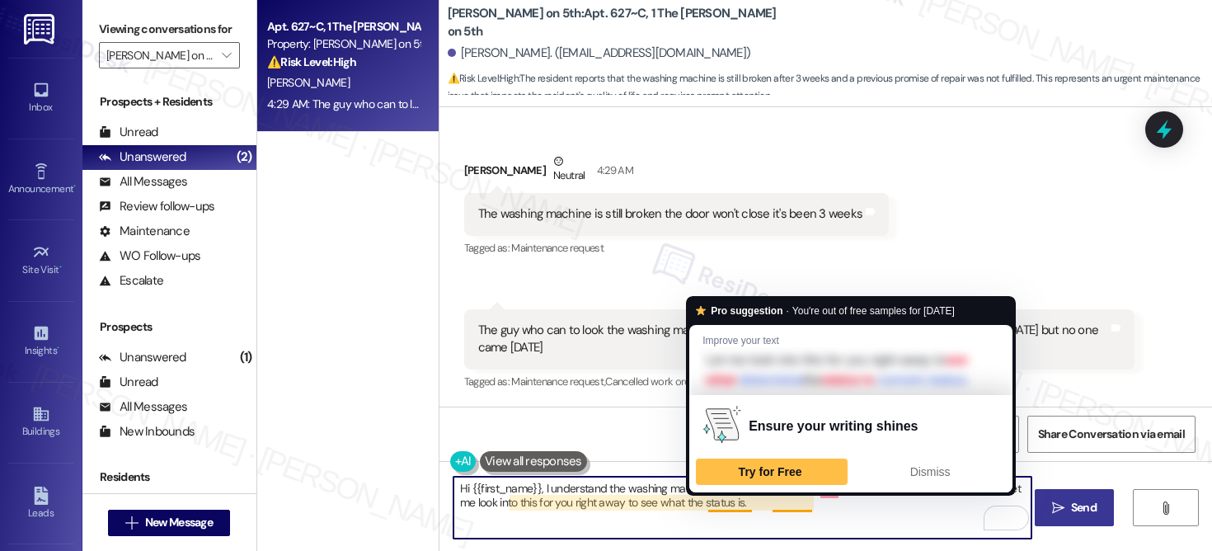
click at [664, 500] on textarea "Hi {{first_name}}, I understand the washing machine door is still not closing a…" at bounding box center [743, 508] width 578 height 62
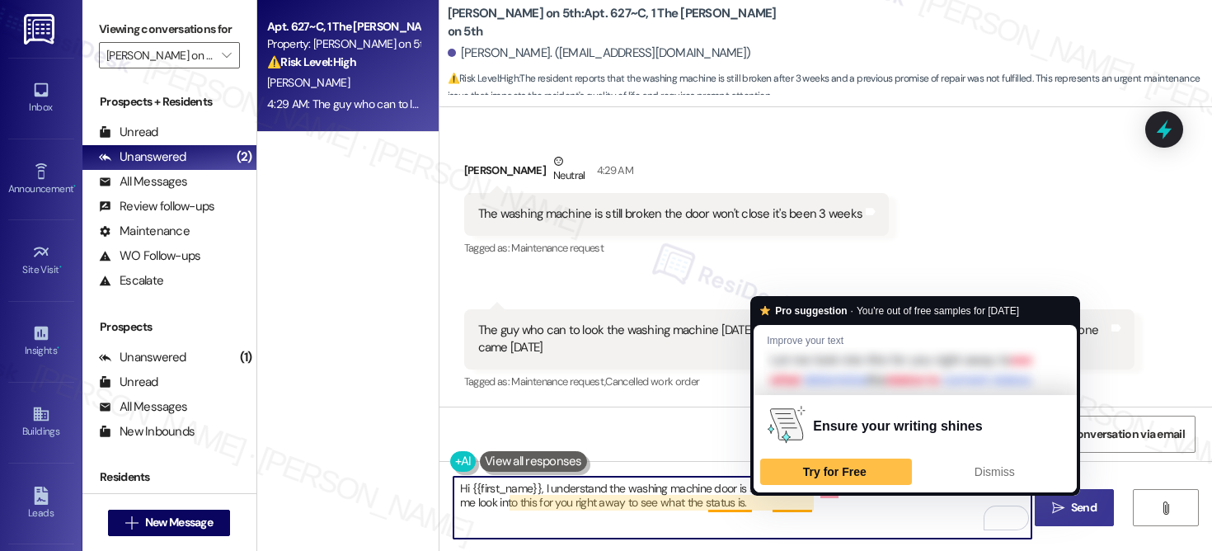
click at [825, 507] on textarea "Hi {{first_name}}, I understand the washing machine door is still not closing a…" at bounding box center [743, 508] width 578 height 62
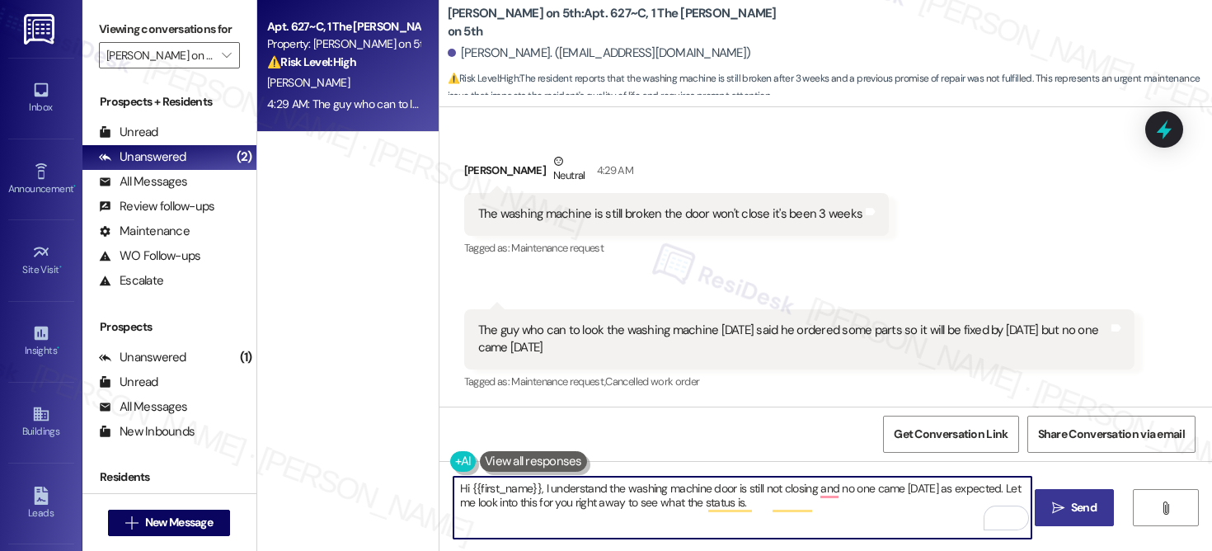
click at [824, 507] on textarea "Hi {{first_name}}, I understand the washing machine door is still not closing a…" at bounding box center [743, 508] width 578 height 62
drag, startPoint x: 834, startPoint y: 507, endPoint x: 608, endPoint y: 491, distance: 226.5
click at [608, 491] on textarea "Hi {{first_name}}, I understand the washing machine door is still not closing a…" at bounding box center [743, 508] width 578 height 62
type textarea "Hi {{first_name}}, I understand that there is a pending order for the washing m…"
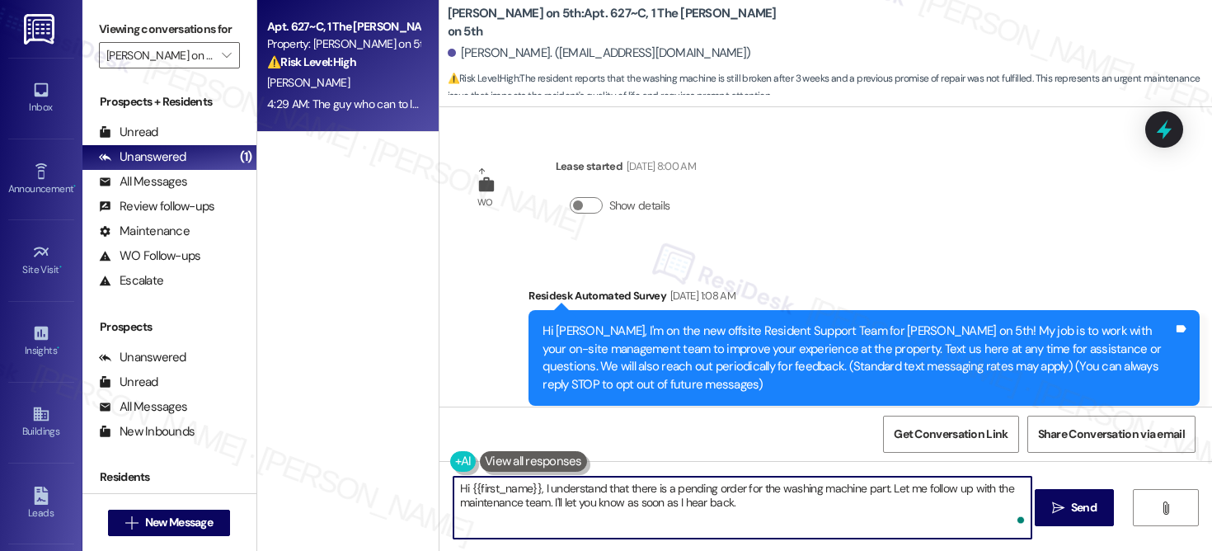
scroll to position [1243, 0]
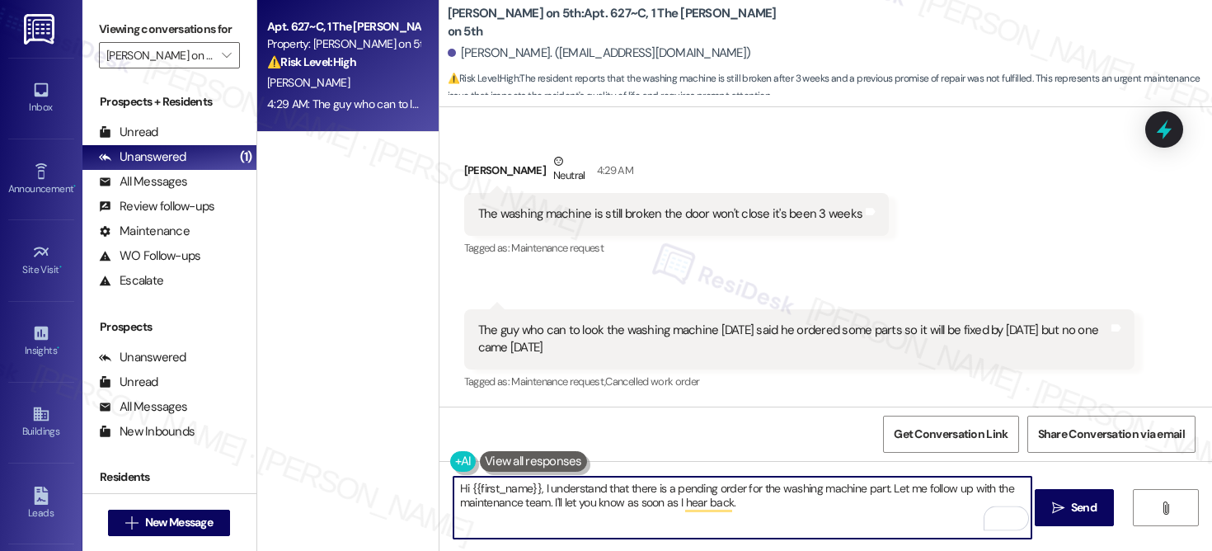
click at [472, 167] on div "[PERSON_NAME] Neutral 4:29 AM" at bounding box center [676, 173] width 425 height 40
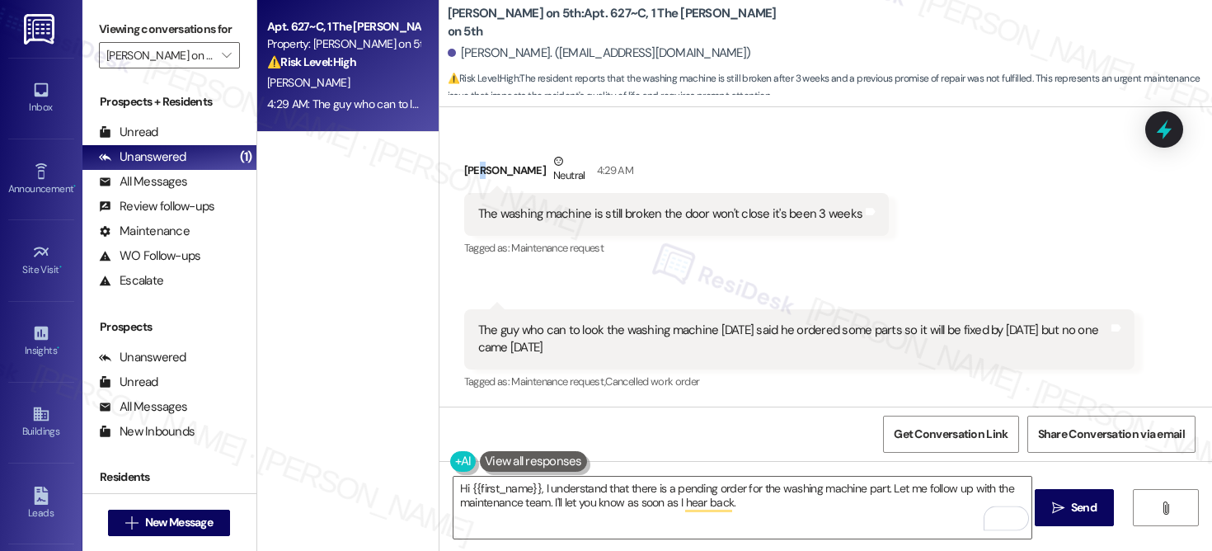
click at [472, 166] on div "[PERSON_NAME] Neutral 4:29 AM" at bounding box center [676, 173] width 425 height 40
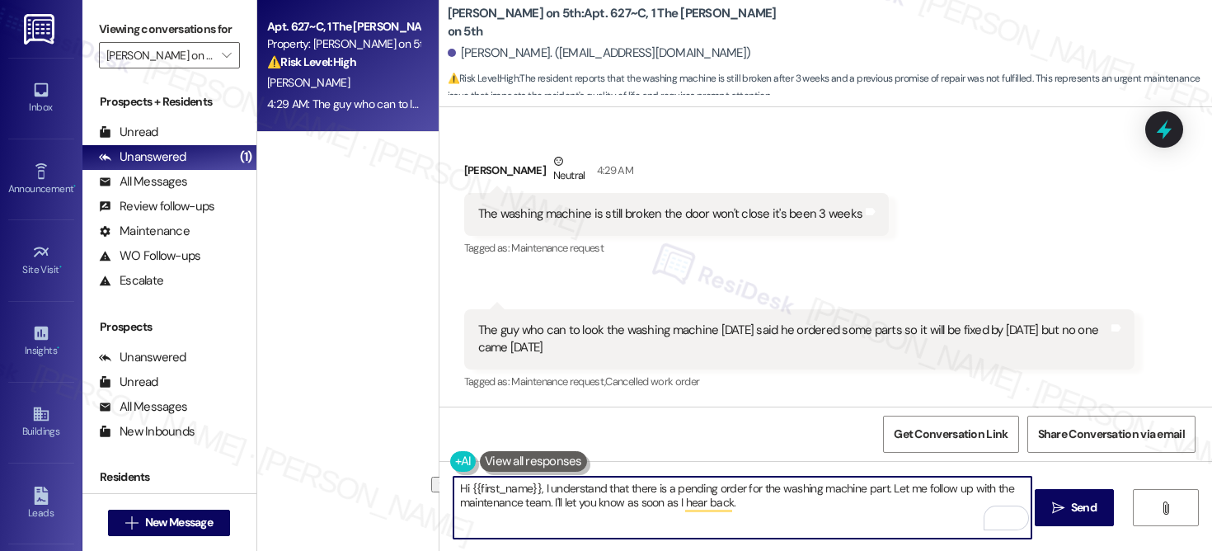
drag, startPoint x: 536, startPoint y: 492, endPoint x: 416, endPoint y: 480, distance: 121.0
click at [416, 480] on div "Apt. 627~C, 1 The [PERSON_NAME] on 5th Property: [PERSON_NAME] on 5th ⚠️ Risk L…" at bounding box center [734, 275] width 955 height 551
type textarea "I understand that there is a pending order for the washing machine part. Let me…"
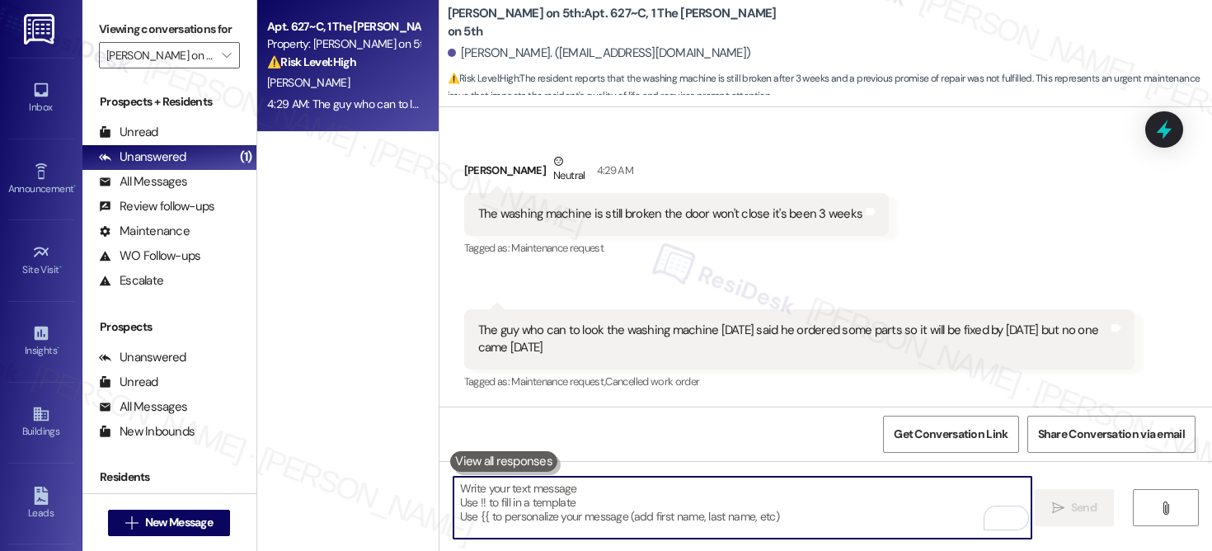
click at [583, 498] on textarea "To enrich screen reader interactions, please activate Accessibility in Grammarl…" at bounding box center [743, 508] width 578 height 62
paste textarea "I understand there’s a pending order for the washing machine part. I’ll follow …"
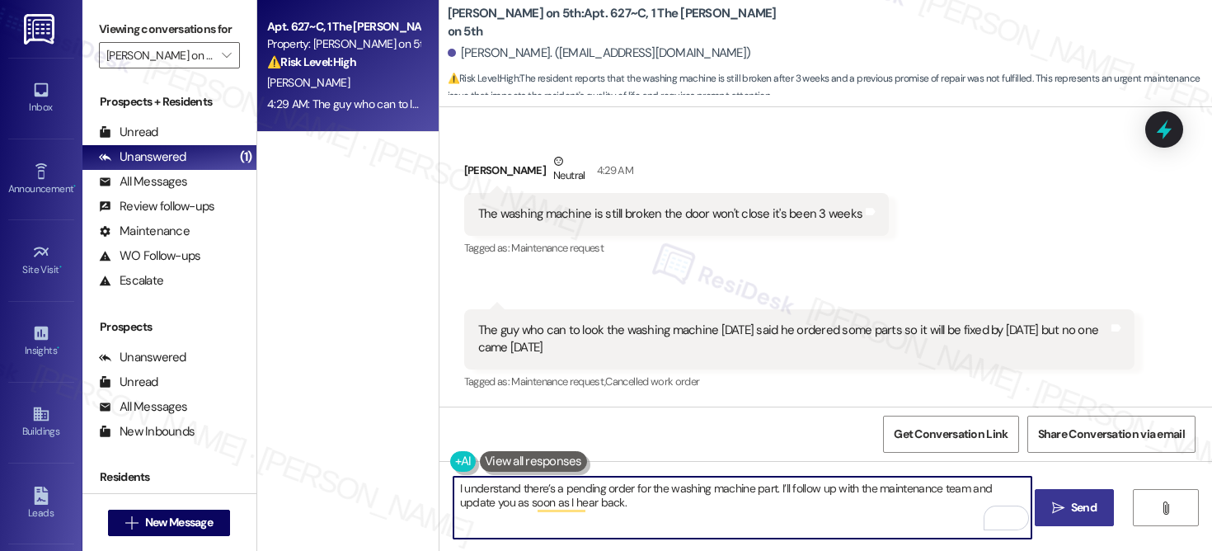
type textarea "I understand there’s a pending order for the washing machine part. I’ll follow …"
click at [1085, 512] on span "Send" at bounding box center [1084, 507] width 26 height 17
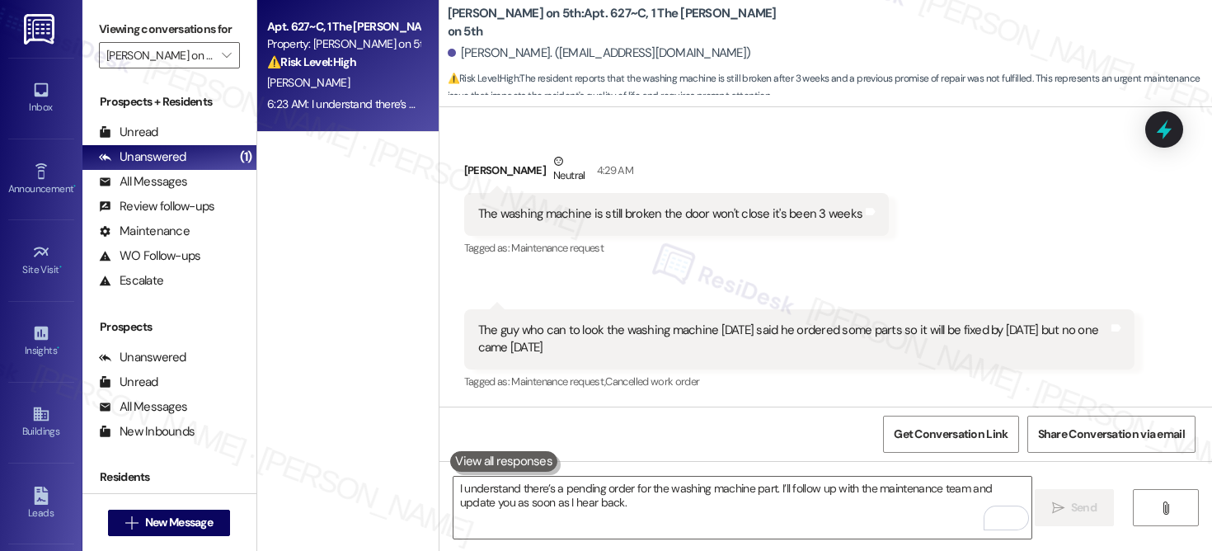
scroll to position [1376, 0]
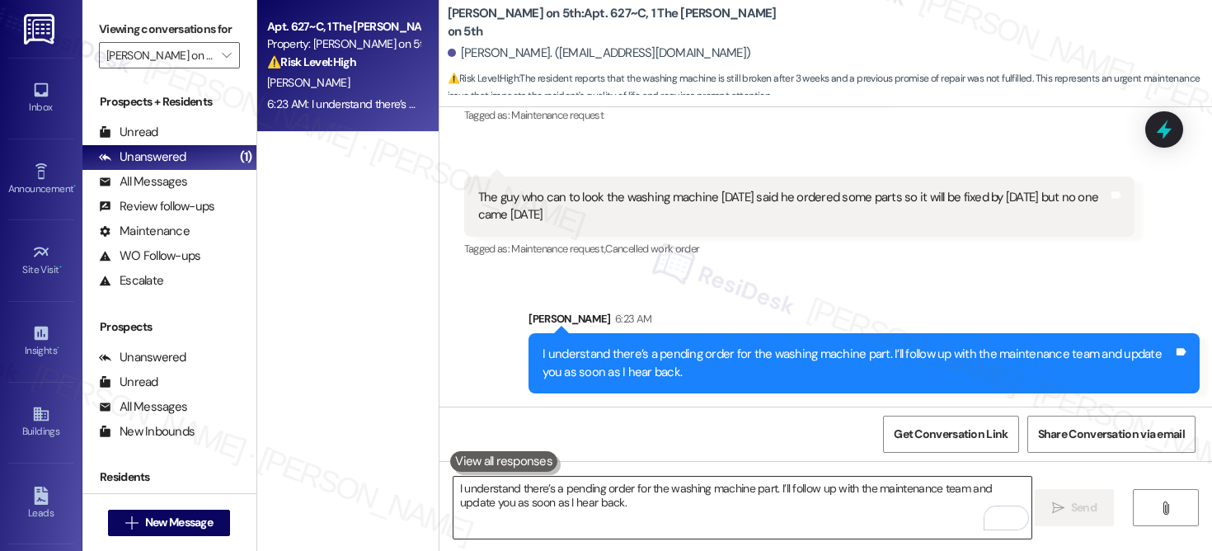
click at [815, 494] on textarea "I understand there’s a pending order for the washing machine part. I’ll follow …" at bounding box center [743, 508] width 578 height 62
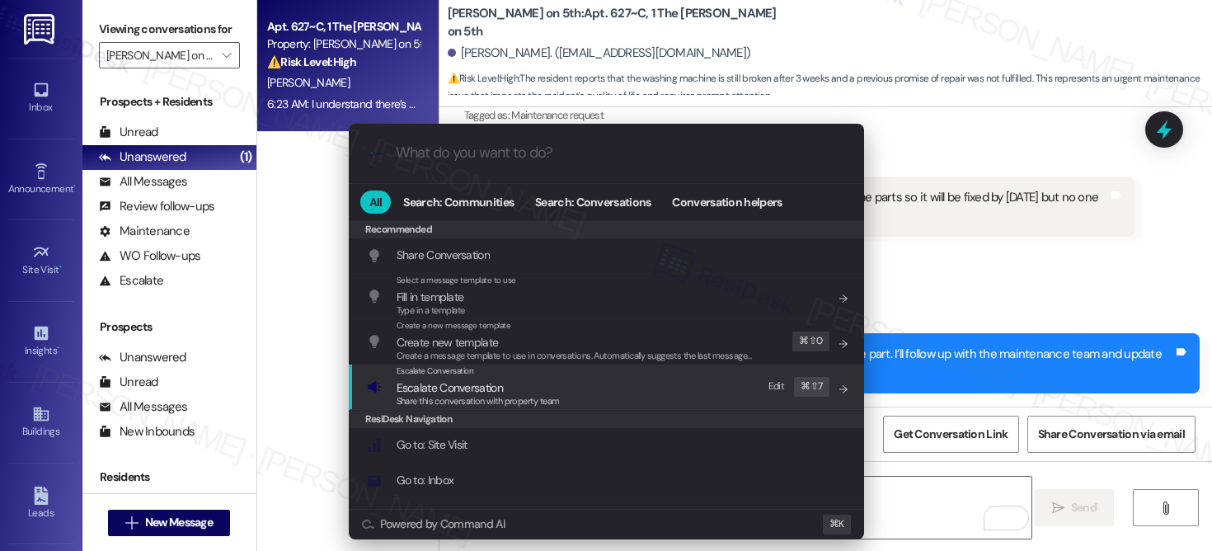
click at [496, 397] on span "Share this conversation with property team" at bounding box center [478, 401] width 163 height 12
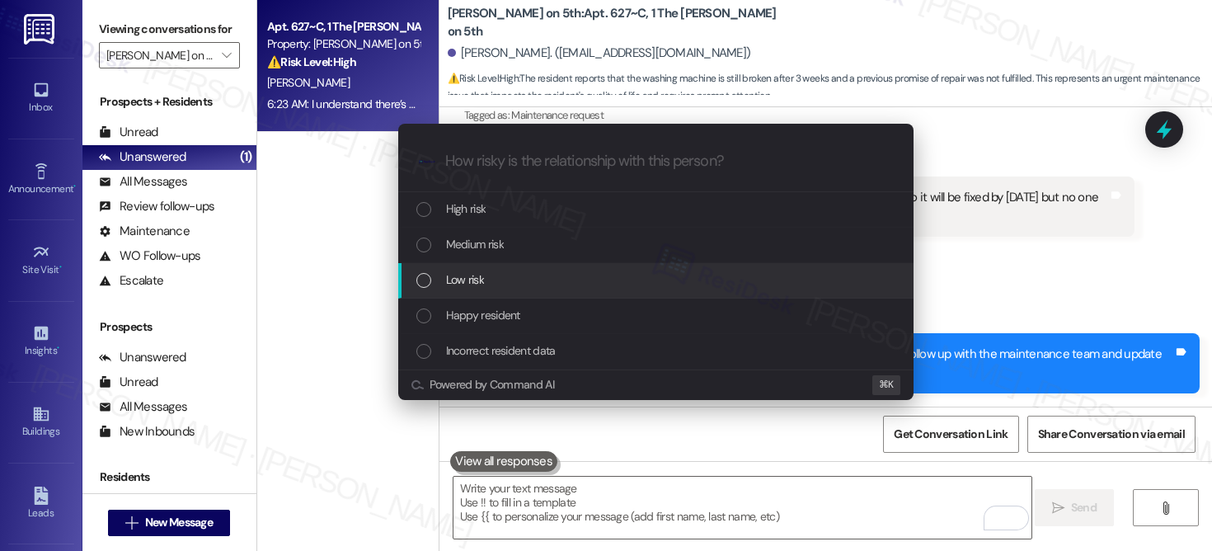
click at [501, 268] on div "Low risk" at bounding box center [655, 280] width 515 height 35
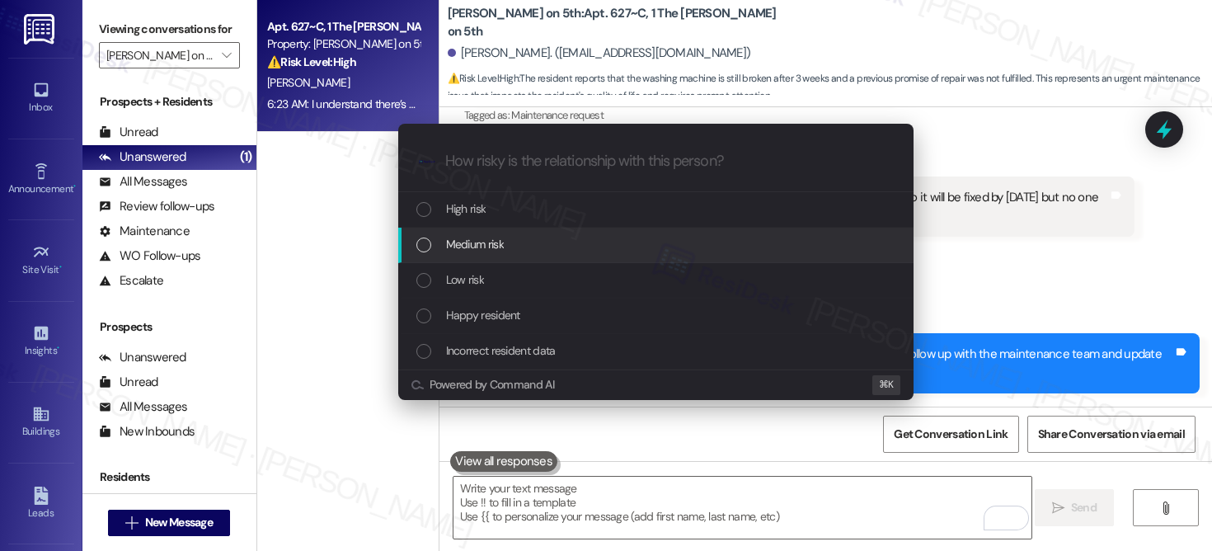
click at [500, 236] on span "Medium risk" at bounding box center [475, 244] width 58 height 18
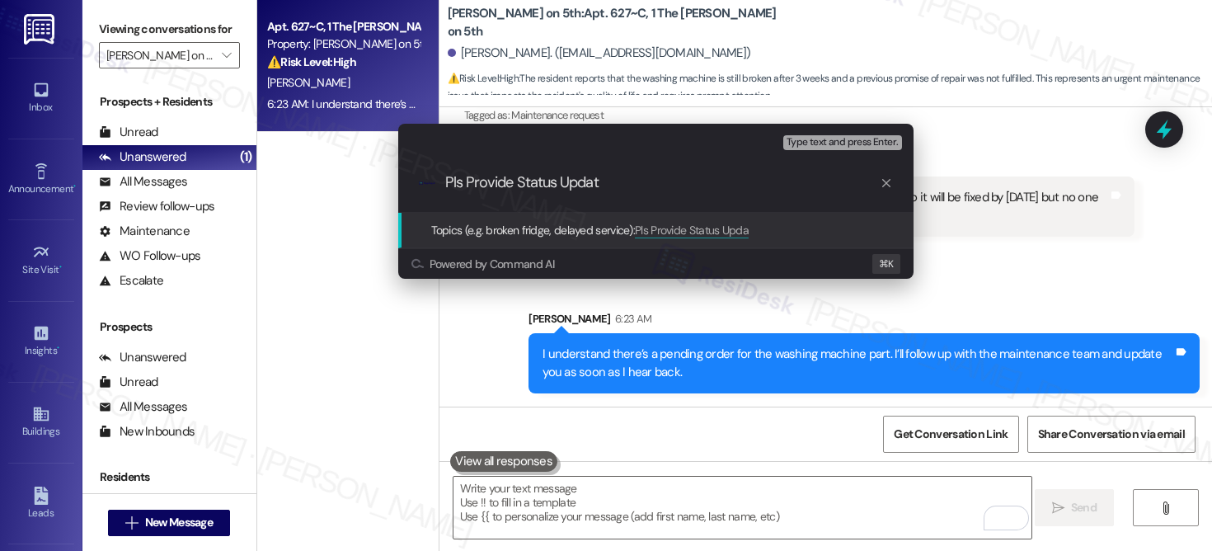
type input "Pls Provide Status Update"
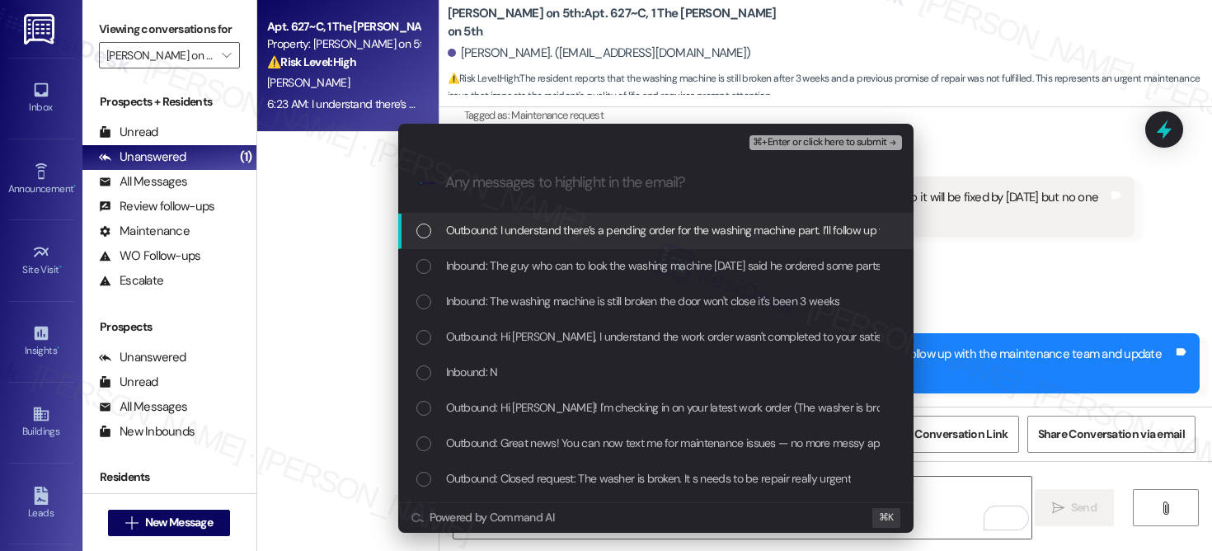
click at [481, 239] on span "Outbound: I understand there’s a pending order for the washing machine part. I’…" at bounding box center [824, 230] width 756 height 18
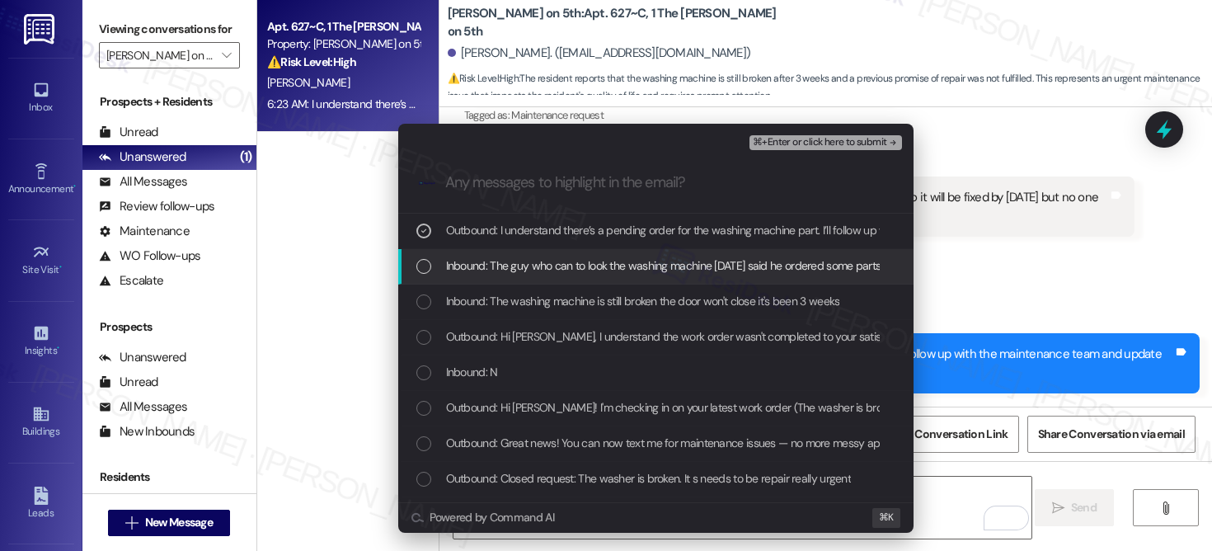
click at [503, 271] on span "Inbound: The guy who can to look the washing machine on Monday said he ordered …" at bounding box center [787, 265] width 682 height 18
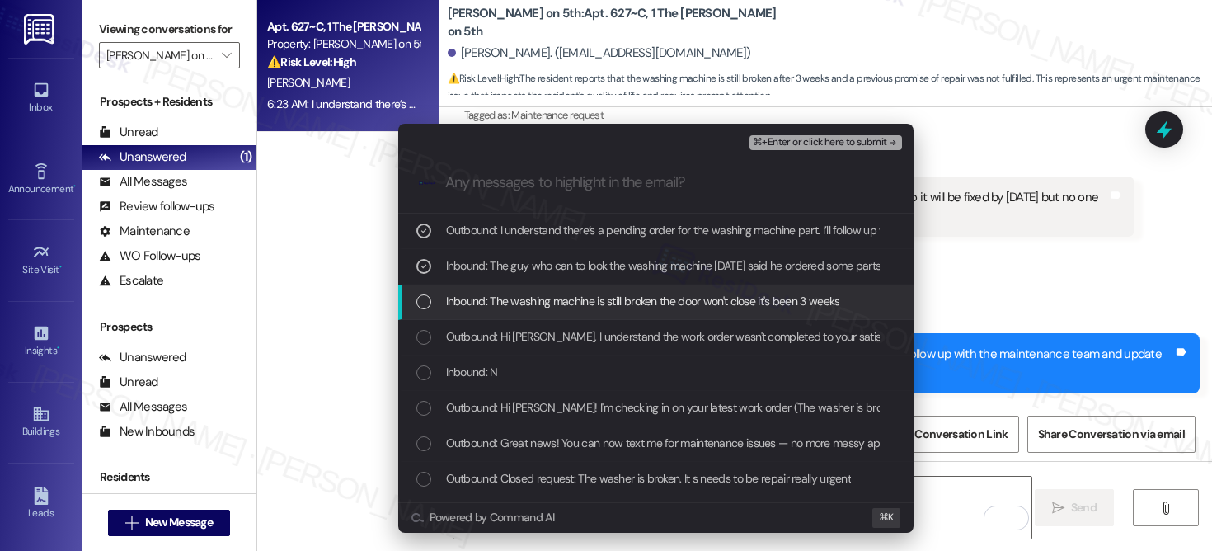
click at [517, 295] on span "Inbound: The washing machine is still broken the door won't close it's been 3 w…" at bounding box center [643, 301] width 394 height 18
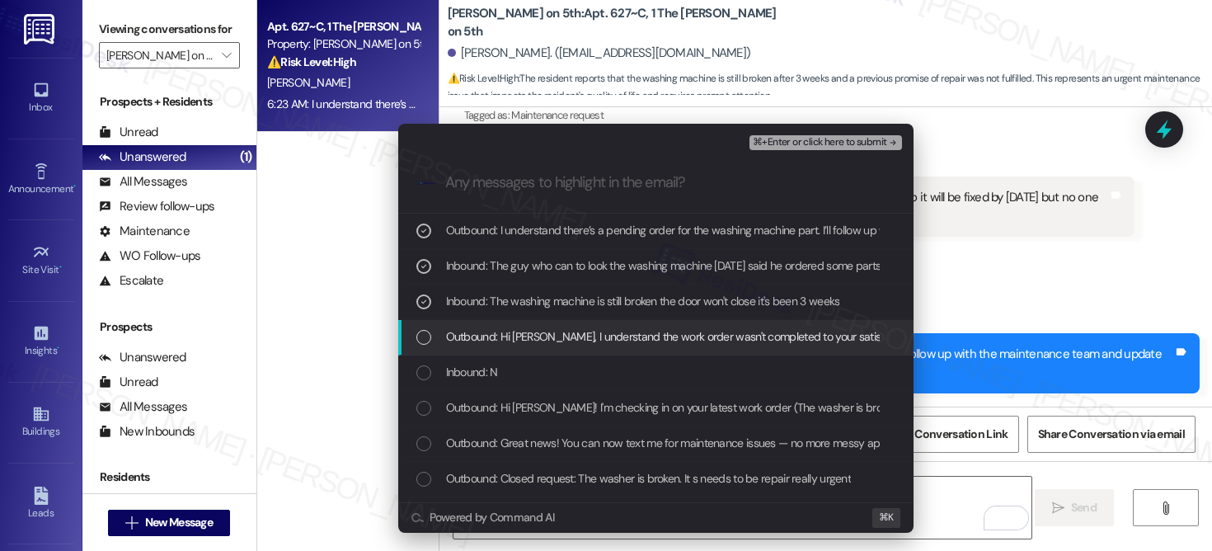
click at [515, 341] on span "Outbound: Hi Tanisha, I understand the work order wasn't completed to your sati…" at bounding box center [955, 336] width 1018 height 18
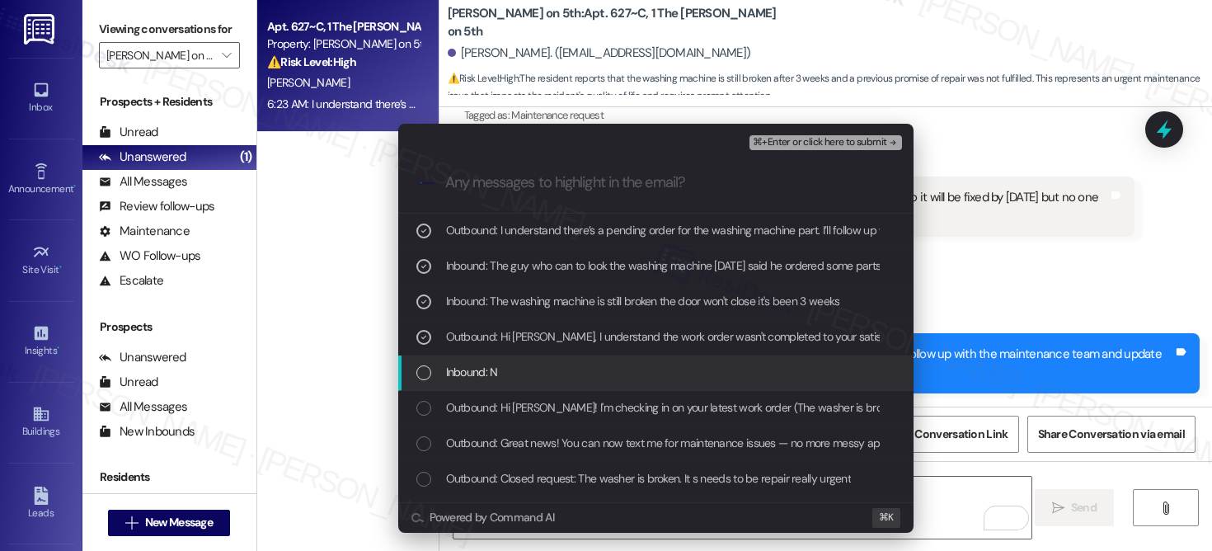
click at [500, 376] on div "Inbound: N" at bounding box center [657, 372] width 482 height 18
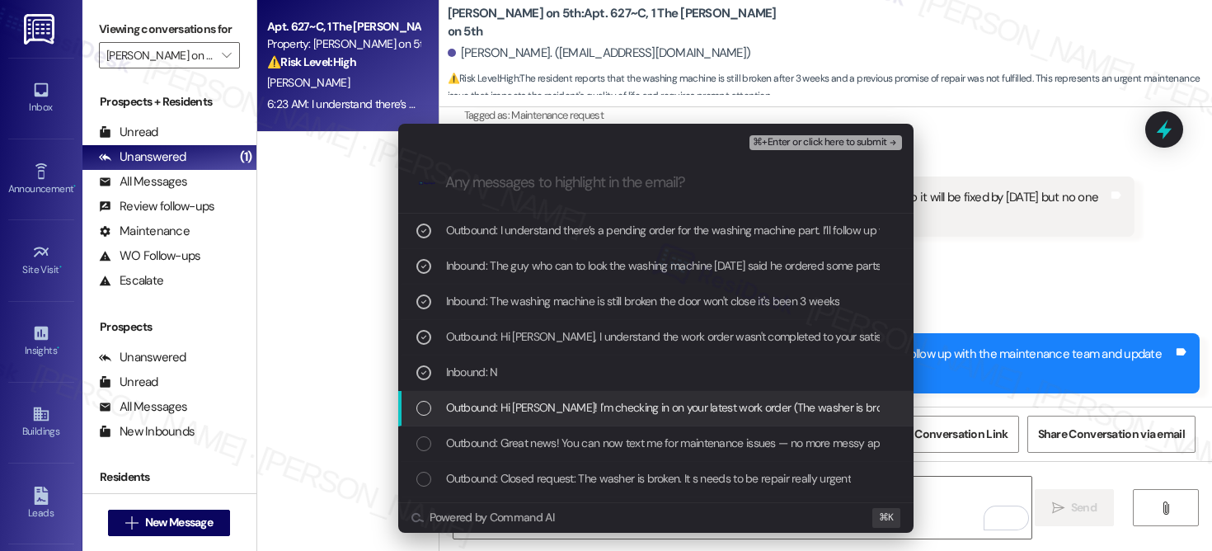
click at [495, 411] on span "Outbound: Hi Tanisha! I'm checking in on your latest work order (The washer is …" at bounding box center [919, 407] width 947 height 18
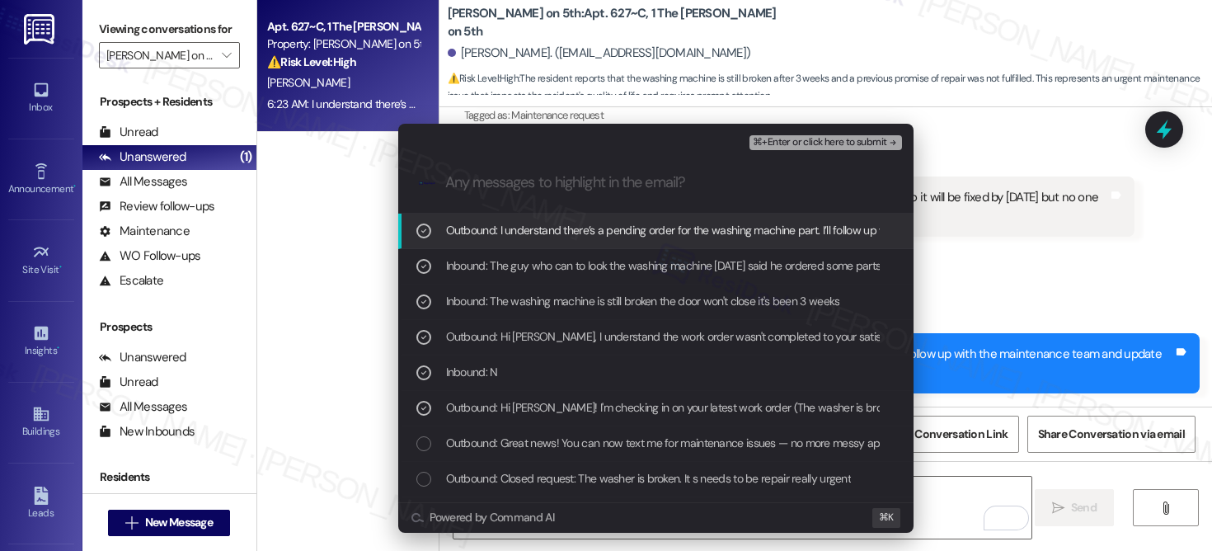
click at [802, 139] on span "⌘+Enter or click here to submit" at bounding box center [820, 143] width 134 height 12
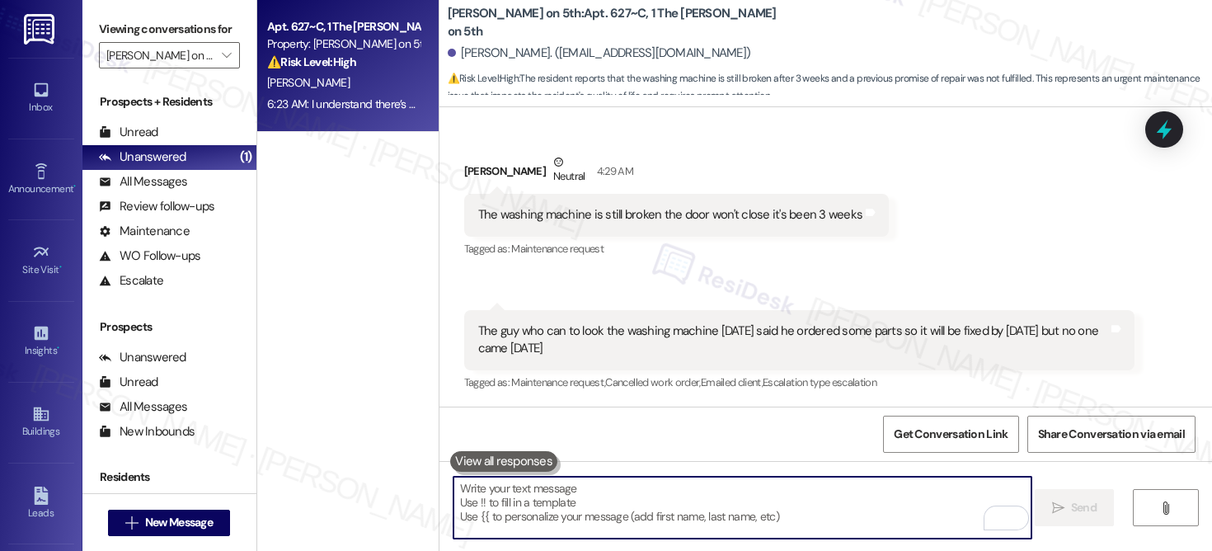
scroll to position [1401, 0]
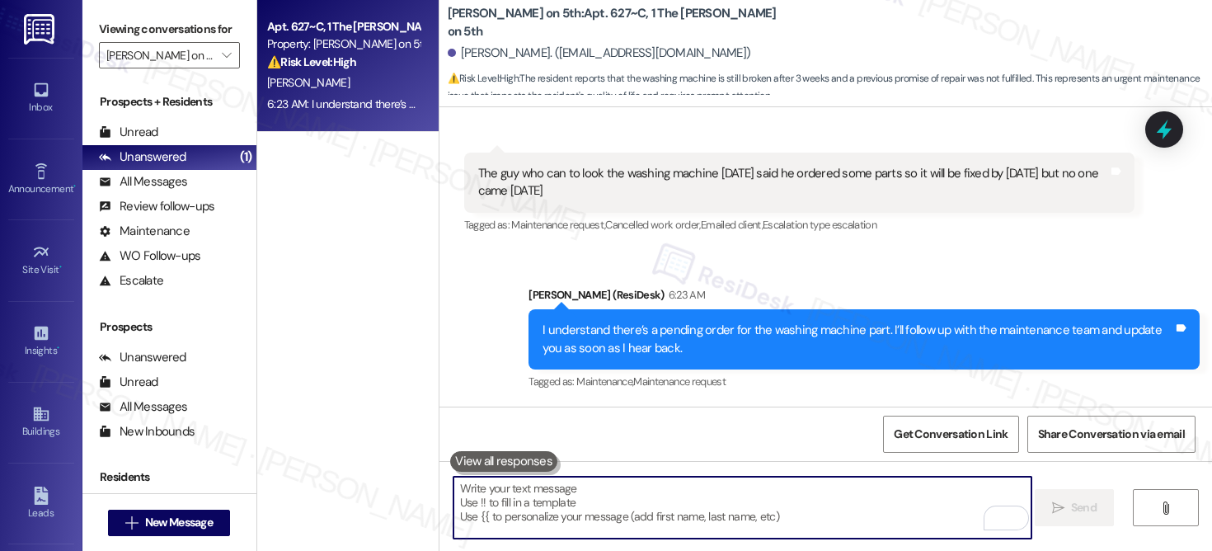
click at [598, 514] on textarea "To enrich screen reader interactions, please activate Accessibility in Grammarl…" at bounding box center [743, 508] width 578 height 62
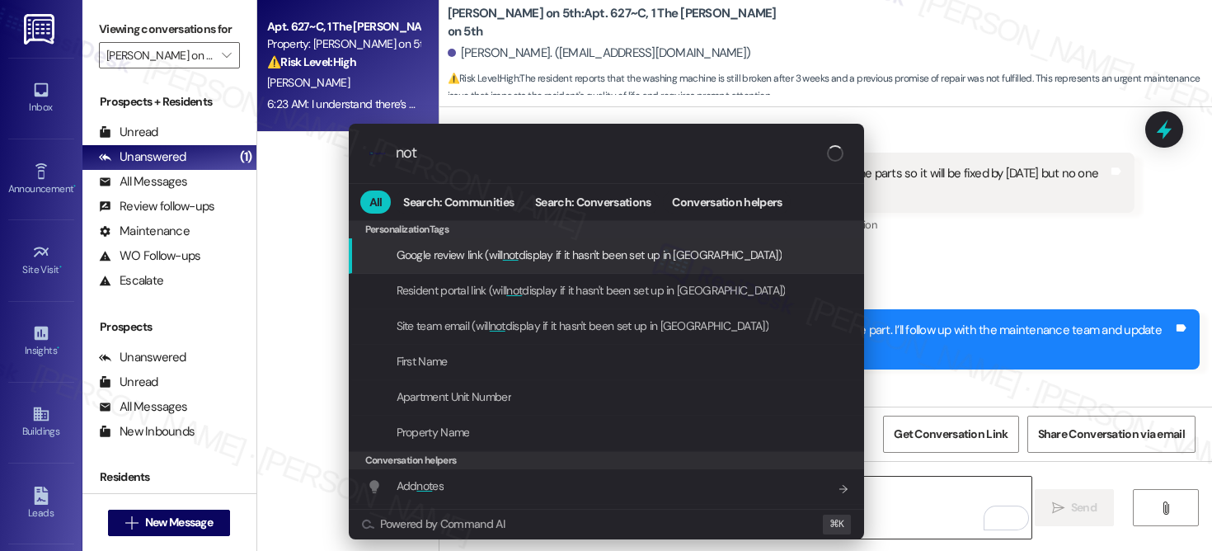
type input "note"
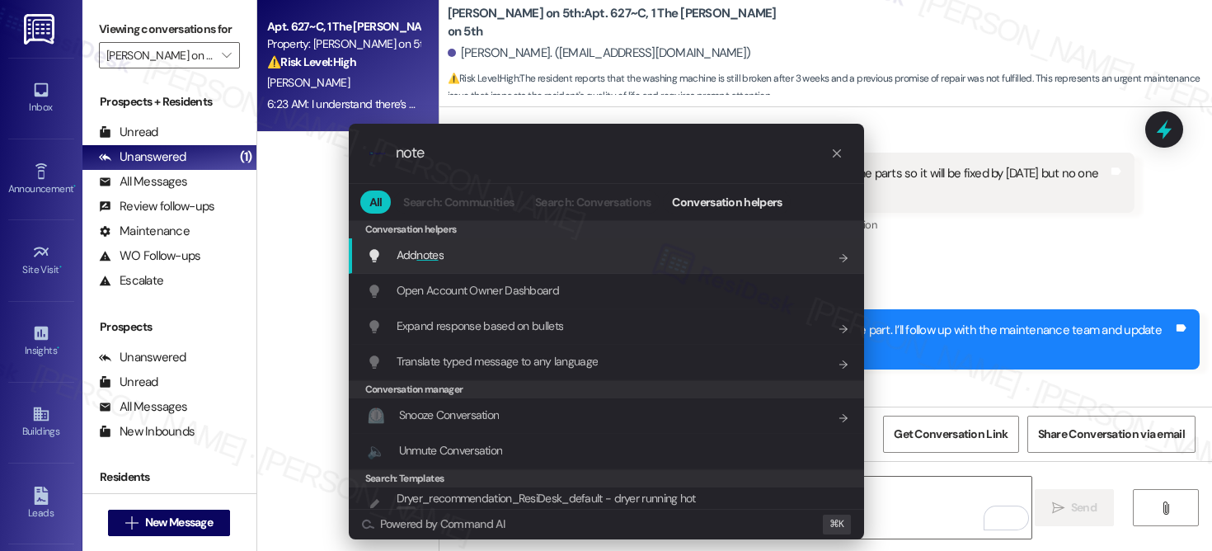
click at [555, 242] on div "Add note s Add shortcut" at bounding box center [606, 255] width 515 height 35
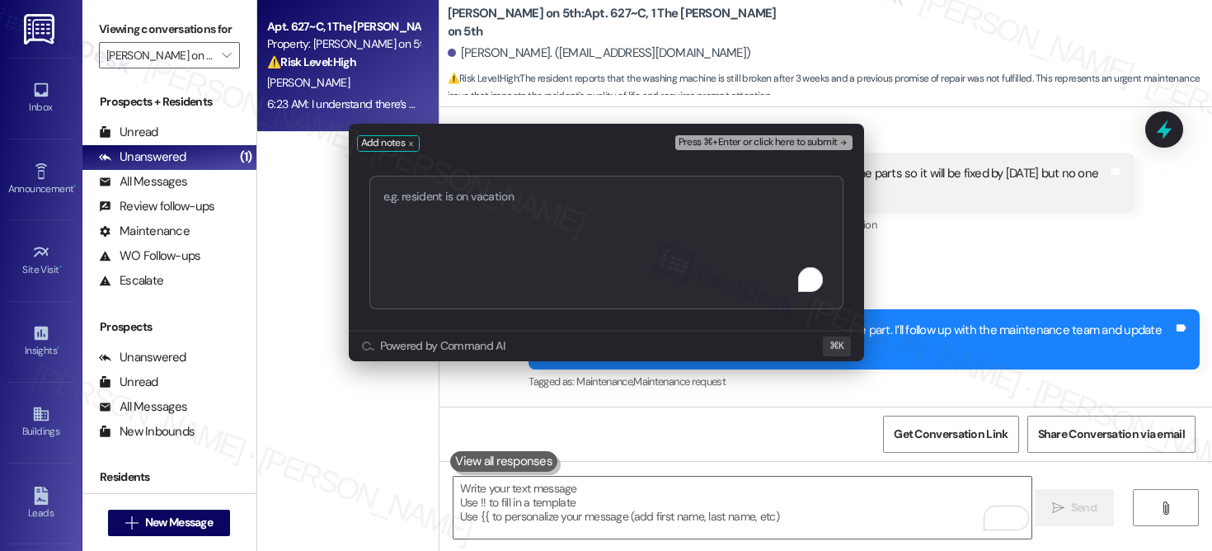
type textarea "Pls Provide Status Update"
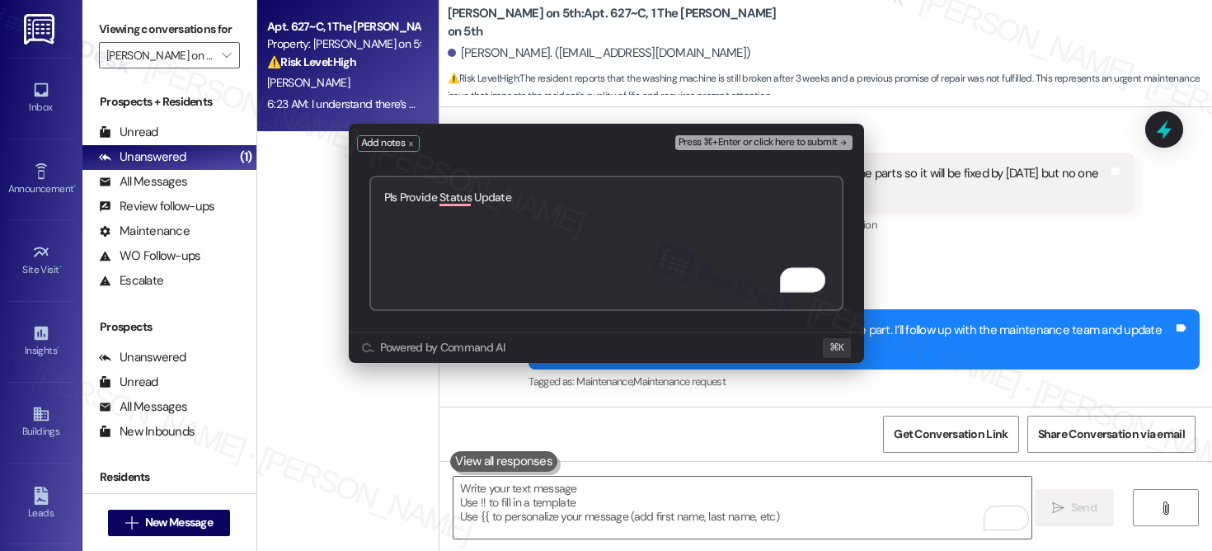
click at [740, 145] on span "Press ⌘+Enter or click here to submit" at bounding box center [758, 143] width 159 height 12
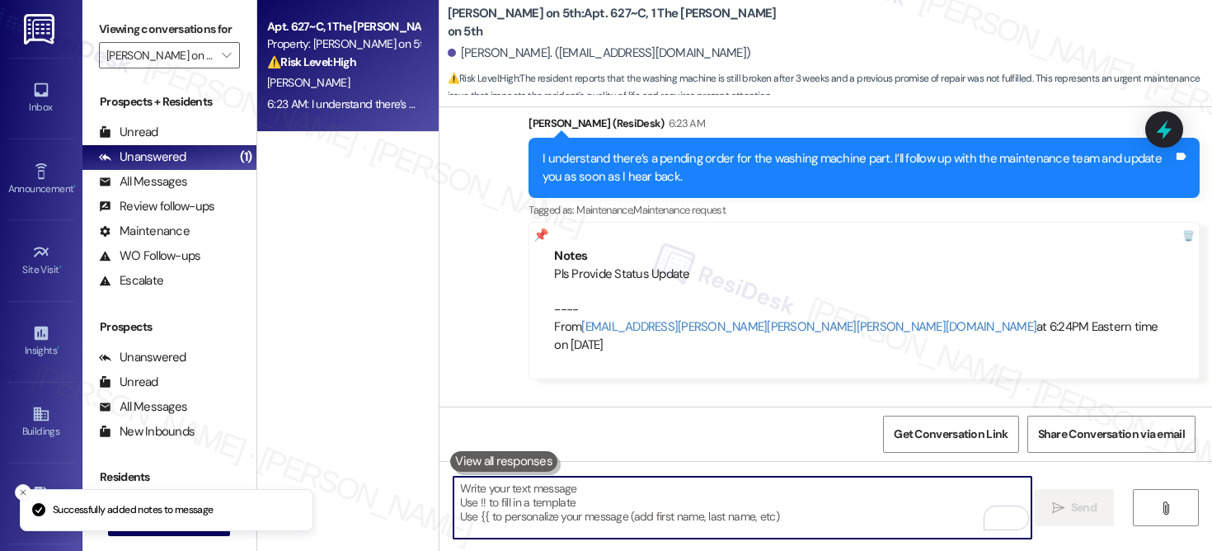
scroll to position [1743, 0]
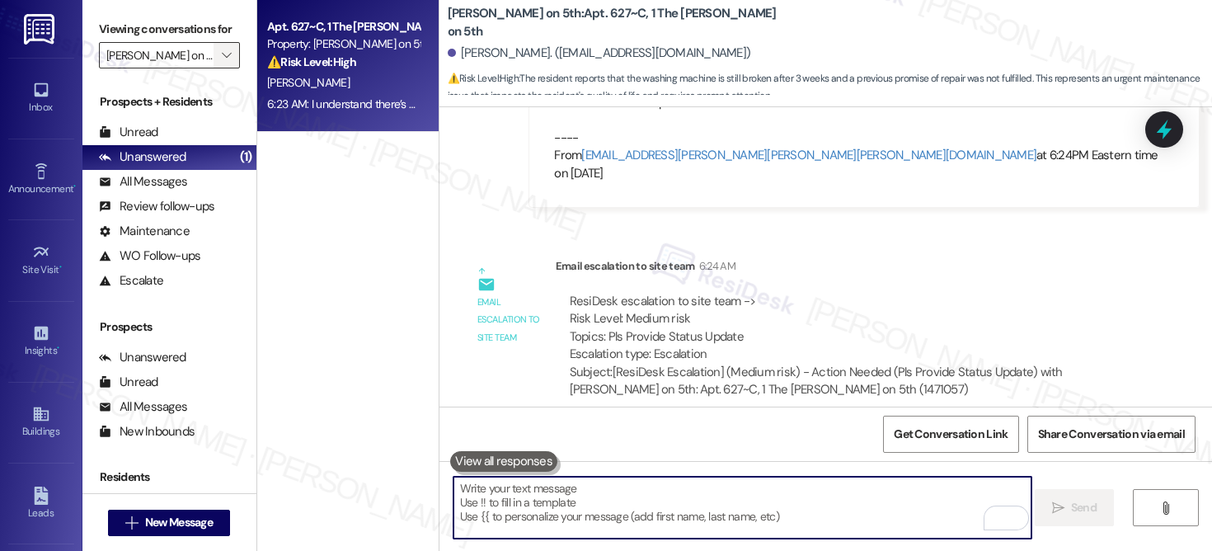
click at [221, 68] on span "" at bounding box center [227, 55] width 16 height 26
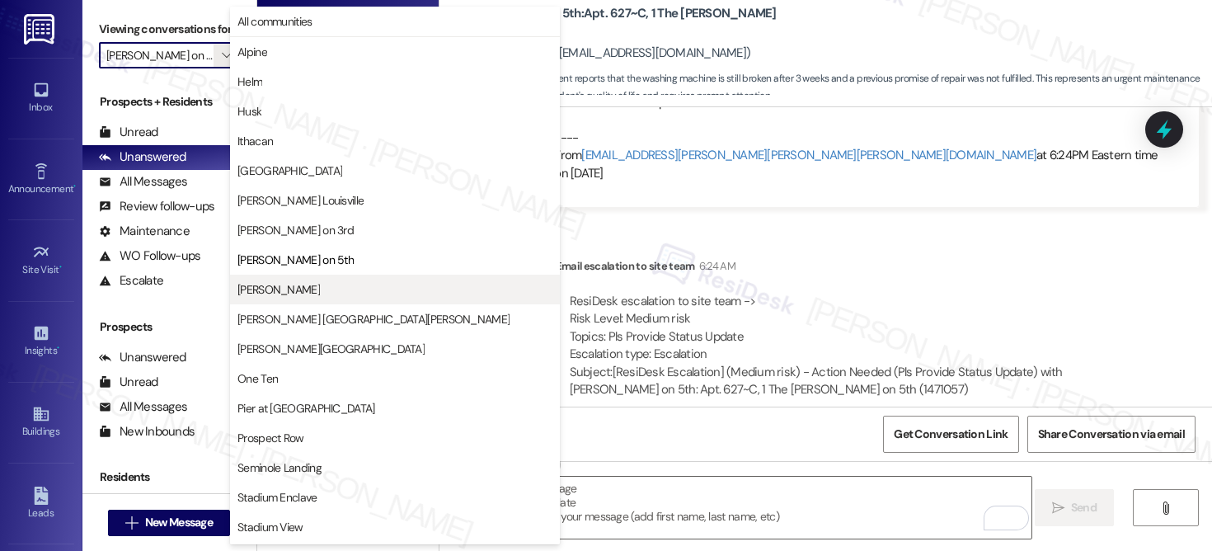
click at [270, 288] on span "[PERSON_NAME]" at bounding box center [278, 289] width 82 height 16
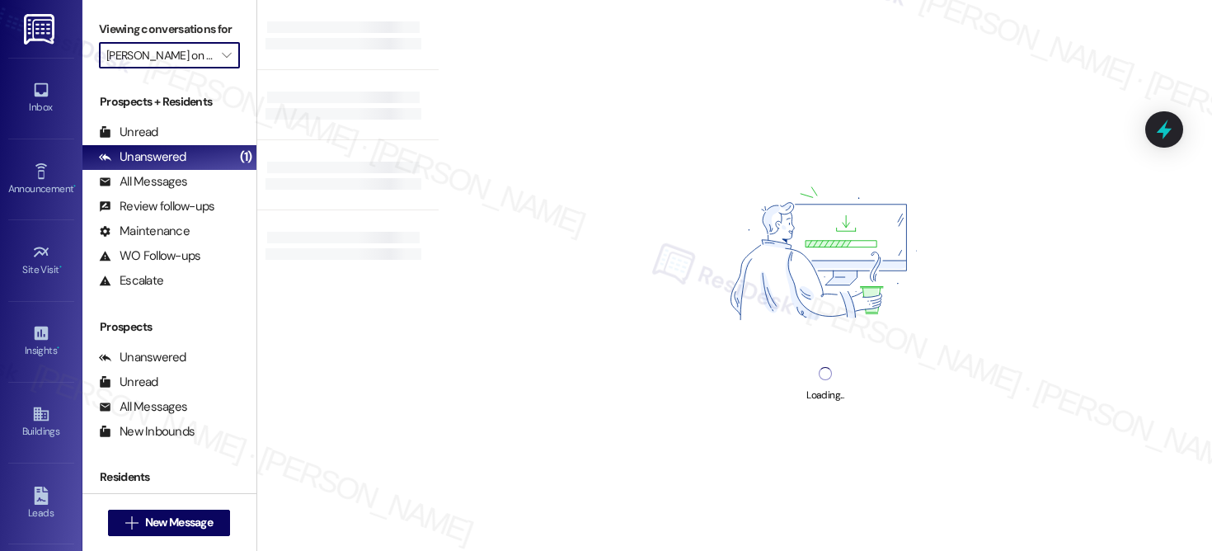
type input "[PERSON_NAME]"
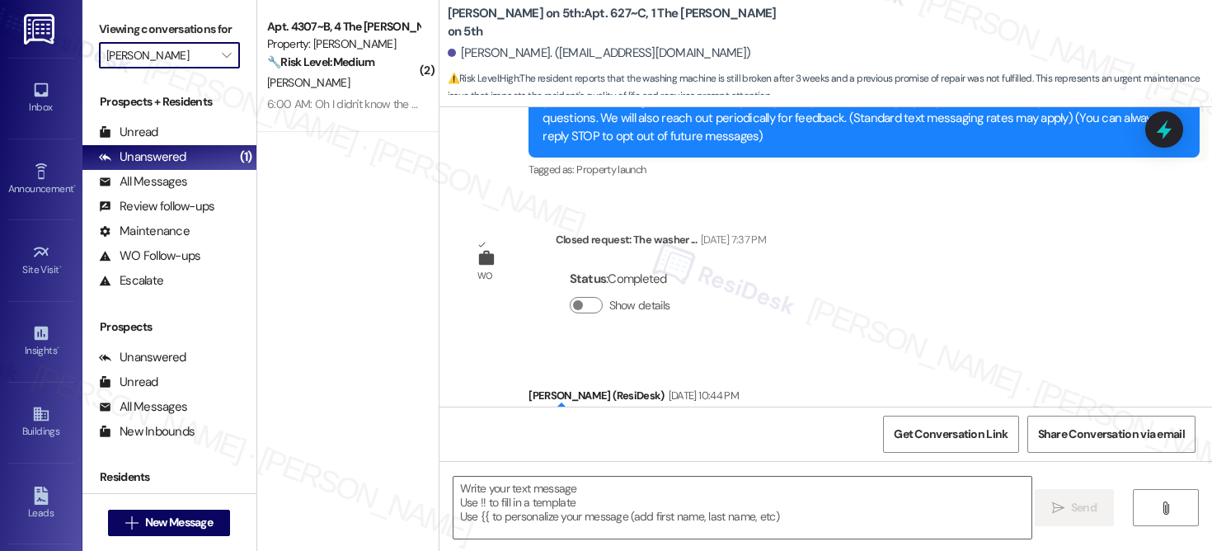
type textarea "Fetching suggested responses. Please feel free to read through the conversation…"
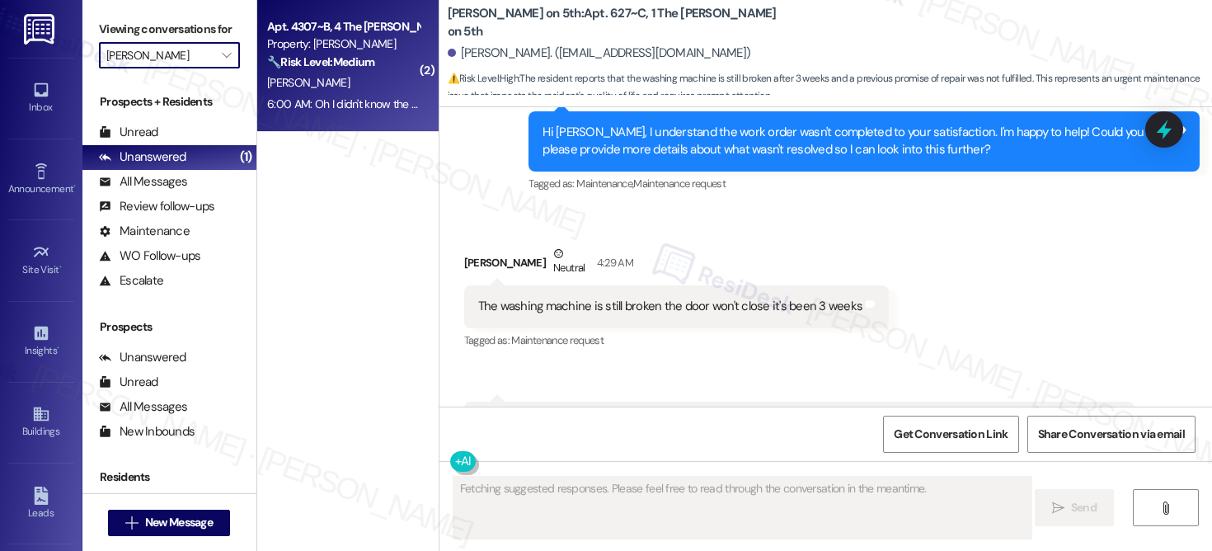
scroll to position [1243, 0]
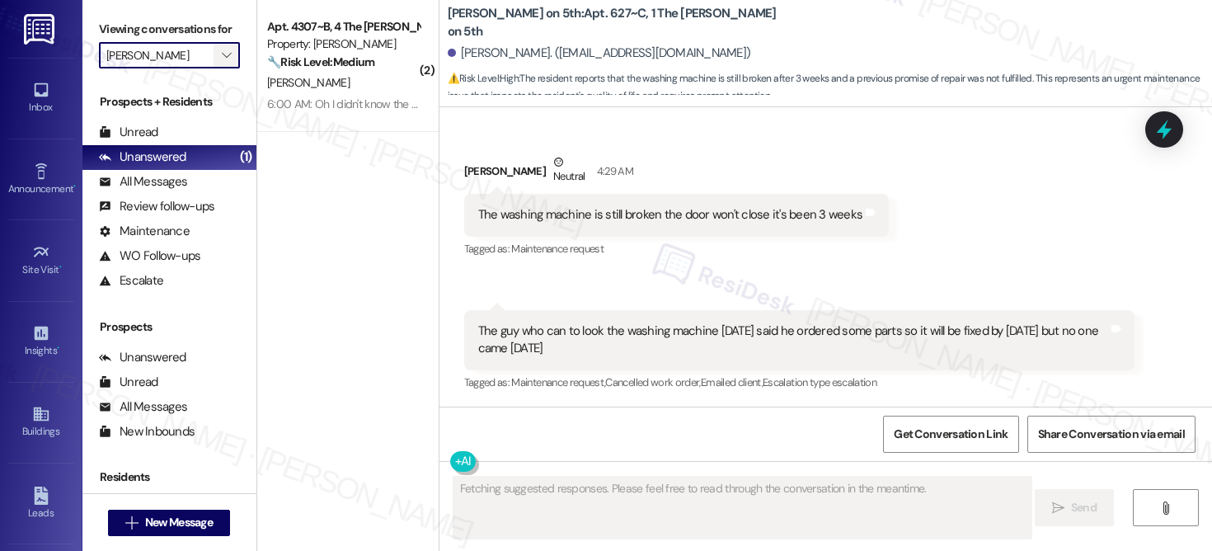
click at [222, 68] on span "" at bounding box center [227, 55] width 16 height 26
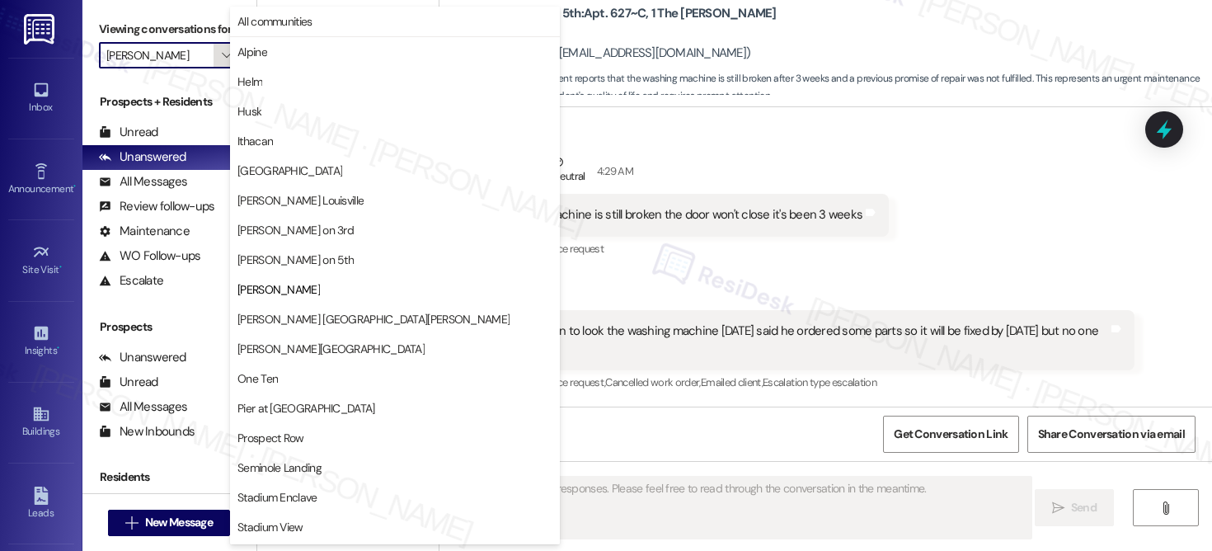
scroll to position [57, 0]
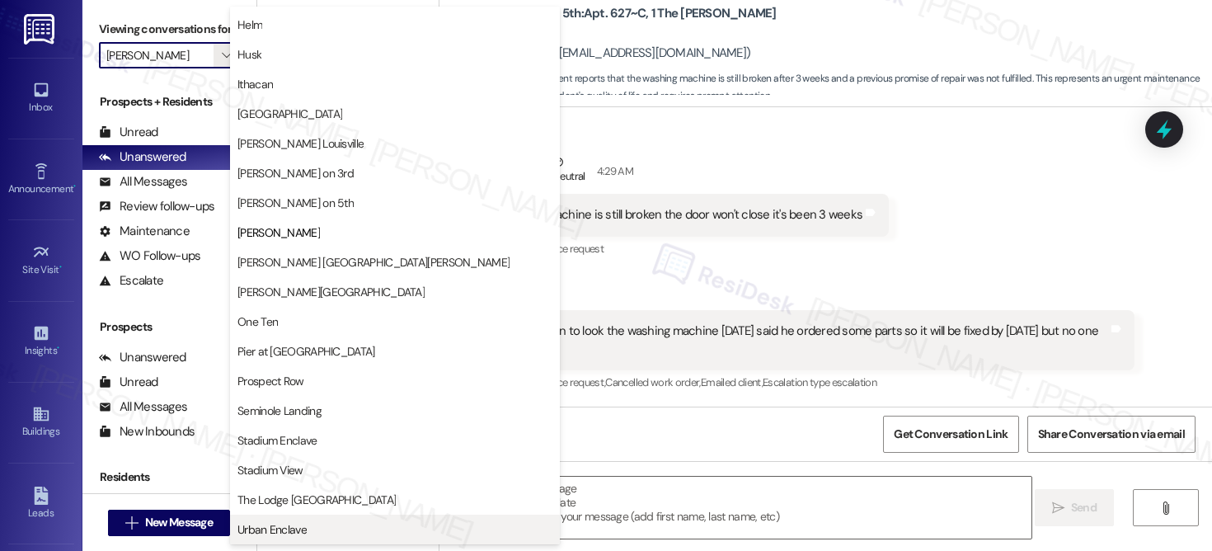
click at [275, 539] on button "Urban Enclave" at bounding box center [395, 530] width 330 height 30
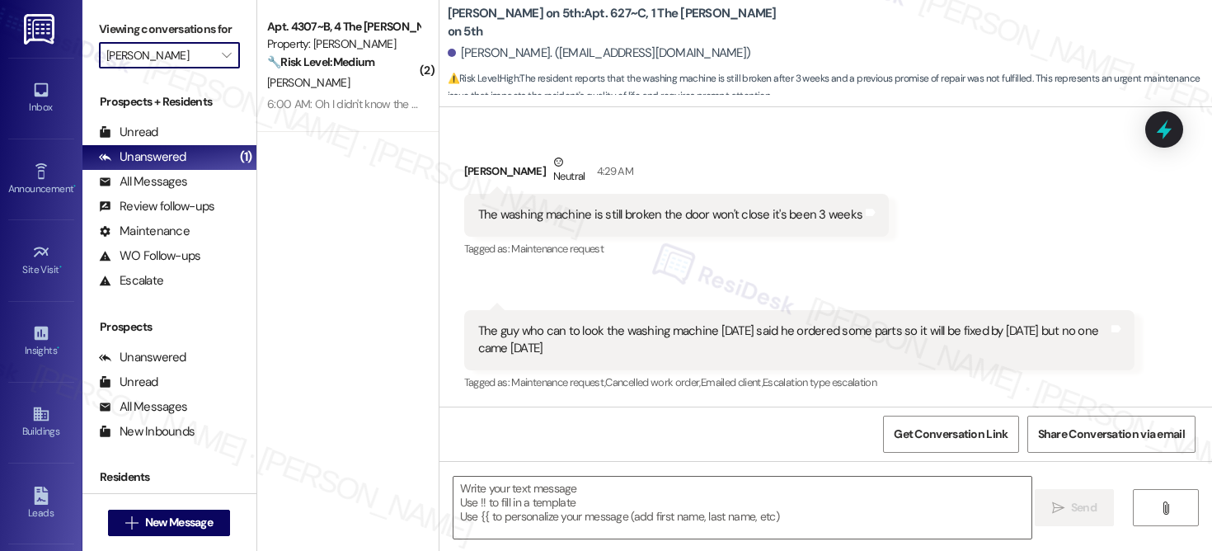
type input "Urban Enclave"
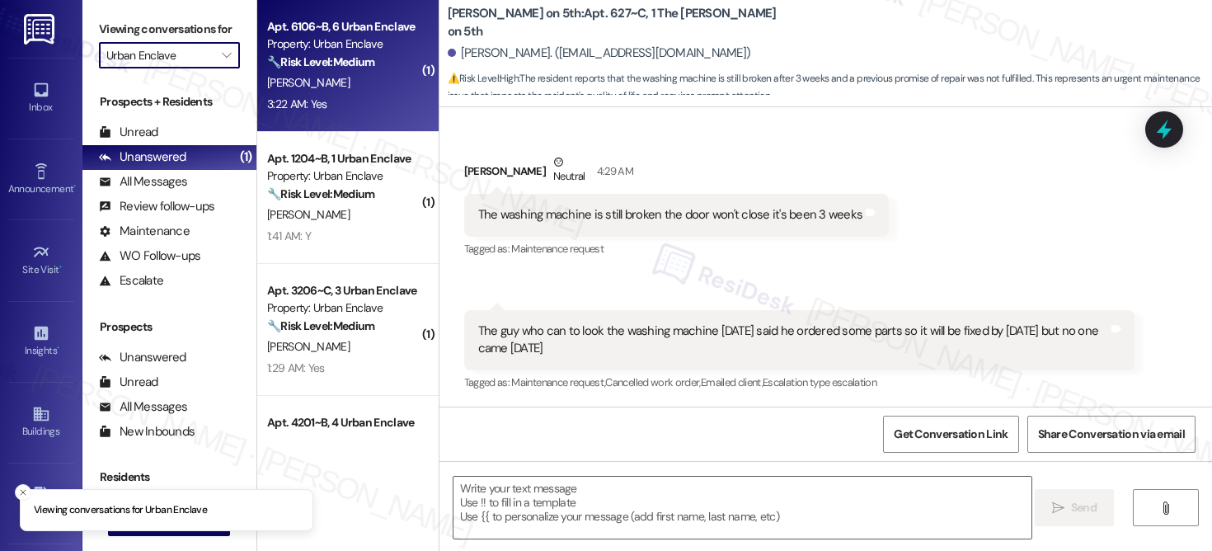
click at [349, 51] on div "Property: Urban Enclave" at bounding box center [343, 43] width 153 height 17
type textarea "Fetching suggested responses. Please feel free to read through the conversation…"
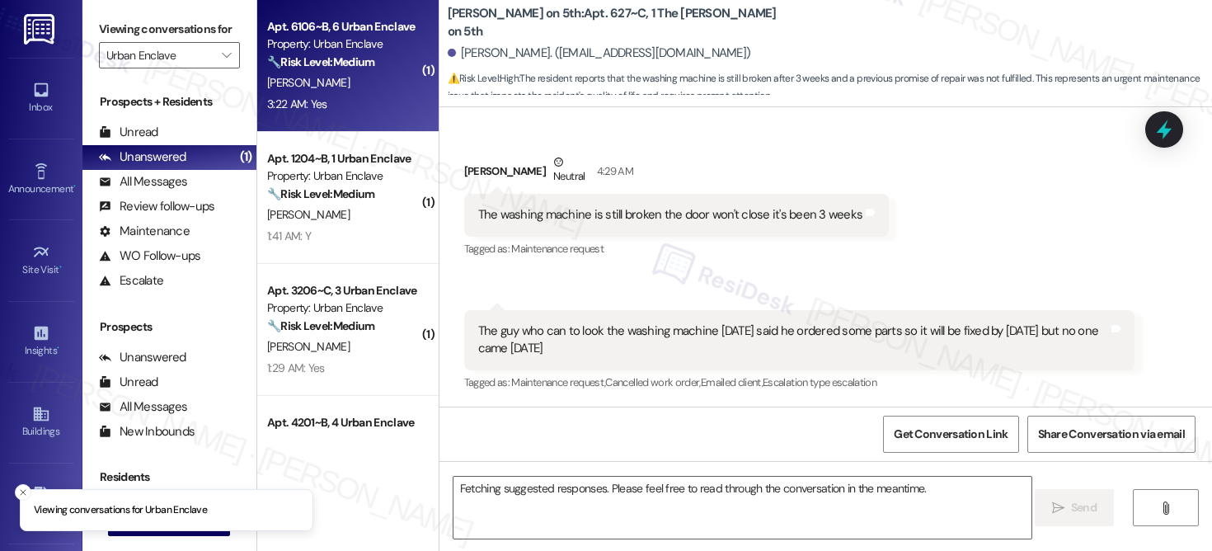
click at [349, 51] on div "Property: Urban Enclave" at bounding box center [343, 43] width 153 height 17
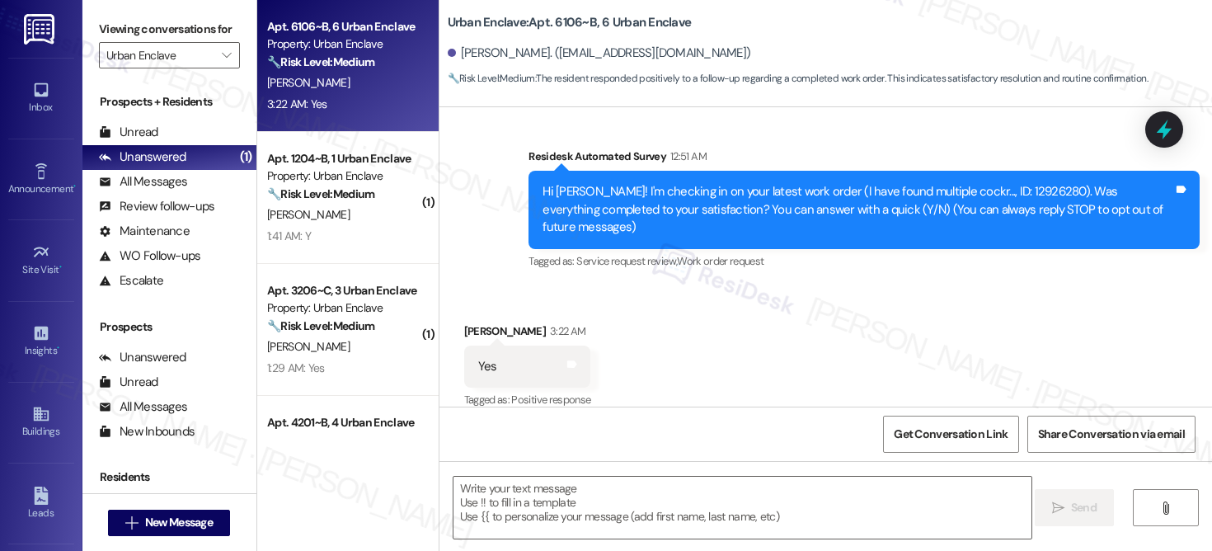
click at [605, 266] on div "Survey, sent via SMS Residesk Automated Survey 12:51 AM Hi Rowan! I'm checking …" at bounding box center [864, 210] width 696 height 150
click at [530, 481] on textarea at bounding box center [743, 508] width 578 height 62
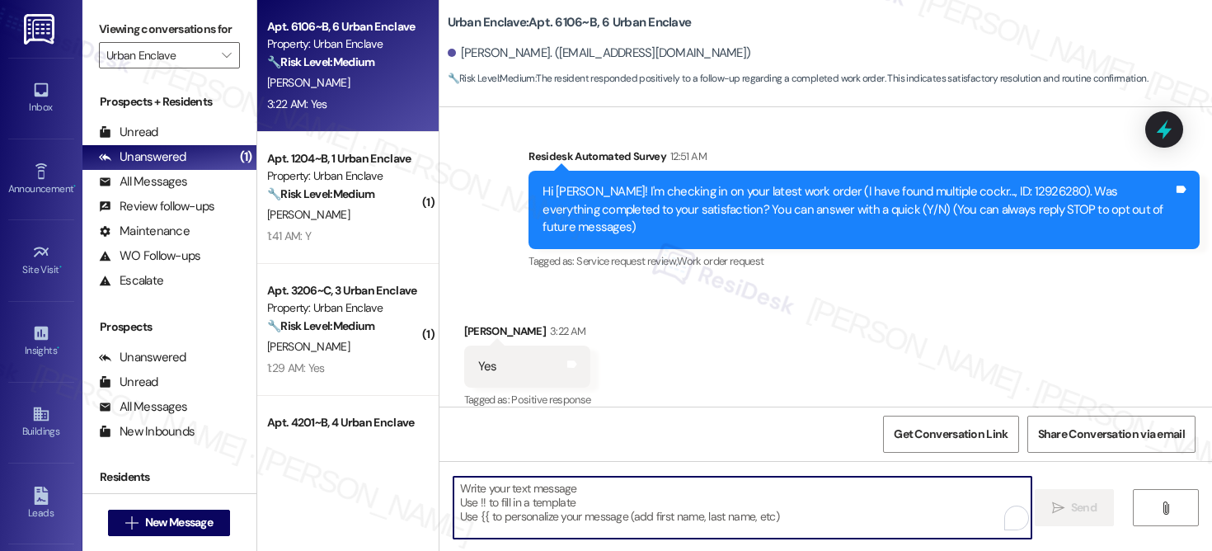
paste textarea "Hi {{first_name}}, I'm so glad to hear the work order was completed to your sat…"
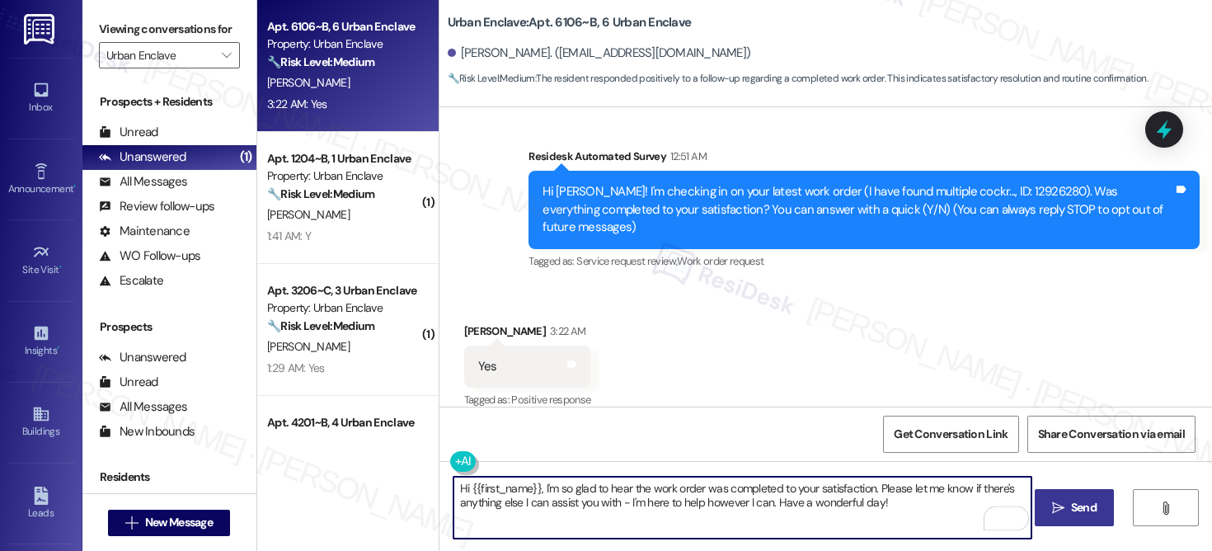
type textarea "Hi {{first_name}}, I'm so glad to hear the work order was completed to your sat…"
click at [1078, 511] on span "Send" at bounding box center [1084, 507] width 26 height 17
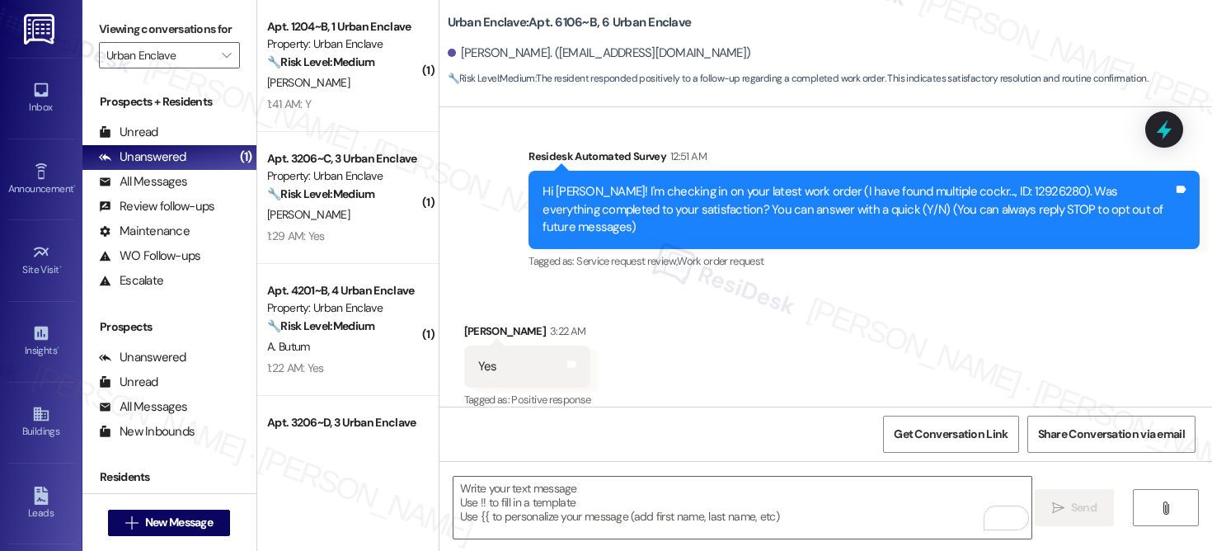
scroll to position [273, 0]
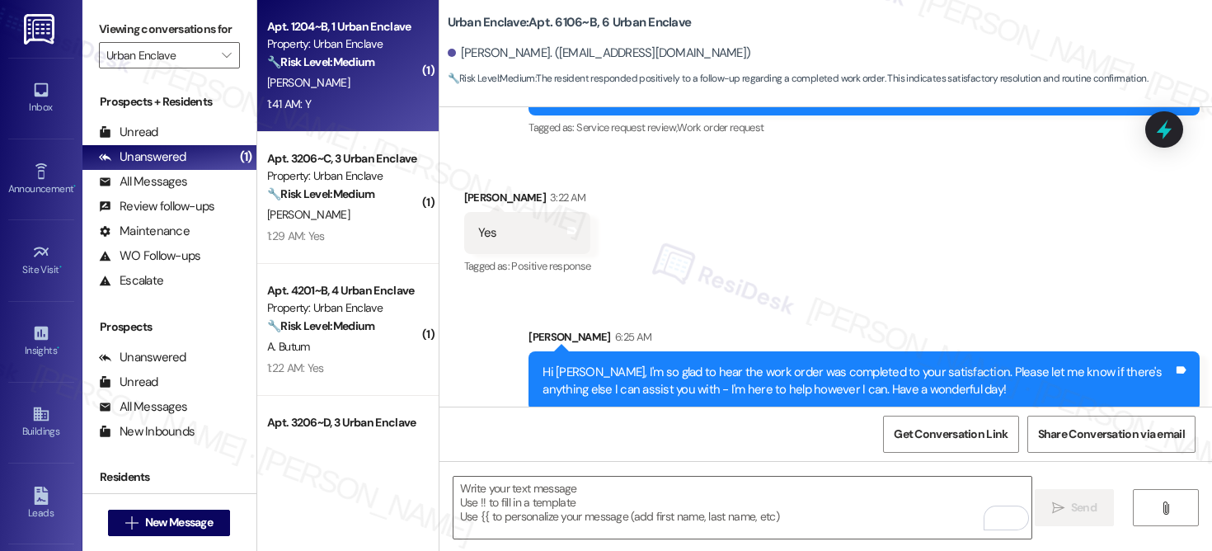
click at [342, 100] on div "1:41 AM: Y 1:41 AM: Y" at bounding box center [344, 104] width 156 height 21
type textarea "Fetching suggested responses. Please feel free to read through the conversation…"
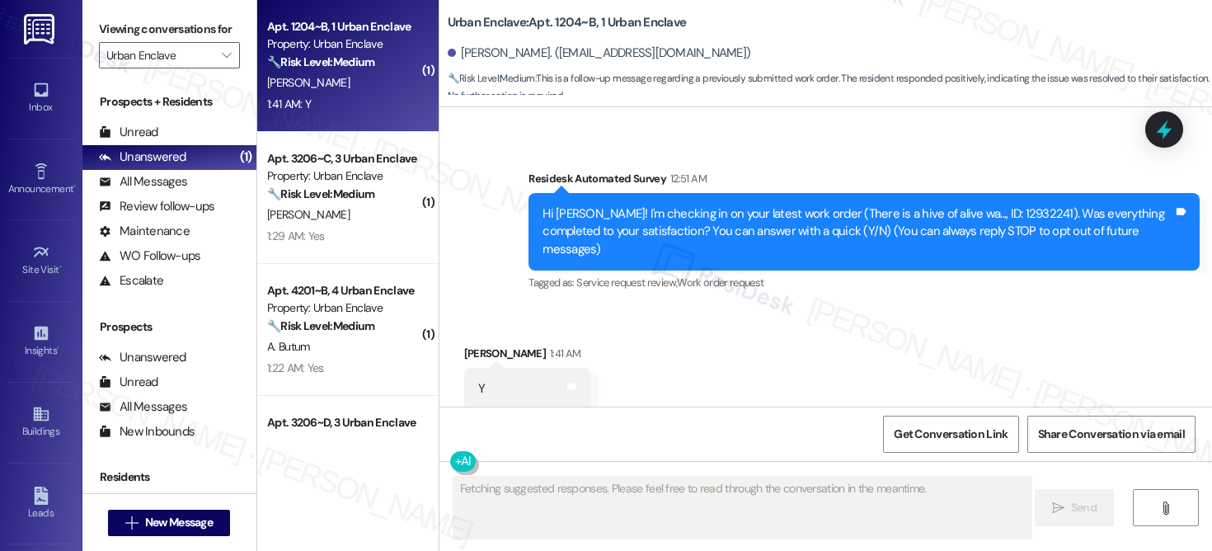
click at [342, 100] on div "1:41 AM: Y 1:41 AM: Y" at bounding box center [344, 104] width 156 height 21
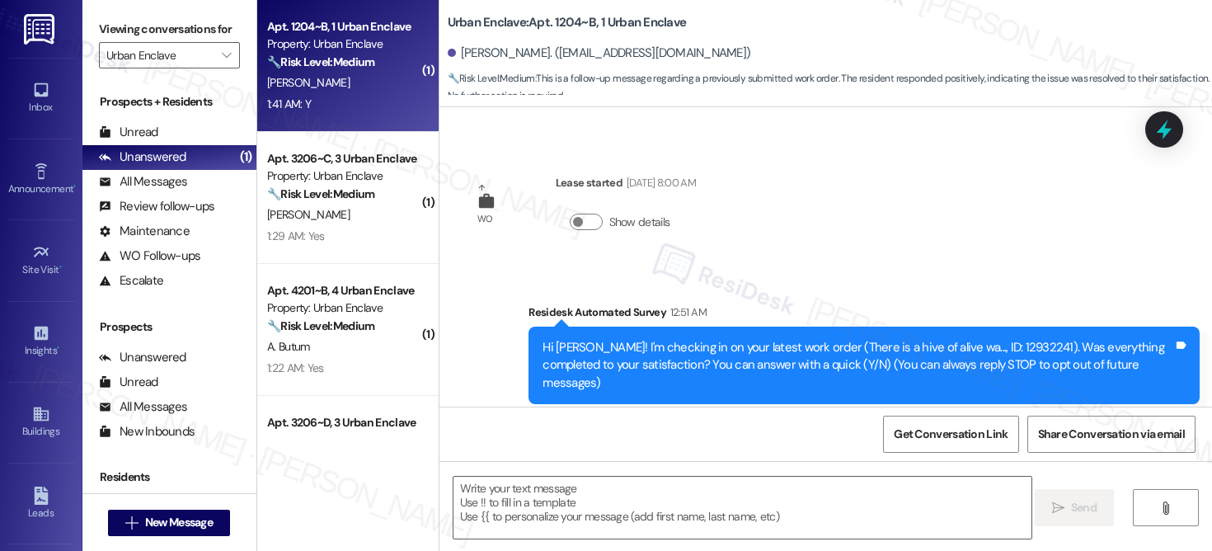
scroll to position [296, 0]
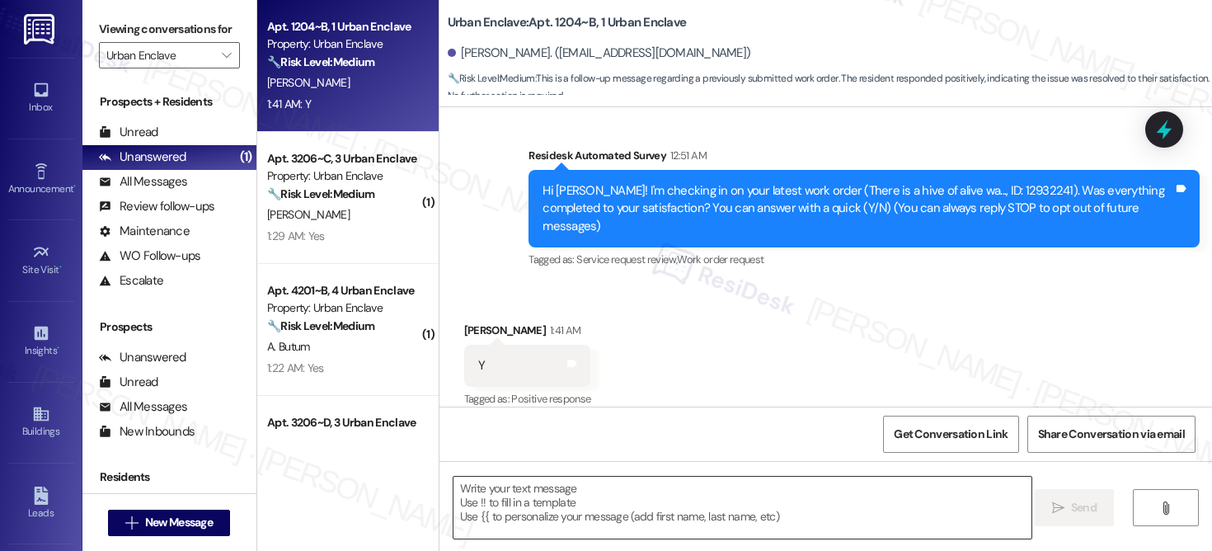
click at [500, 524] on textarea at bounding box center [743, 508] width 578 height 62
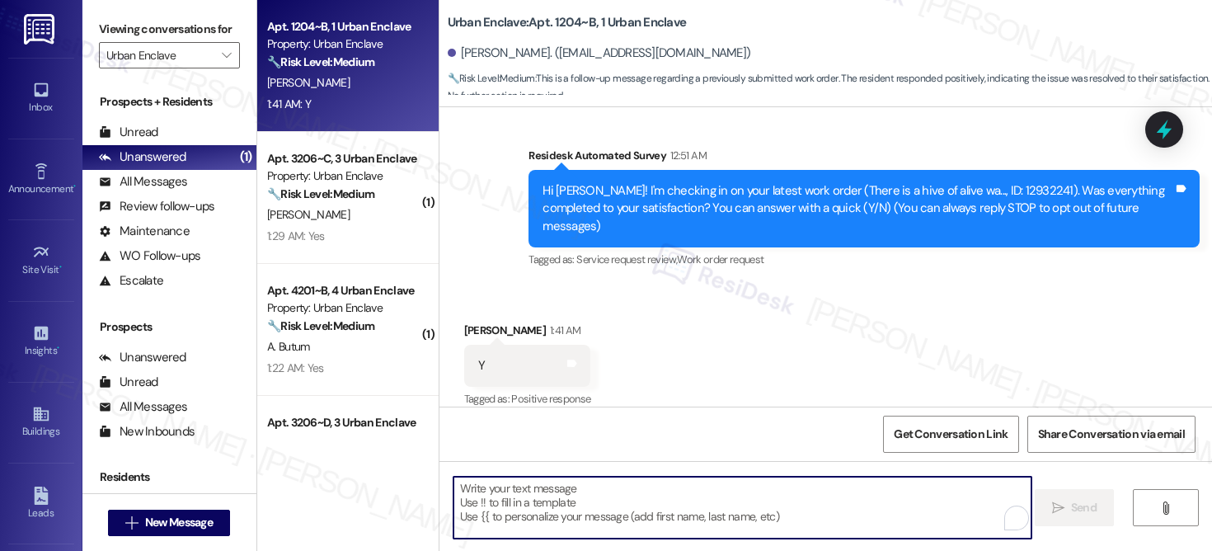
click at [500, 524] on textarea "To enrich screen reader interactions, please activate Accessibility in Grammarl…" at bounding box center [743, 508] width 578 height 62
paste textarea "Hi {{first_name}}, I'm so glad to hear the work order was completed to your sat…"
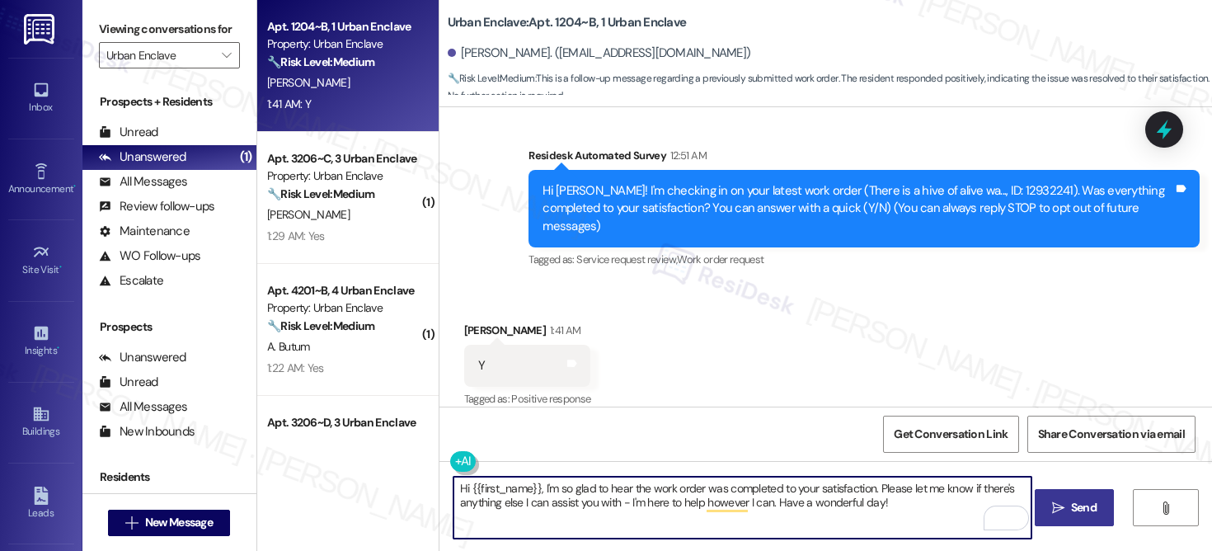
click at [860, 505] on textarea "Hi {{first_name}}, I'm so glad to hear the work order was completed to your sat…" at bounding box center [743, 508] width 578 height 62
type textarea "Hi {{first_name}}, I'm so glad to hear the work order was completed to your sat…"
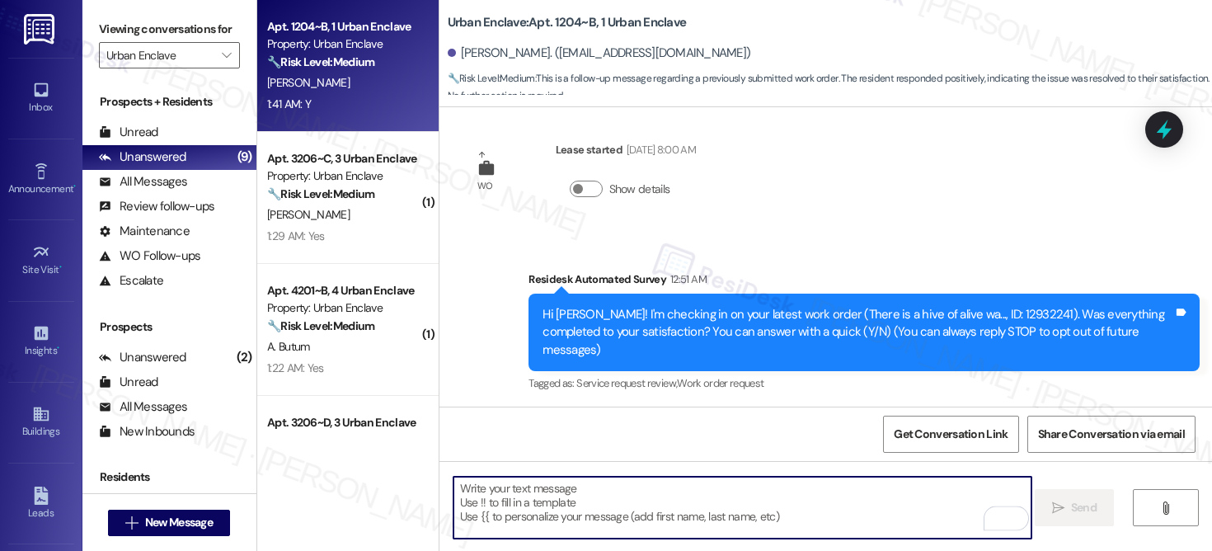
scroll to position [156, 0]
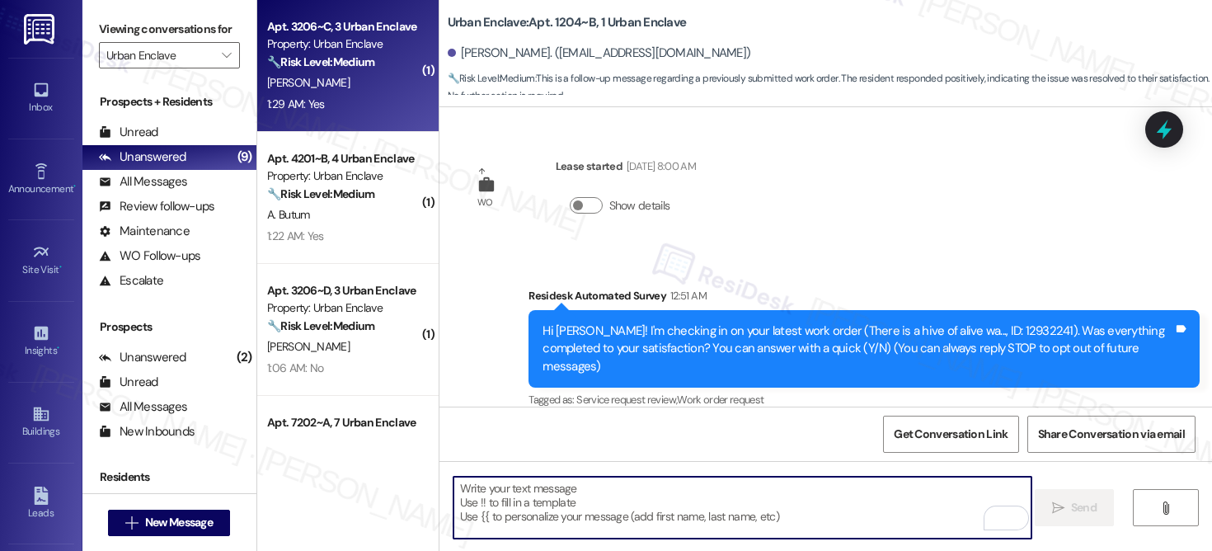
click at [344, 104] on div "1:29 AM: Yes 1:29 AM: Yes" at bounding box center [344, 104] width 156 height 21
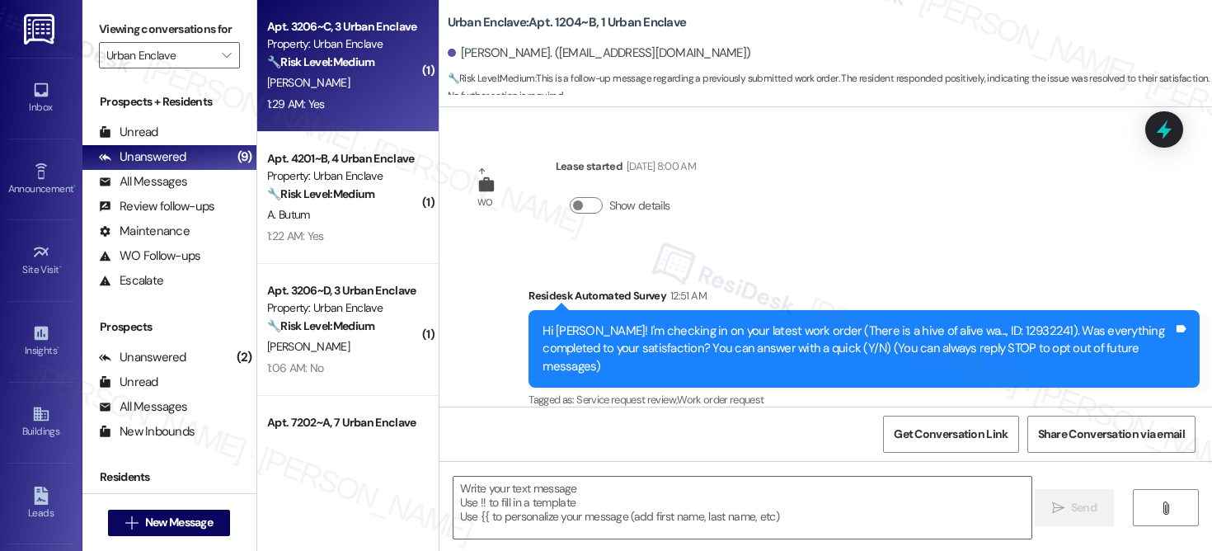
type textarea "Fetching suggested responses. Please feel free to read through the conversation…"
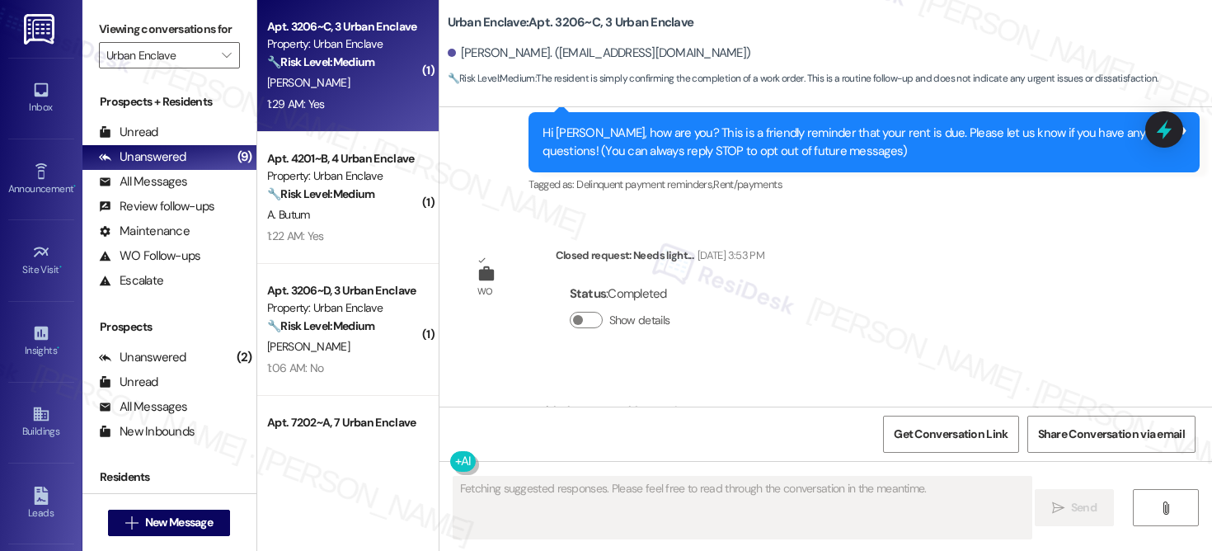
click at [344, 104] on div "1:29 AM: Yes 1:29 AM: Yes" at bounding box center [344, 104] width 156 height 21
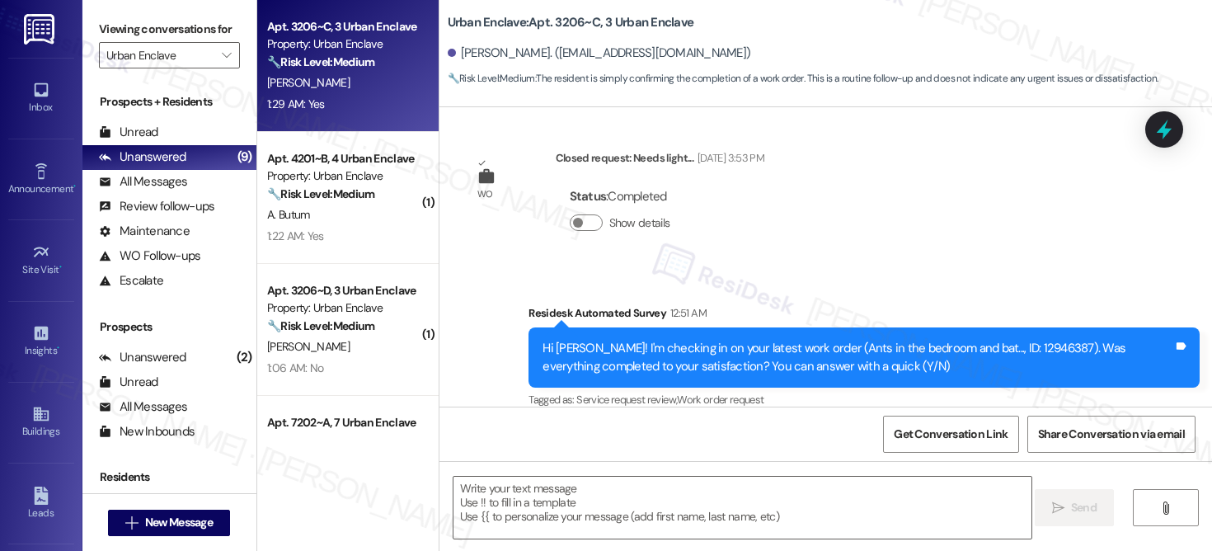
scroll to position [453, 0]
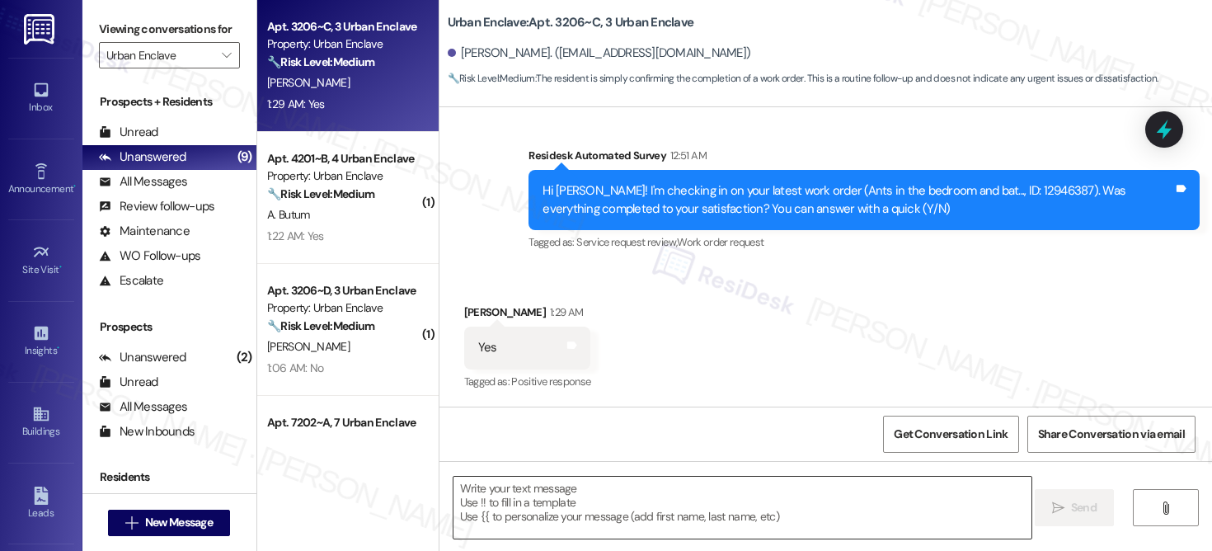
click at [567, 492] on textarea at bounding box center [743, 508] width 578 height 62
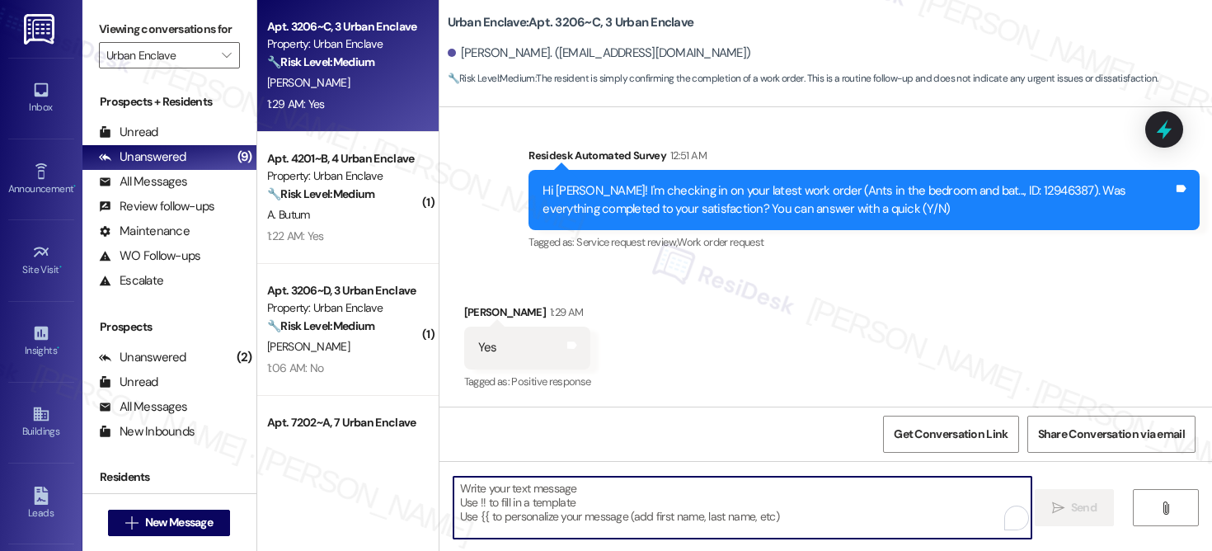
paste textarea "Hi {{first_name}}, I'm so glad to hear the work order was completed to your sat…"
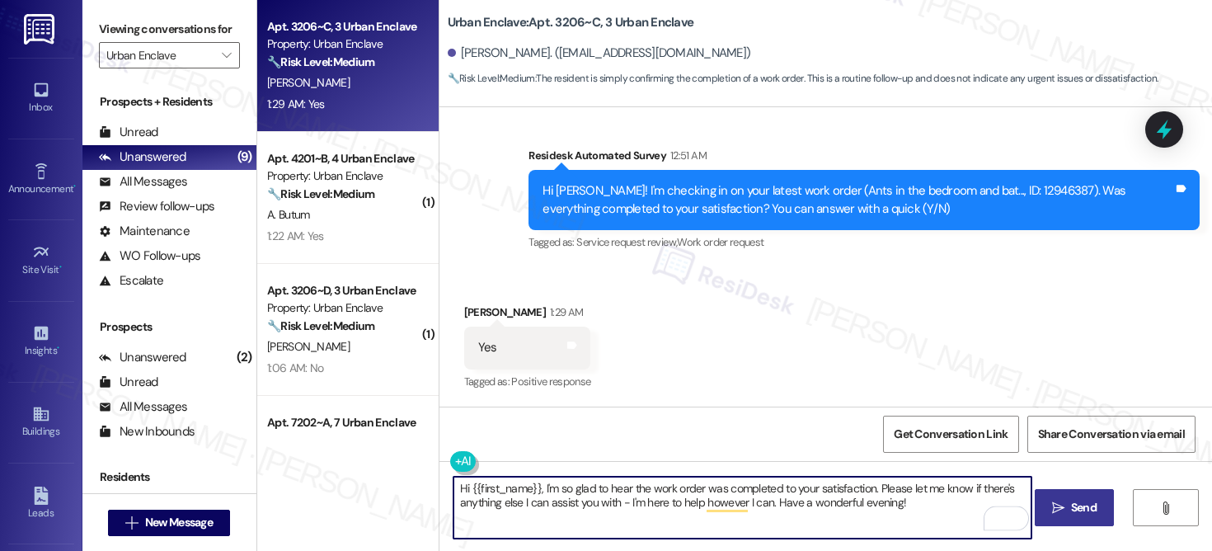
type textarea "Hi {{first_name}}, I'm so glad to hear the work order was completed to your sat…"
click at [1069, 513] on span "Send" at bounding box center [1084, 507] width 32 height 17
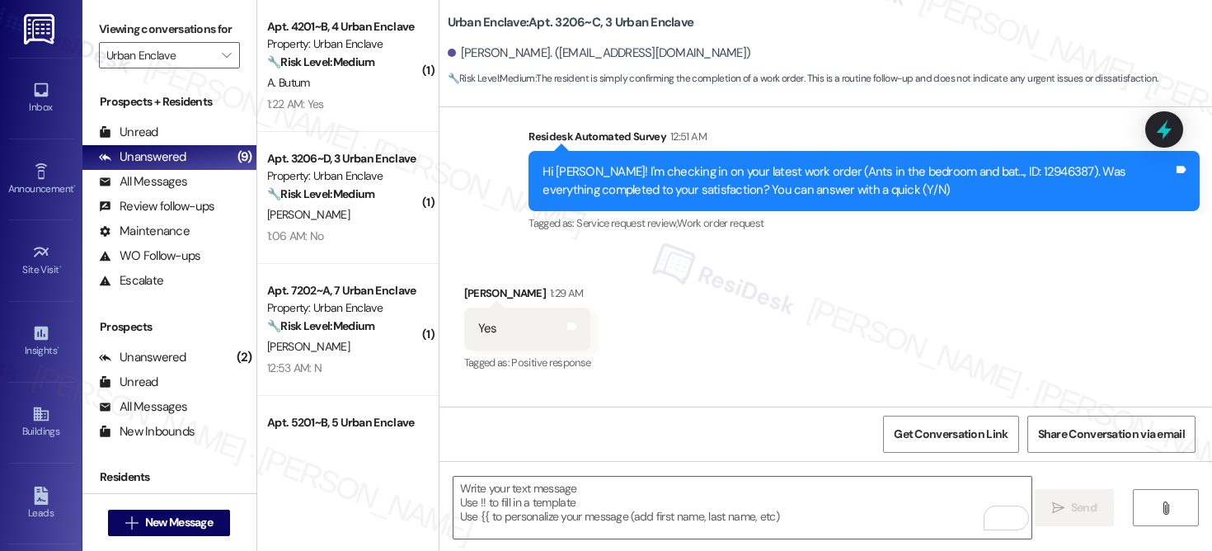
scroll to position [585, 0]
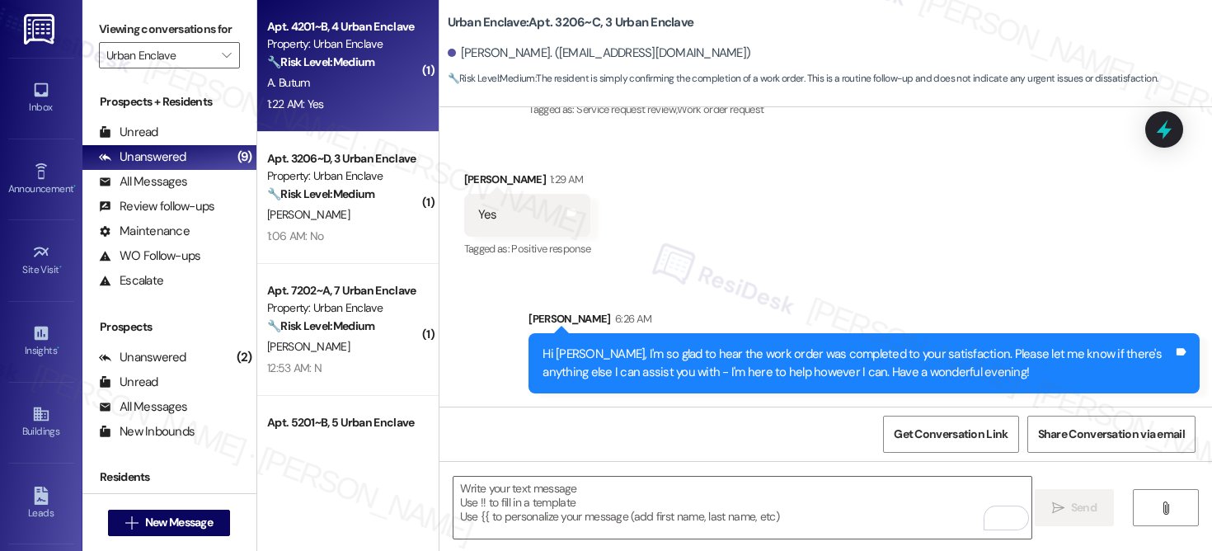
click at [335, 78] on div "A. Butum" at bounding box center [344, 83] width 156 height 21
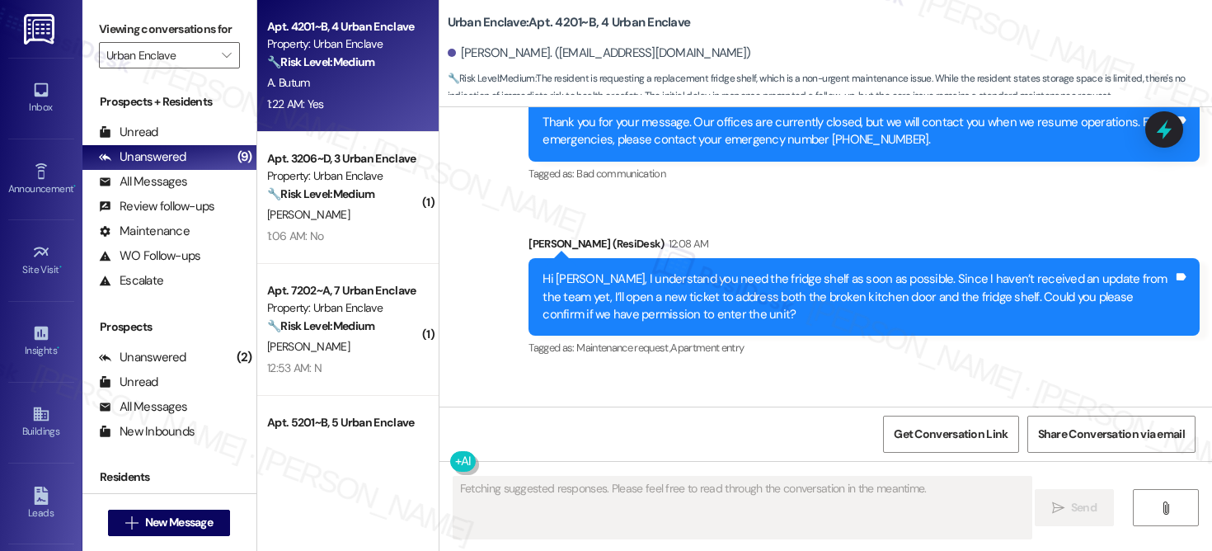
scroll to position [5177, 0]
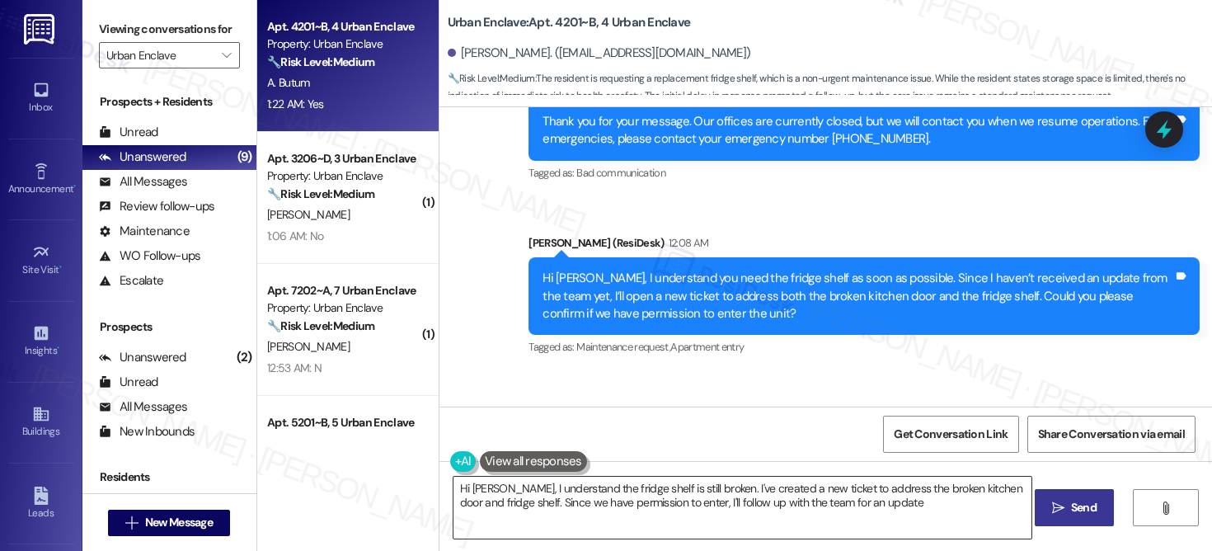
type textarea "Hi Alexis, I understand the fridge shelf is still broken. I've created a new ti…"
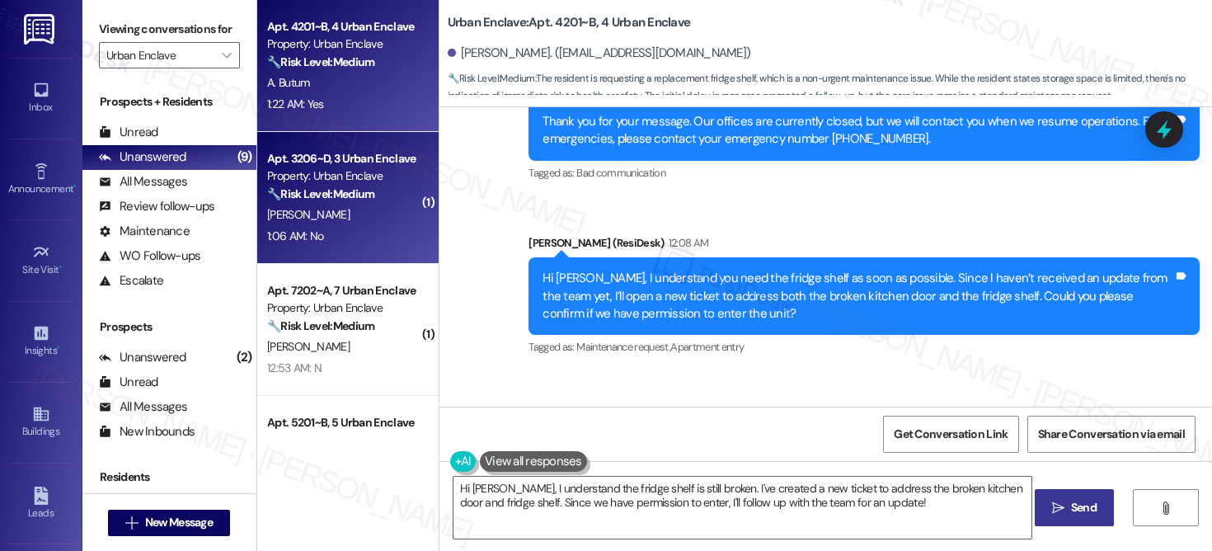
click at [343, 222] on div "[PERSON_NAME]" at bounding box center [344, 214] width 156 height 21
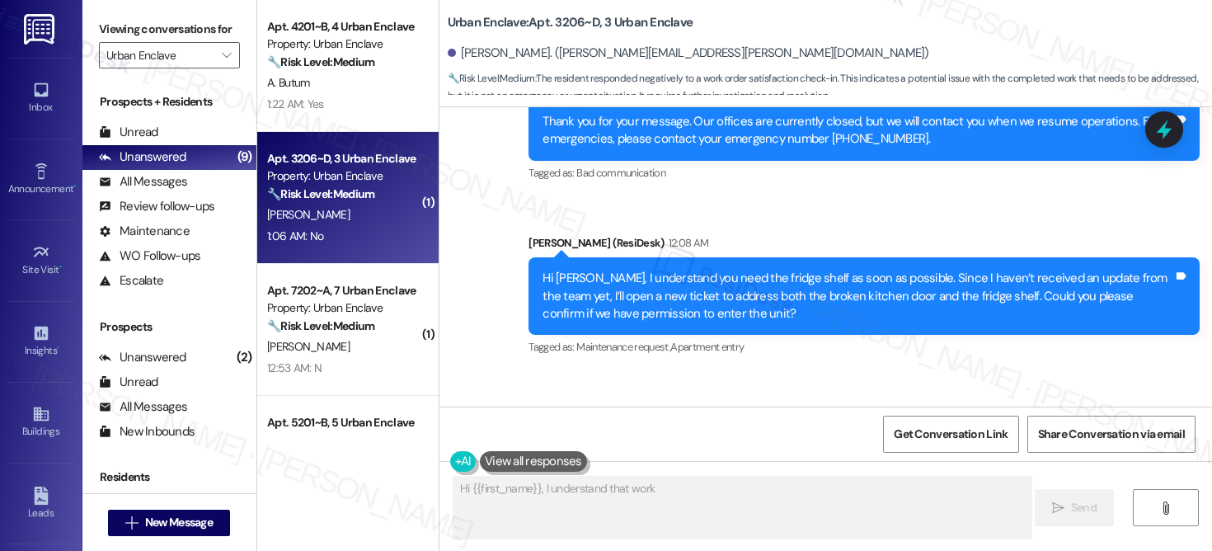
scroll to position [764, 0]
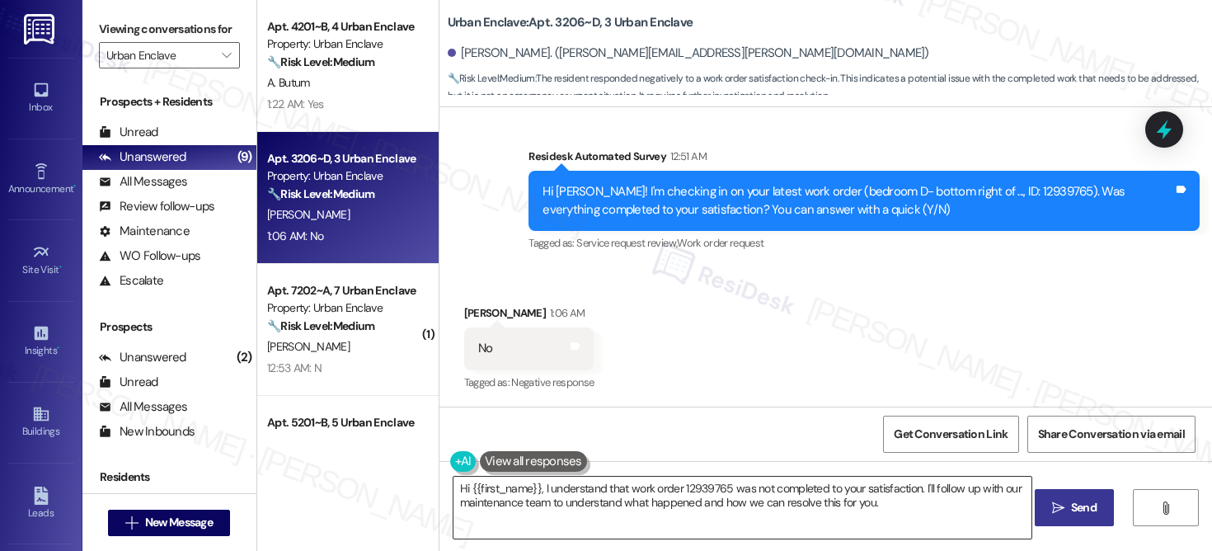
click at [566, 501] on textarea "Hi {{first_name}}, I understand that work order 12939765 was not completed to y…" at bounding box center [743, 508] width 578 height 62
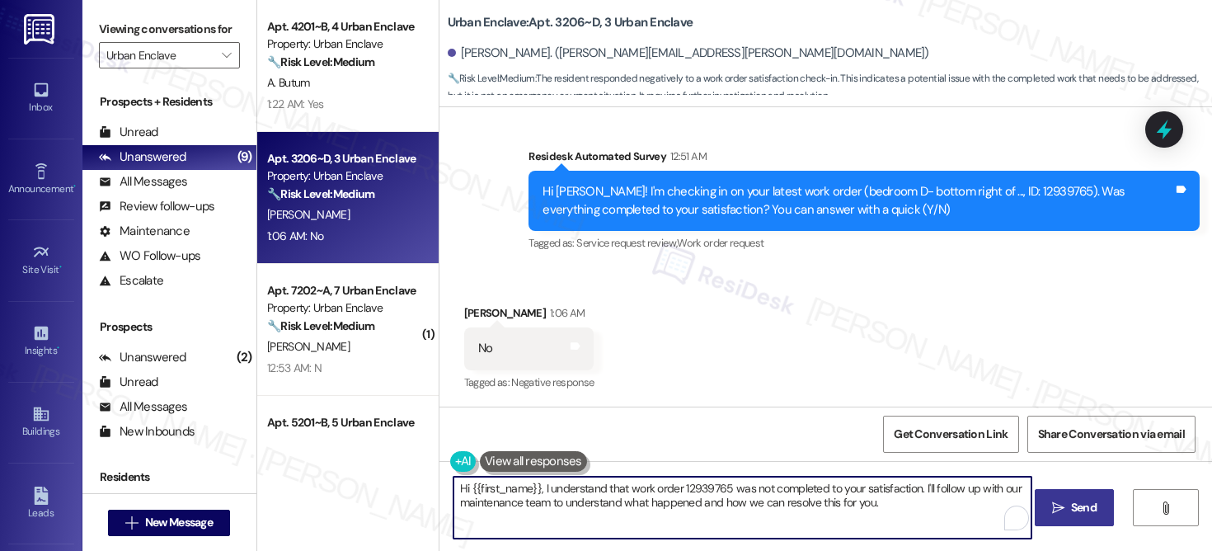
click at [566, 501] on textarea "Hi {{first_name}}, I understand that work order 12939765 was not completed to y…" at bounding box center [743, 508] width 578 height 62
paste textarea "e work order wasn't completed to your satisfaction. I'm happy to help! Could yo…"
type textarea "Hi {{first_name}}, I understand the work order wasn't completed to your satisfa…"
click at [1055, 504] on icon "" at bounding box center [1058, 507] width 12 height 13
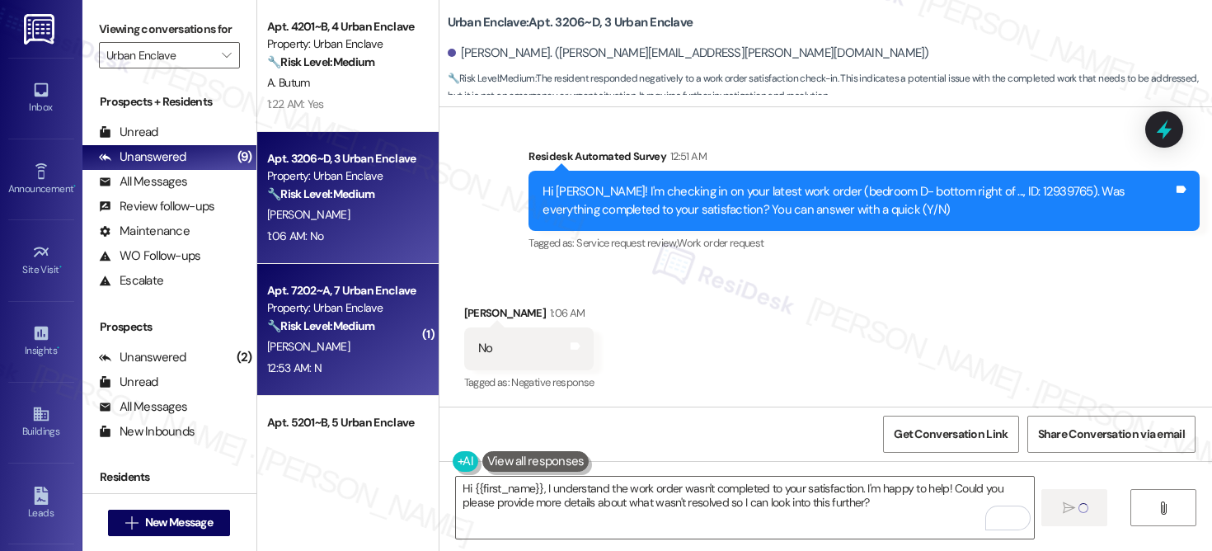
click at [348, 343] on div "[PERSON_NAME]" at bounding box center [344, 346] width 156 height 21
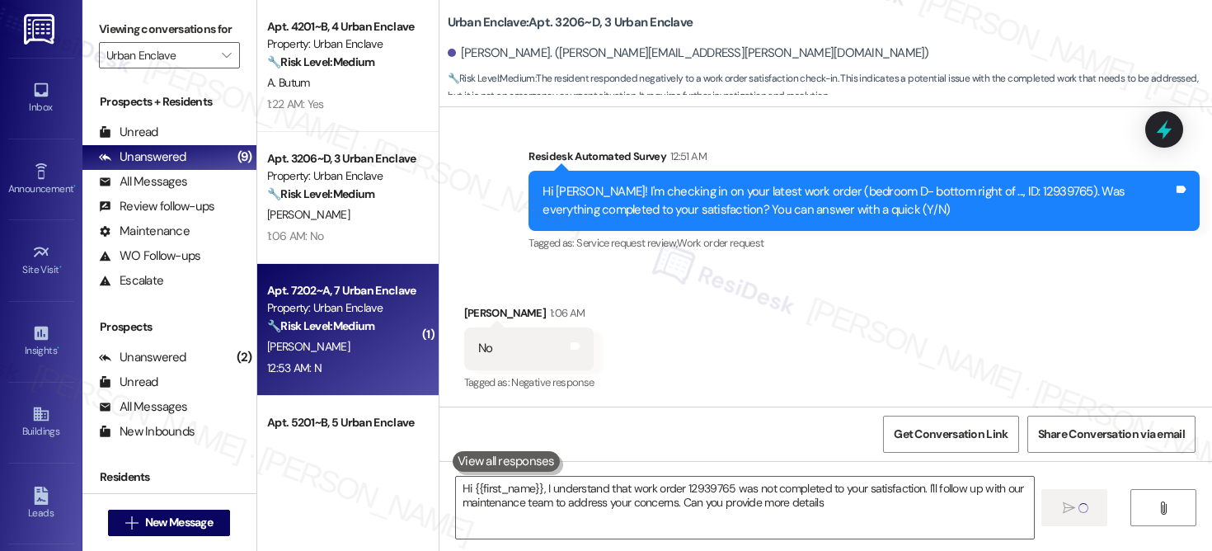
type textarea "Hi {{first_name}}, I understand that work order 12939765 was not completed to y…"
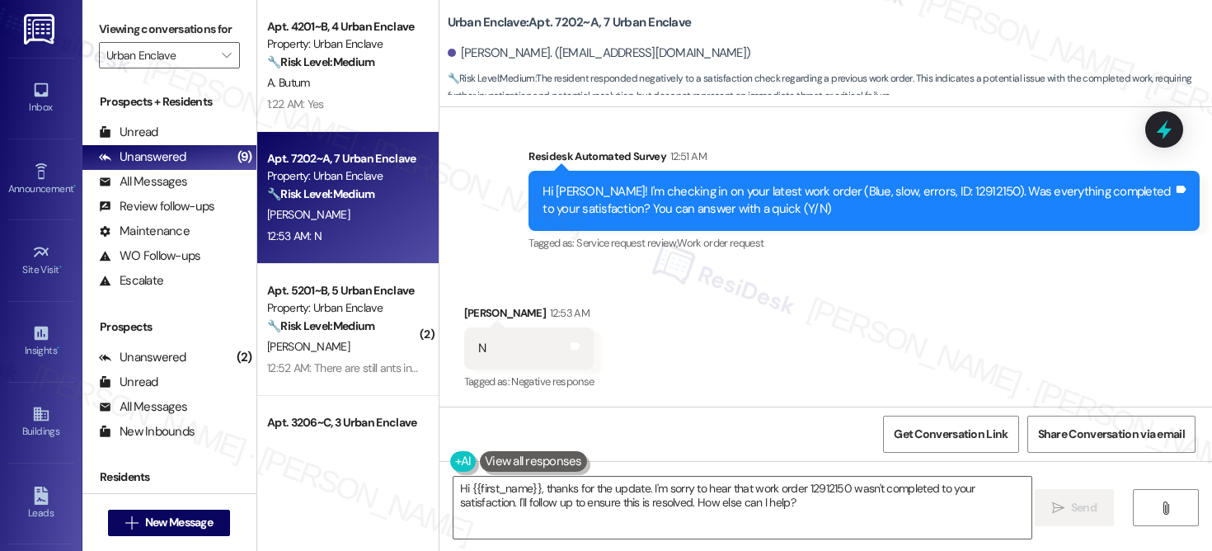
scroll to position [427, 0]
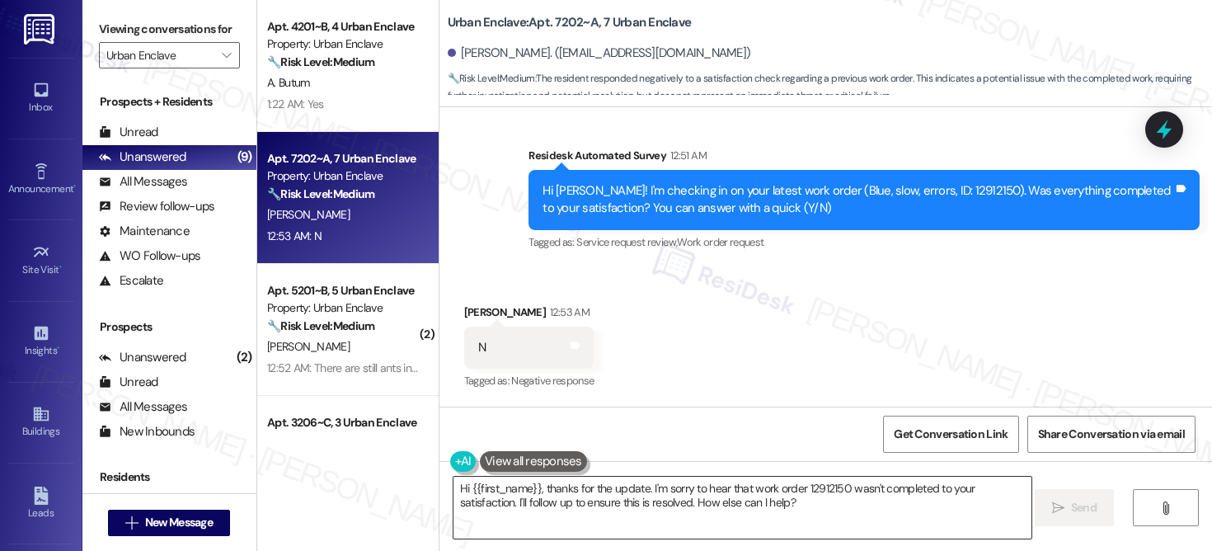
click at [555, 510] on textarea "Hi {{first_name}}, thanks for the update. I'm sorry to hear that work order 129…" at bounding box center [743, 508] width 578 height 62
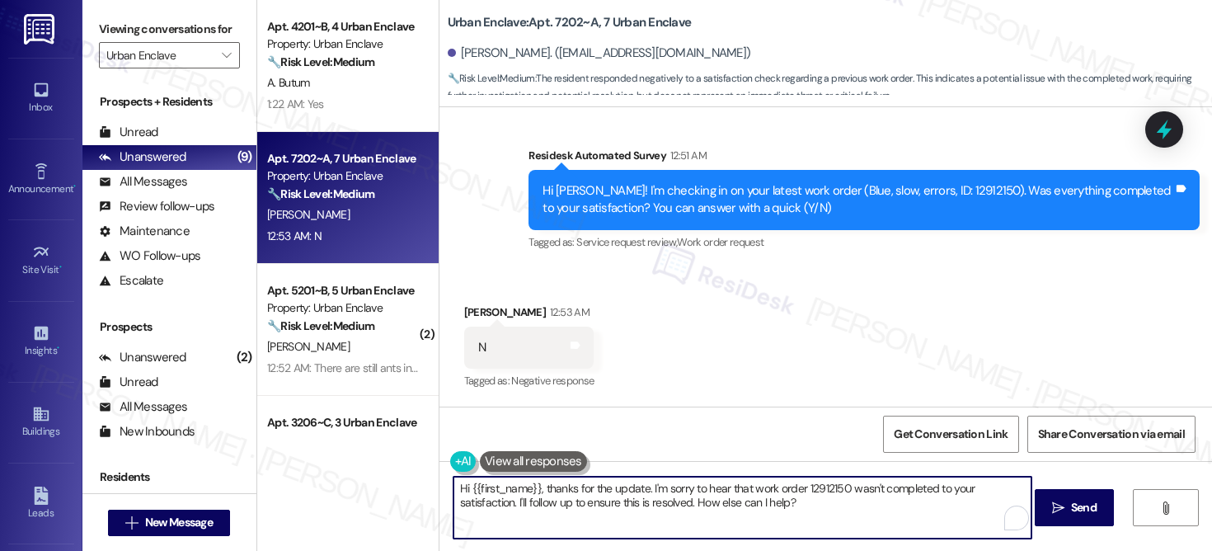
click at [555, 510] on textarea "Hi {{first_name}}, thanks for the update. I'm sorry to hear that work order 129…" at bounding box center [743, 508] width 578 height 62
paste textarea "I understand the work order wasn't completed to your satisfaction. I'm happy to…"
type textarea "Hi {{first_name}}, I understand the work order wasn't completed to your satisfa…"
click at [1071, 514] on span "Send" at bounding box center [1084, 507] width 26 height 17
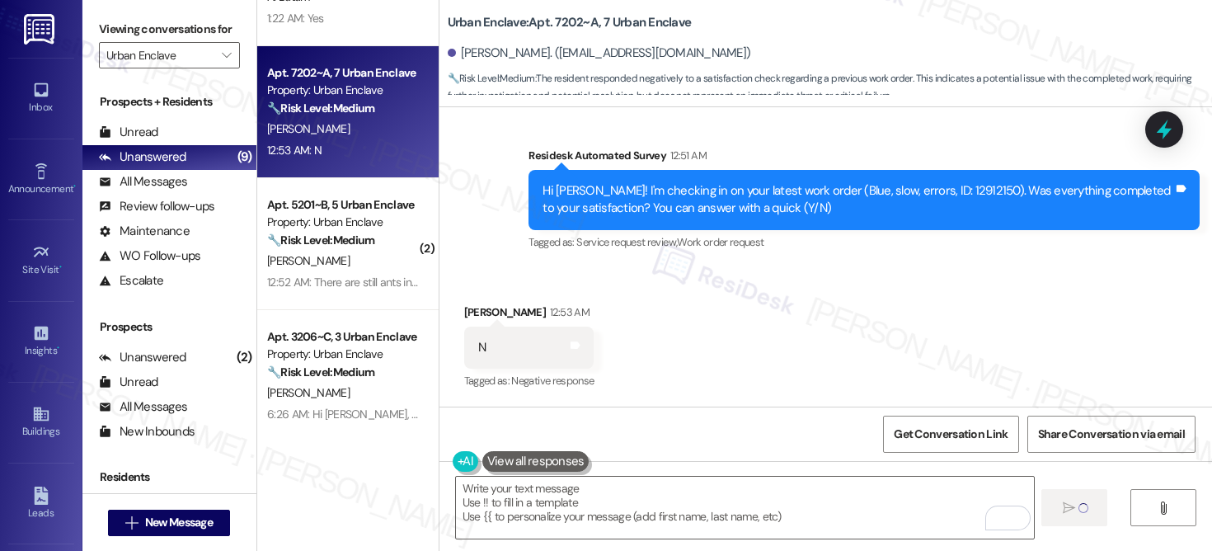
type textarea "Fetching suggested responses. Please feel free to read through the conversation…"
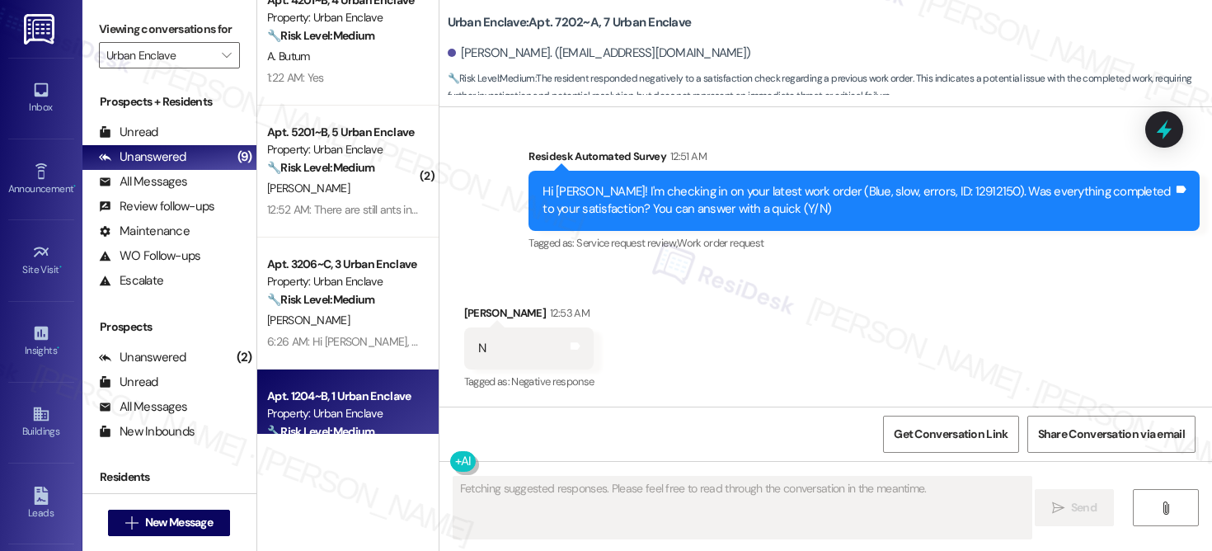
scroll to position [0, 0]
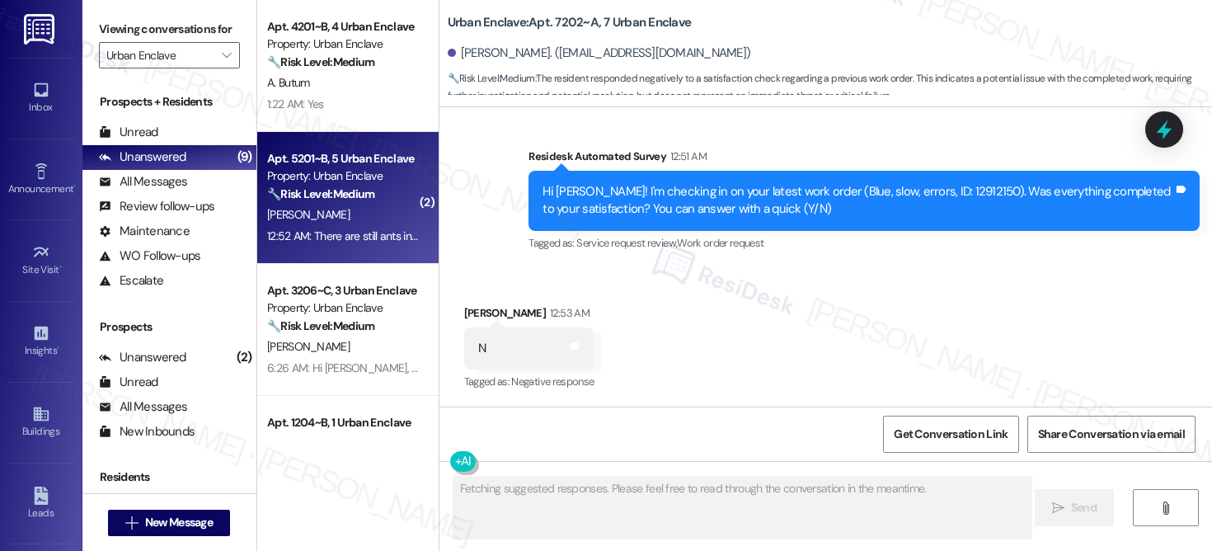
click at [364, 210] on div "[PERSON_NAME]" at bounding box center [344, 214] width 156 height 21
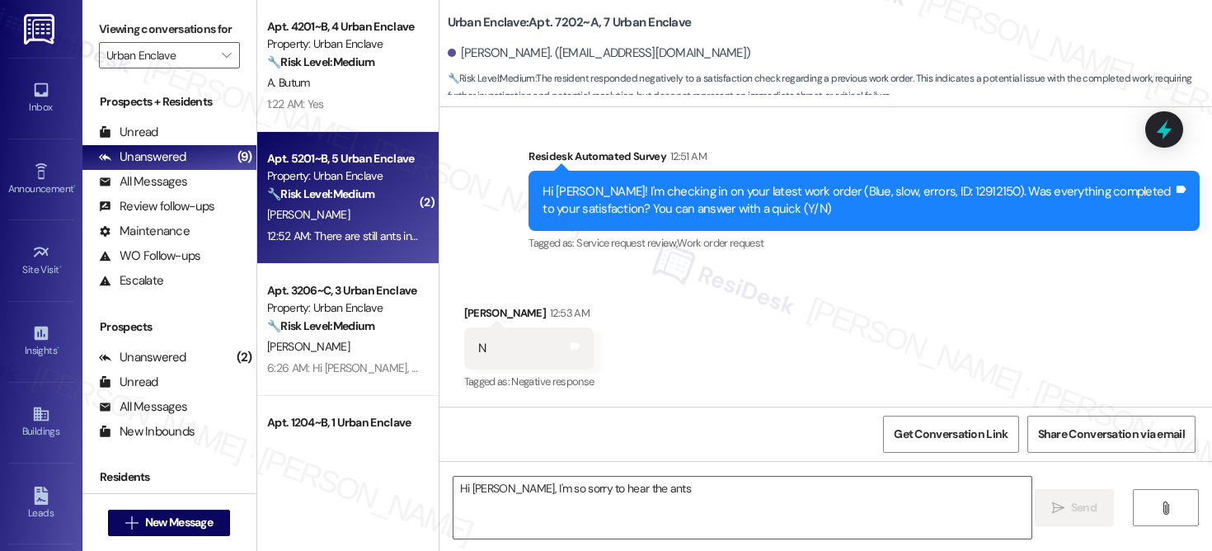
scroll to position [256, 0]
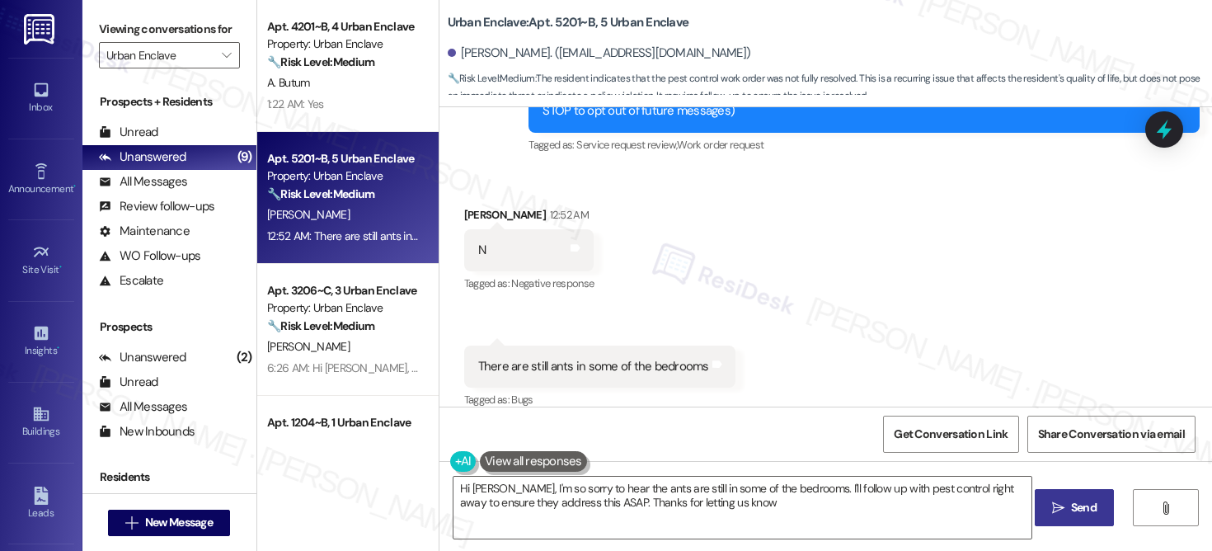
type textarea "Hi [PERSON_NAME], I'm so sorry to hear the ants are still in some of the bedroo…"
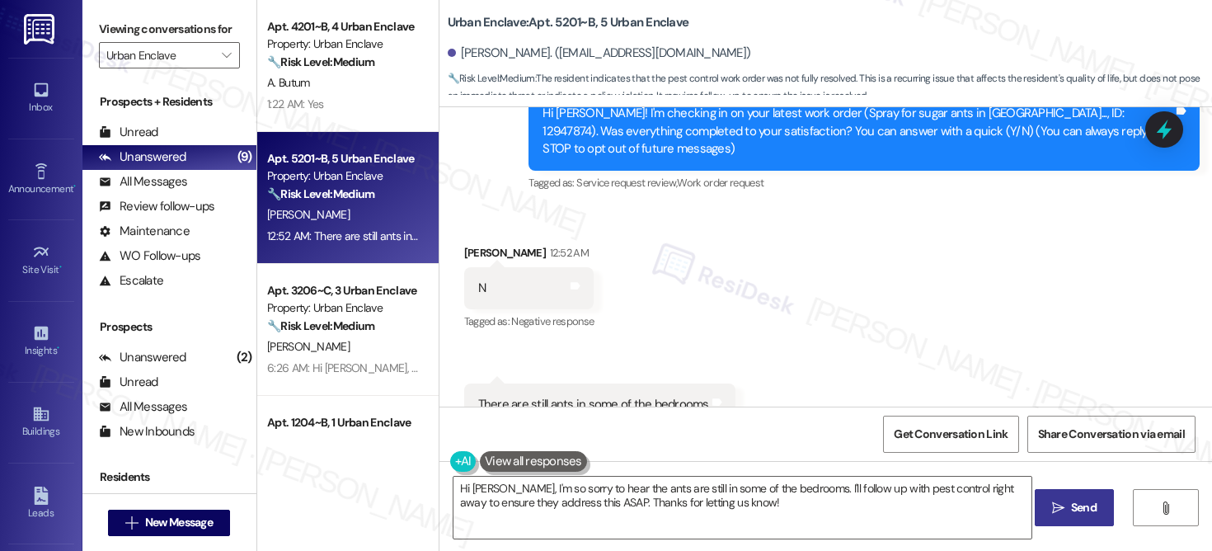
scroll to position [256, 0]
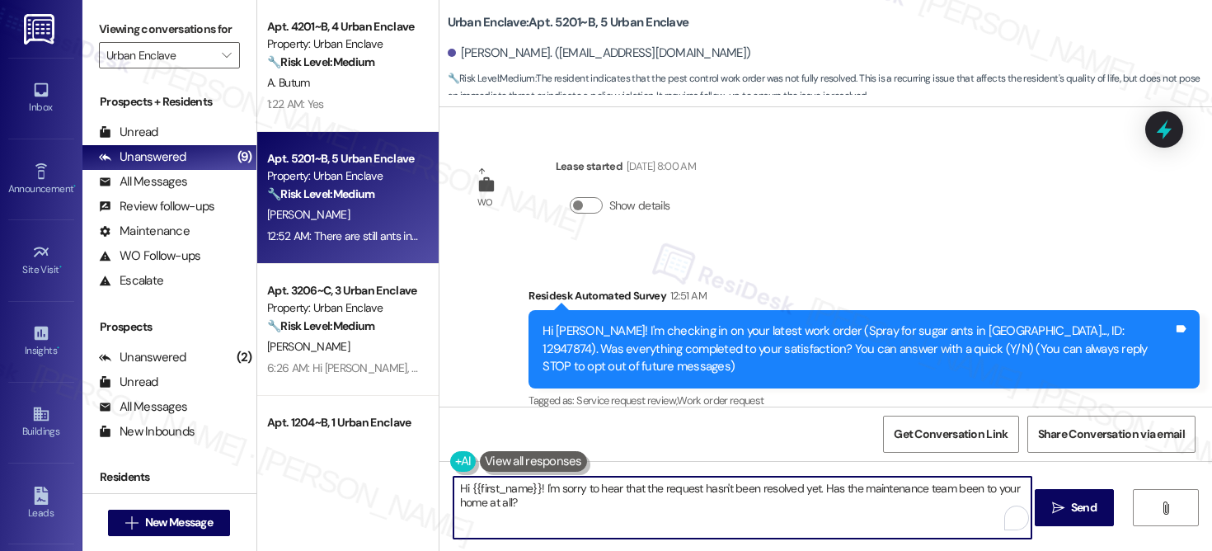
scroll to position [256, 0]
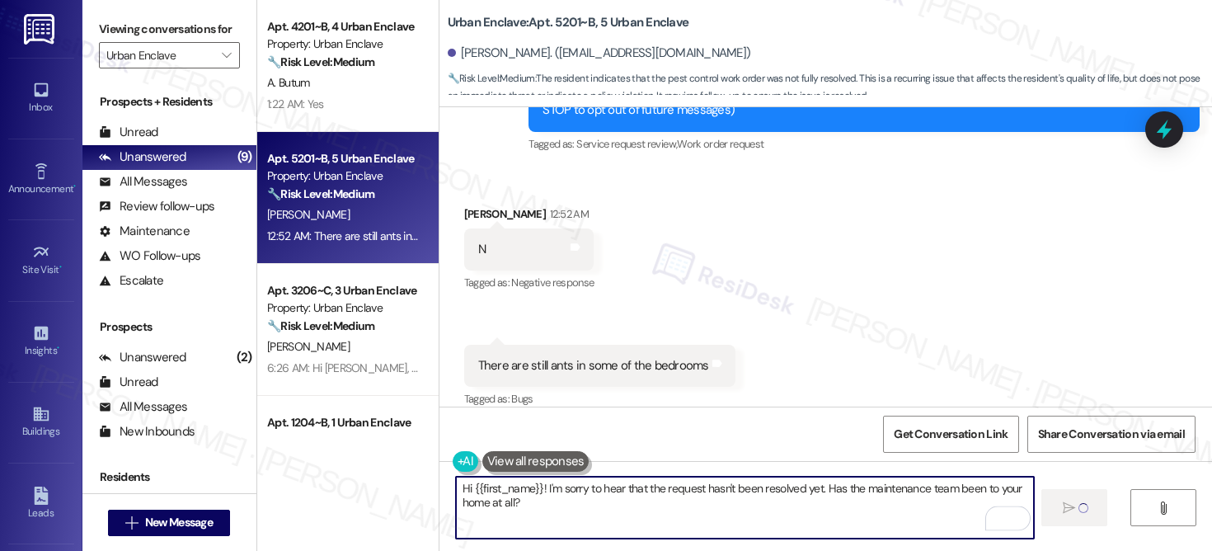
type textarea "Hi {{first_name}}! I'm sorry to hear that the request hasn't been resolved yet.…"
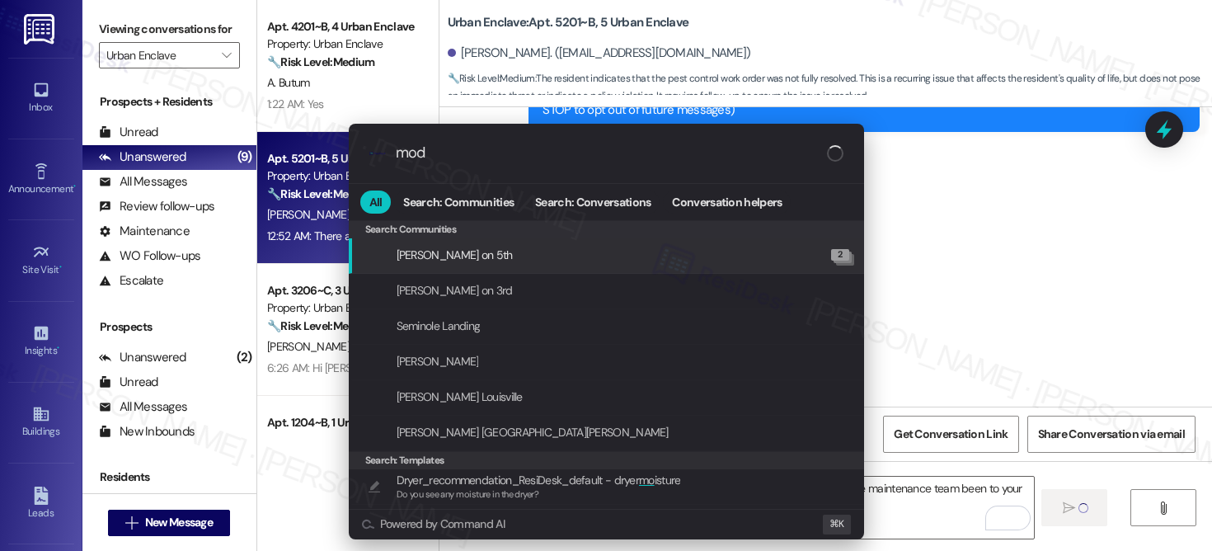
scroll to position [256, 0]
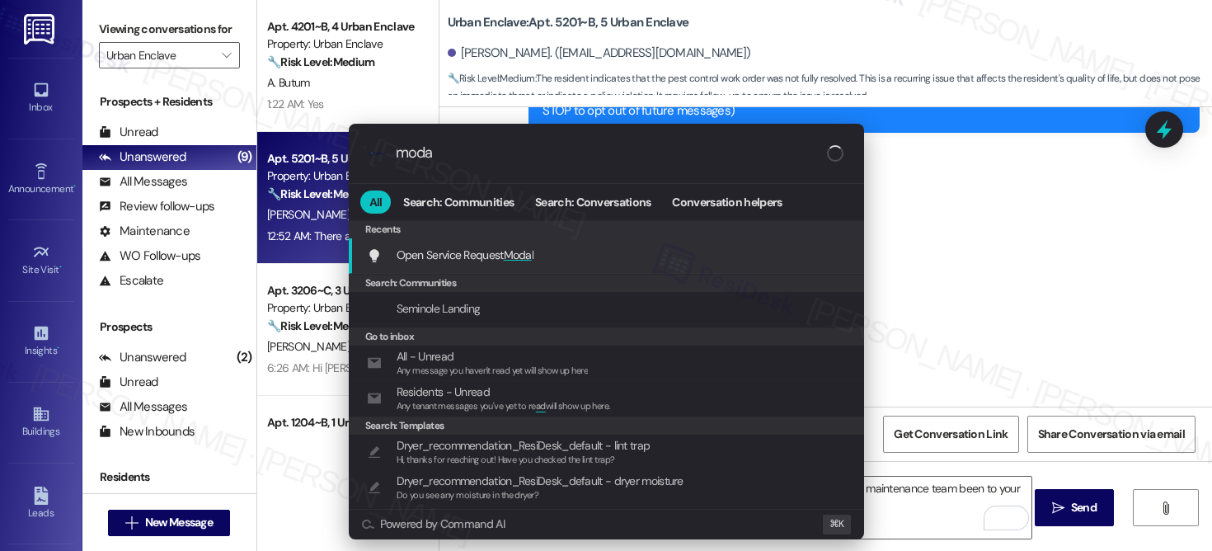
type input "modal"
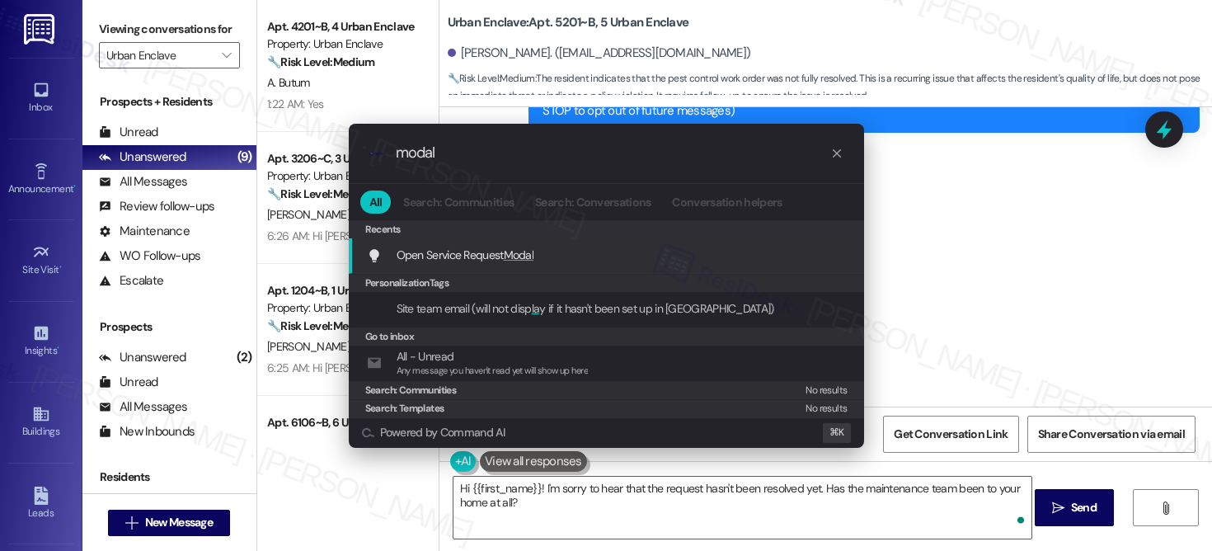
click at [512, 250] on span "Modal" at bounding box center [519, 254] width 31 height 15
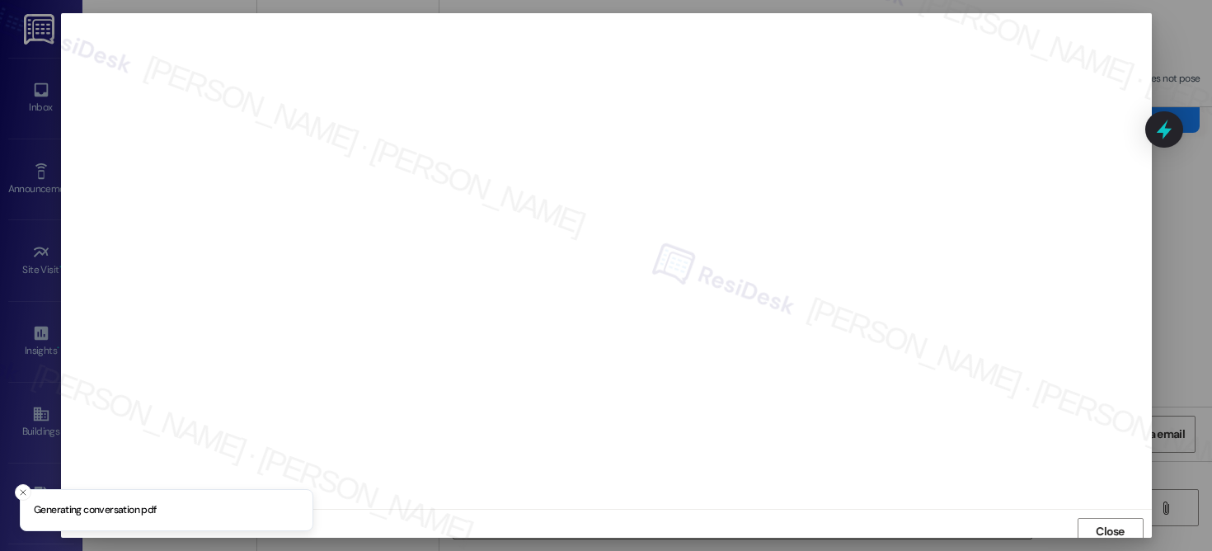
scroll to position [7, 0]
click at [1116, 519] on span "Close" at bounding box center [1110, 524] width 29 height 17
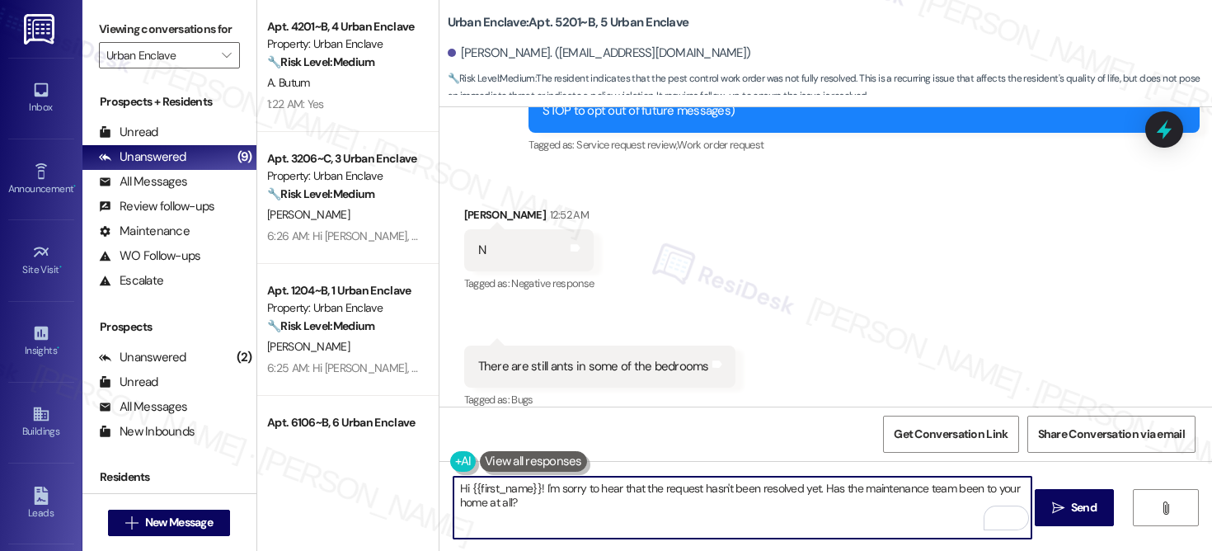
scroll to position [371, 0]
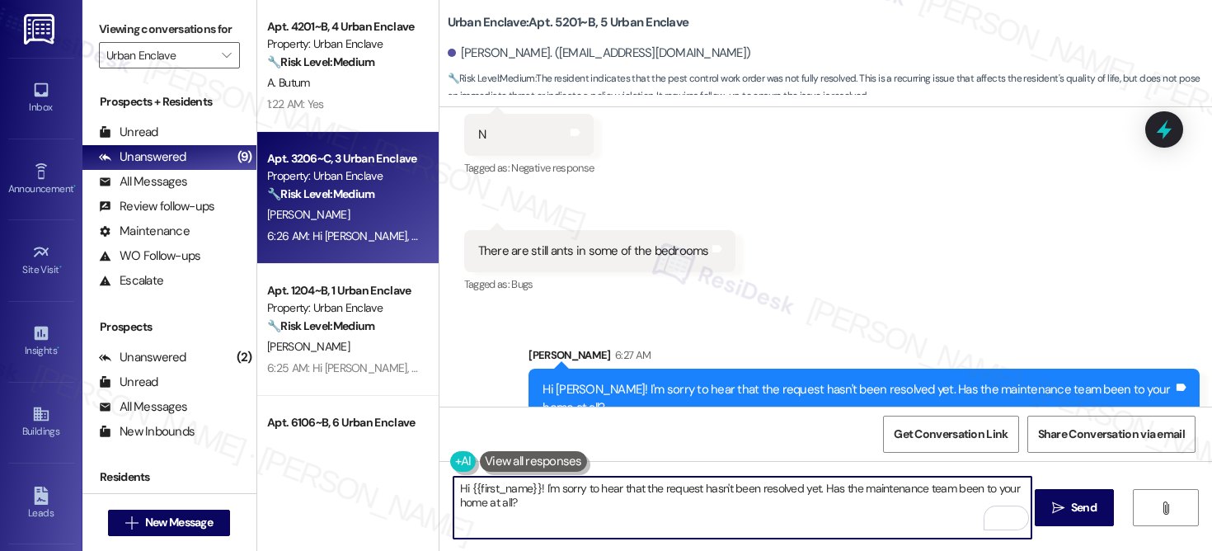
click at [350, 227] on div "6:26 AM: Hi Julia, I'm so glad to hear the work order was completed to your sat…" at bounding box center [344, 236] width 156 height 21
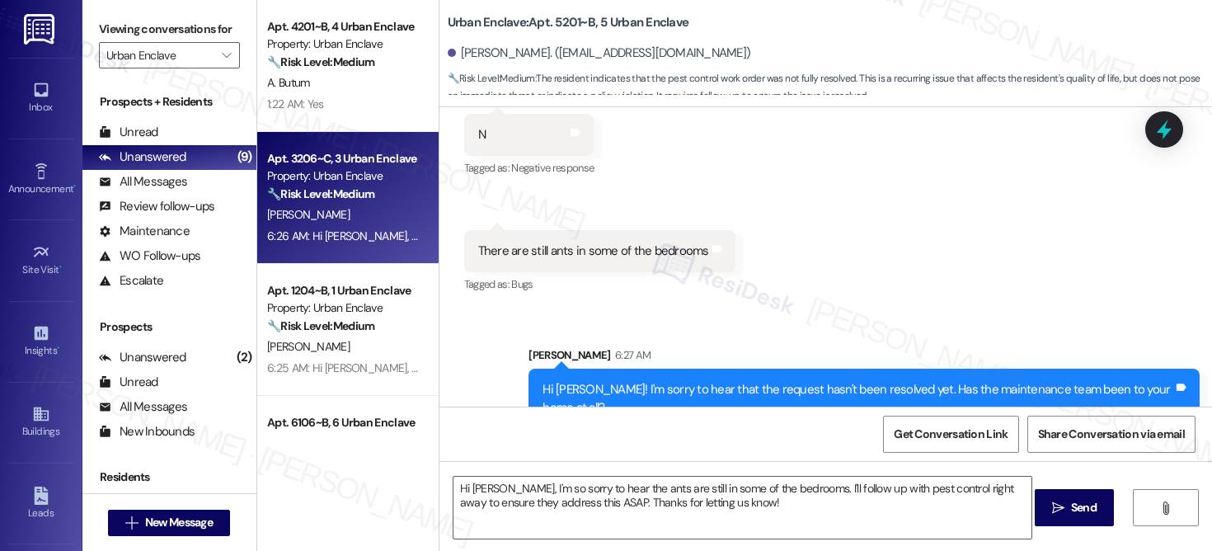
type textarea "Fetching suggested responses. Please feel free to read through the conversation…"
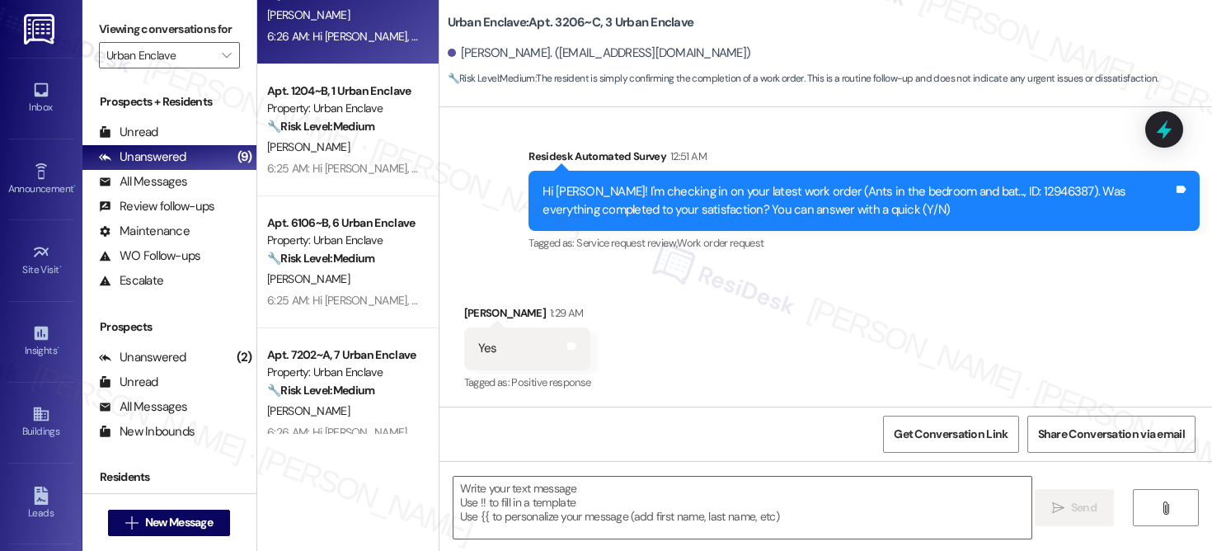
scroll to position [0, 0]
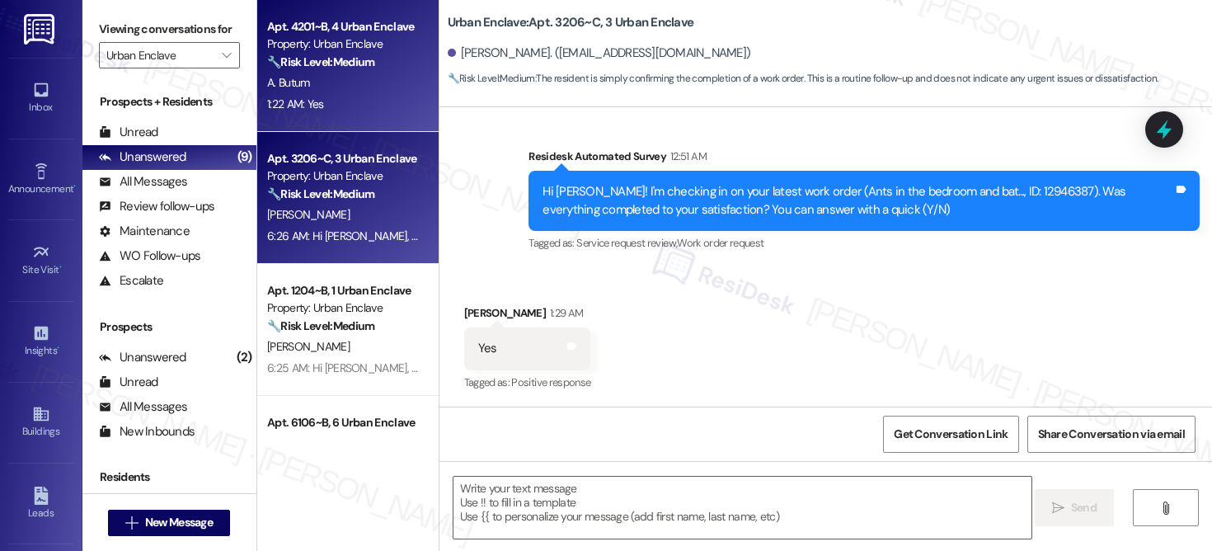
click at [343, 85] on div "A. Butum" at bounding box center [344, 83] width 156 height 21
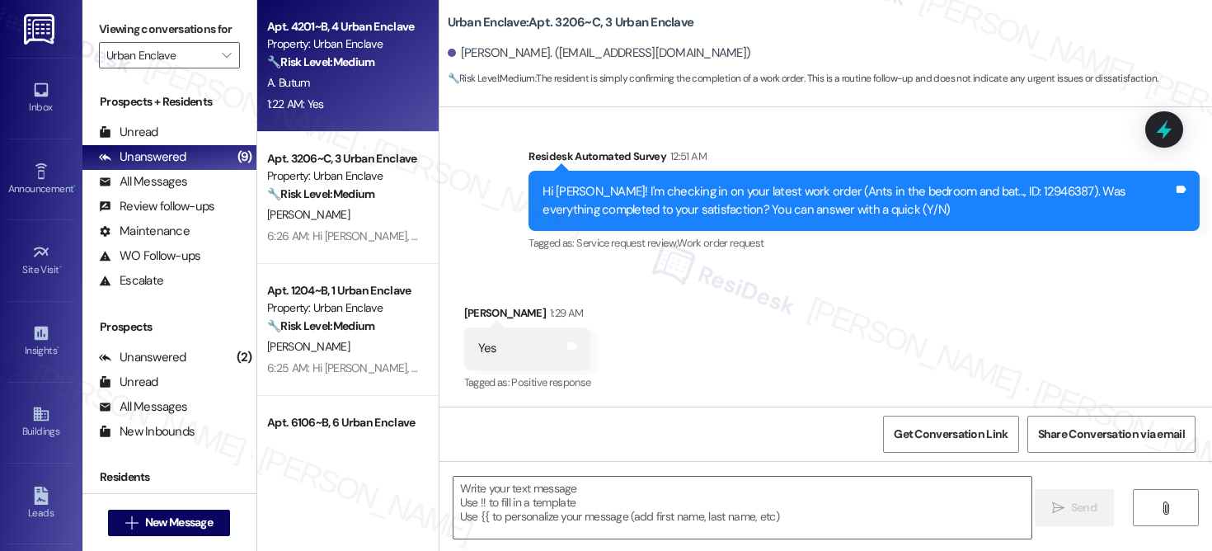
type textarea "Fetching suggested responses. Please feel free to read through the conversation…"
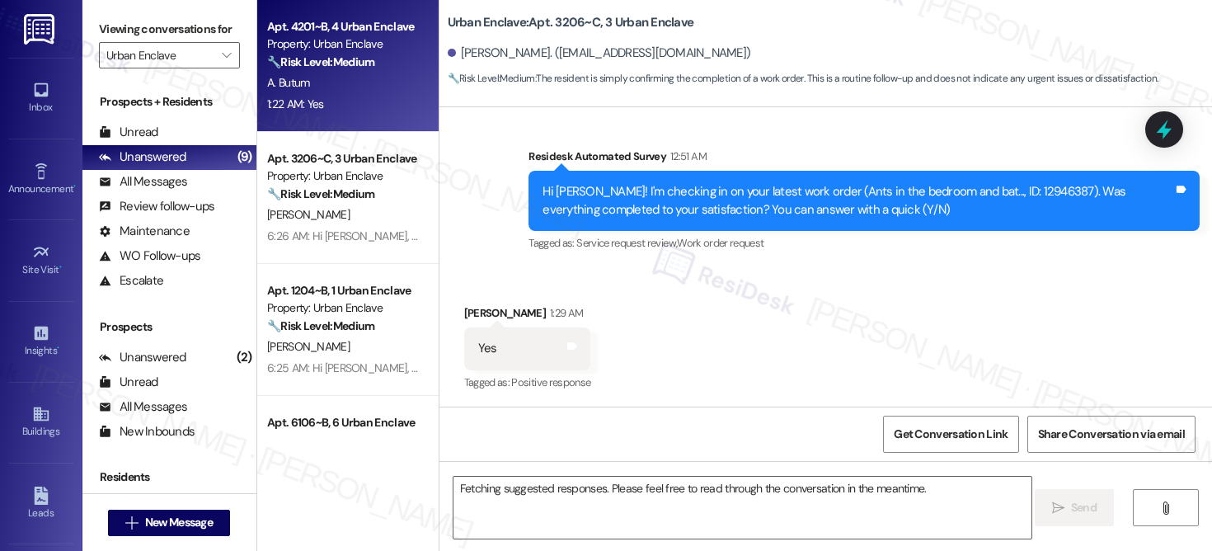
click at [343, 85] on div "A. Butum" at bounding box center [344, 83] width 156 height 21
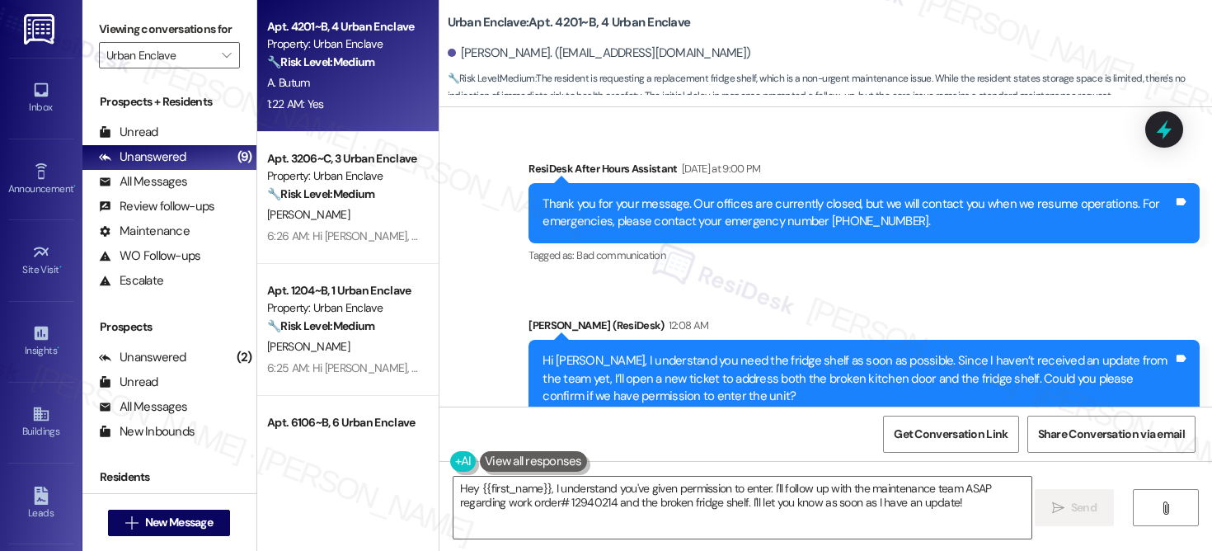
scroll to position [5177, 0]
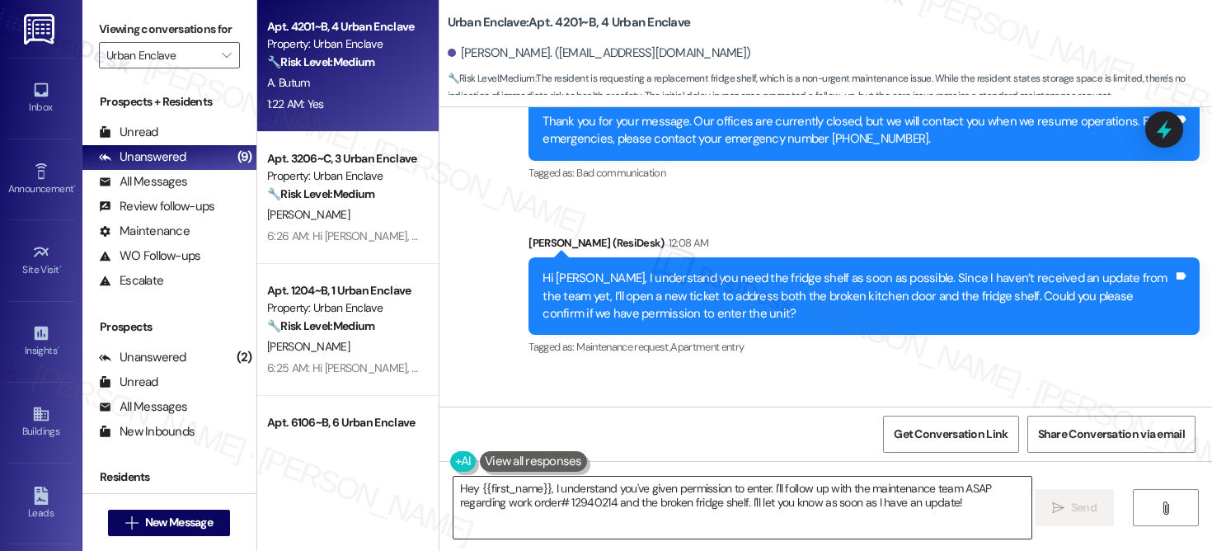
click at [534, 498] on textarea "Hey {{first_name}}, I understand you've given permission to enter. I'll follow …" at bounding box center [743, 508] width 578 height 62
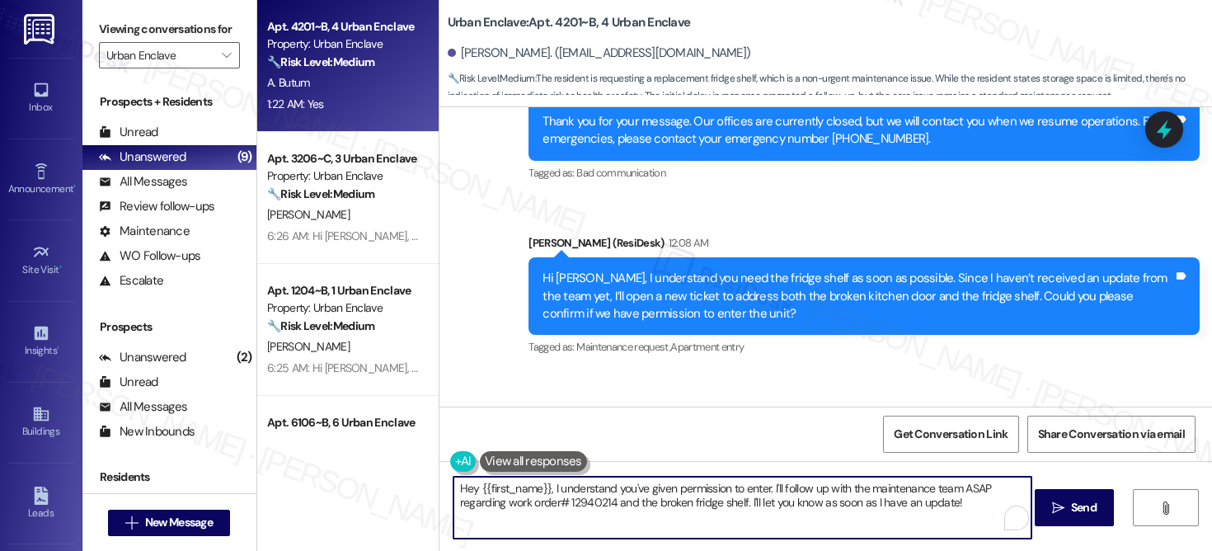
click at [534, 498] on textarea "Hey {{first_name}}, I understand you've given permission to enter. I'll follow …" at bounding box center [743, 508] width 578 height 62
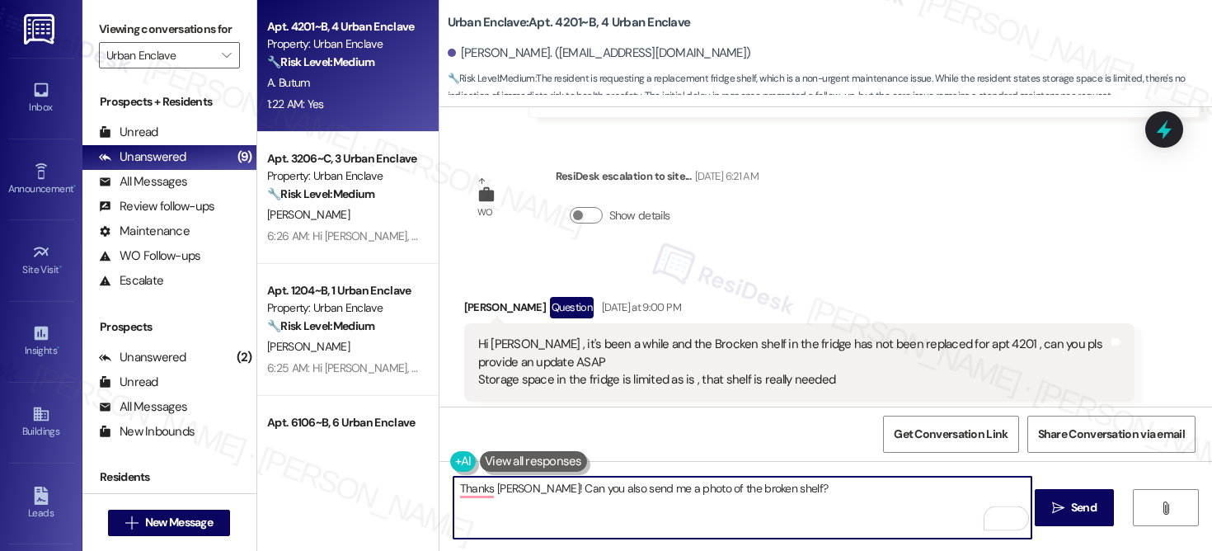
scroll to position [4776, 0]
type textarea "Thanks Alexis! Can you also send me a photo of the broken shelf?"
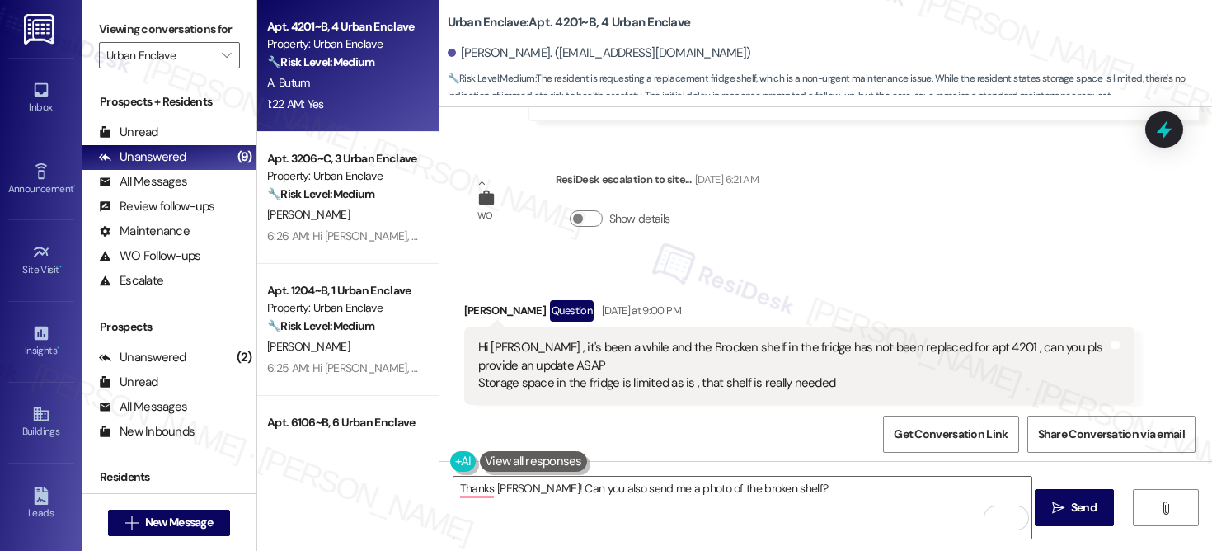
scroll to position [5177, 0]
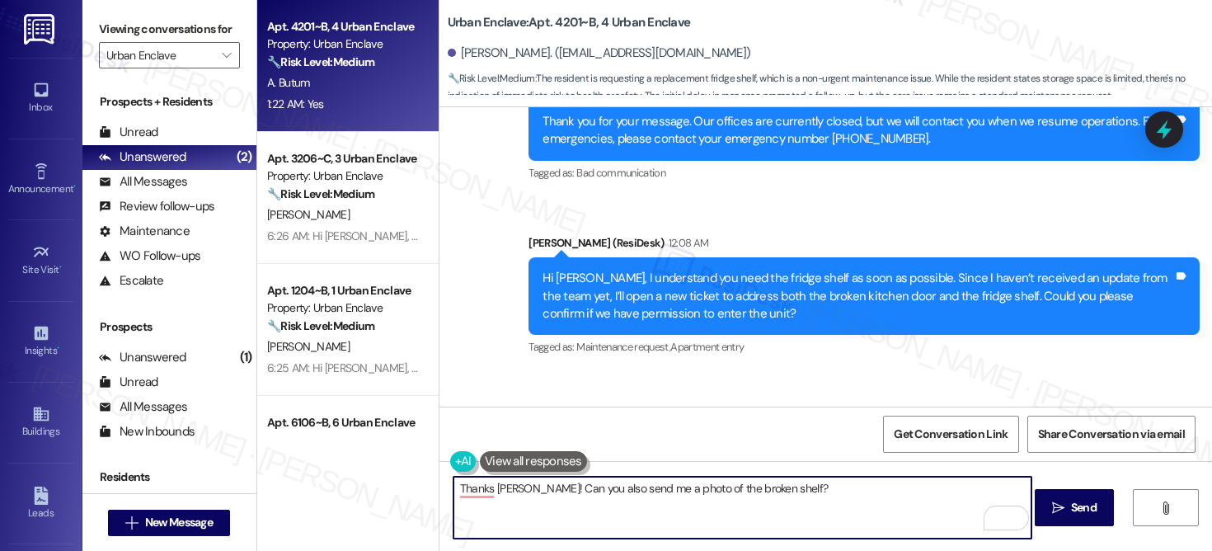
click at [798, 491] on textarea "Thanks Alexis! Can you also send me a photo of the broken shelf?" at bounding box center [743, 508] width 578 height 62
click at [1088, 516] on button " Send" at bounding box center [1075, 507] width 80 height 37
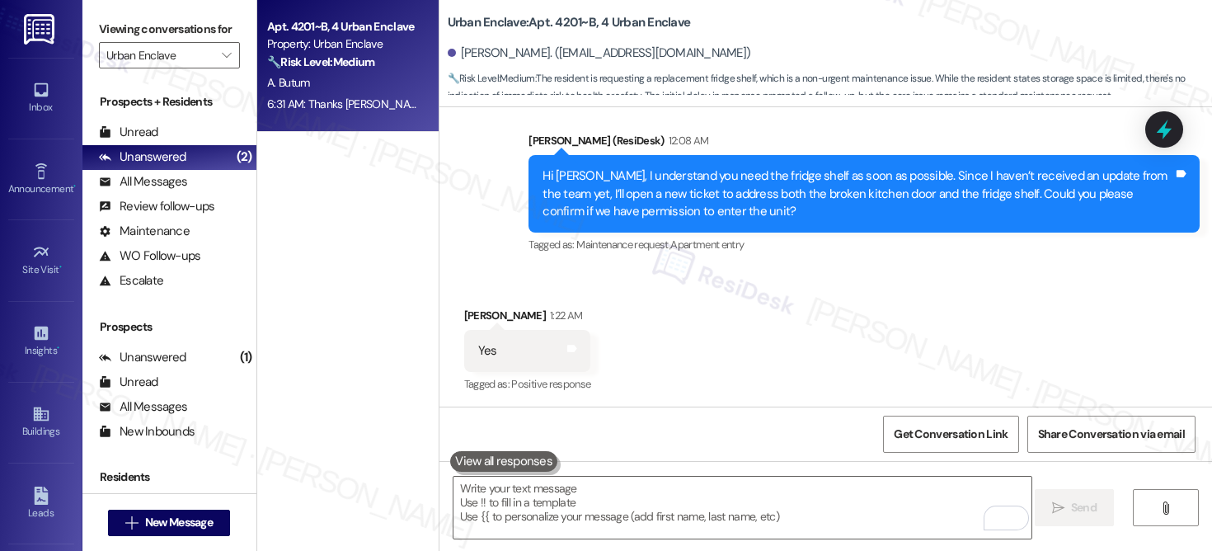
scroll to position [5291, 0]
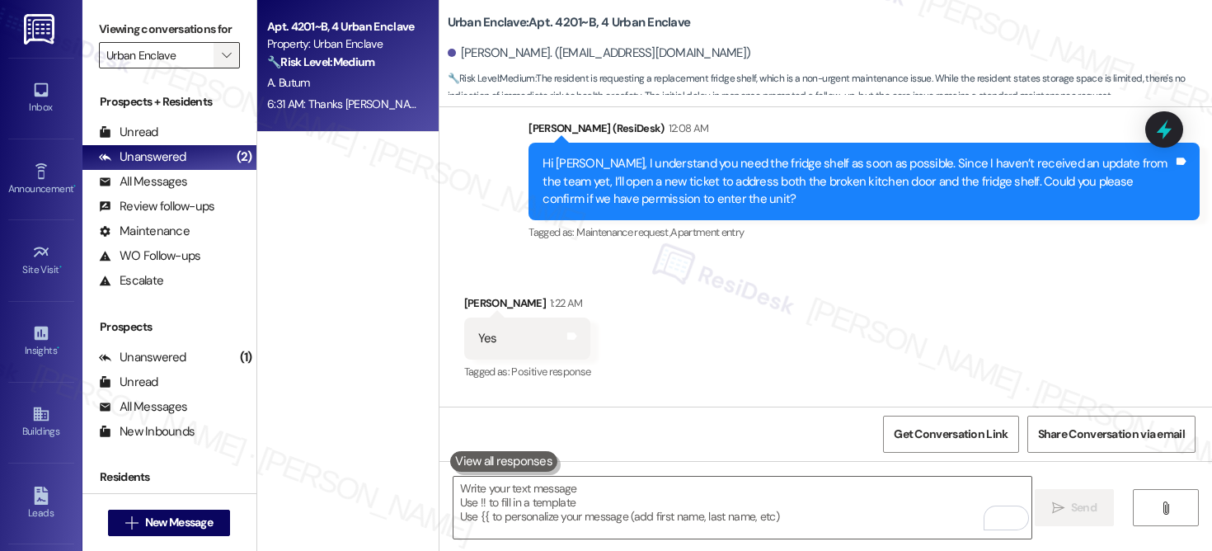
click at [222, 62] on icon "" at bounding box center [226, 55] width 9 height 13
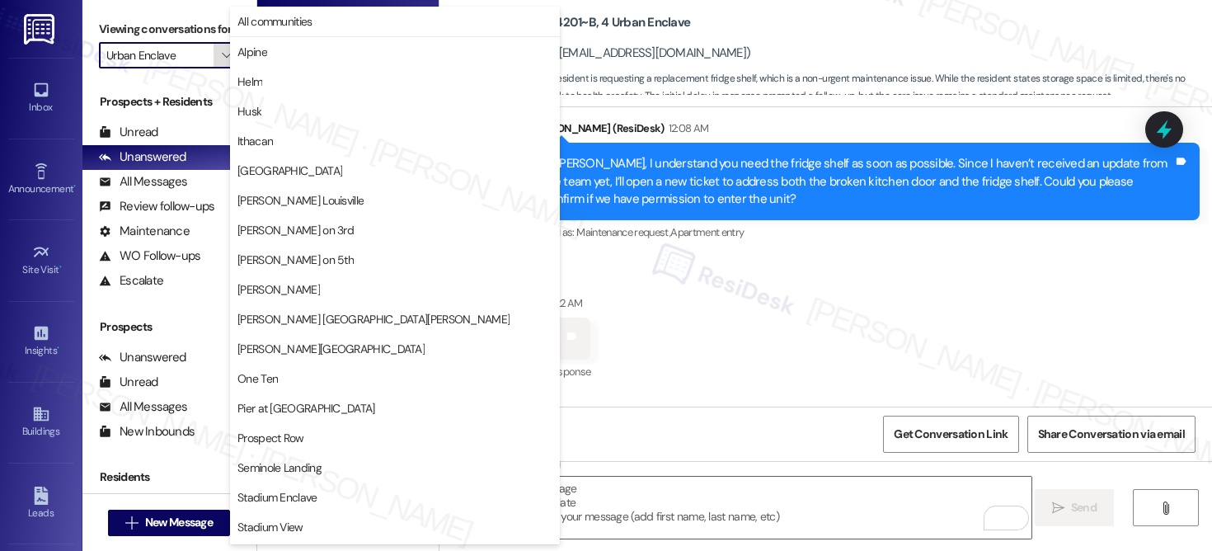
scroll to position [57, 0]
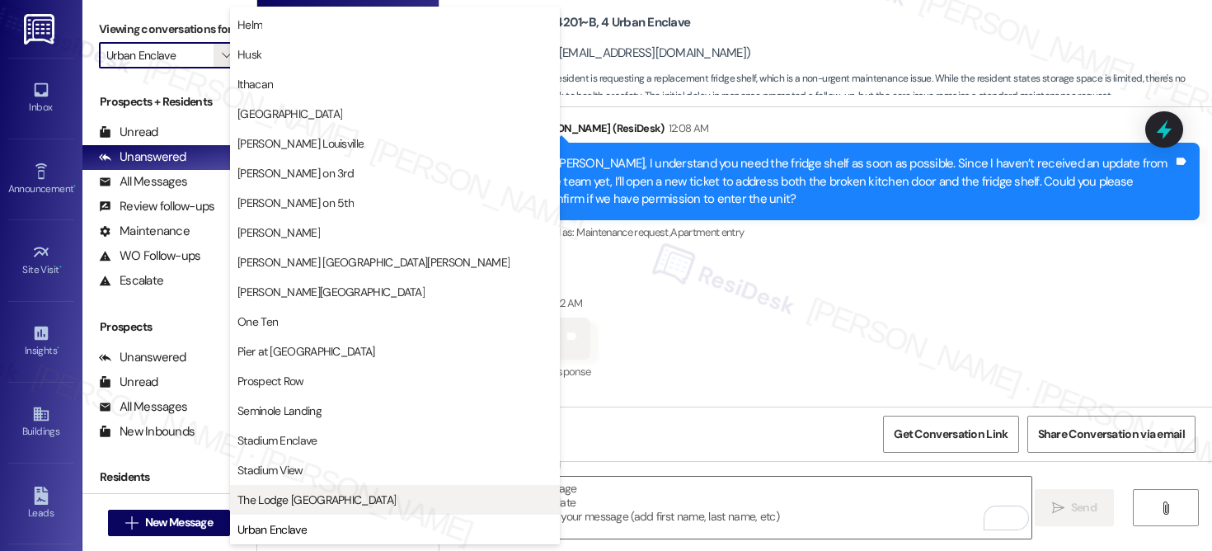
click at [289, 501] on span "The Lodge [GEOGRAPHIC_DATA]" at bounding box center [316, 499] width 158 height 16
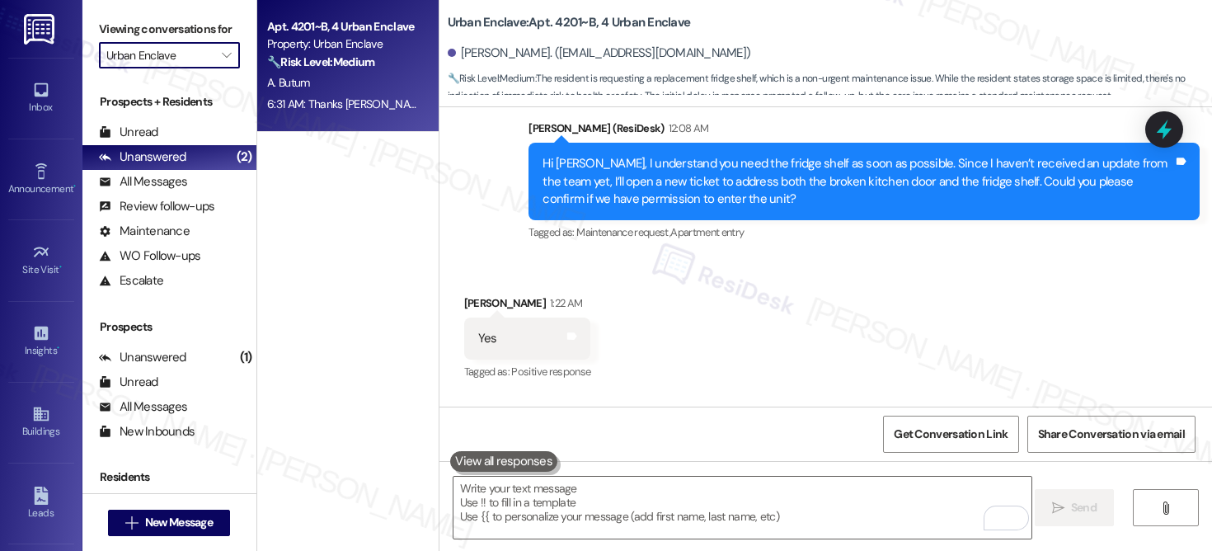
type input "The Lodge [GEOGRAPHIC_DATA]"
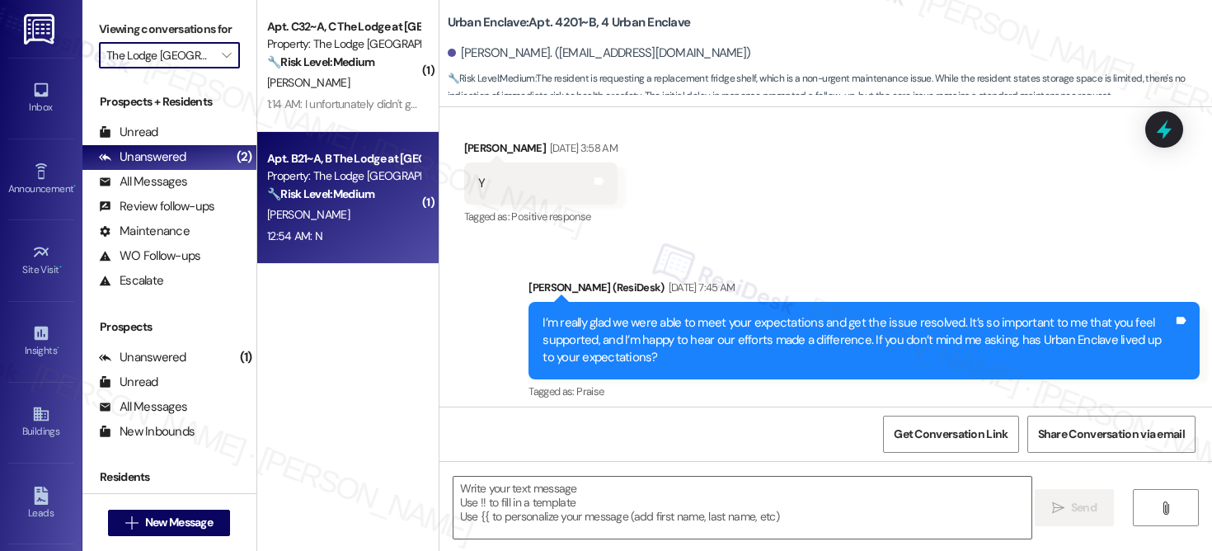
type textarea "Fetching suggested responses. Please feel free to read through the conversation…"
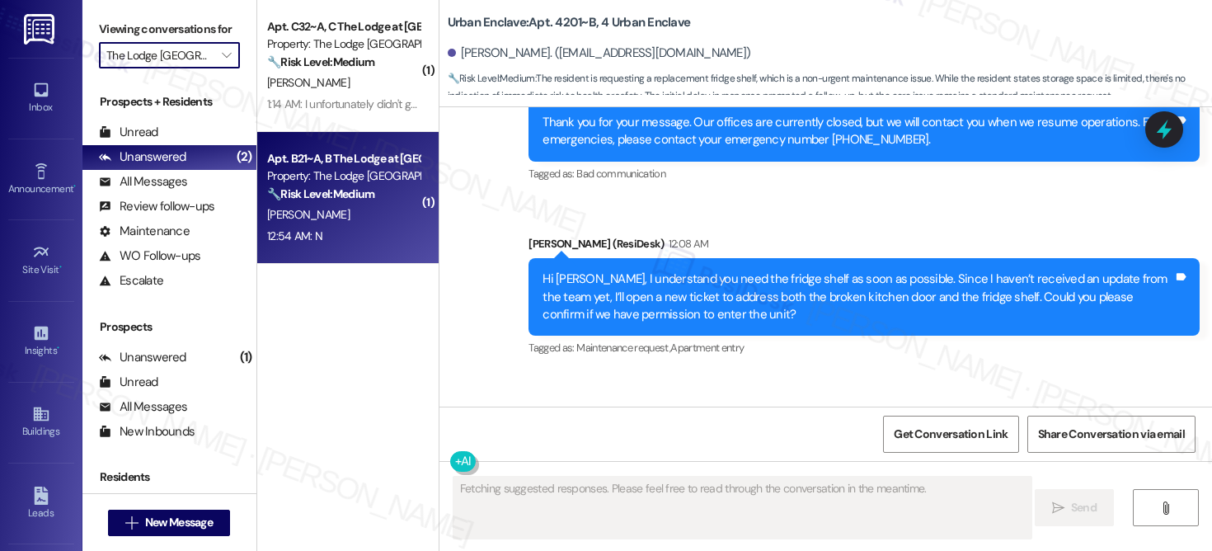
click at [365, 201] on strong "🔧 Risk Level: Medium" at bounding box center [320, 193] width 107 height 15
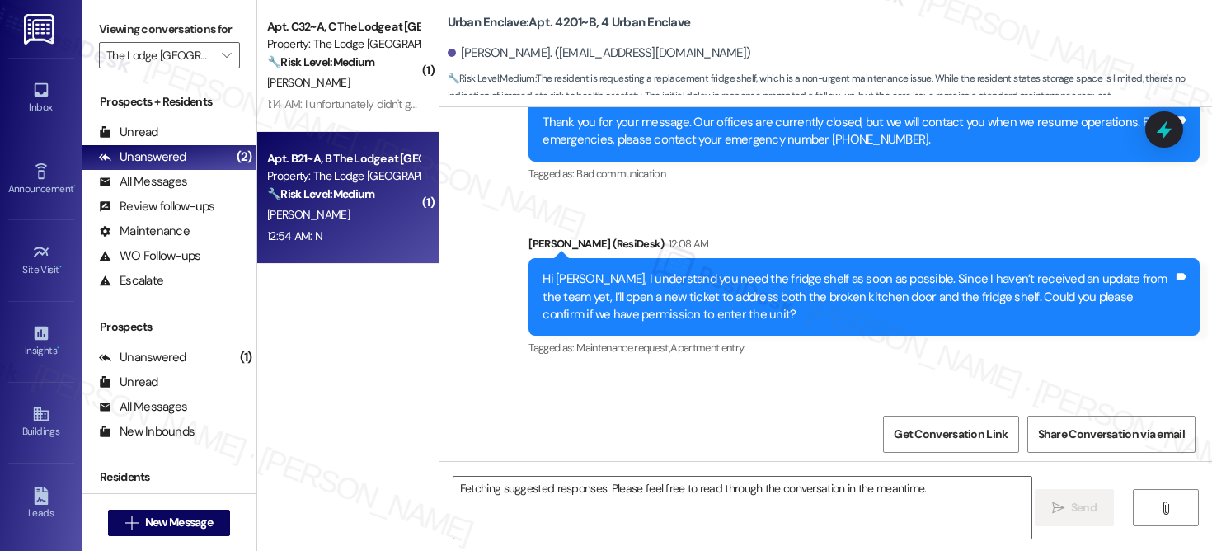
click at [365, 201] on strong "🔧 Risk Level: Medium" at bounding box center [320, 193] width 107 height 15
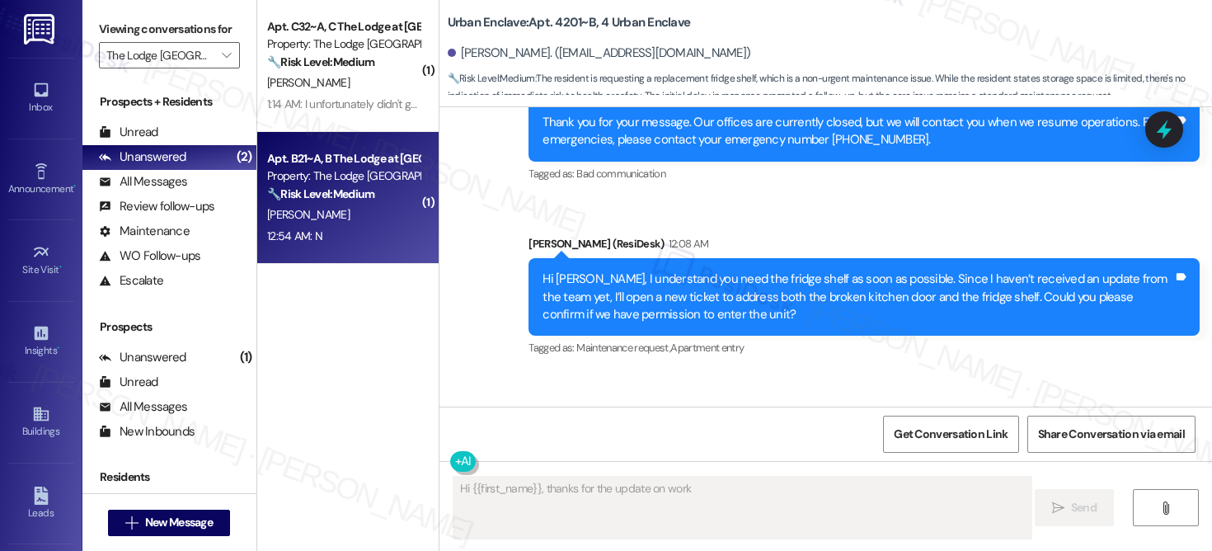
scroll to position [707, 0]
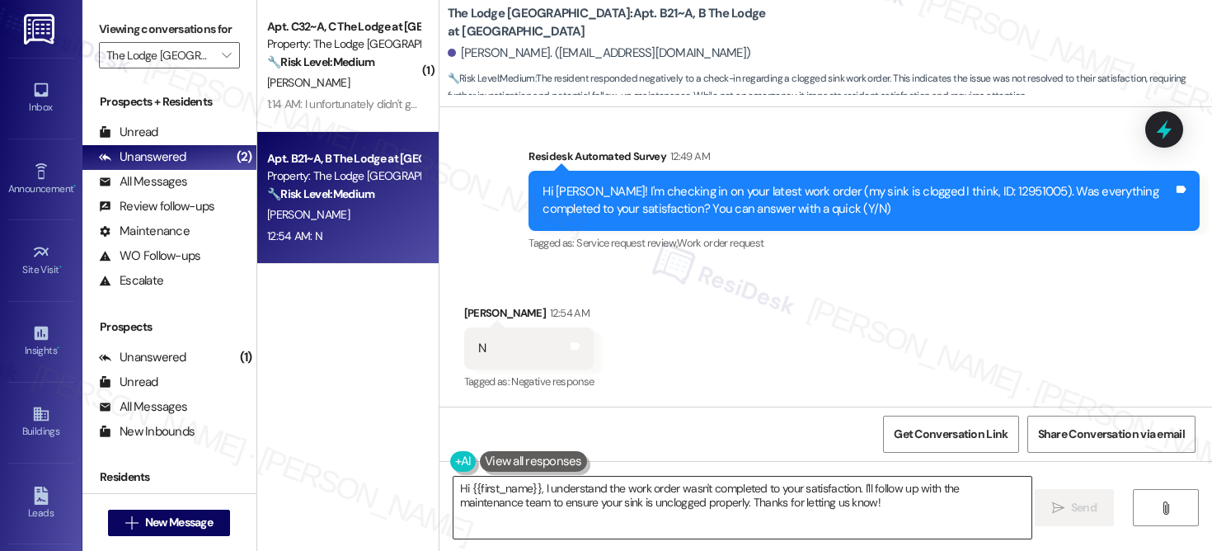
click at [601, 487] on textarea "Hi {{first_name}}, I understand the work order wasn't completed to your satisfa…" at bounding box center [743, 508] width 578 height 62
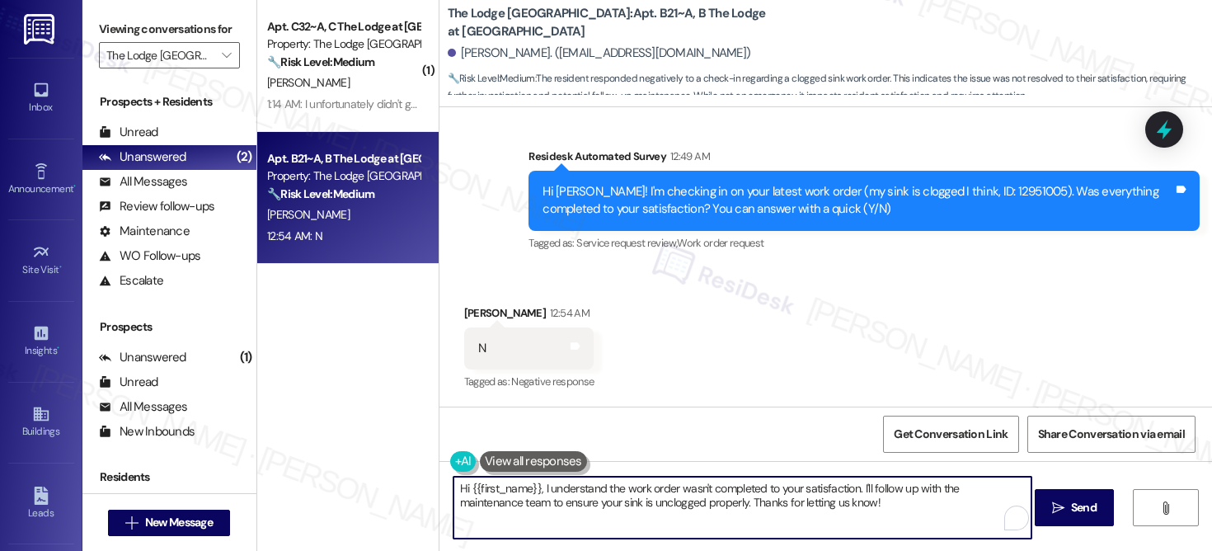
click at [601, 488] on textarea "Hi {{first_name}}, I understand the work order wasn't completed to your satisfa…" at bounding box center [743, 508] width 578 height 62
paste textarea "! I'm sorry to hear that the request hasn't been resolved yet. Has the maintena…"
type textarea "Hi {{first_name}}! I'm sorry to hear that the request hasn't been resolved yet.…"
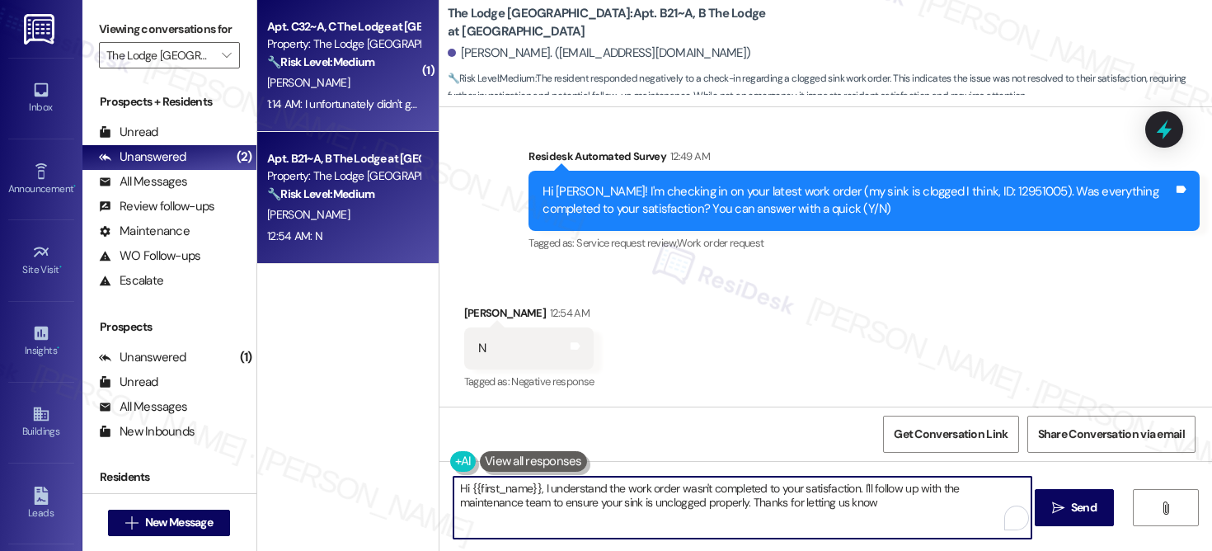
type textarea "Hi {{first_name}}, I understand the work order wasn't completed to your satisfa…"
click at [332, 109] on div "1:14 AM: I unfortunately didn't get the information this morning but if it's st…" at bounding box center [600, 103] width 666 height 15
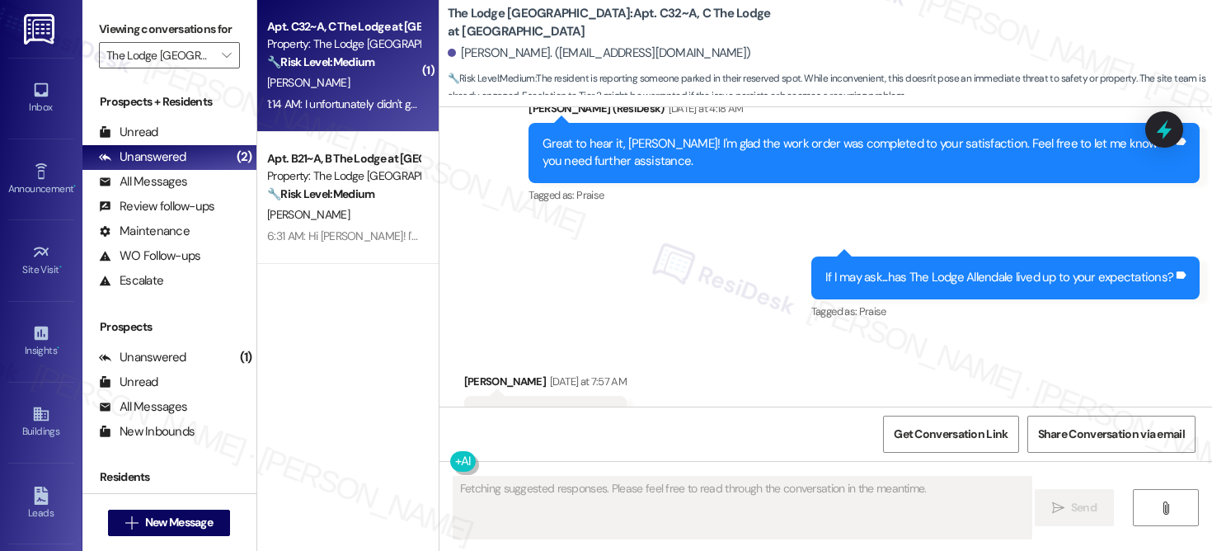
scroll to position [5455, 0]
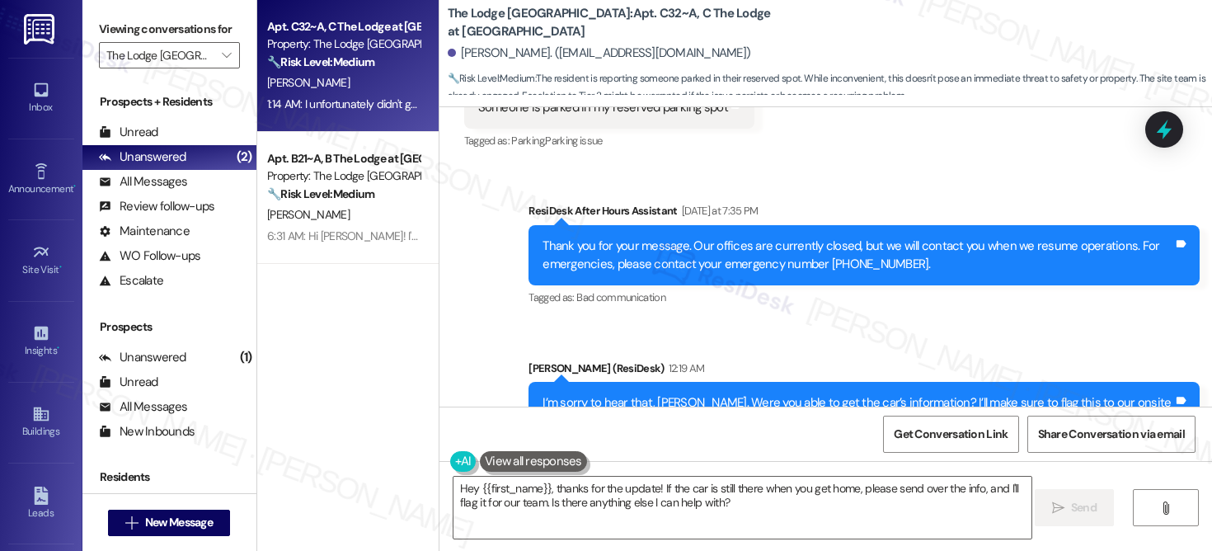
click at [620, 519] on textarea "Hey {{first_name}}, thanks for the update! If the car is still there when you g…" at bounding box center [743, 508] width 578 height 62
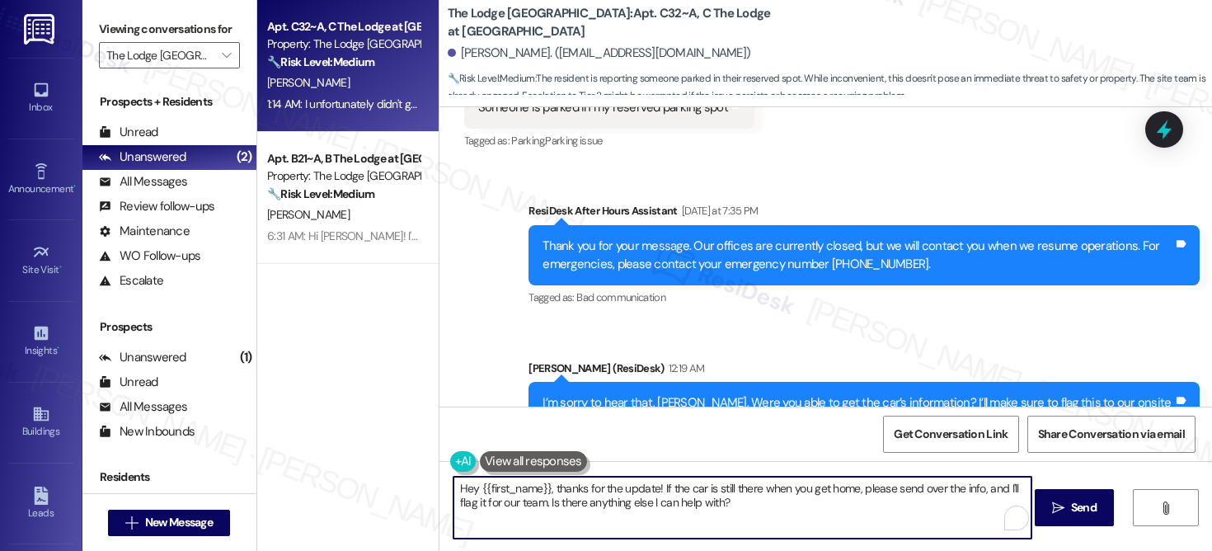
click at [620, 520] on textarea "Hey {{first_name}}, thanks for the update! If the car is still there when you g…" at bounding box center [743, 508] width 578 height 62
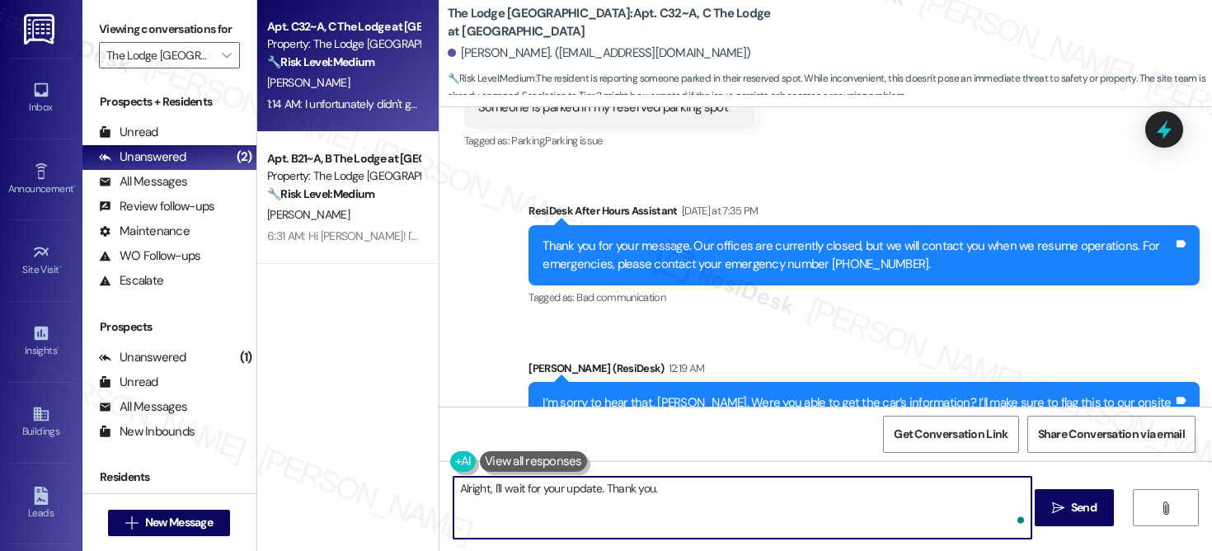
type textarea "Alright, I'll wait for your update. Thank you."
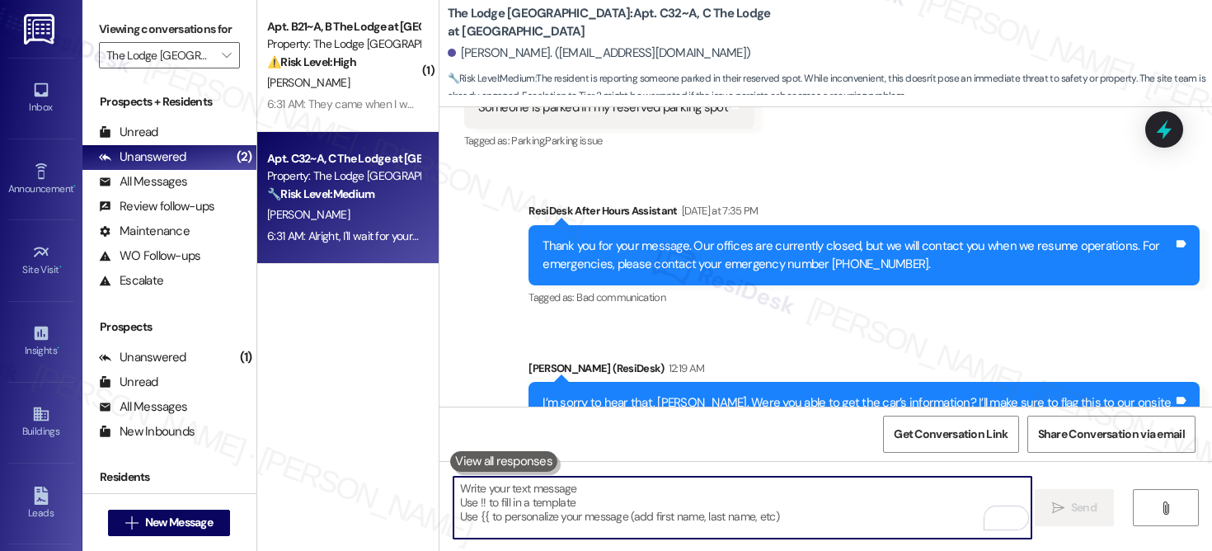
click at [467, 516] on div "Mackenzie Finley 1:14 AM" at bounding box center [799, 527] width 671 height 23
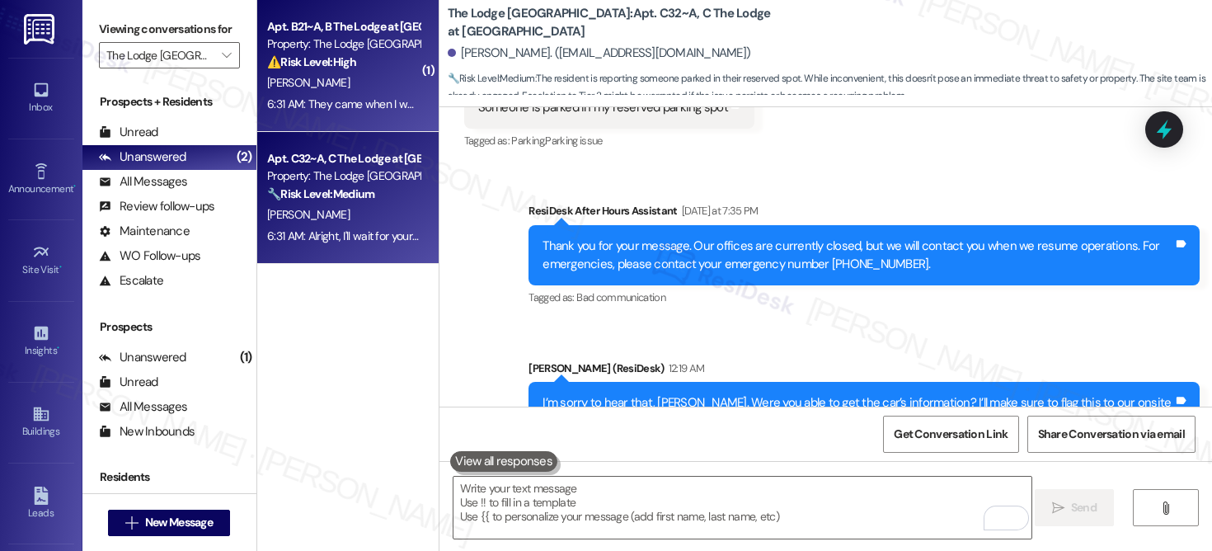
click at [353, 82] on div "E. Oswald" at bounding box center [344, 83] width 156 height 21
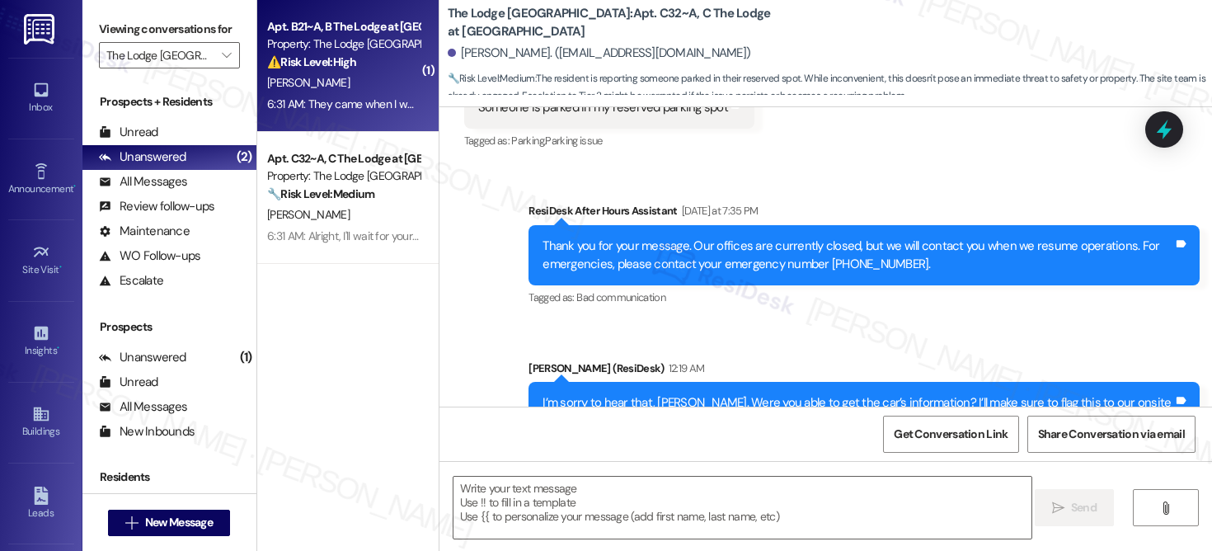
type textarea "Fetching suggested responses. Please feel free to read through the conversation…"
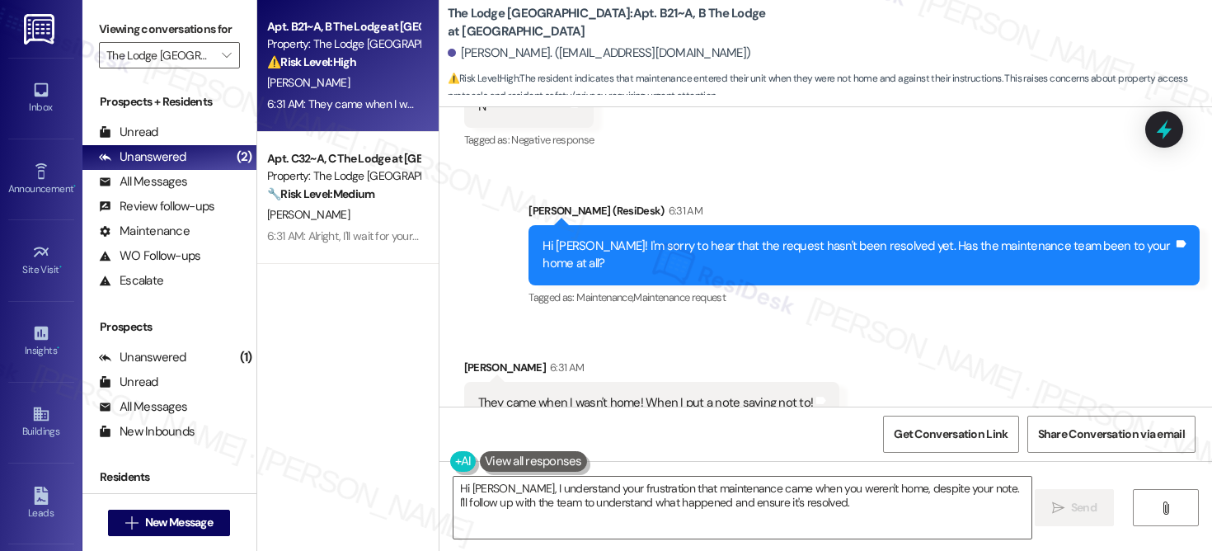
scroll to position [986, 0]
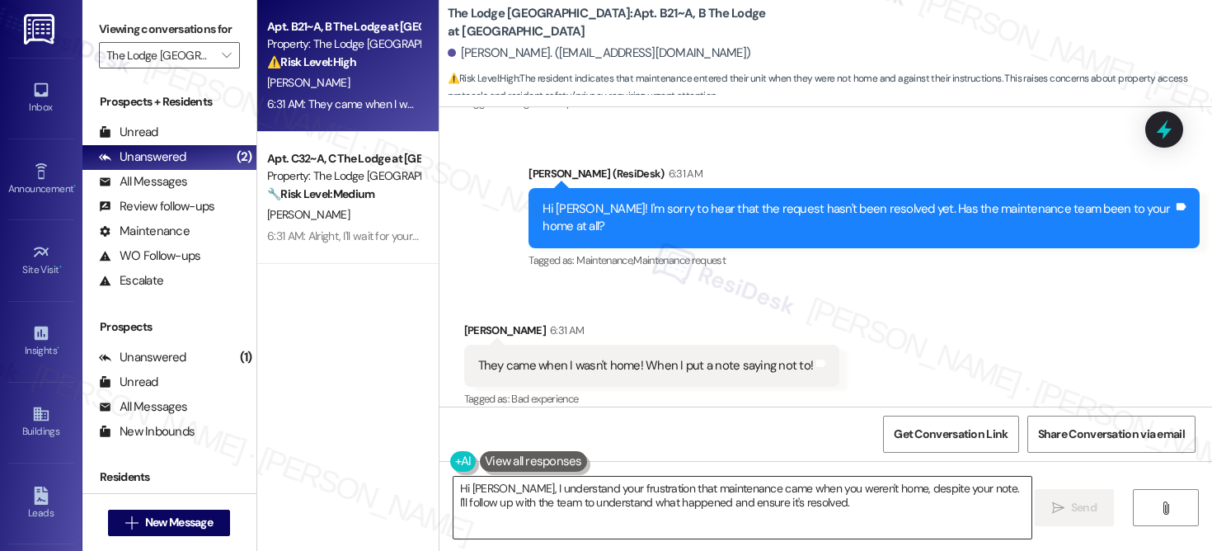
click at [695, 503] on textarea "Hi Emily, I understand your frustration that maintenance came when you weren't …" at bounding box center [743, 508] width 578 height 62
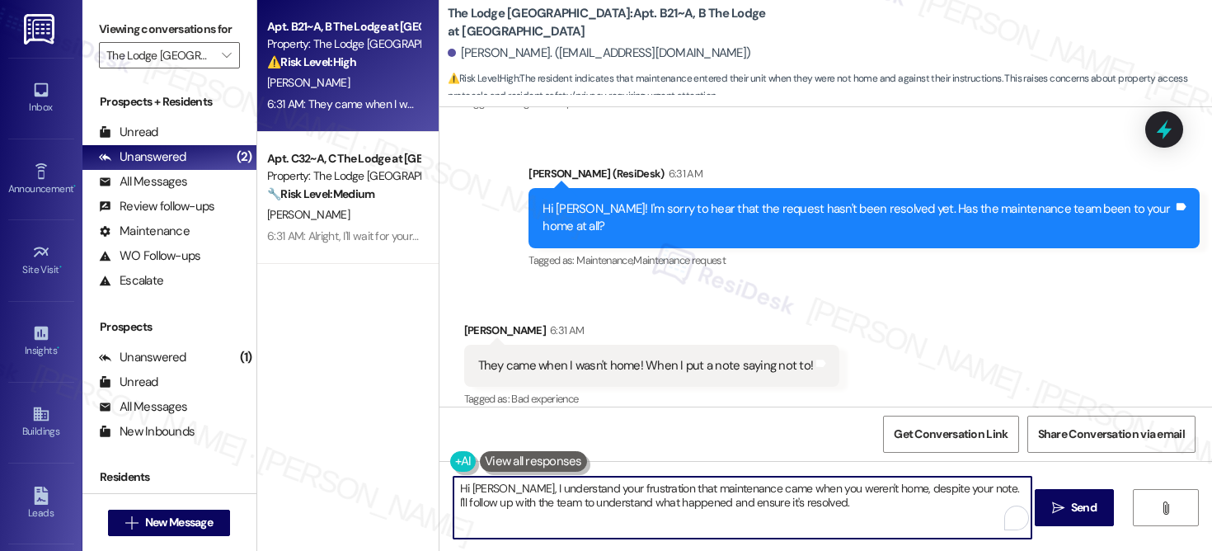
click at [695, 502] on textarea "Hi Emily, I understand your frustration that maintenance came when you weren't …" at bounding box center [743, 508] width 578 height 62
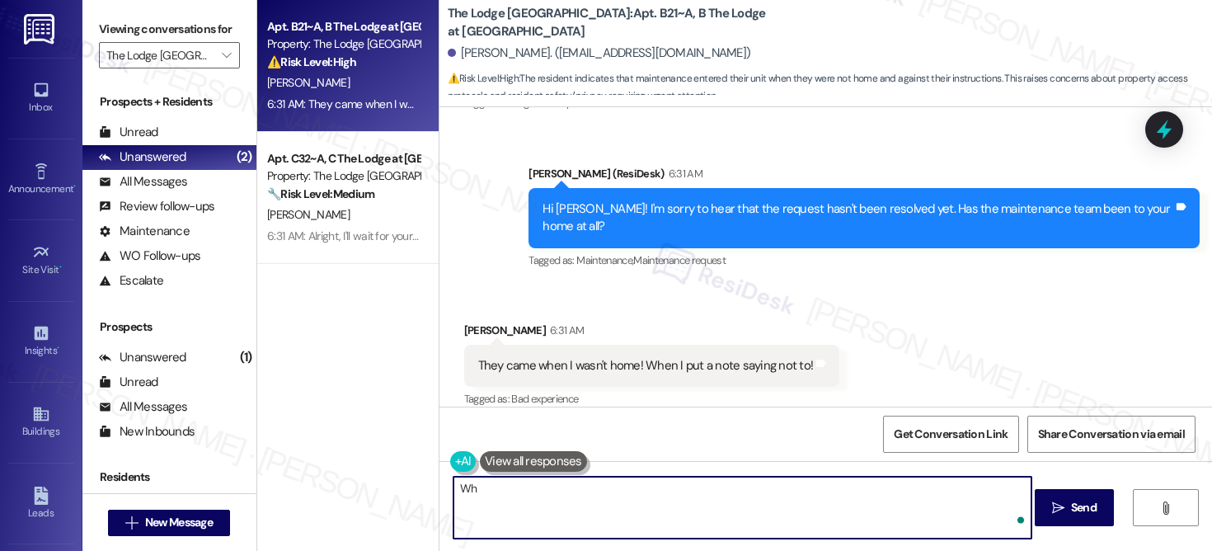
type textarea "W"
type textarea "I am sorry to hear about that. So just to clarify, since they arrive, nothing w…"
click at [766, 495] on textarea "I am sorry to hear about that. So just to clarify, since they arrive, nothing w…" at bounding box center [743, 508] width 578 height 62
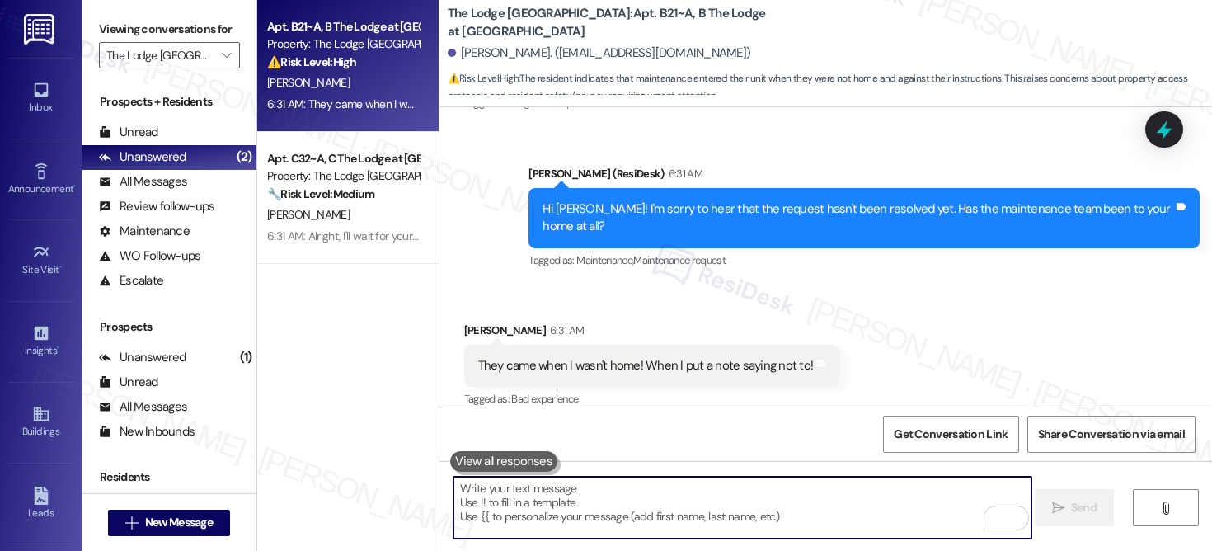
click at [542, 501] on textarea "To enrich screen reader interactions, please activate Accessibility in Grammarl…" at bounding box center [743, 508] width 578 height 62
click at [541, 501] on textarea "To enrich screen reader interactions, please activate Accessibility in Grammarl…" at bounding box center [743, 508] width 578 height 62
click at [538, 507] on textarea "To enrich screen reader interactions, please activate Accessibility in Grammarl…" at bounding box center [743, 508] width 578 height 62
paste textarea "I’m sorry to hear that. Just to clarify, since they arrived, nothing has been f…"
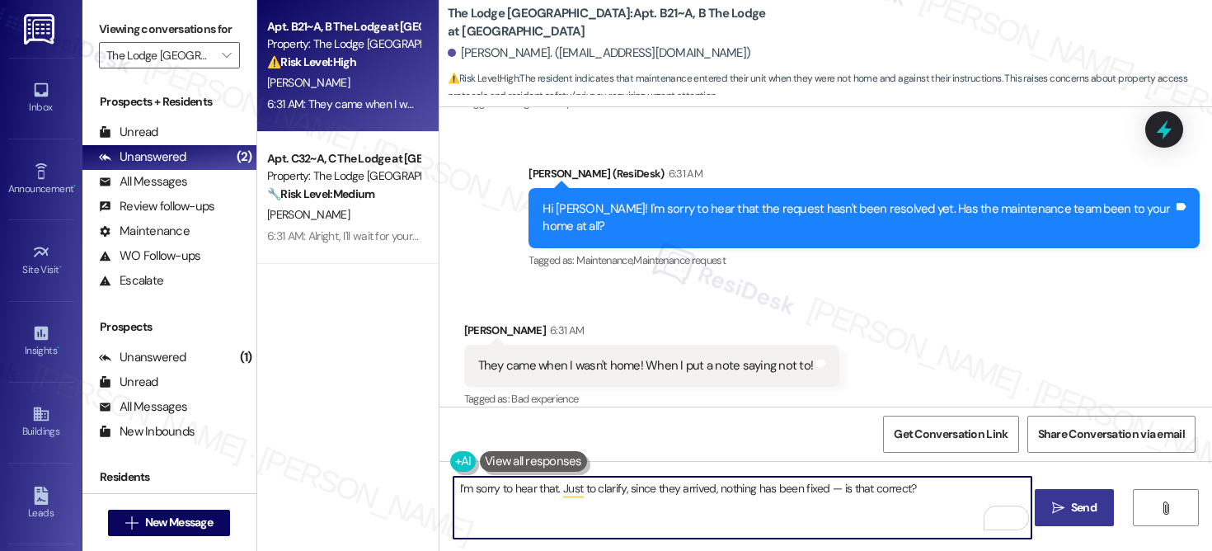
type textarea "I’m sorry to hear that. Just to clarify, since they arrived, nothing has been f…"
click at [1065, 519] on button " Send" at bounding box center [1075, 507] width 80 height 37
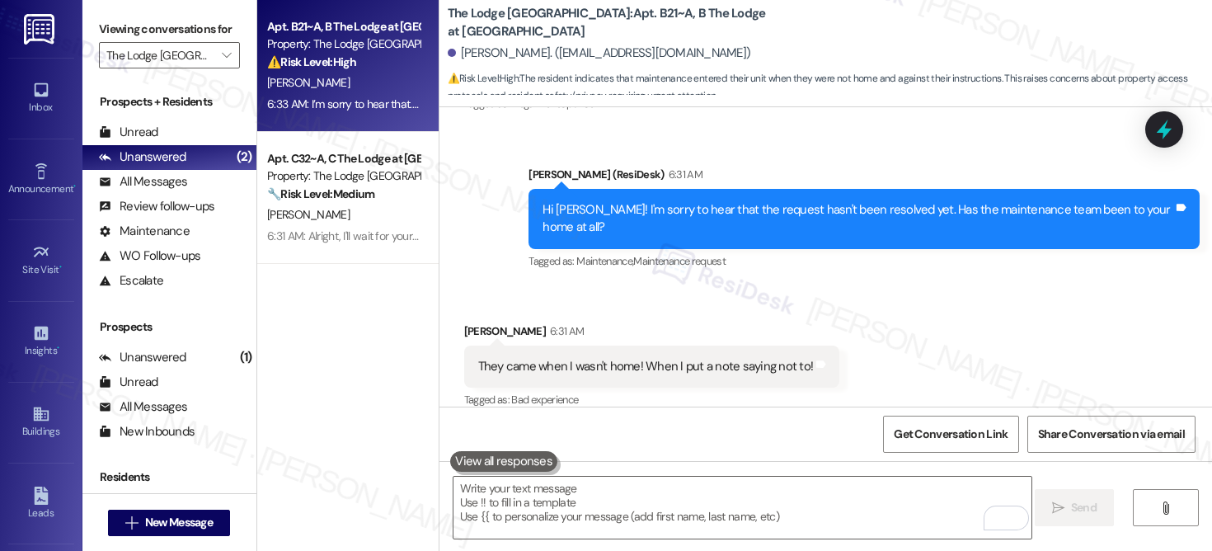
scroll to position [1102, 0]
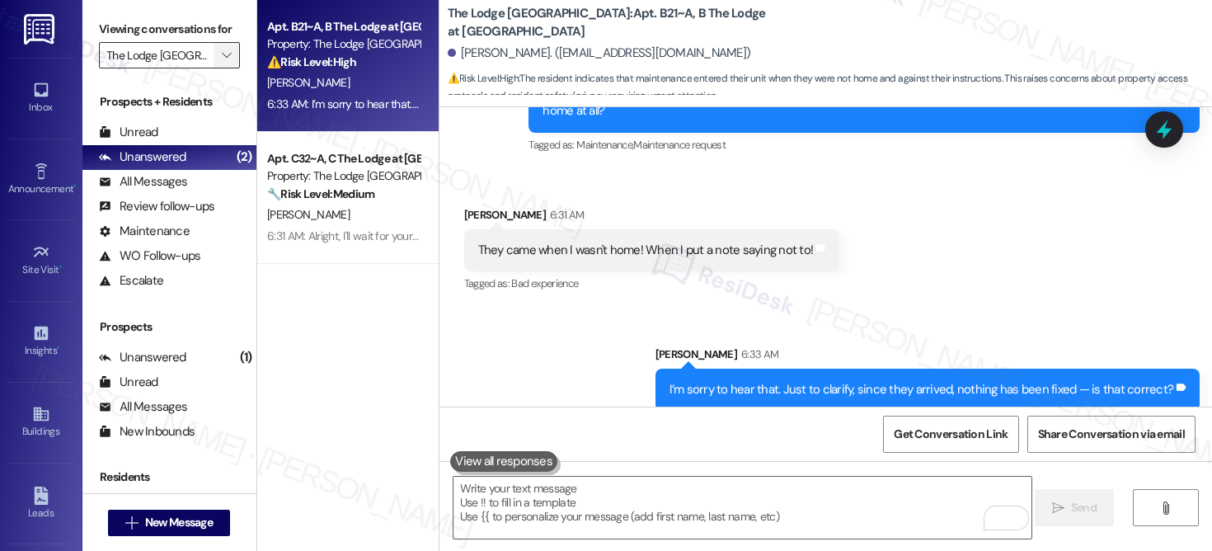
click at [222, 62] on icon "" at bounding box center [226, 55] width 9 height 13
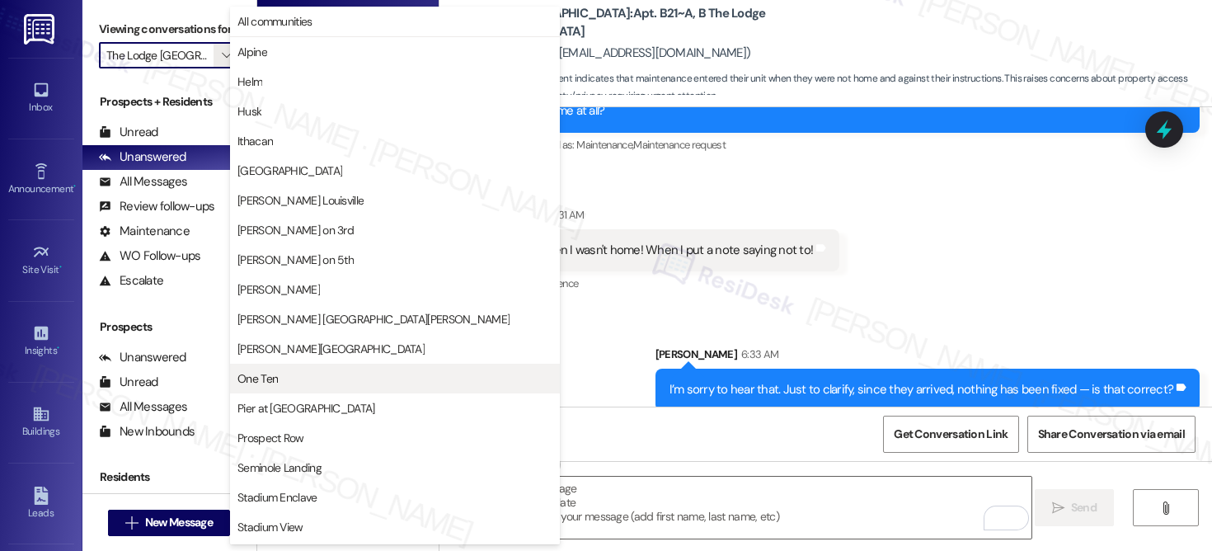
scroll to position [57, 0]
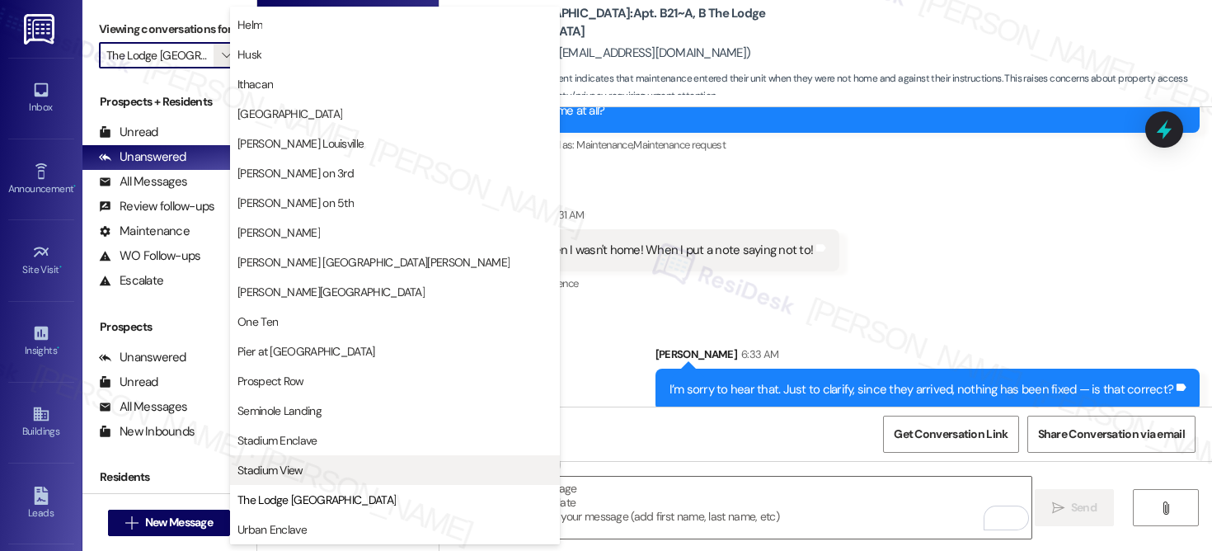
click at [292, 466] on span "Stadium View" at bounding box center [270, 470] width 66 height 16
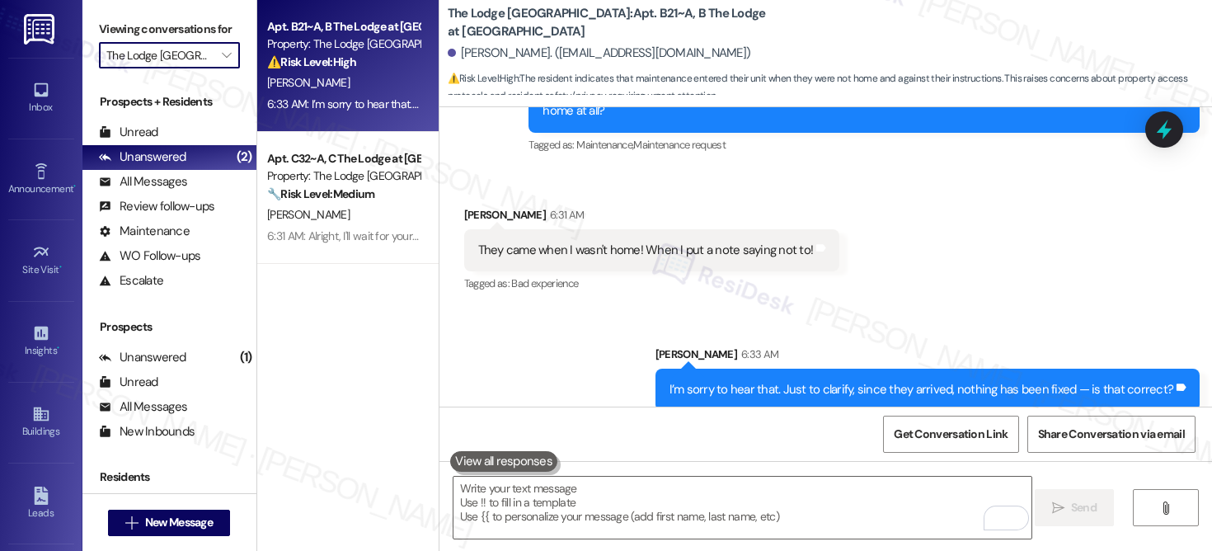
type input "Stadium View"
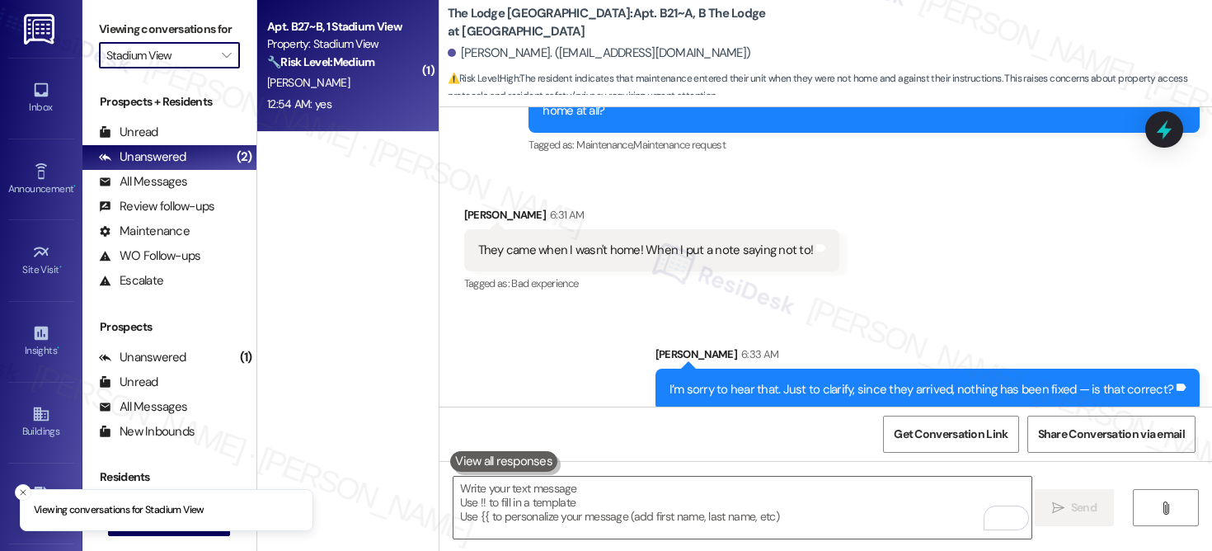
click at [360, 89] on div "D. Clay" at bounding box center [344, 83] width 156 height 21
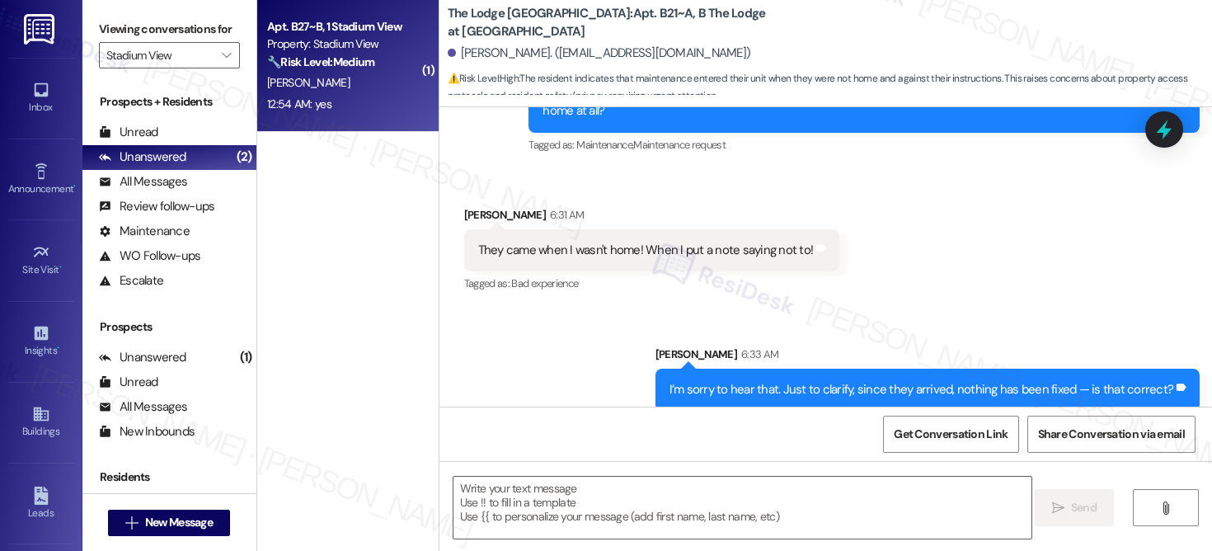
type textarea "Fetching suggested responses. Please feel free to read through the conversation…"
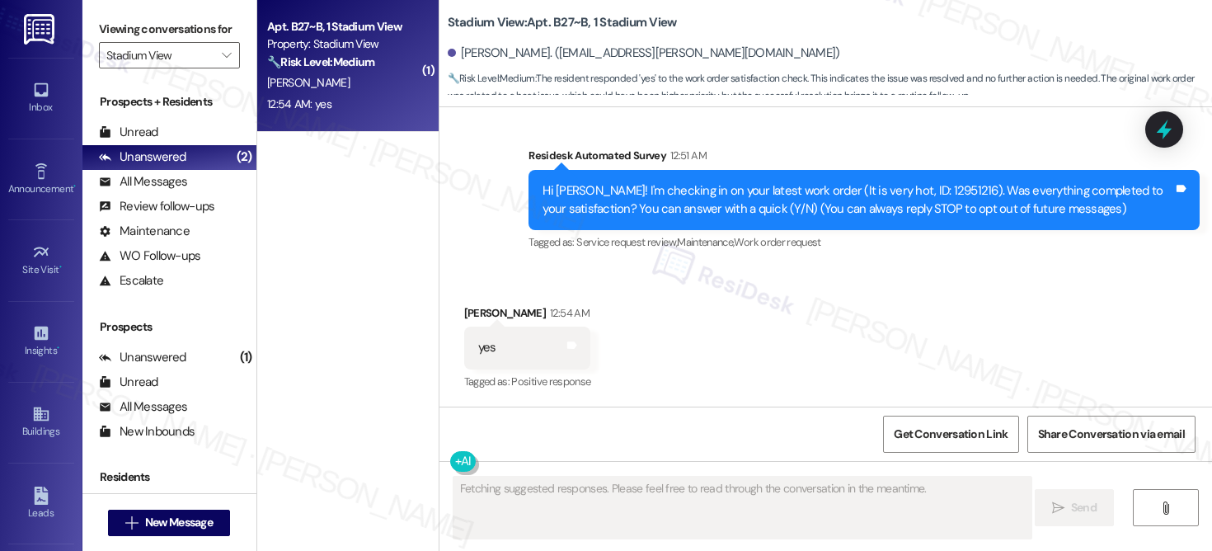
scroll to position [139, 0]
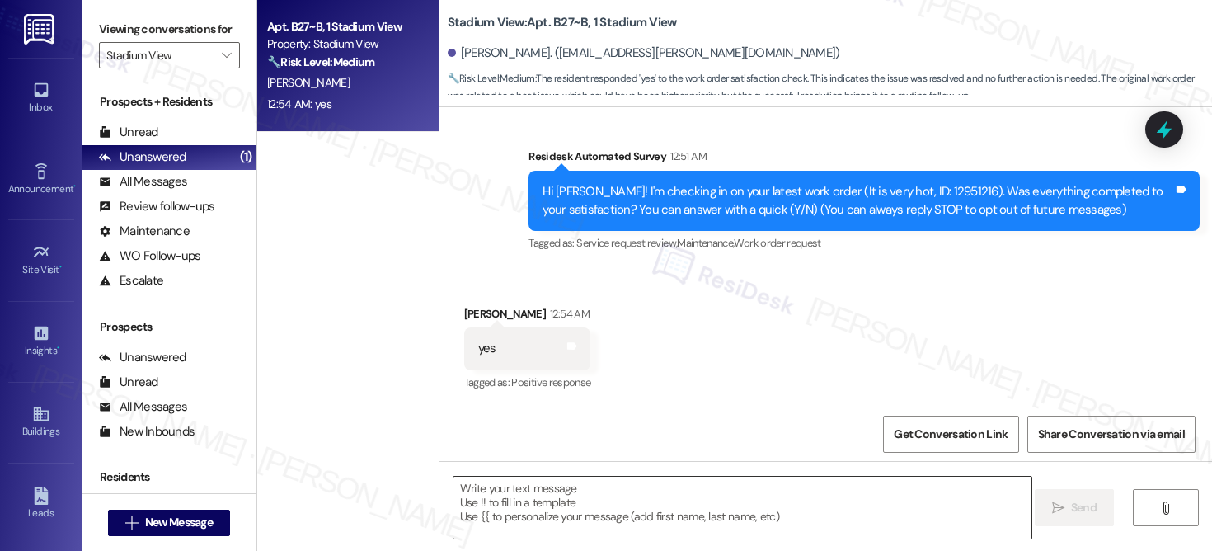
click at [576, 525] on textarea at bounding box center [743, 508] width 578 height 62
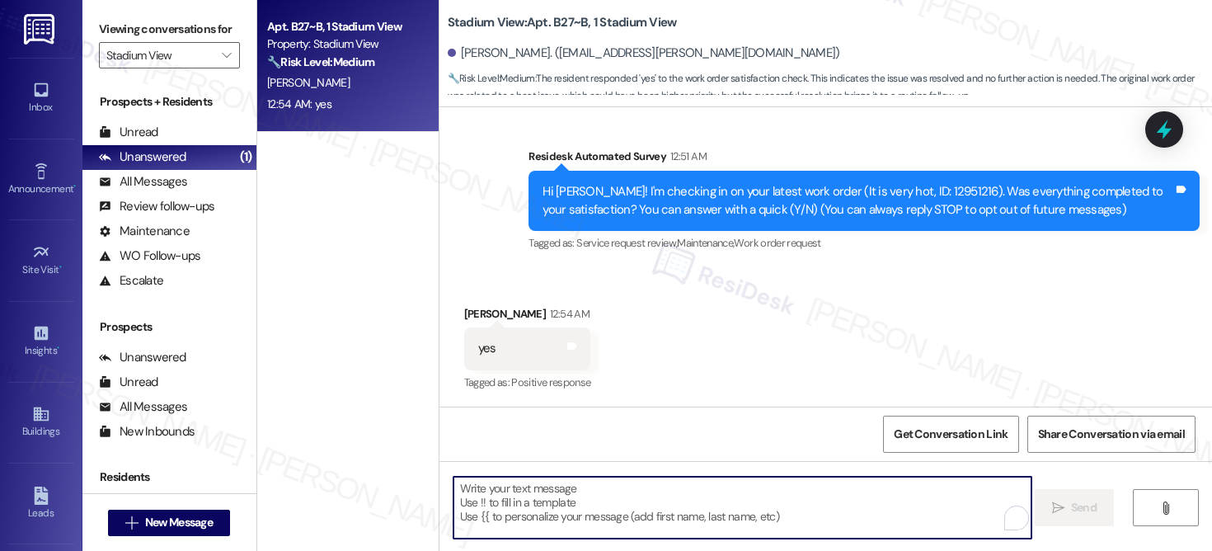
paste textarea "Hi {{first_name}}, I'm so glad to hear the work order was completed to your sat…"
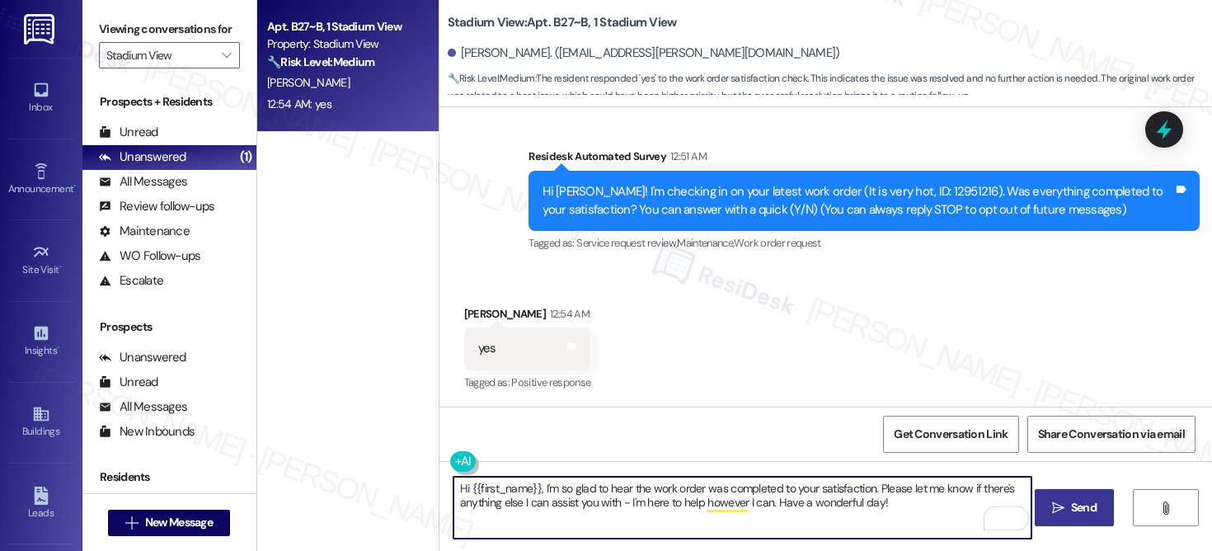
type textarea "Hi {{first_name}}, I'm so glad to hear the work order was completed to your sat…"
click at [1090, 505] on span "Send" at bounding box center [1084, 507] width 26 height 17
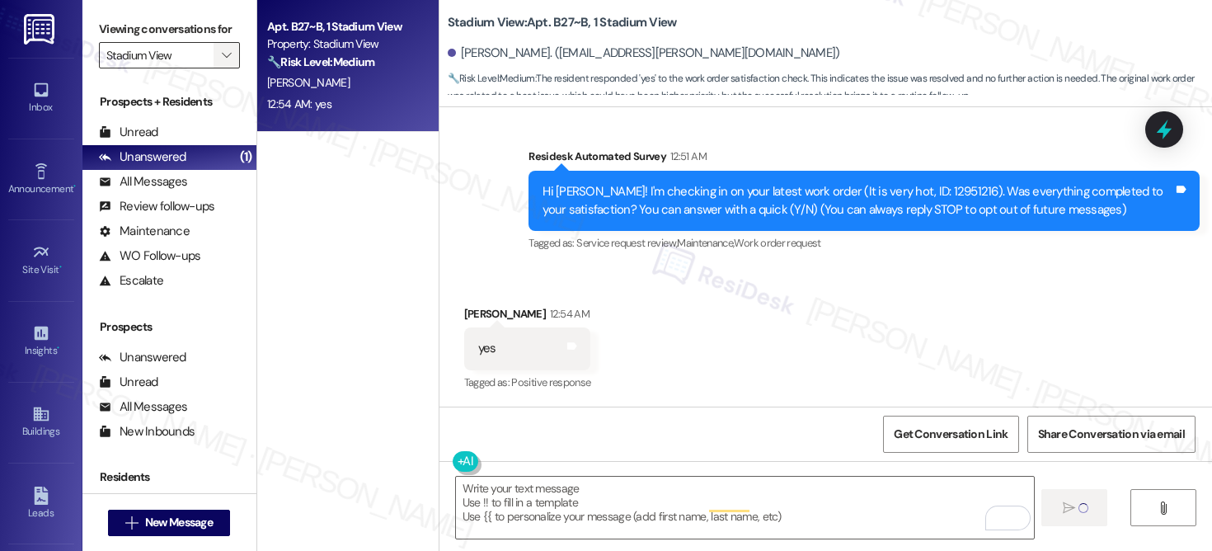
click at [222, 62] on icon "" at bounding box center [226, 55] width 9 height 13
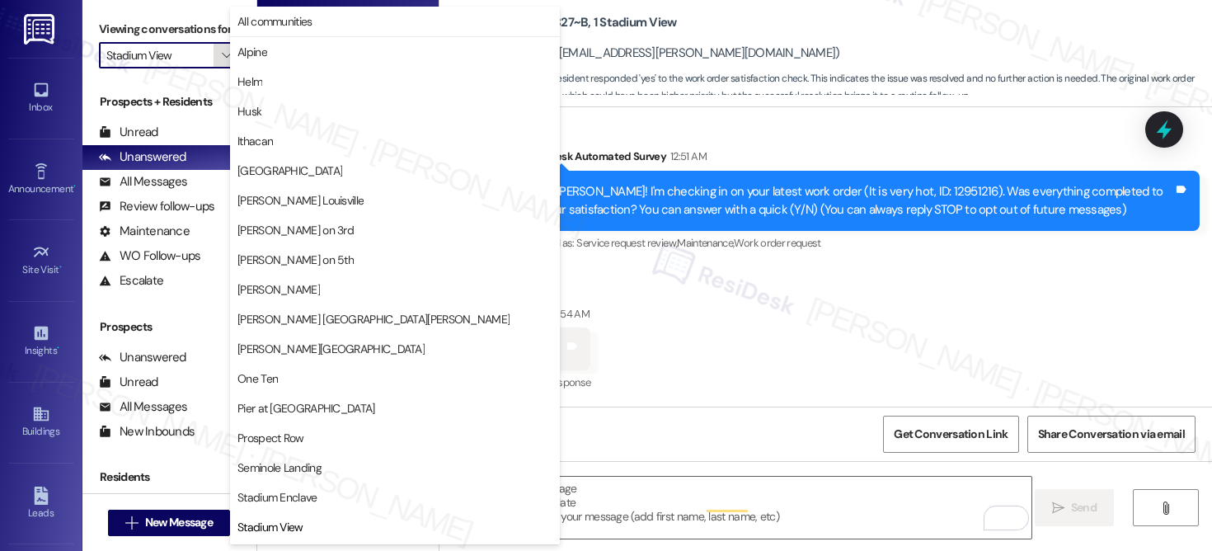
scroll to position [57, 0]
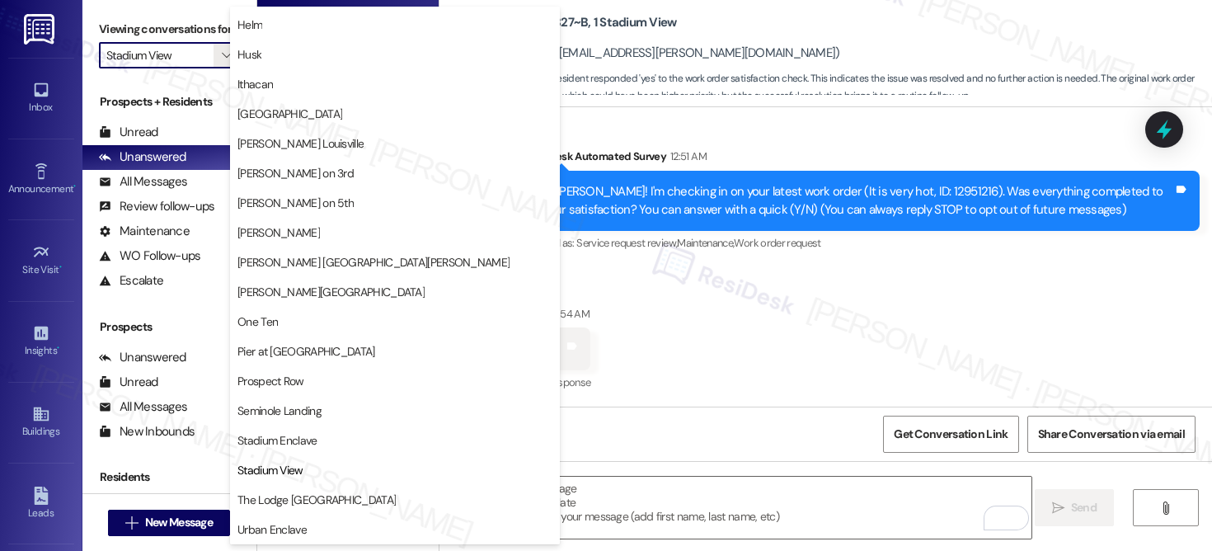
click at [291, 437] on span "Stadium Enclave" at bounding box center [277, 440] width 80 height 16
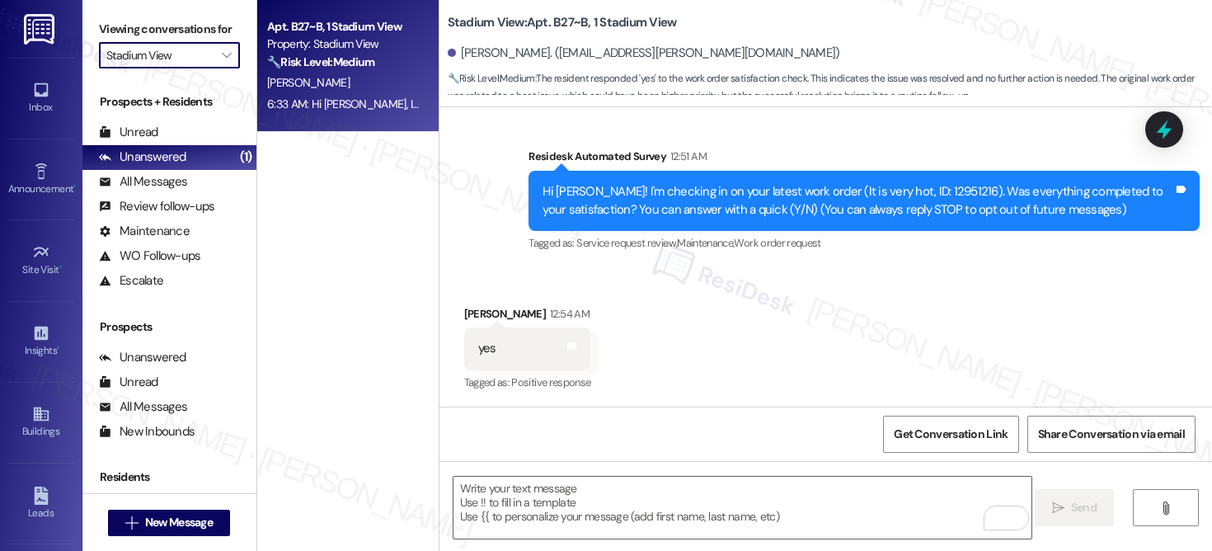
type input "Stadium Enclave"
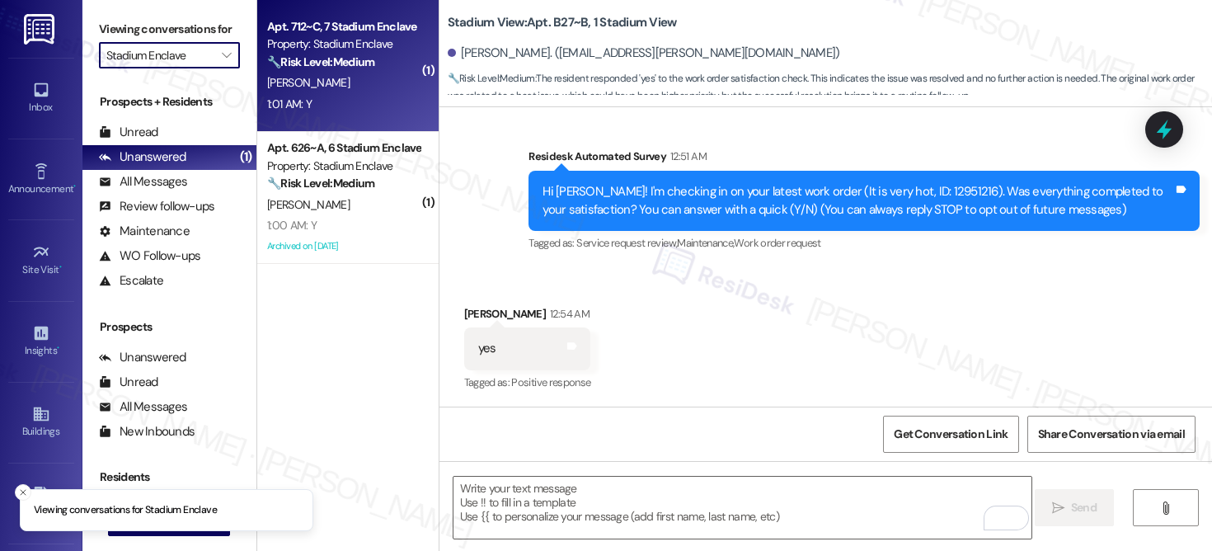
click at [337, 87] on div "E. Dunham" at bounding box center [344, 83] width 156 height 21
type textarea "Fetching suggested responses. Please feel free to read through the conversation…"
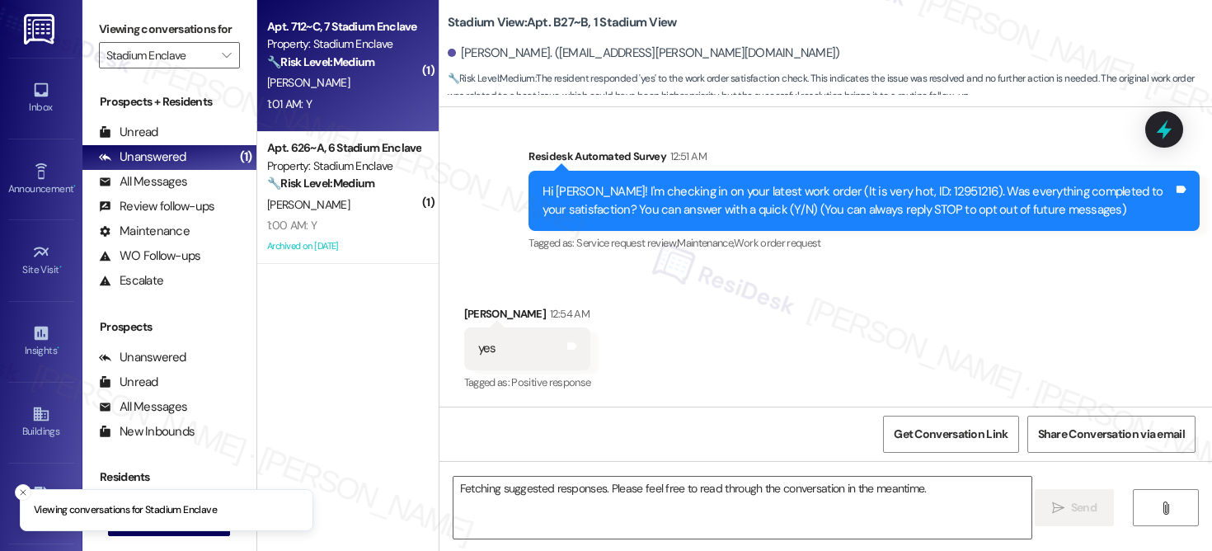
click at [336, 88] on div "E. Dunham" at bounding box center [344, 83] width 156 height 21
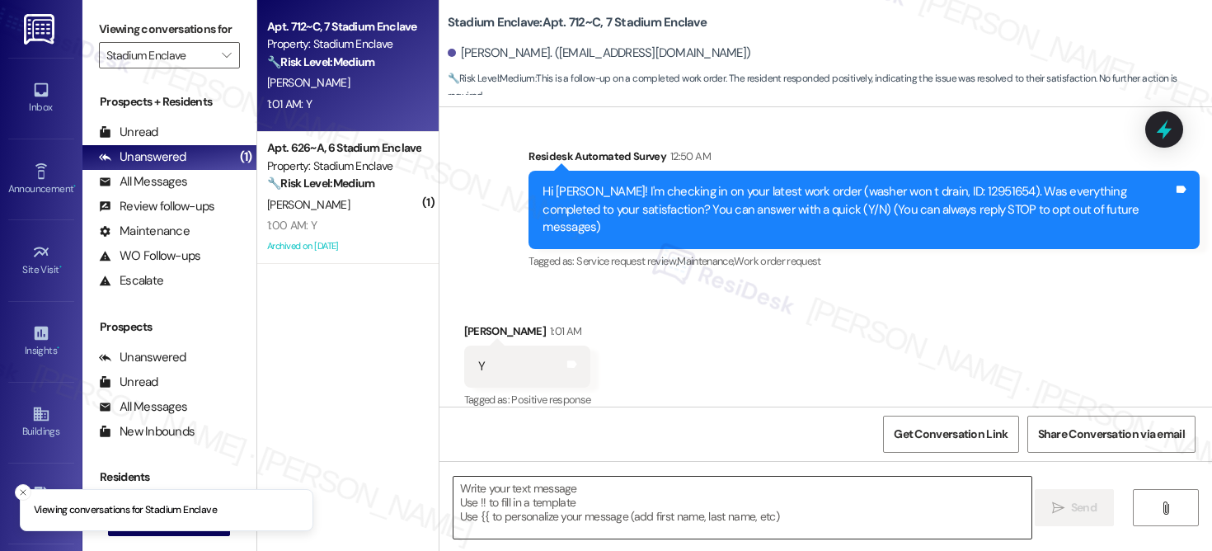
click at [608, 494] on textarea at bounding box center [743, 508] width 578 height 62
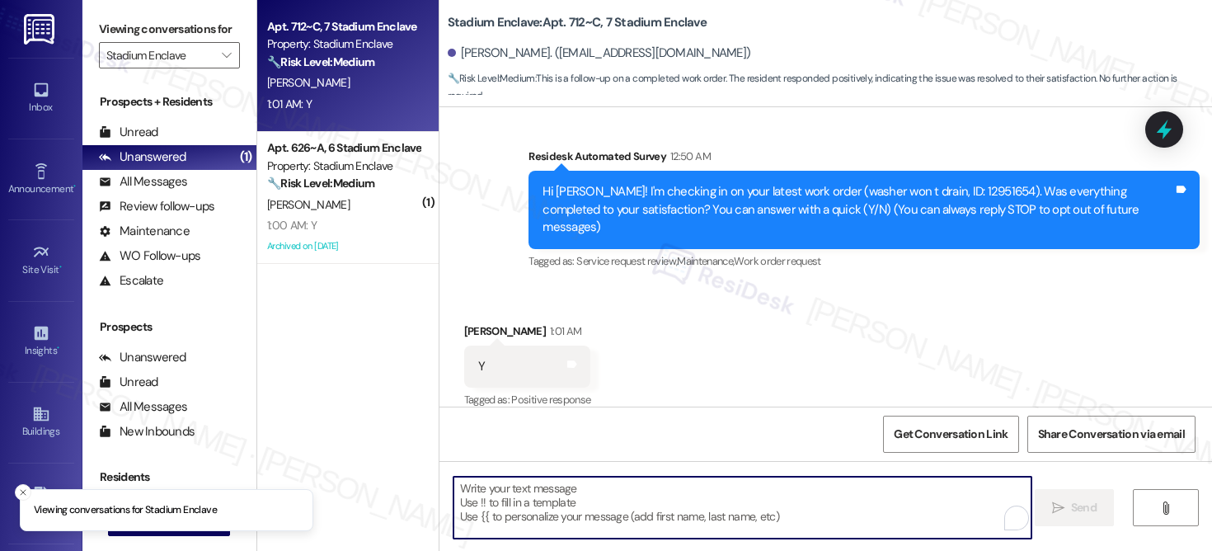
paste textarea "Hi {{first_name}}, I'm so glad to hear the work order was completed to your sat…"
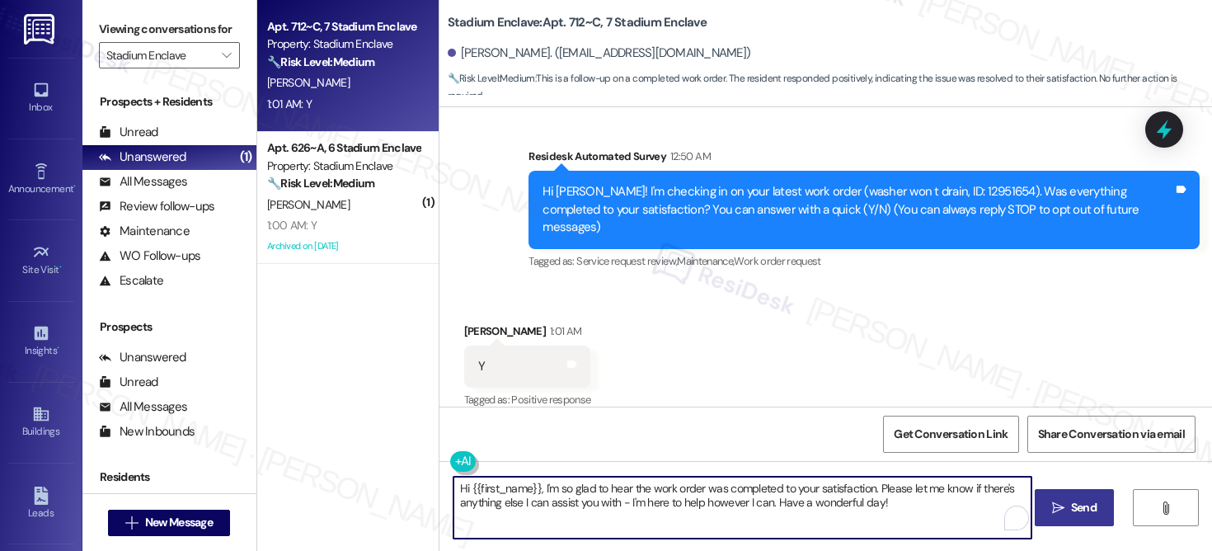
type textarea "Hi {{first_name}}, I'm so glad to hear the work order was completed to your sat…"
click at [1081, 505] on span "Send" at bounding box center [1084, 507] width 26 height 17
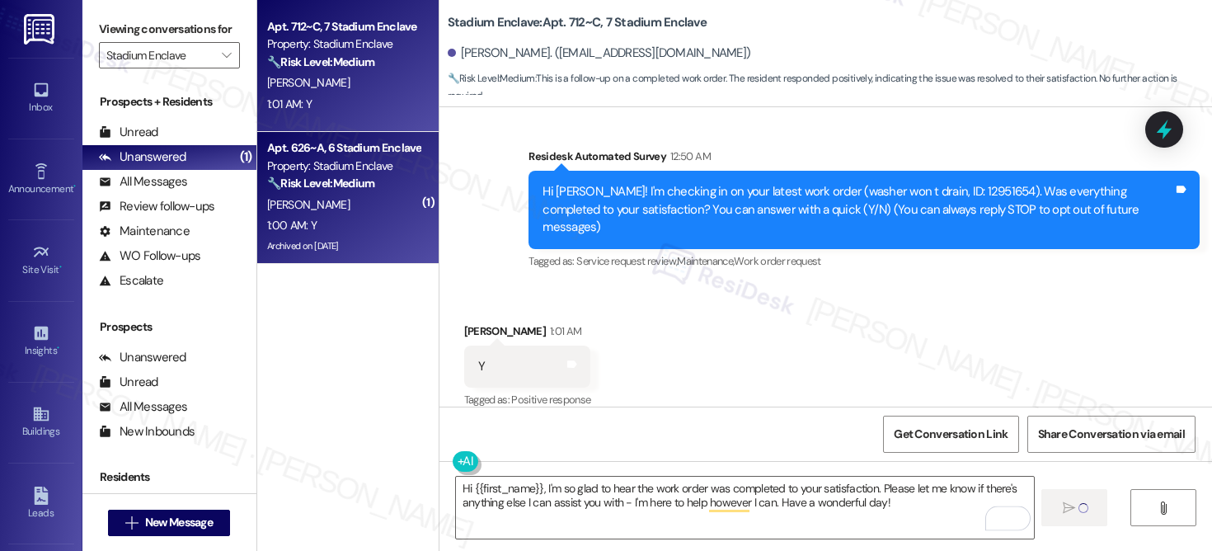
click at [345, 191] on div "🔧 Risk Level: Medium The resident is simply confirming the completion of a work…" at bounding box center [343, 183] width 153 height 17
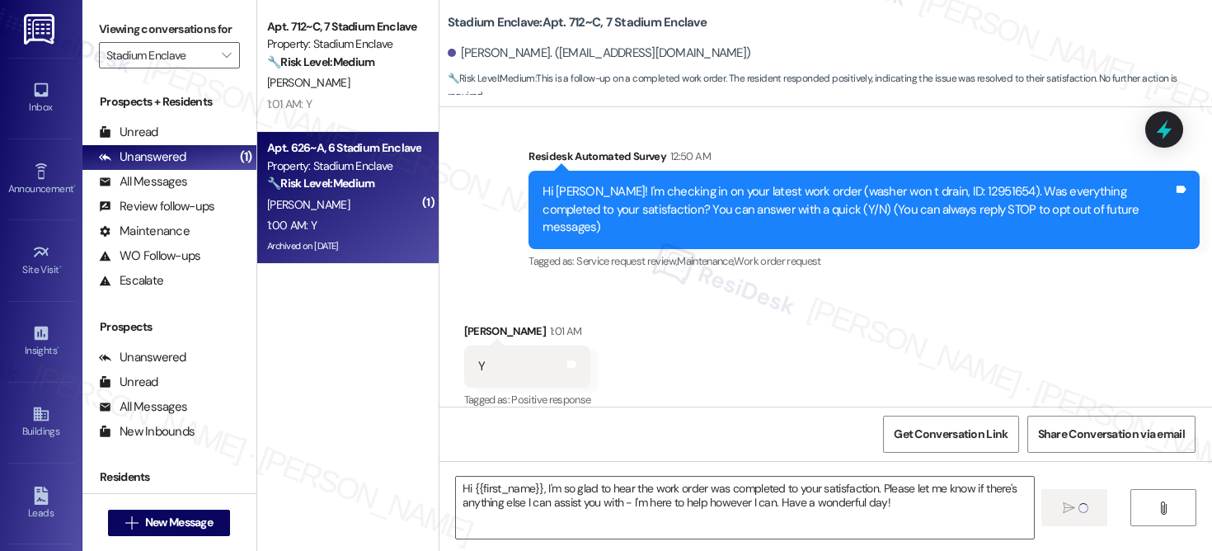
type textarea "Fetching suggested responses. Please feel free to read through the conversation…"
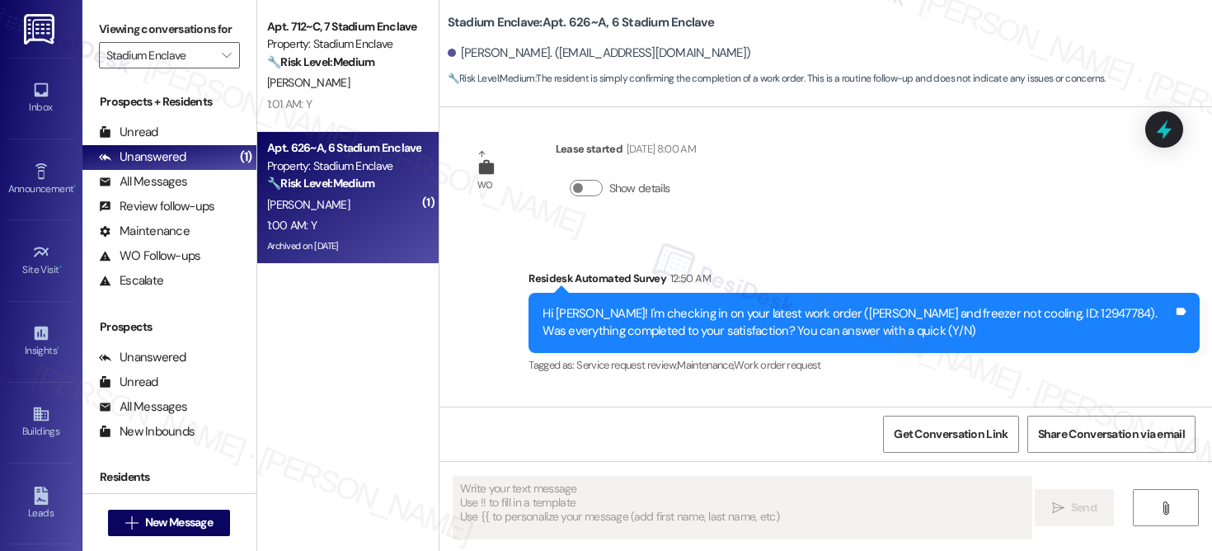
scroll to position [3951, 0]
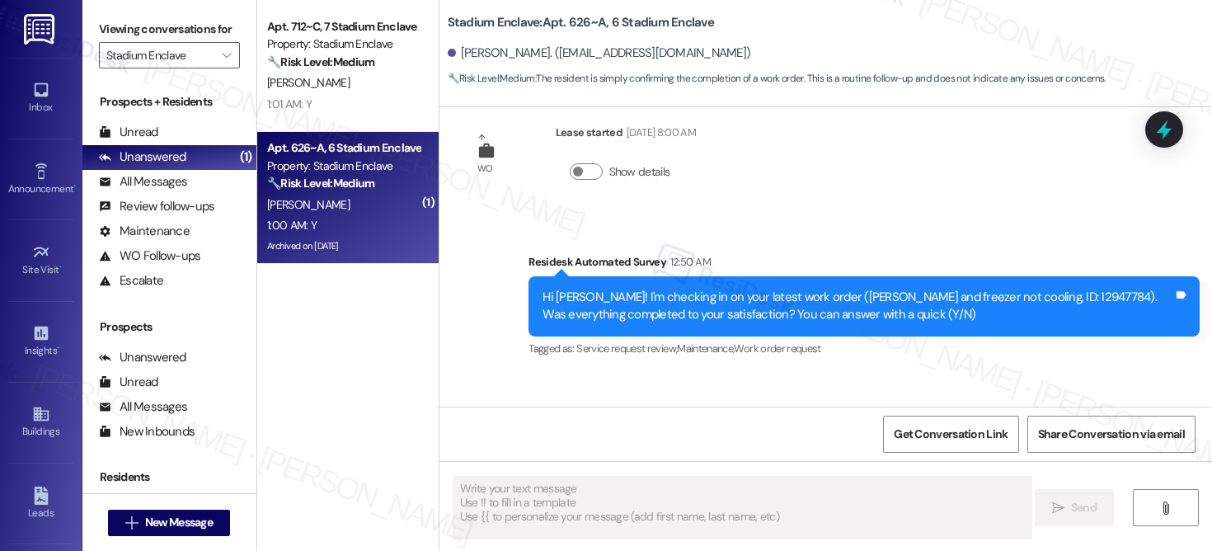
click at [345, 195] on div "R. Fernandez" at bounding box center [344, 205] width 156 height 21
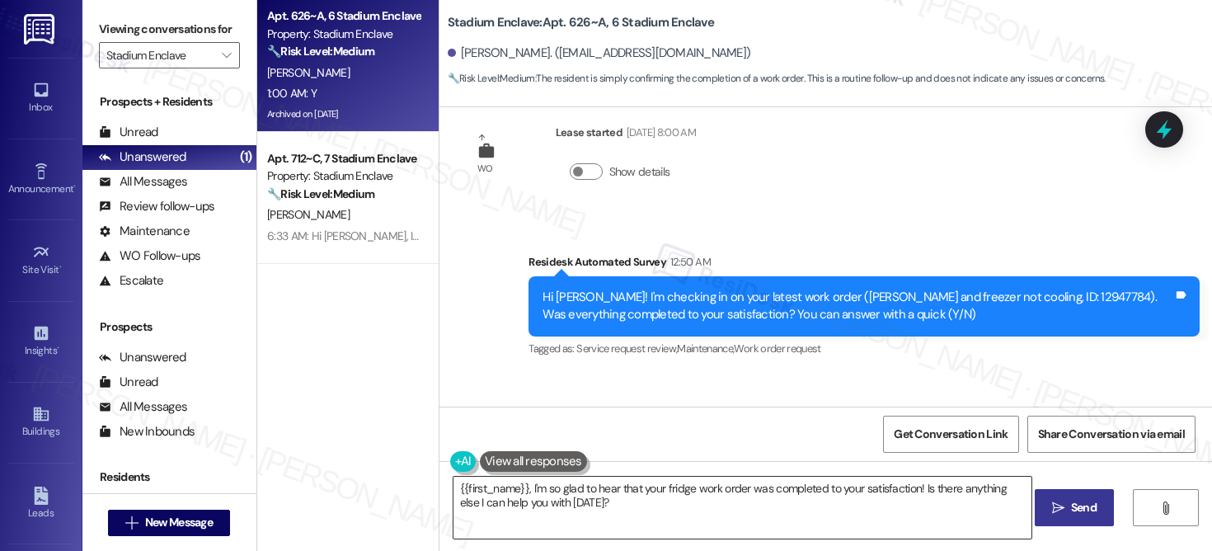
click at [581, 499] on textarea "{{first_name}}, I'm so glad to hear that your fridge work order was completed t…" at bounding box center [743, 508] width 578 height 62
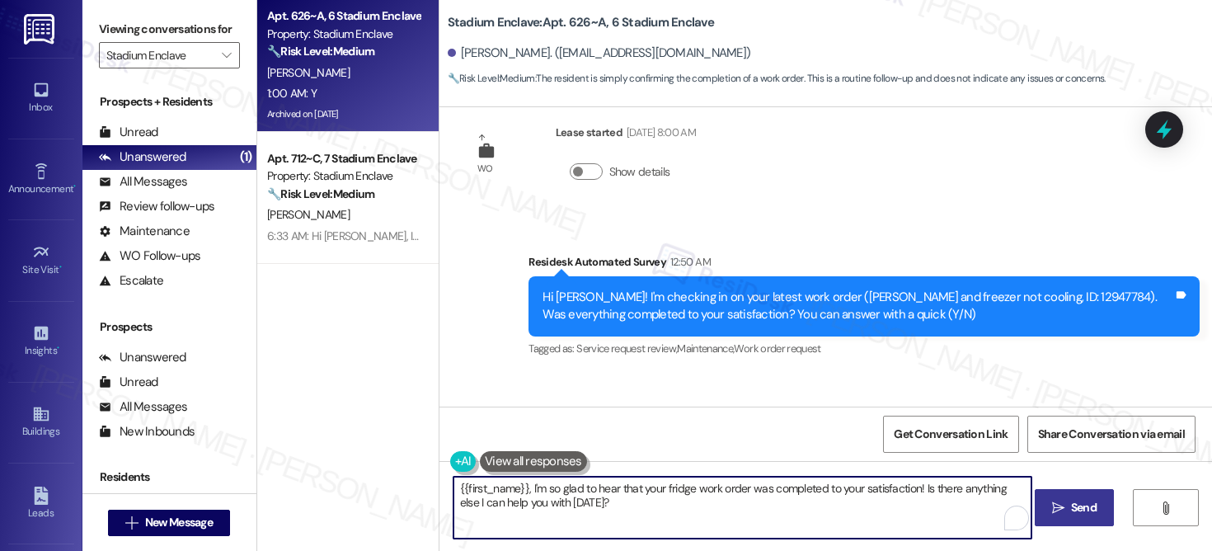
click at [581, 498] on textarea "{{first_name}}, I'm so glad to hear that your fridge work order was completed t…" at bounding box center [743, 508] width 578 height 62
paste textarea "Hi {{first_name}}, I'm so glad to hear the work order was completed to your sat…"
type textarea "Hi {{first_name}}, I'm so glad to hear the work order was completed to your sat…"
click at [1071, 512] on span "Send" at bounding box center [1084, 507] width 26 height 17
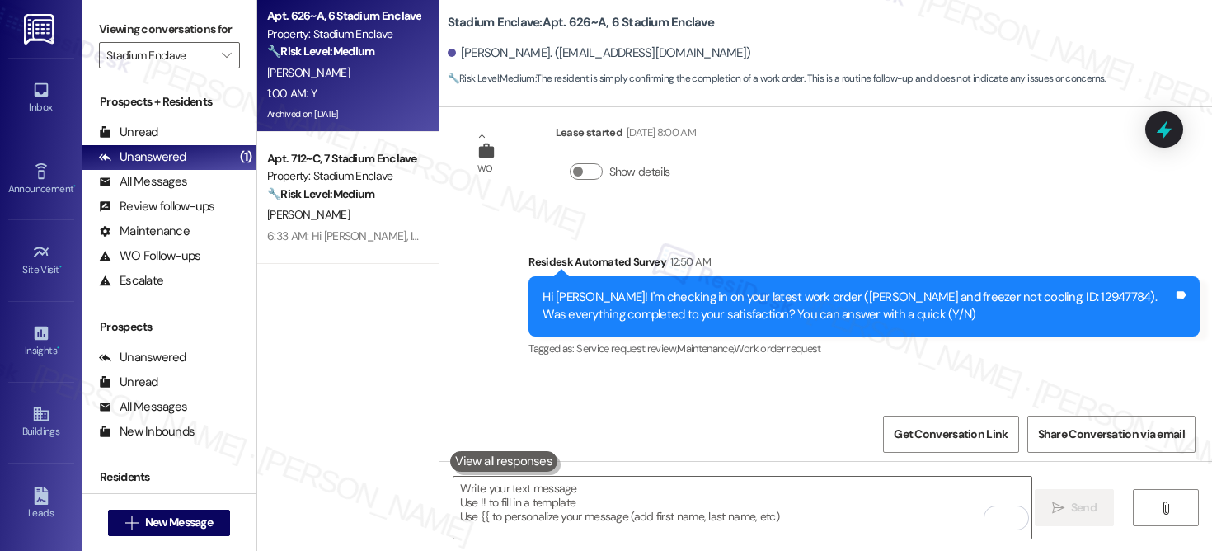
click at [331, 189] on strong "🔧 Risk Level: Medium" at bounding box center [320, 193] width 107 height 15
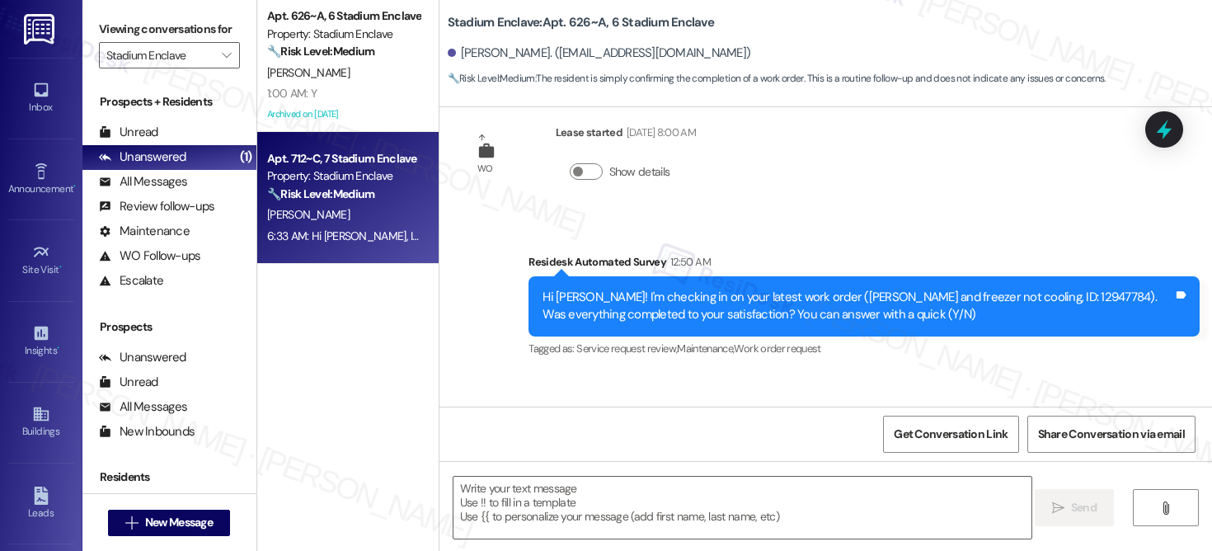
type textarea "Fetching suggested responses. Please feel free to read through the conversation…"
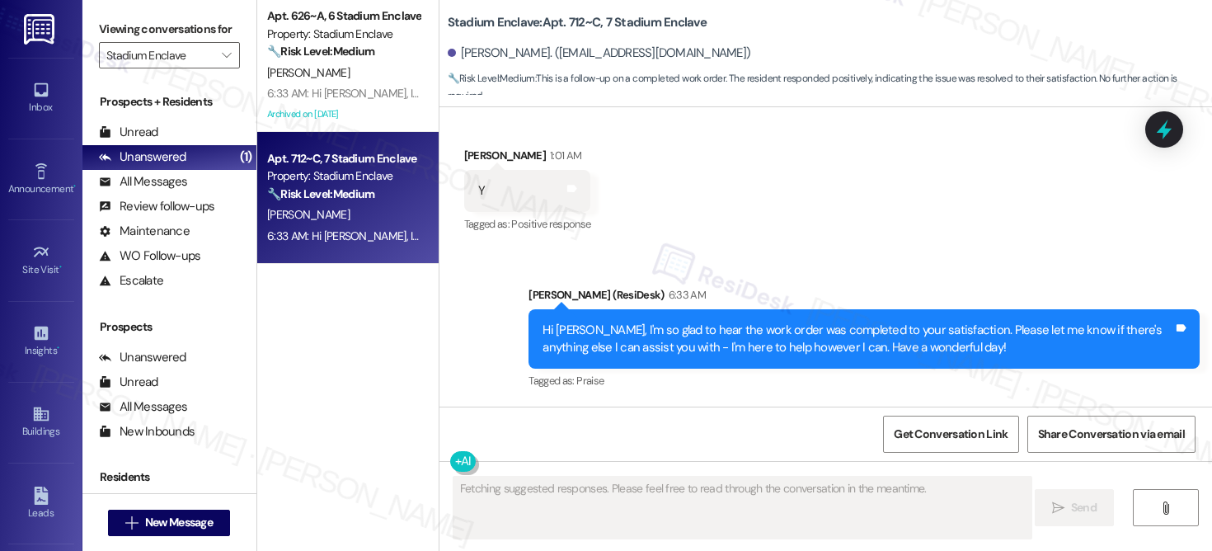
scroll to position [297, 0]
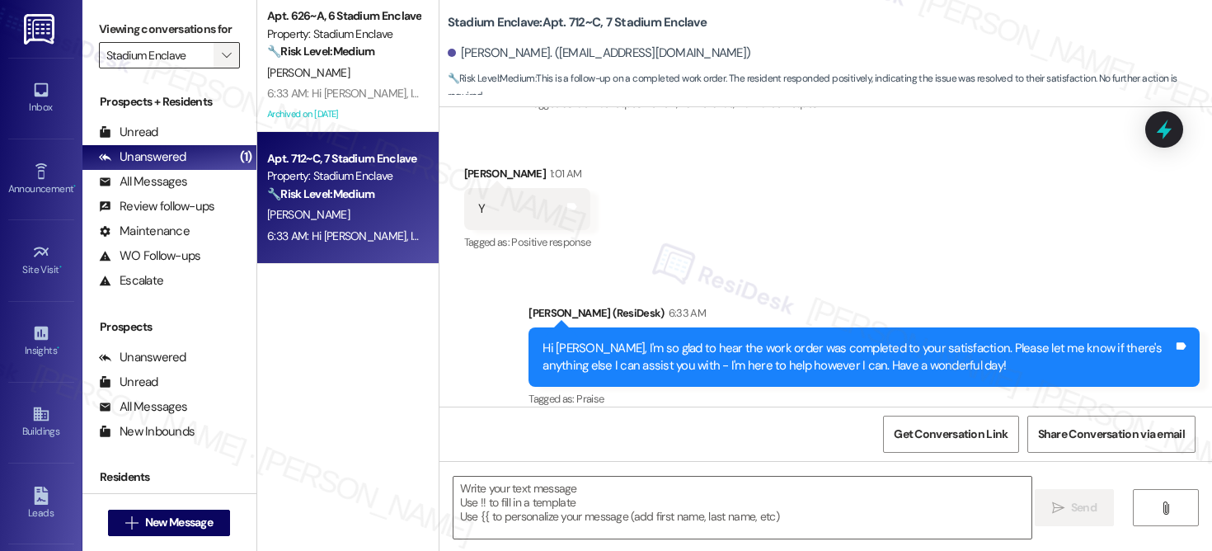
click at [222, 62] on icon "" at bounding box center [226, 55] width 9 height 13
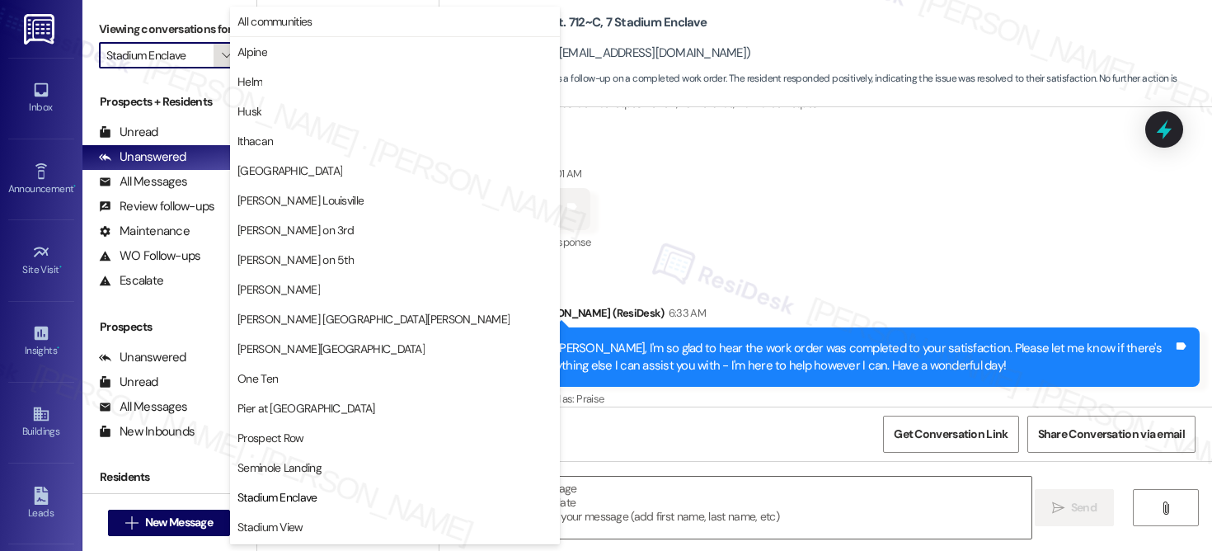
scroll to position [57, 0]
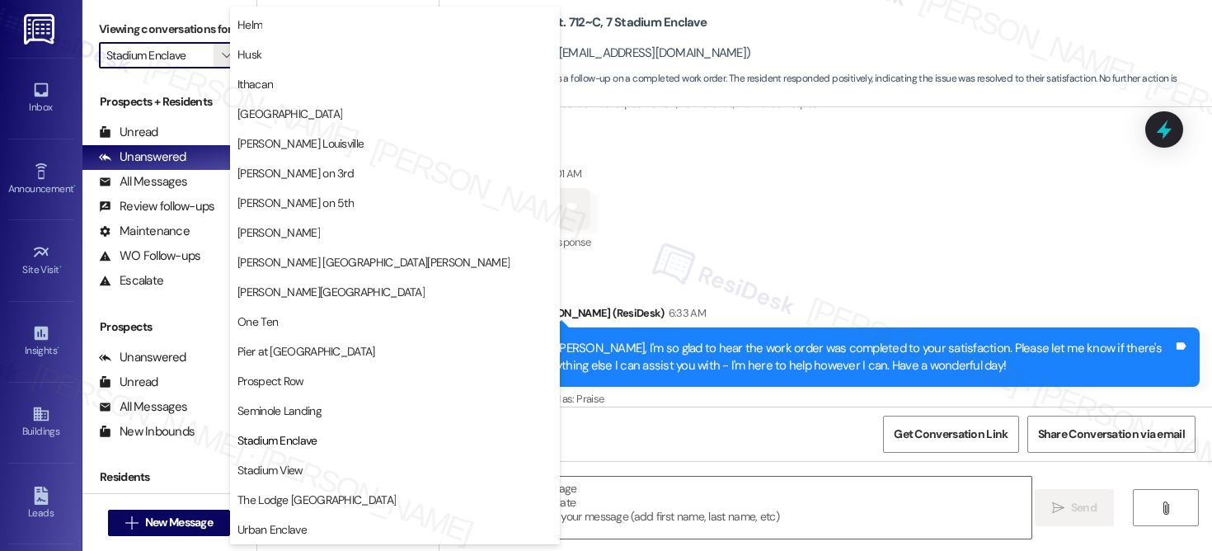
click at [302, 407] on span "Seminole Landing" at bounding box center [279, 410] width 84 height 16
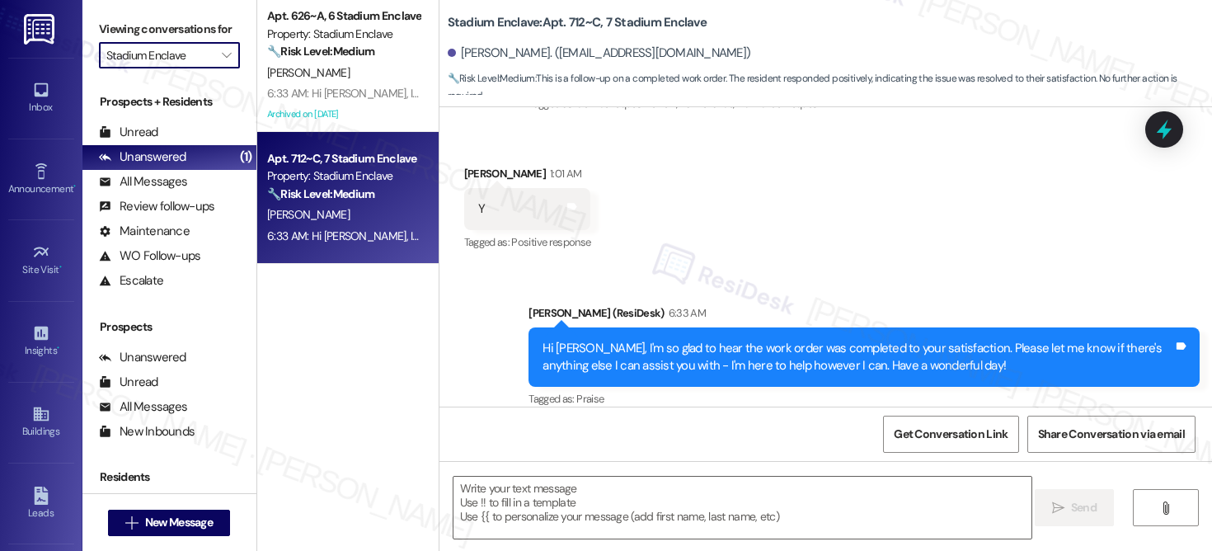
type input "Seminole Landing"
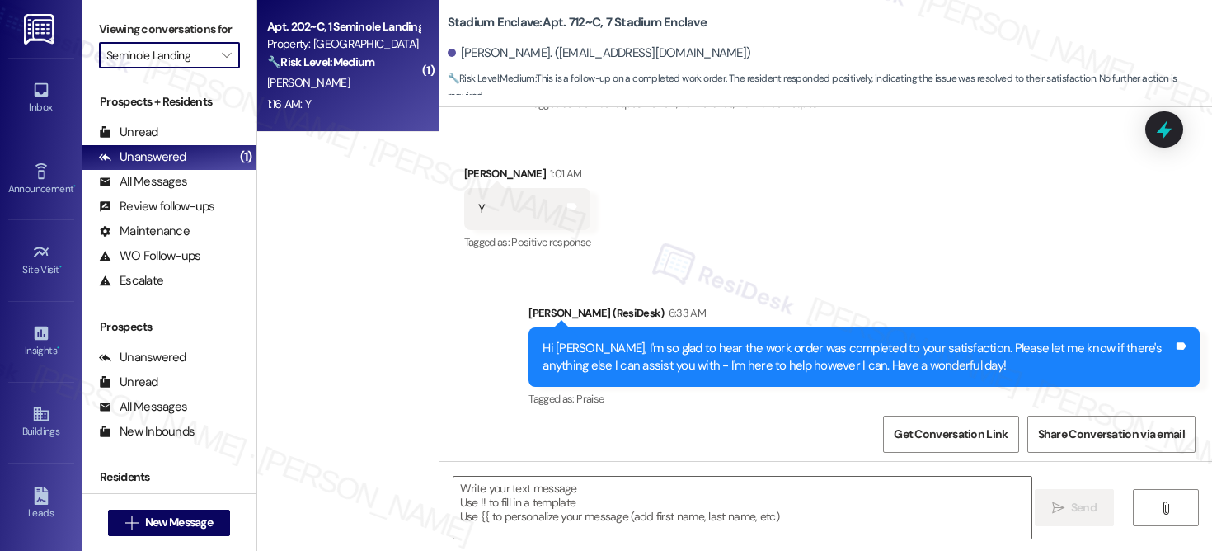
click at [306, 103] on div "1:16 AM: Y 1:16 AM: Y" at bounding box center [344, 104] width 156 height 21
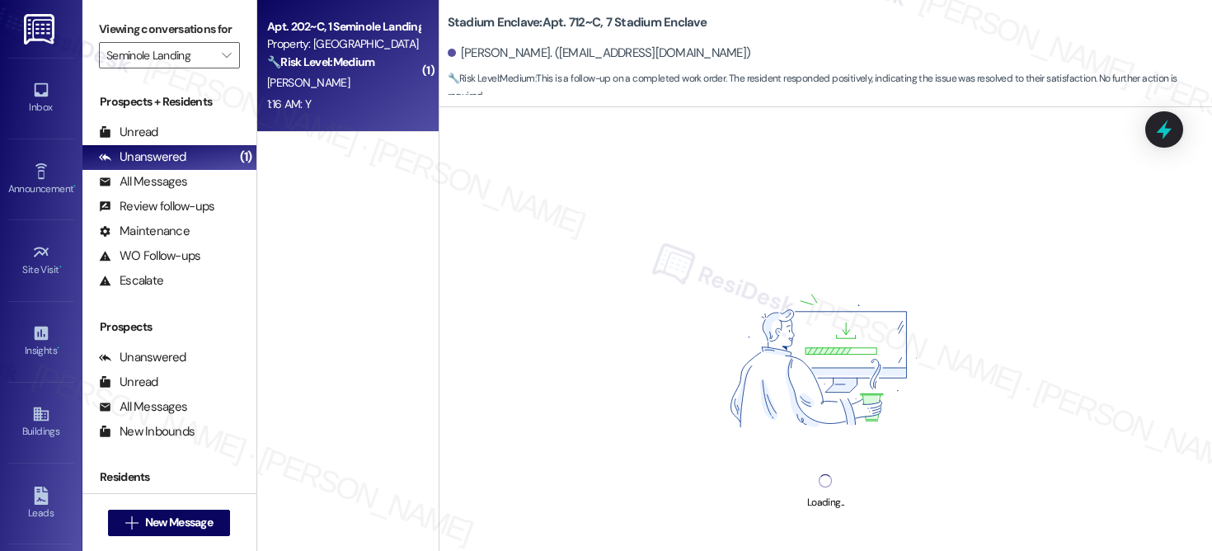
click at [307, 102] on div "1:16 AM: Y 1:16 AM: Y" at bounding box center [344, 104] width 156 height 21
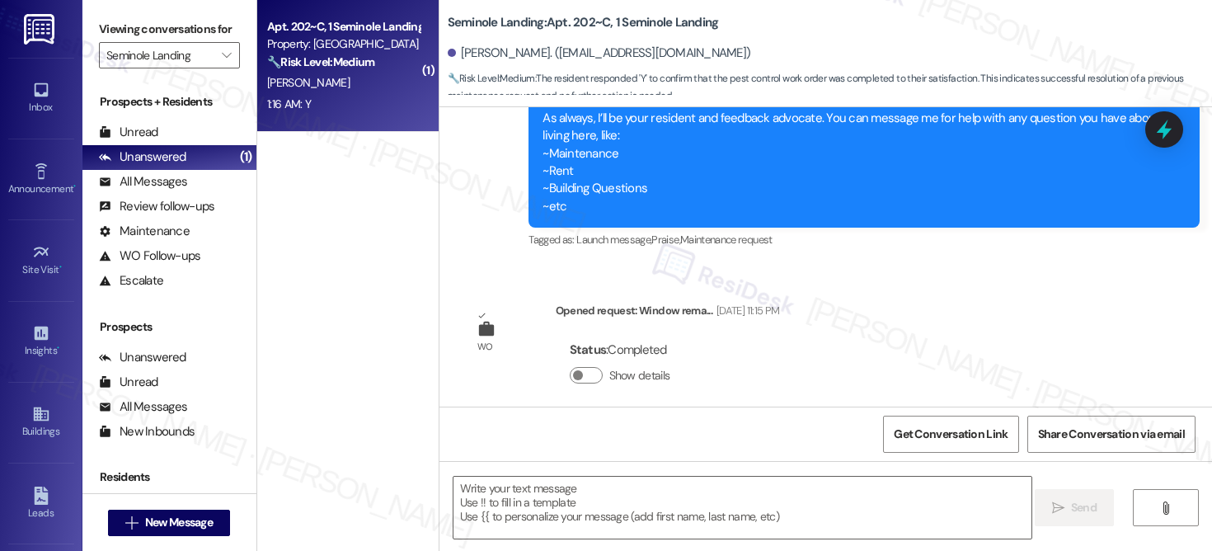
type textarea "Fetching suggested responses. Please feel free to read through the conversation…"
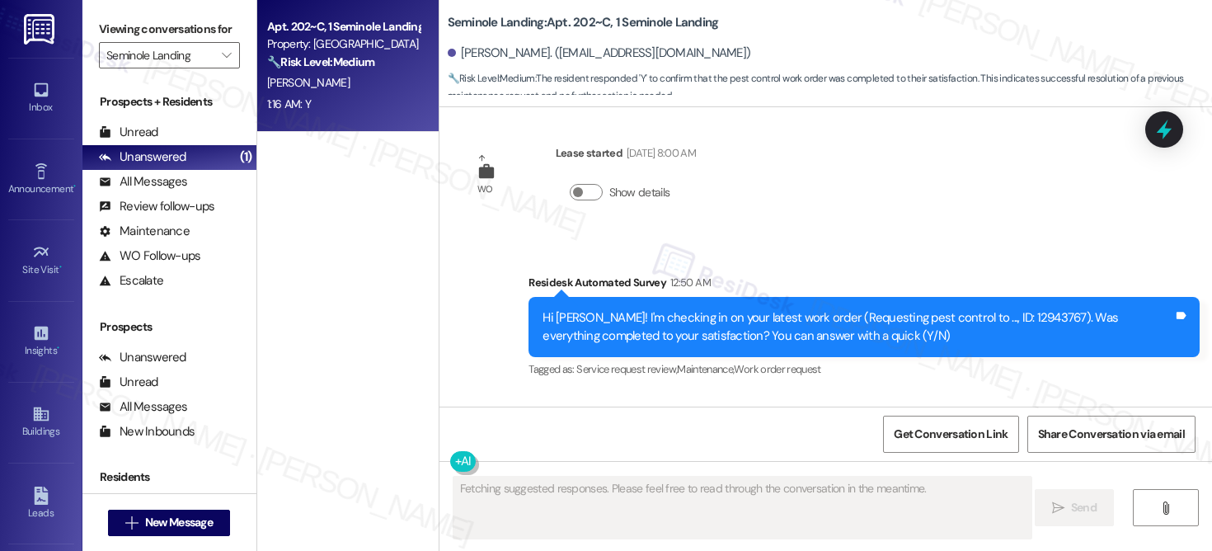
scroll to position [2813, 0]
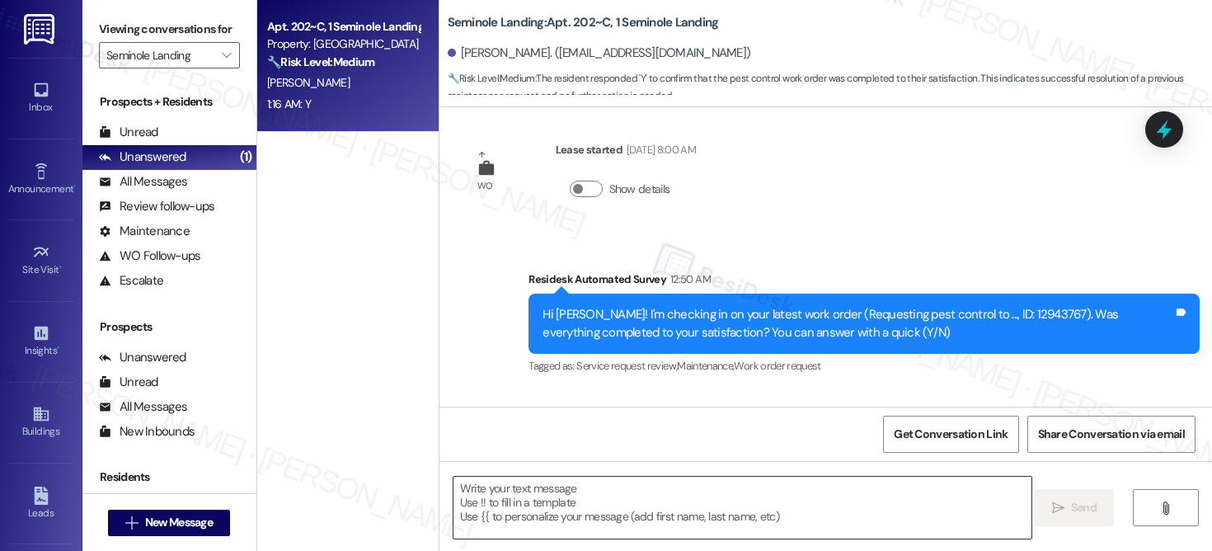
click at [649, 505] on textarea at bounding box center [743, 508] width 578 height 62
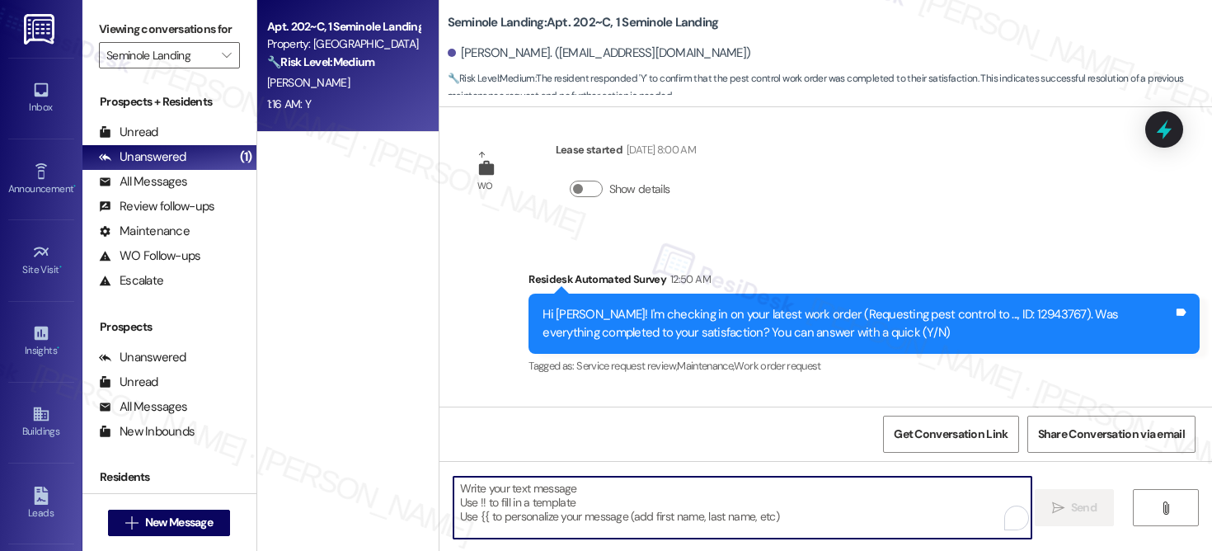
click at [595, 518] on textarea "To enrich screen reader interactions, please activate Accessibility in Grammarl…" at bounding box center [743, 508] width 578 height 62
paste textarea "Hi {{first_name}}, I'm so glad to hear the work order was completed to your sat…"
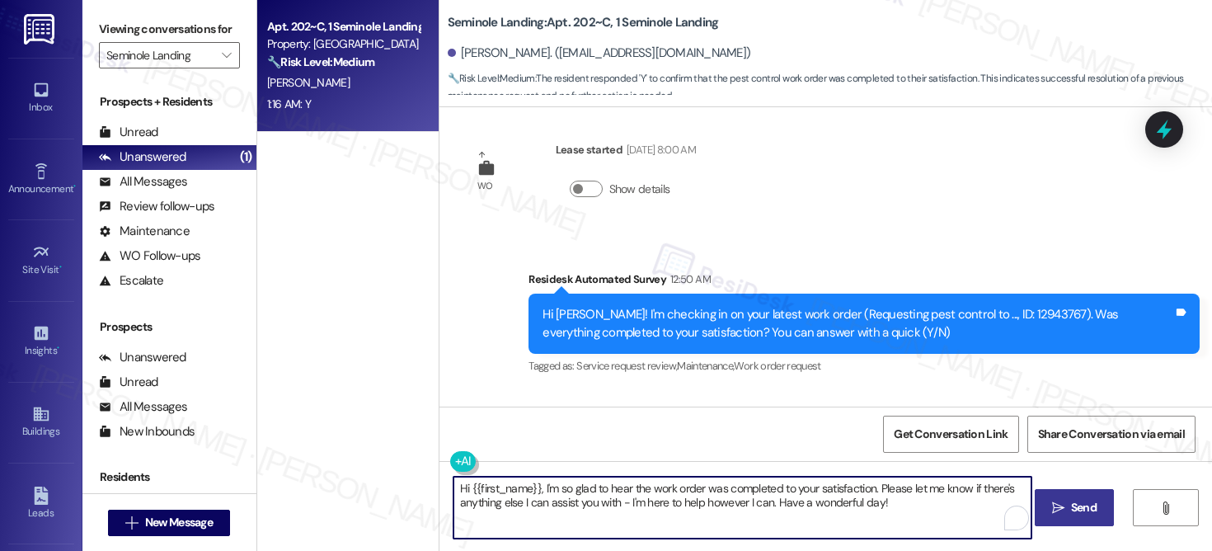
type textarea "Hi {{first_name}}, I'm so glad to hear the work order was completed to your sat…"
click at [1054, 497] on button " Send" at bounding box center [1075, 507] width 80 height 37
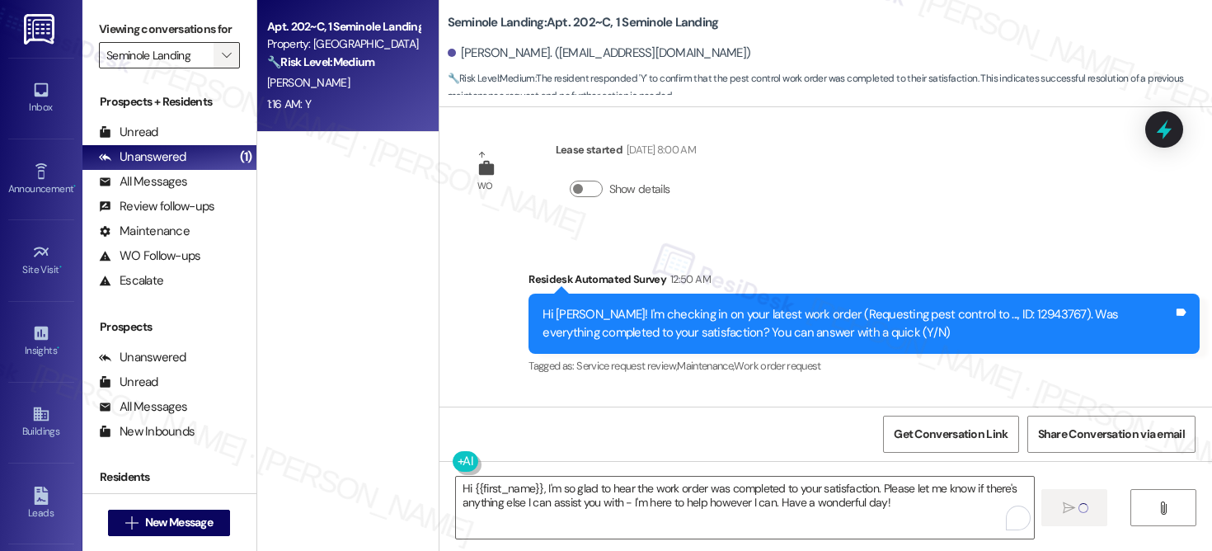
click at [223, 68] on span "" at bounding box center [227, 55] width 16 height 26
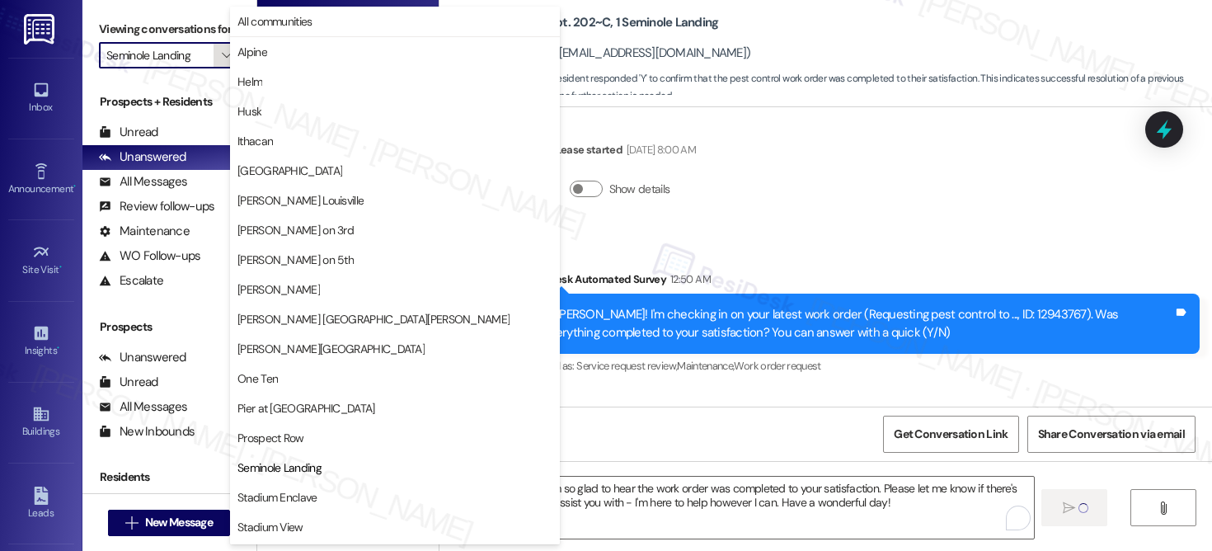
scroll to position [57, 0]
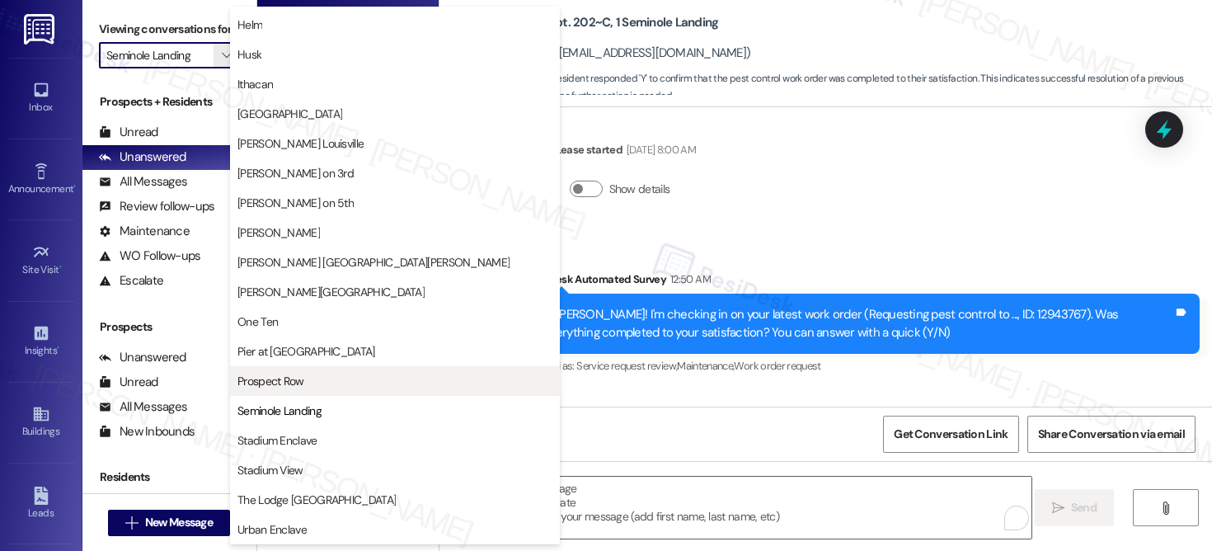
click at [302, 374] on span "Prospect Row" at bounding box center [270, 381] width 67 height 16
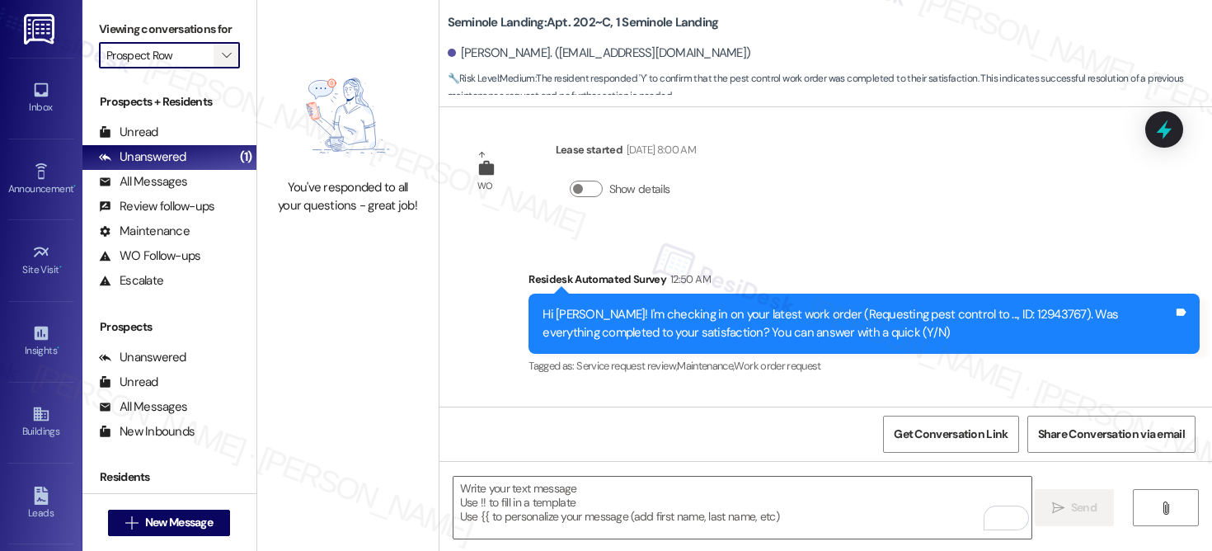
click at [222, 62] on icon "" at bounding box center [226, 55] width 9 height 13
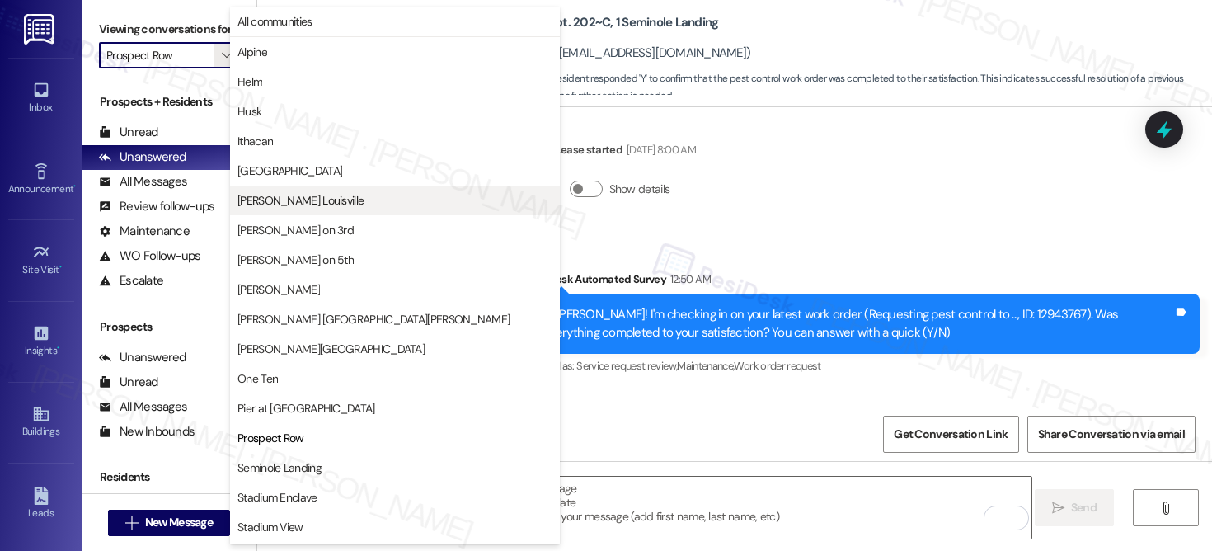
scroll to position [57, 0]
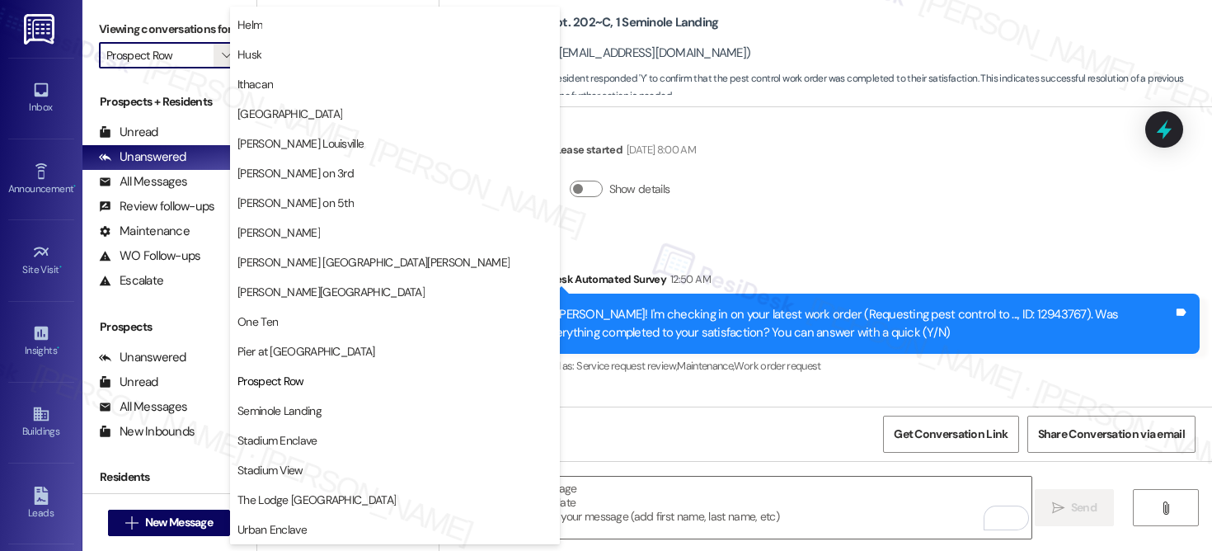
click at [277, 364] on button "Pier at [GEOGRAPHIC_DATA]" at bounding box center [395, 351] width 330 height 30
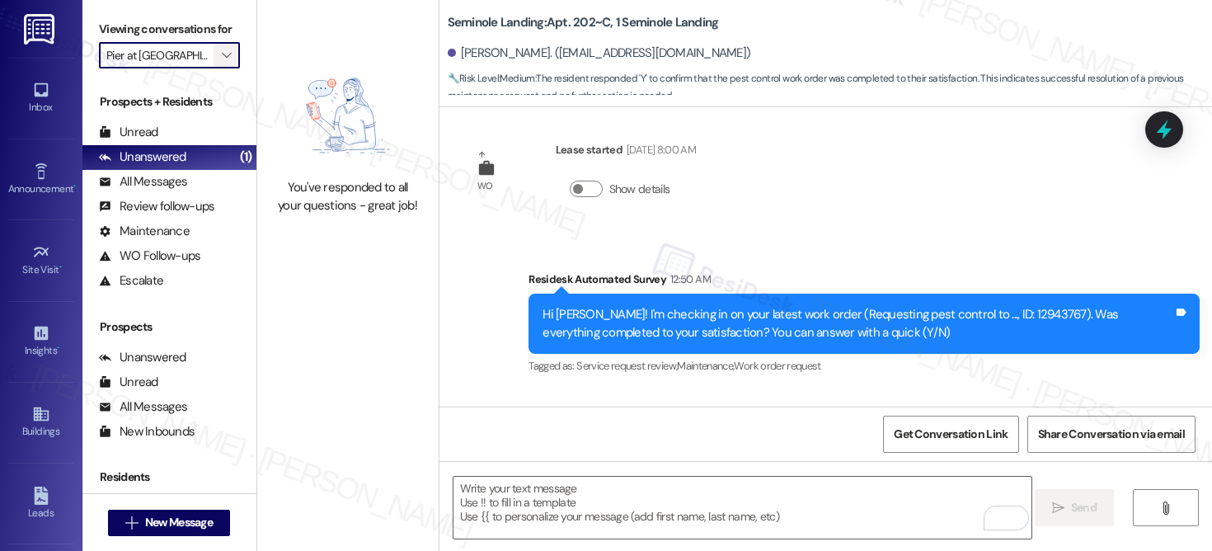
click at [222, 62] on icon "" at bounding box center [226, 55] width 9 height 13
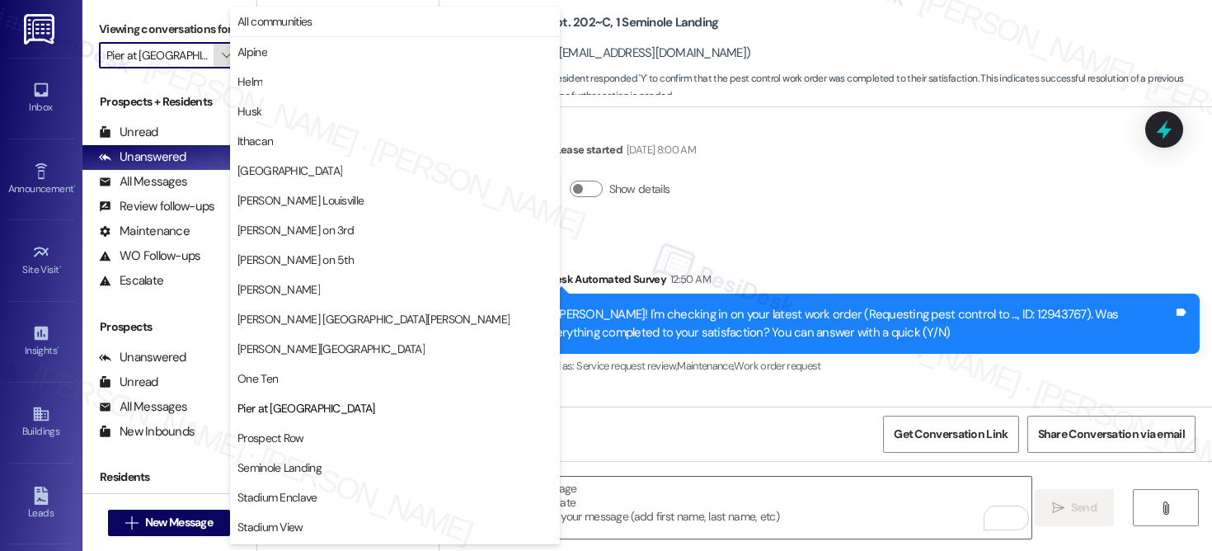
scroll to position [57, 0]
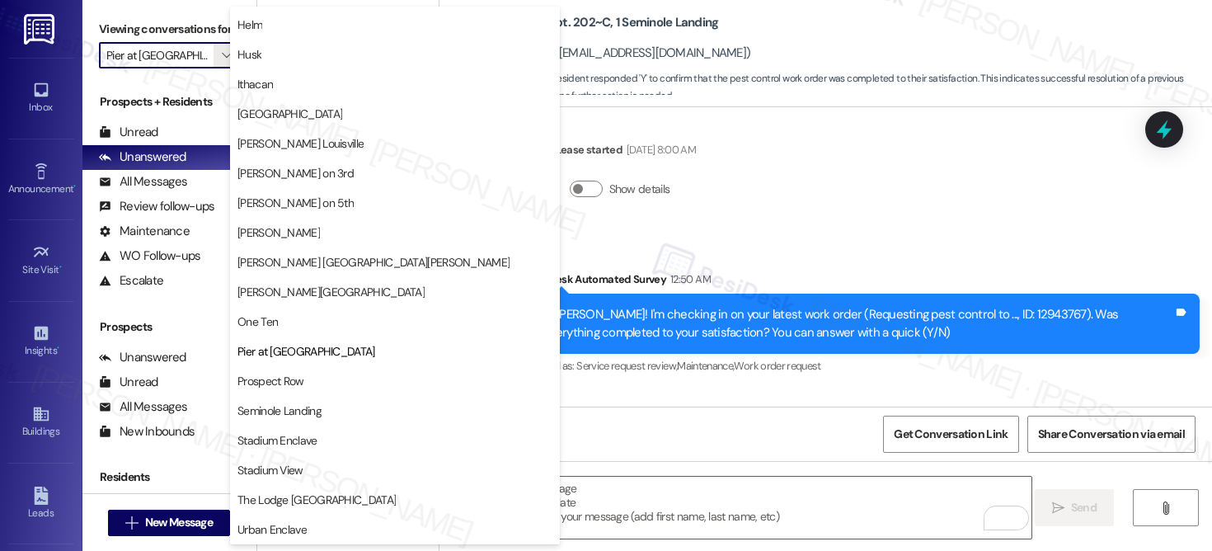
click at [307, 322] on span "One Ten" at bounding box center [394, 321] width 315 height 16
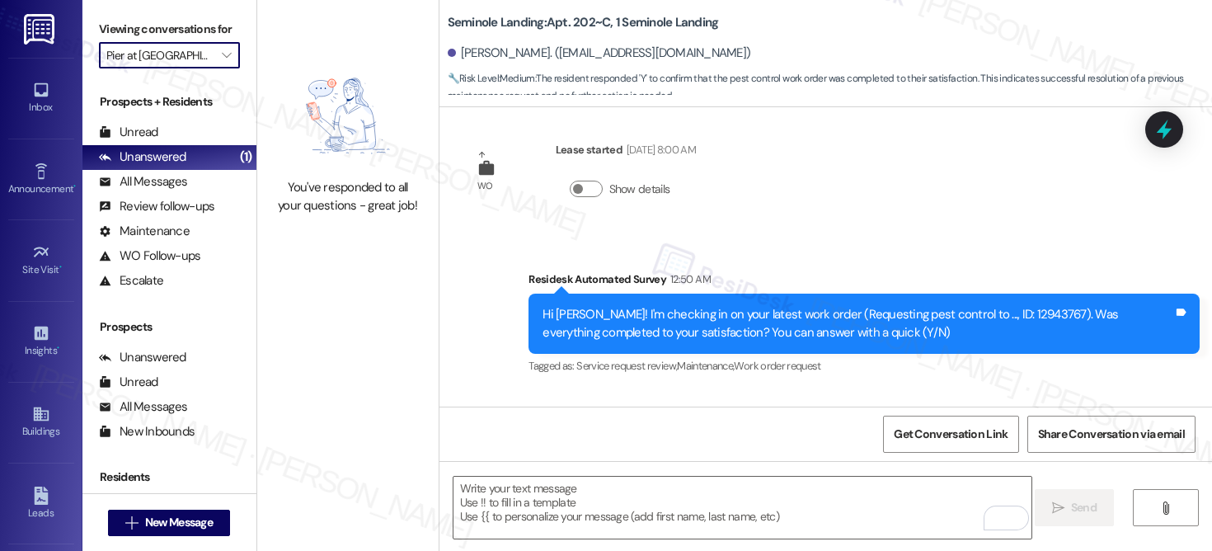
type input "One Ten"
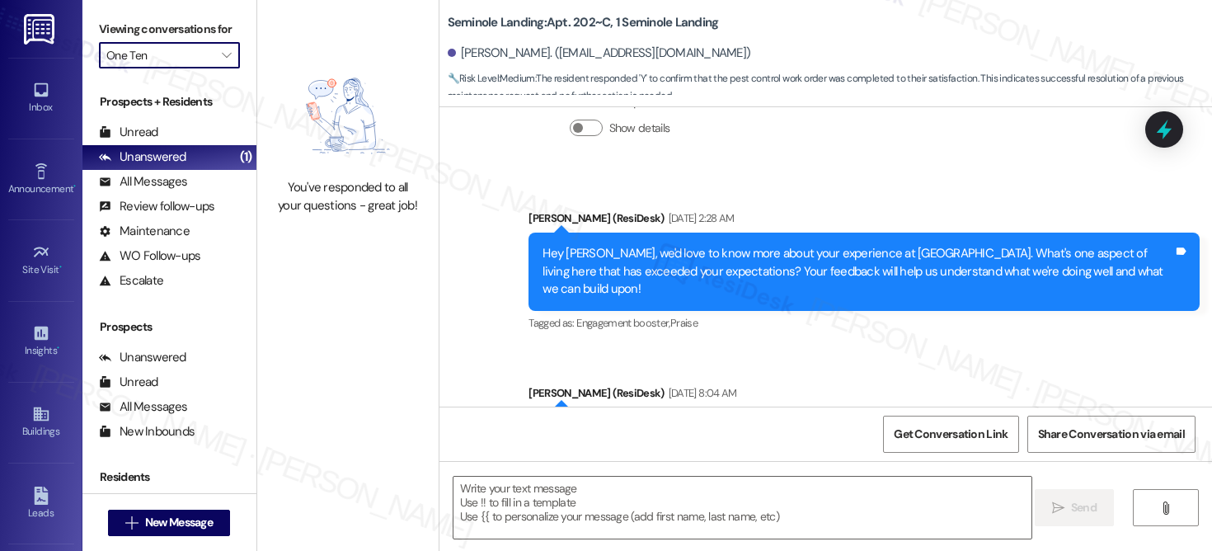
type textarea "Fetching suggested responses. Please feel free to read through the conversation…"
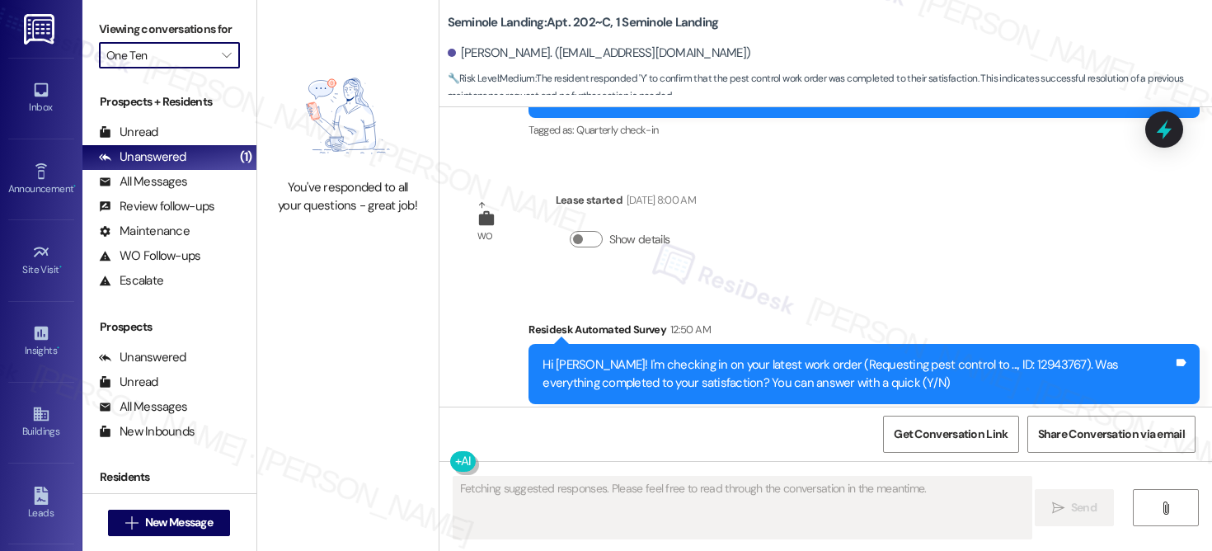
scroll to position [2813, 0]
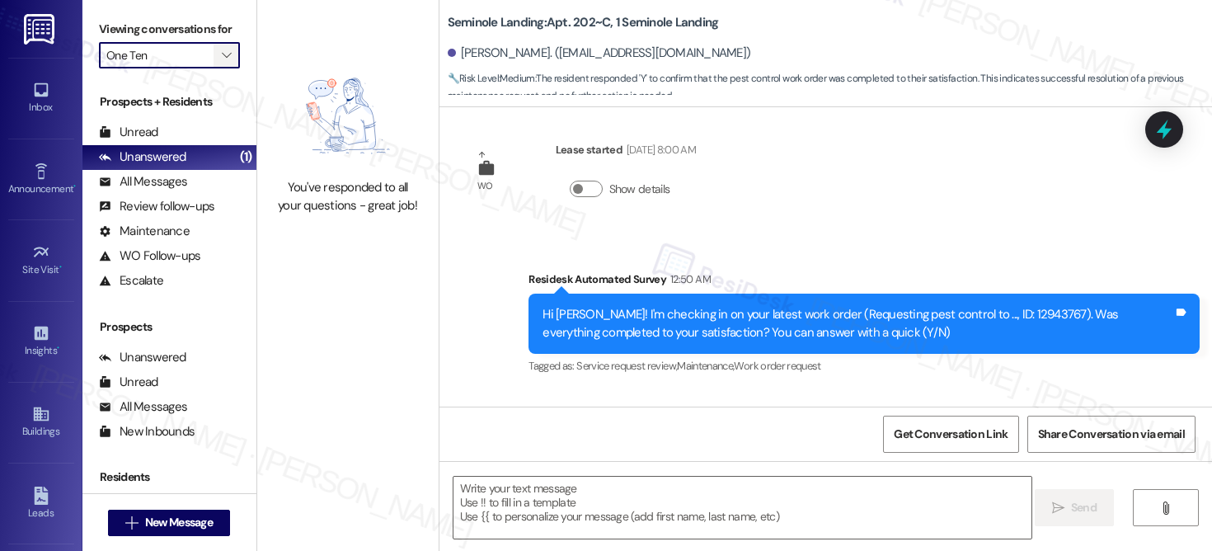
click at [228, 68] on button "" at bounding box center [227, 55] width 26 height 26
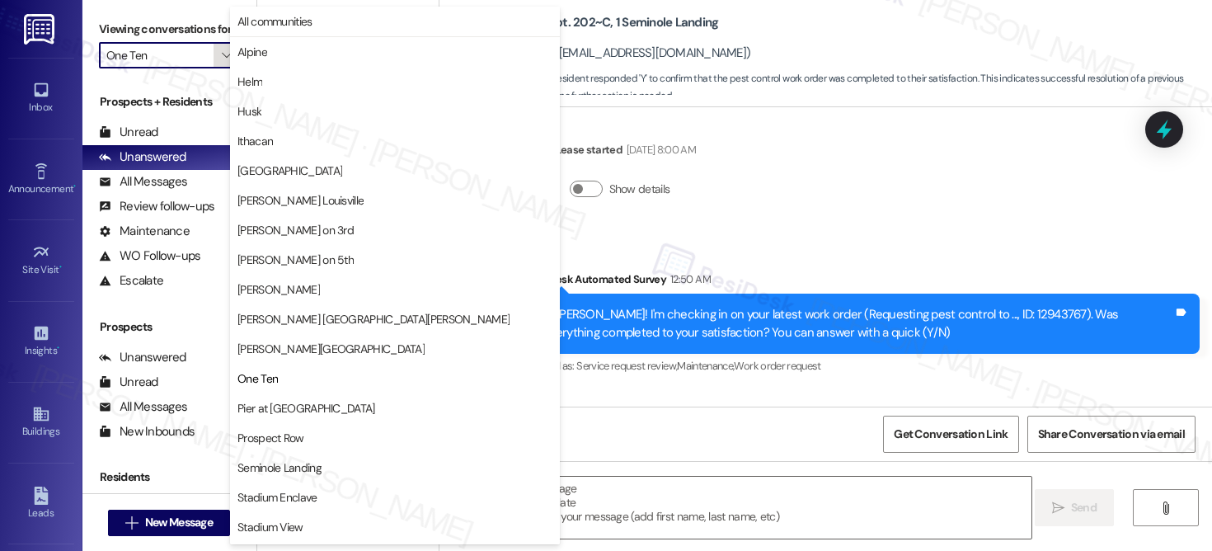
scroll to position [57, 0]
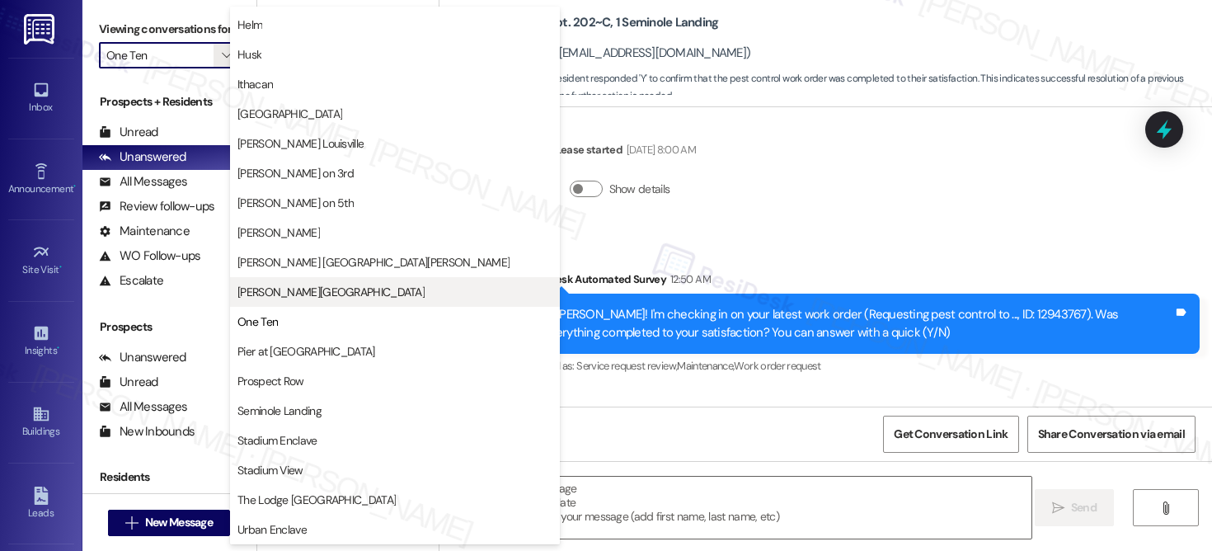
click at [273, 289] on span "[PERSON_NAME][GEOGRAPHIC_DATA]" at bounding box center [330, 292] width 187 height 16
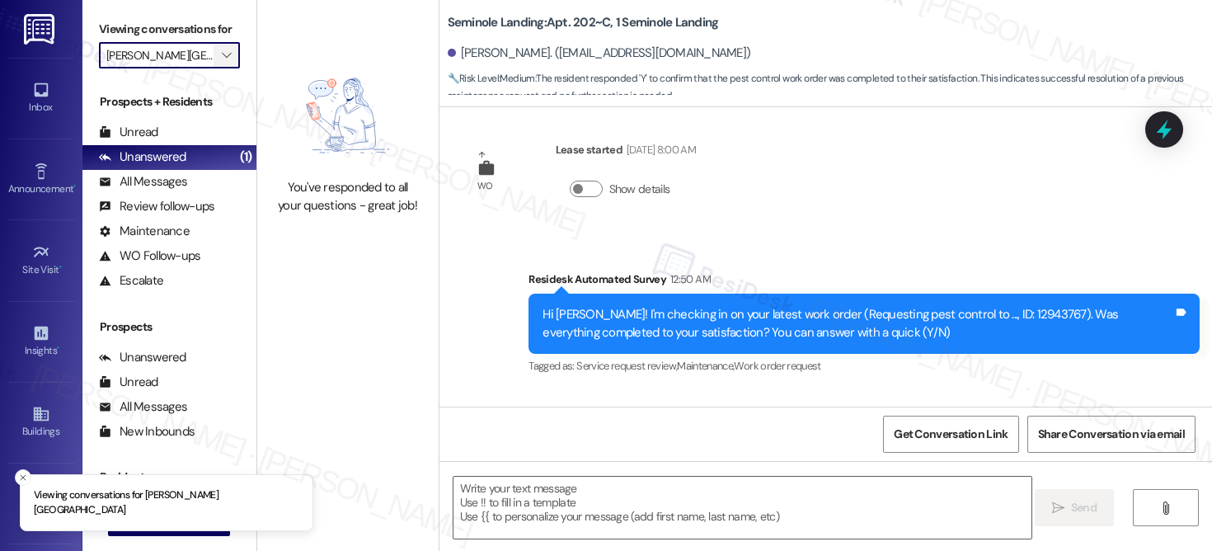
click at [219, 68] on span "" at bounding box center [227, 55] width 16 height 26
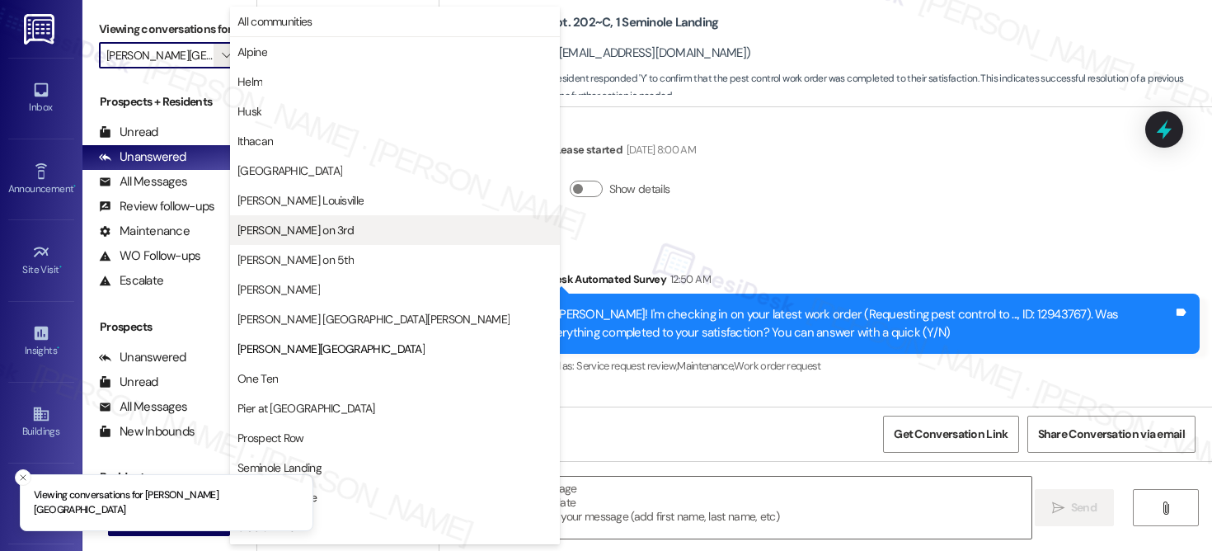
scroll to position [57, 0]
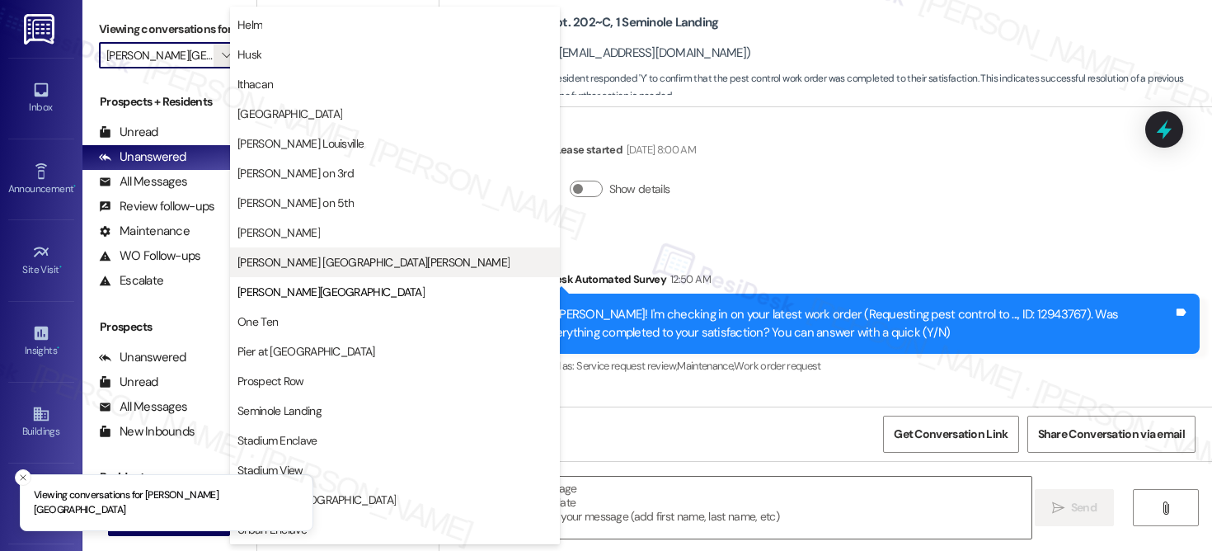
click at [291, 260] on span "[PERSON_NAME] [GEOGRAPHIC_DATA][PERSON_NAME]" at bounding box center [373, 262] width 272 height 16
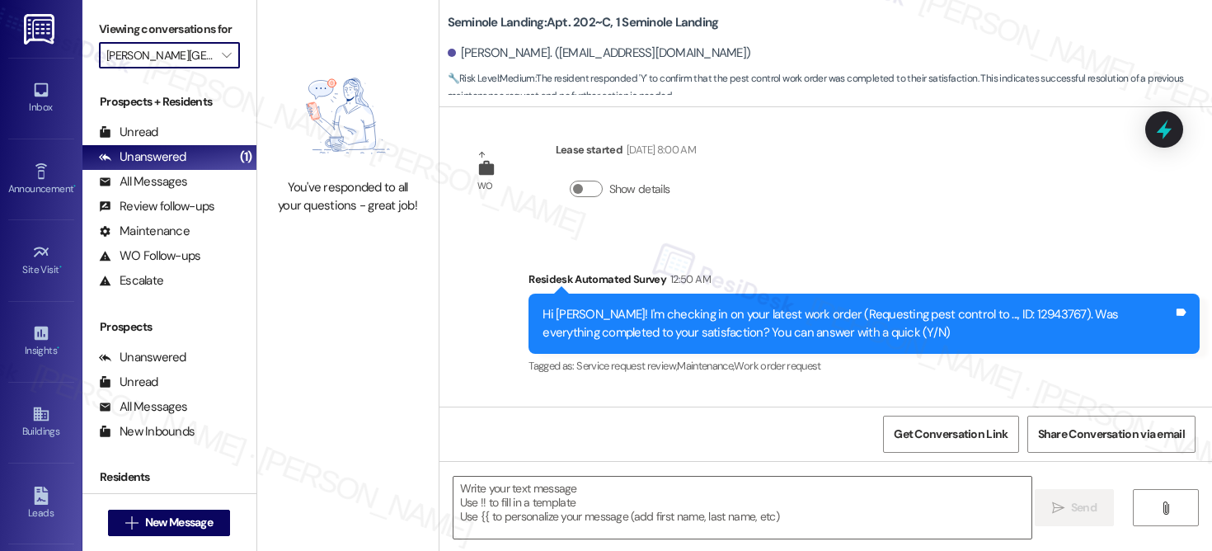
type input "[PERSON_NAME] [GEOGRAPHIC_DATA][PERSON_NAME]"
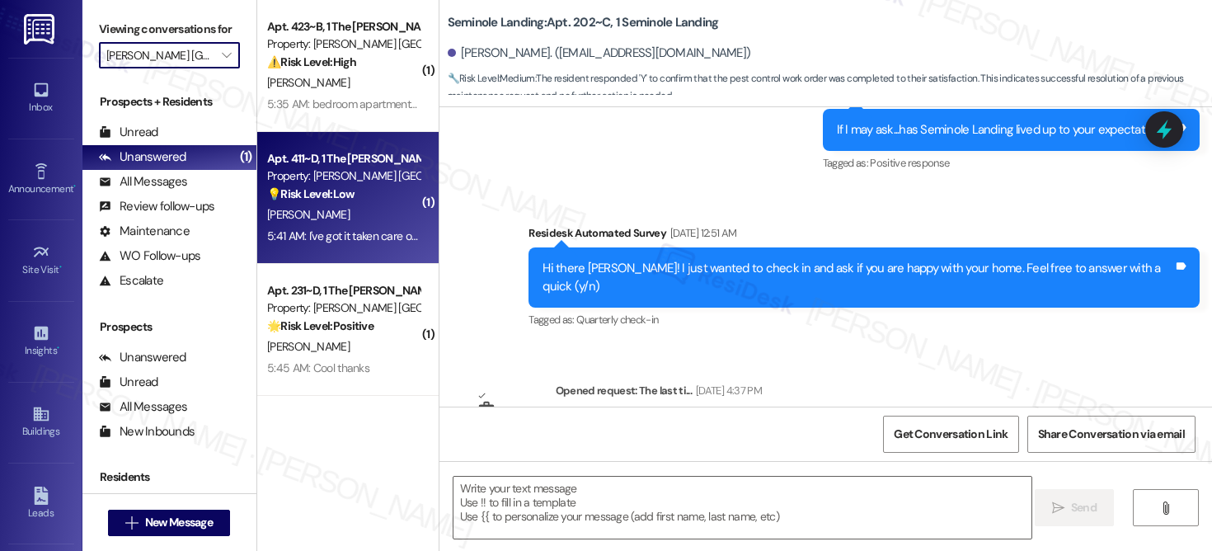
type textarea "Fetching suggested responses. Please feel free to read through the conversation…"
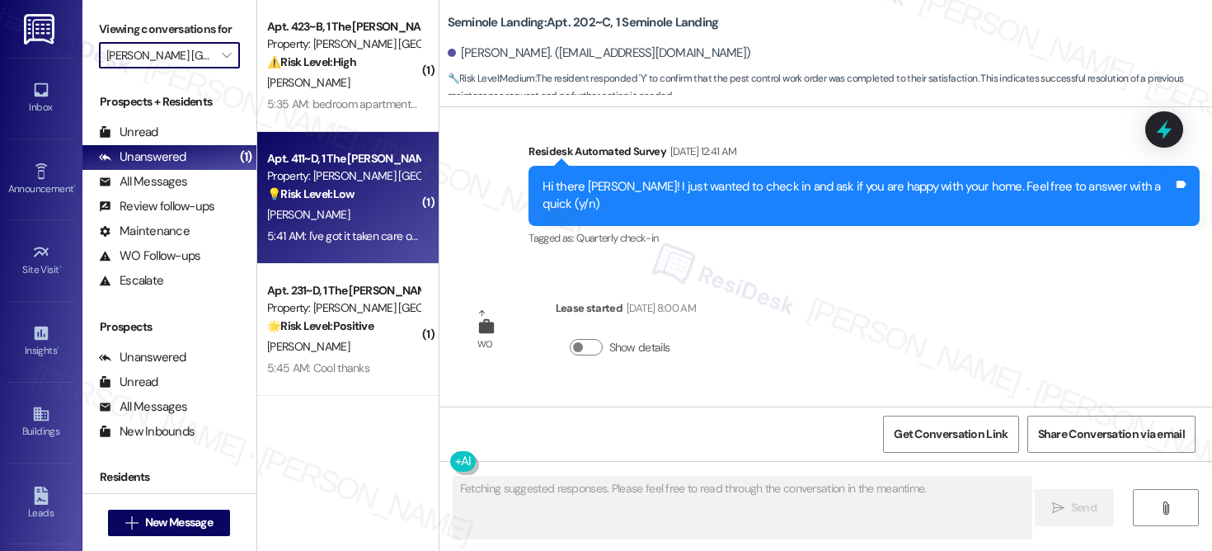
scroll to position [2813, 0]
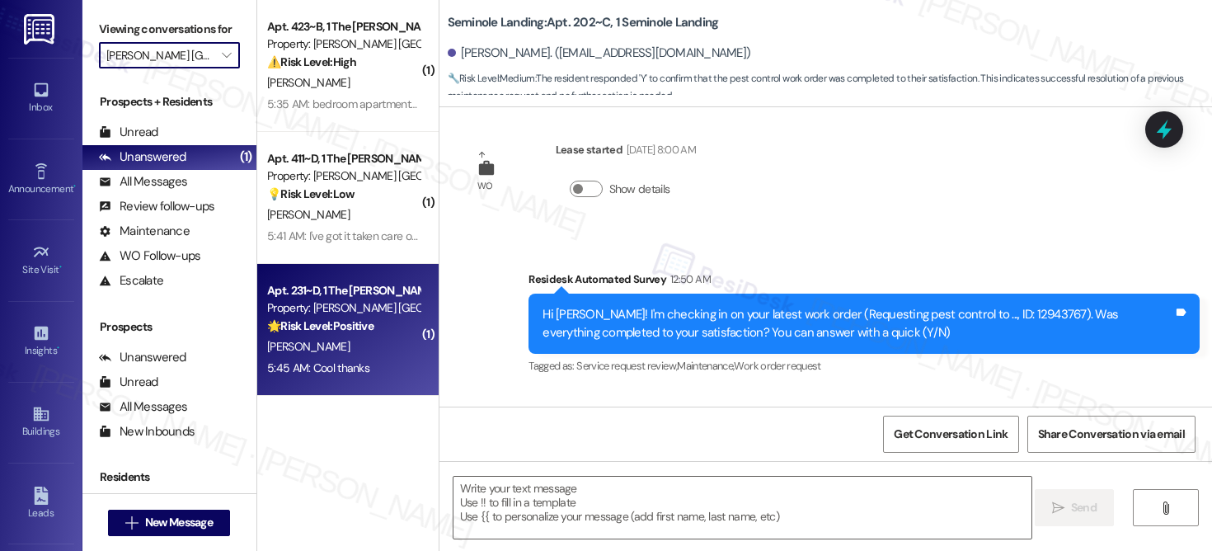
click at [331, 346] on div "J. Gayton" at bounding box center [344, 346] width 156 height 21
type textarea "Fetching suggested responses. Please feel free to read through the conversation…"
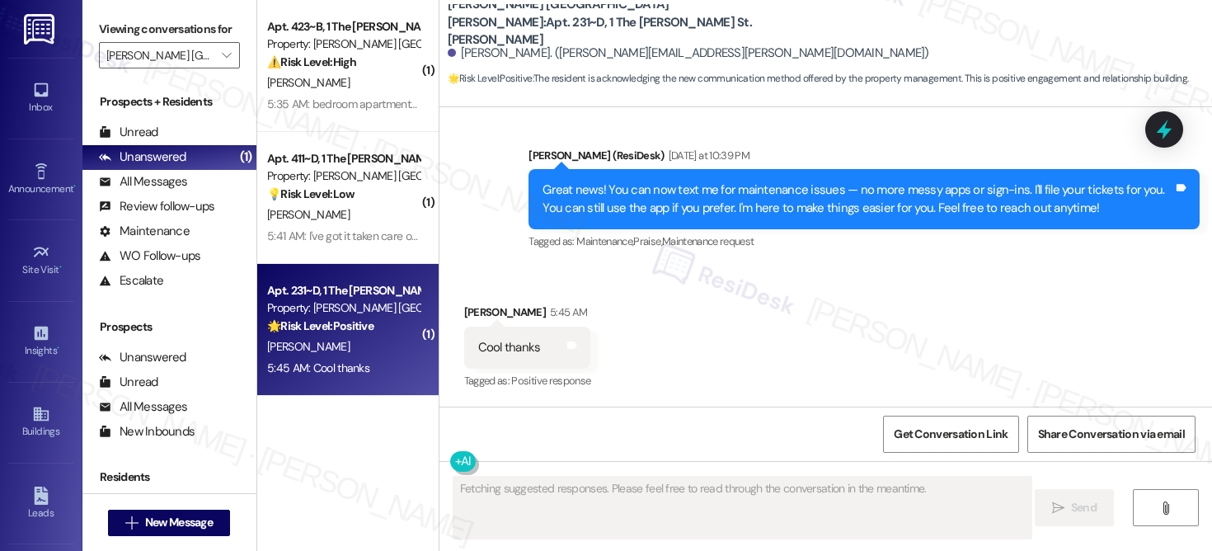
scroll to position [501, 0]
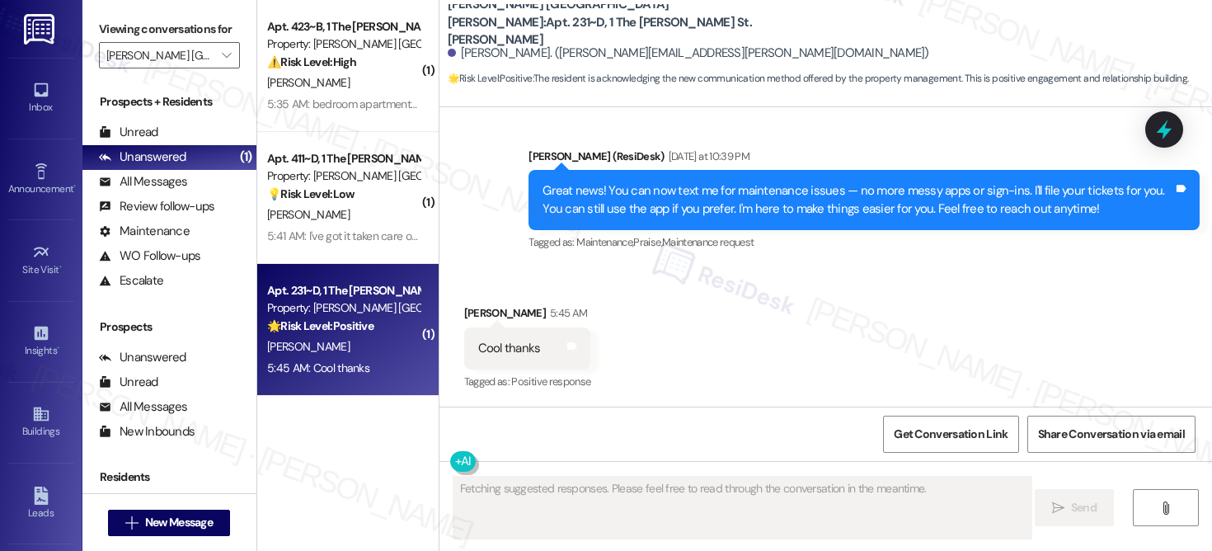
click at [331, 346] on div "J. Gayton" at bounding box center [344, 346] width 156 height 21
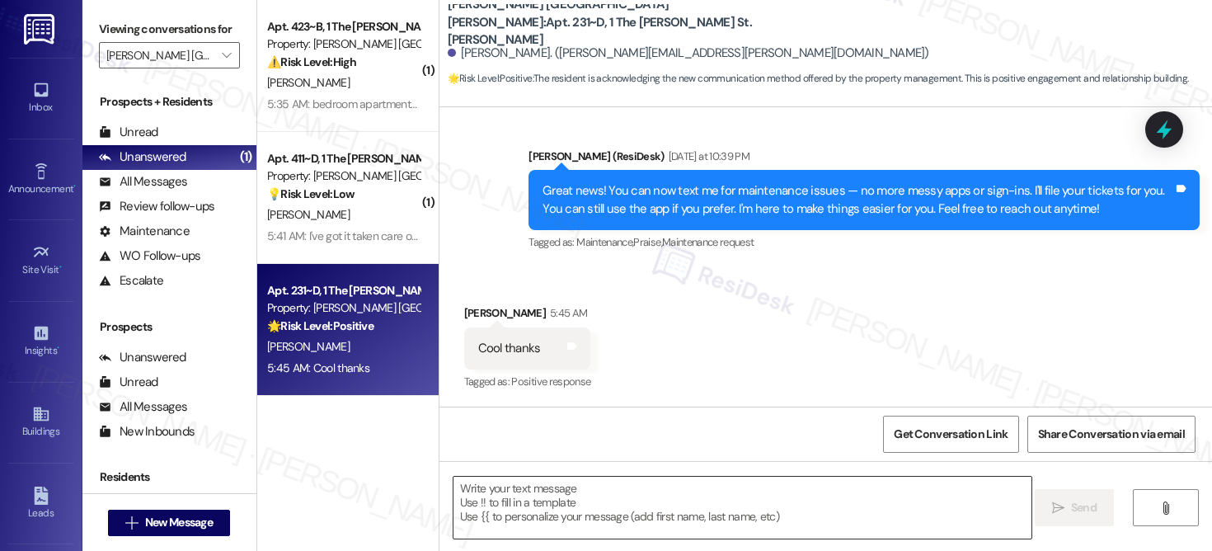
click at [670, 511] on textarea at bounding box center [743, 508] width 578 height 62
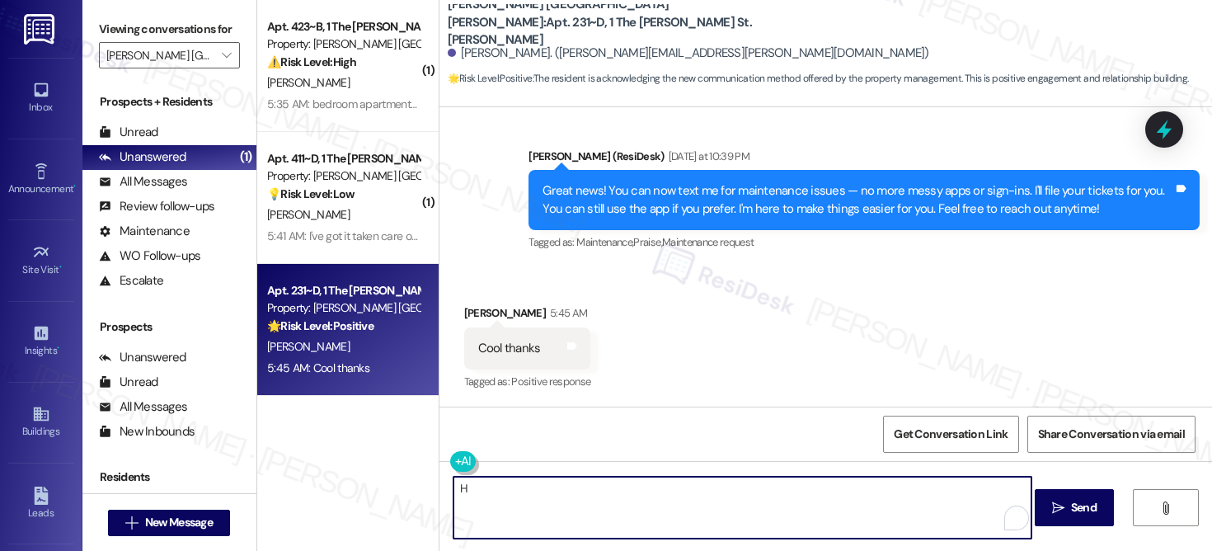
type textarea "Ha"
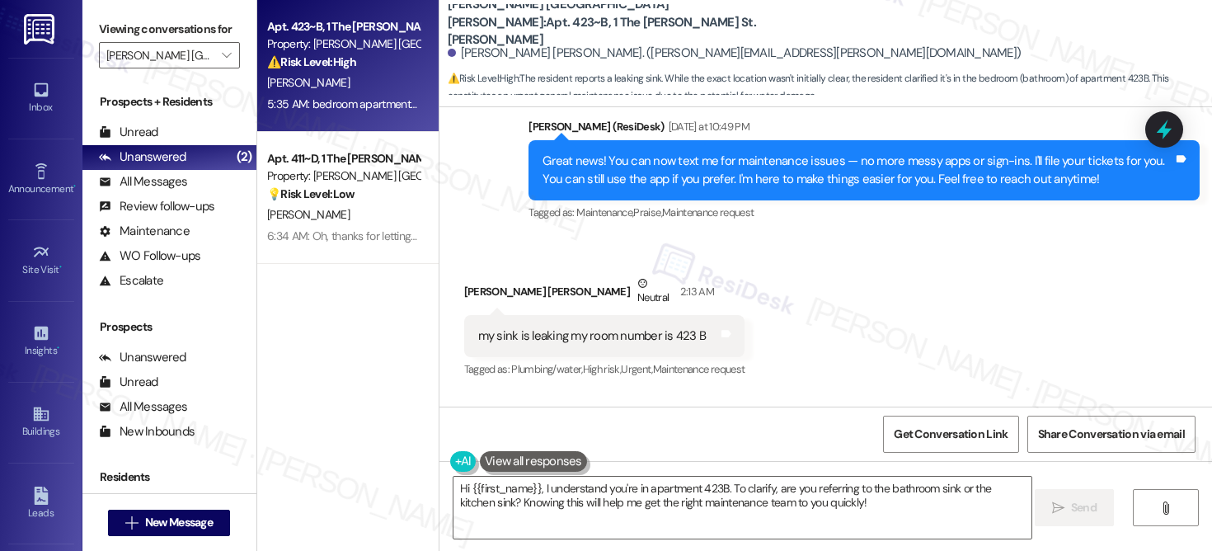
scroll to position [765, 0]
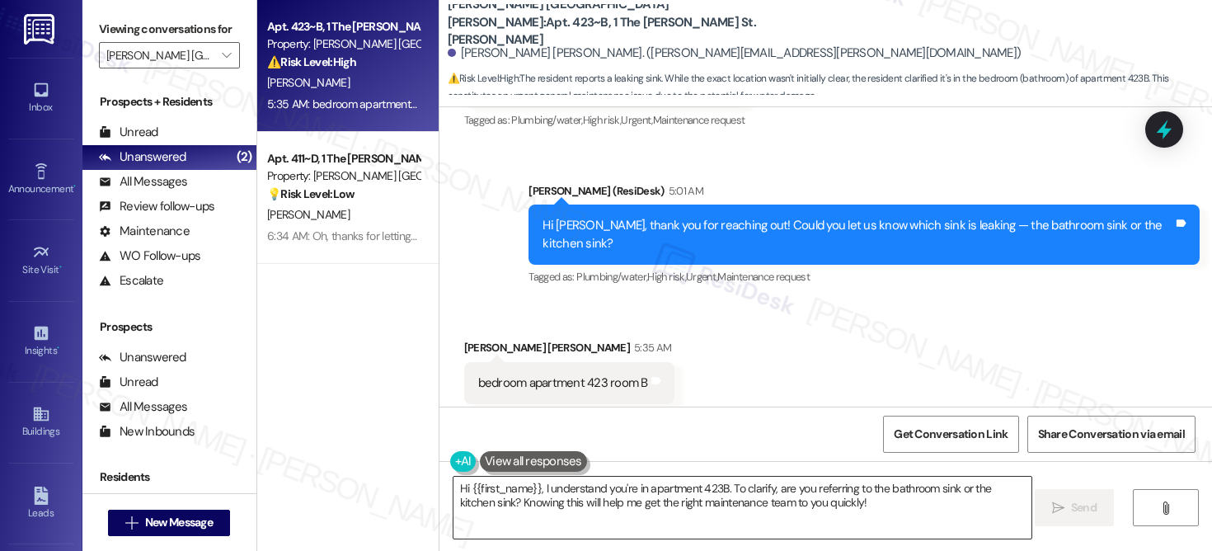
click at [562, 519] on textarea "Hi {{first_name}}, I understand you're in apartment 423B. To clarify, are you r…" at bounding box center [743, 508] width 578 height 62
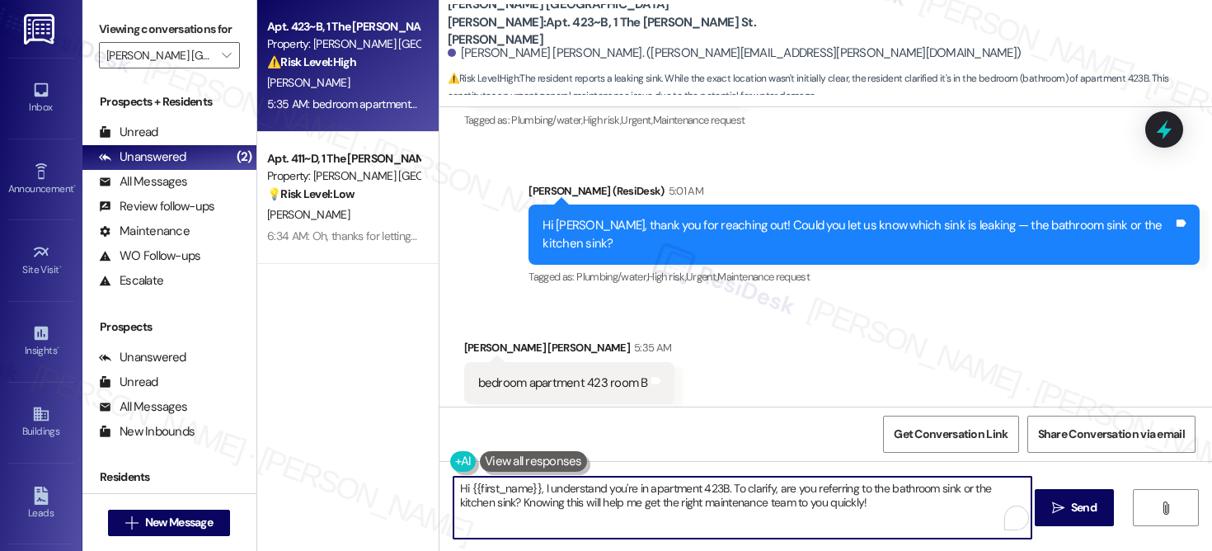
click at [562, 520] on textarea "Hi {{first_name}}, I understand you're in apartment 423B. To clarify, are you r…" at bounding box center [743, 508] width 578 height 62
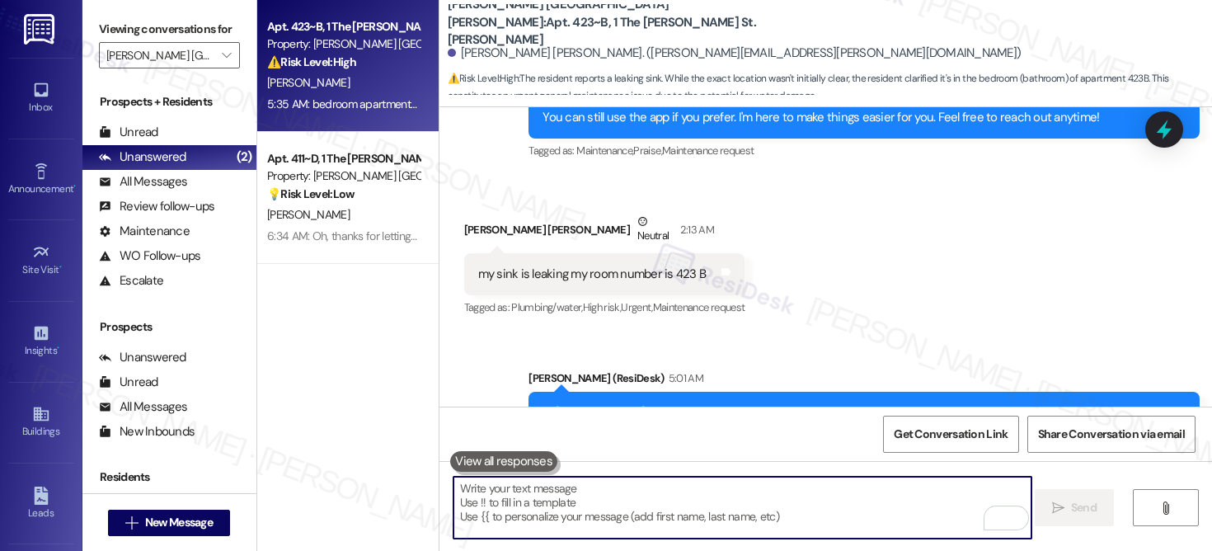
scroll to position [571, 0]
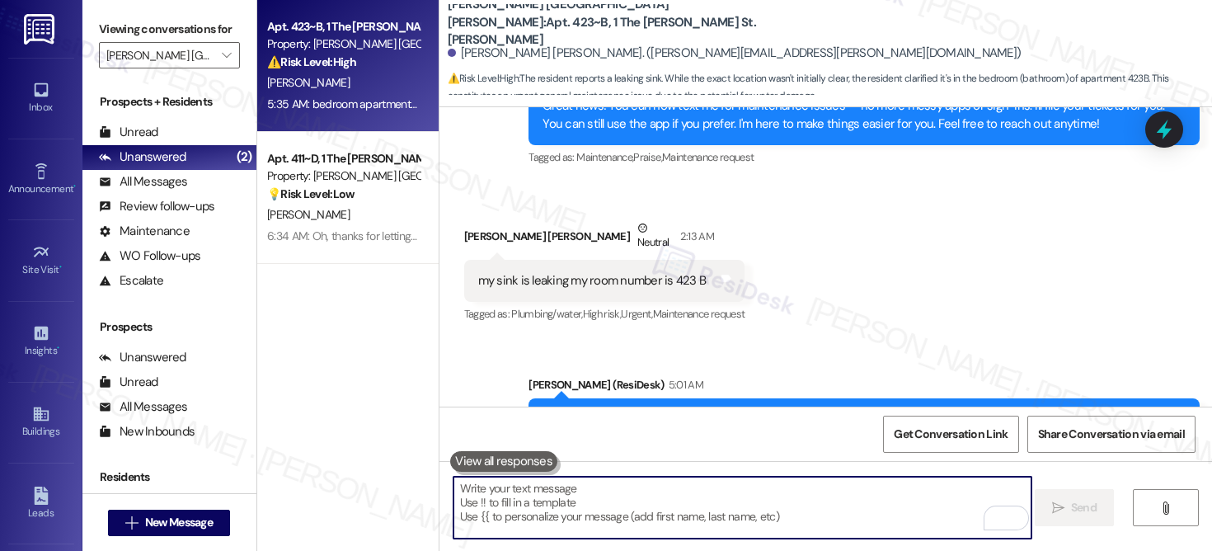
click at [599, 510] on textarea "To enrich screen reader interactions, please activate Accessibility in Grammarl…" at bounding box center [743, 508] width 578 height 62
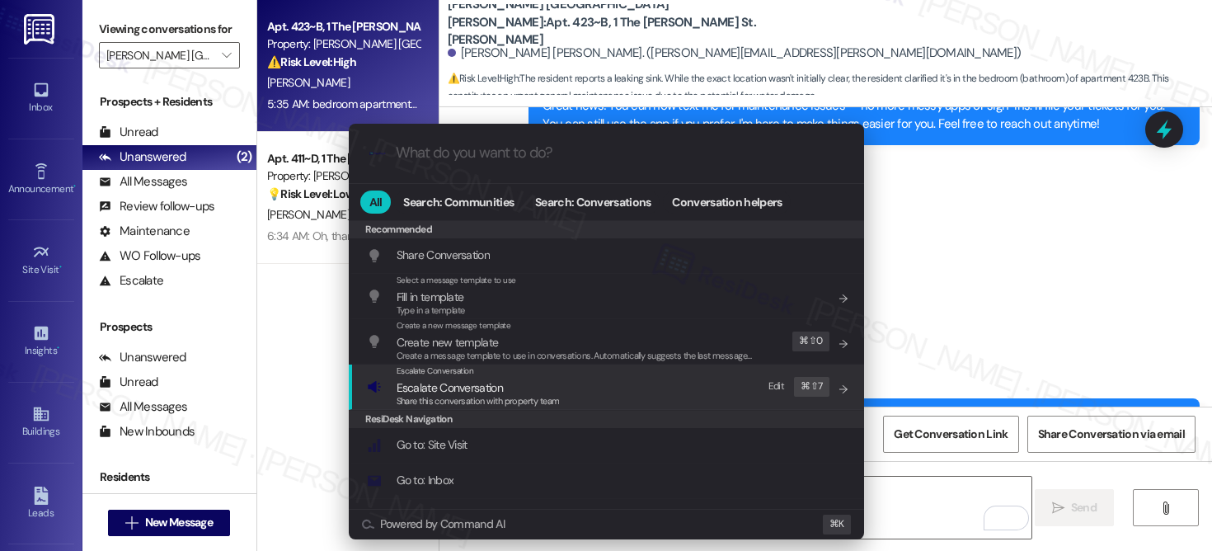
click at [522, 402] on span "Share this conversation with property team" at bounding box center [478, 401] width 163 height 12
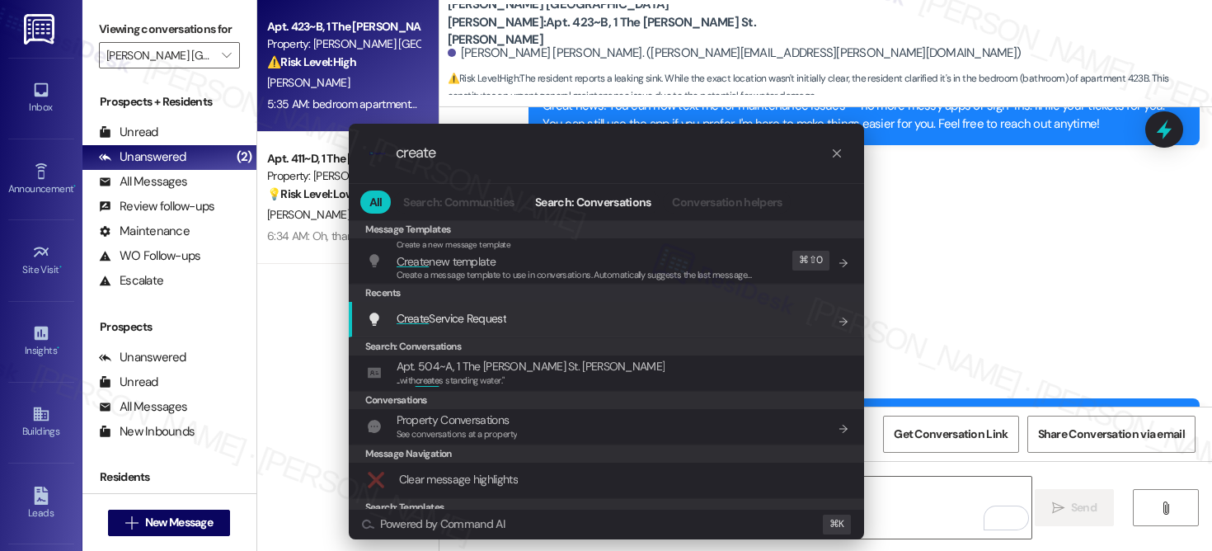
type input "create"
click at [486, 324] on span "Create Service Request" at bounding box center [452, 318] width 110 height 15
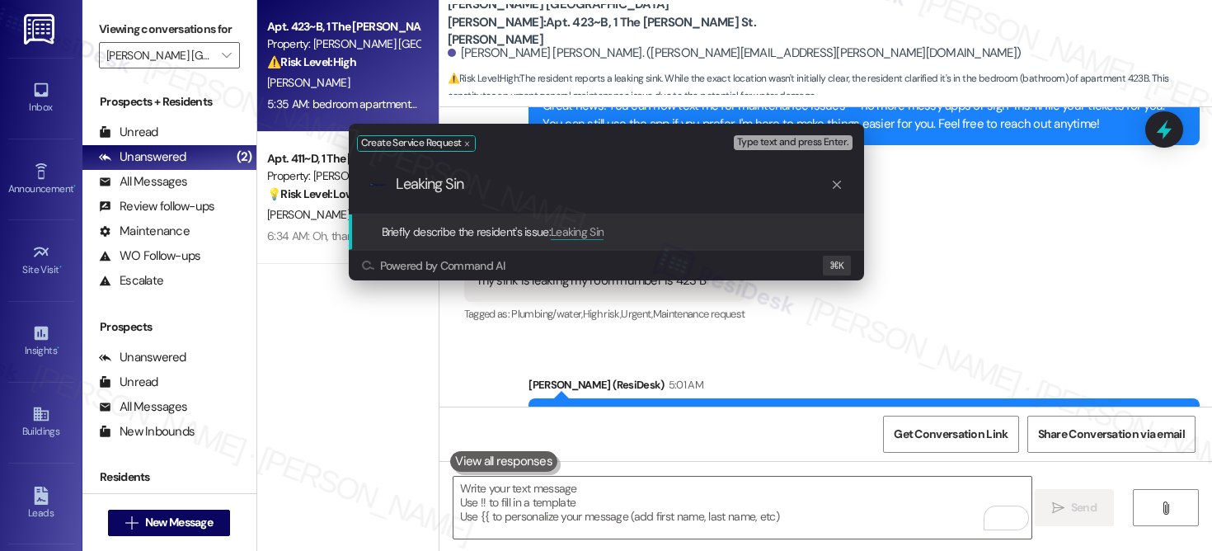
type input "Leaking Sink"
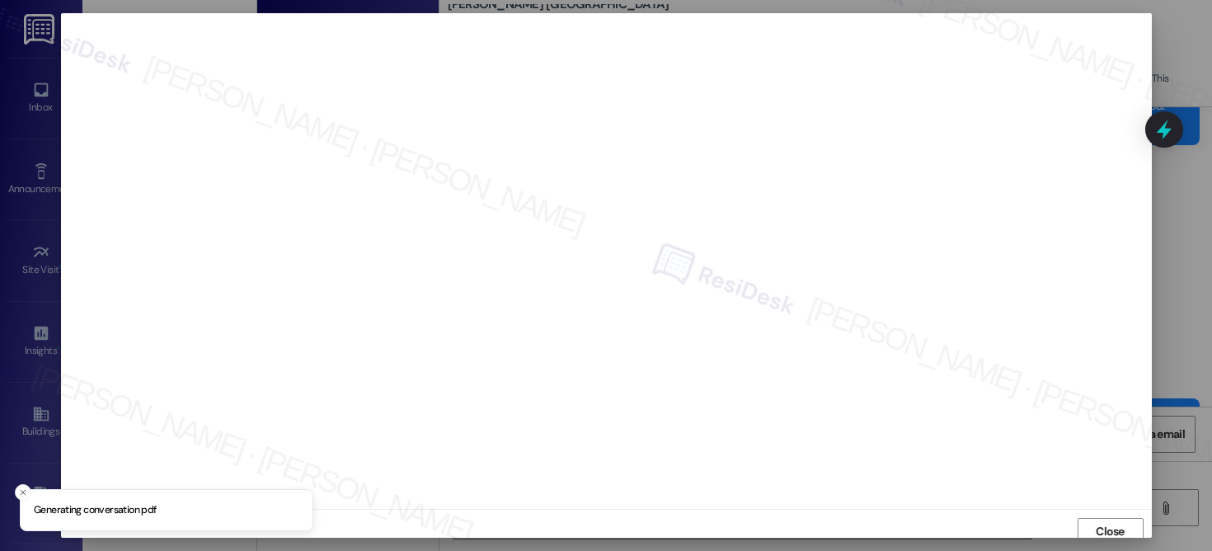
scroll to position [7, 0]
click at [1121, 519] on button "Close" at bounding box center [1111, 524] width 66 height 26
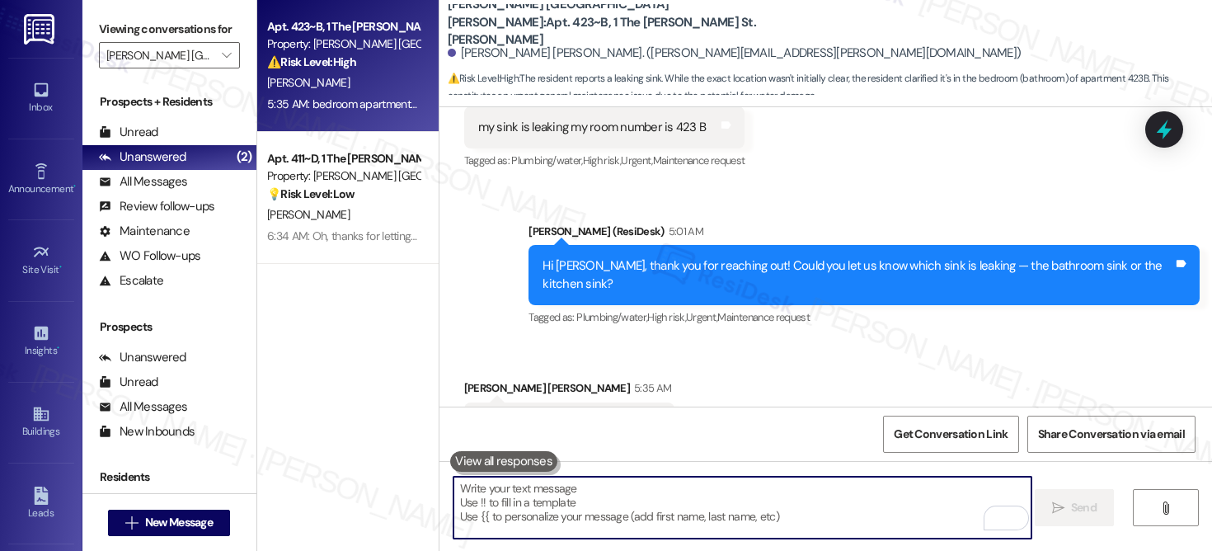
scroll to position [765, 0]
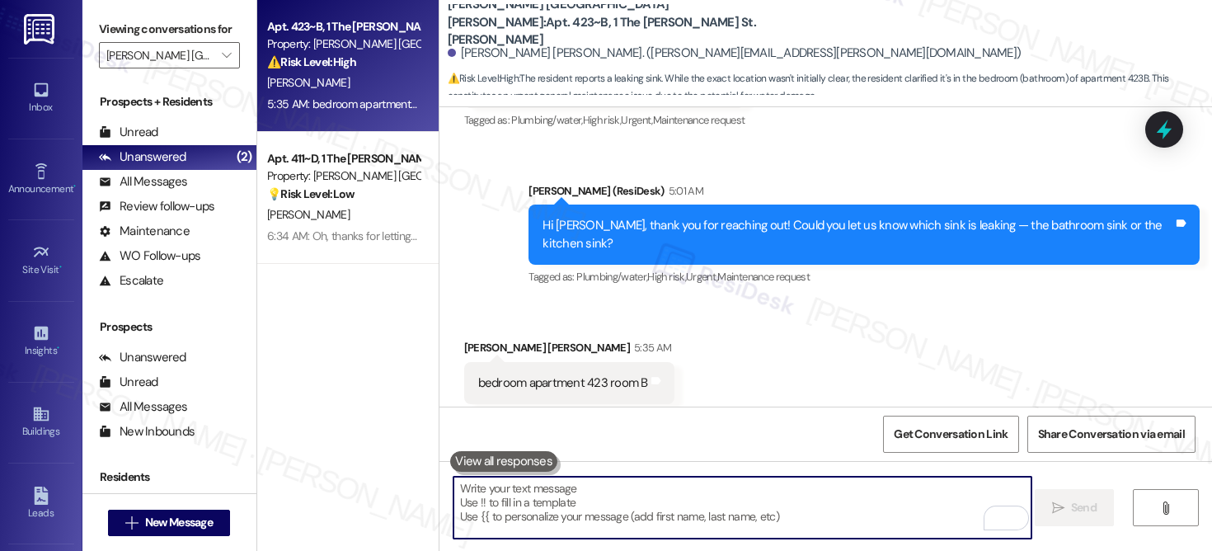
click at [790, 485] on textarea "To enrich screen reader interactions, please activate Accessibility in Grammarl…" at bounding box center [743, 508] width 578 height 62
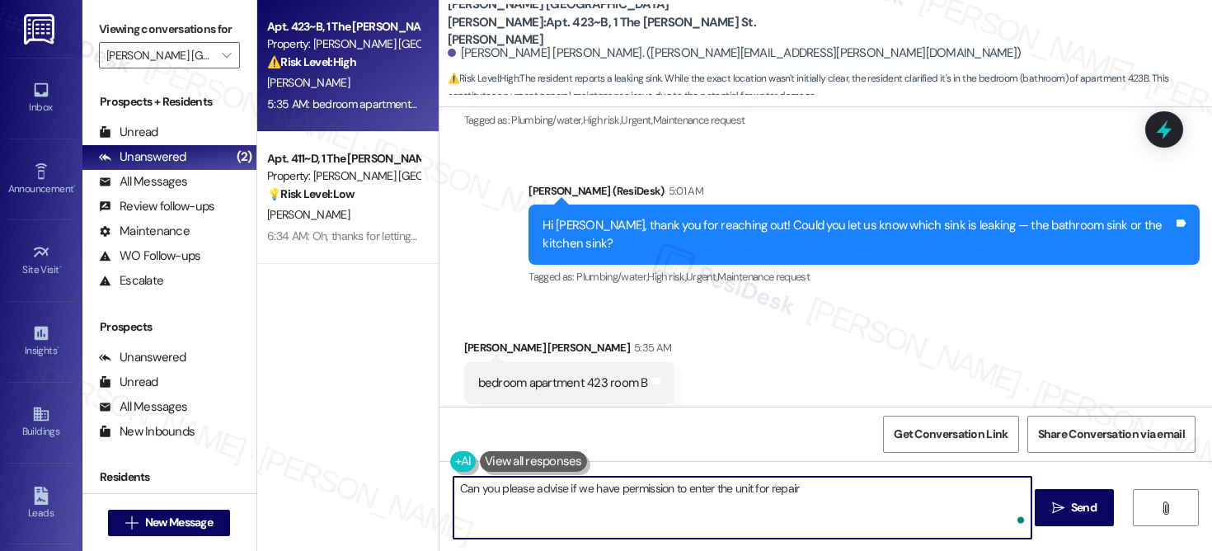
type textarea "Can you please advise if we have permission to enter the unit for repair?"
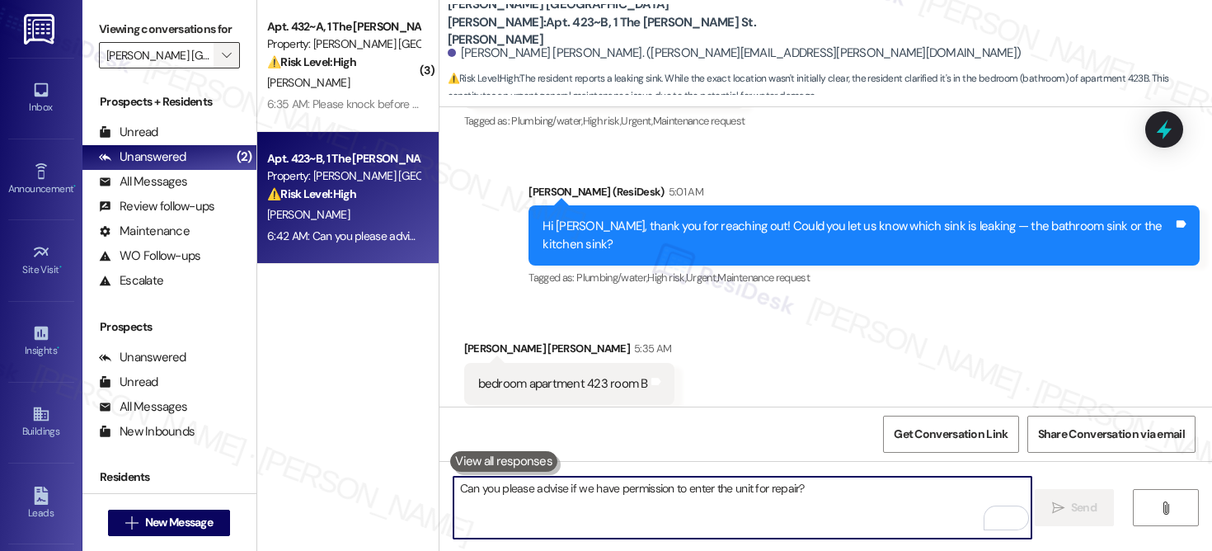
click at [224, 68] on button "" at bounding box center [227, 55] width 26 height 26
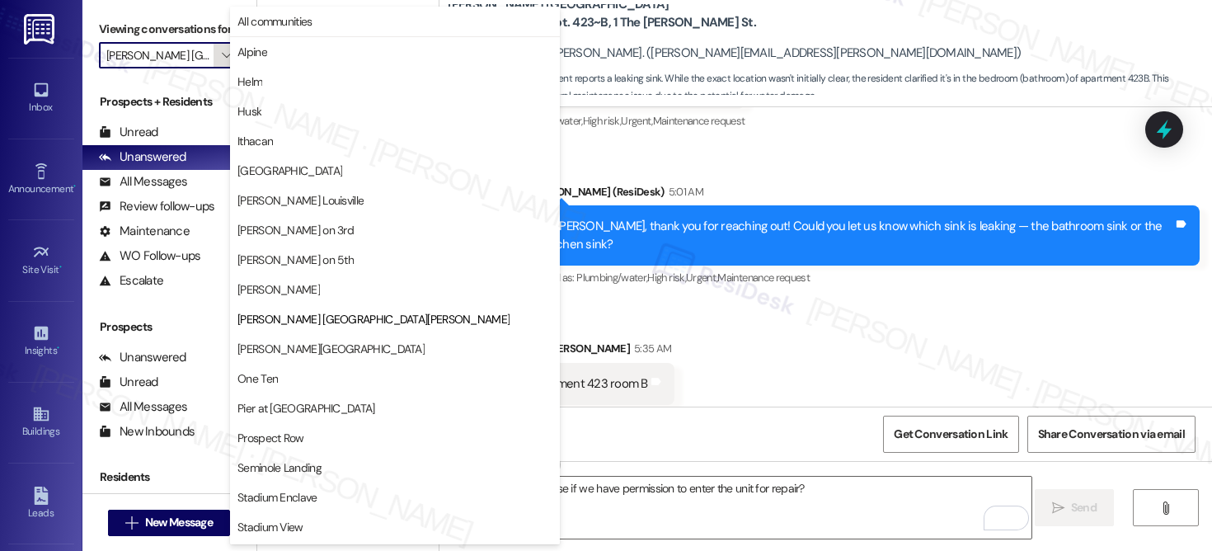
scroll to position [57, 0]
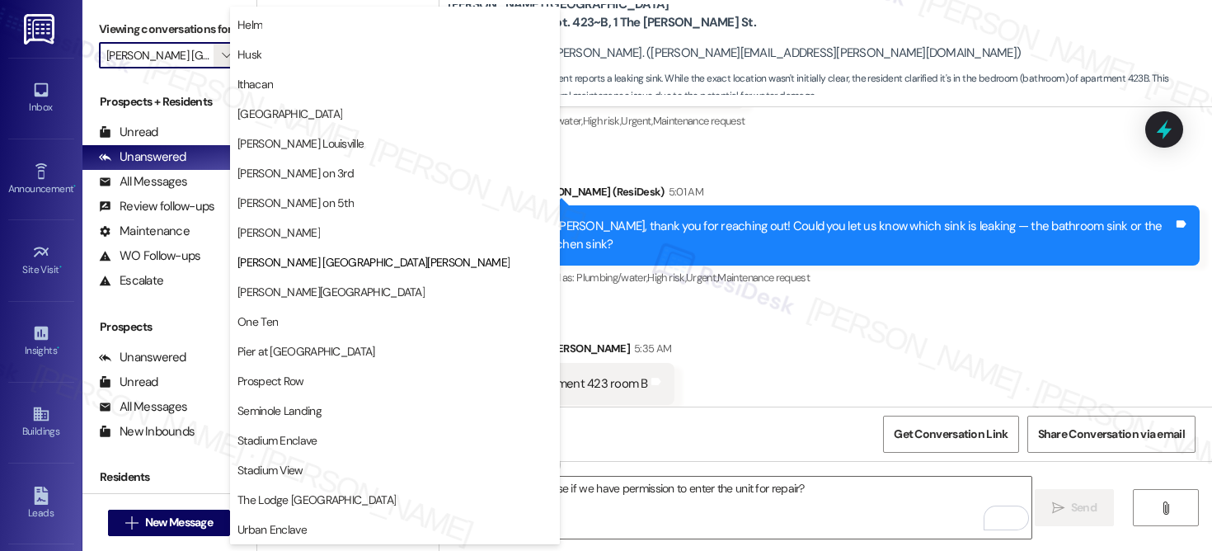
click at [632, 146] on div "Sent via SMS [PERSON_NAME] (ResiDesk) 5:01 AM Hi [PERSON_NAME], thank you for r…" at bounding box center [825, 224] width 773 height 157
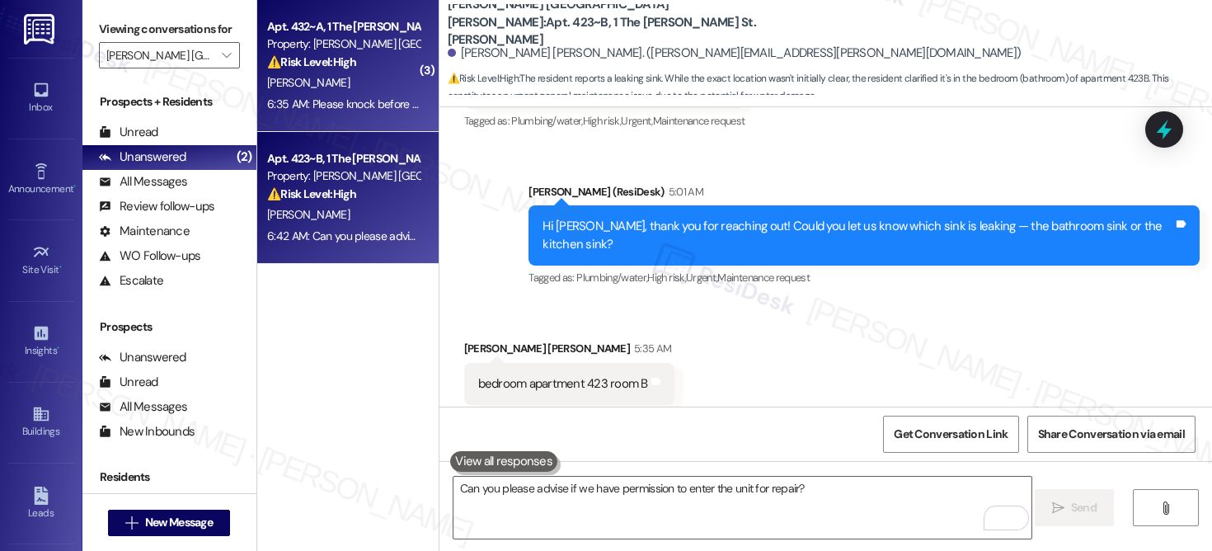
click at [367, 87] on div "[PERSON_NAME]" at bounding box center [344, 83] width 156 height 21
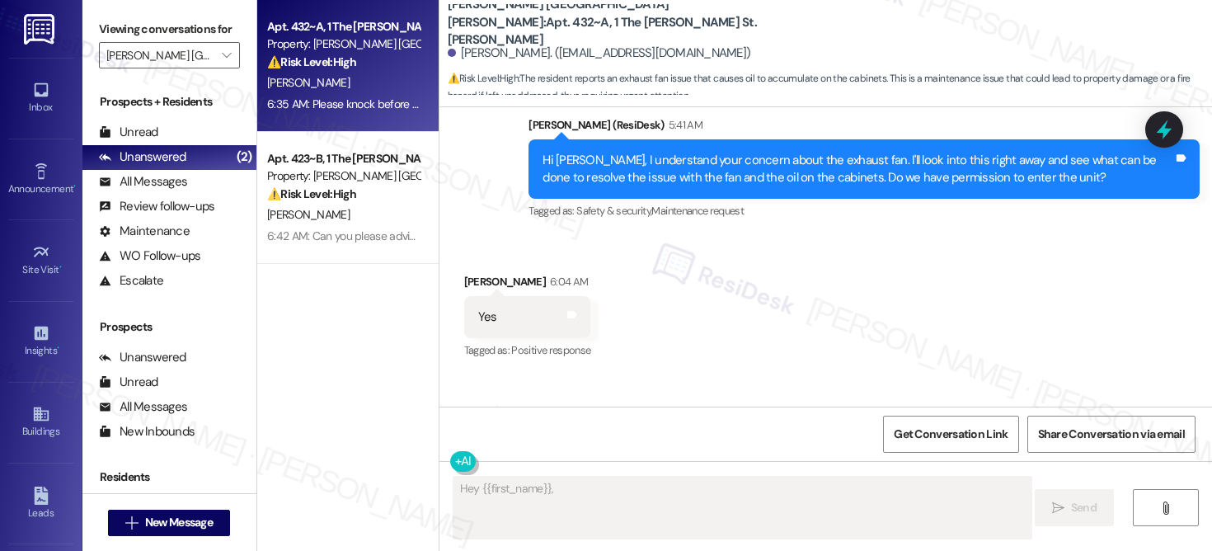
scroll to position [1644, 0]
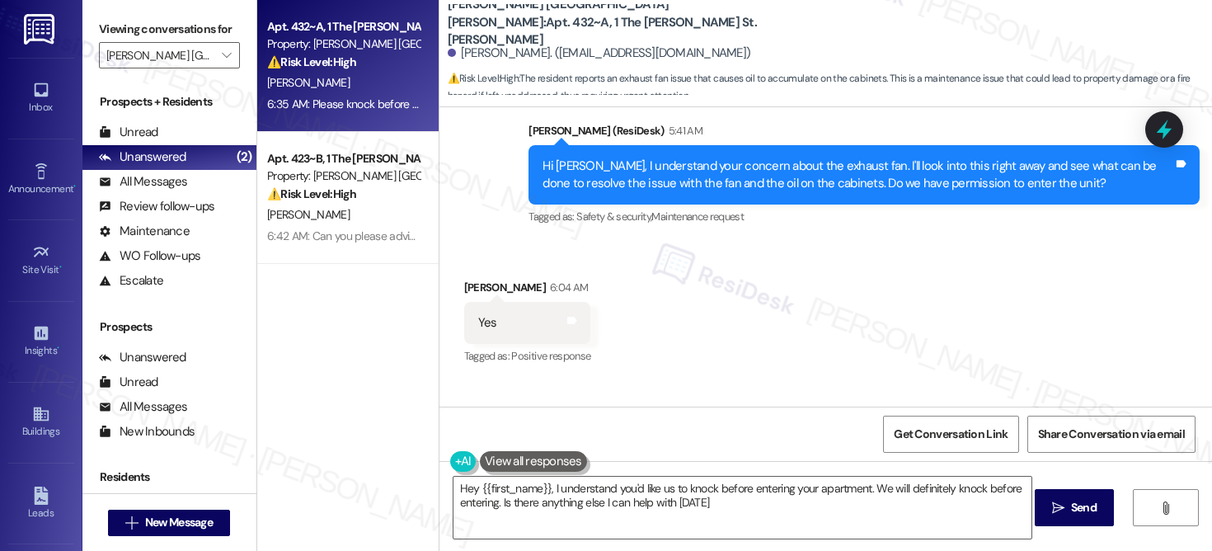
type textarea "Hey {{first_name}}, I understand you'd like us to knock before entering your ap…"
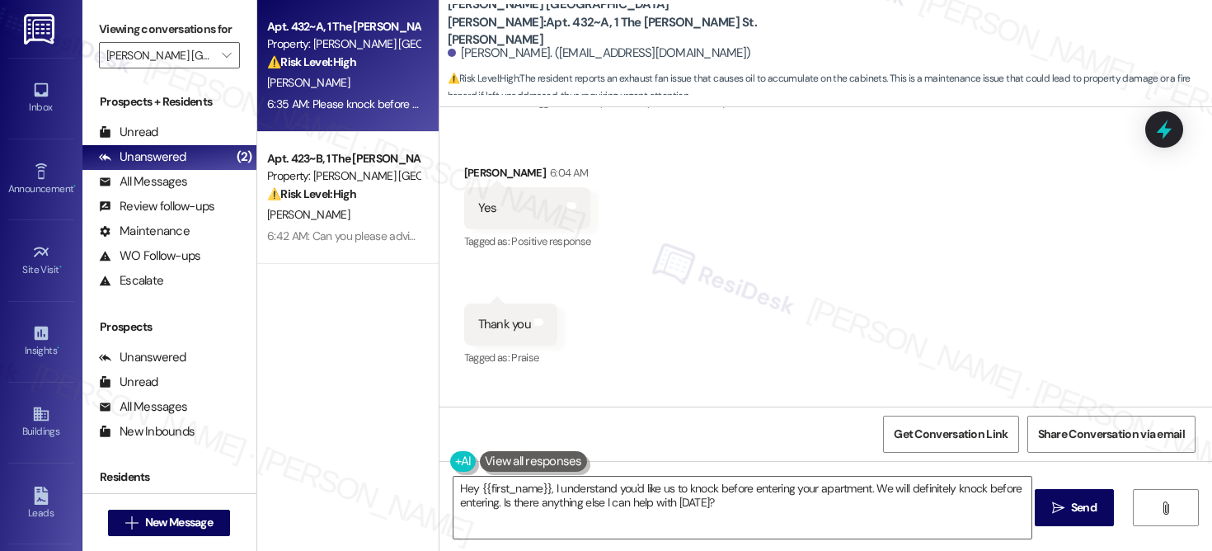
scroll to position [1857, 0]
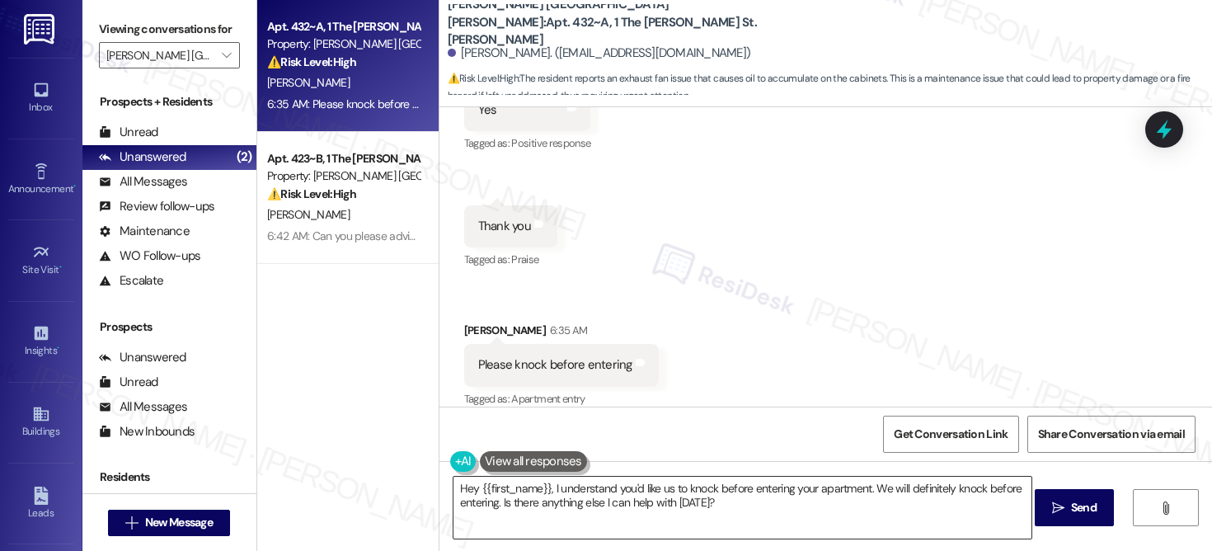
click at [730, 502] on textarea "Hey {{first_name}}, I understand you'd like us to knock before entering your ap…" at bounding box center [743, 508] width 578 height 62
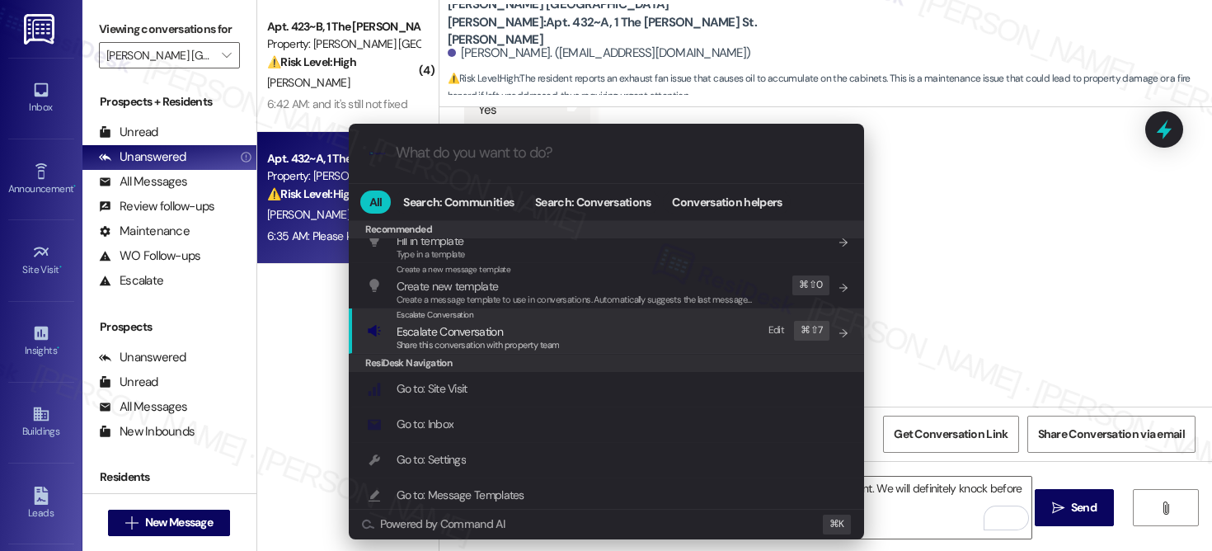
scroll to position [0, 0]
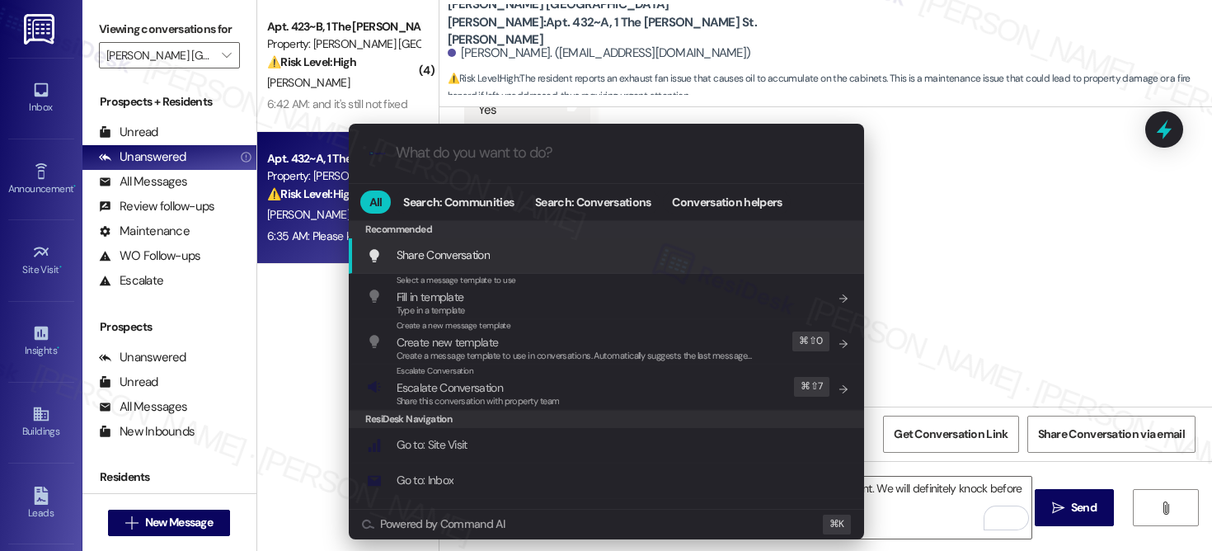
click at [1103, 298] on div ".cls-1{fill:#0a055f;}.cls-2{fill:#0cc4c4;} resideskLogoBlueOrange All Search: C…" at bounding box center [606, 275] width 1212 height 551
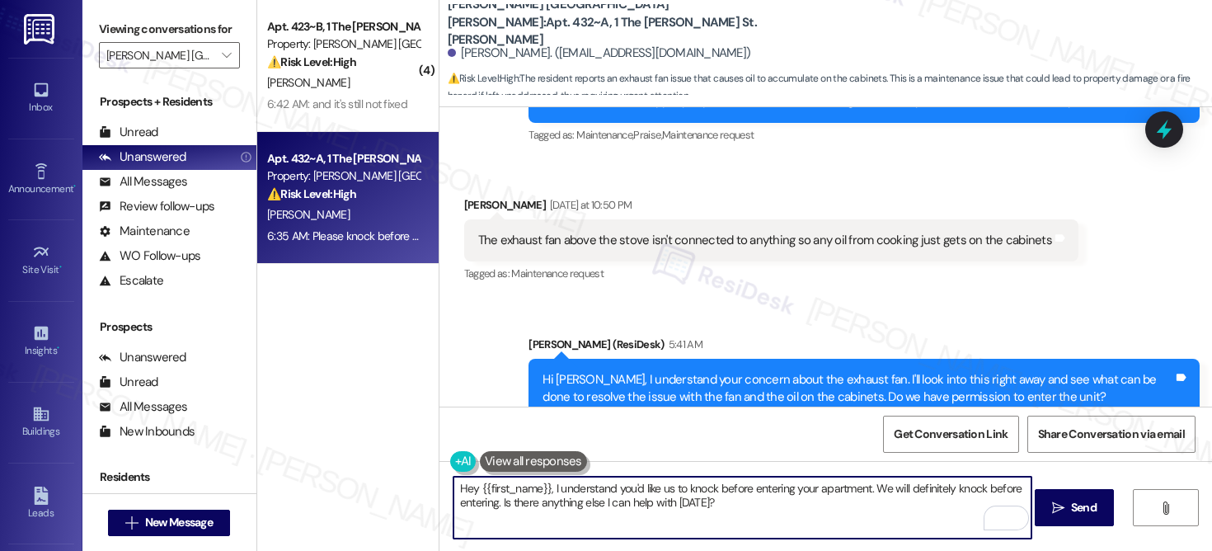
scroll to position [1426, 0]
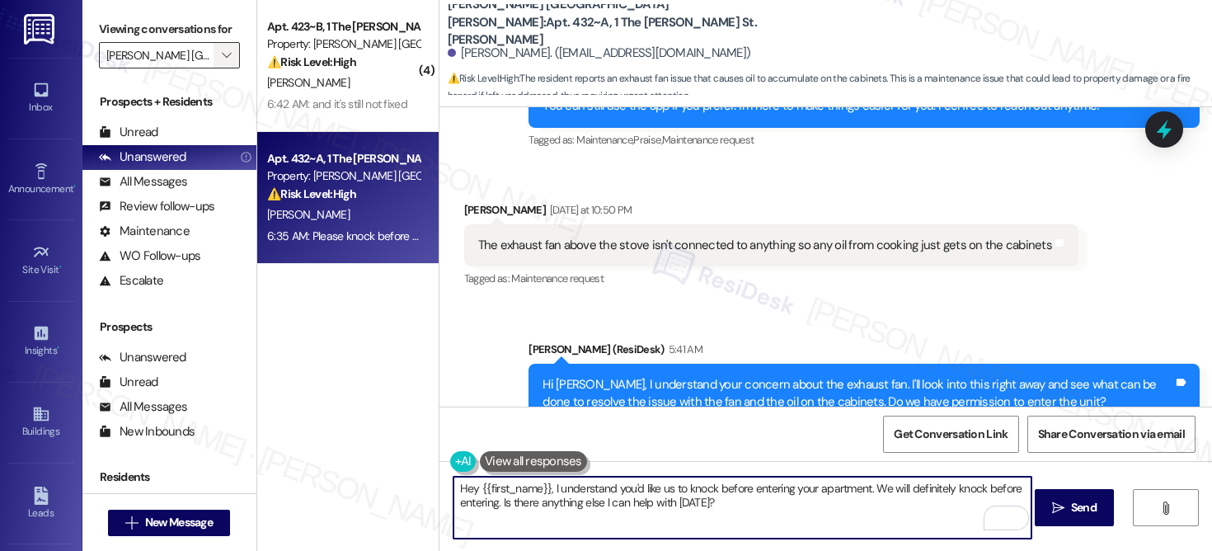
click at [223, 68] on span "" at bounding box center [227, 55] width 16 height 26
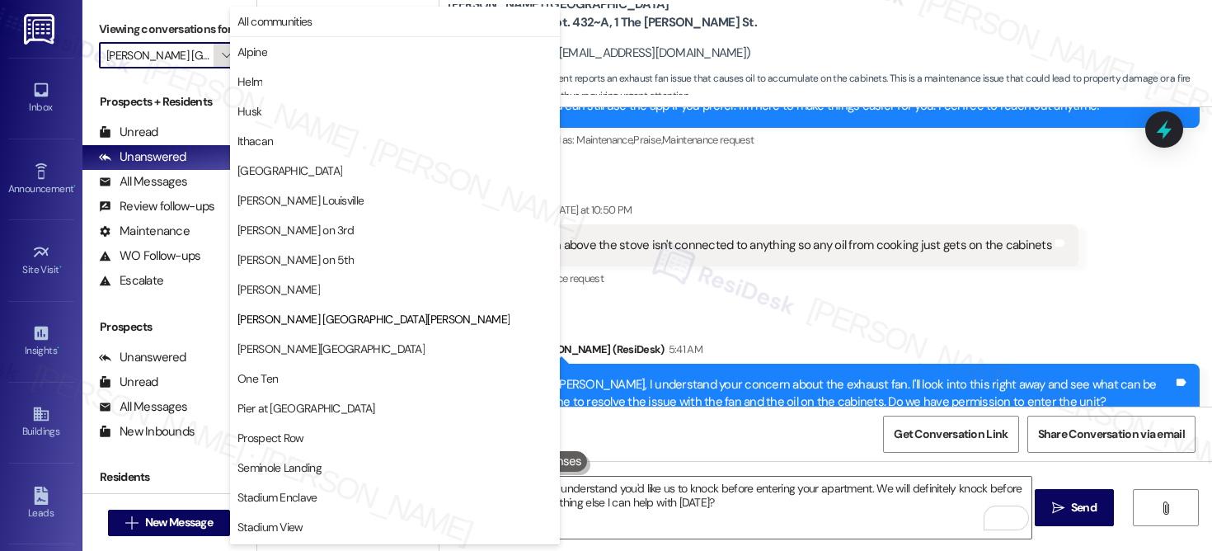
scroll to position [57, 0]
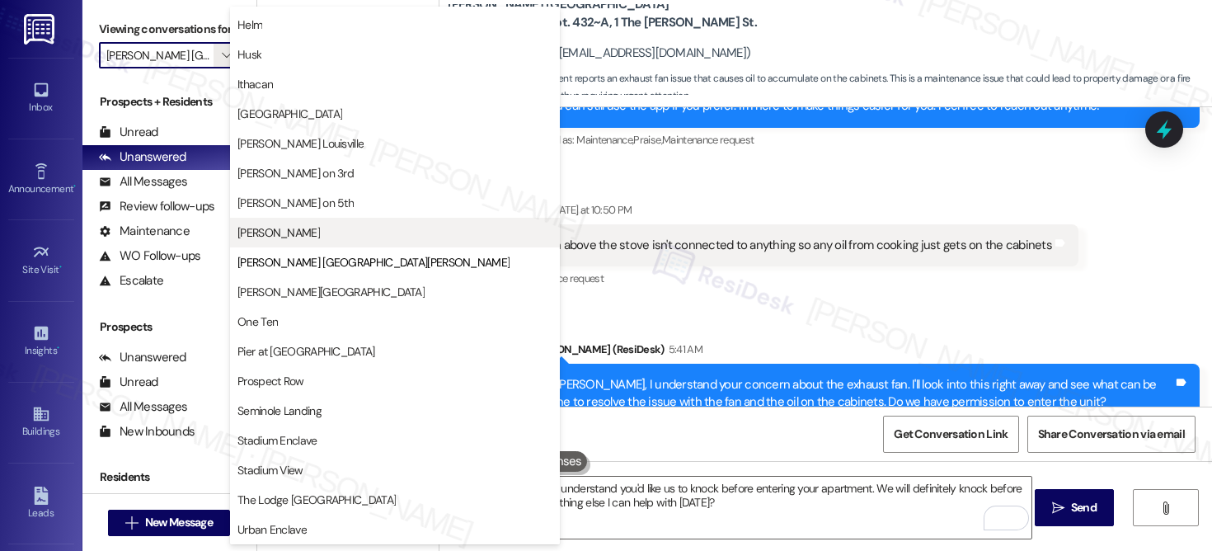
click at [297, 235] on span "[PERSON_NAME]" at bounding box center [278, 232] width 82 height 16
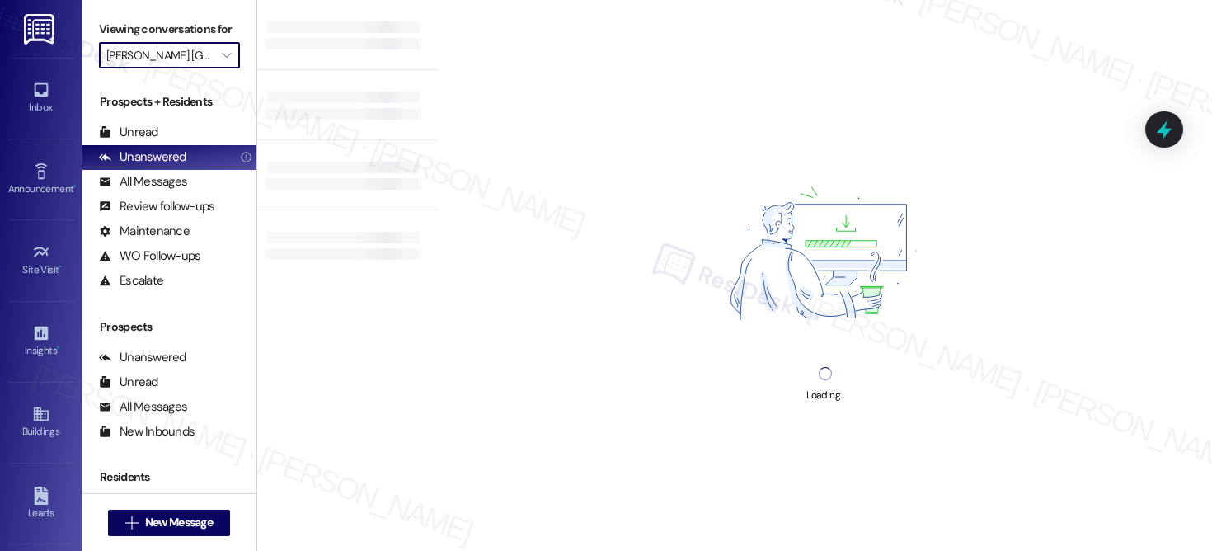
type input "All communities"
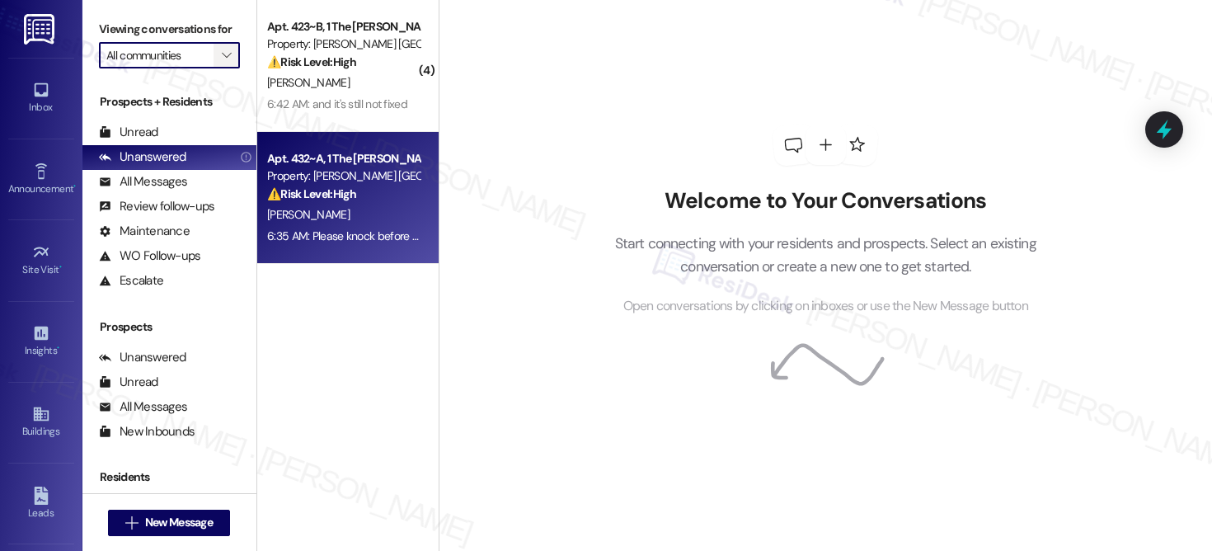
click at [219, 68] on span "" at bounding box center [227, 55] width 16 height 26
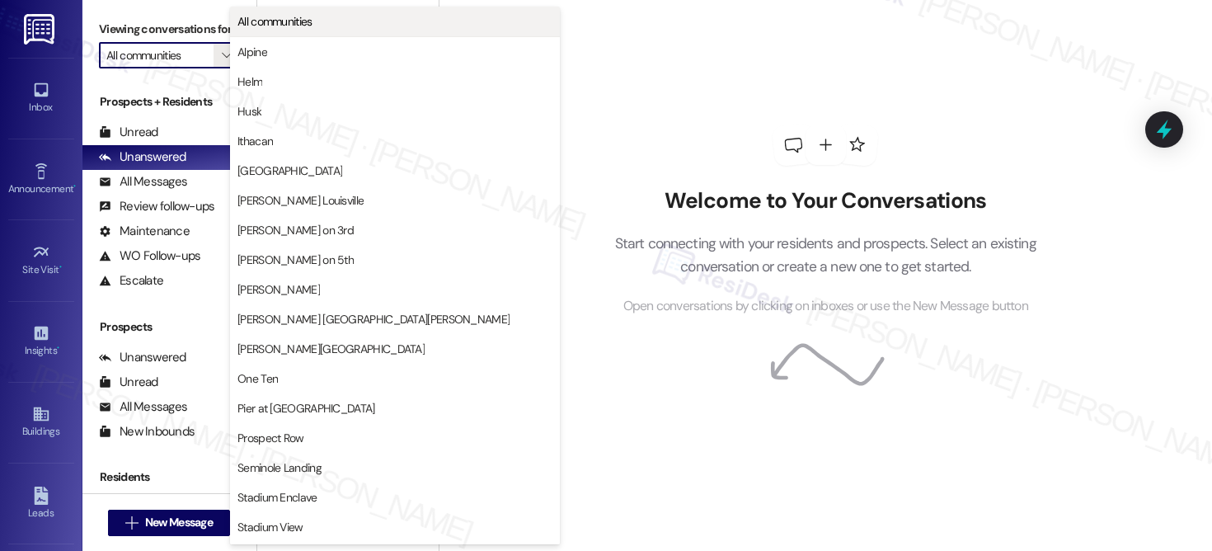
click at [281, 27] on span "All communities" at bounding box center [274, 21] width 75 height 16
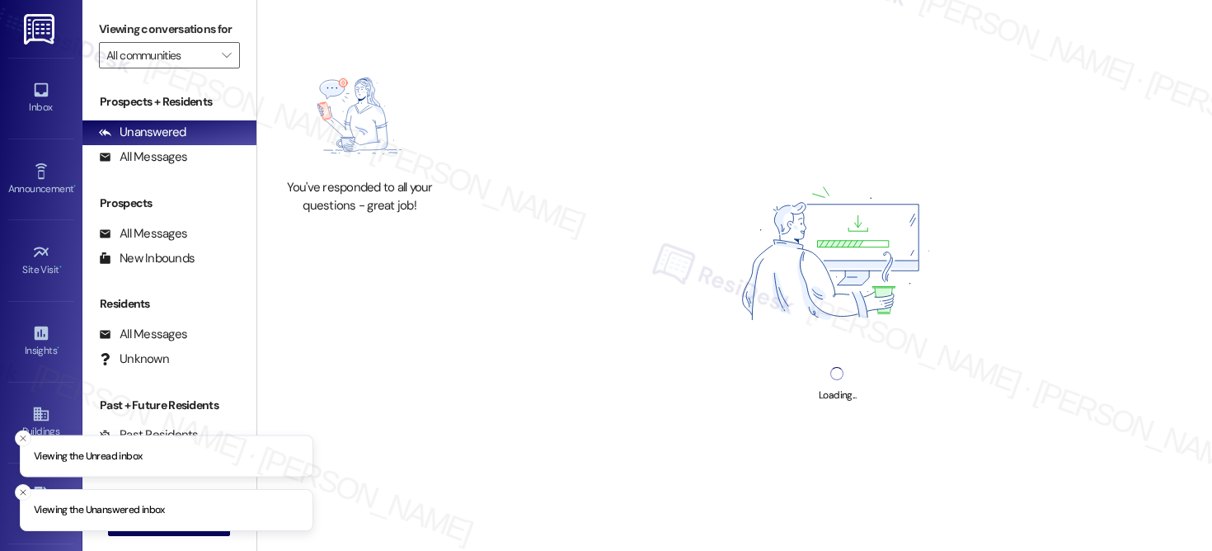
type input "[PERSON_NAME]"
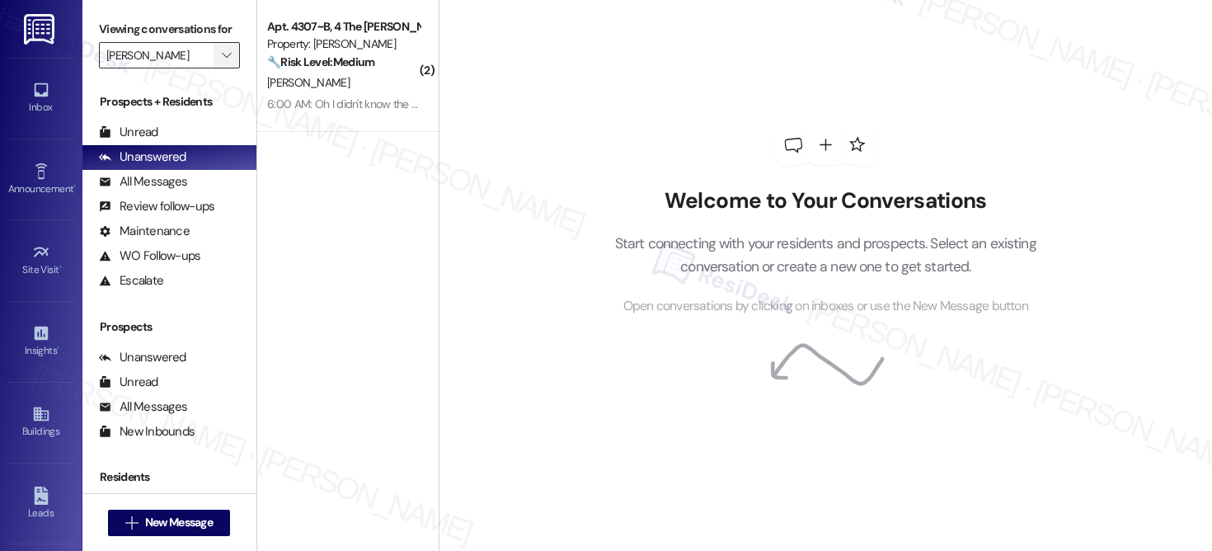
click at [222, 62] on icon "" at bounding box center [226, 55] width 9 height 13
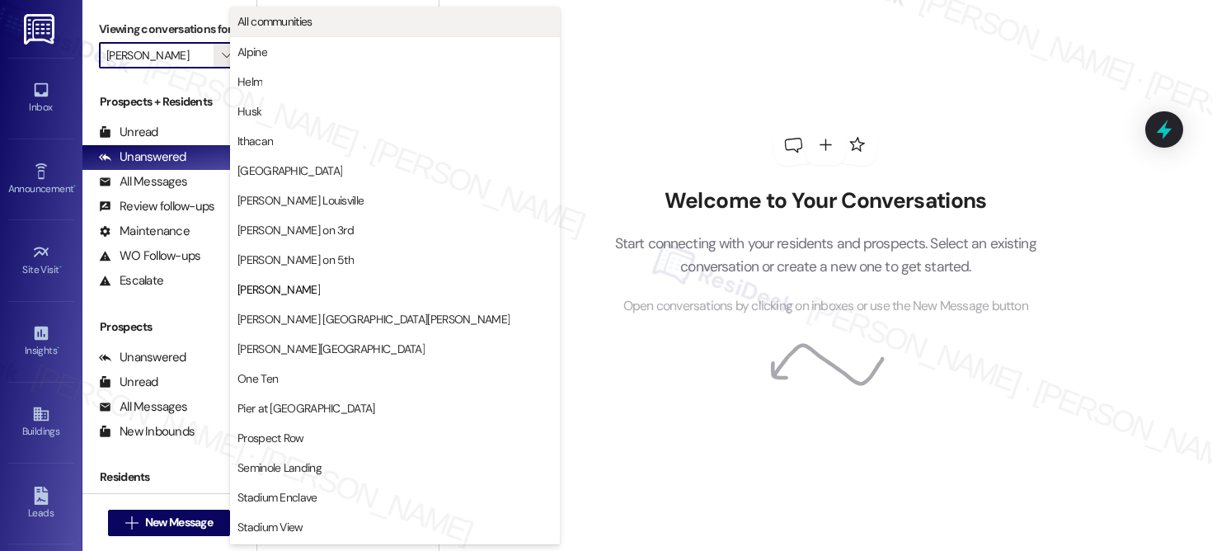
click at [270, 23] on span "All communities" at bounding box center [274, 21] width 75 height 16
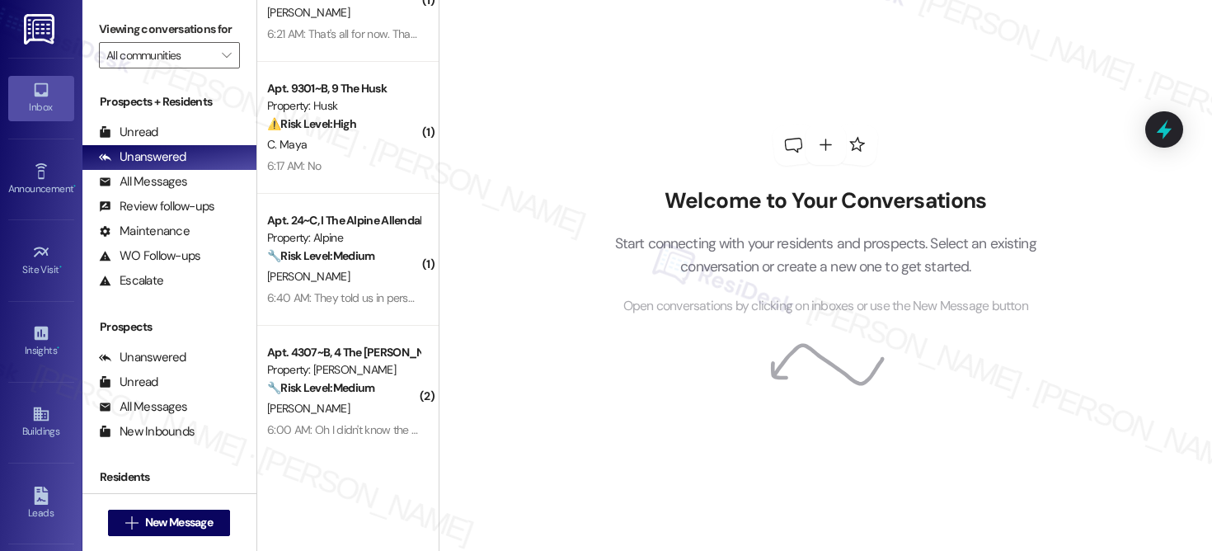
scroll to position [490, 0]
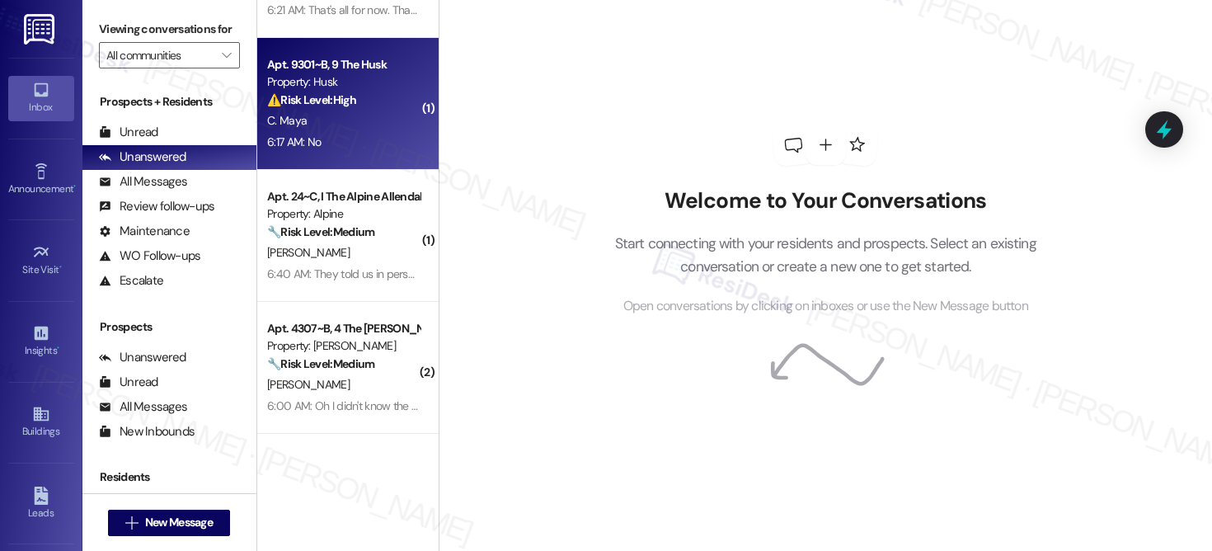
click at [375, 101] on div "⚠️ Risk Level: High The resident indicates that a previously submitted work ord…" at bounding box center [343, 100] width 153 height 17
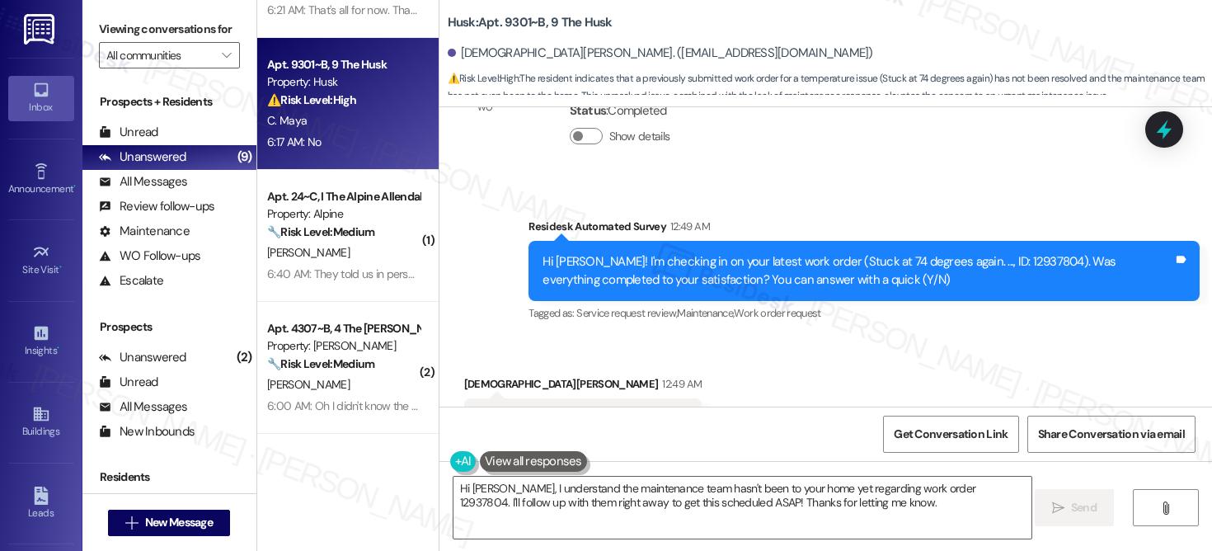
scroll to position [2204, 0]
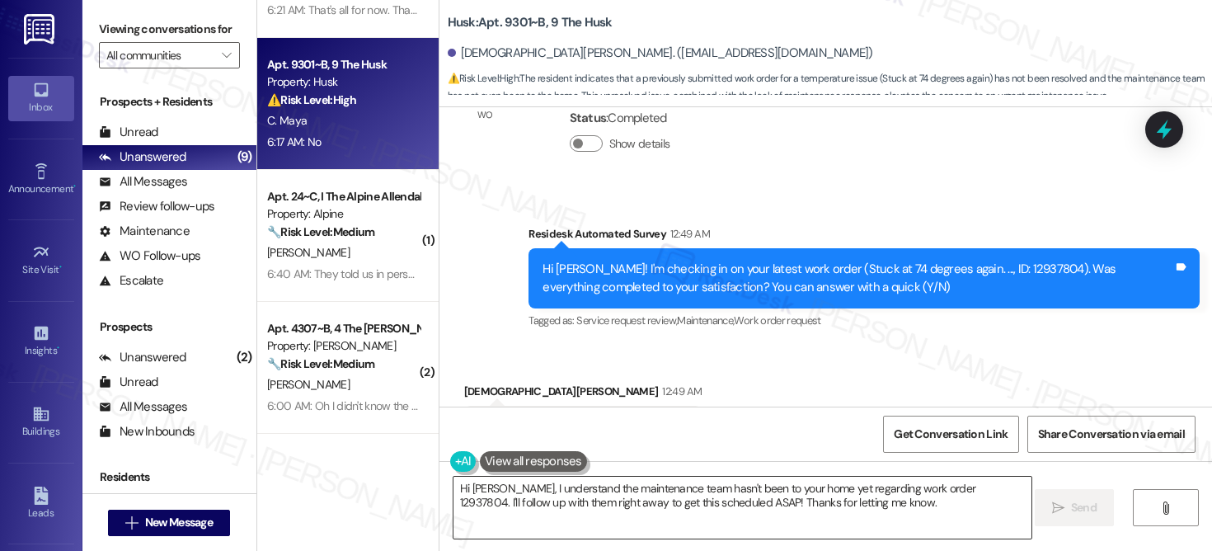
click at [855, 495] on textarea "Hi [PERSON_NAME], I understand the maintenance team hasn't been to your home ye…" at bounding box center [743, 508] width 578 height 62
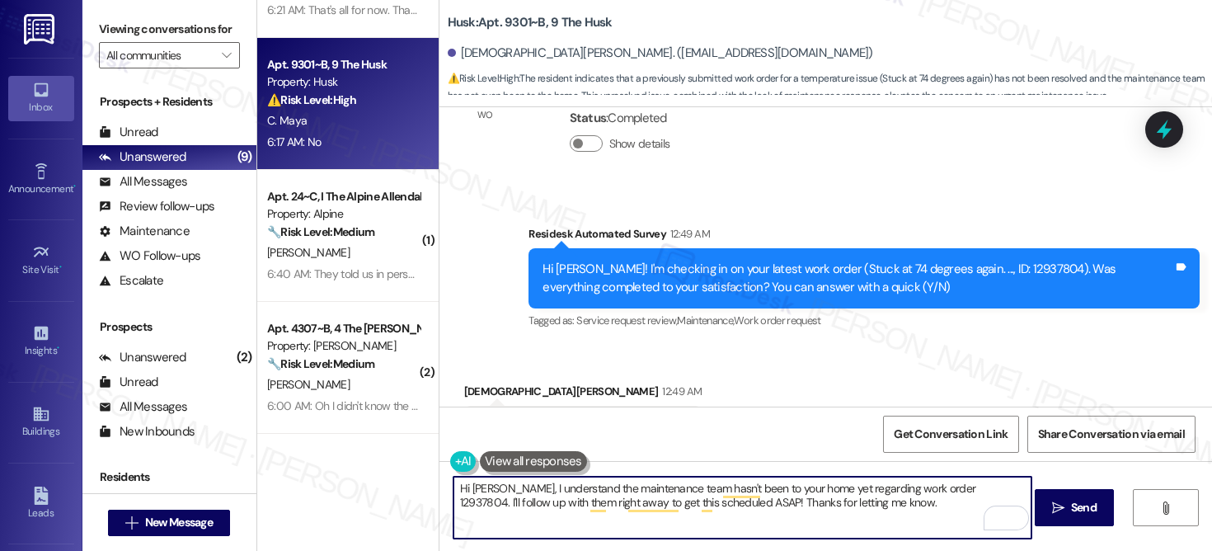
click at [856, 496] on textarea "Hi [PERSON_NAME], I understand the maintenance team hasn't been to your home ye…" at bounding box center [743, 508] width 578 height 62
click at [855, 496] on textarea "Hi [PERSON_NAME], I understand the maintenance team hasn't been to your home ye…" at bounding box center [743, 508] width 578 height 62
click at [854, 497] on textarea "Hi [PERSON_NAME], I understand the maintenance team hasn't been to your home ye…" at bounding box center [743, 508] width 578 height 62
click at [853, 499] on textarea "Hi [PERSON_NAME], I understand the maintenance team hasn't been to your home ye…" at bounding box center [743, 508] width 578 height 62
drag, startPoint x: 978, startPoint y: 488, endPoint x: 995, endPoint y: 509, distance: 26.9
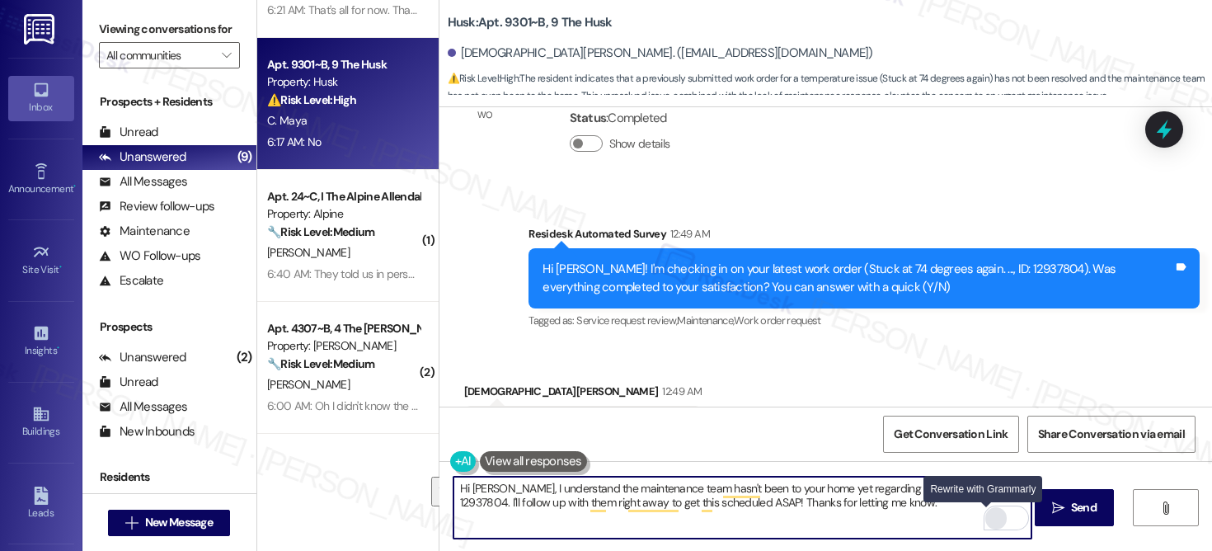
click at [994, 515] on div "Hi [PERSON_NAME], I understand the maintenance team hasn't been to your home ye…" at bounding box center [743, 507] width 580 height 63
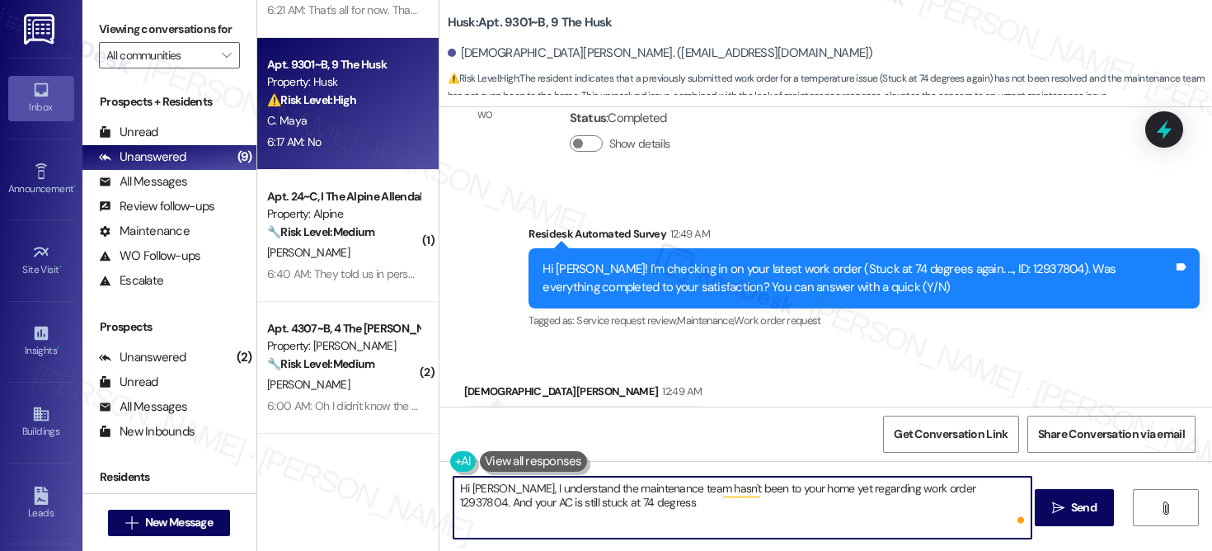
type textarea "Hi [PERSON_NAME], I understand the maintenance team hasn't been to your home ye…"
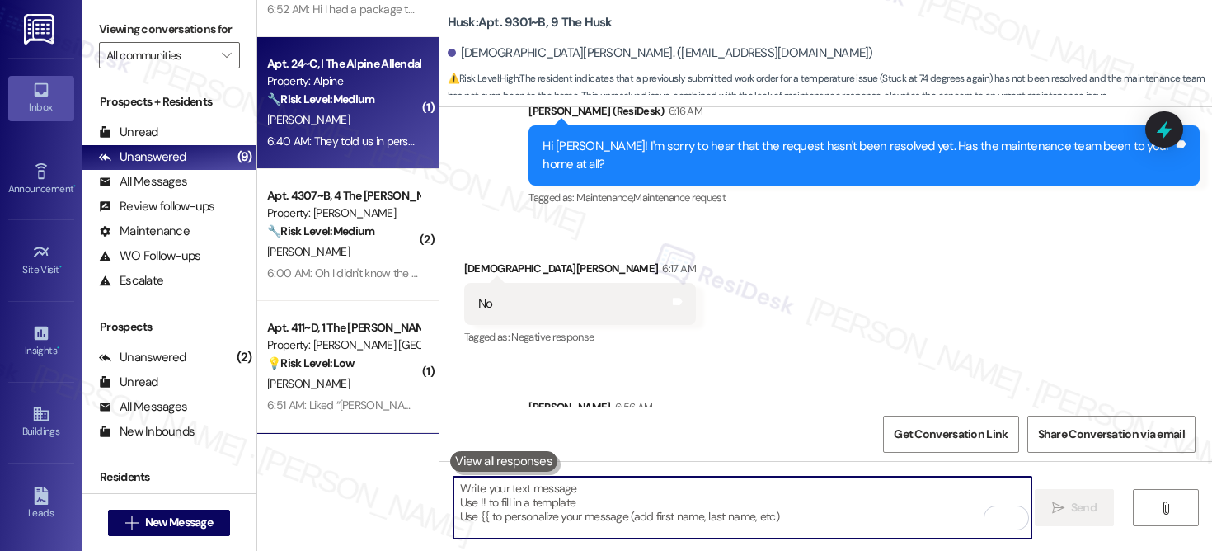
scroll to position [754, 0]
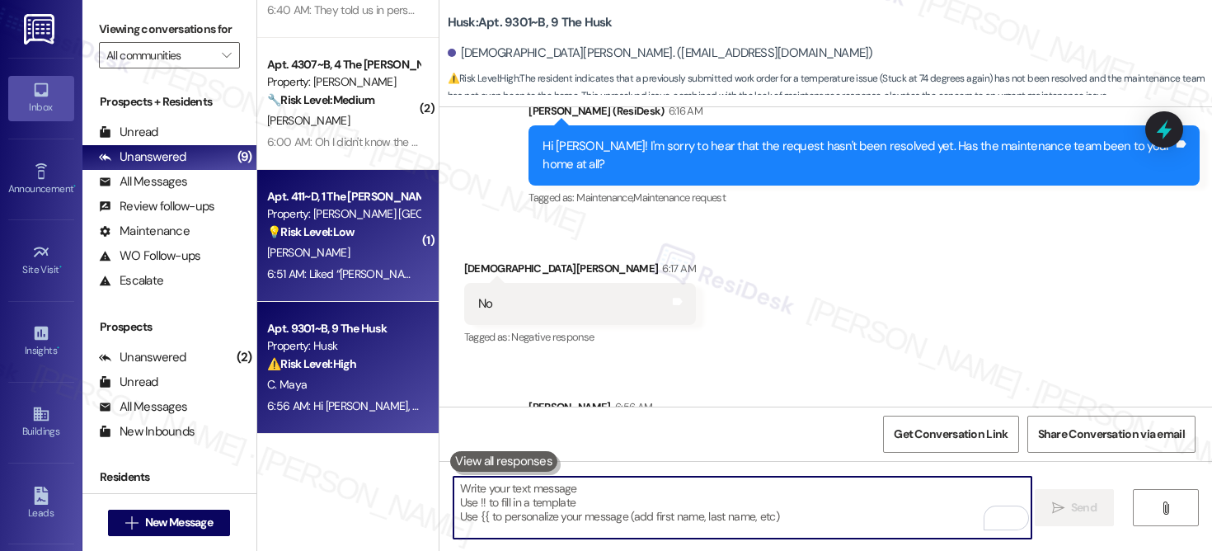
click at [359, 251] on div "[PERSON_NAME]" at bounding box center [344, 252] width 156 height 21
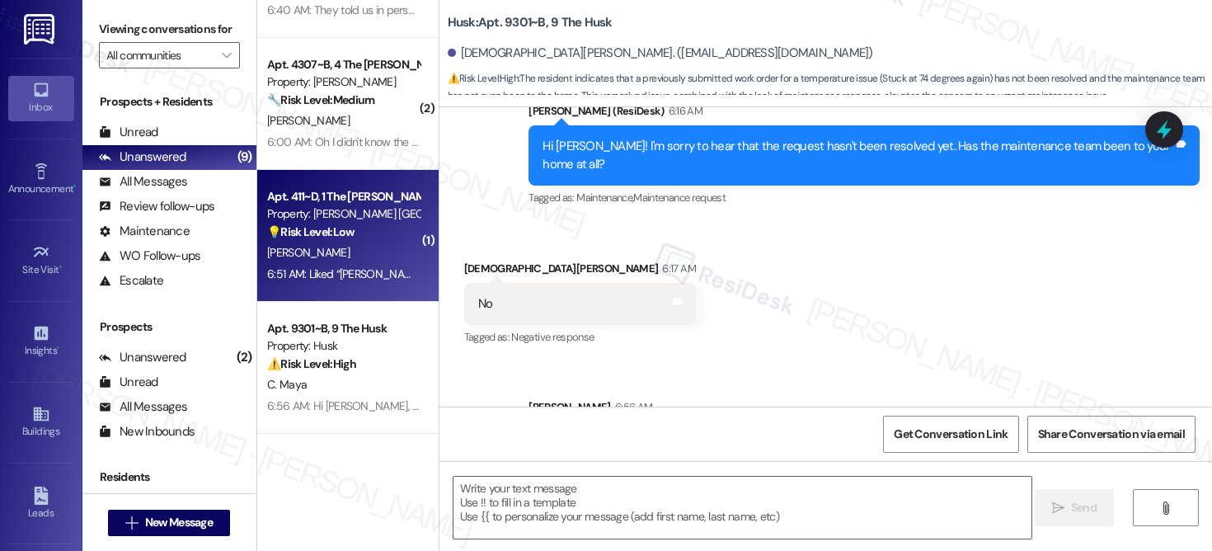
type textarea "Fetching suggested responses. Please feel free to read through the conversation…"
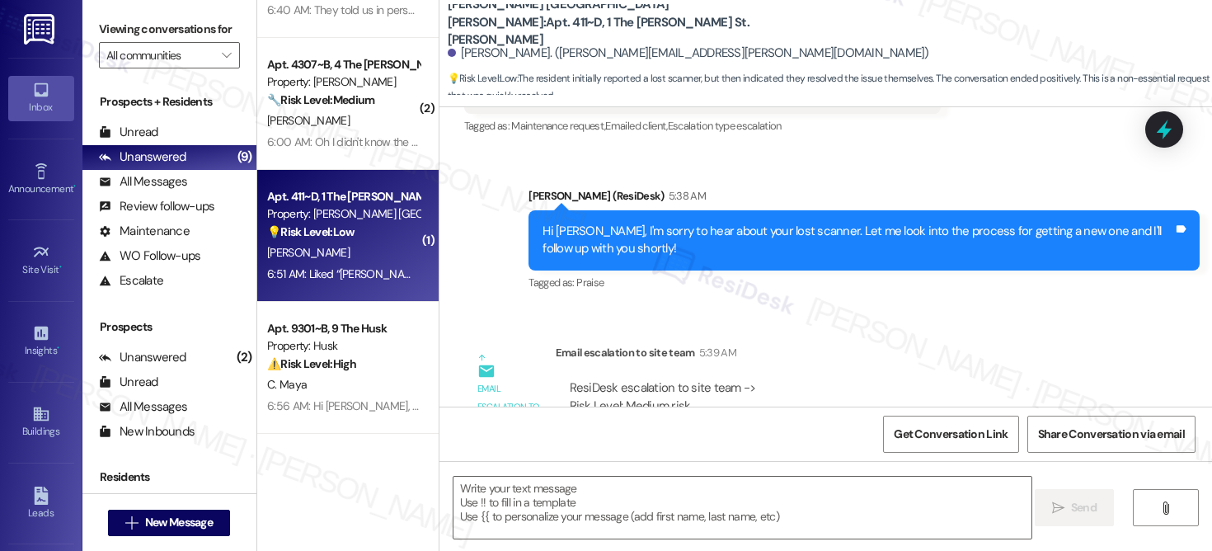
type textarea "Fetching suggested responses. Please feel free to read through the conversation…"
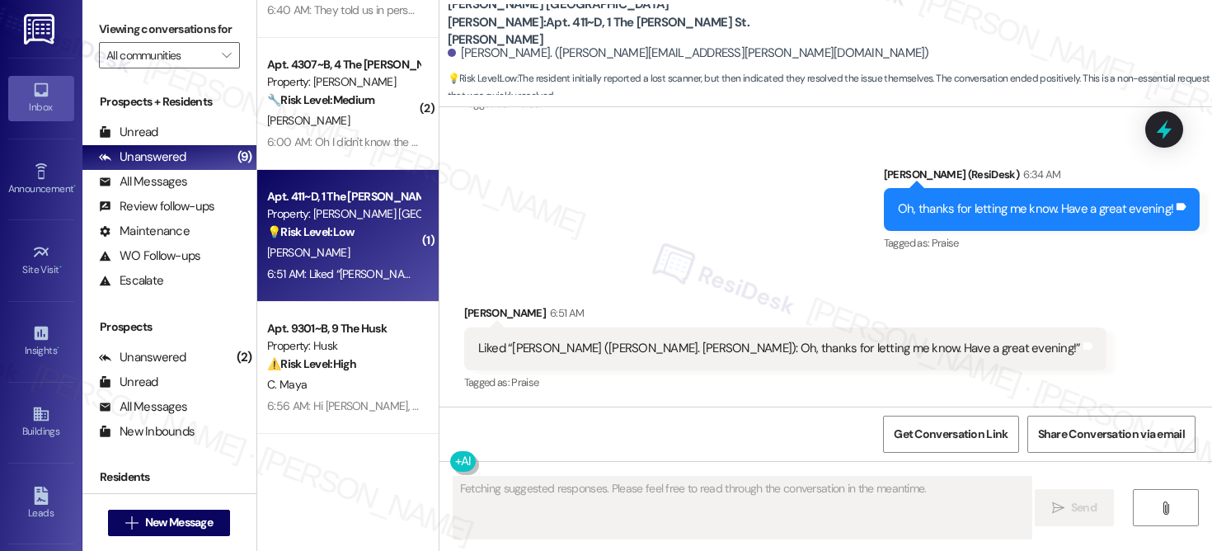
scroll to position [1250, 0]
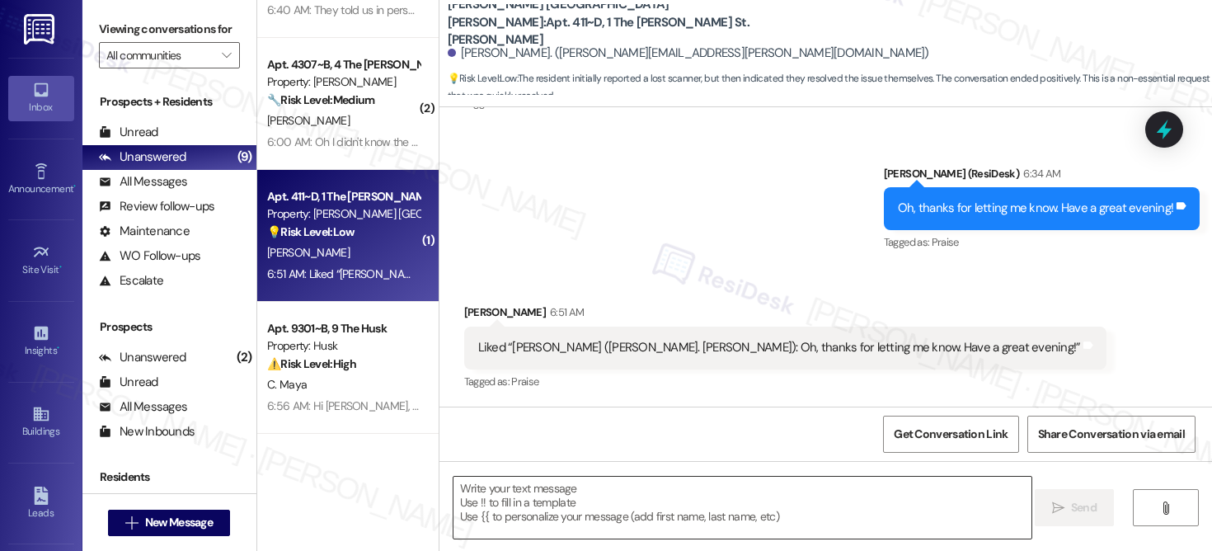
click at [650, 478] on textarea at bounding box center [743, 508] width 578 height 62
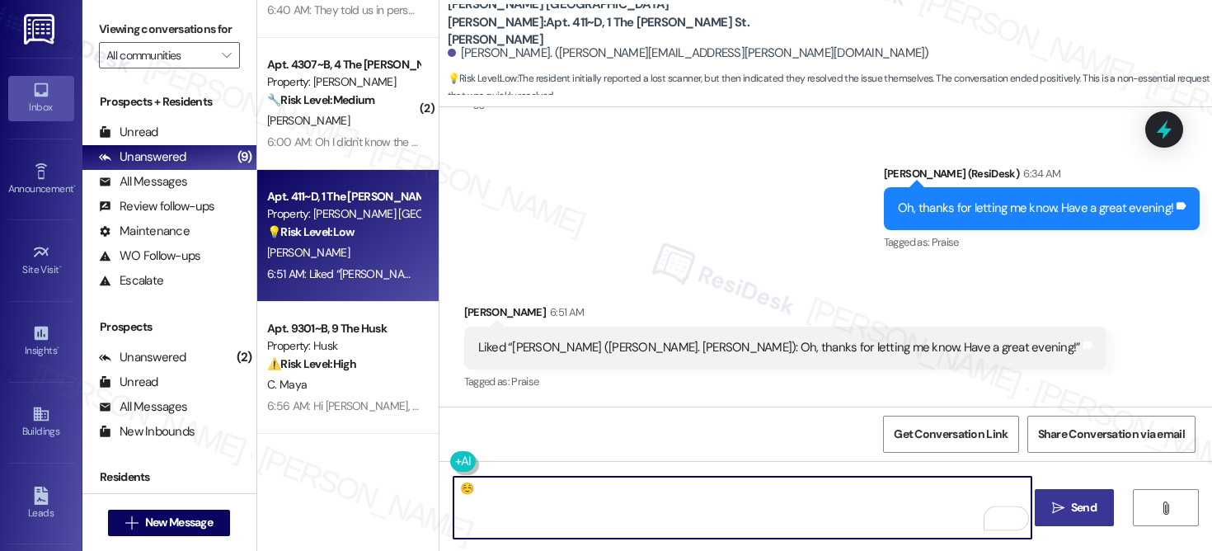
type textarea "☺️"
click at [1091, 515] on span "Send" at bounding box center [1084, 507] width 26 height 17
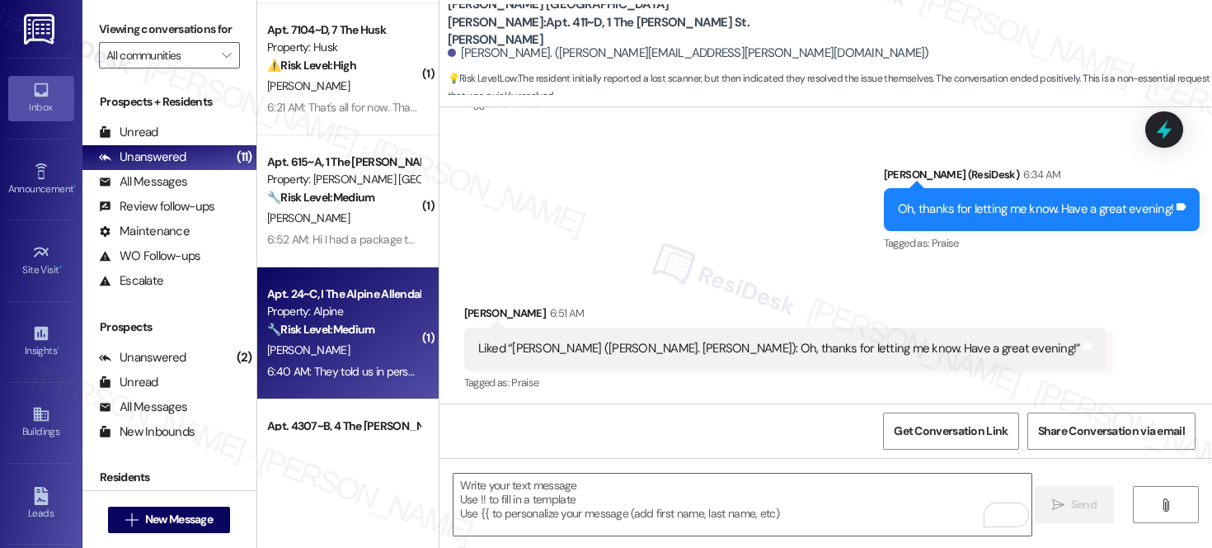
scroll to position [308, 0]
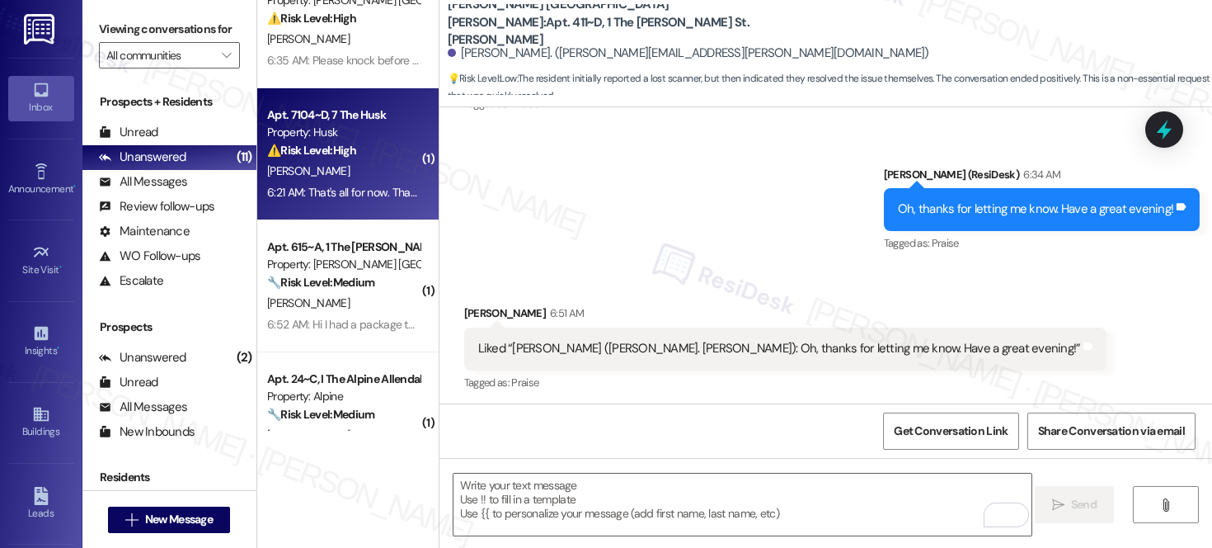
click at [357, 139] on div "Property: Husk" at bounding box center [343, 132] width 153 height 17
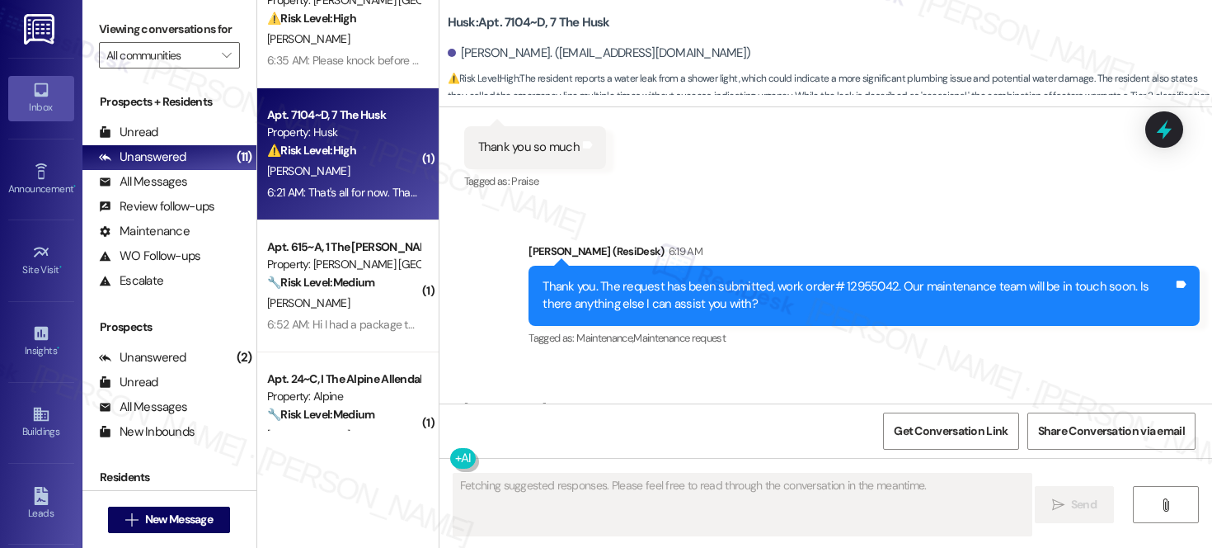
scroll to position [3547, 0]
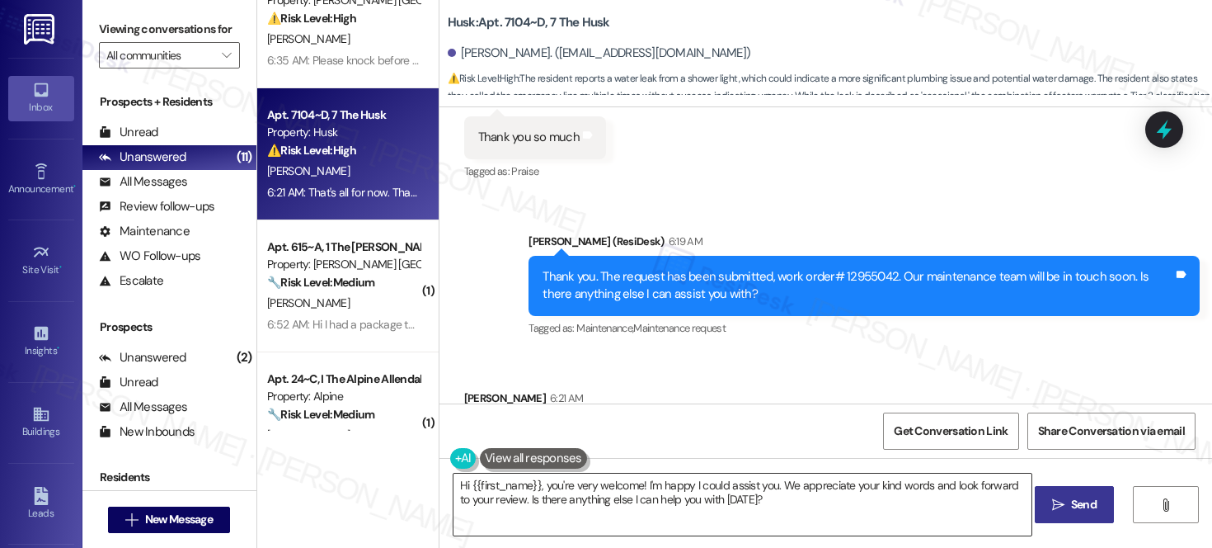
click at [590, 506] on textarea "Hi {{first_name}}, you're very welcome! I'm happy I could assist you. We apprec…" at bounding box center [743, 504] width 578 height 62
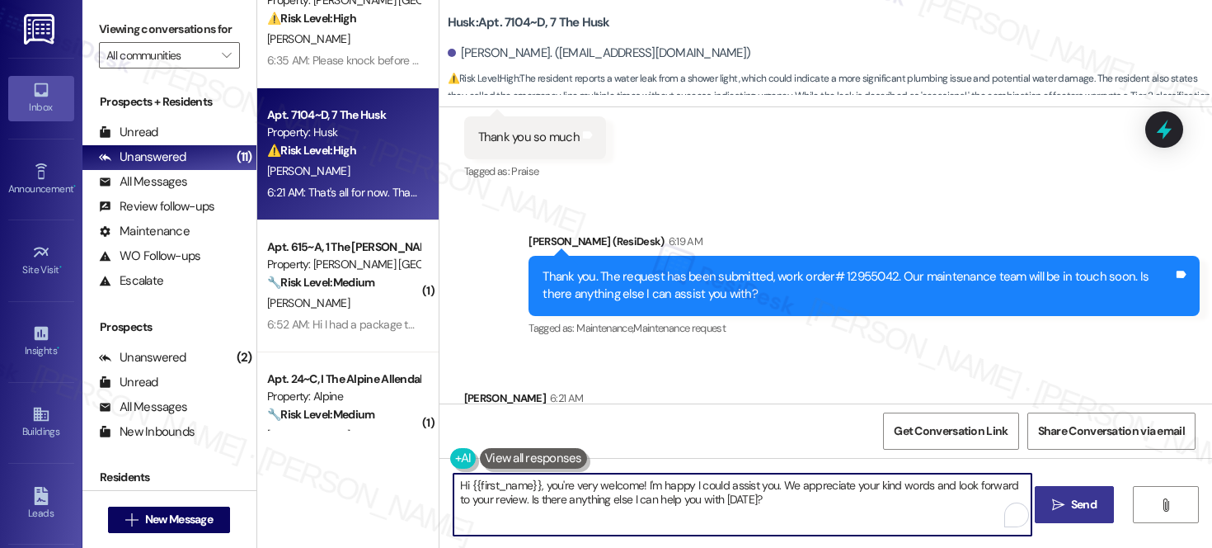
click at [590, 506] on textarea "Hi {{first_name}}, you're very welcome! I'm happy I could assist you. We apprec…" at bounding box center [743, 504] width 578 height 62
click at [632, 503] on textarea "Hi {{first_name}}, you're very welcome! I'm happy I could assist you. We apprec…" at bounding box center [743, 504] width 578 height 62
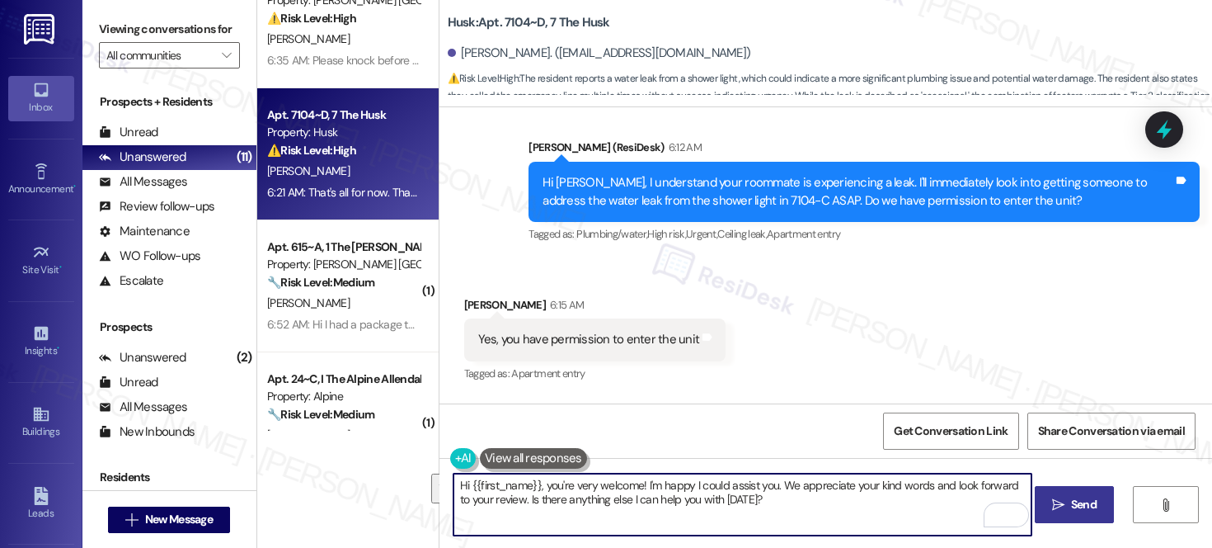
scroll to position [3228, 0]
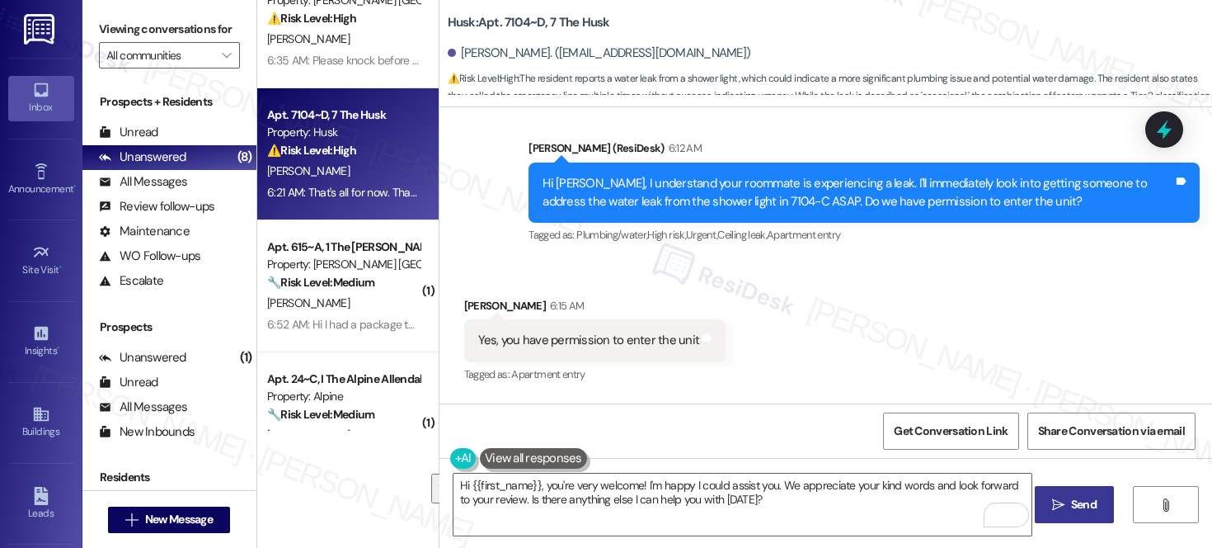
click at [1013, 260] on div "Received via SMS [PERSON_NAME] 6:15 AM Yes, you have permission to enter the un…" at bounding box center [825, 388] width 773 height 256
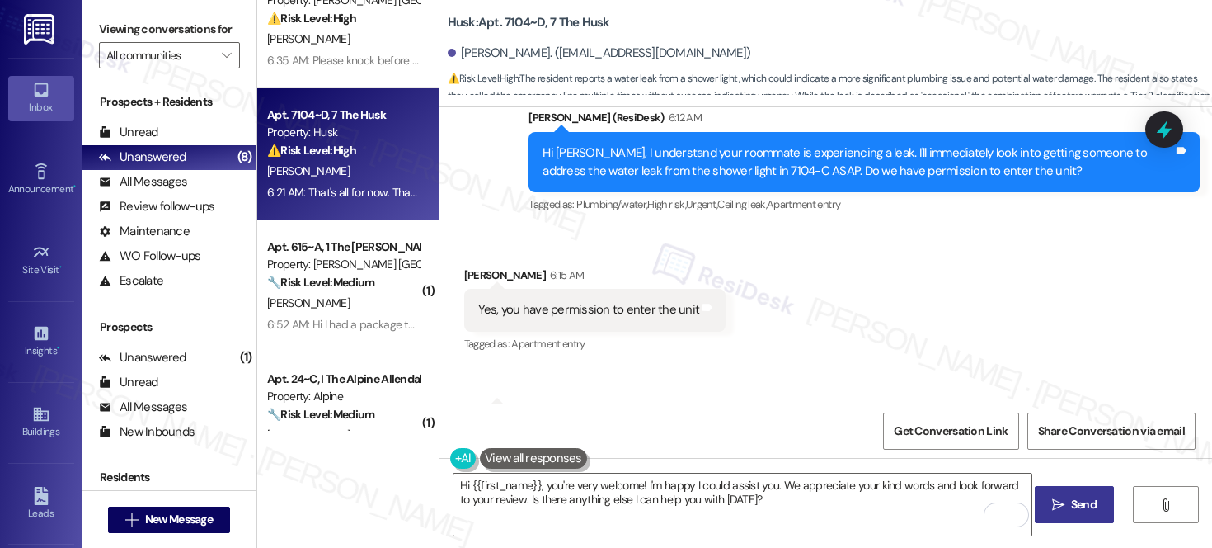
scroll to position [3548, 0]
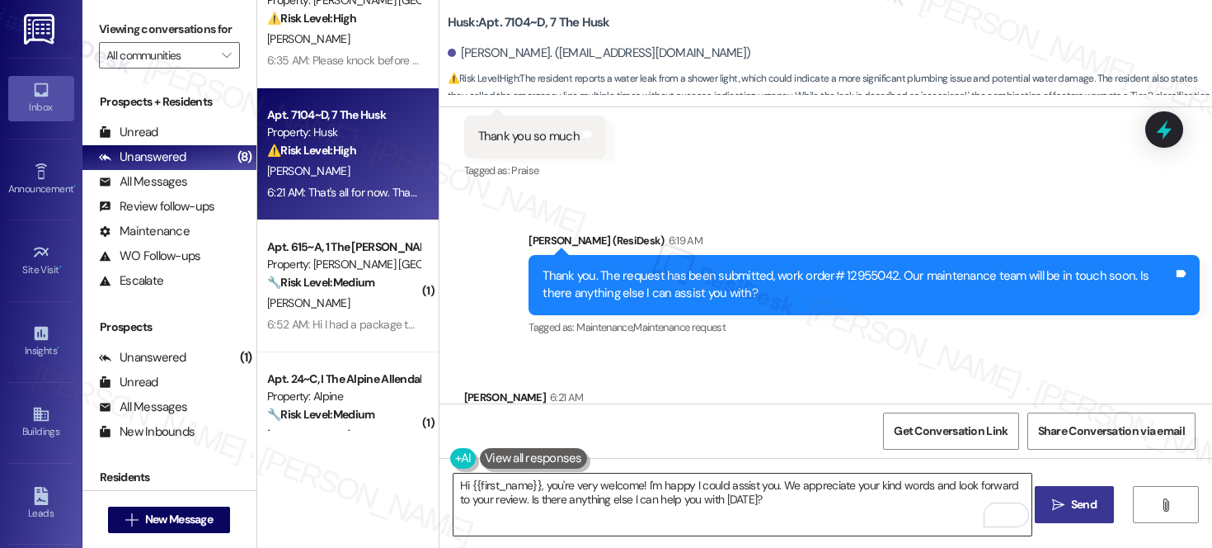
click at [746, 517] on textarea "Hi {{first_name}}, you're very welcome! I'm happy I could assist you. We apprec…" at bounding box center [743, 504] width 578 height 62
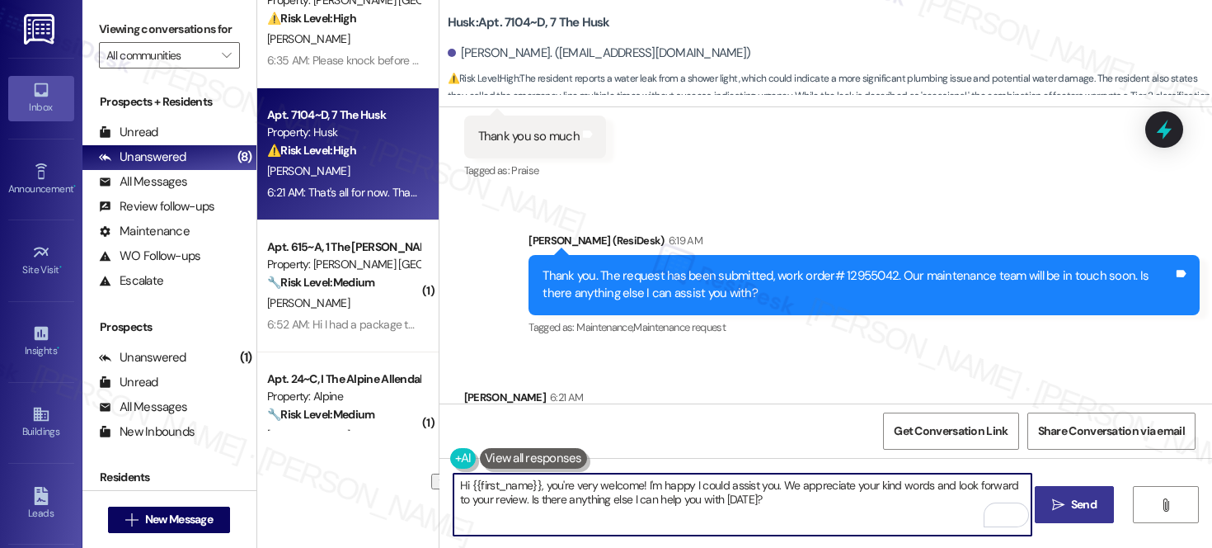
drag, startPoint x: 791, startPoint y: 512, endPoint x: 510, endPoint y: 504, distance: 280.5
click at [510, 504] on textarea "Hi {{first_name}}, you're very welcome! I'm happy I could assist you. We apprec…" at bounding box center [743, 504] width 578 height 62
paste textarea "It really helps us out—but no worries at all if you can’t. Thank you so much! H…"
click at [764, 498] on textarea "Hi {{first_name}}, you're very welcome! I'm happy I could assist you. We apprec…" at bounding box center [743, 504] width 578 height 62
drag, startPoint x: 862, startPoint y: 501, endPoint x: 603, endPoint y: 494, distance: 259.0
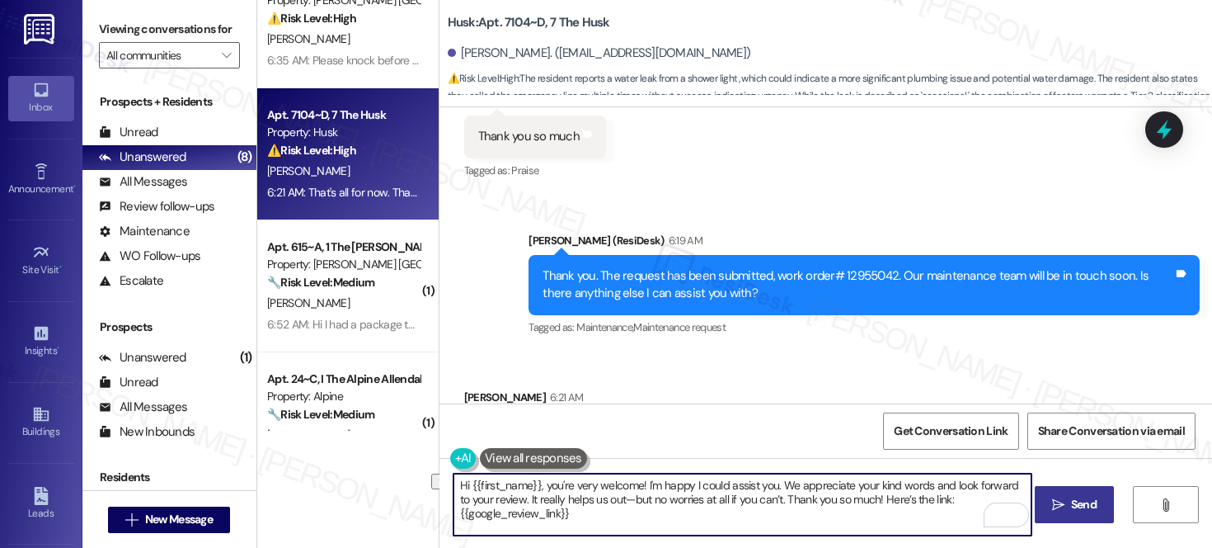
click at [603, 494] on textarea "Hi {{first_name}}, you're very welcome! I'm happy I could assist you. We apprec…" at bounding box center [743, 504] width 578 height 62
click at [819, 501] on textarea "Hi {{first_name}}, you're very welcome! I'm happy I could assist you. We apprec…" at bounding box center [743, 504] width 578 height 62
type textarea "Hi {{first_name}}, you're very welcome! I'm happy I could assist you. We apprec…"
click at [1057, 502] on icon "" at bounding box center [1058, 504] width 12 height 13
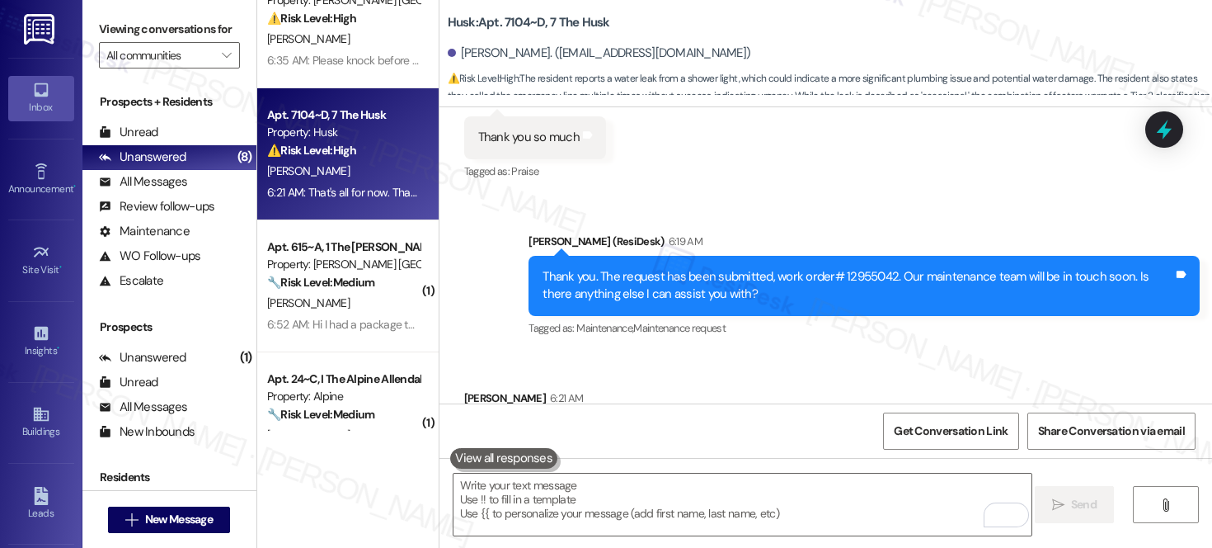
scroll to position [3681, 0]
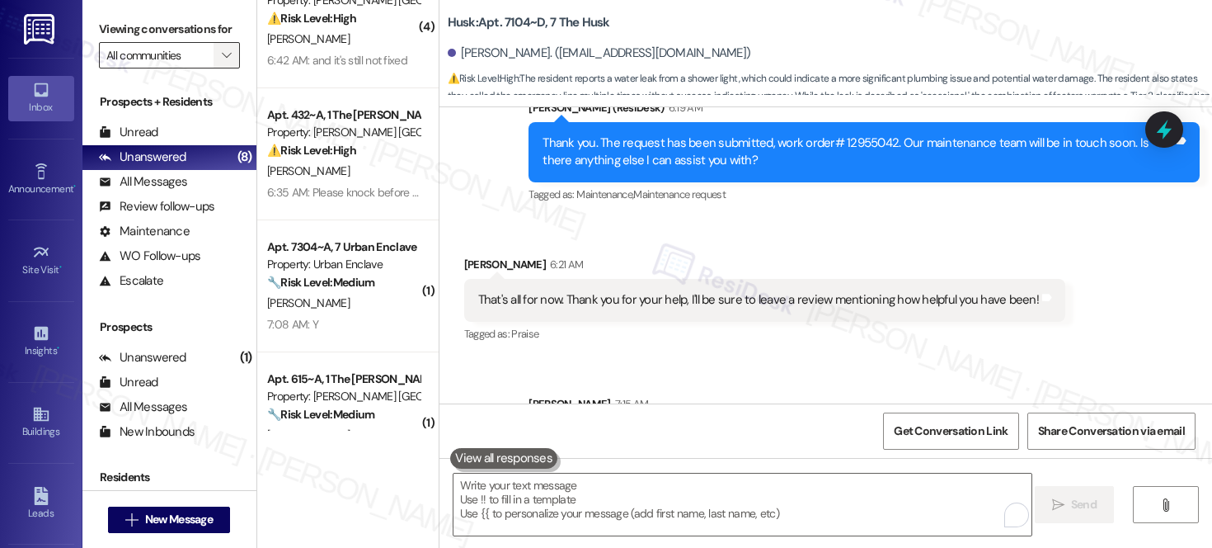
click at [223, 68] on span "" at bounding box center [227, 55] width 16 height 26
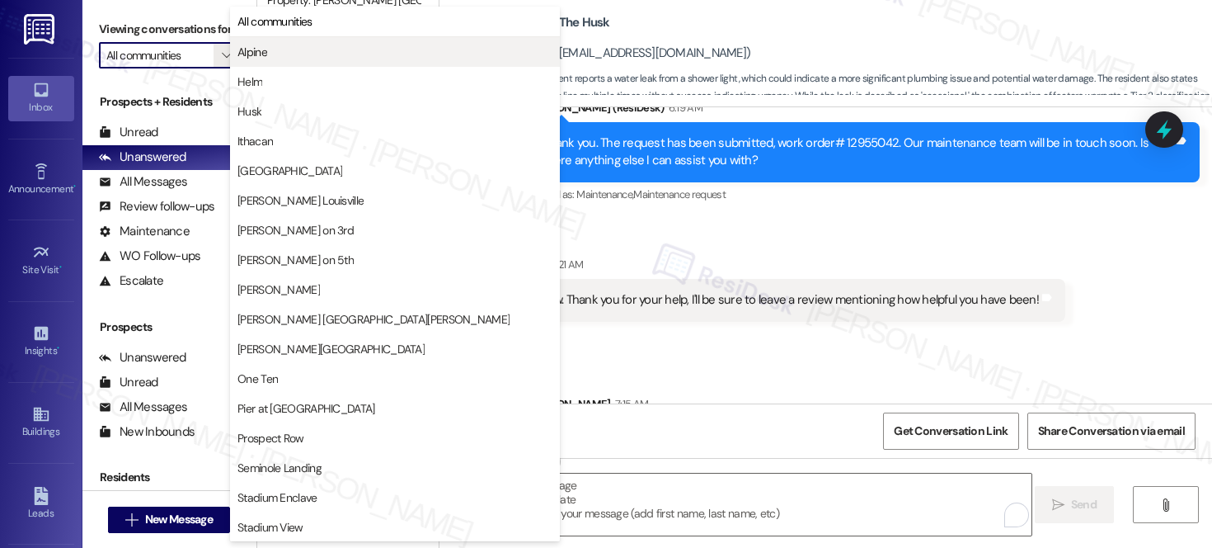
click at [266, 45] on span "Alpine" at bounding box center [252, 52] width 30 height 16
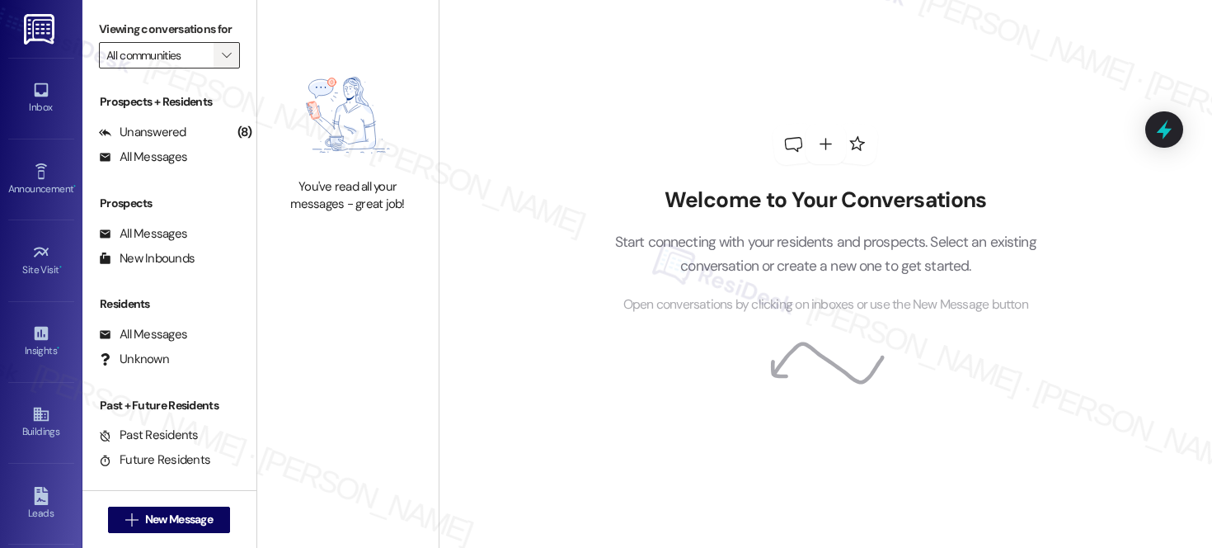
click at [214, 68] on button "" at bounding box center [227, 55] width 26 height 26
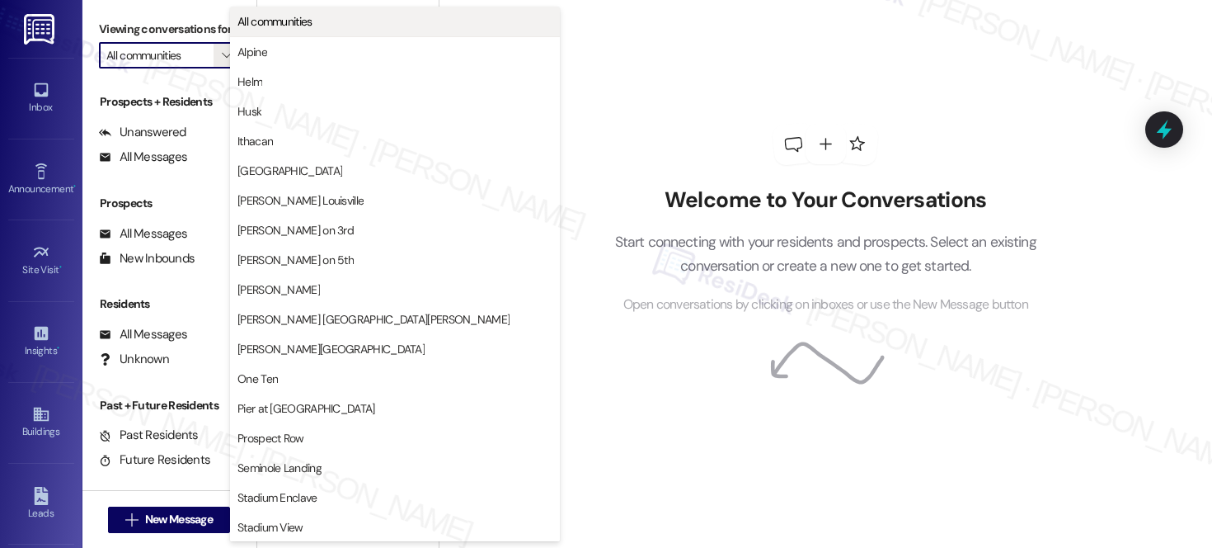
click at [270, 10] on button "All communities" at bounding box center [395, 22] width 330 height 30
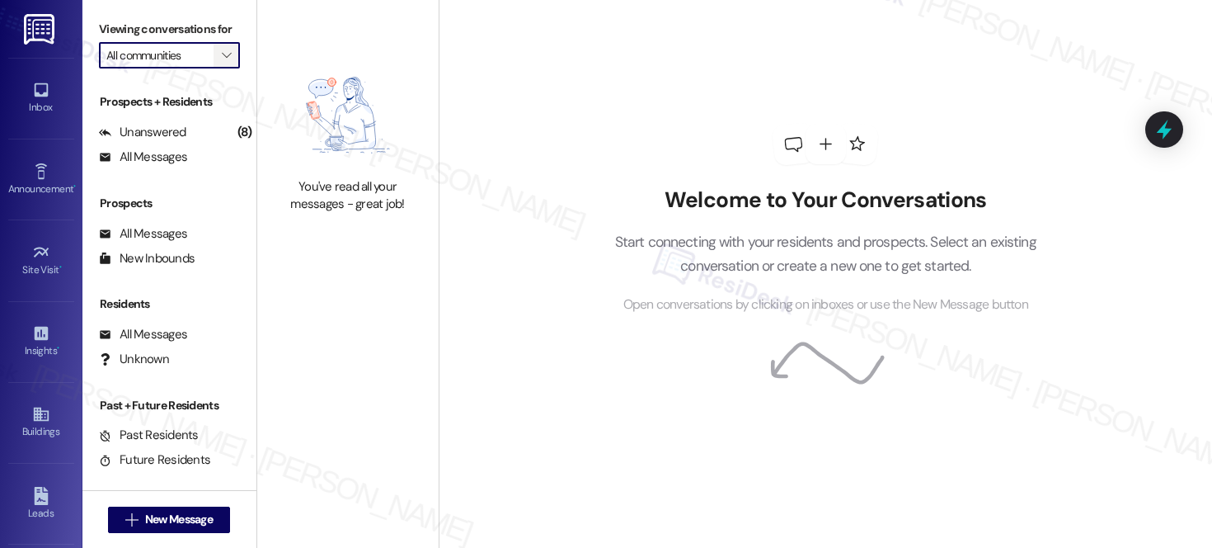
click at [222, 62] on icon "" at bounding box center [226, 55] width 9 height 13
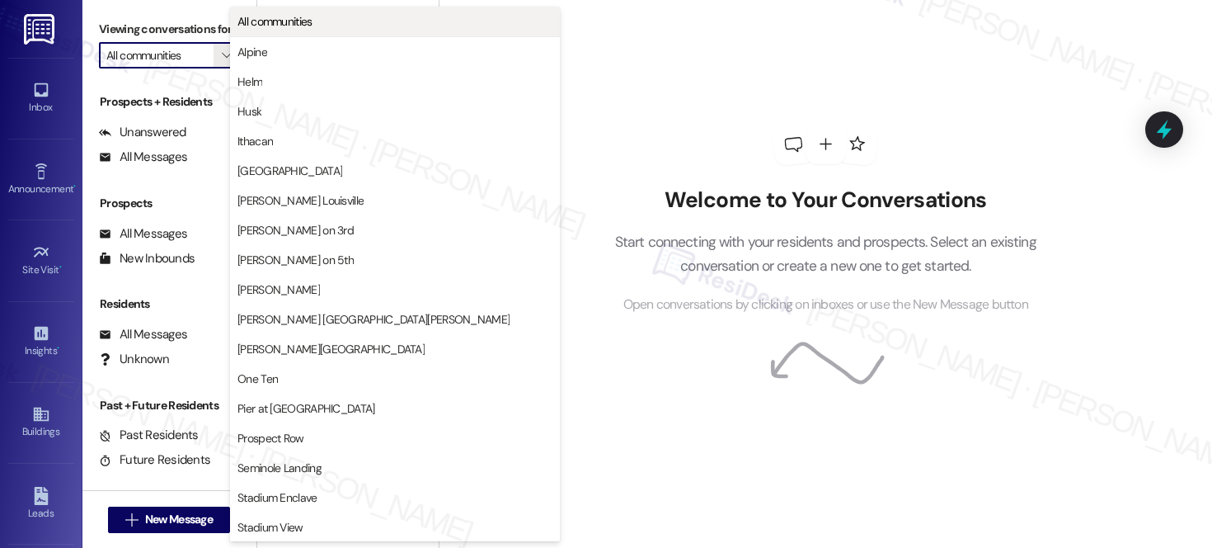
click at [287, 26] on span "All communities" at bounding box center [274, 21] width 75 height 16
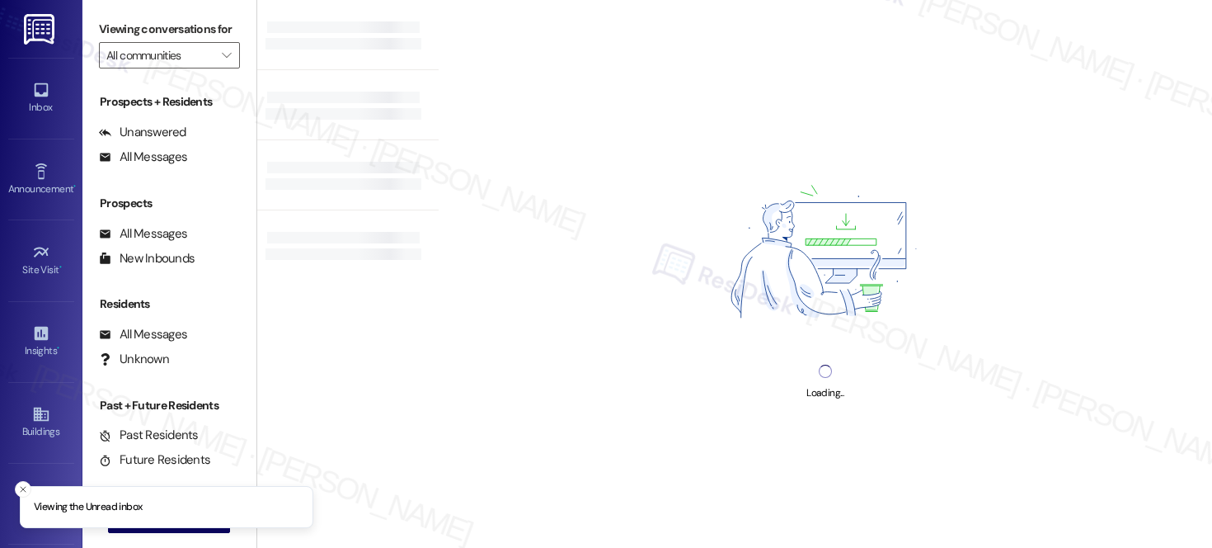
type input "Alpine"
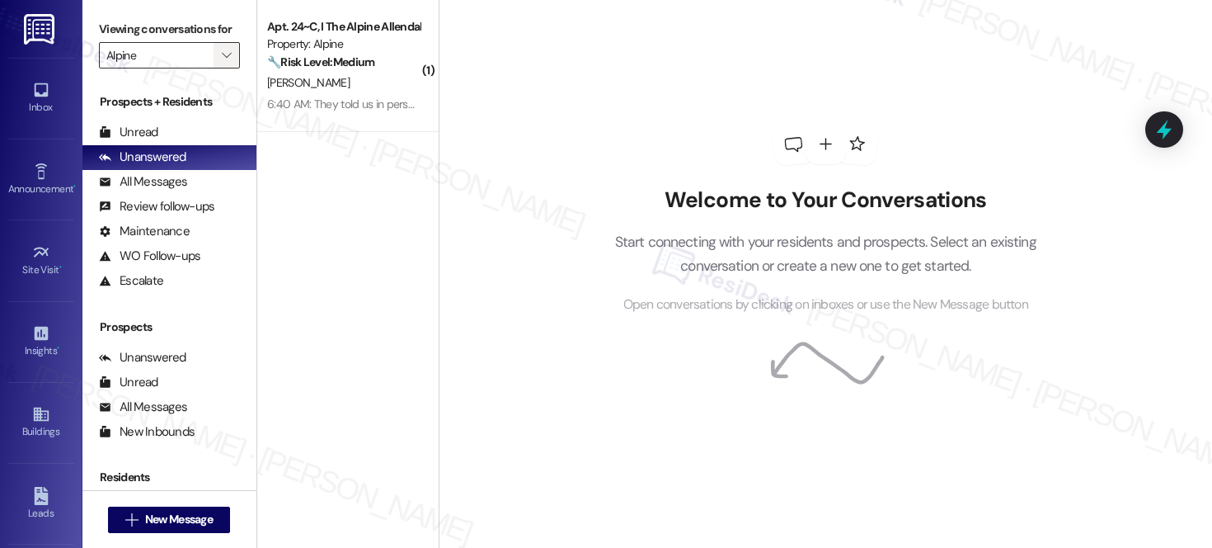
click at [222, 62] on icon "" at bounding box center [226, 55] width 9 height 13
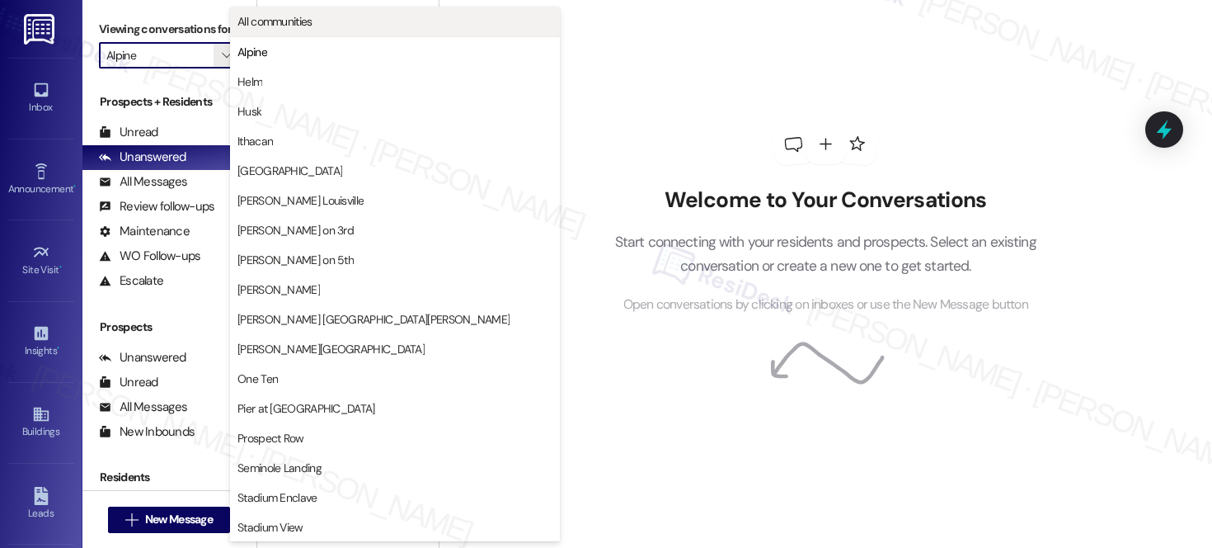
click at [267, 26] on span "All communities" at bounding box center [274, 21] width 75 height 16
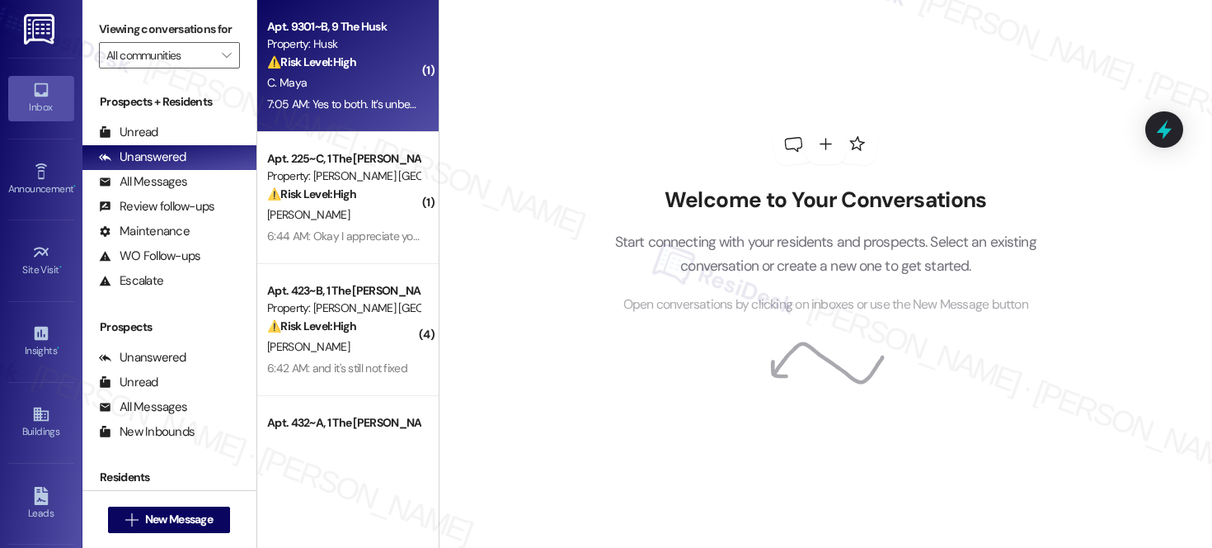
click at [331, 91] on div "C. Maya" at bounding box center [344, 83] width 156 height 21
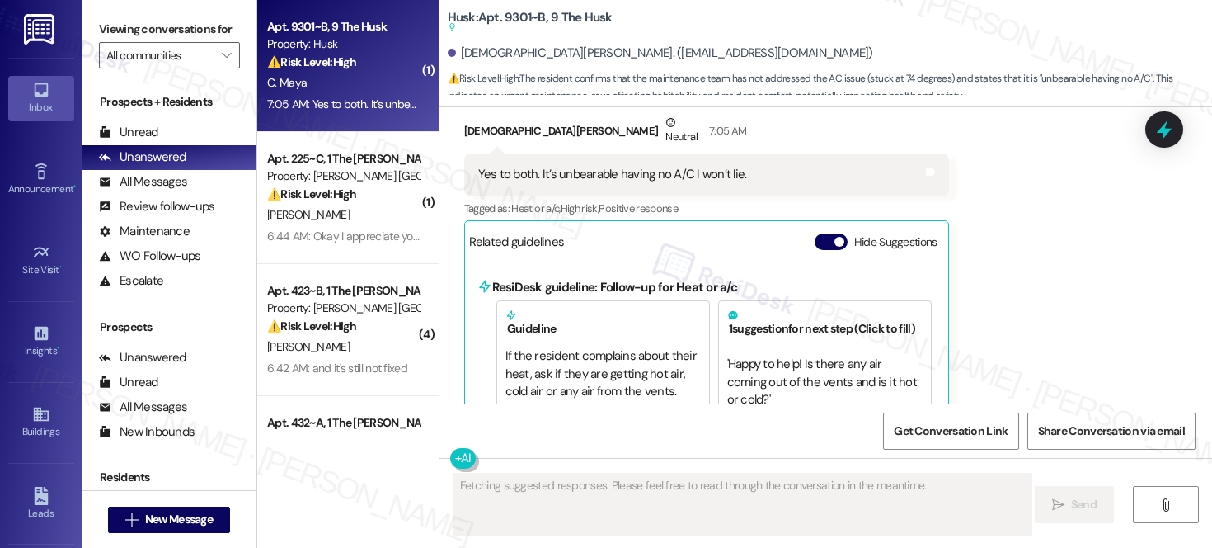
scroll to position [3068, 0]
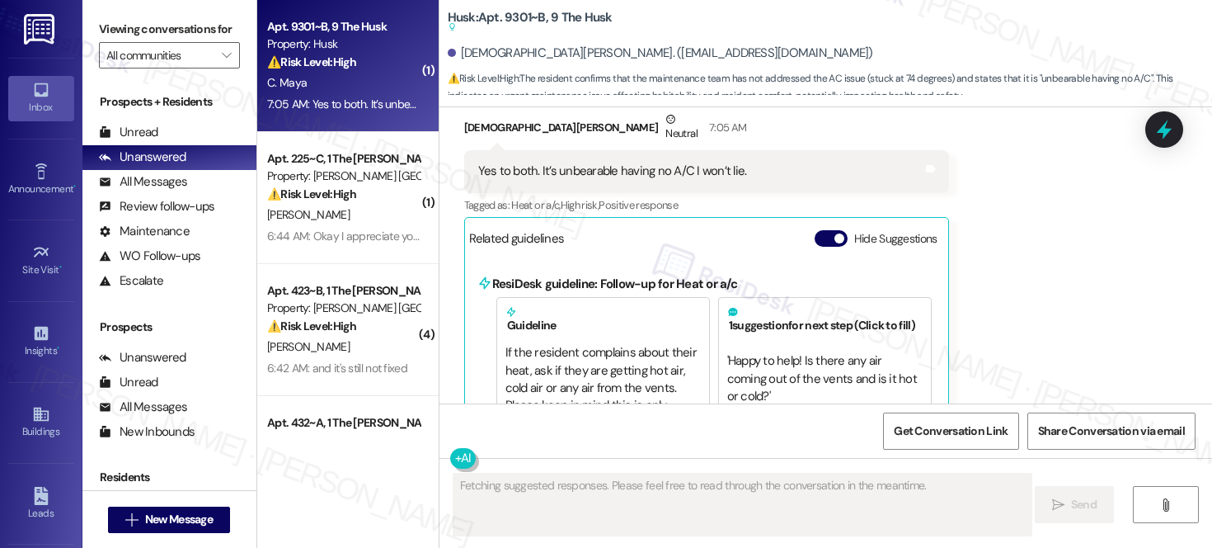
click at [352, 86] on div "C. Maya" at bounding box center [344, 83] width 156 height 21
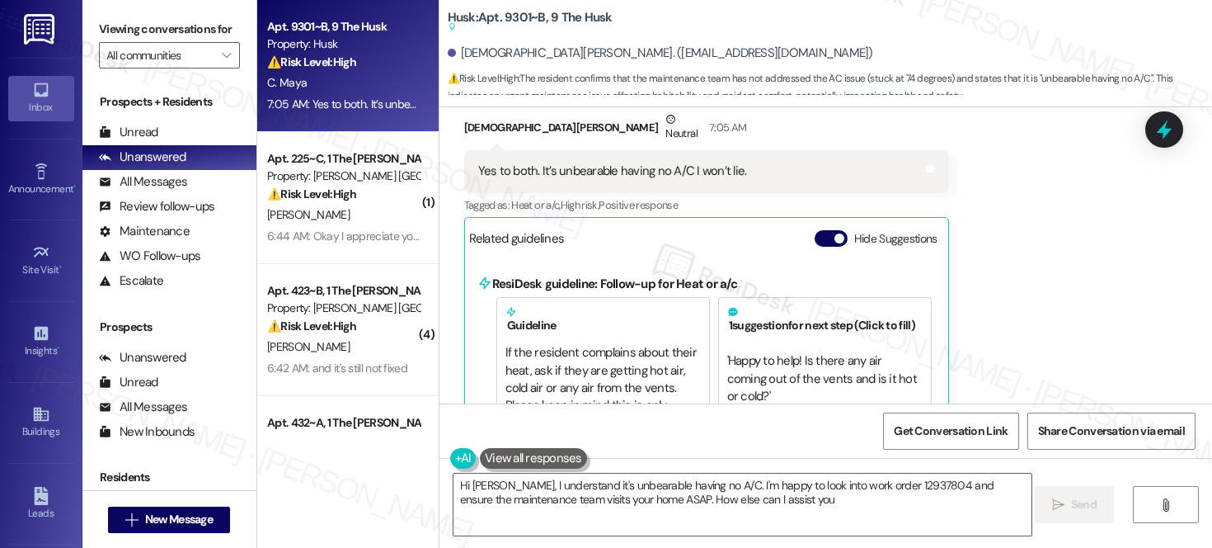
type textarea "Hi [PERSON_NAME], I understand it's unbearable having no A/C. I'm happy to look…"
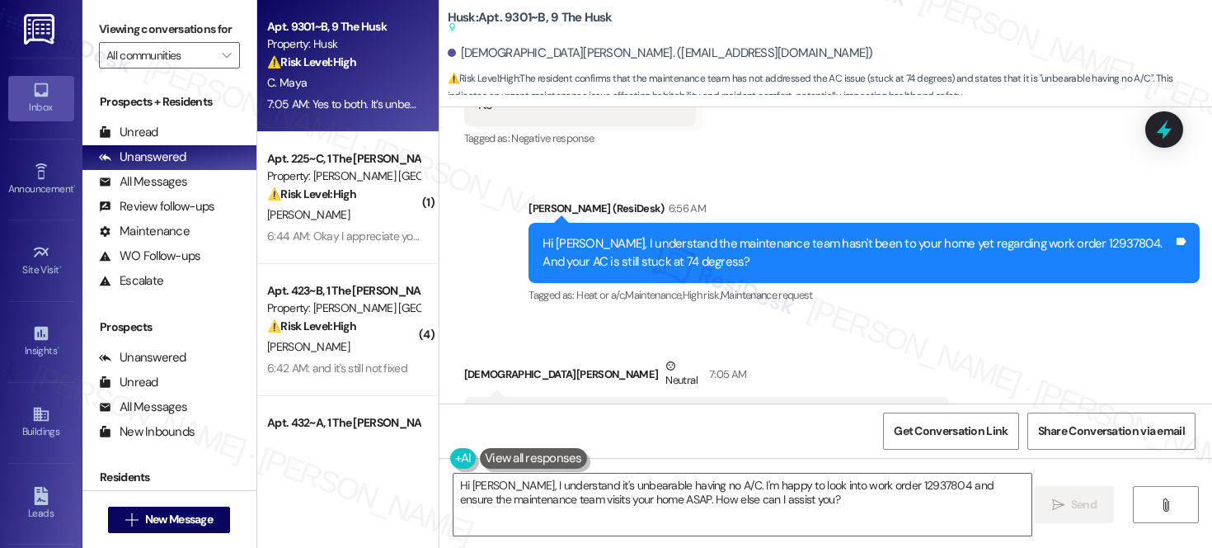
scroll to position [2821, 0]
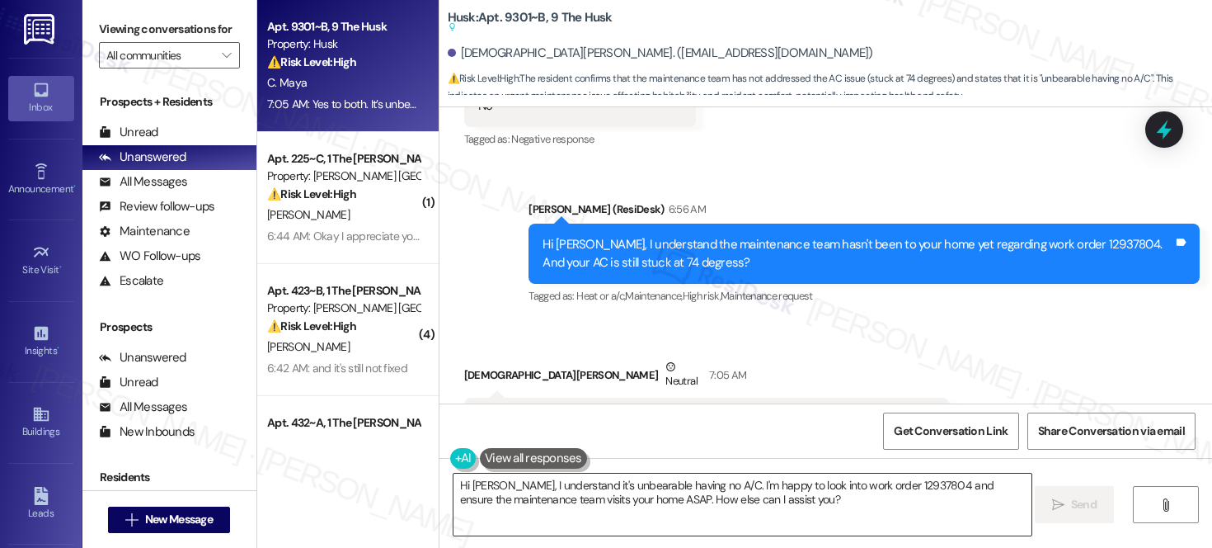
click at [809, 507] on textarea "Hi [PERSON_NAME], I understand it's unbearable having no A/C. I'm happy to look…" at bounding box center [743, 504] width 578 height 62
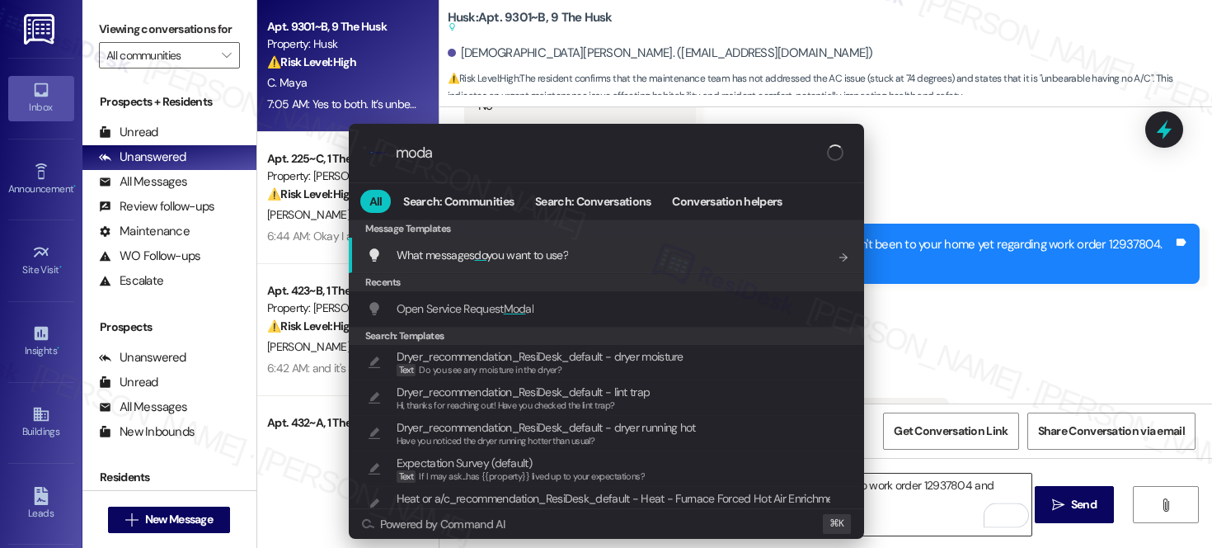
type input "modal"
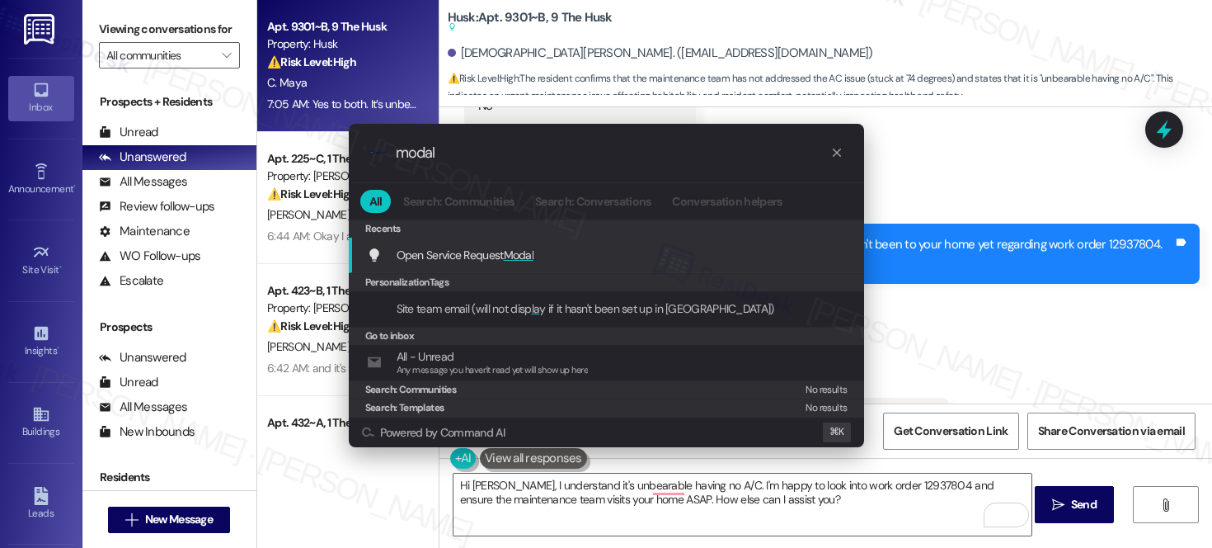
click at [697, 253] on div "Open Service Request Modal Add shortcut" at bounding box center [608, 255] width 482 height 18
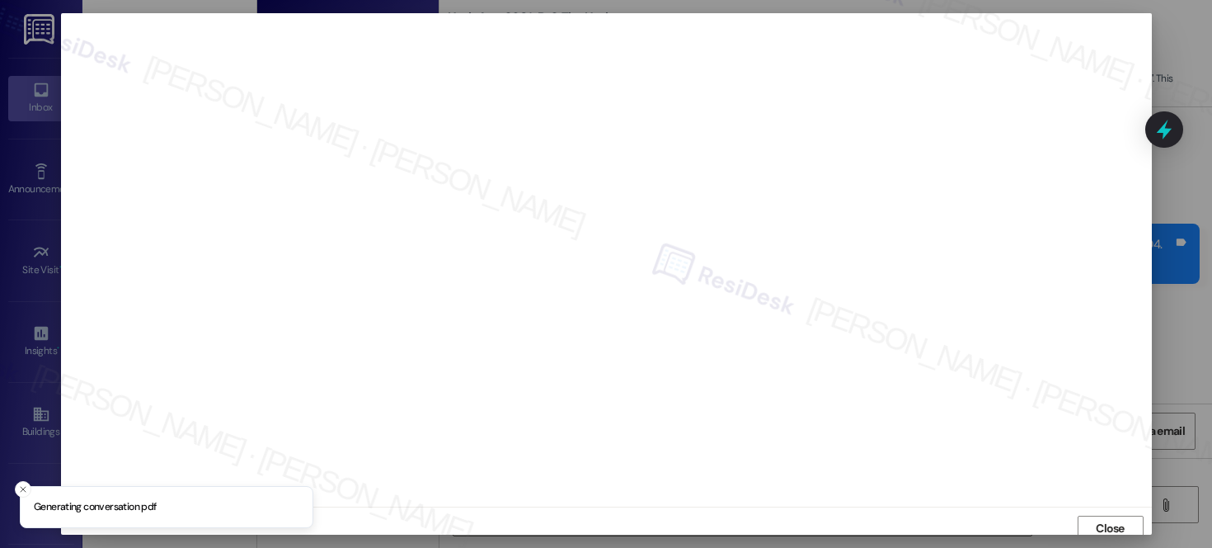
scroll to position [7, 0]
click at [1106, 510] on span "Close" at bounding box center [1110, 522] width 35 height 25
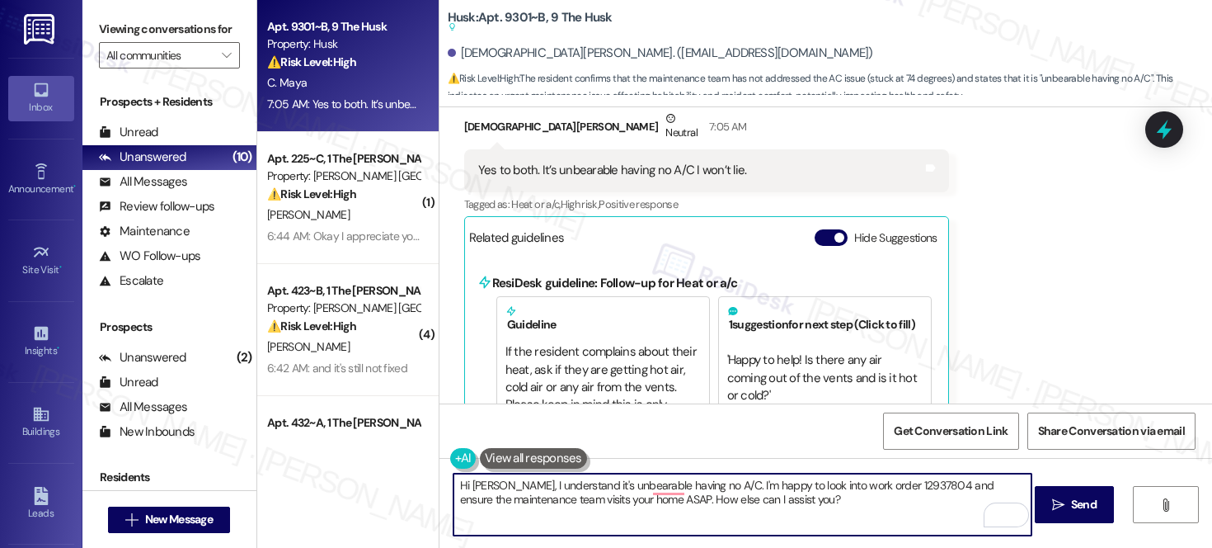
scroll to position [10, 0]
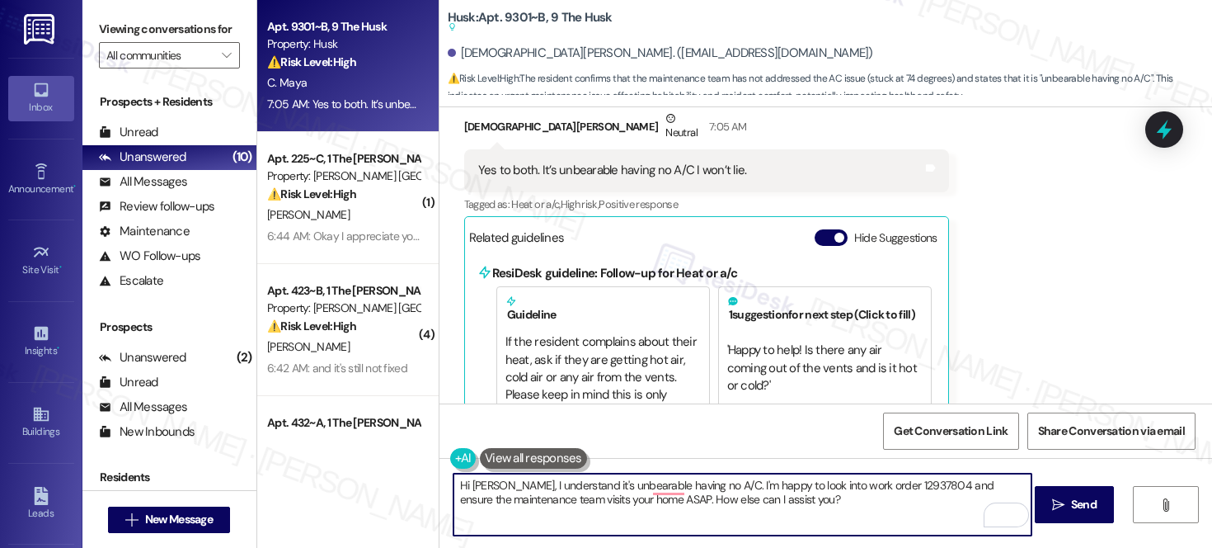
click at [743, 495] on textarea "Hi [PERSON_NAME], I understand it's unbearable having no A/C. I'm happy to look…" at bounding box center [743, 504] width 578 height 62
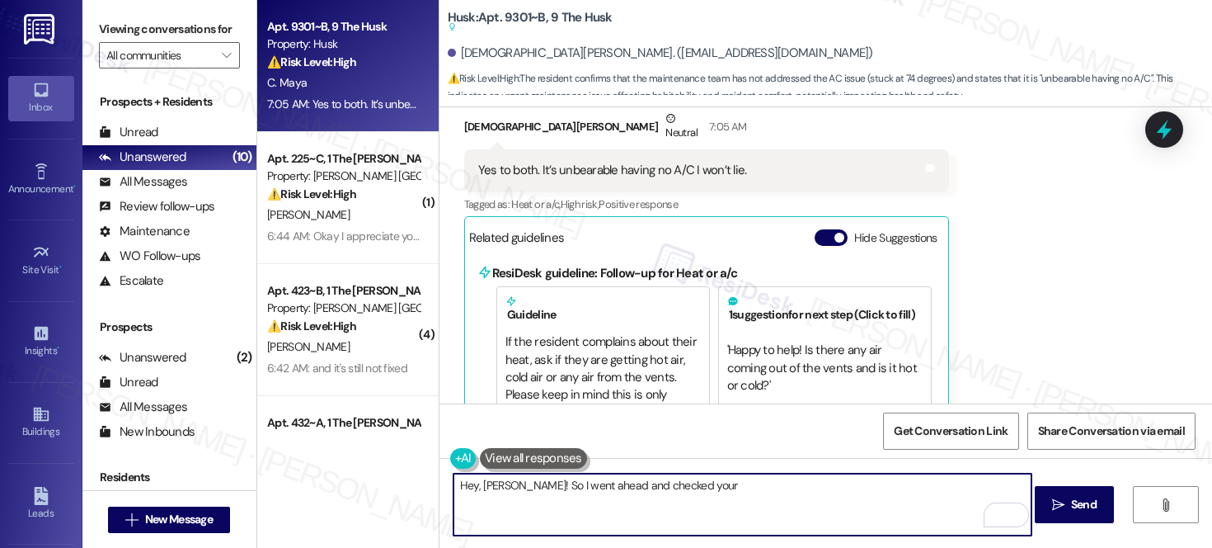
type textarea "Hey, [PERSON_NAME]! So I went ahead and checked your"
